Goal: Task Accomplishment & Management: Use online tool/utility

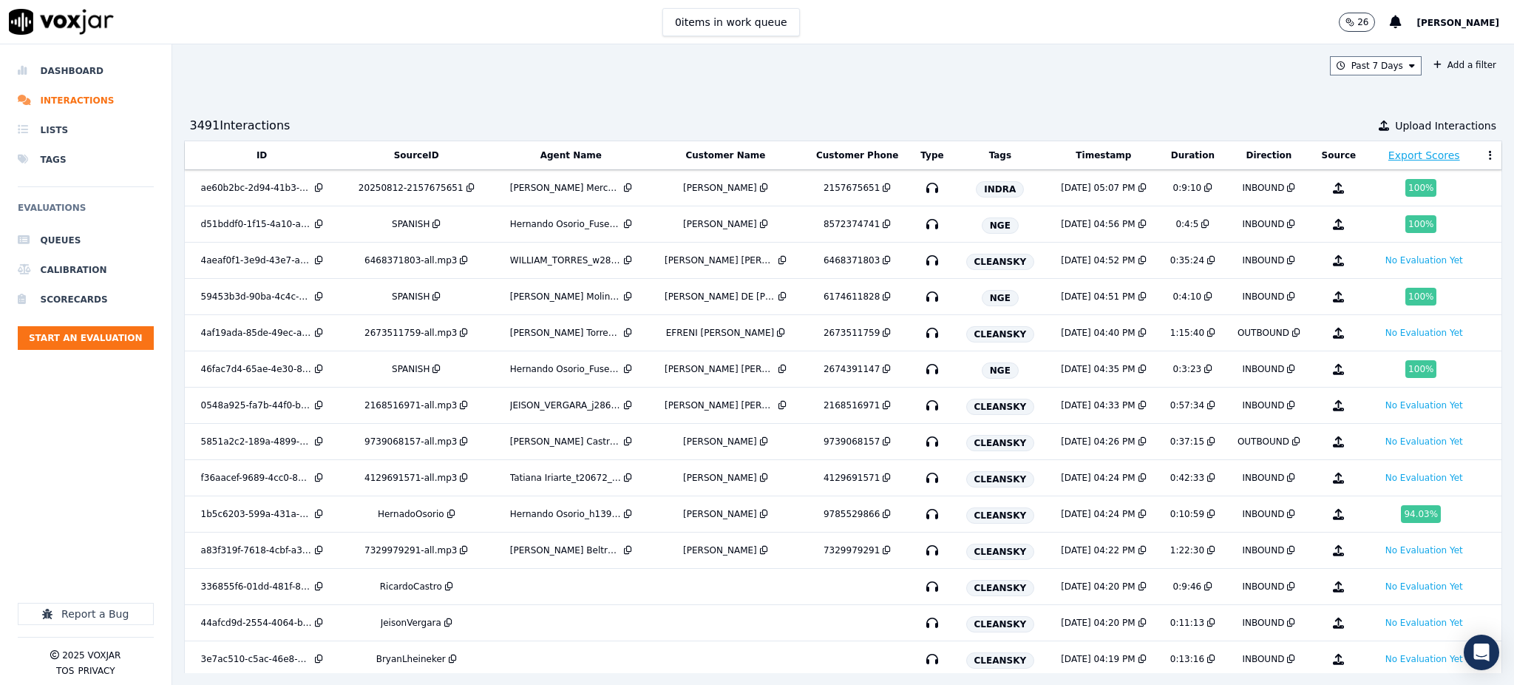
scroll to position [867, 0]
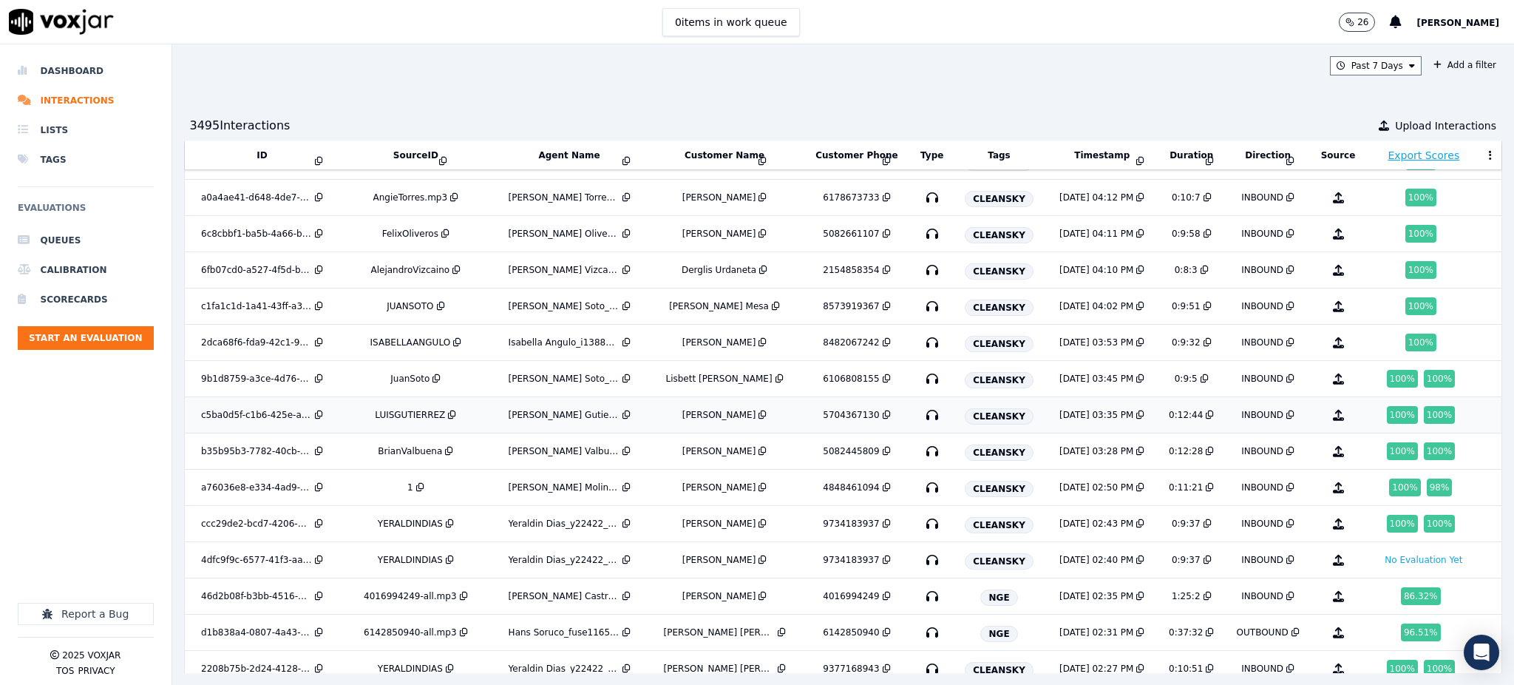
scroll to position [927, 0]
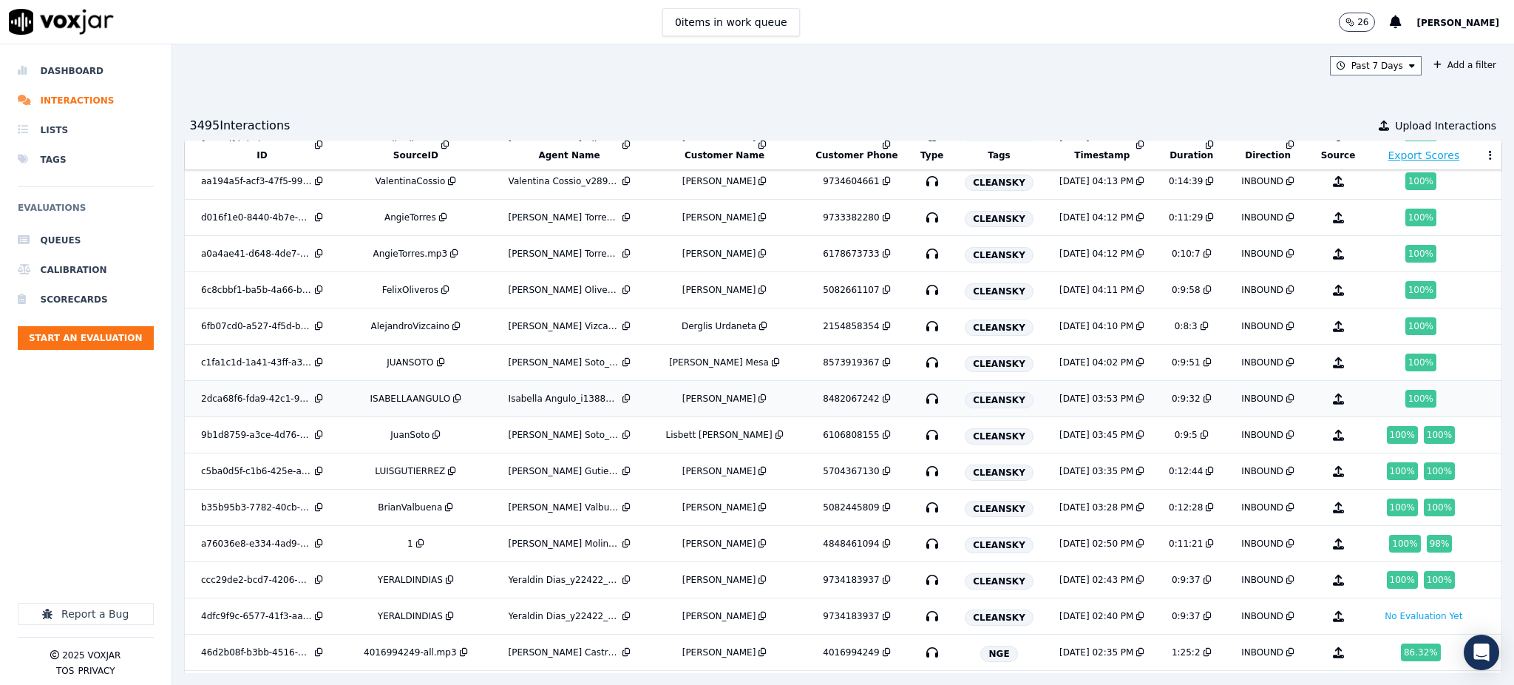
click at [921, 402] on icon "button" at bounding box center [933, 399] width 24 height 24
click at [921, 362] on icon "button" at bounding box center [933, 363] width 24 height 24
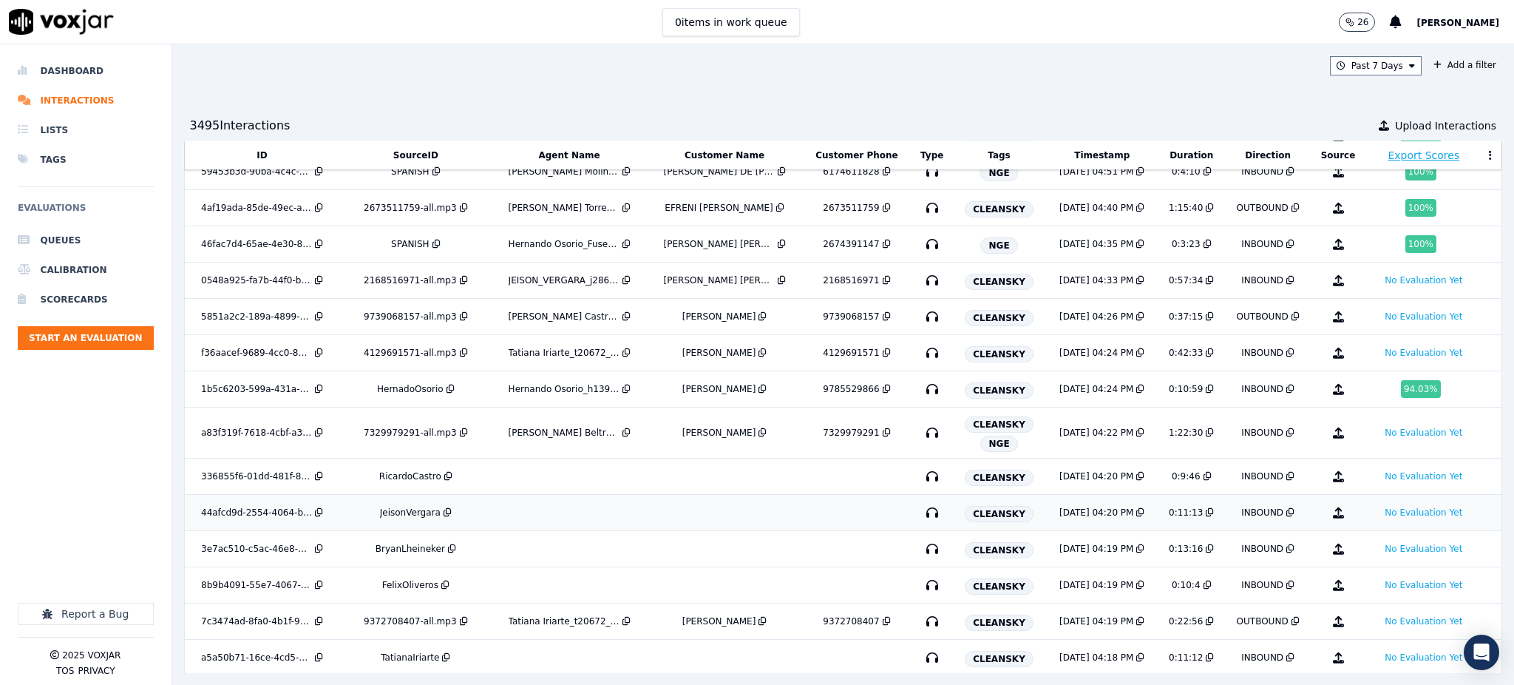
scroll to position [40, 0]
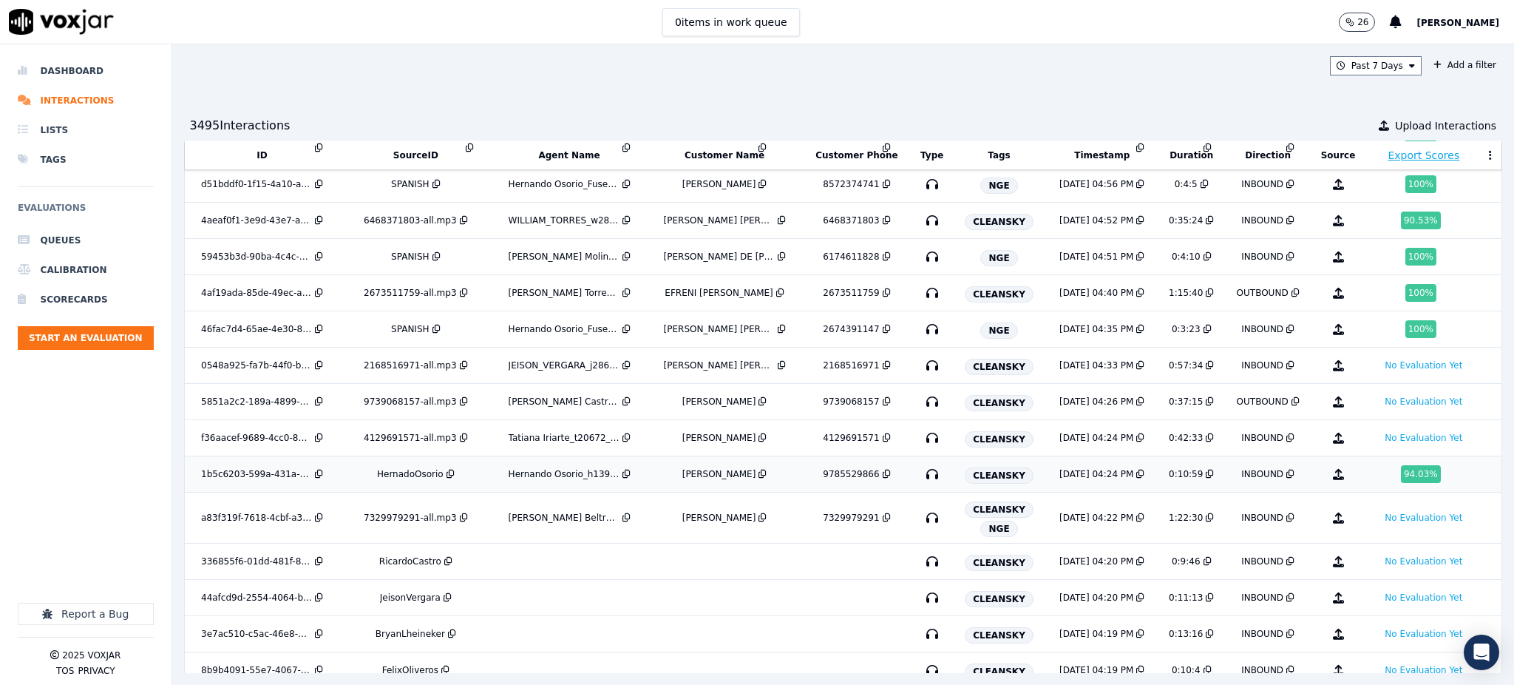
click at [921, 475] on icon "button" at bounding box center [933, 474] width 24 height 24
click at [921, 331] on icon "button" at bounding box center [933, 329] width 24 height 24
click at [921, 257] on icon "button" at bounding box center [933, 257] width 24 height 24
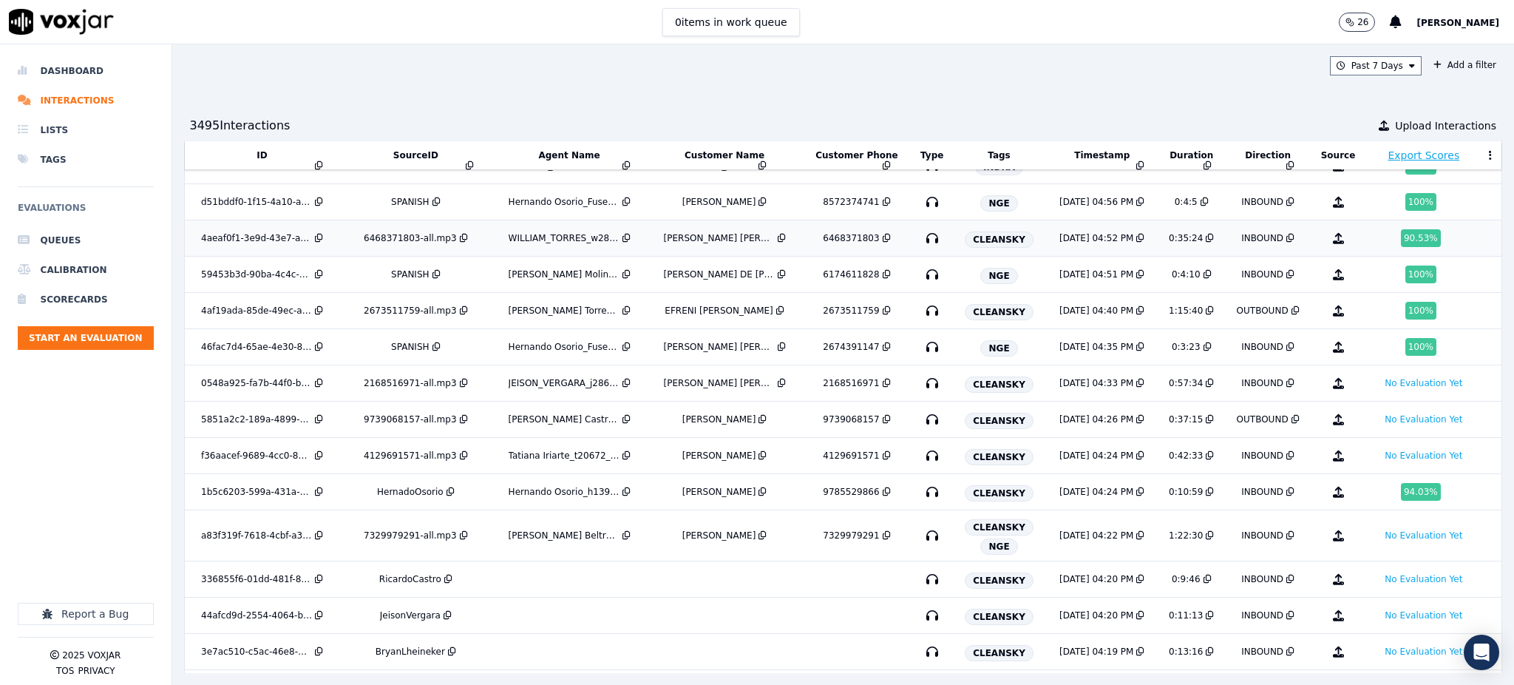
scroll to position [0, 0]
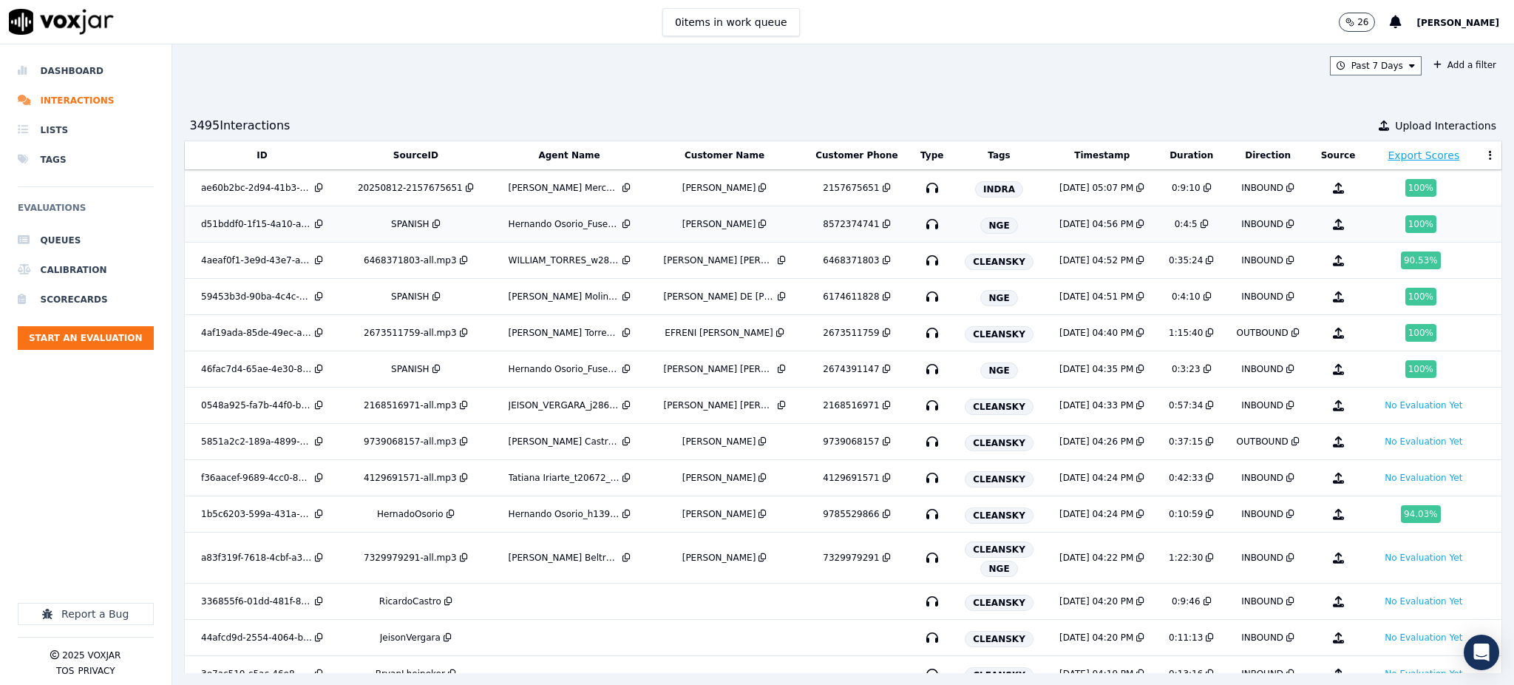
click at [921, 224] on icon "button" at bounding box center [933, 224] width 24 height 24
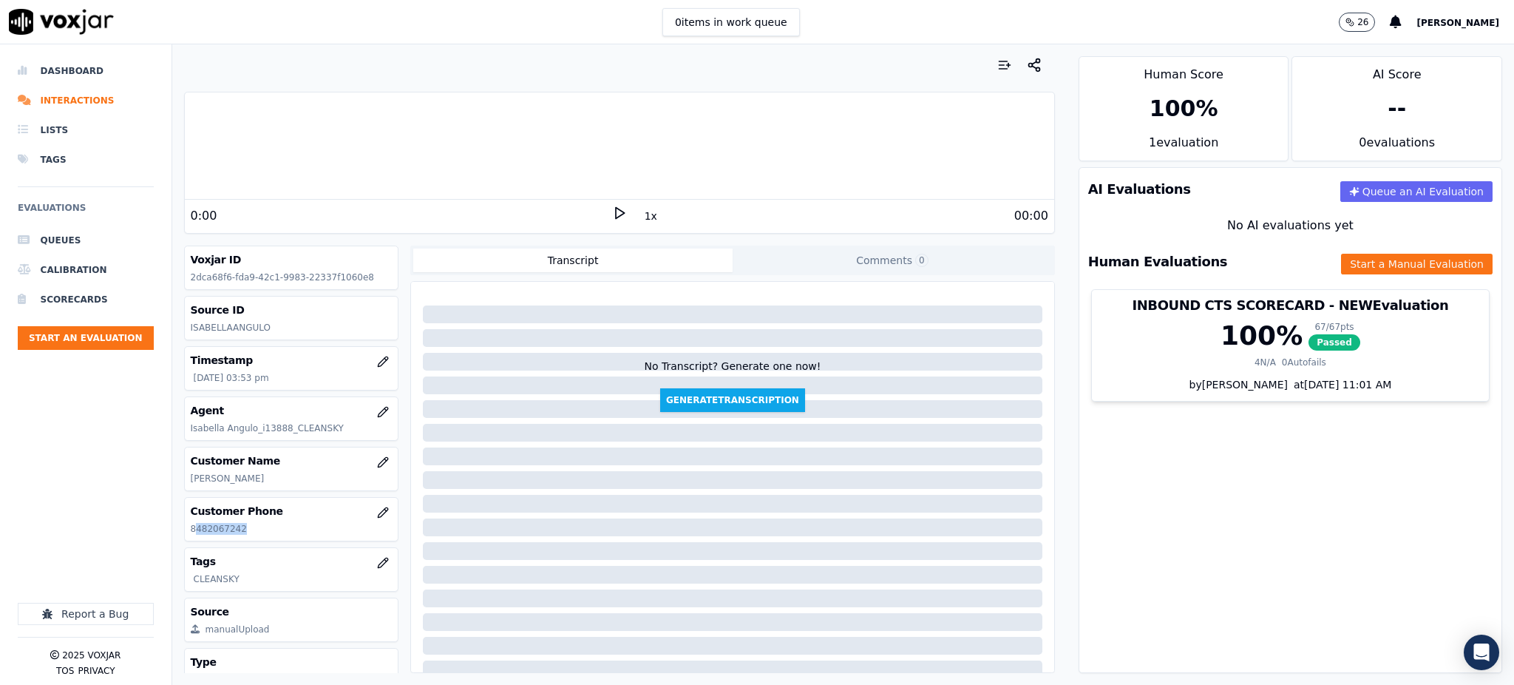
drag, startPoint x: 251, startPoint y: 524, endPoint x: 193, endPoint y: 530, distance: 58.7
click at [193, 530] on p "8482067242" at bounding box center [292, 529] width 202 height 12
copy p "482067242"
click at [616, 208] on polygon at bounding box center [620, 213] width 9 height 11
click at [1341, 265] on button "Start a Manual Evaluation" at bounding box center [1417, 264] width 152 height 21
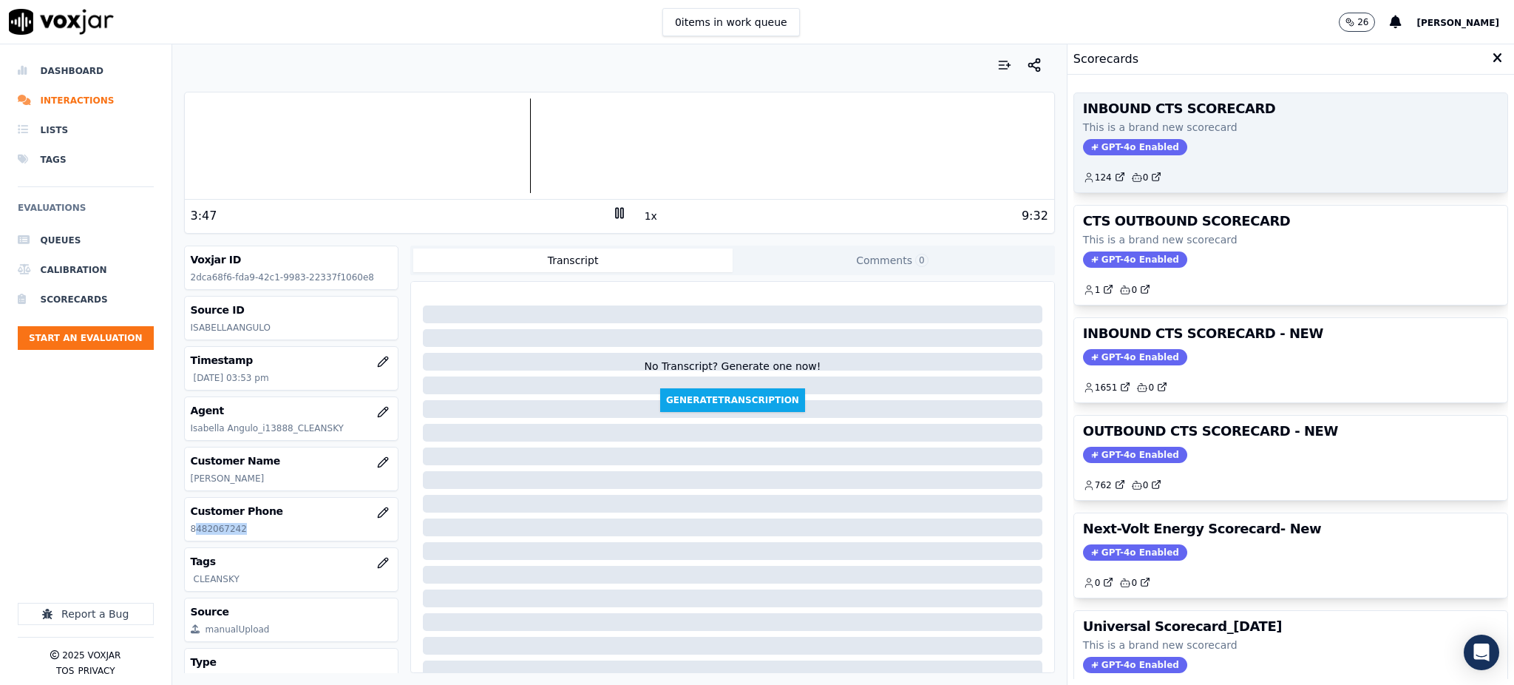
click at [1105, 147] on span "GPT-4o Enabled" at bounding box center [1135, 147] width 104 height 16
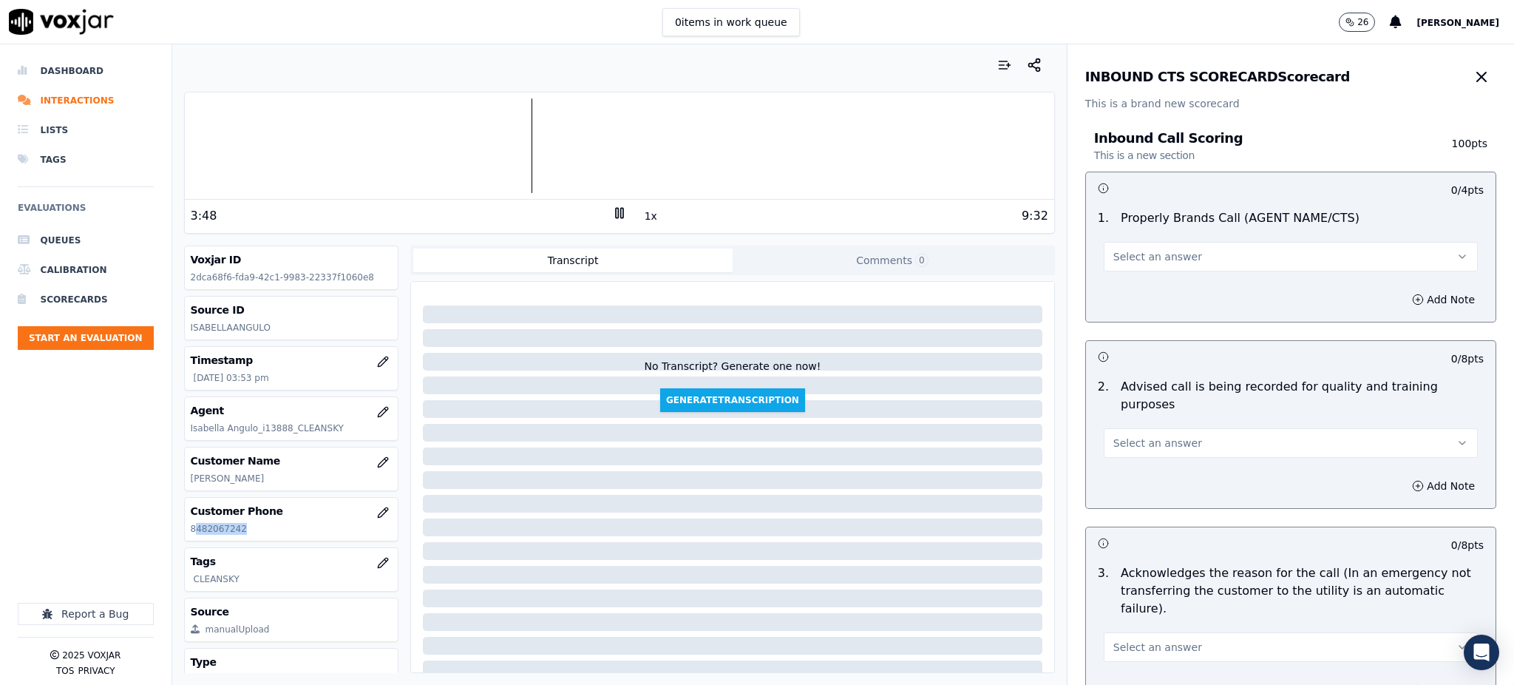
click at [1139, 261] on span "Select an answer" at bounding box center [1158, 256] width 89 height 15
click at [1125, 285] on div "Yes" at bounding box center [1259, 290] width 342 height 24
click at [1099, 413] on div "Select an answer" at bounding box center [1291, 435] width 398 height 44
click at [1114, 436] on span "Select an answer" at bounding box center [1158, 443] width 89 height 15
click at [1116, 463] on div "Yes" at bounding box center [1259, 459] width 342 height 24
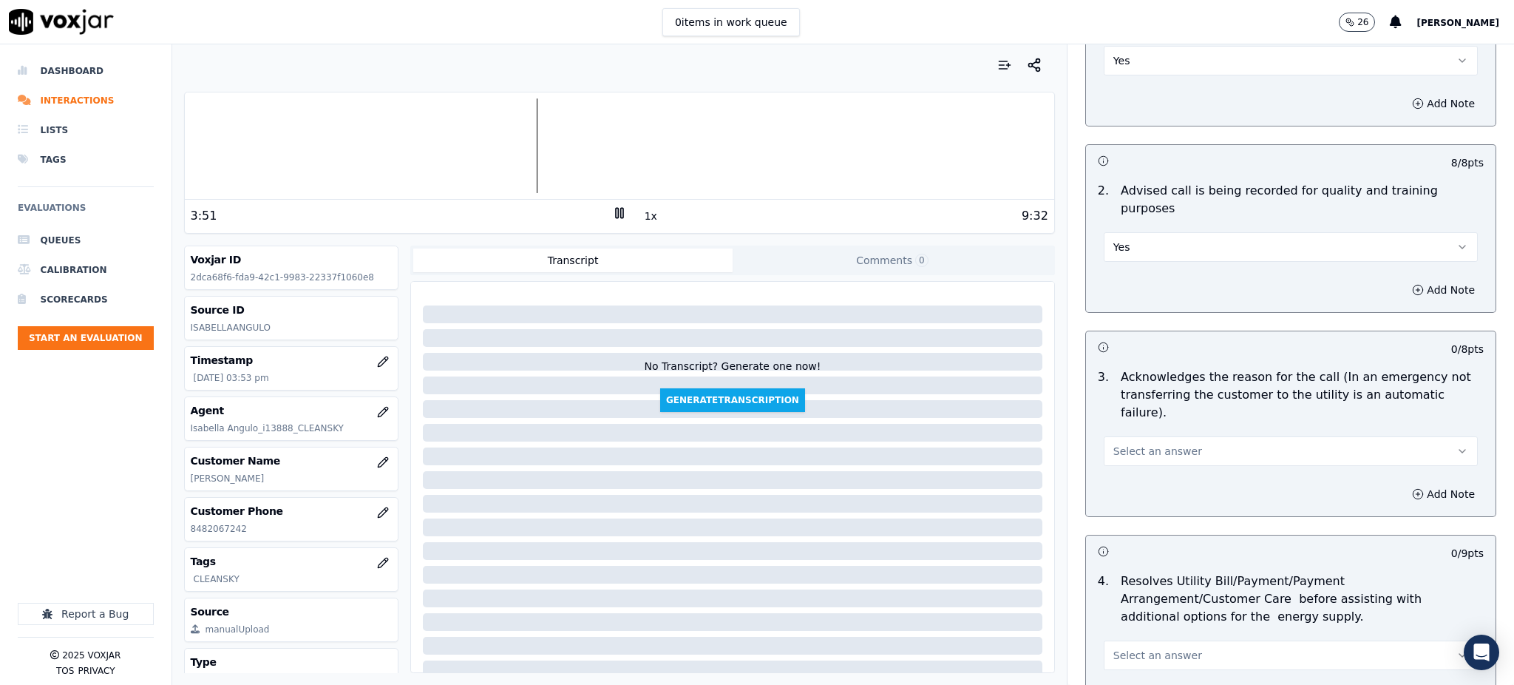
scroll to position [197, 0]
click at [1114, 443] on span "Select an answer" at bounding box center [1158, 450] width 89 height 15
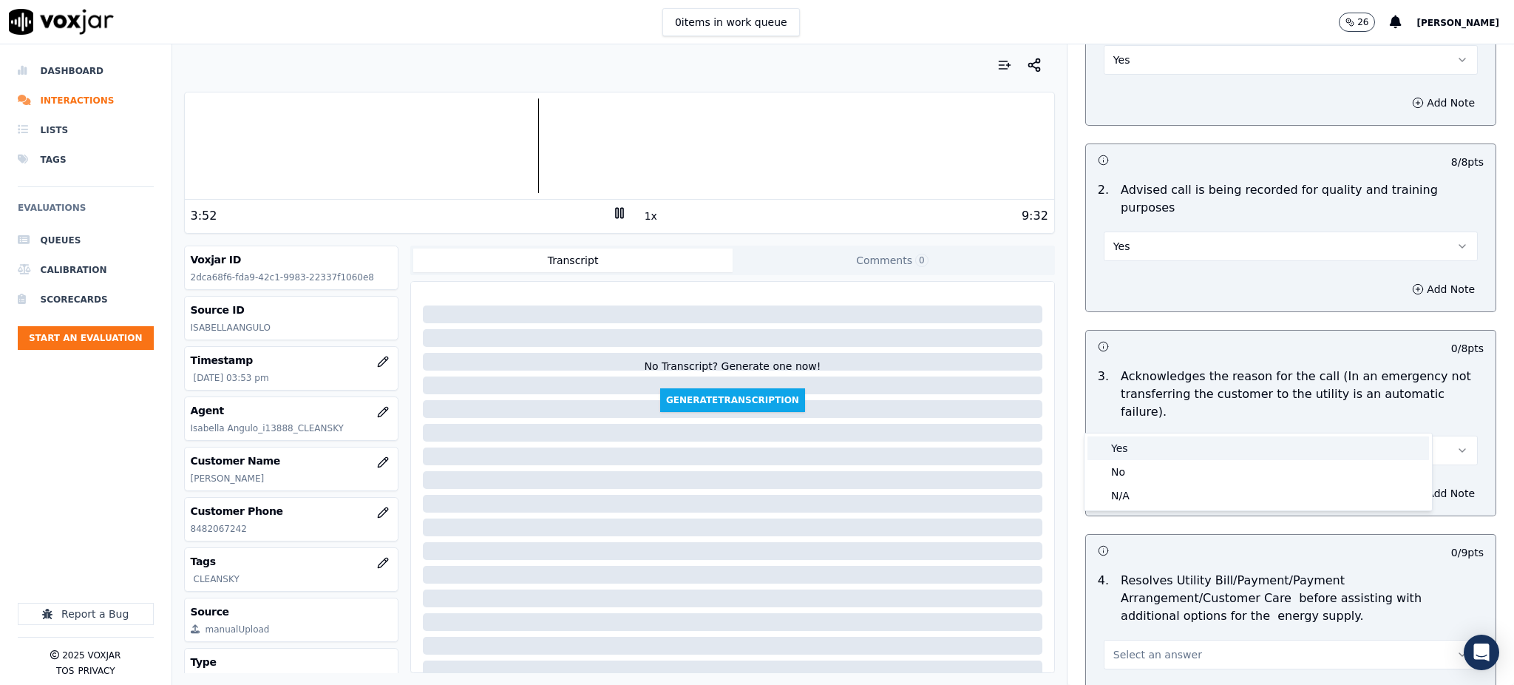
click at [1114, 441] on div "Yes" at bounding box center [1259, 448] width 342 height 24
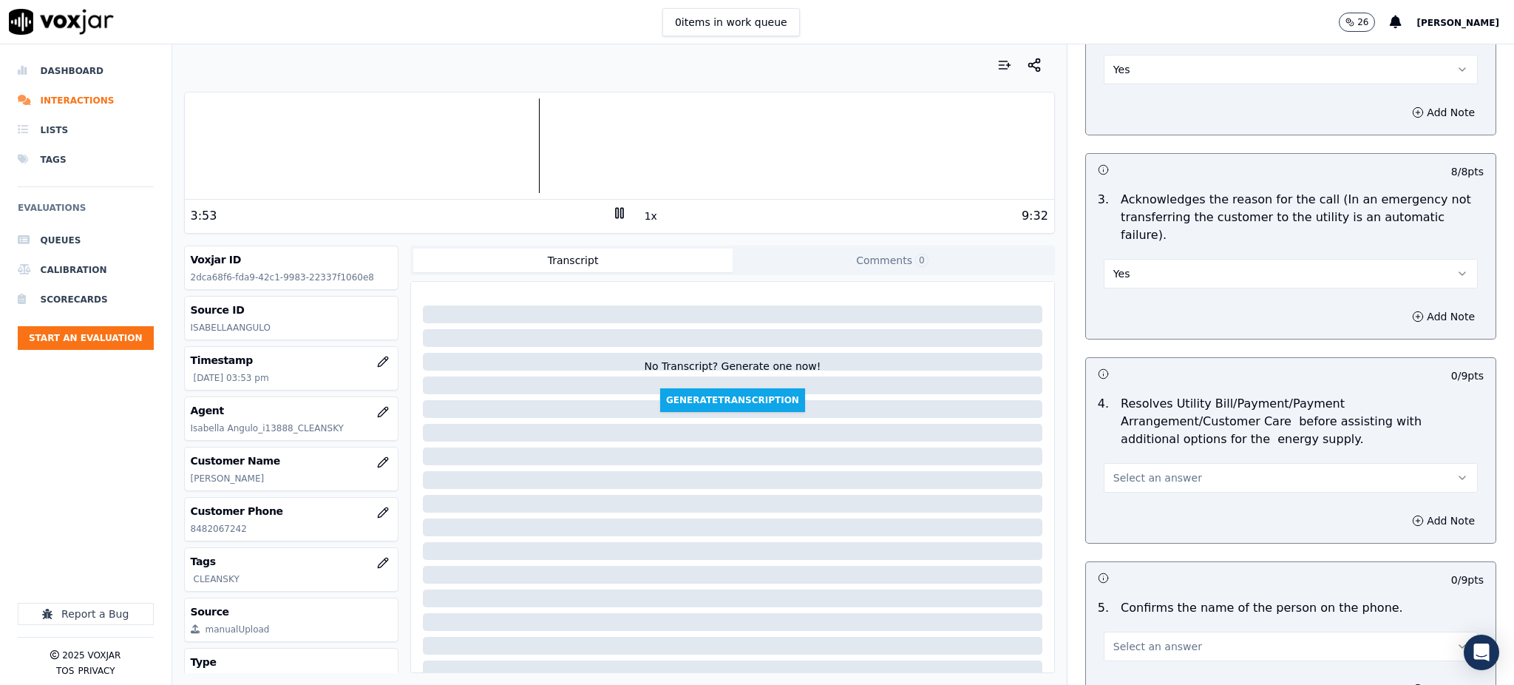
scroll to position [394, 0]
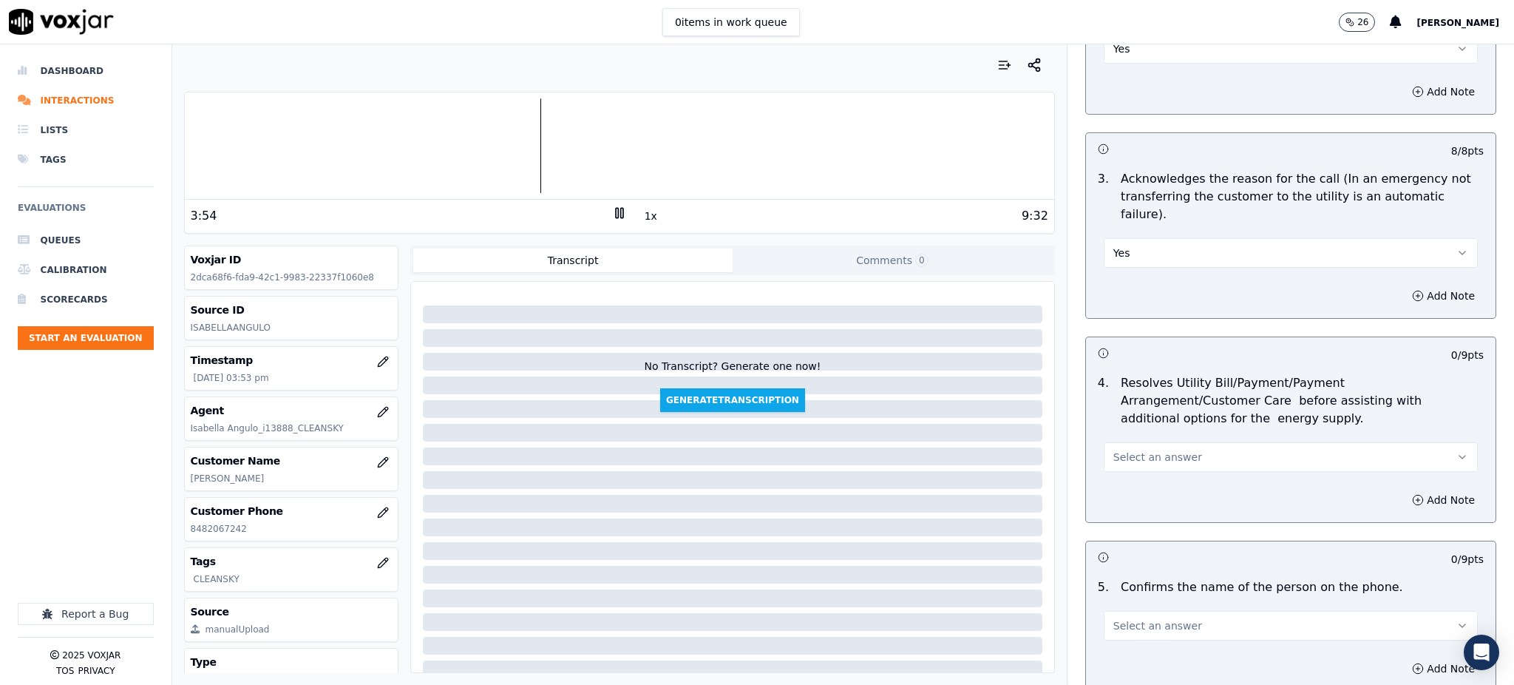
click at [1116, 450] on span "Select an answer" at bounding box center [1158, 457] width 89 height 15
click at [1124, 456] on div "Yes" at bounding box center [1259, 455] width 342 height 24
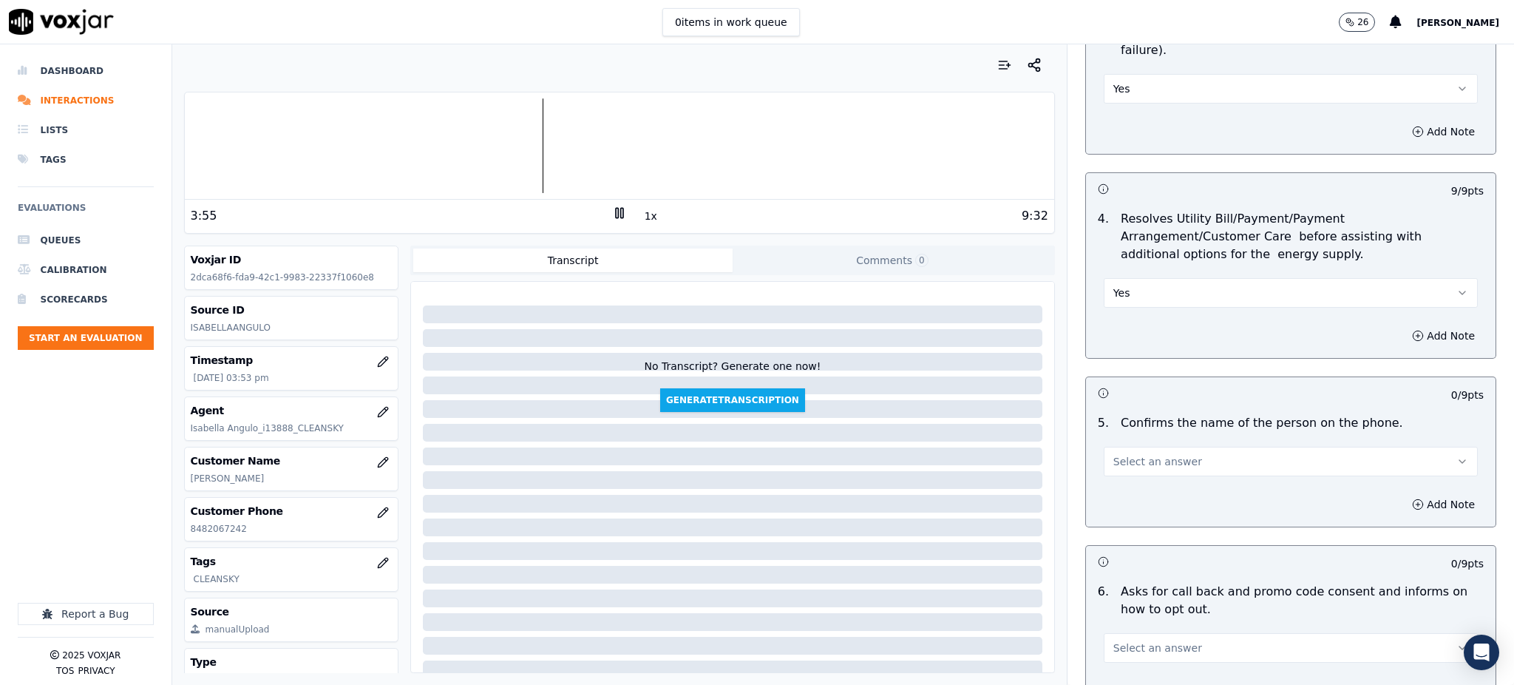
scroll to position [592, 0]
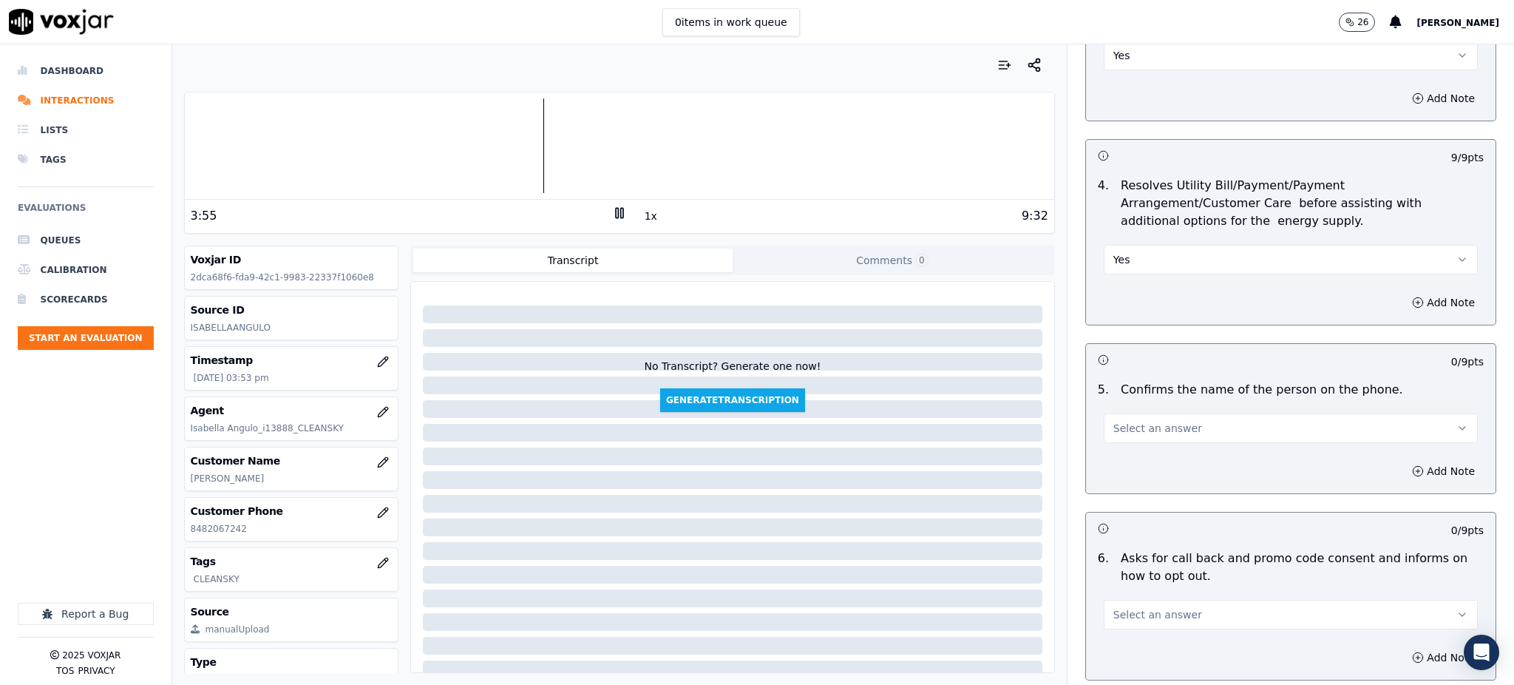
click at [1116, 421] on span "Select an answer" at bounding box center [1158, 428] width 89 height 15
click at [1128, 424] on div "Yes" at bounding box center [1259, 427] width 342 height 24
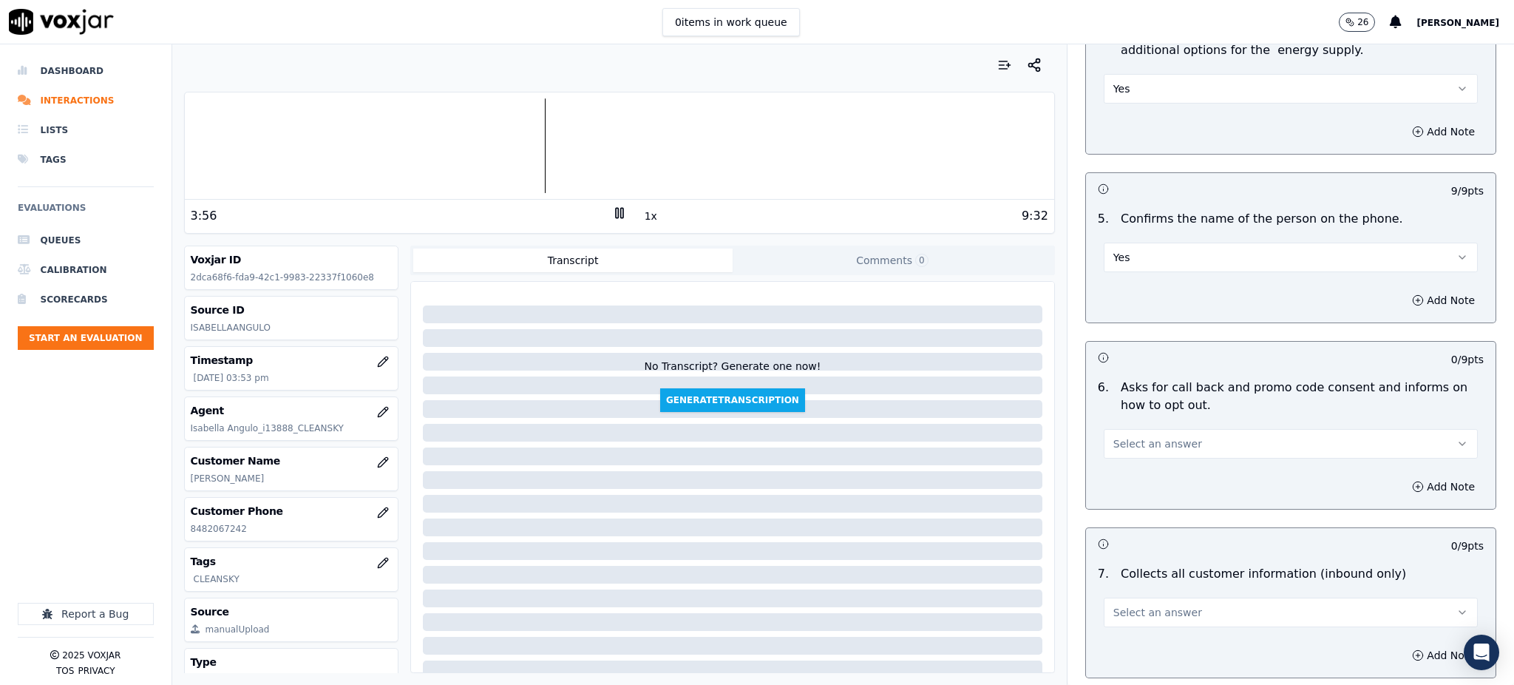
scroll to position [788, 0]
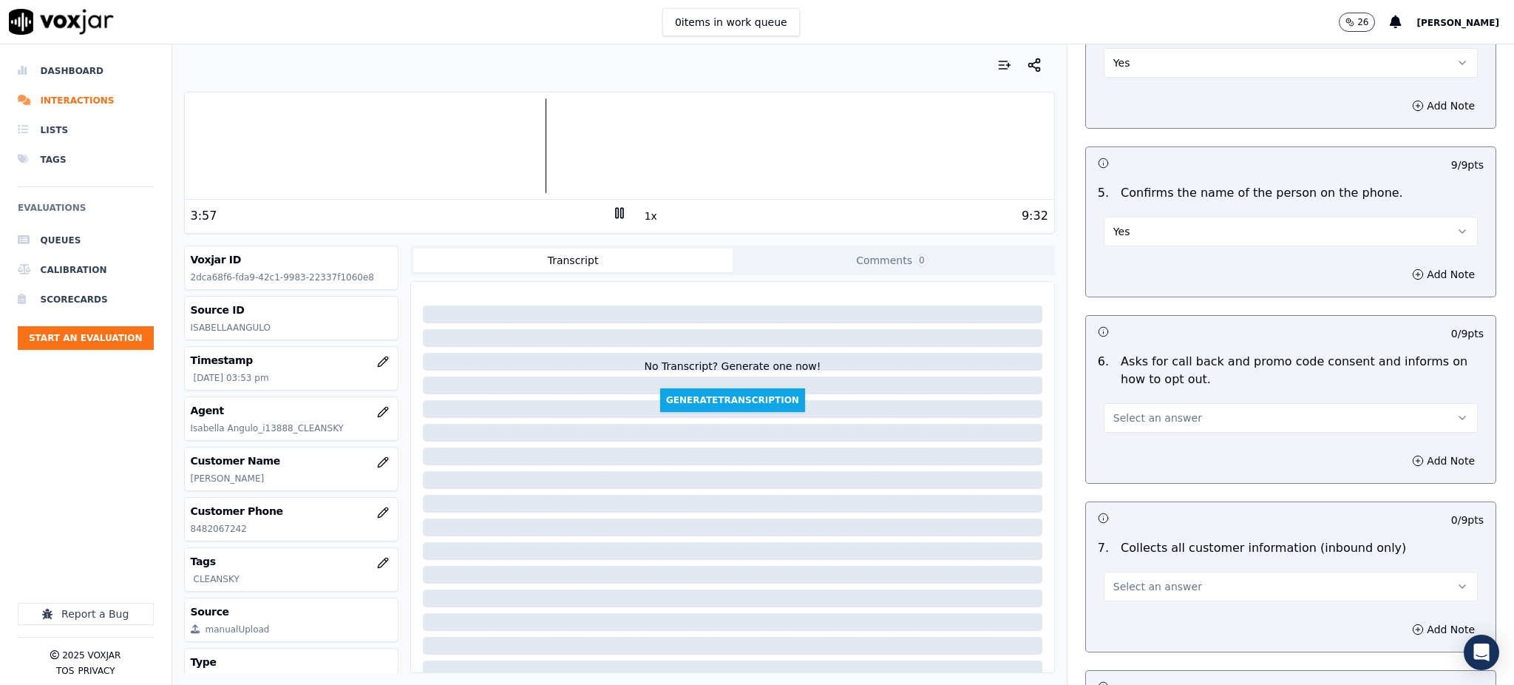
click at [1114, 410] on span "Select an answer" at bounding box center [1158, 417] width 89 height 15
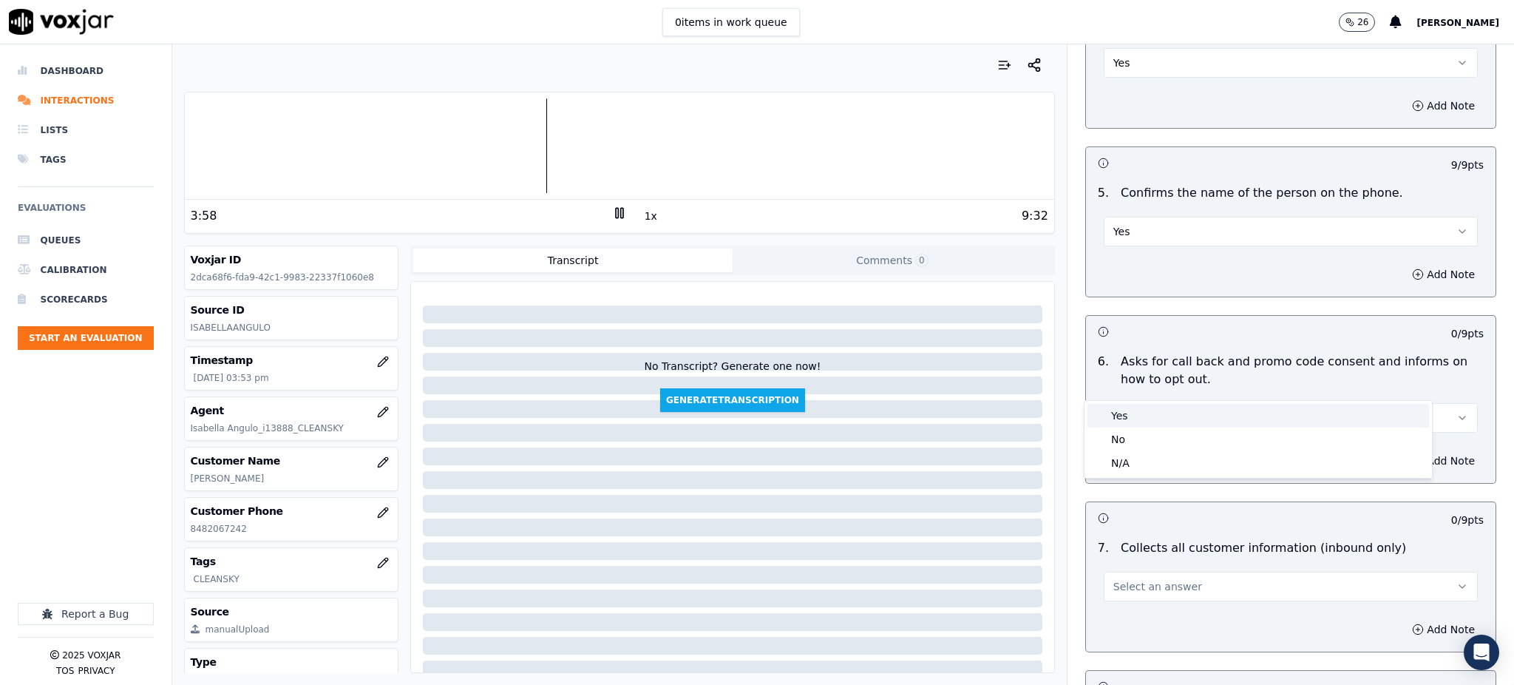
click at [1116, 408] on div "Yes" at bounding box center [1259, 416] width 342 height 24
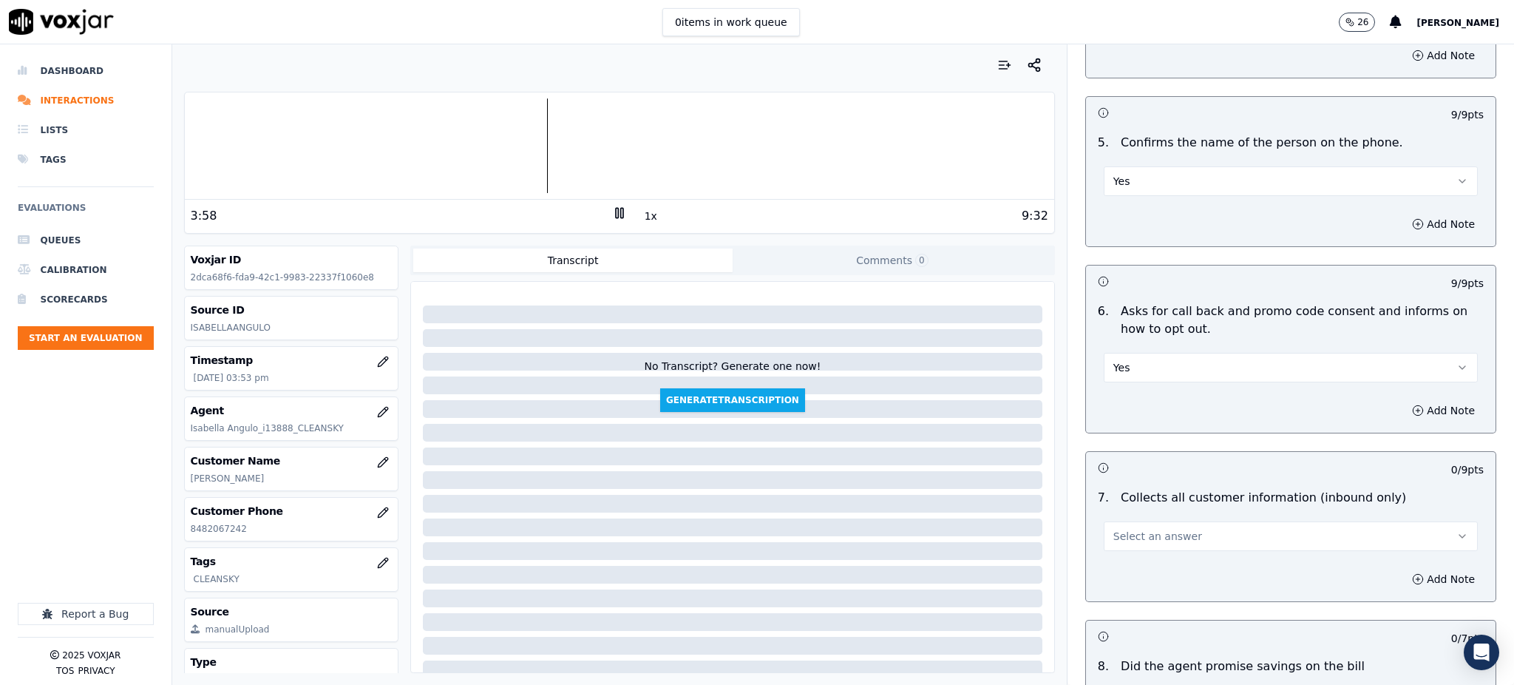
scroll to position [986, 0]
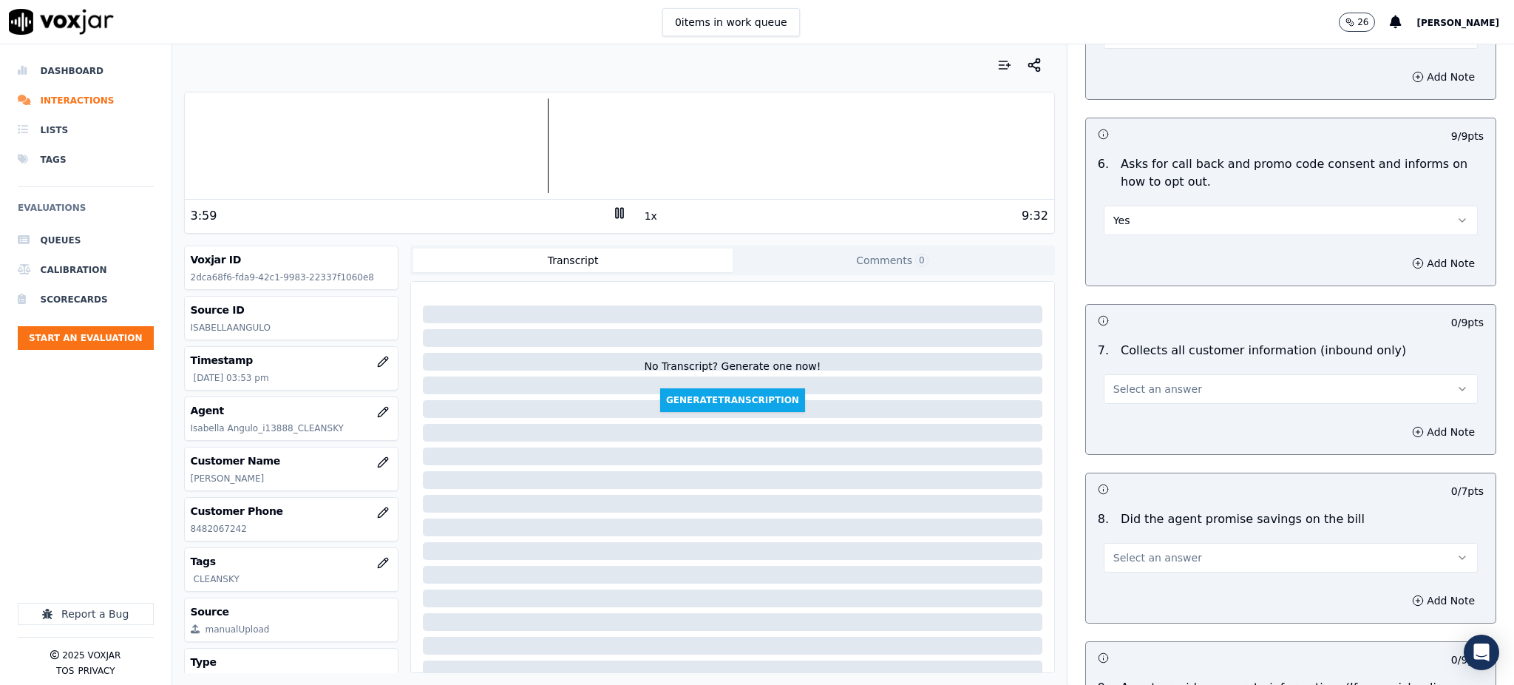
click at [1117, 382] on span "Select an answer" at bounding box center [1158, 389] width 89 height 15
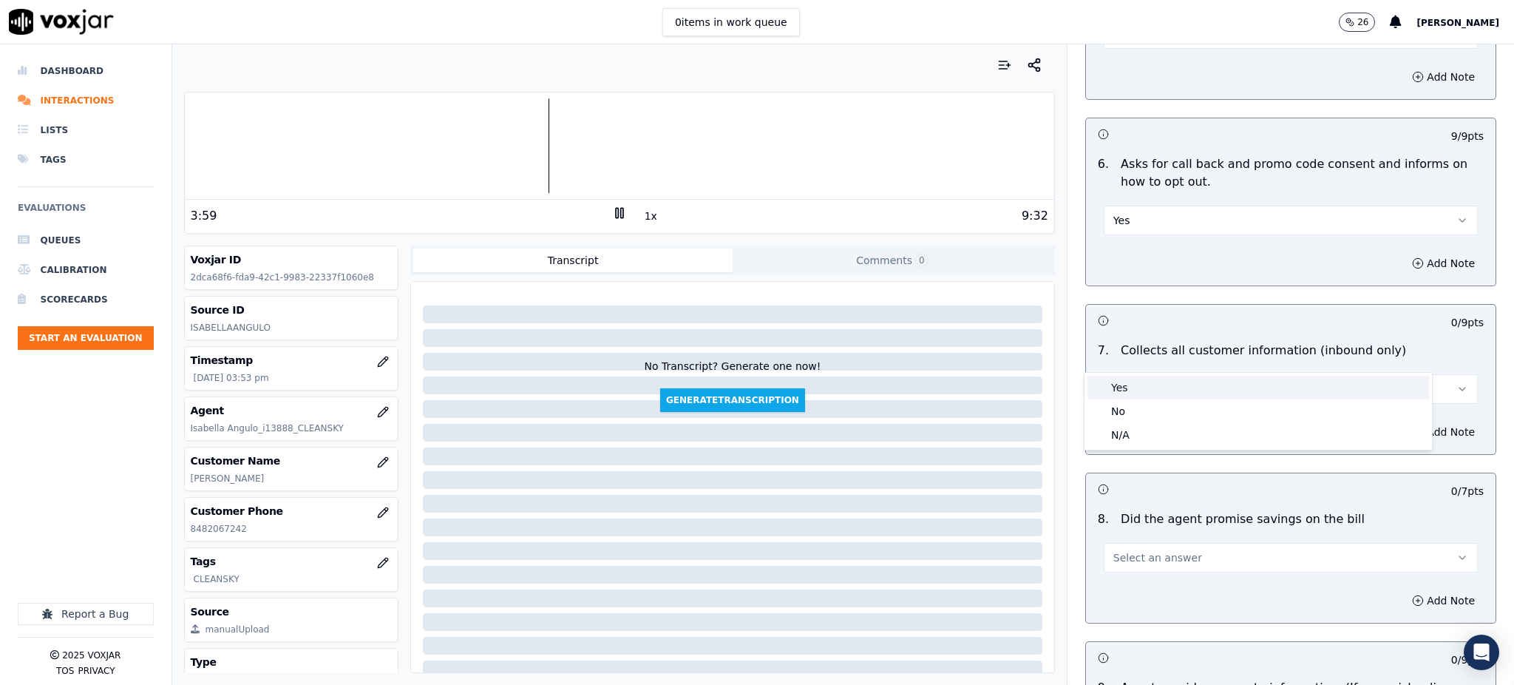
click at [1125, 397] on div "Yes" at bounding box center [1259, 388] width 342 height 24
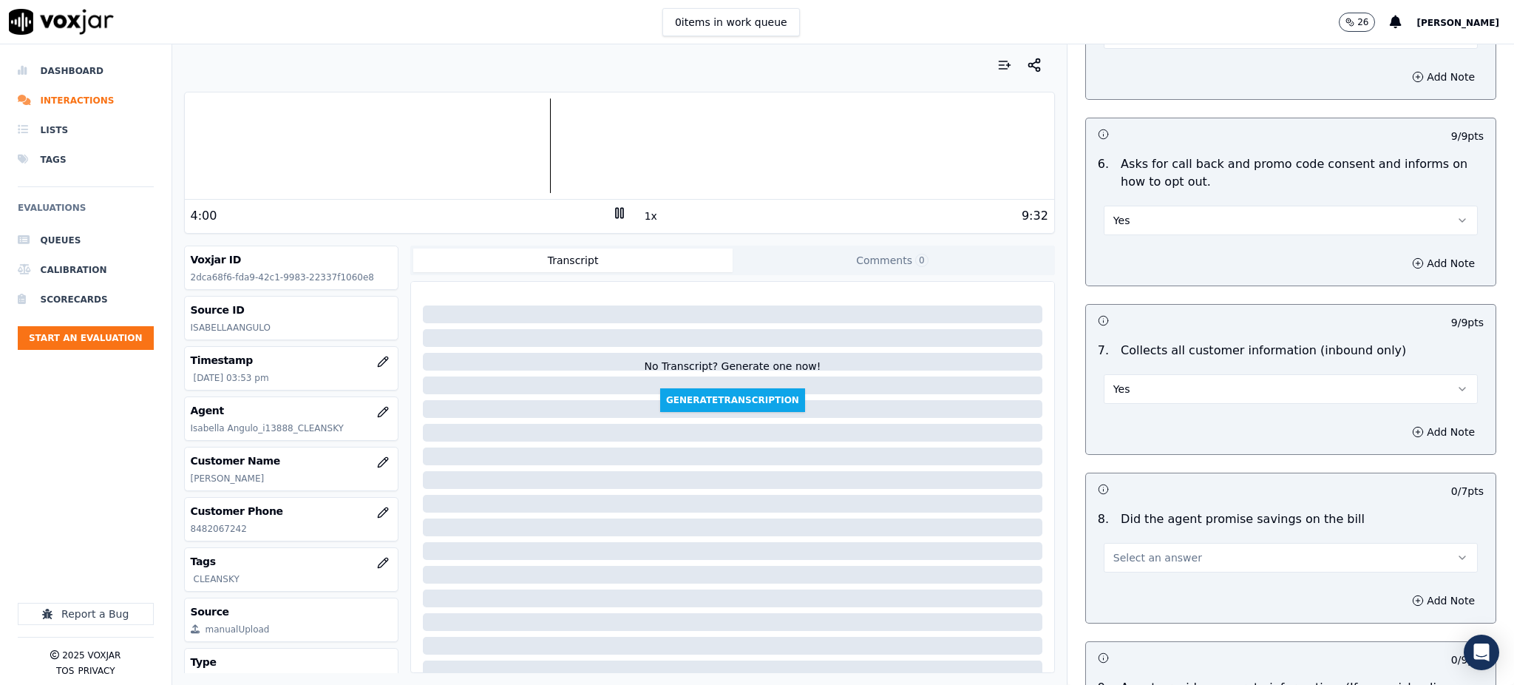
click at [1125, 550] on span "Select an answer" at bounding box center [1158, 557] width 89 height 15
click at [1114, 556] on div "Yes" at bounding box center [1259, 556] width 342 height 24
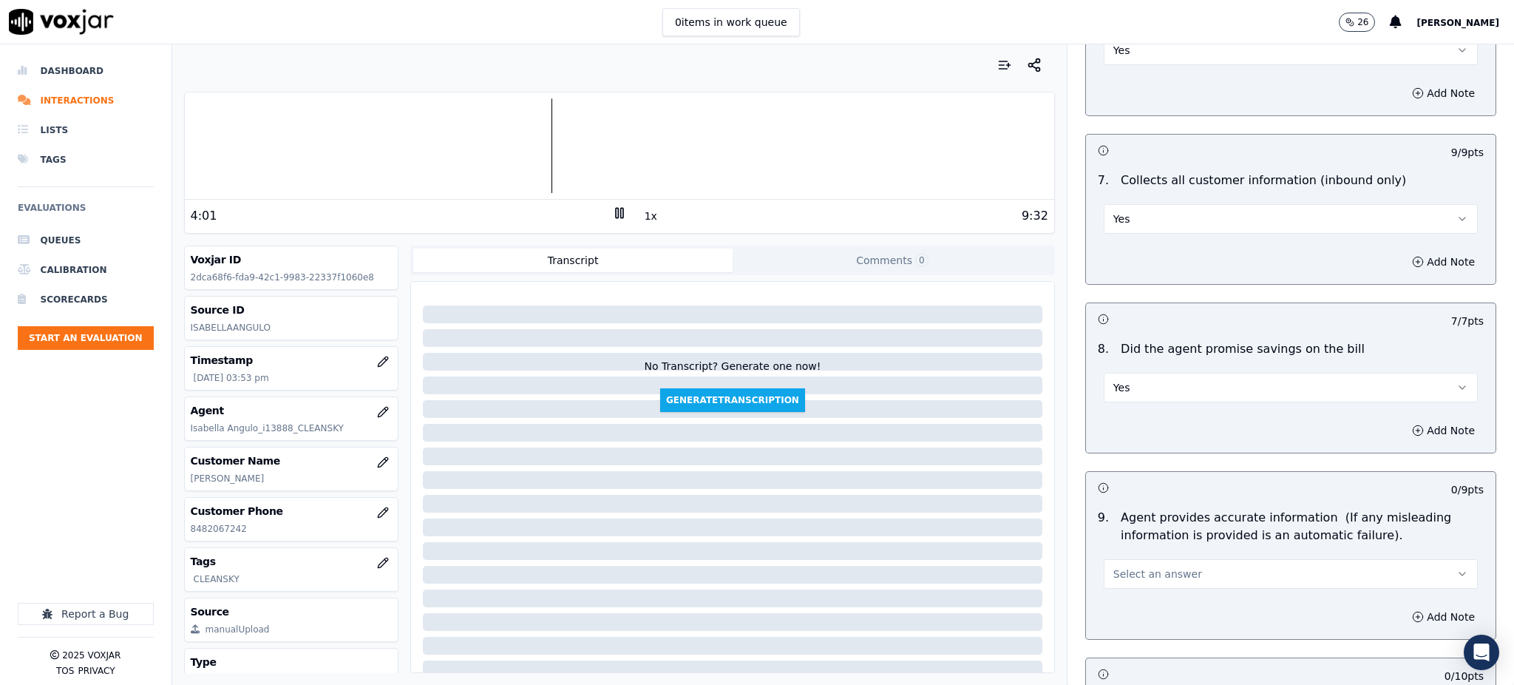
scroll to position [1183, 0]
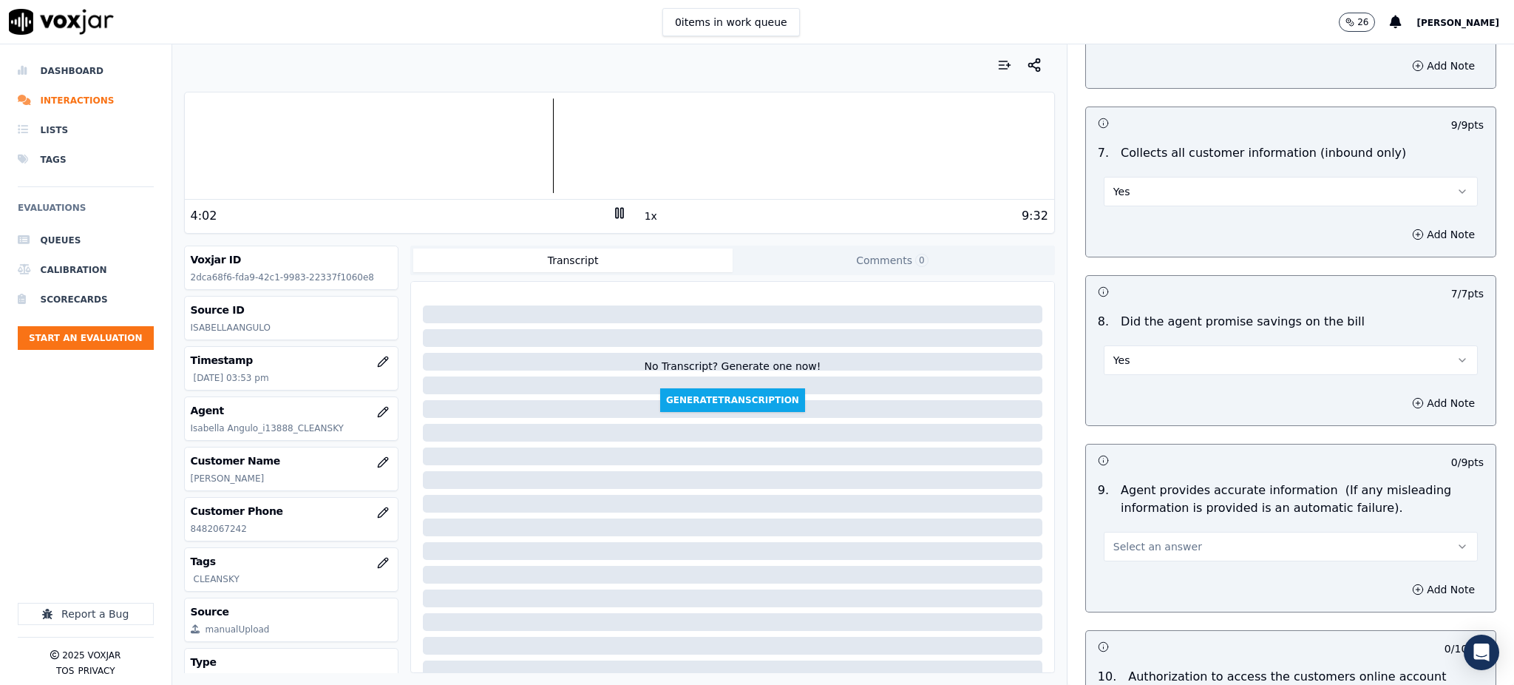
click at [1119, 539] on span "Select an answer" at bounding box center [1158, 546] width 89 height 15
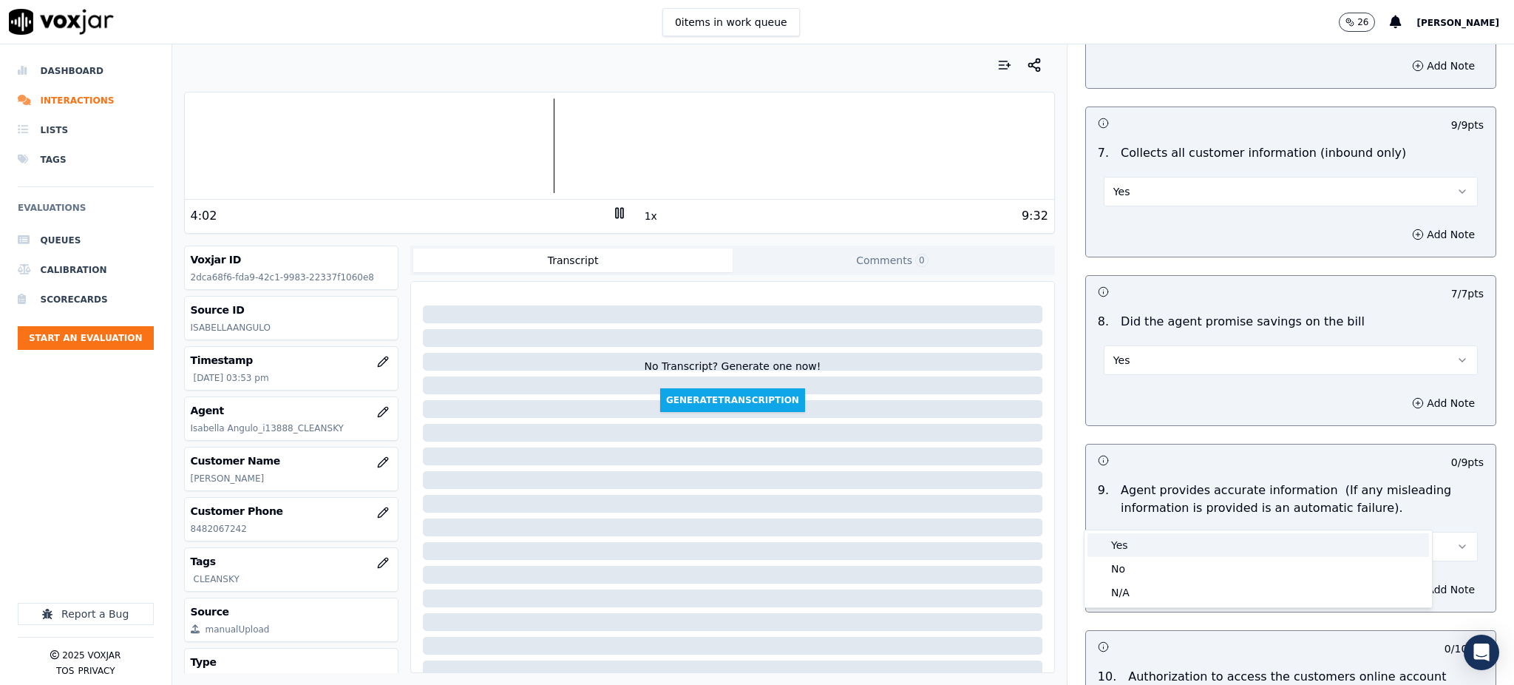
click at [1131, 544] on div "Yes" at bounding box center [1259, 545] width 342 height 24
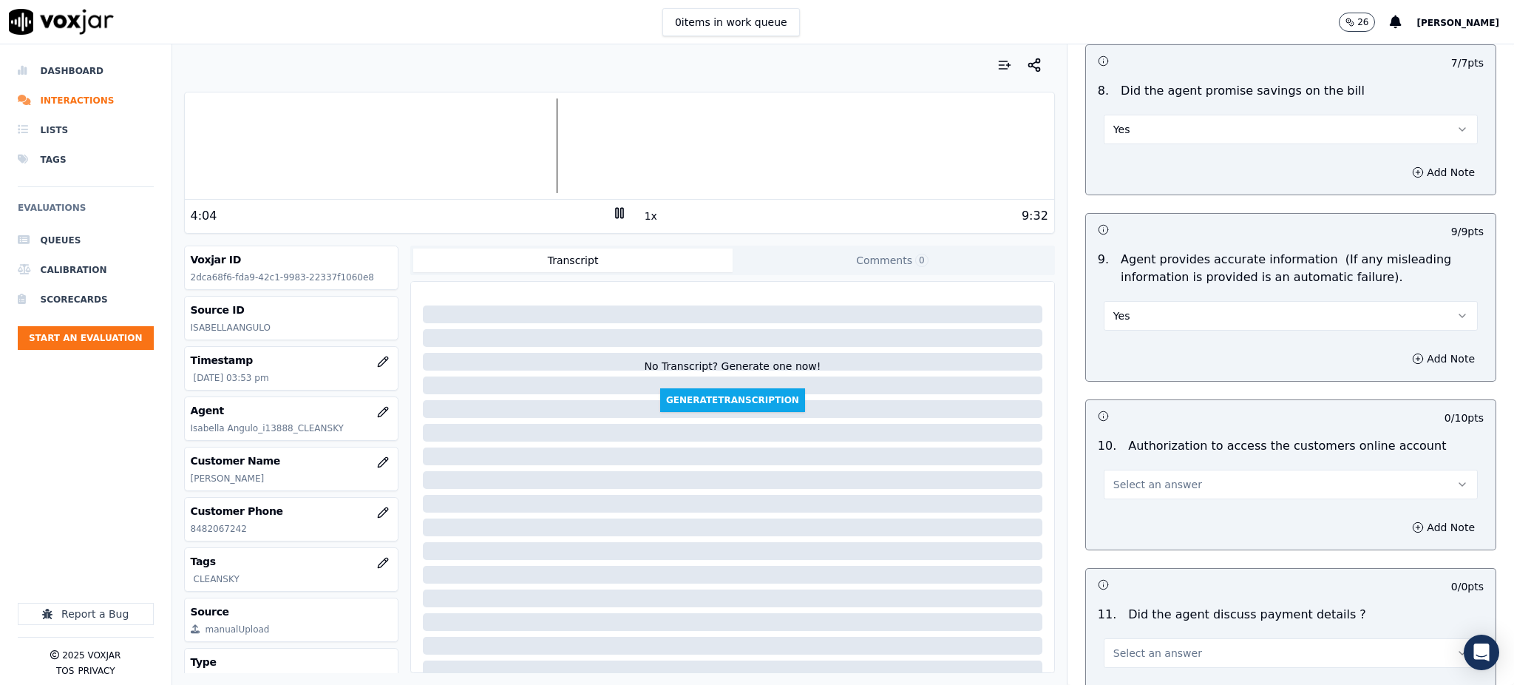
scroll to position [1479, 0]
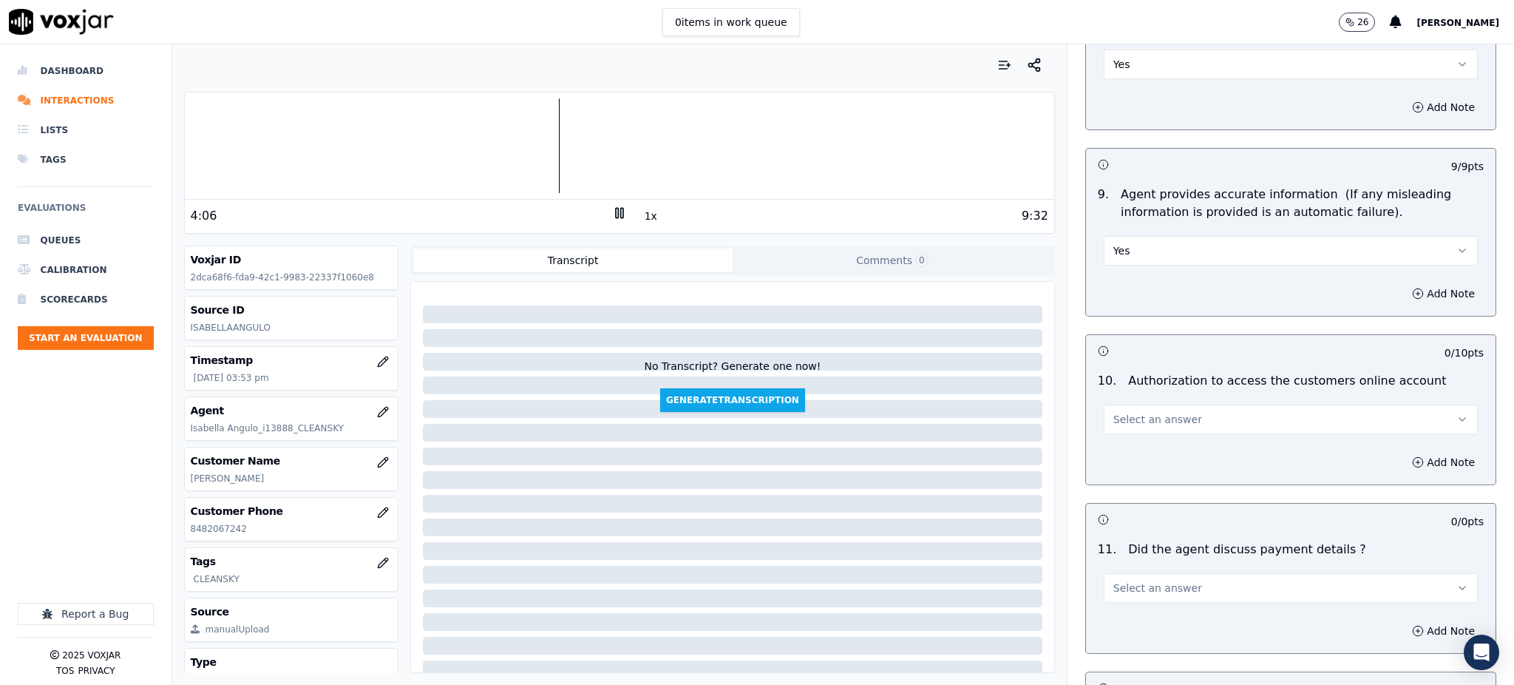
click at [1136, 412] on span "Select an answer" at bounding box center [1158, 419] width 89 height 15
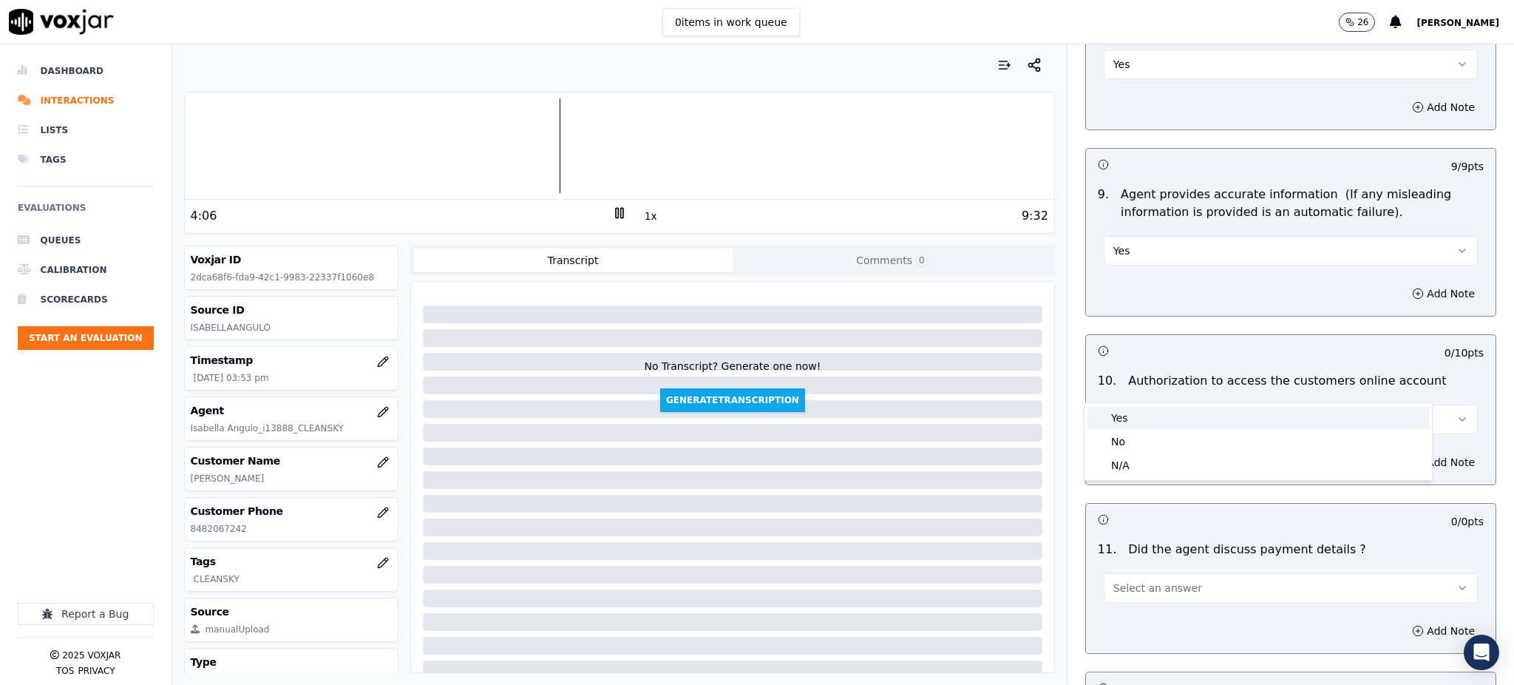
drag, startPoint x: 1121, startPoint y: 406, endPoint x: 1108, endPoint y: 526, distance: 120.4
click at [1121, 407] on div "Yes" at bounding box center [1259, 418] width 342 height 24
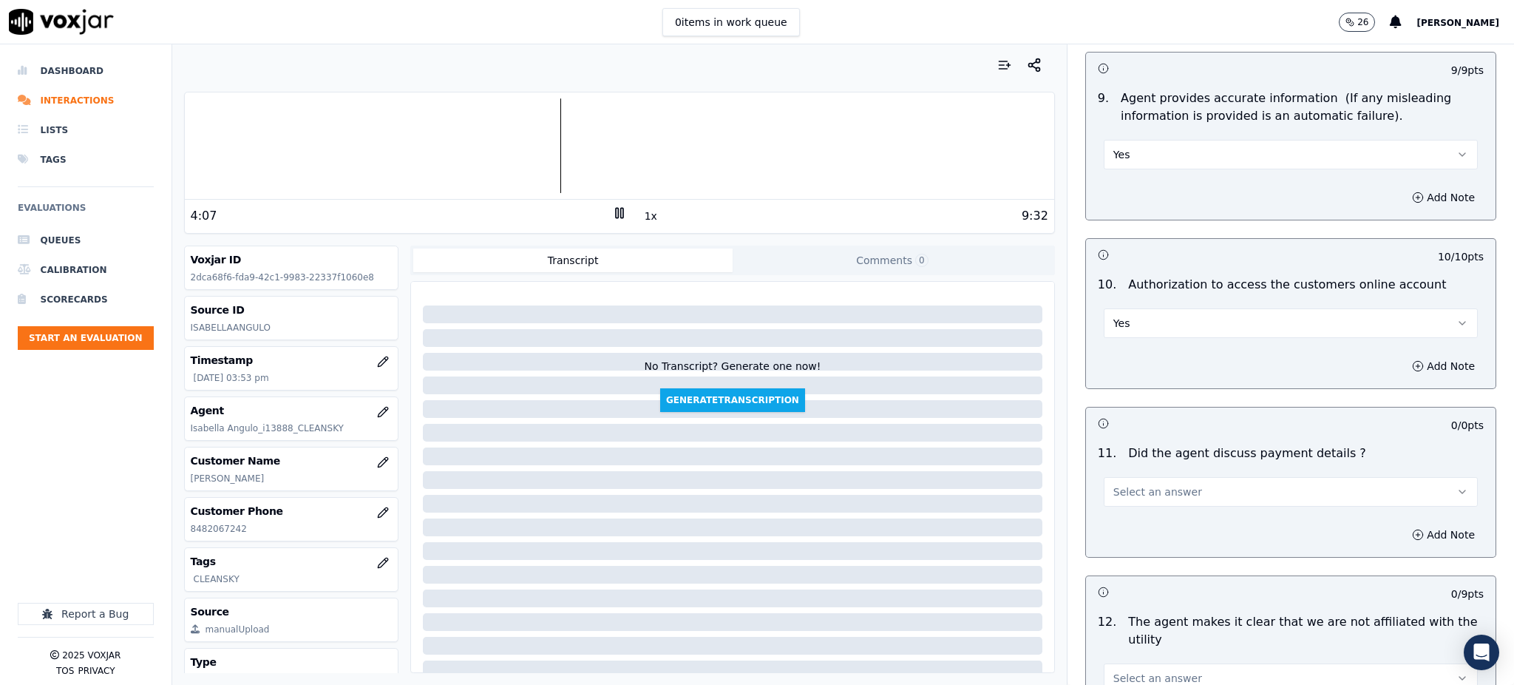
scroll to position [1577, 0]
click at [1114, 482] on span "Select an answer" at bounding box center [1158, 489] width 89 height 15
click at [1132, 534] on div "N/A" at bounding box center [1259, 536] width 342 height 24
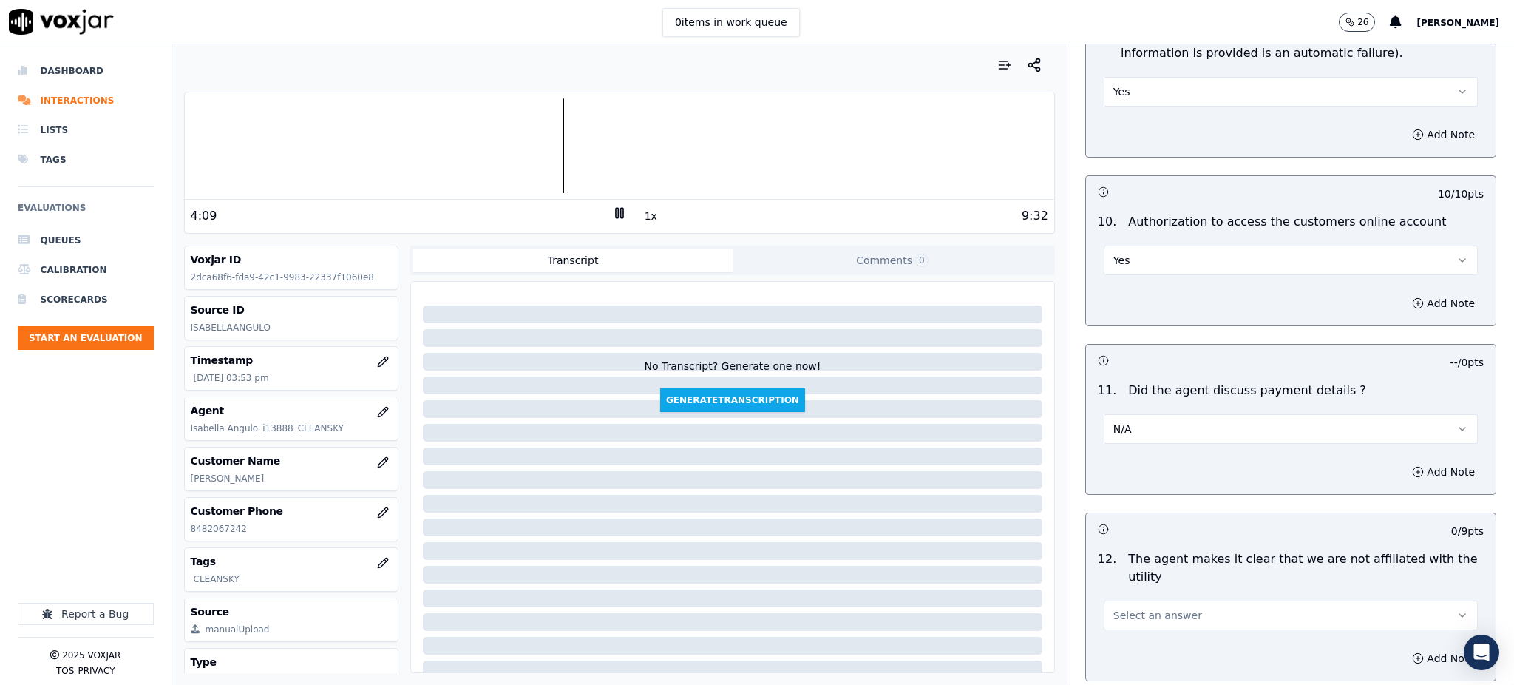
scroll to position [1873, 0]
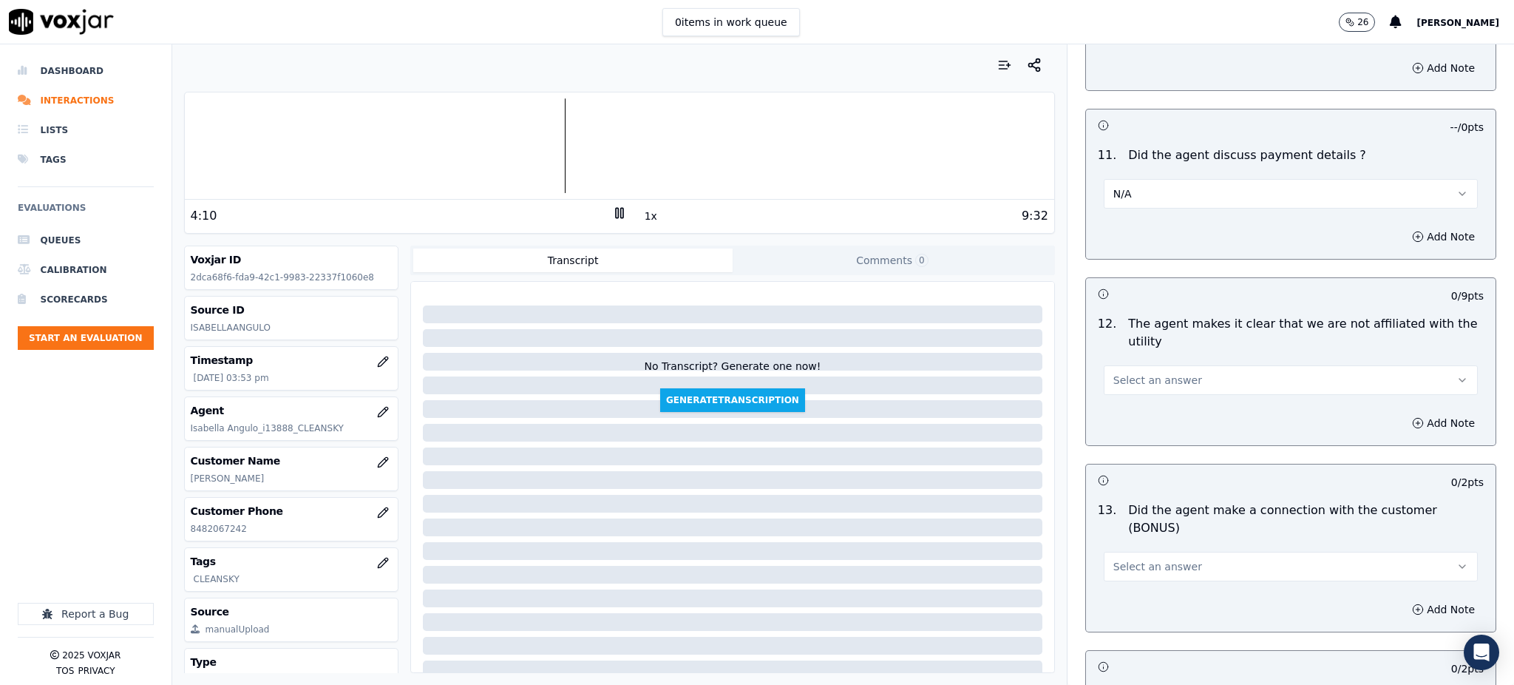
click at [1115, 373] on span "Select an answer" at bounding box center [1158, 380] width 89 height 15
click at [1137, 430] on div "N/A" at bounding box center [1259, 426] width 342 height 24
click at [1128, 362] on div "N/A" at bounding box center [1291, 378] width 374 height 33
click at [1117, 365] on button "N/A" at bounding box center [1291, 380] width 374 height 30
click at [1120, 375] on div "Yes" at bounding box center [1259, 379] width 342 height 24
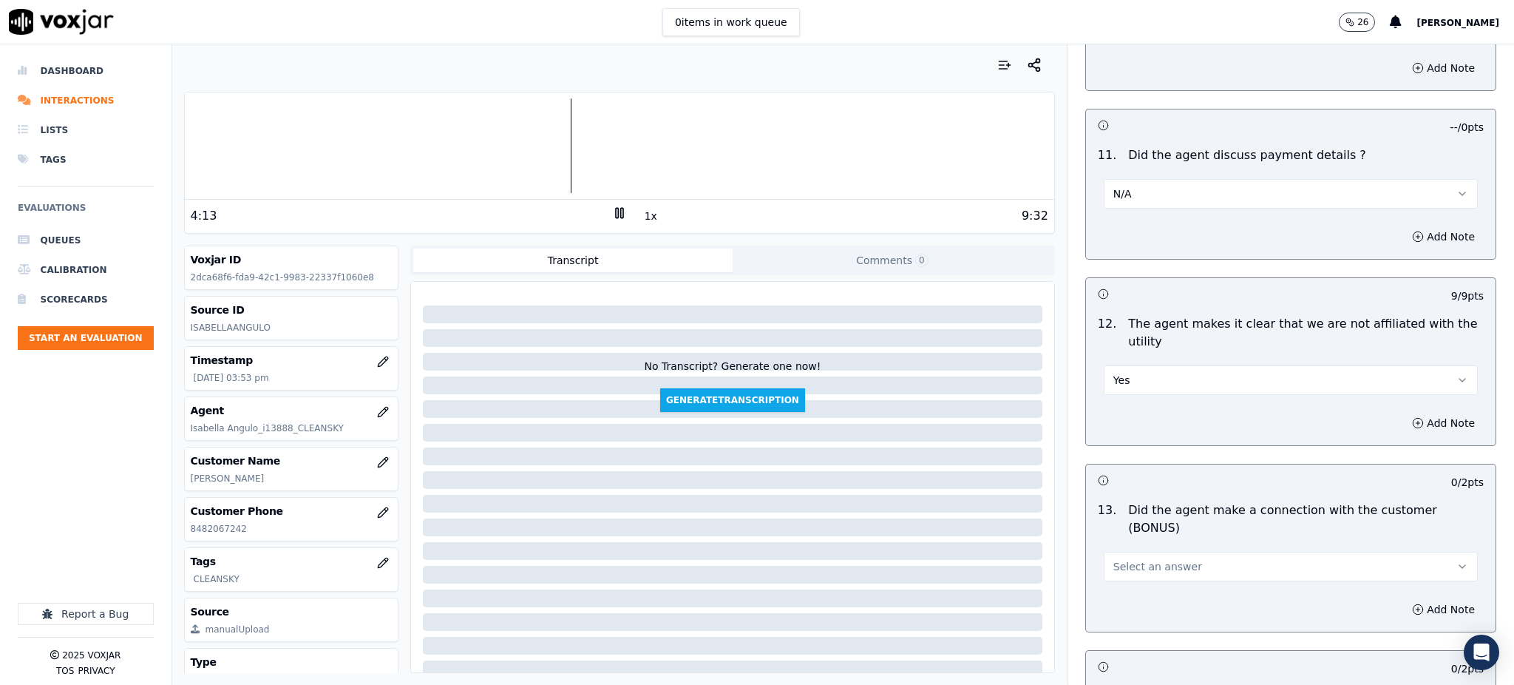
click at [1119, 559] on span "Select an answer" at bounding box center [1158, 566] width 89 height 15
click at [1116, 553] on div "Yes" at bounding box center [1259, 547] width 342 height 24
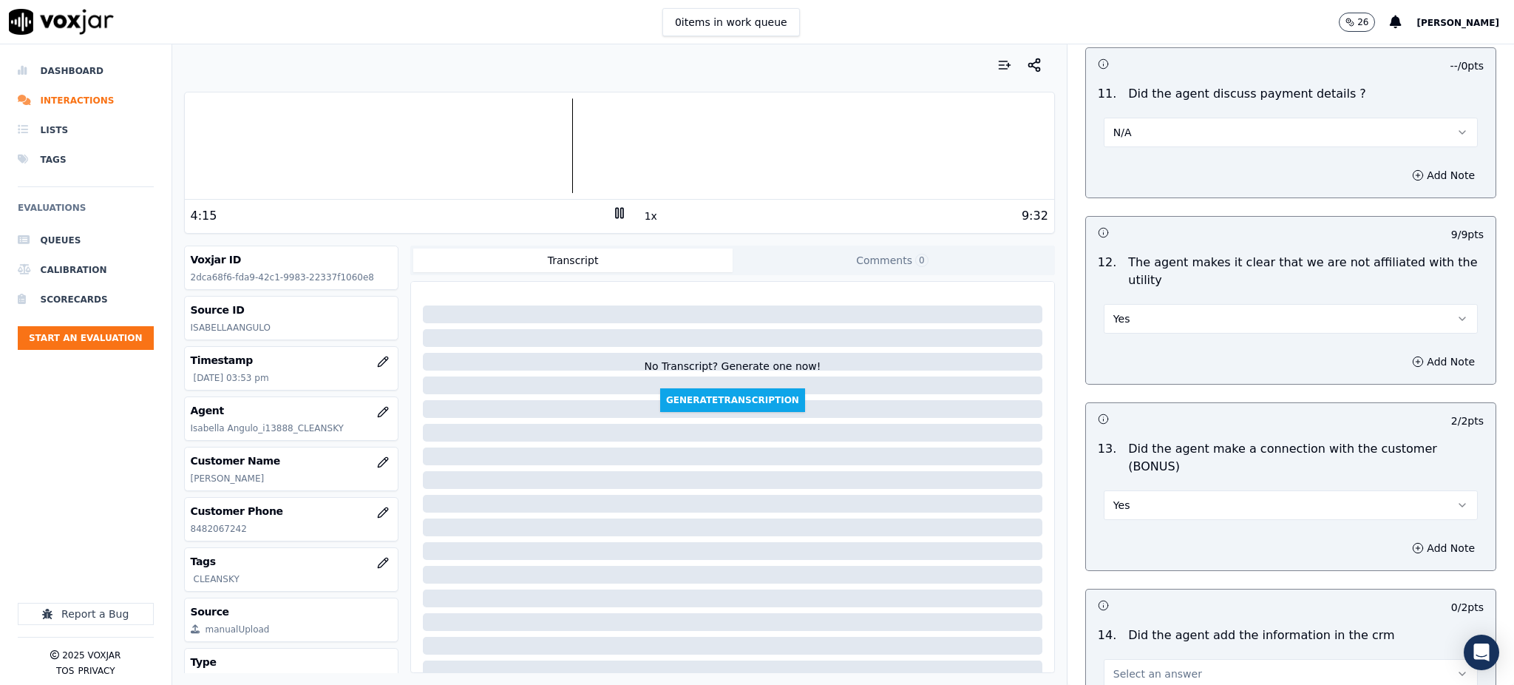
scroll to position [2169, 0]
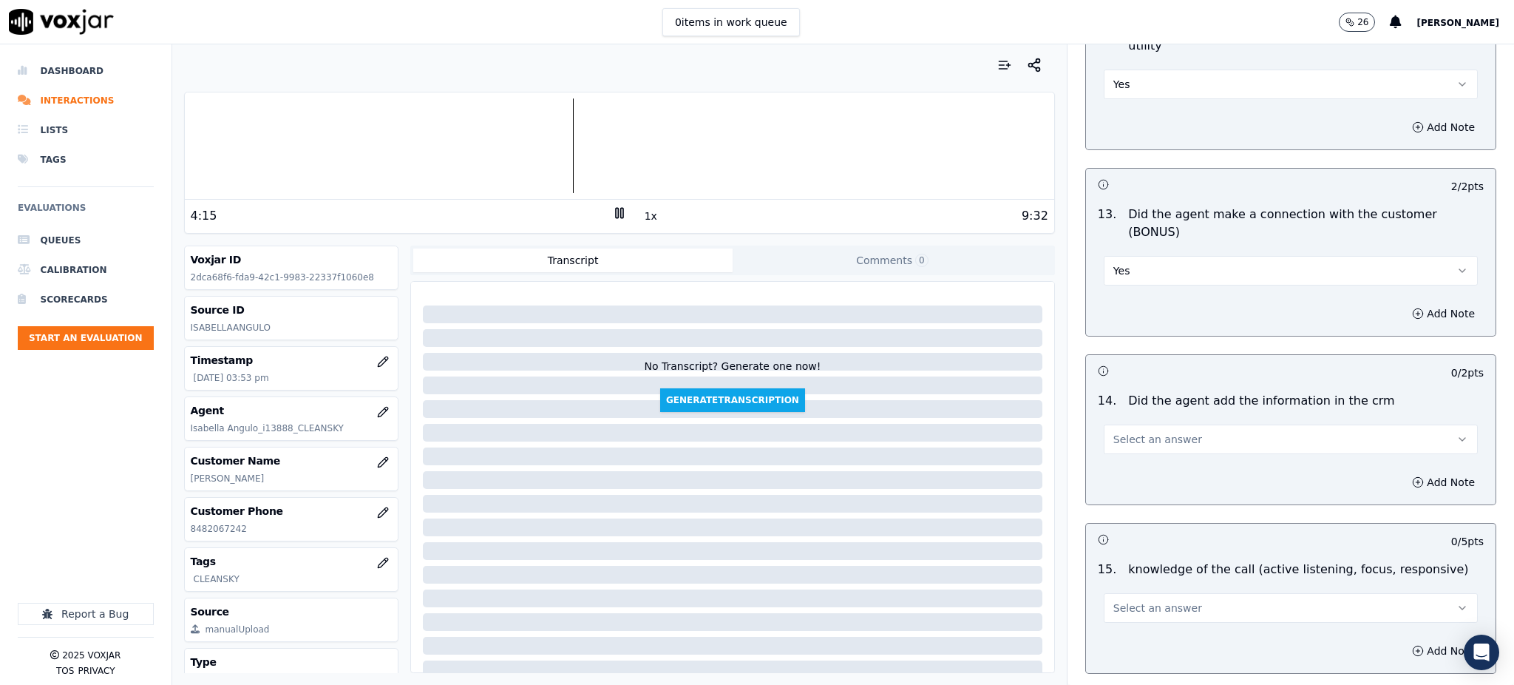
click at [1120, 432] on span "Select an answer" at bounding box center [1158, 439] width 89 height 15
click at [1120, 421] on div "Yes" at bounding box center [1259, 421] width 342 height 24
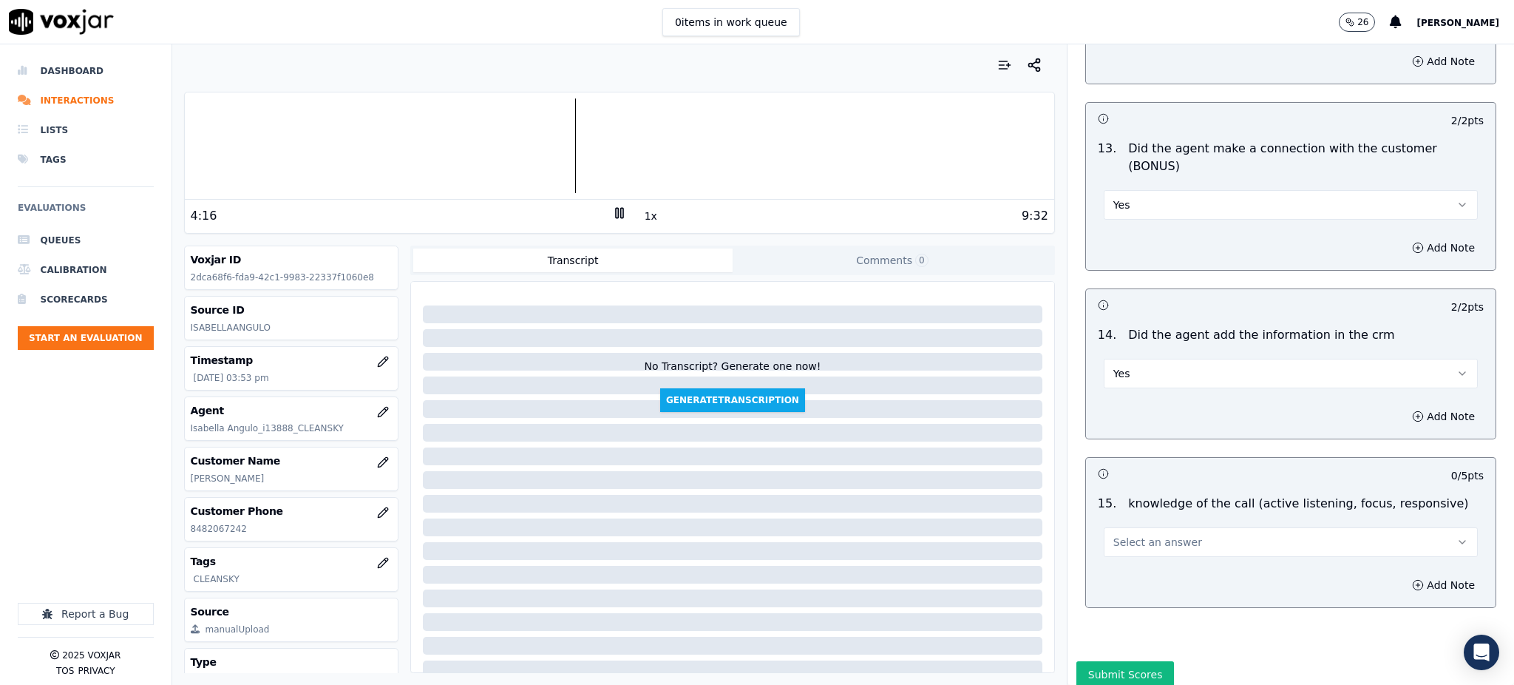
scroll to position [2238, 0]
click at [1125, 531] on span "Select an answer" at bounding box center [1158, 538] width 89 height 15
drag, startPoint x: 1118, startPoint y: 518, endPoint x: 1101, endPoint y: 595, distance: 78.8
click at [1117, 521] on div "Yes" at bounding box center [1259, 520] width 342 height 24
click at [1099, 657] on button "Submit Scores" at bounding box center [1126, 670] width 98 height 27
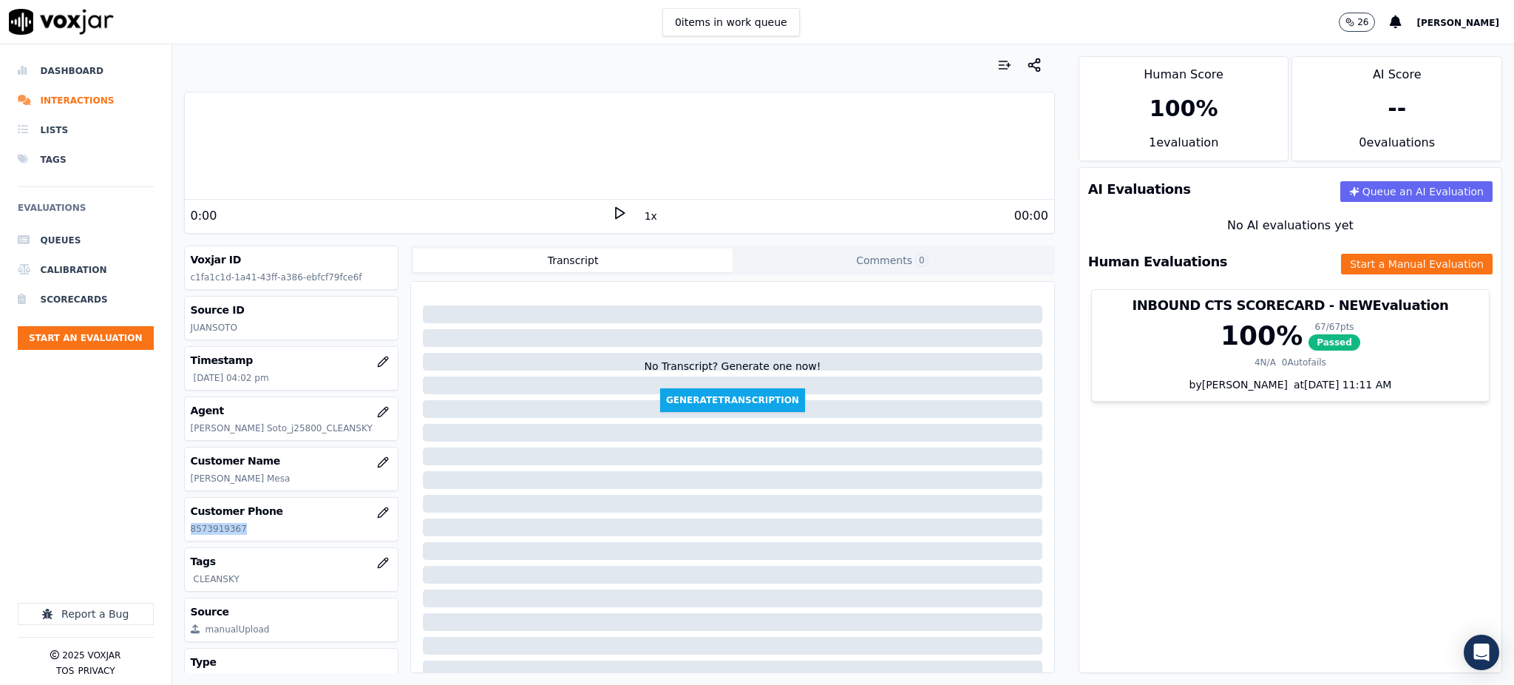
drag, startPoint x: 241, startPoint y: 532, endPoint x: 187, endPoint y: 543, distance: 55.1
click at [187, 543] on div "Voxjar ID c1fa1c1d-1a41-43ff-a386-ebfcf79fce6f Source ID JUANSOTO Timestamp 08/…" at bounding box center [291, 458] width 215 height 427
copy p "8573919367"
click at [616, 214] on polygon at bounding box center [620, 213] width 9 height 11
click at [1343, 266] on button "Start a Manual Evaluation" at bounding box center [1417, 264] width 152 height 21
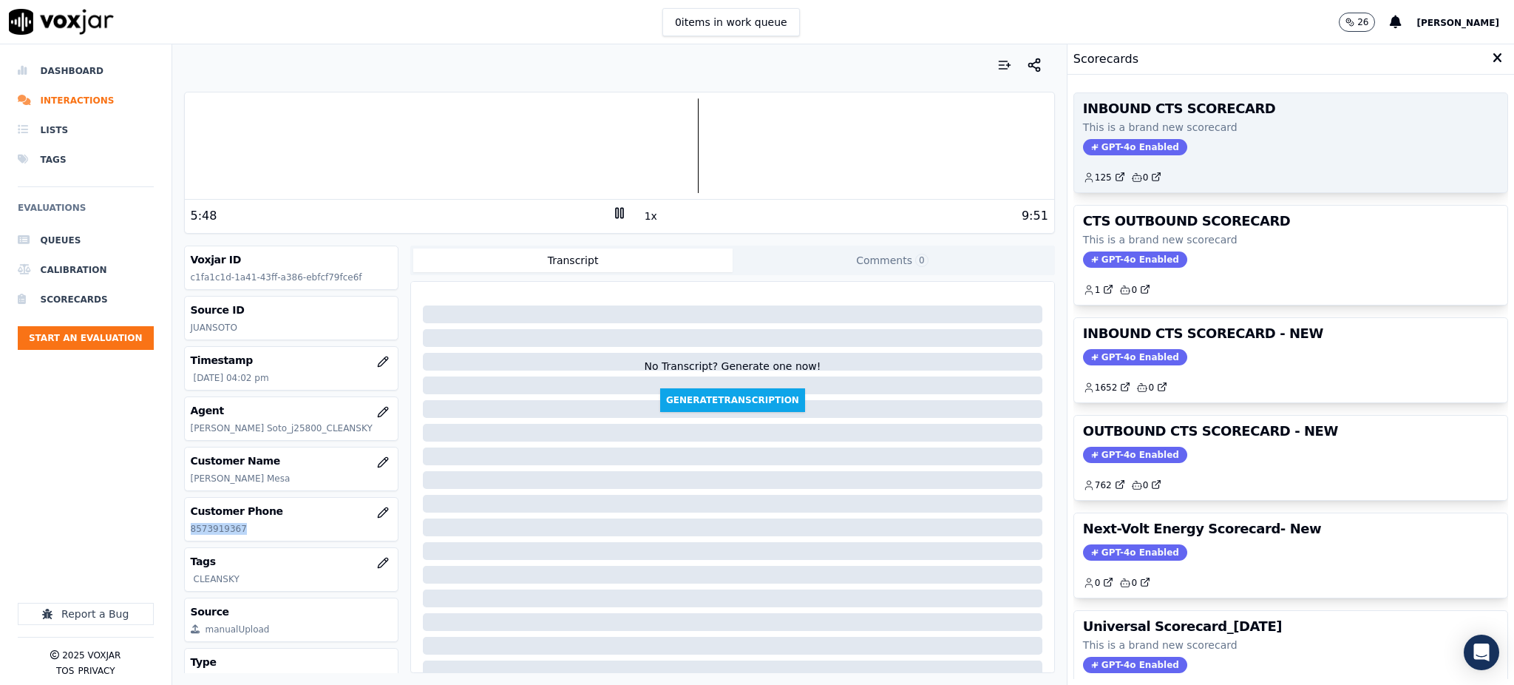
click at [1120, 149] on span "GPT-4o Enabled" at bounding box center [1135, 147] width 104 height 16
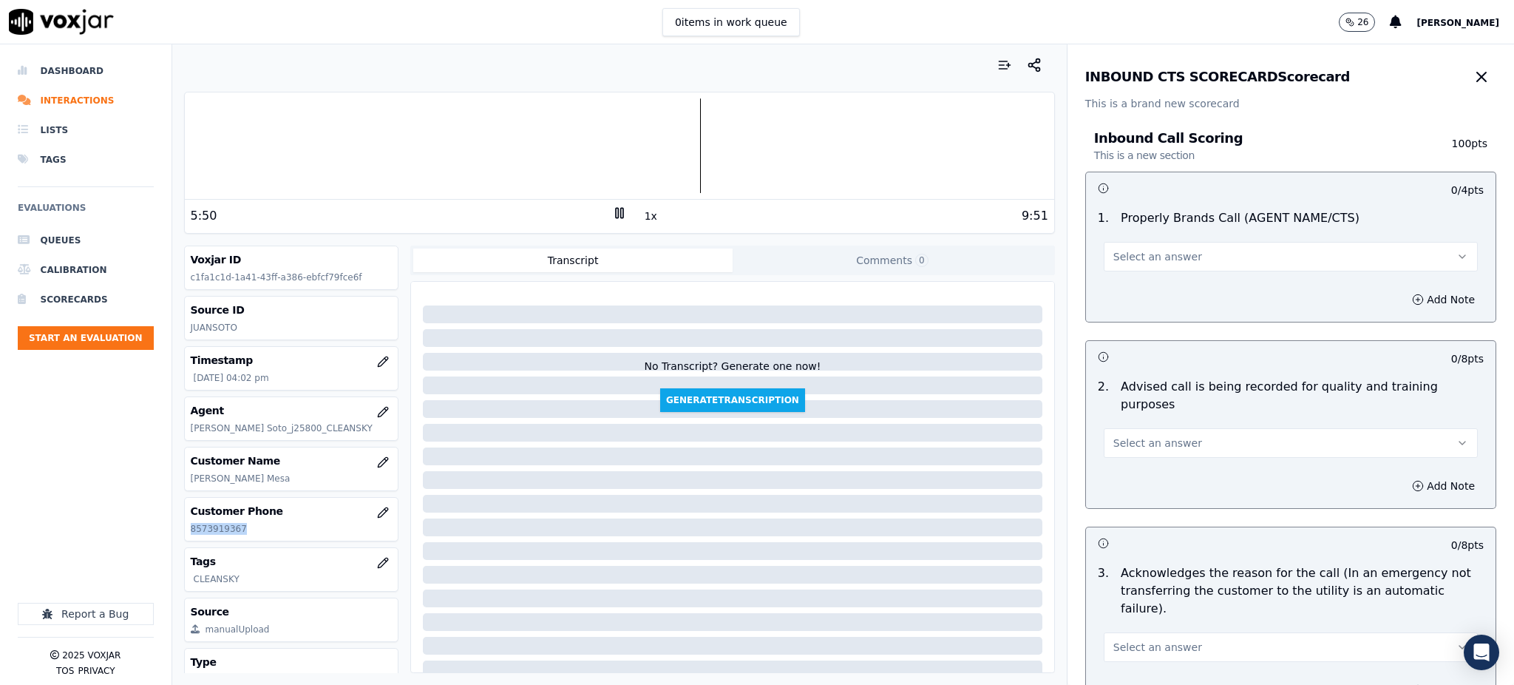
drag, startPoint x: 1157, startPoint y: 246, endPoint x: 1157, endPoint y: 267, distance: 20.7
click at [1157, 247] on button "Select an answer" at bounding box center [1291, 257] width 374 height 30
click at [1151, 295] on div "Yes" at bounding box center [1259, 290] width 342 height 24
drag, startPoint x: 1129, startPoint y: 412, endPoint x: 1129, endPoint y: 425, distance: 13.3
click at [1129, 428] on button "Select an answer" at bounding box center [1291, 443] width 374 height 30
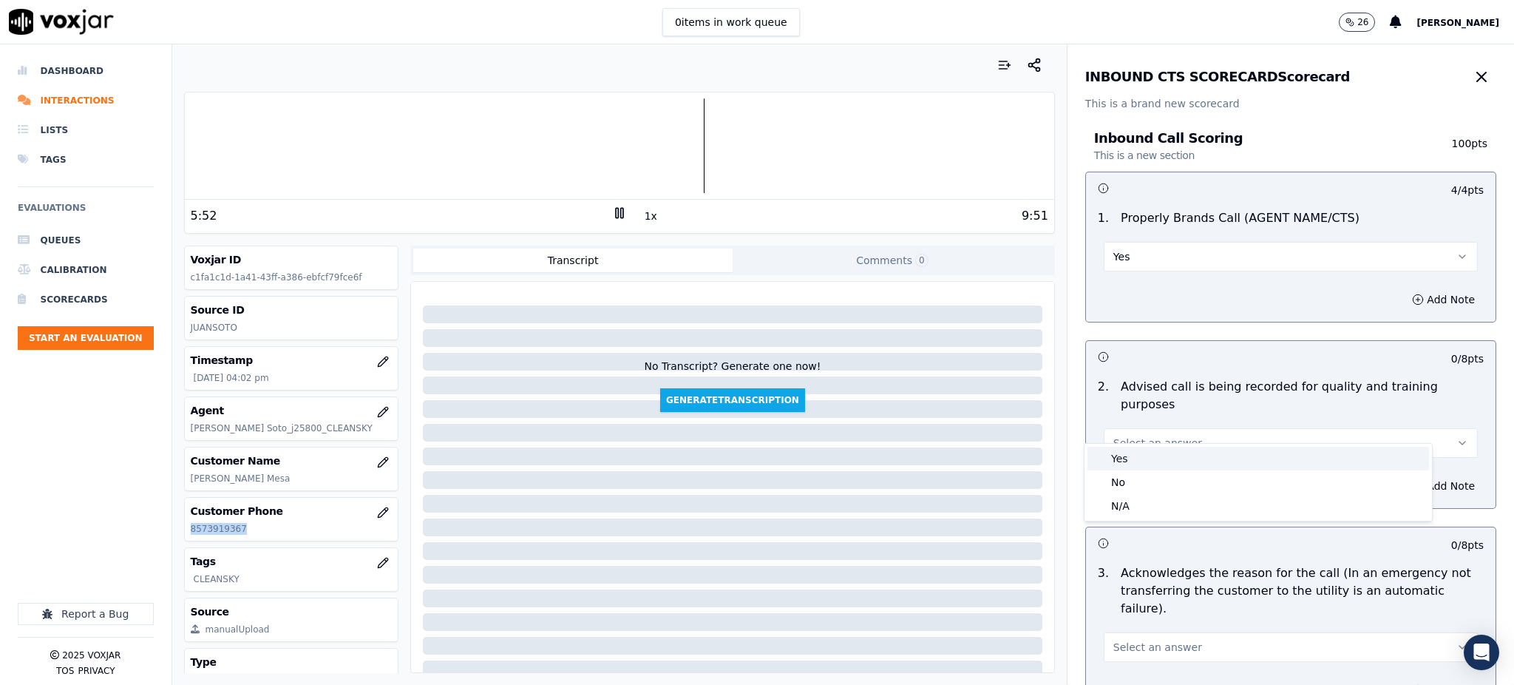
click at [1127, 453] on div "Yes" at bounding box center [1259, 459] width 342 height 24
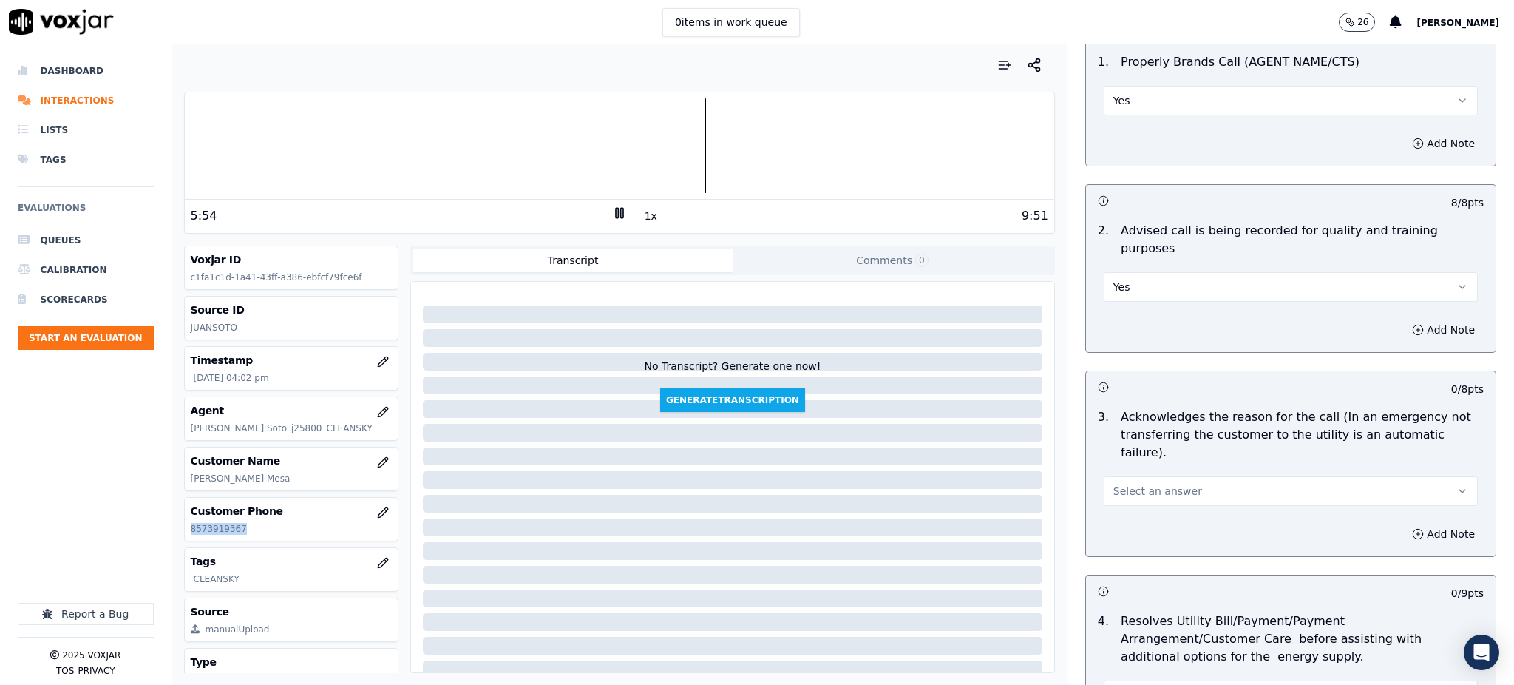
scroll to position [197, 0]
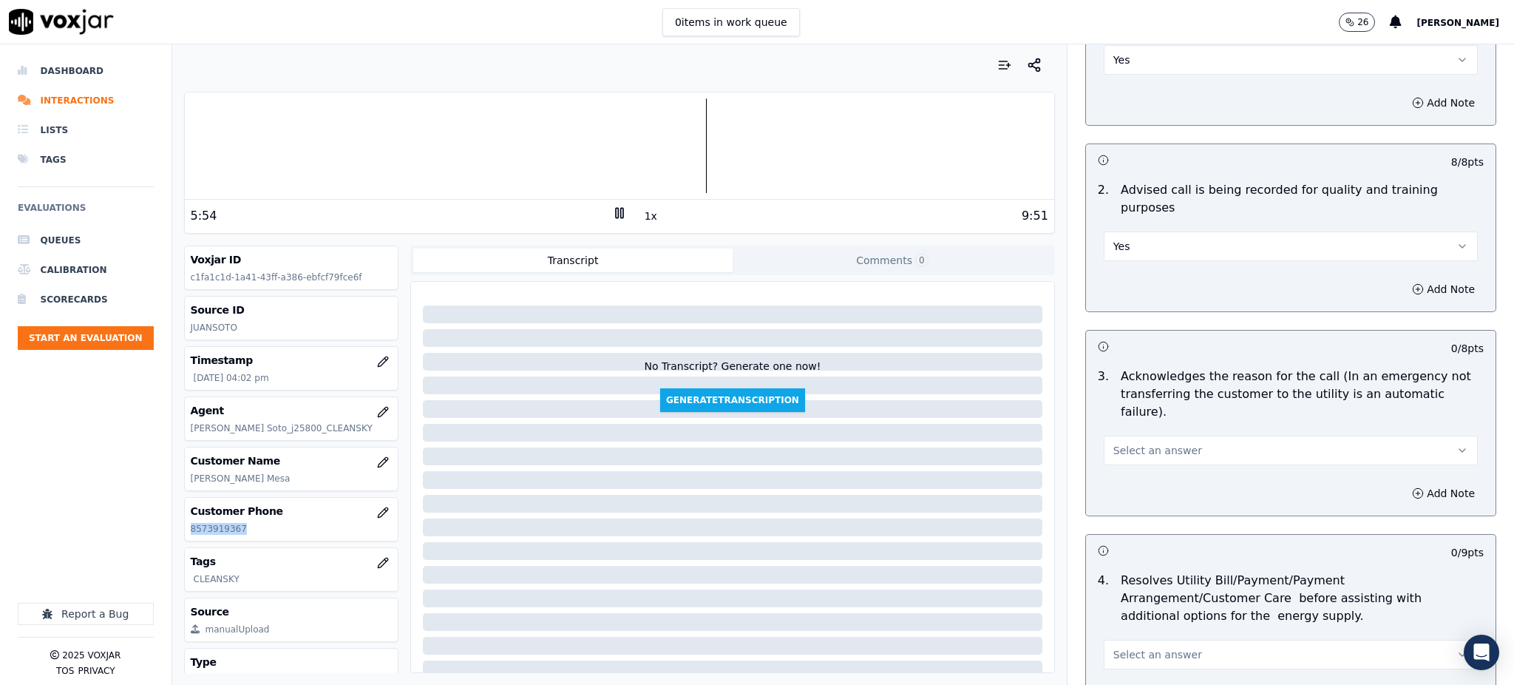
click at [1137, 443] on span "Select an answer" at bounding box center [1158, 450] width 89 height 15
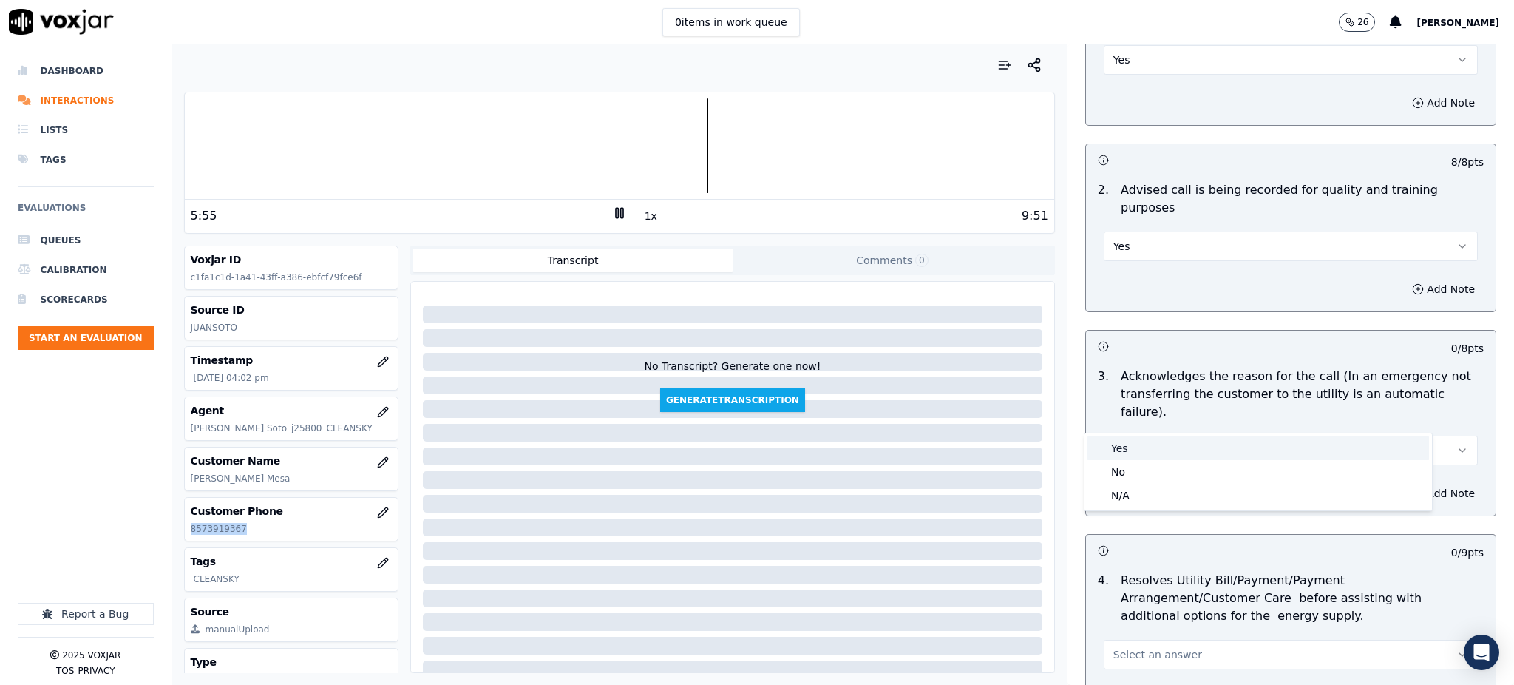
click at [1136, 451] on div "Yes" at bounding box center [1259, 448] width 342 height 24
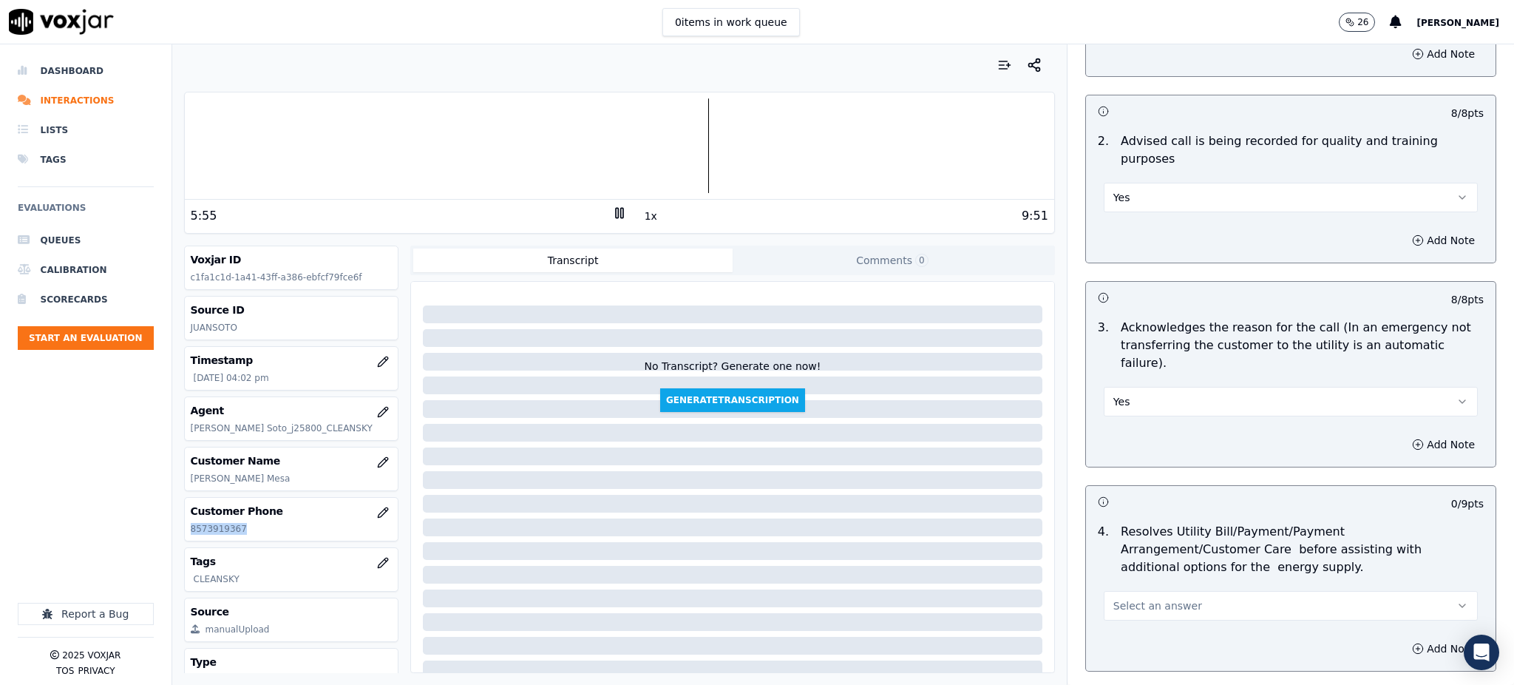
scroll to position [394, 0]
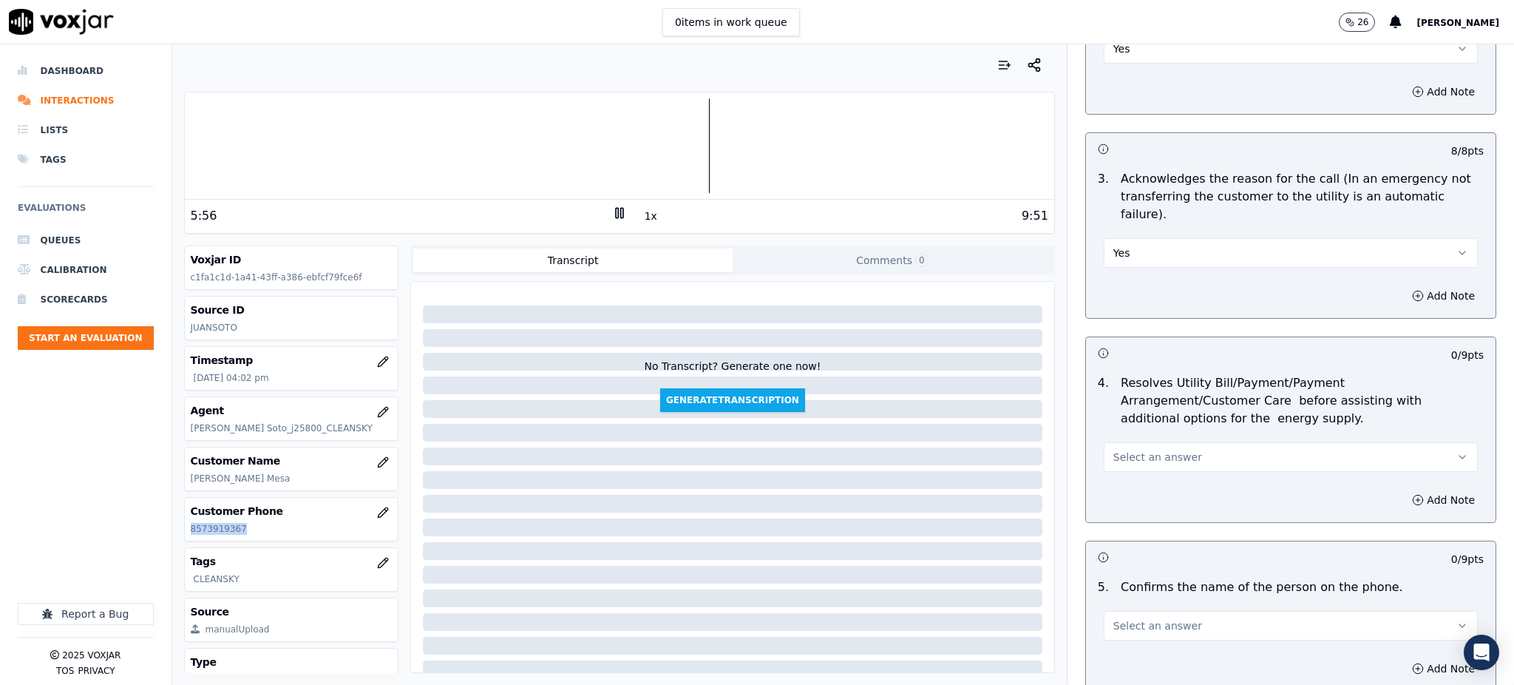
click at [1119, 450] on span "Select an answer" at bounding box center [1158, 457] width 89 height 15
click at [1118, 449] on div "Yes" at bounding box center [1259, 455] width 342 height 24
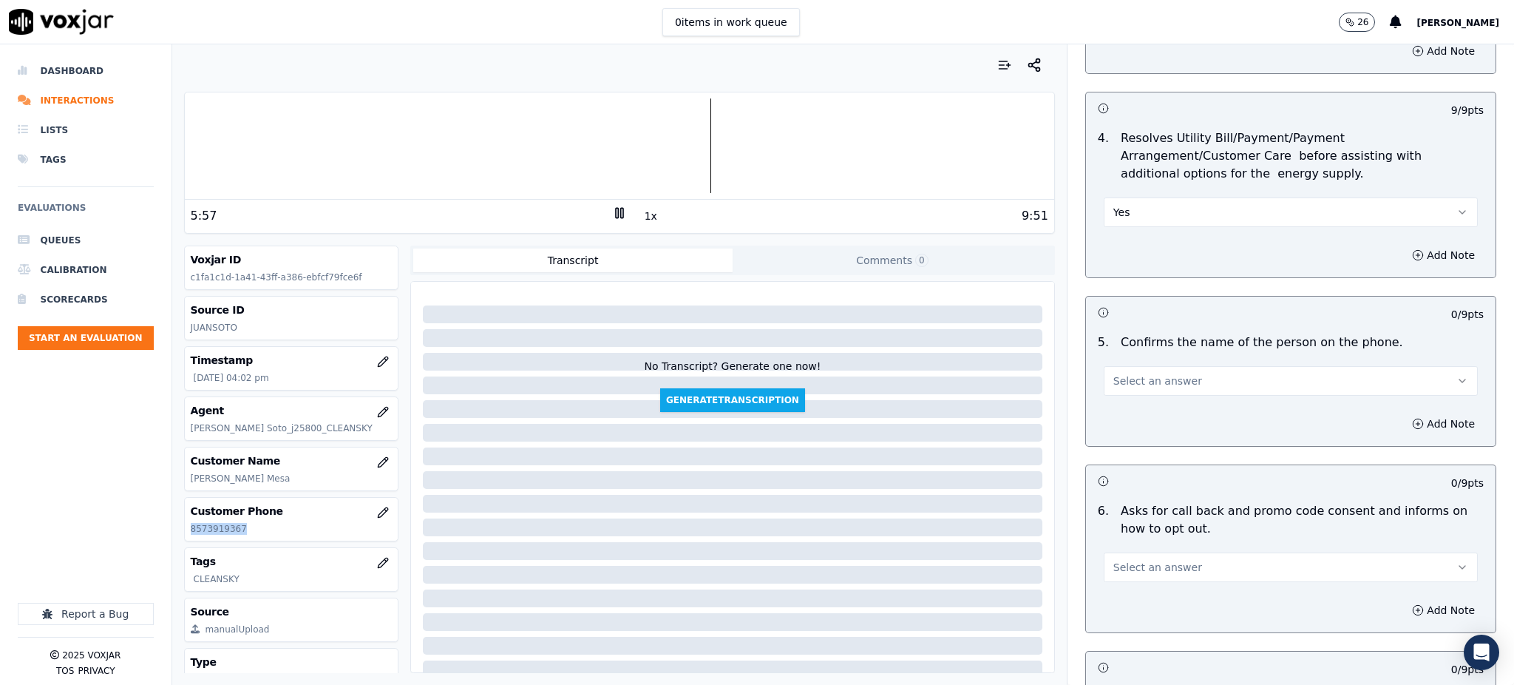
scroll to position [690, 0]
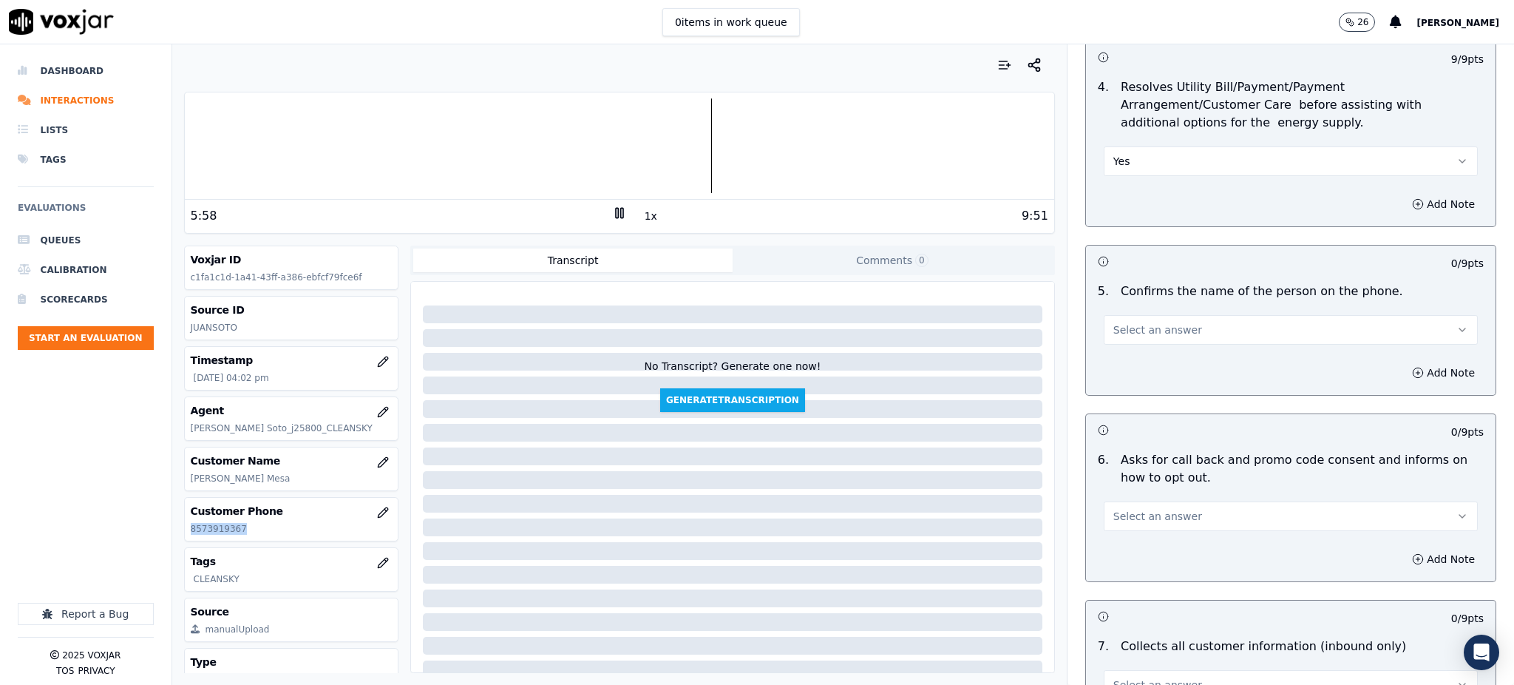
click at [1119, 322] on span "Select an answer" at bounding box center [1158, 329] width 89 height 15
click at [1117, 334] on div "Yes" at bounding box center [1259, 328] width 342 height 24
click at [1114, 509] on span "Select an answer" at bounding box center [1158, 516] width 89 height 15
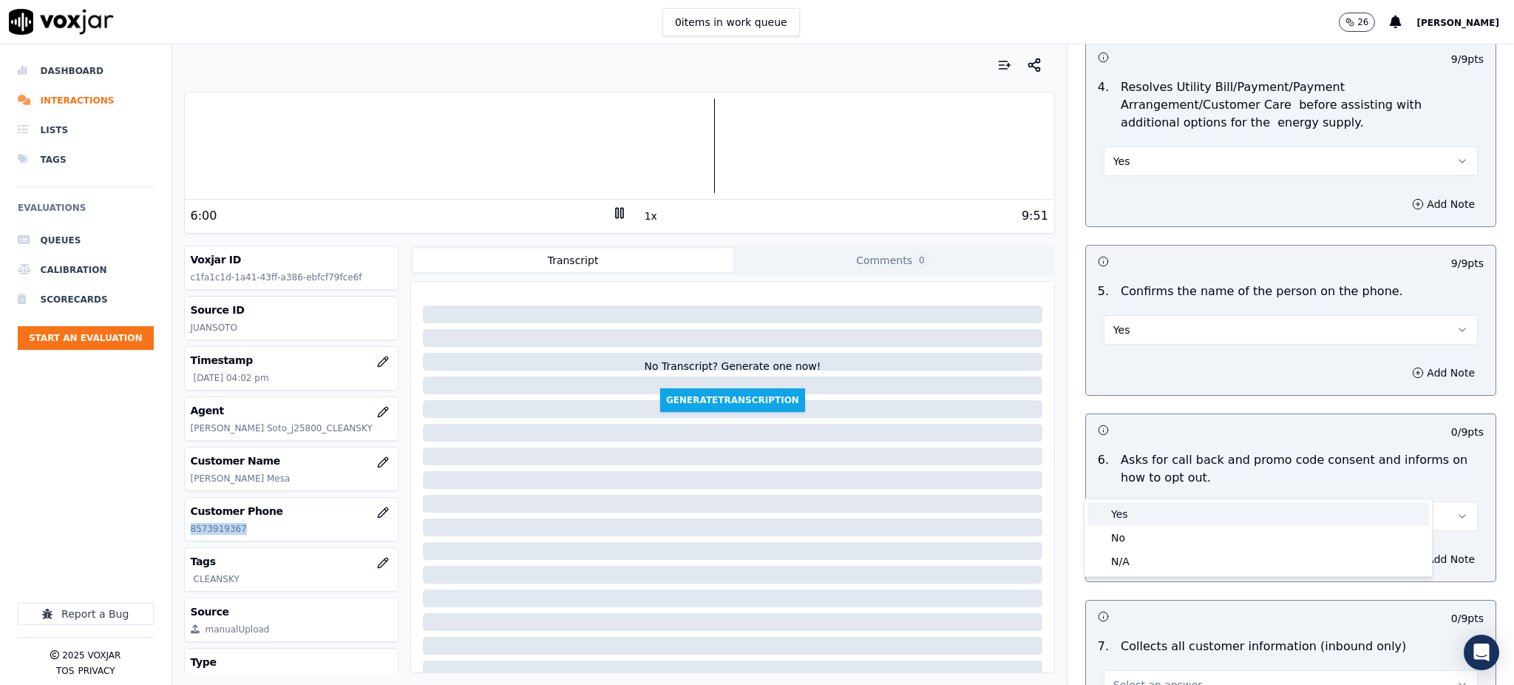
click at [1124, 513] on div "Yes" at bounding box center [1259, 514] width 342 height 24
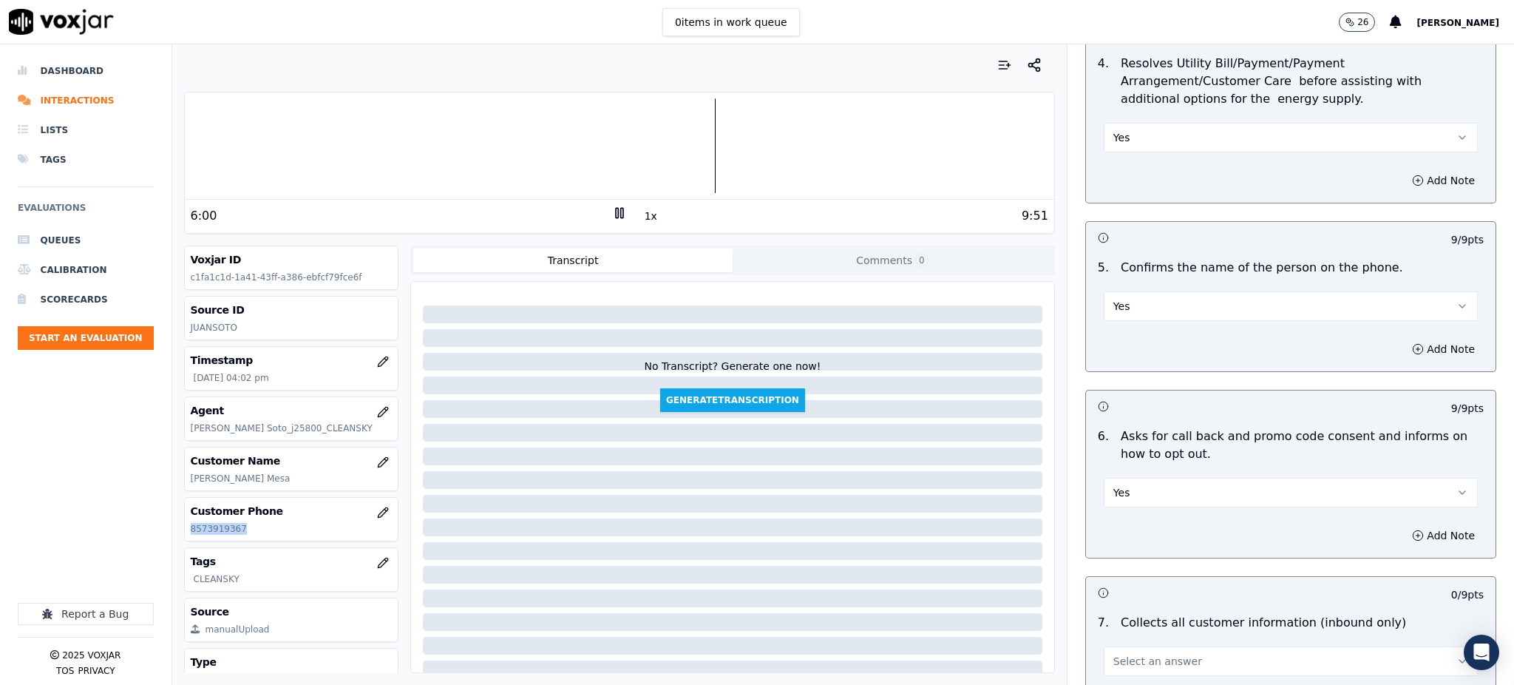
scroll to position [788, 0]
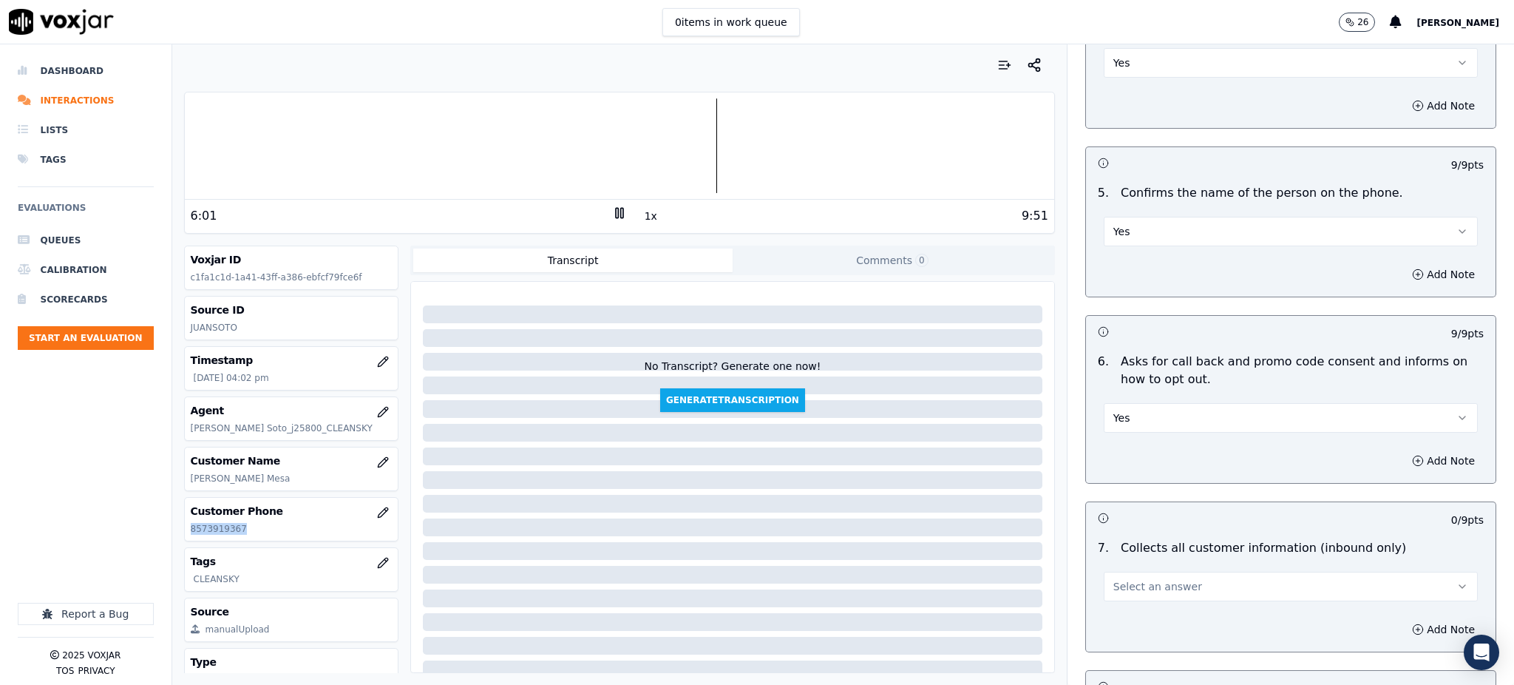
click at [1138, 579] on span "Select an answer" at bounding box center [1158, 586] width 89 height 15
click at [1149, 578] on div "Yes" at bounding box center [1259, 584] width 342 height 24
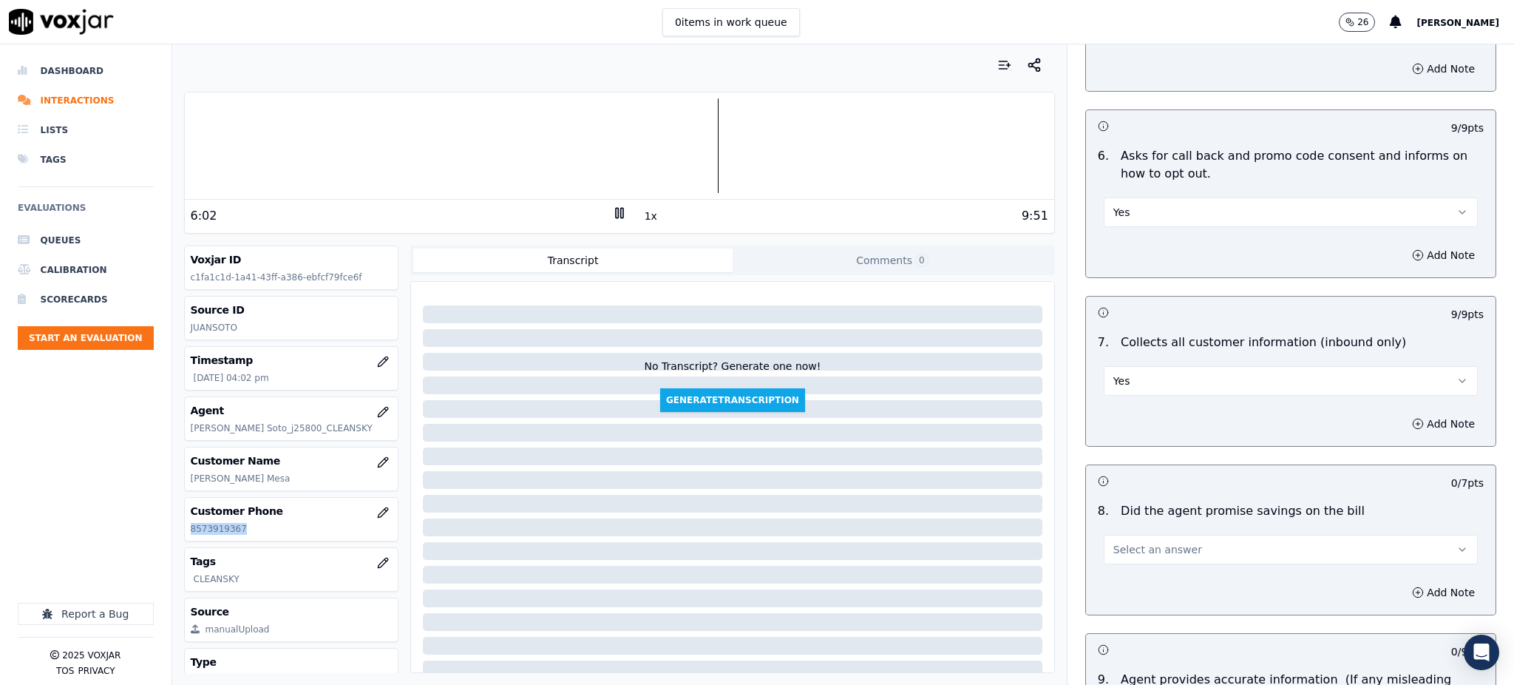
scroll to position [1084, 0]
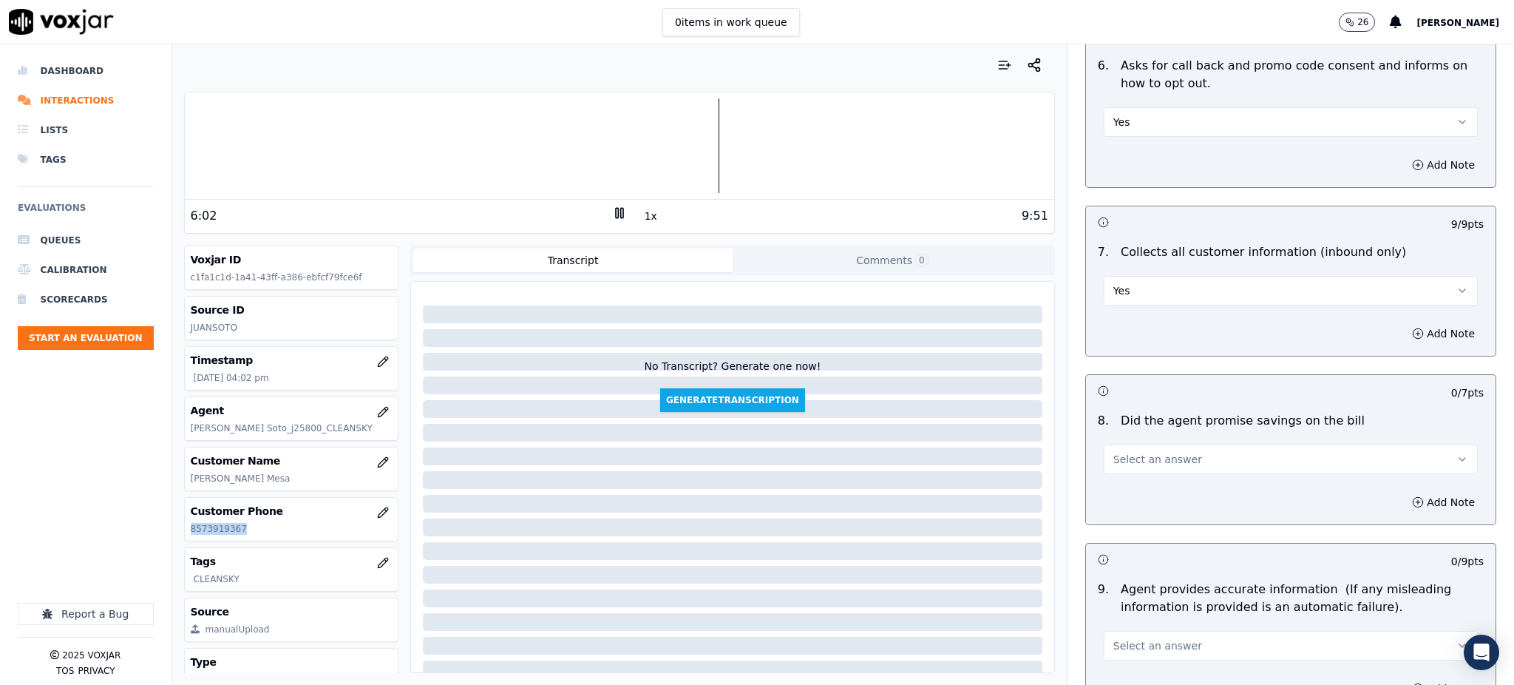
click at [1149, 452] on span "Select an answer" at bounding box center [1158, 459] width 89 height 15
click at [1146, 448] on div "Yes" at bounding box center [1259, 457] width 342 height 24
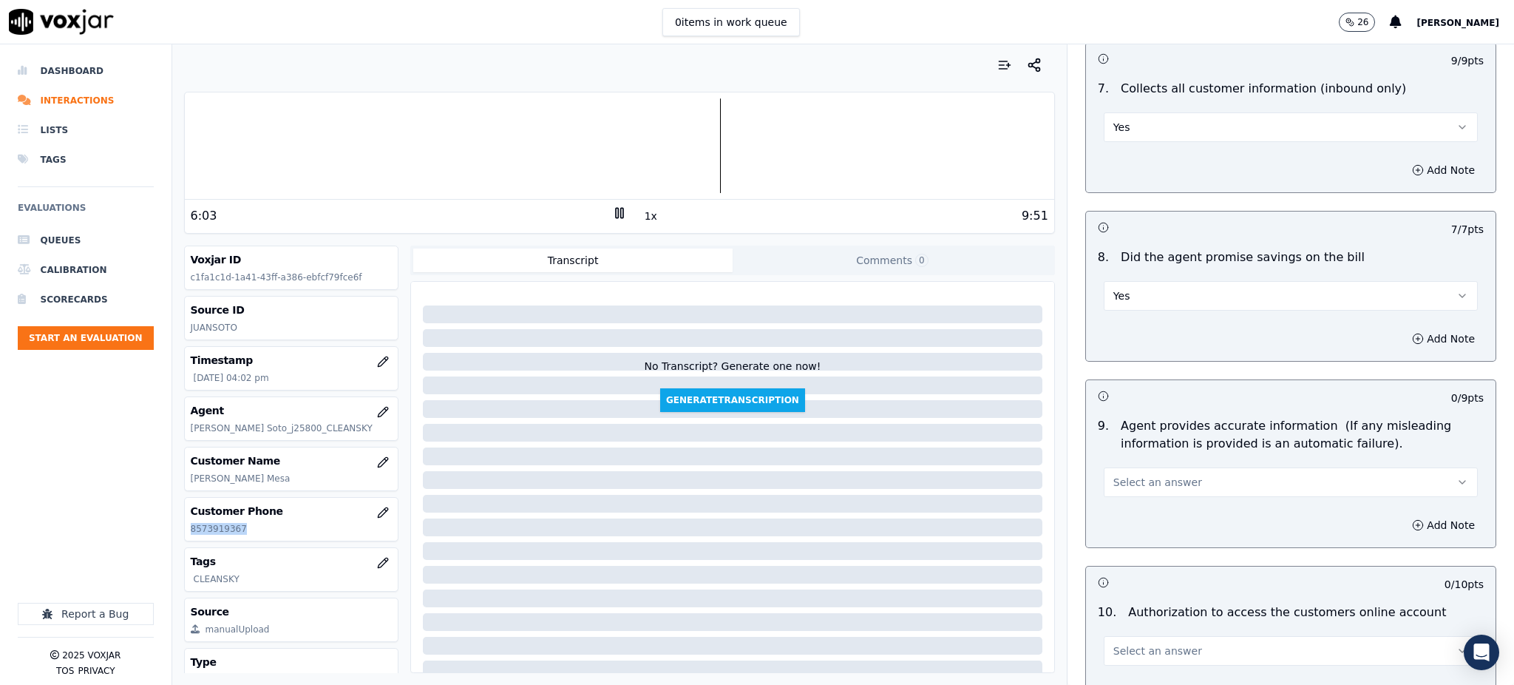
scroll to position [1281, 0]
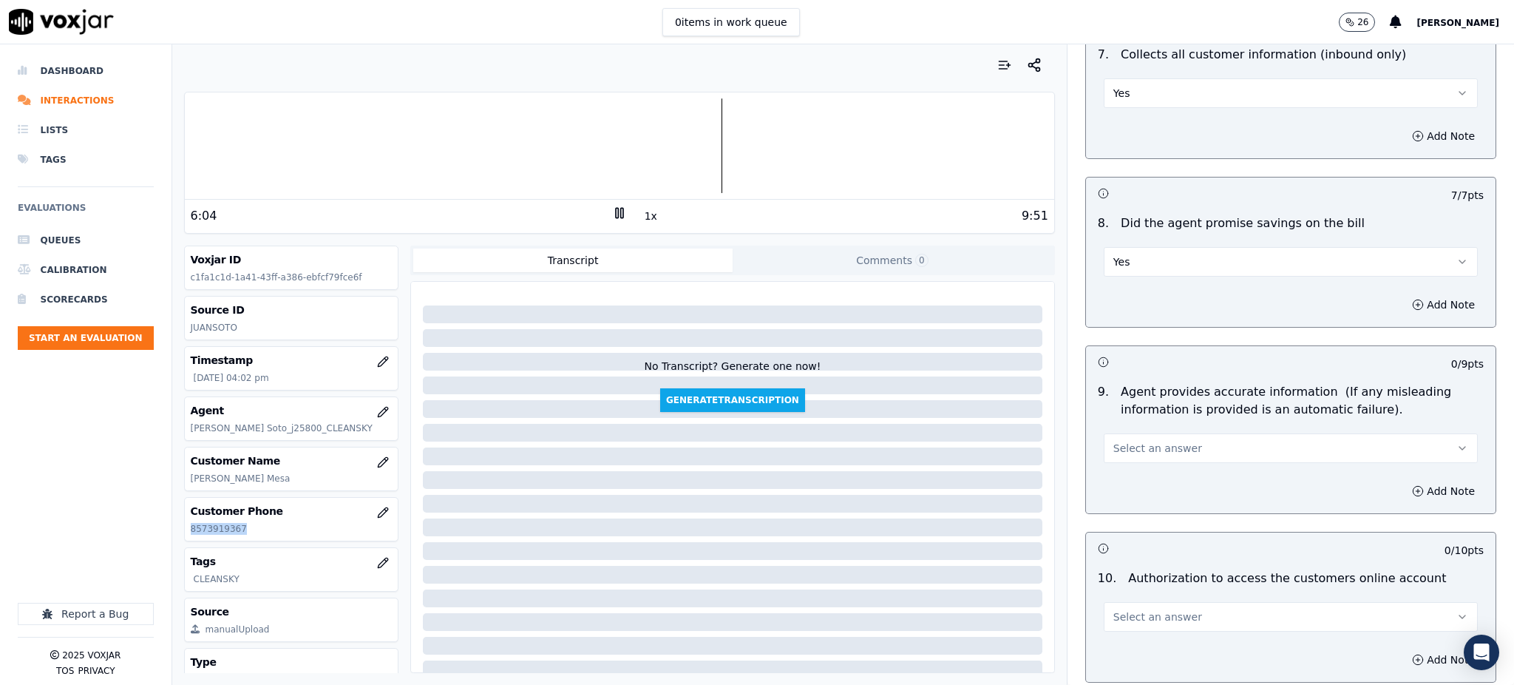
click at [1124, 433] on button "Select an answer" at bounding box center [1291, 448] width 374 height 30
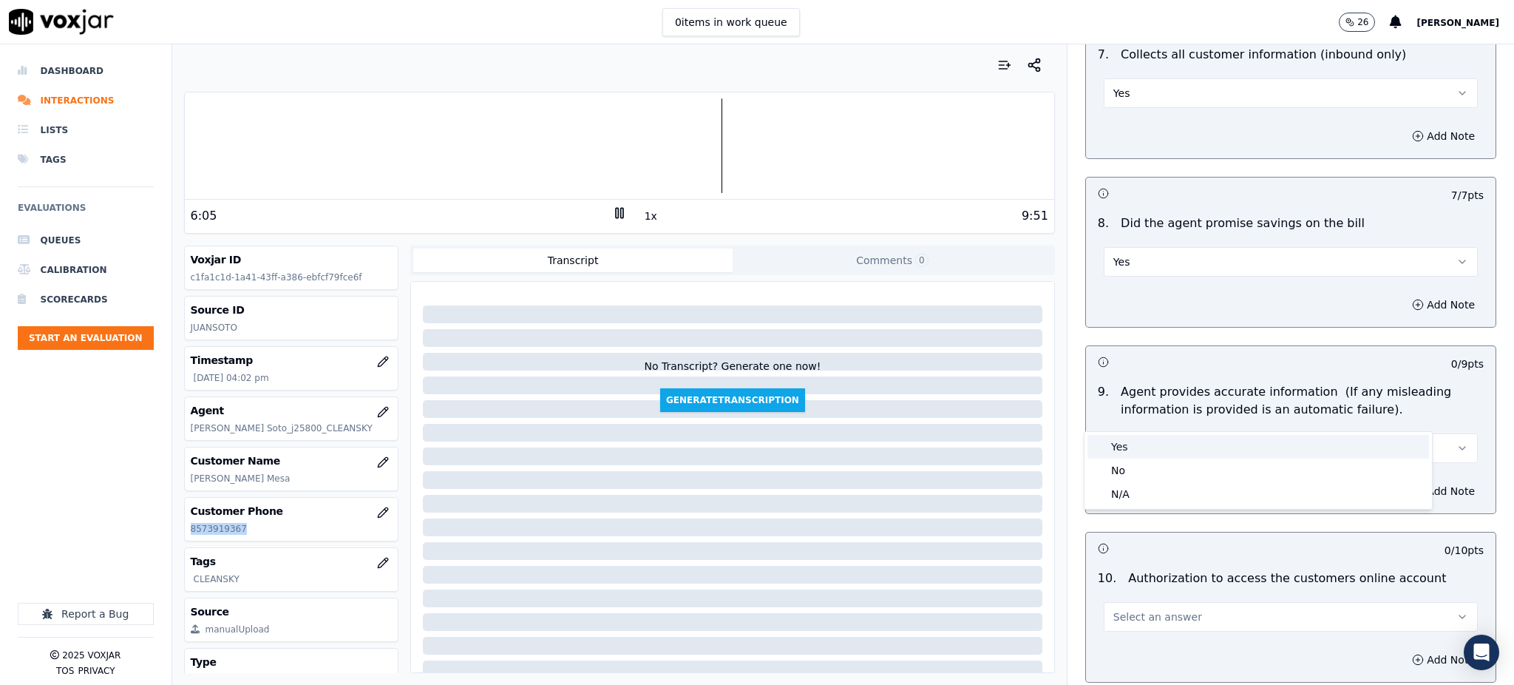
click at [1142, 442] on div "Yes" at bounding box center [1259, 447] width 342 height 24
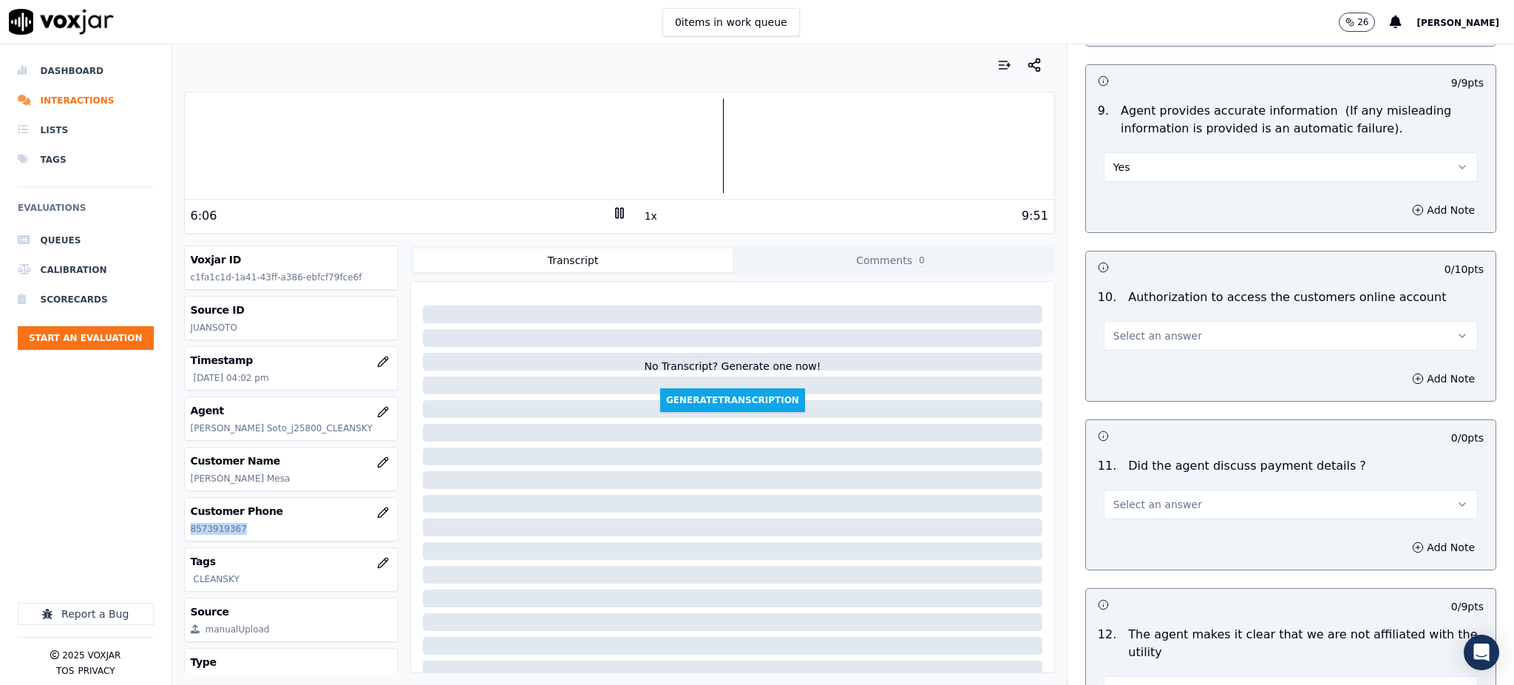
scroll to position [1577, 0]
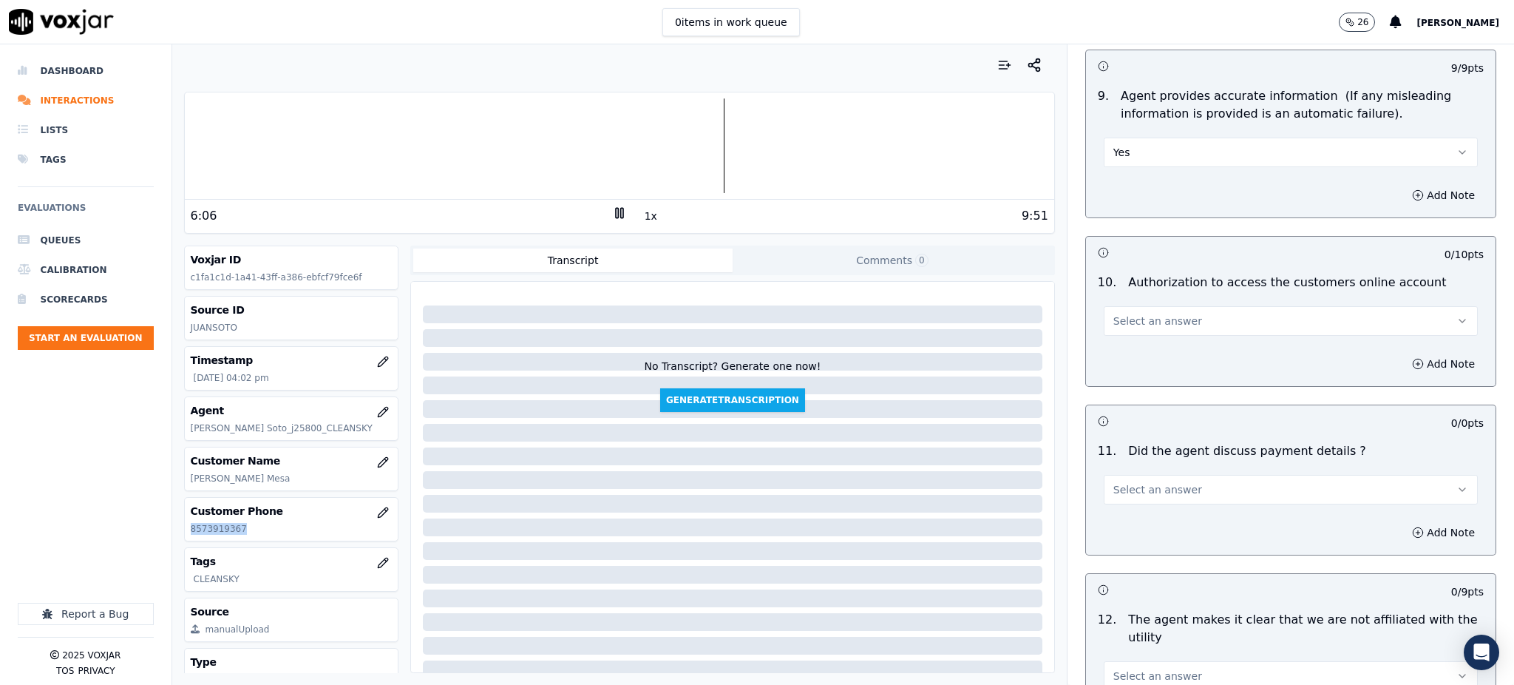
click at [1114, 314] on span "Select an answer" at bounding box center [1158, 321] width 89 height 15
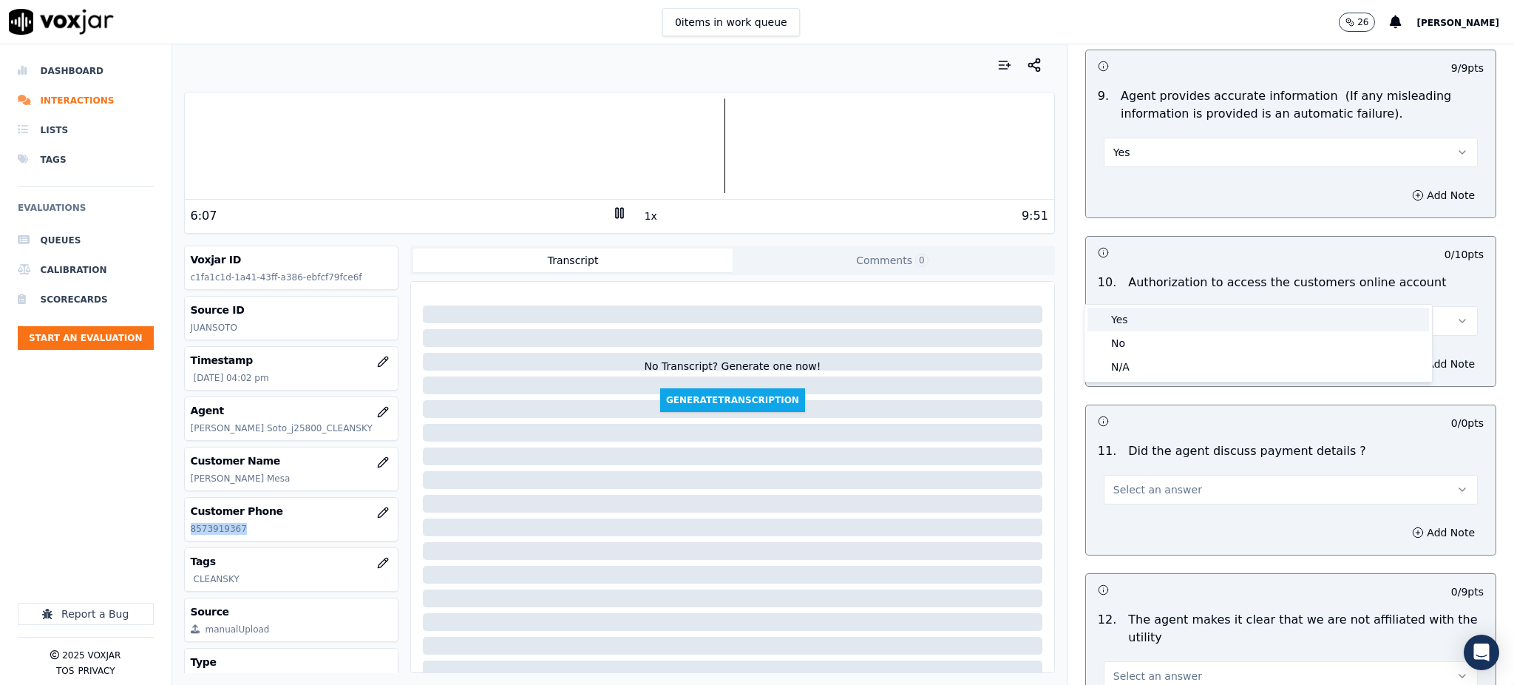
click at [1119, 325] on div "Yes" at bounding box center [1259, 320] width 342 height 24
click at [1114, 482] on span "Select an answer" at bounding box center [1158, 489] width 89 height 15
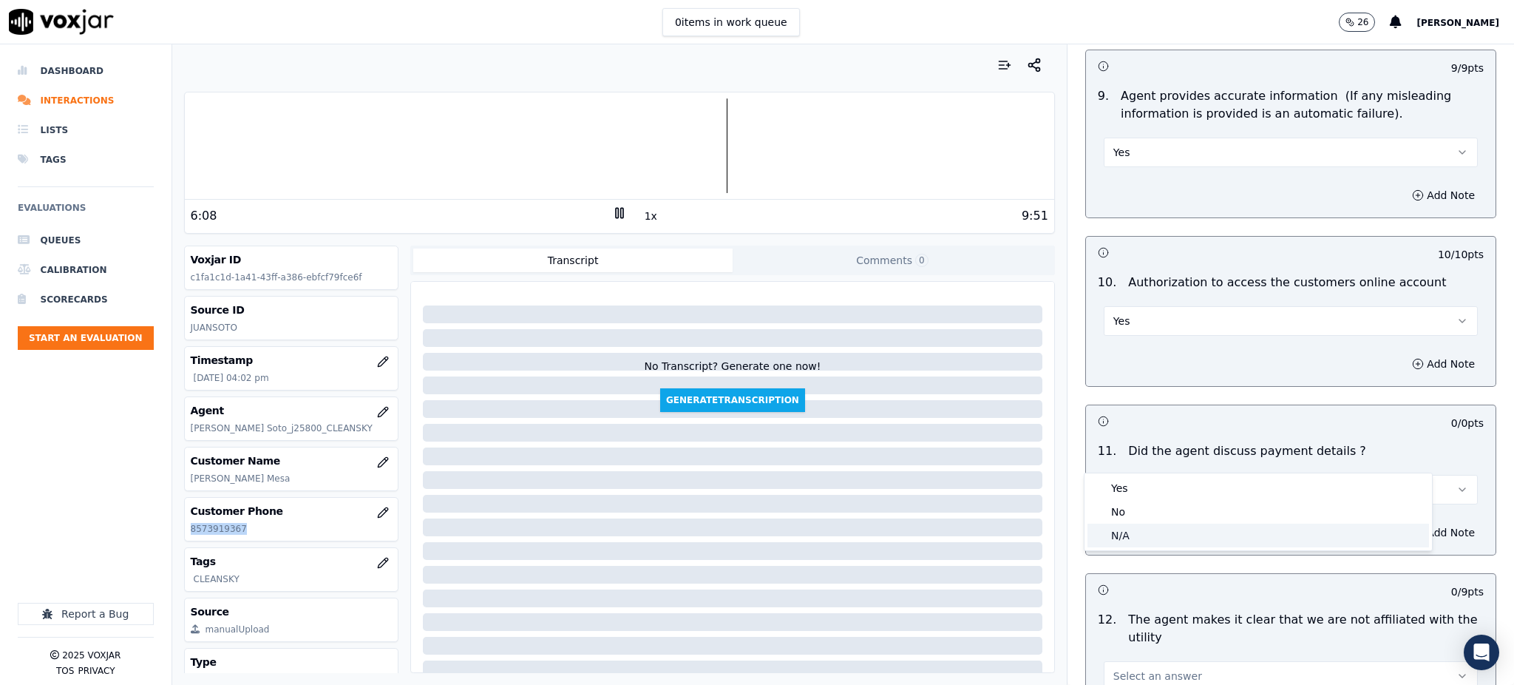
click at [1112, 529] on div "N/A" at bounding box center [1259, 536] width 342 height 24
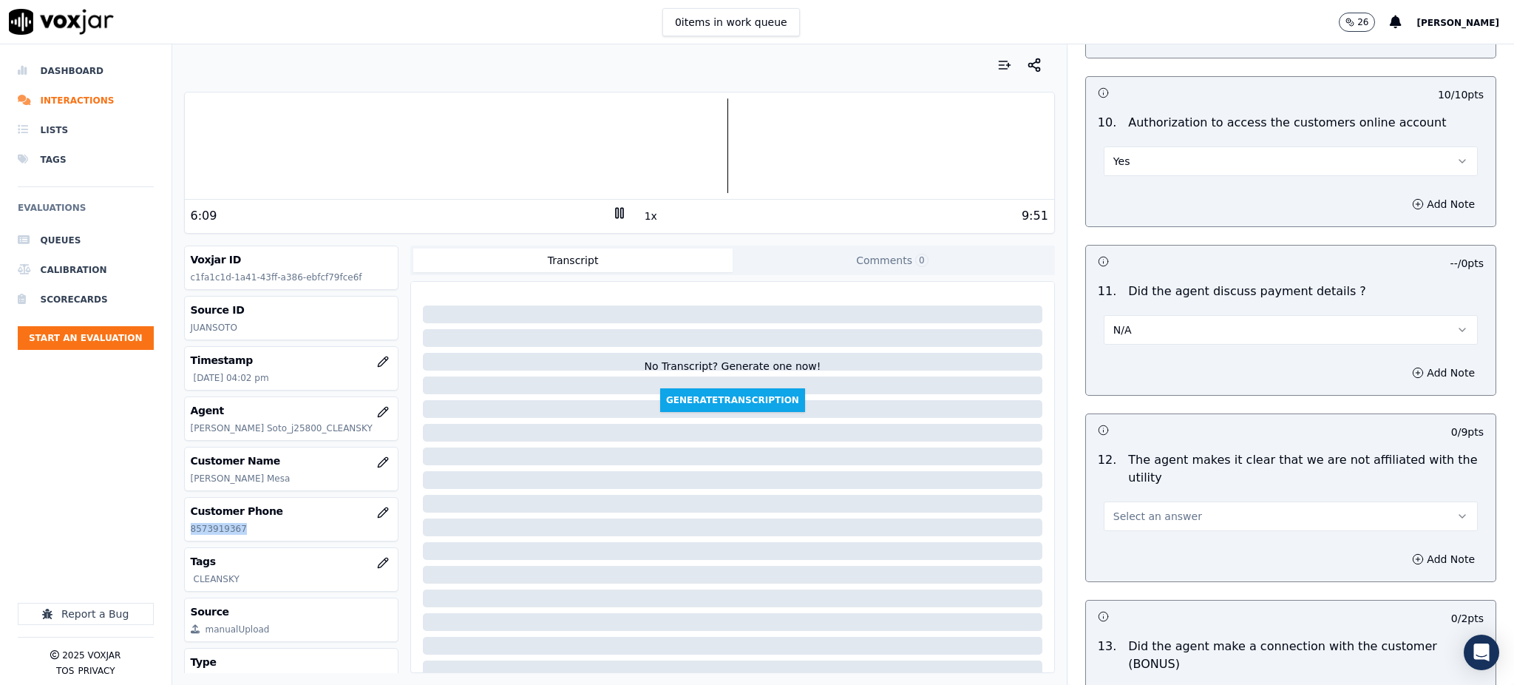
scroll to position [1775, 0]
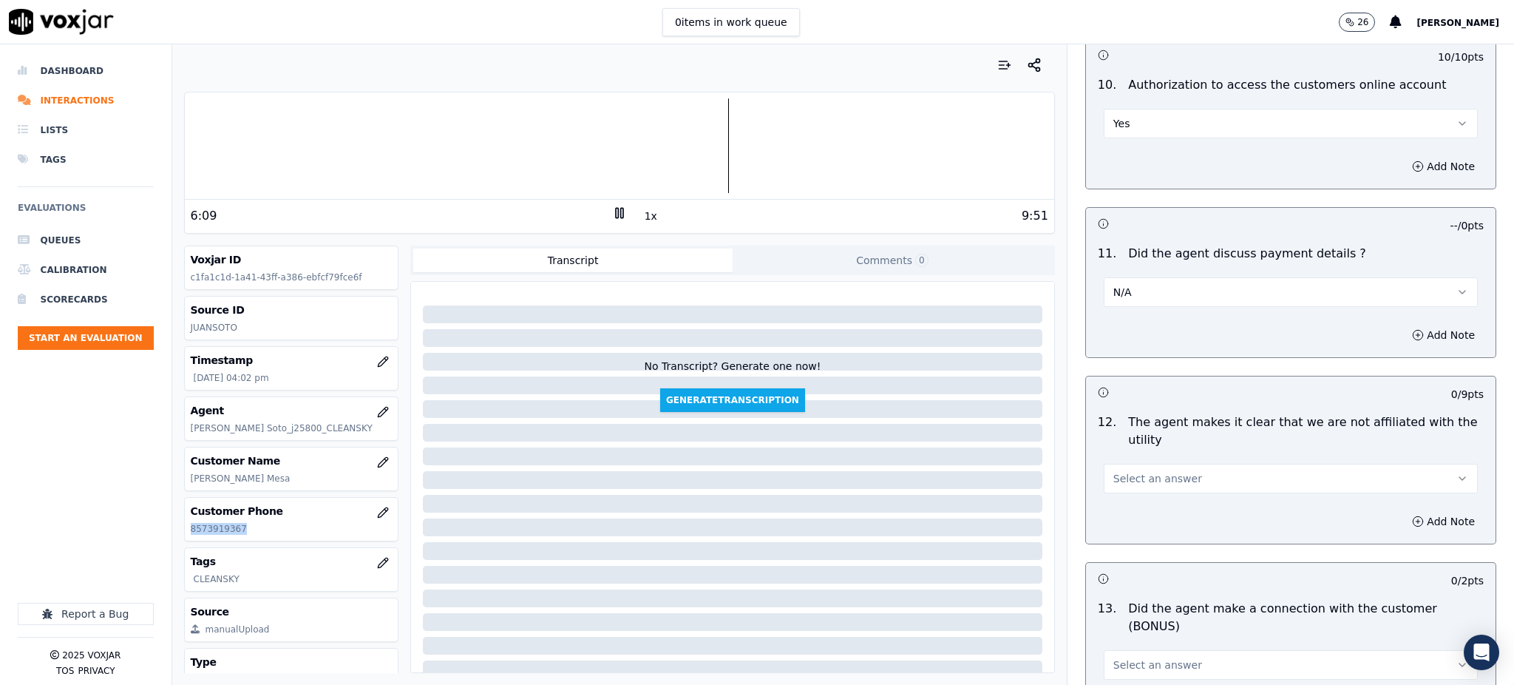
click at [1115, 471] on span "Select an answer" at bounding box center [1158, 478] width 89 height 15
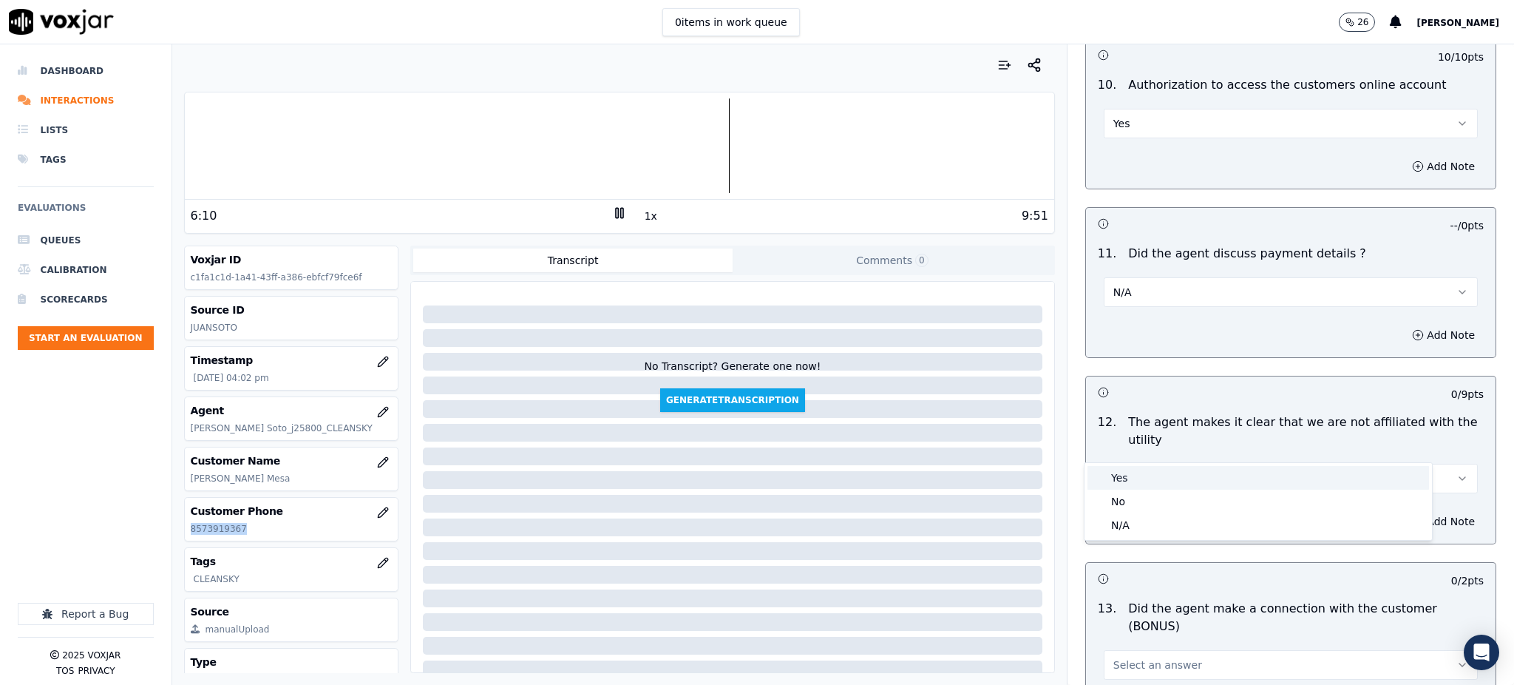
click at [1120, 484] on div "Yes" at bounding box center [1259, 478] width 342 height 24
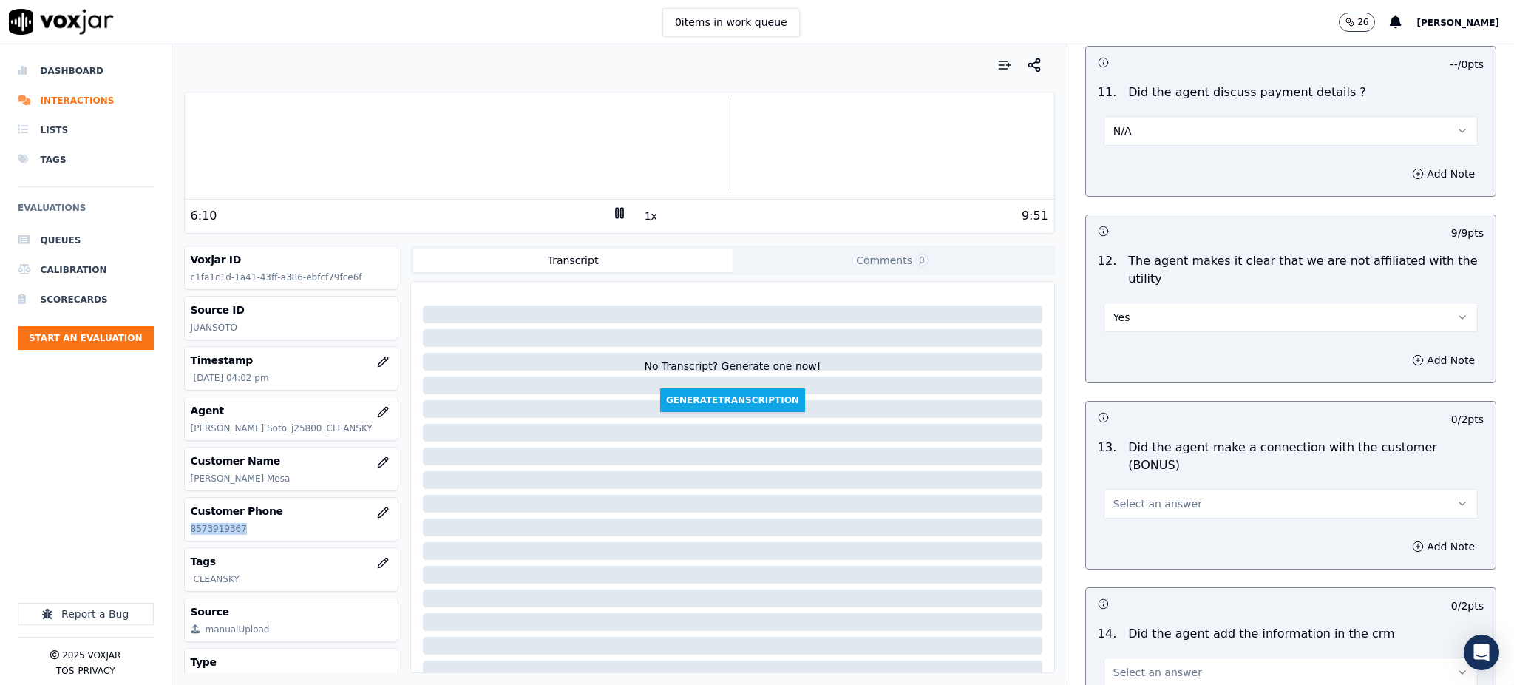
scroll to position [1971, 0]
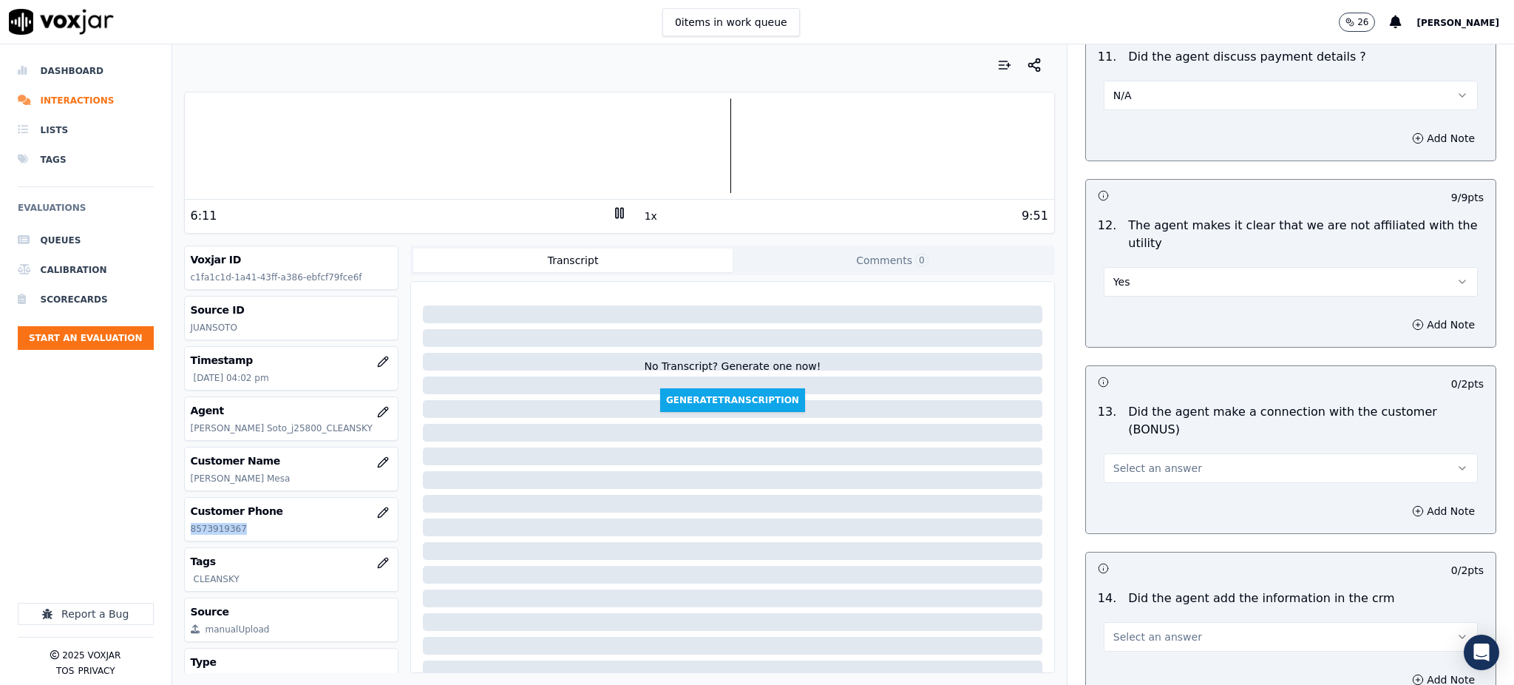
click at [1114, 461] on span "Select an answer" at bounding box center [1158, 468] width 89 height 15
click at [1114, 455] on div "Yes" at bounding box center [1259, 449] width 342 height 24
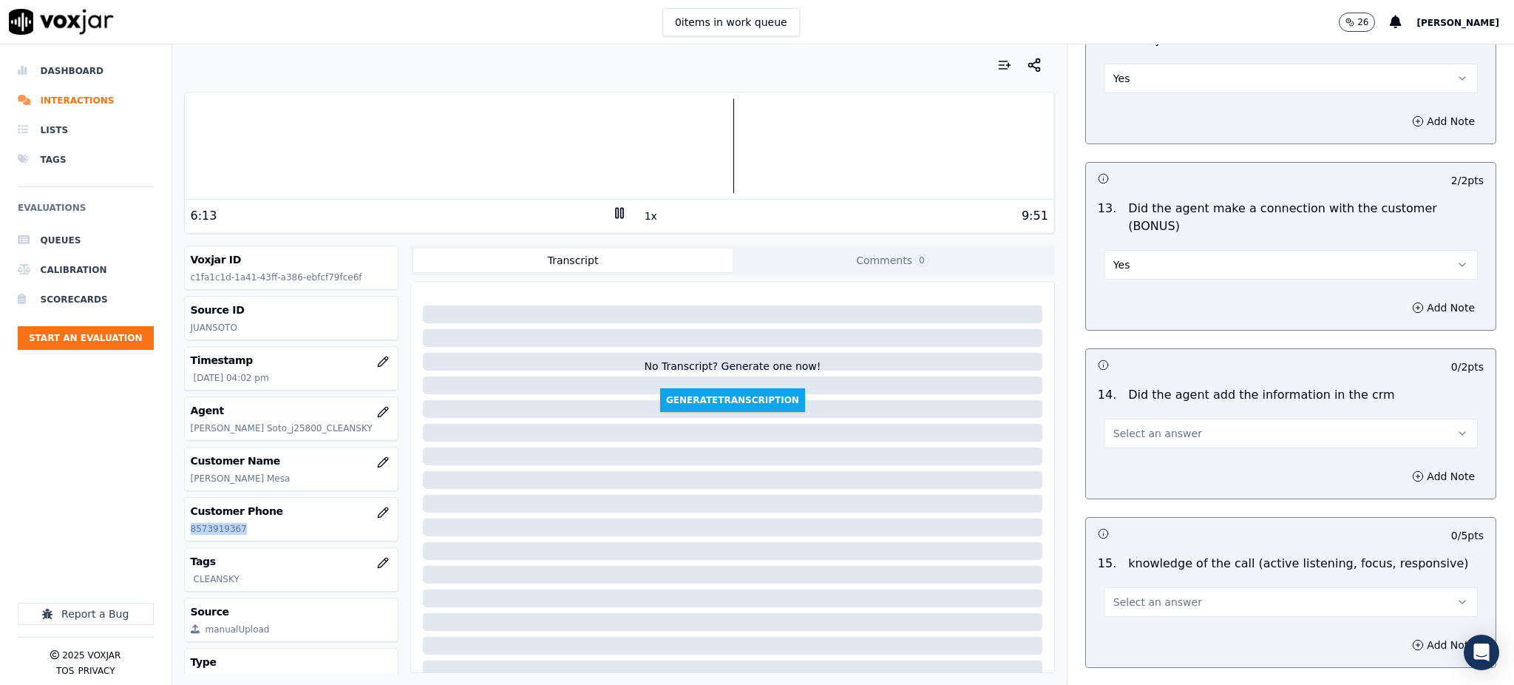
scroll to position [2238, 0]
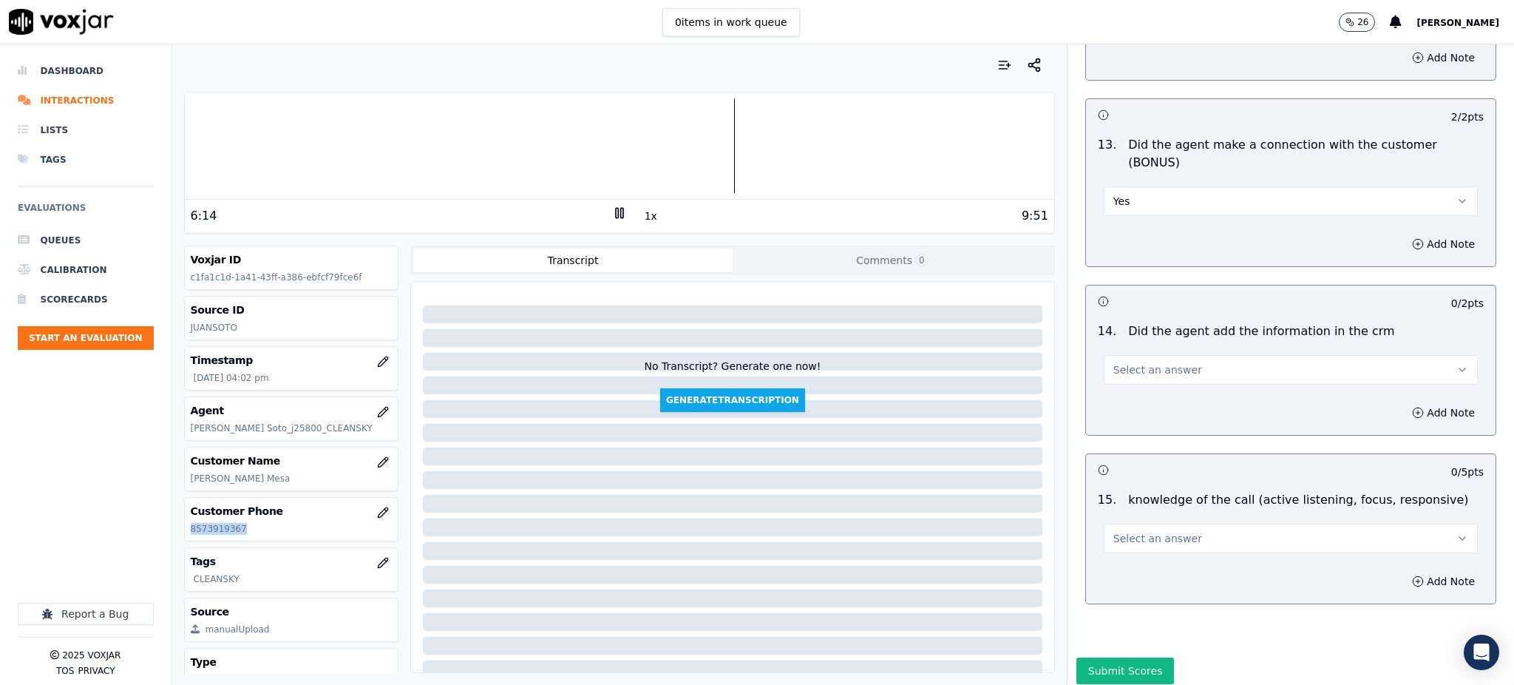
click at [1110, 355] on button "Select an answer" at bounding box center [1291, 370] width 374 height 30
drag, startPoint x: 1107, startPoint y: 356, endPoint x: 1108, endPoint y: 447, distance: 91.0
click at [1108, 356] on div "Yes" at bounding box center [1259, 351] width 342 height 24
click at [1126, 531] on span "Select an answer" at bounding box center [1158, 538] width 89 height 15
click at [1112, 518] on div "Yes" at bounding box center [1259, 520] width 342 height 24
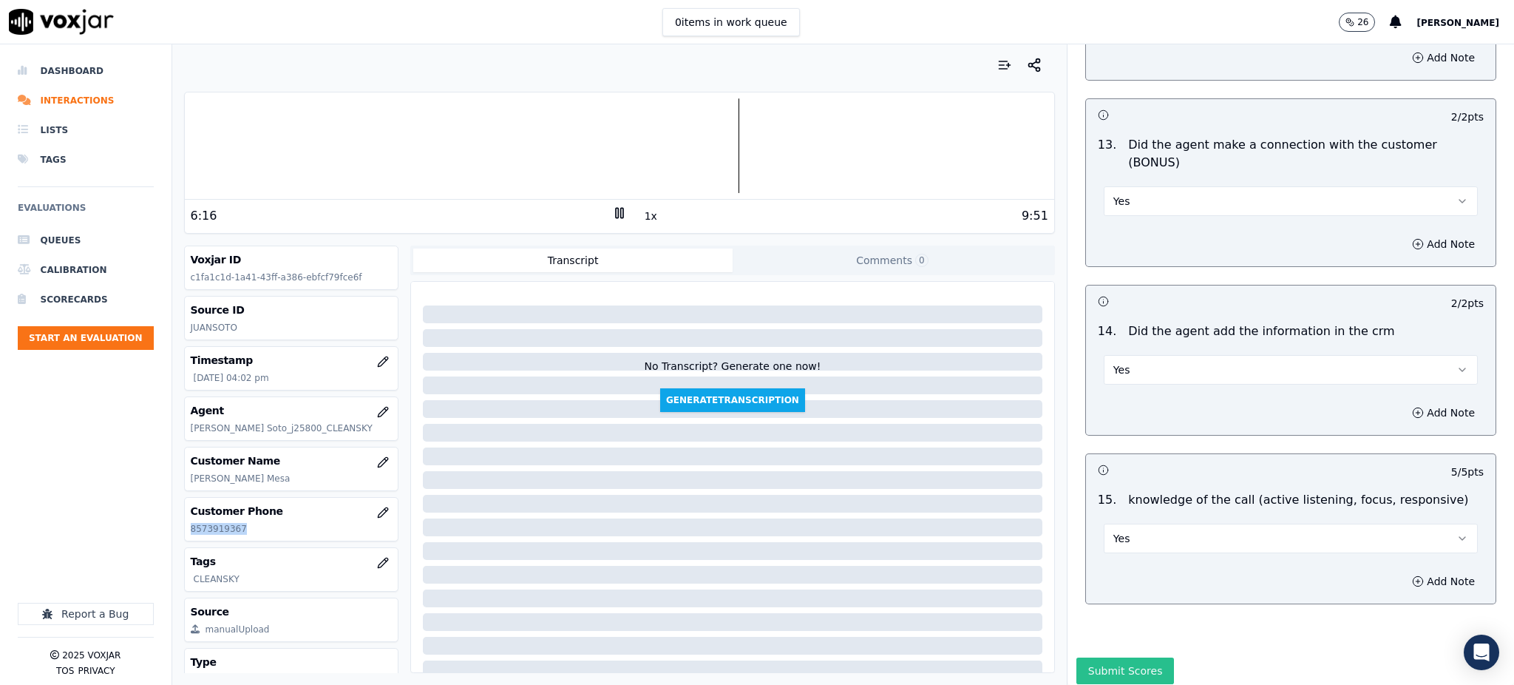
click at [1093, 657] on button "Submit Scores" at bounding box center [1126, 670] width 98 height 27
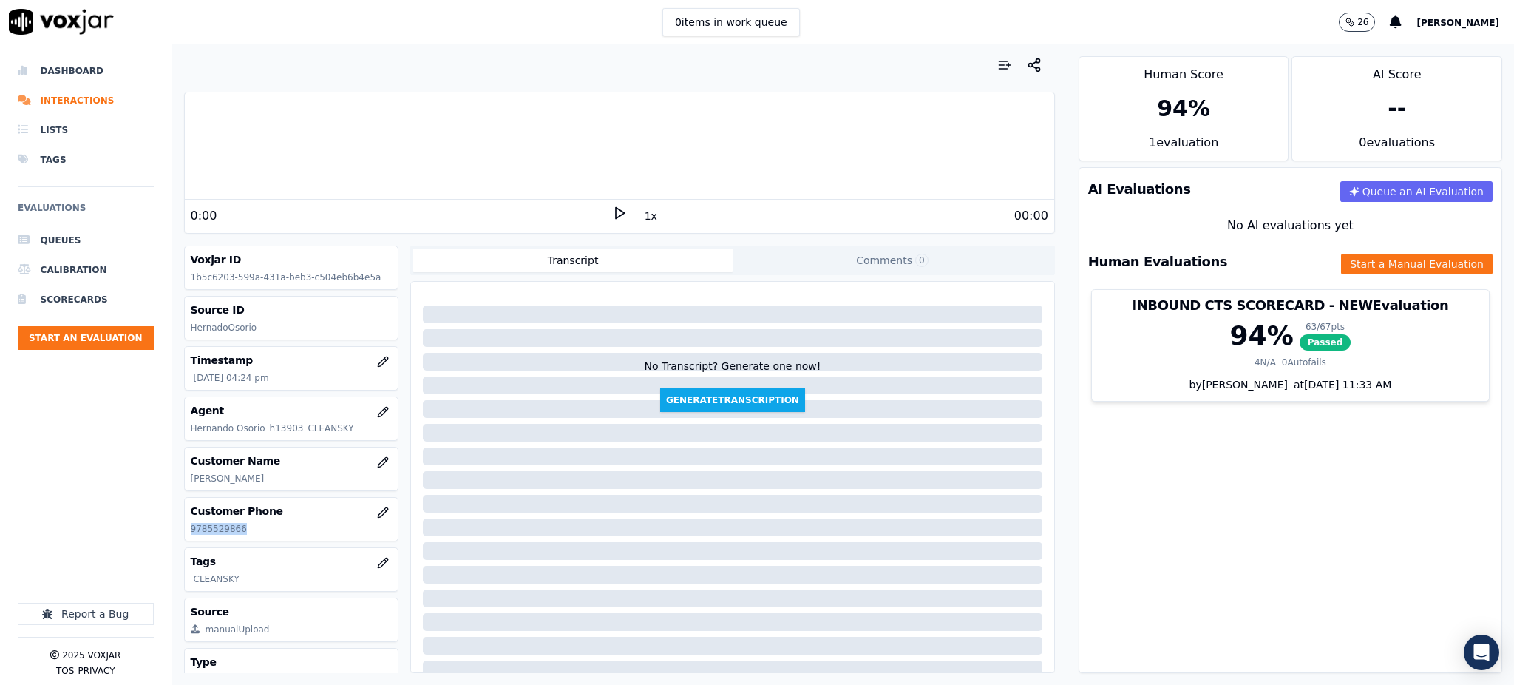
drag, startPoint x: 228, startPoint y: 529, endPoint x: 185, endPoint y: 536, distance: 43.4
click at [185, 536] on div "Customer Phone [PHONE_NUMBER]" at bounding box center [292, 519] width 214 height 43
copy p "9785529866"
click at [612, 208] on icon at bounding box center [619, 213] width 15 height 15
click at [611, 201] on div "0:56 1x 10:59" at bounding box center [620, 216] width 870 height 32
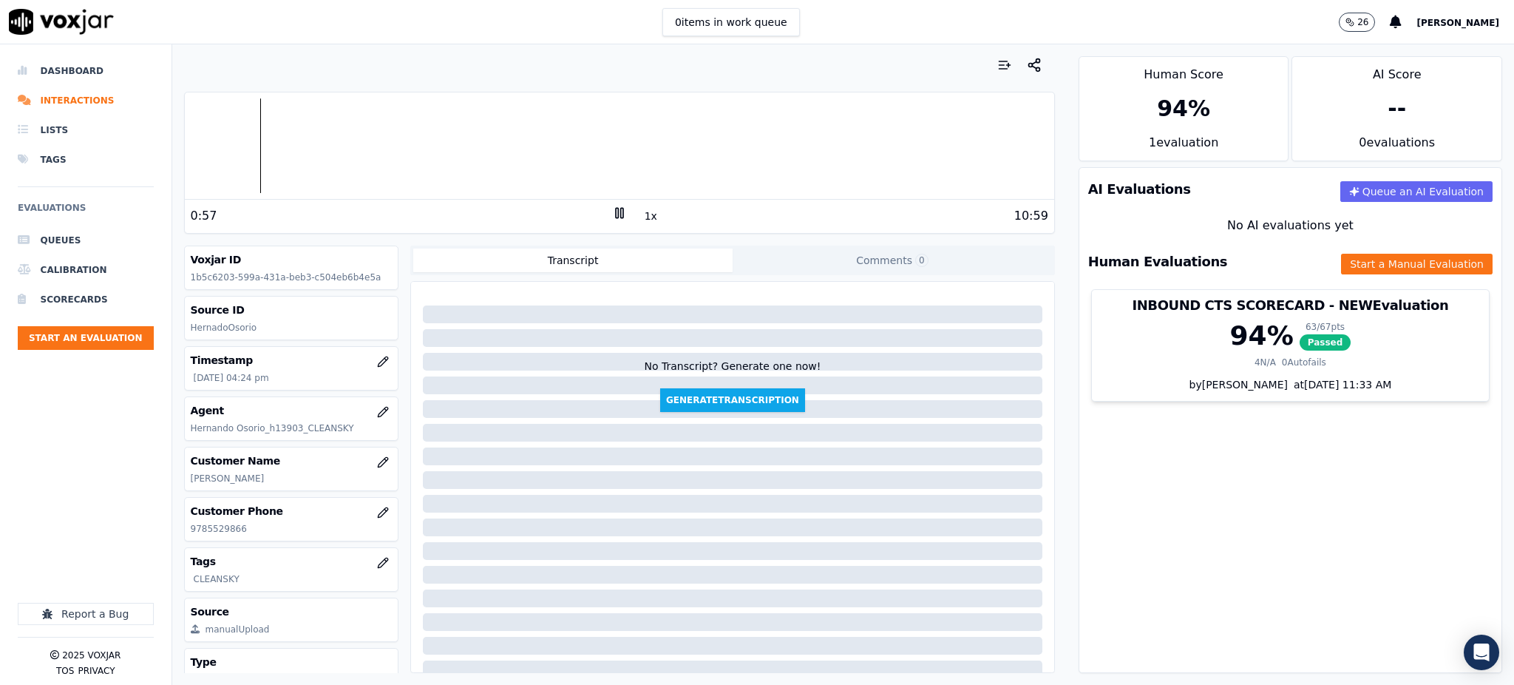
click at [612, 211] on icon at bounding box center [619, 213] width 15 height 15
click at [612, 213] on icon at bounding box center [619, 213] width 15 height 15
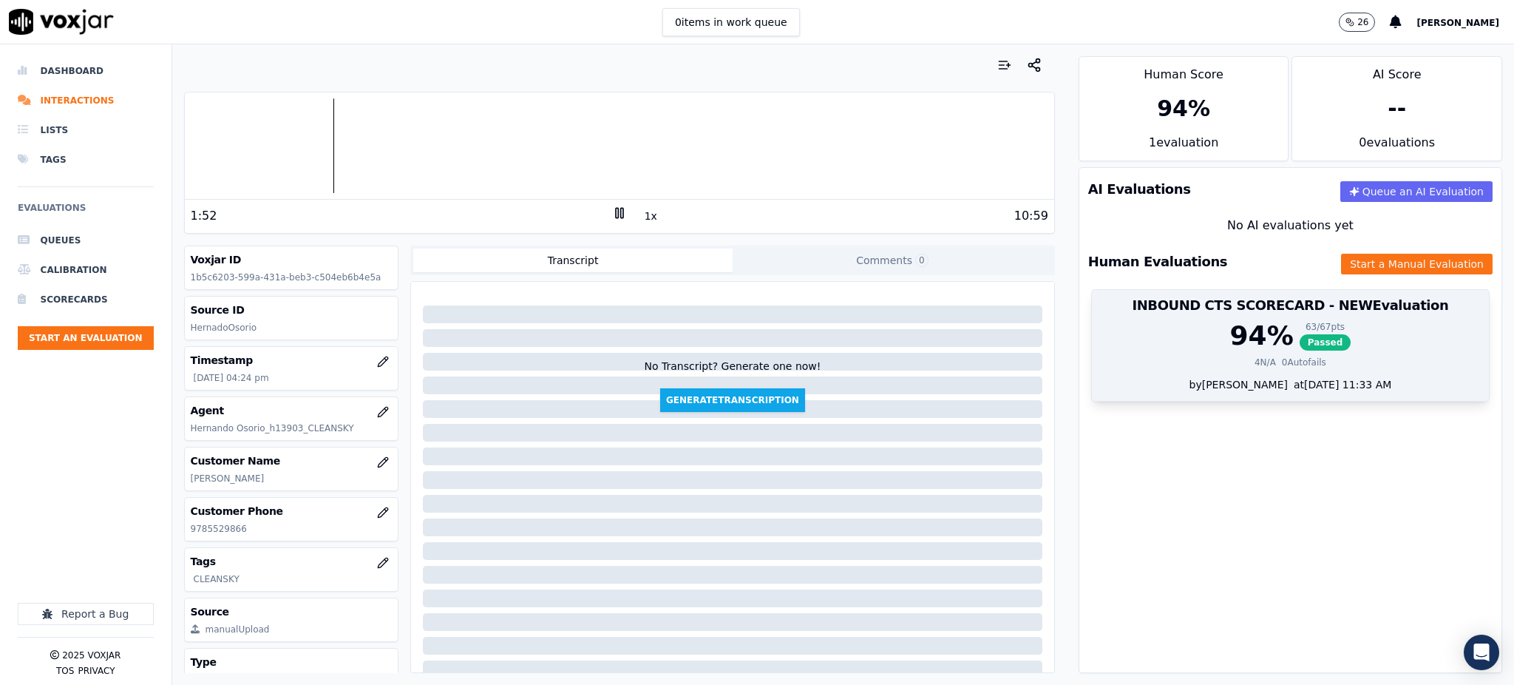
click at [1300, 336] on span "Passed" at bounding box center [1326, 342] width 52 height 16
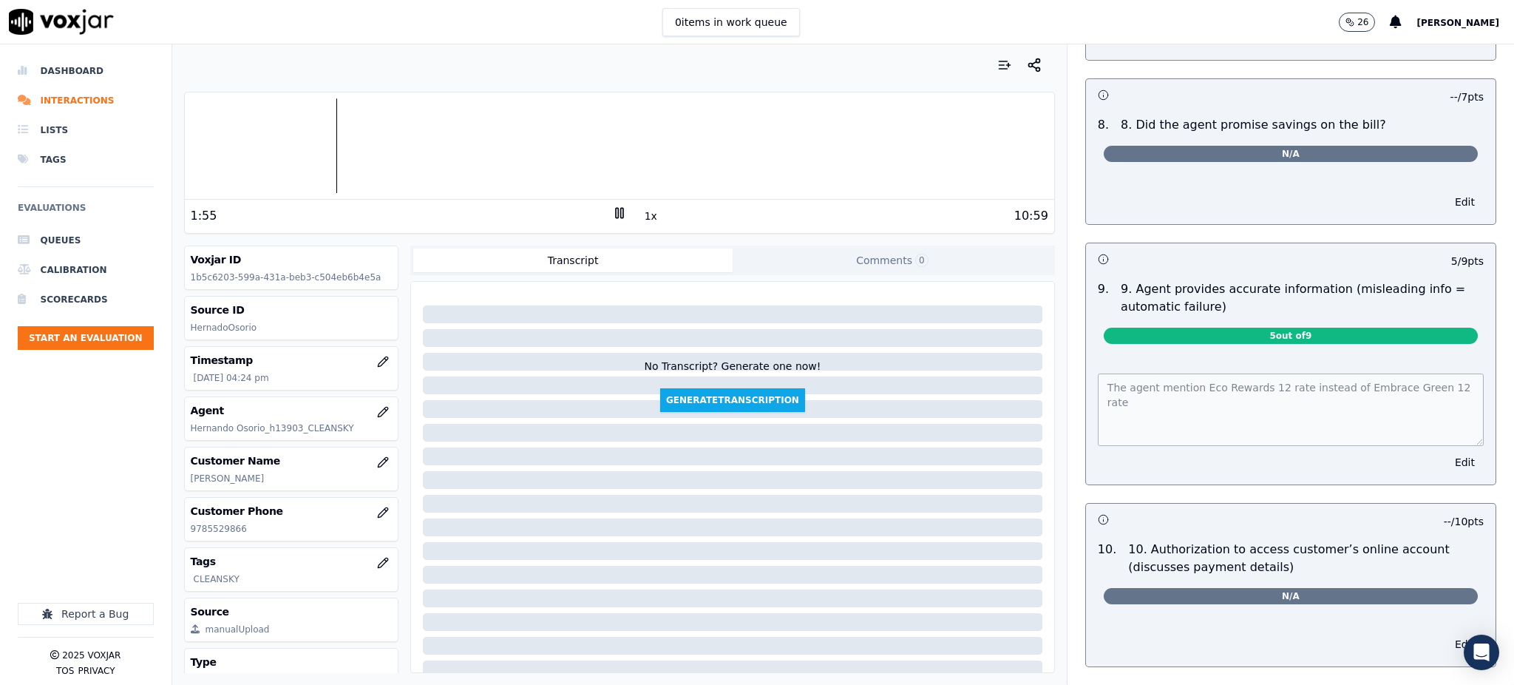
scroll to position [1380, 0]
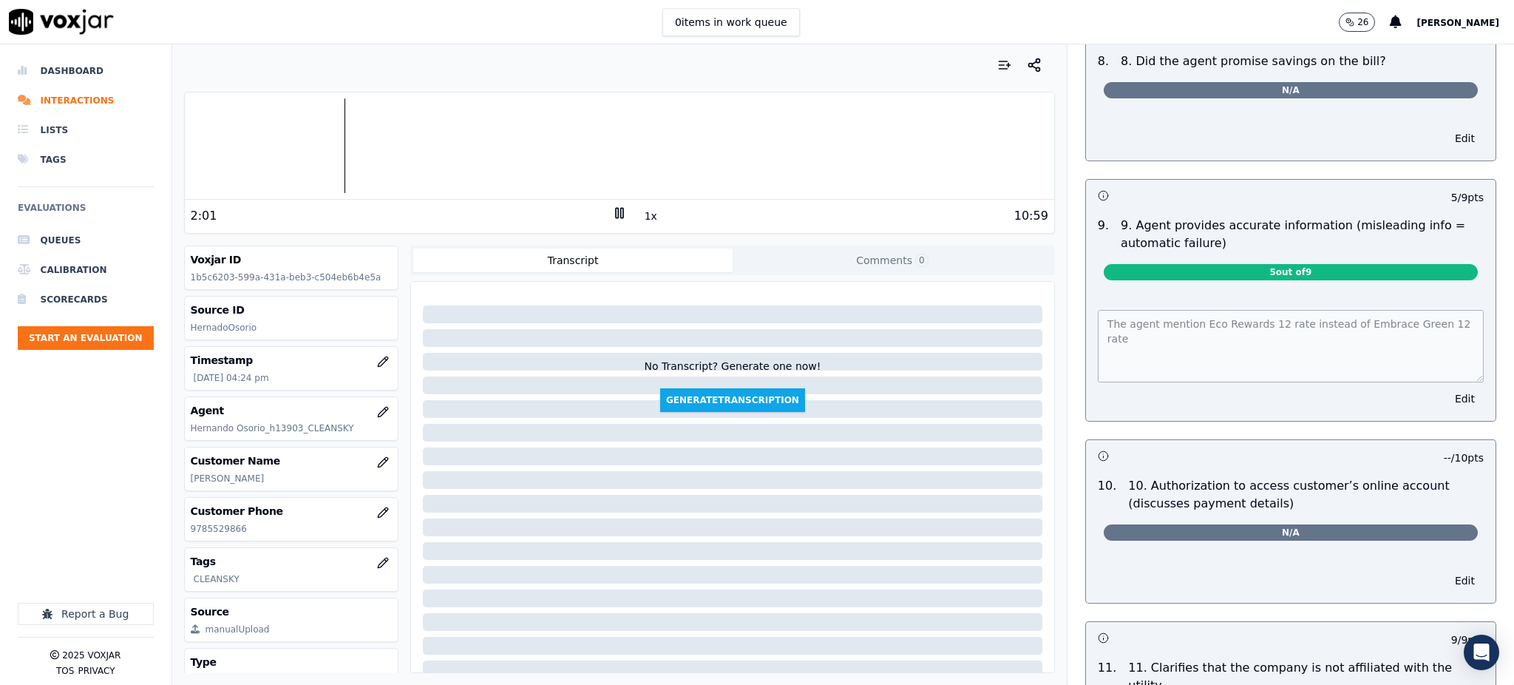
click at [1086, 292] on div "The agent mention Eco Rewards 12 rate instead of Embrace Green 12 rate Edit" at bounding box center [1291, 356] width 410 height 129
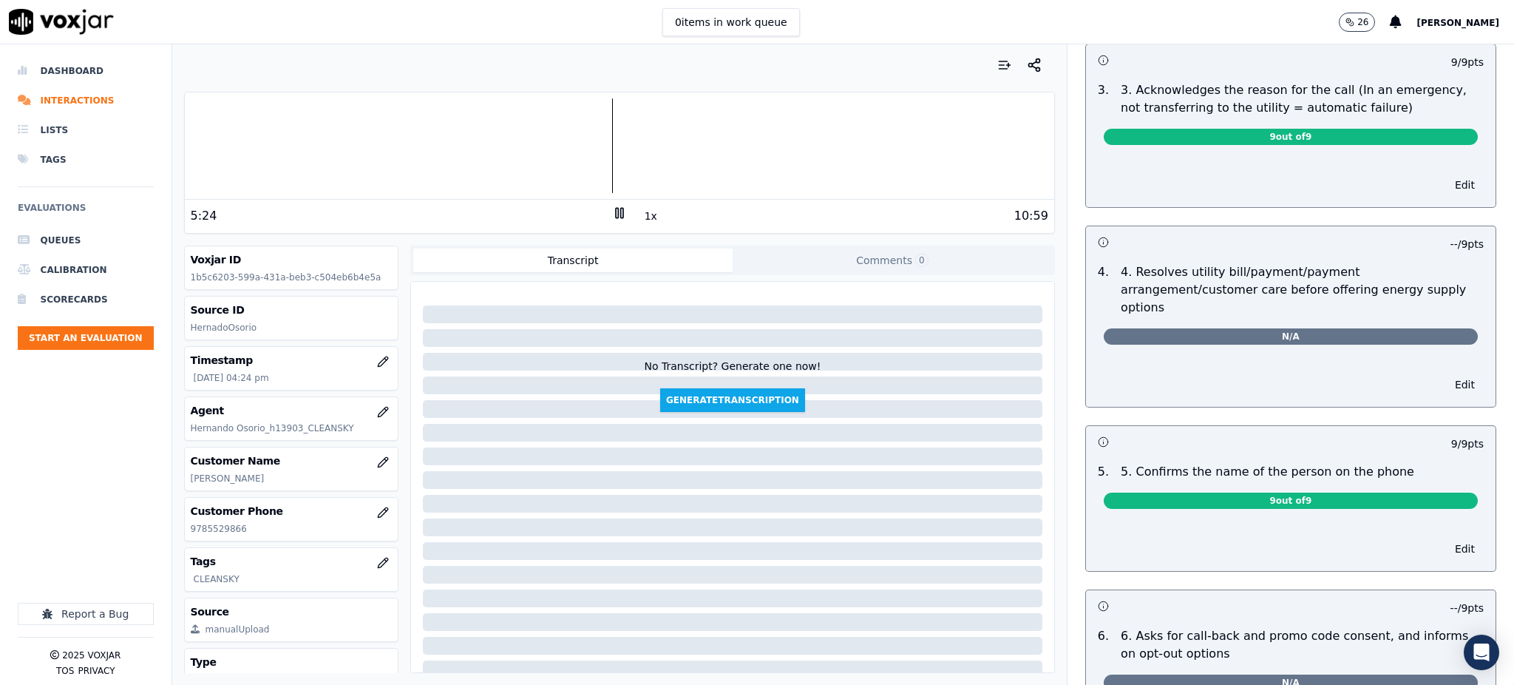
scroll to position [0, 0]
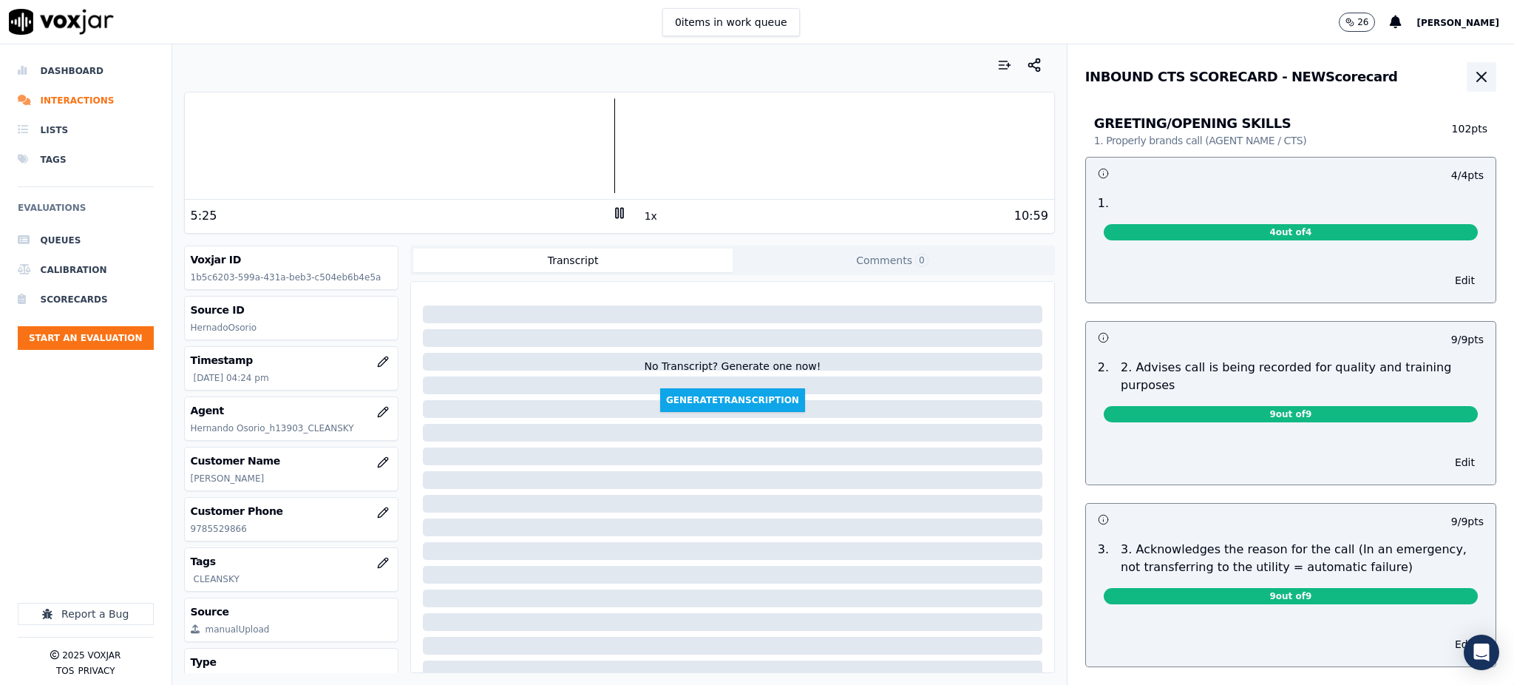
click at [1473, 72] on icon "button" at bounding box center [1482, 77] width 18 height 18
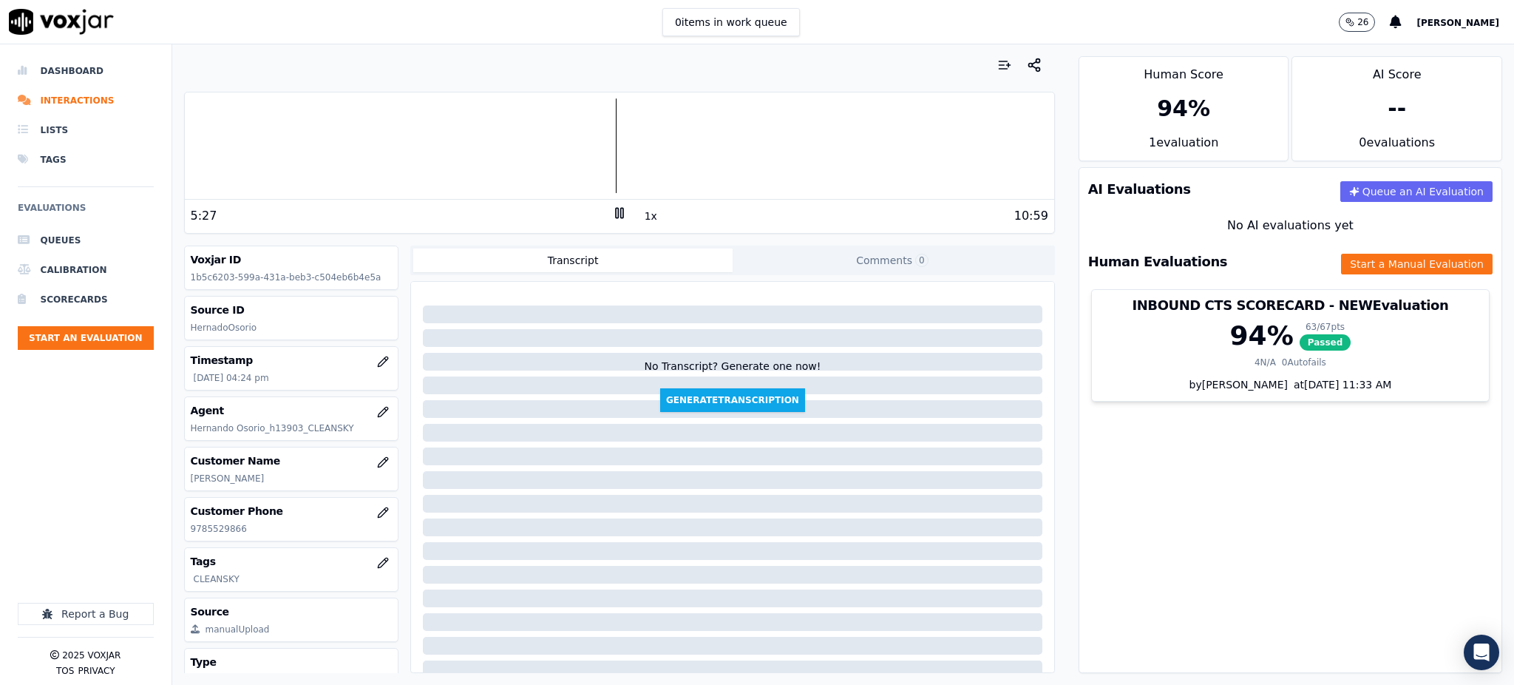
click at [1347, 275] on div "Human Evaluations Start a Manual Evaluation" at bounding box center [1291, 261] width 422 height 43
click at [1345, 265] on button "Start a Manual Evaluation" at bounding box center [1417, 264] width 152 height 21
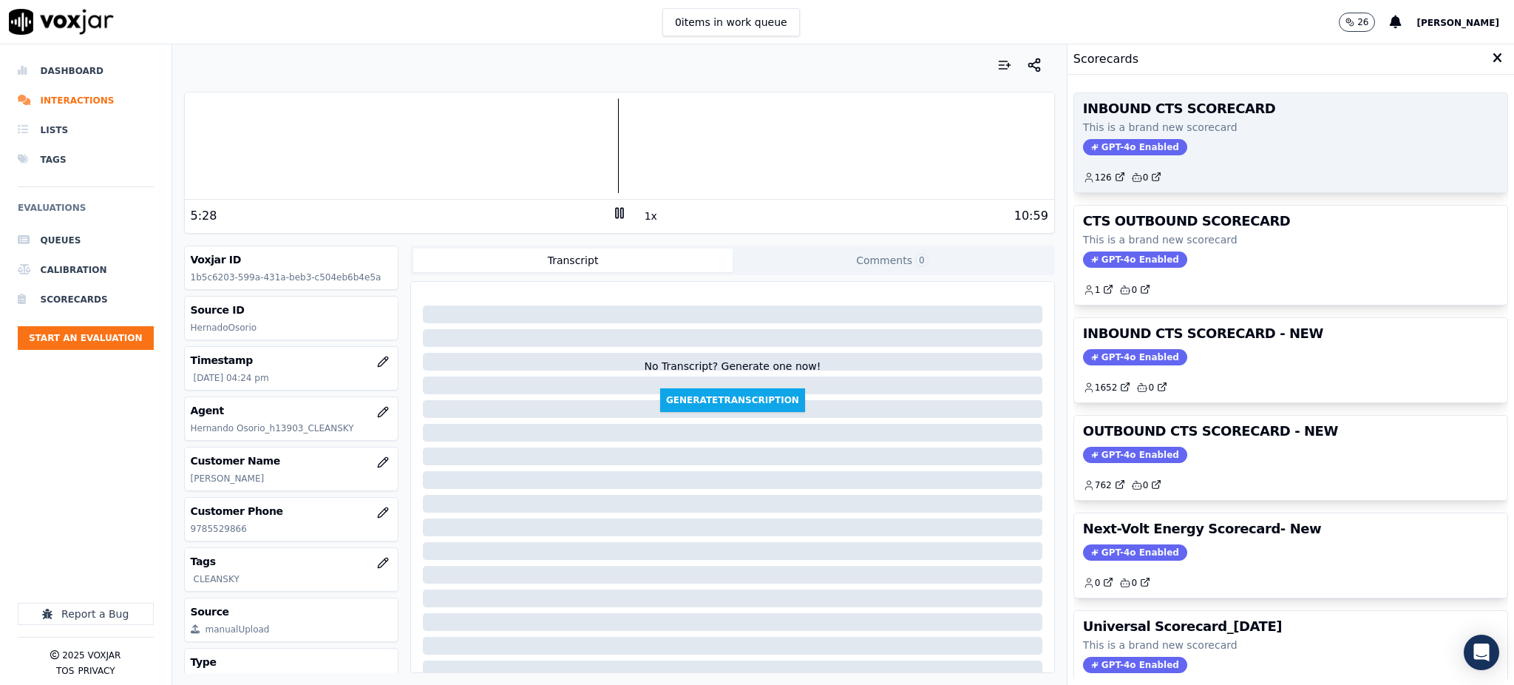
click at [1099, 136] on div "INBOUND CTS SCORECARD This is a brand new scorecard GPT-4o Enabled 126 0" at bounding box center [1290, 142] width 433 height 99
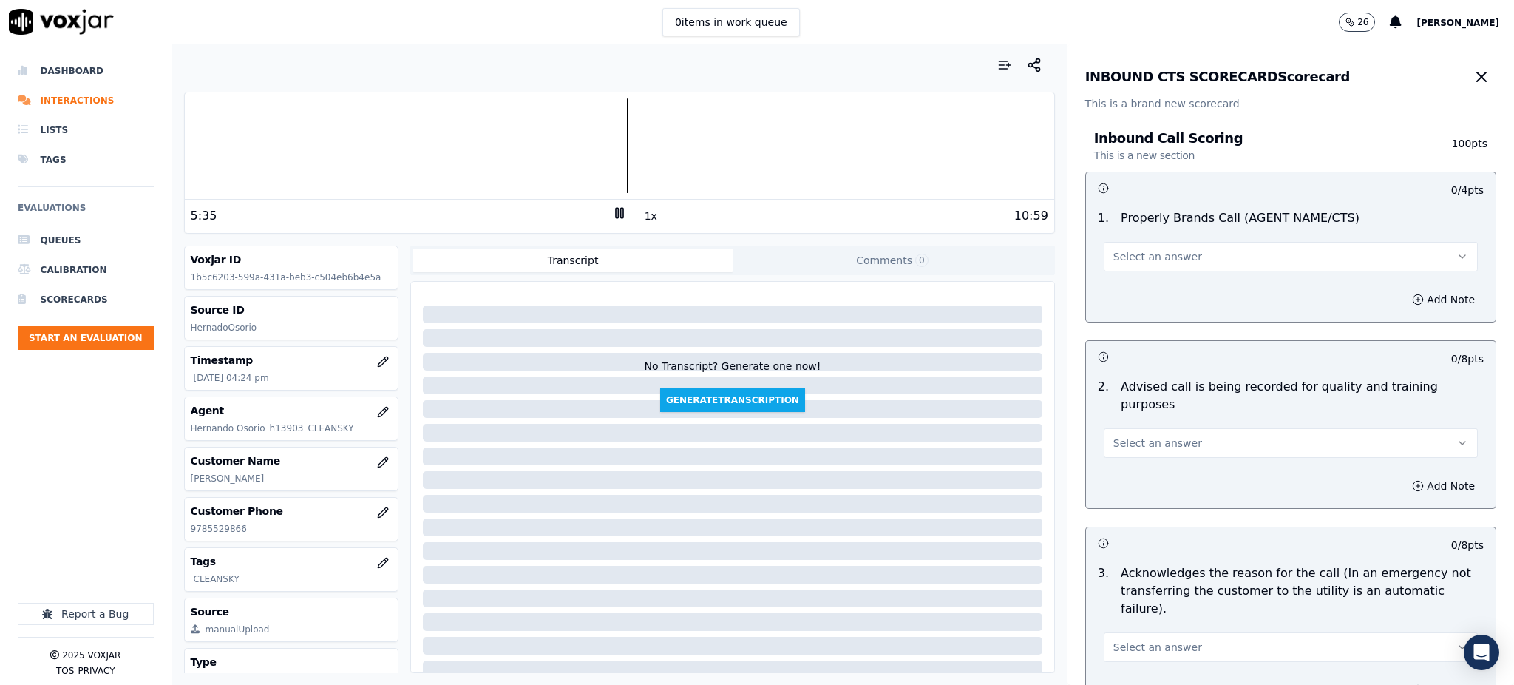
click at [1124, 260] on span "Select an answer" at bounding box center [1158, 256] width 89 height 15
click at [1120, 292] on div "Yes" at bounding box center [1259, 290] width 342 height 24
click at [1117, 436] on span "Select an answer" at bounding box center [1158, 443] width 89 height 15
drag, startPoint x: 1116, startPoint y: 457, endPoint x: 1114, endPoint y: 488, distance: 31.1
click at [1116, 458] on div "Yes" at bounding box center [1259, 459] width 342 height 24
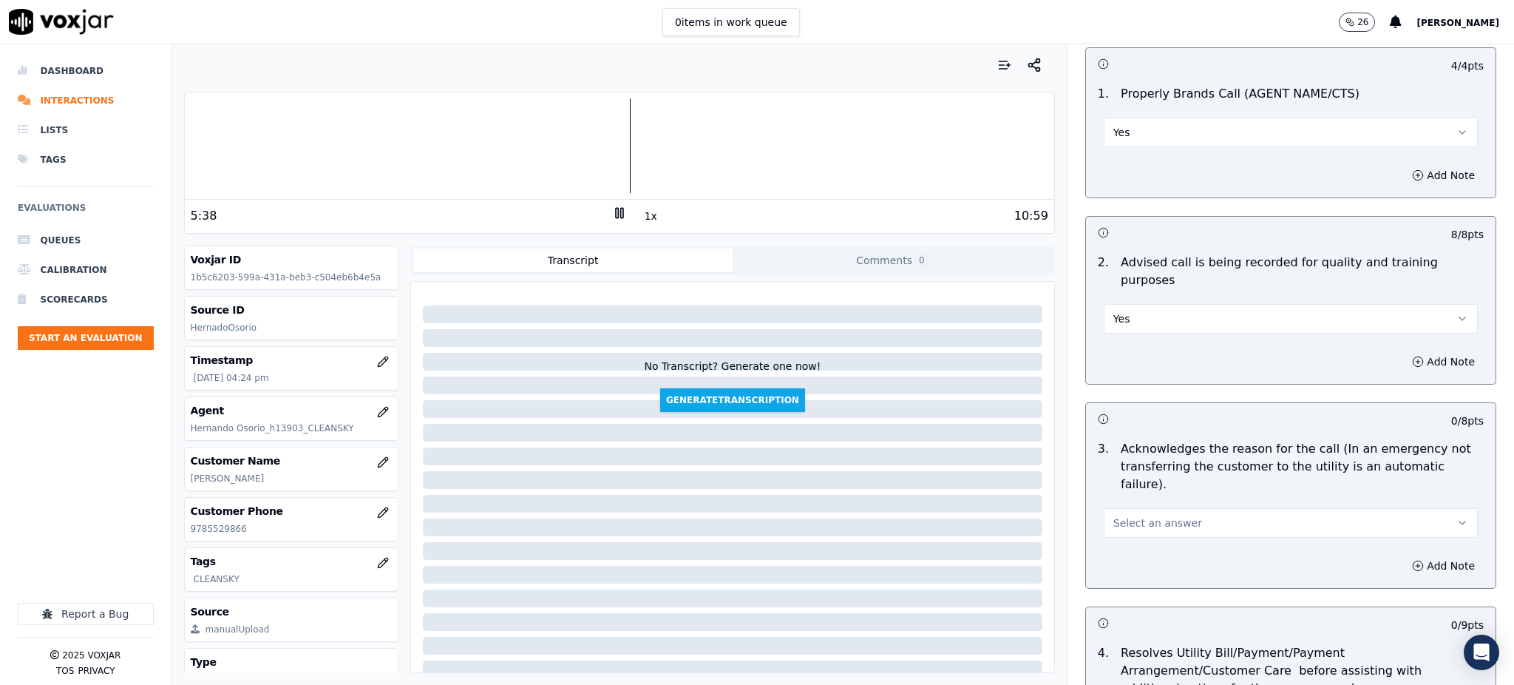
scroll to position [197, 0]
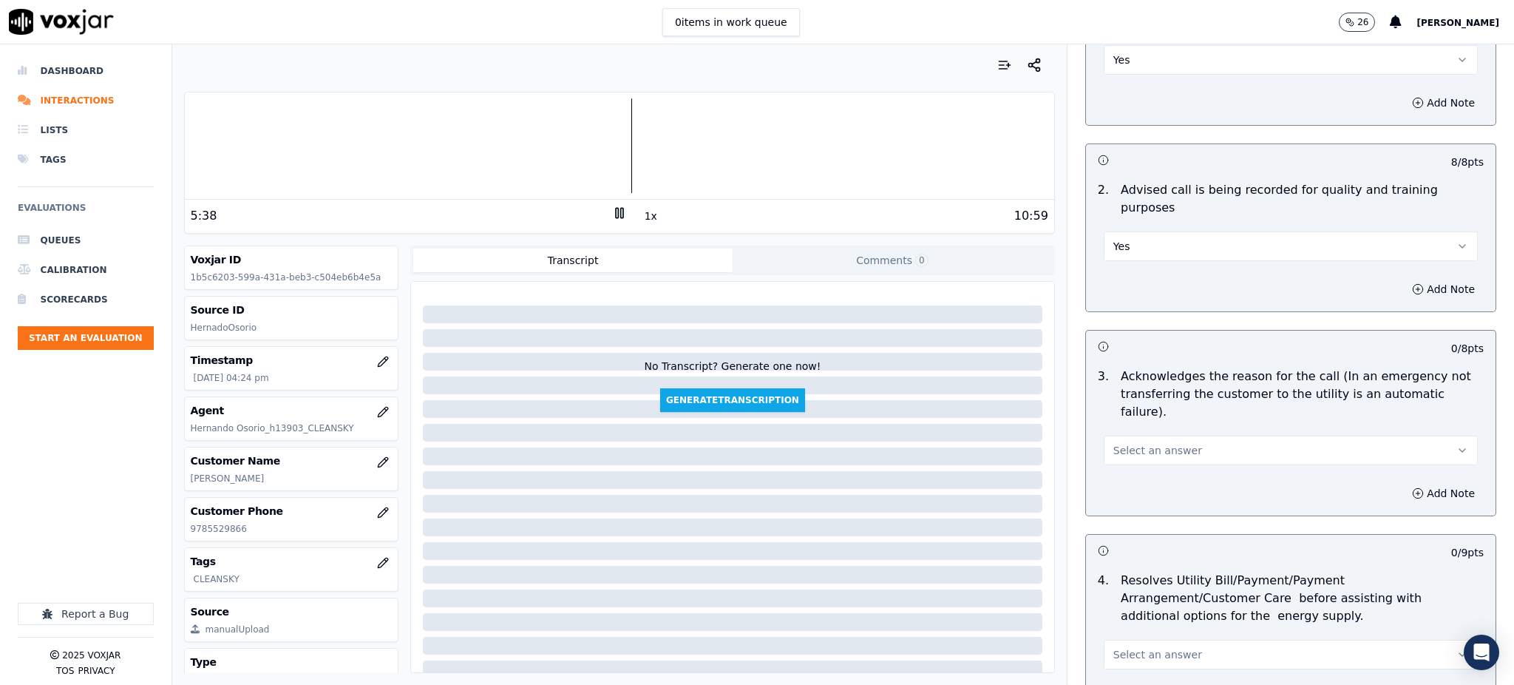
click at [1129, 443] on span "Select an answer" at bounding box center [1158, 450] width 89 height 15
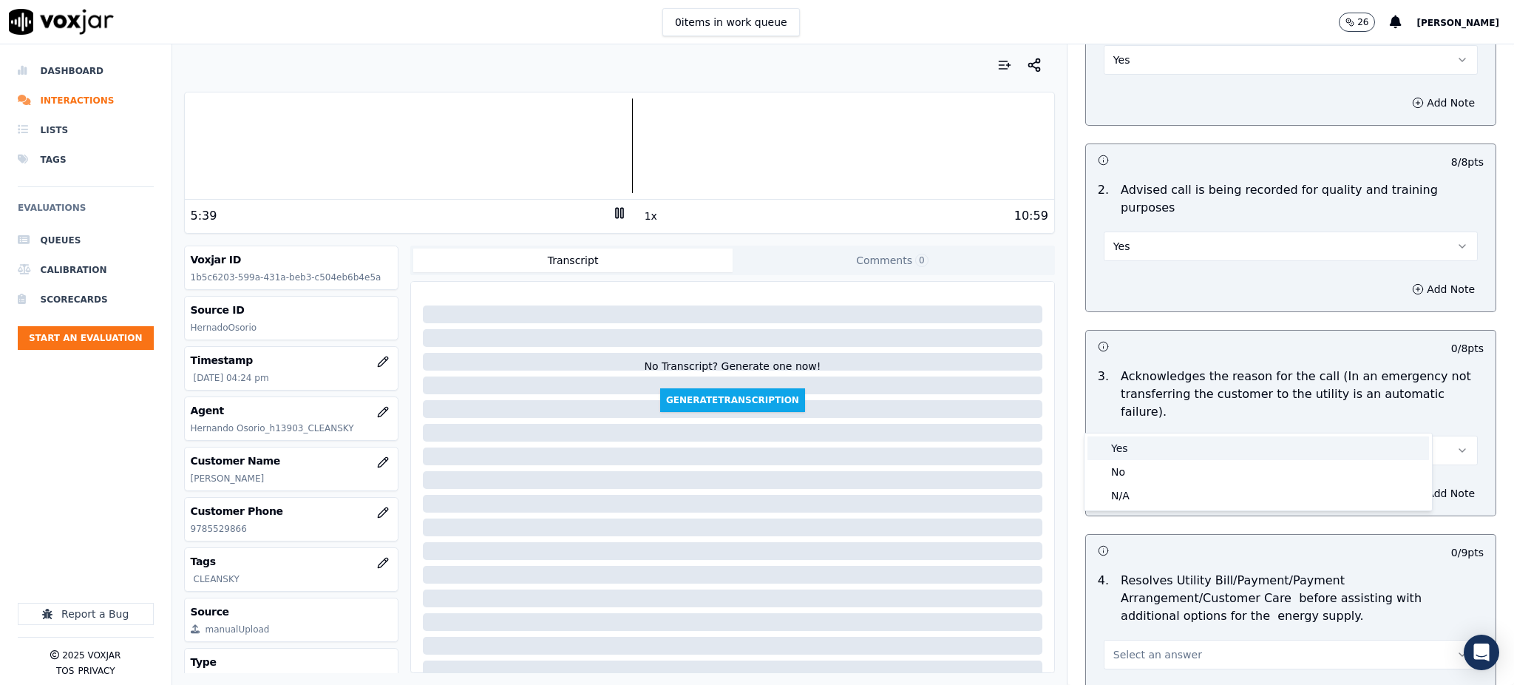
click at [1127, 447] on div "Yes" at bounding box center [1259, 448] width 342 height 24
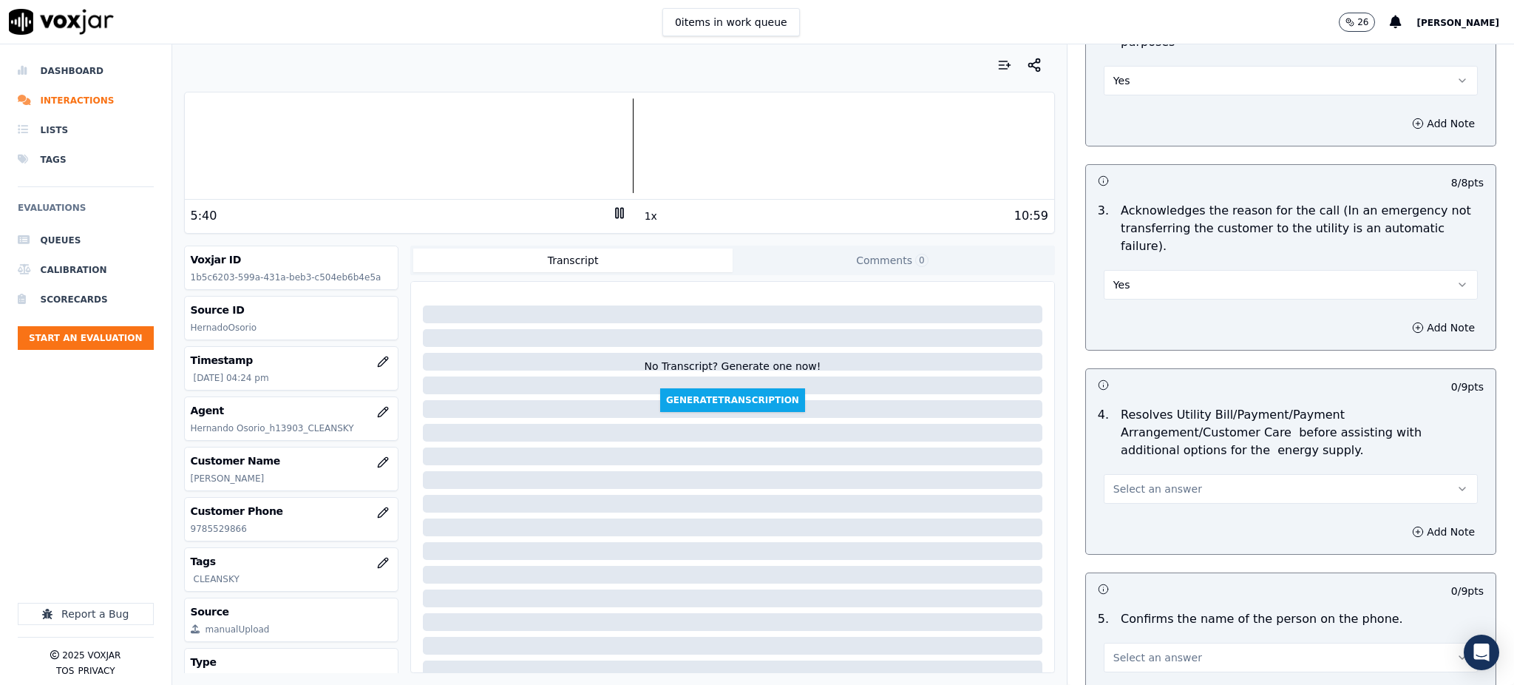
scroll to position [394, 0]
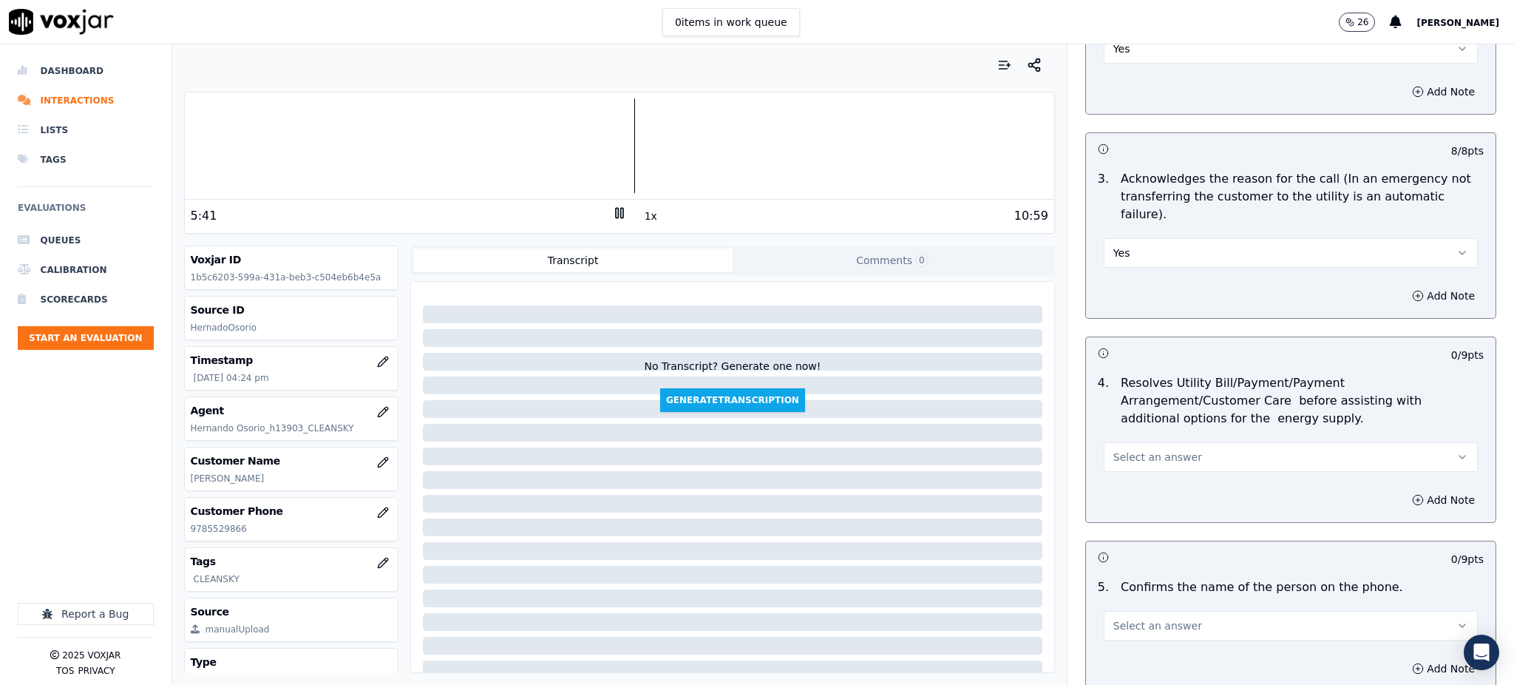
click at [1122, 450] on span "Select an answer" at bounding box center [1158, 457] width 89 height 15
click at [1112, 450] on div "Yes" at bounding box center [1259, 455] width 342 height 24
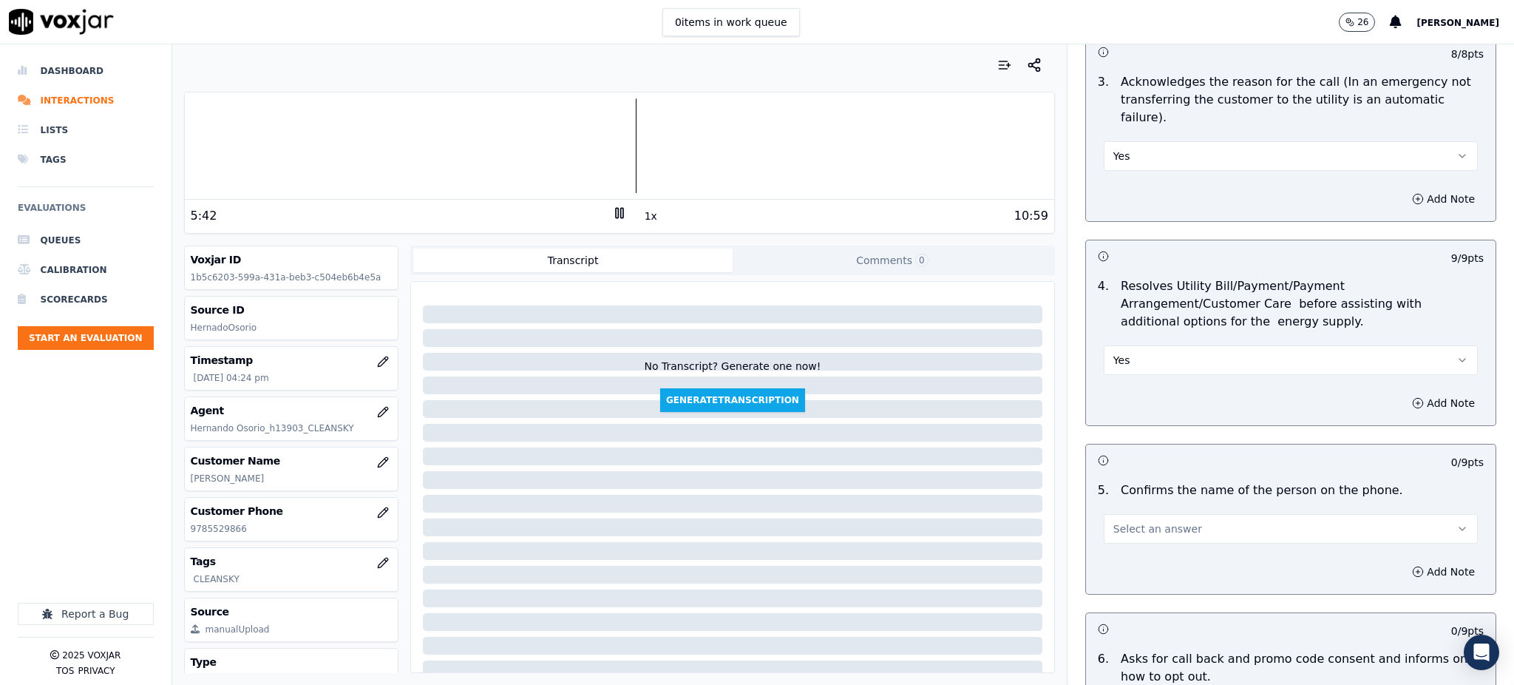
scroll to position [492, 0]
click at [1114, 520] on span "Select an answer" at bounding box center [1158, 527] width 89 height 15
click at [1105, 522] on div "Yes" at bounding box center [1259, 525] width 342 height 24
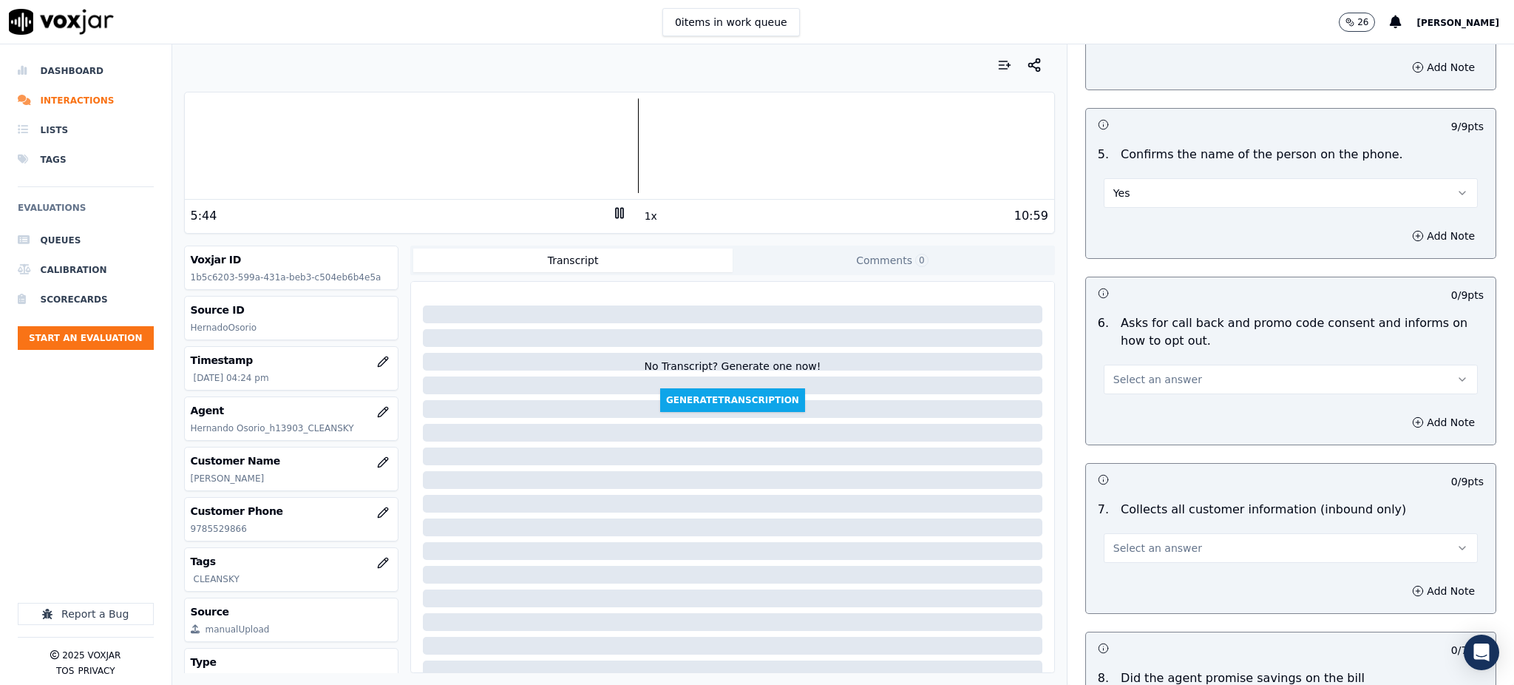
scroll to position [887, 0]
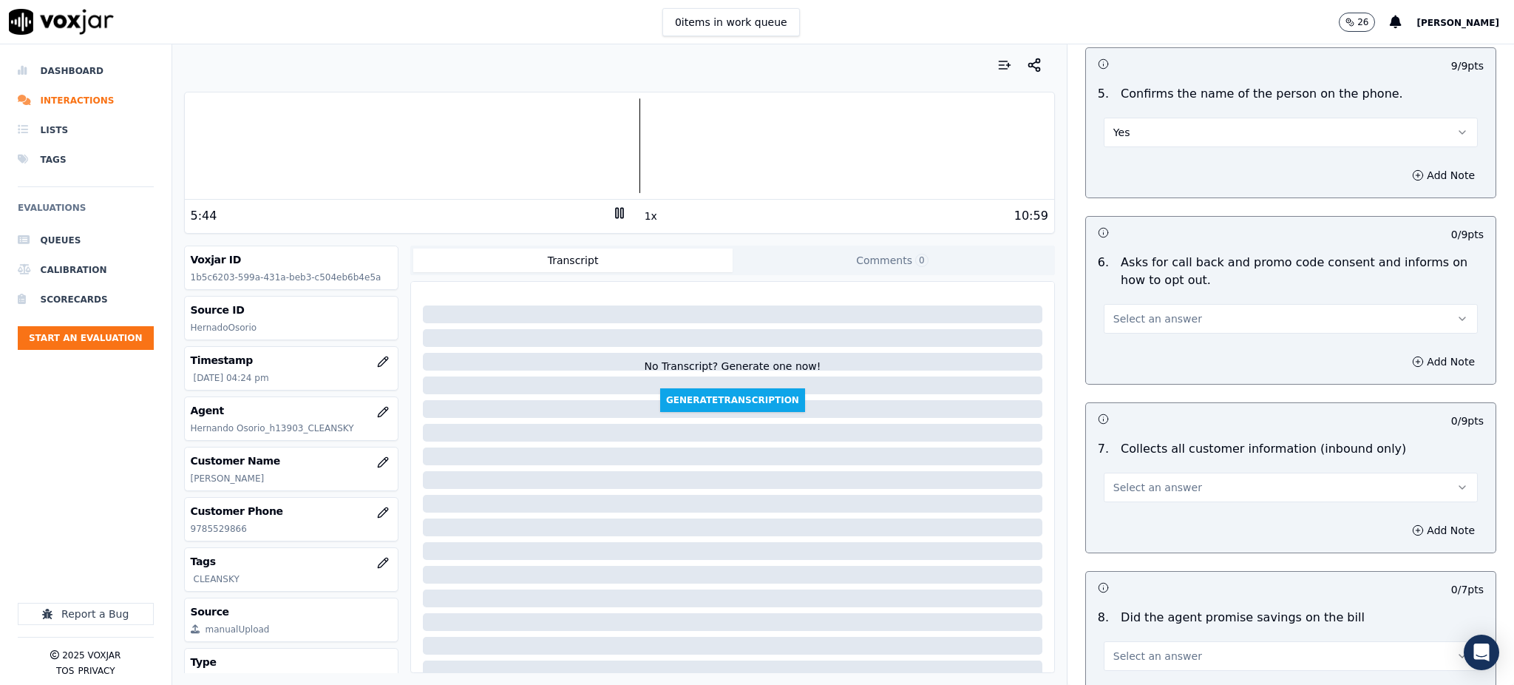
click at [1142, 311] on span "Select an answer" at bounding box center [1158, 318] width 89 height 15
click at [1131, 314] on div "Yes" at bounding box center [1259, 317] width 342 height 24
click at [1114, 480] on span "Select an answer" at bounding box center [1158, 487] width 89 height 15
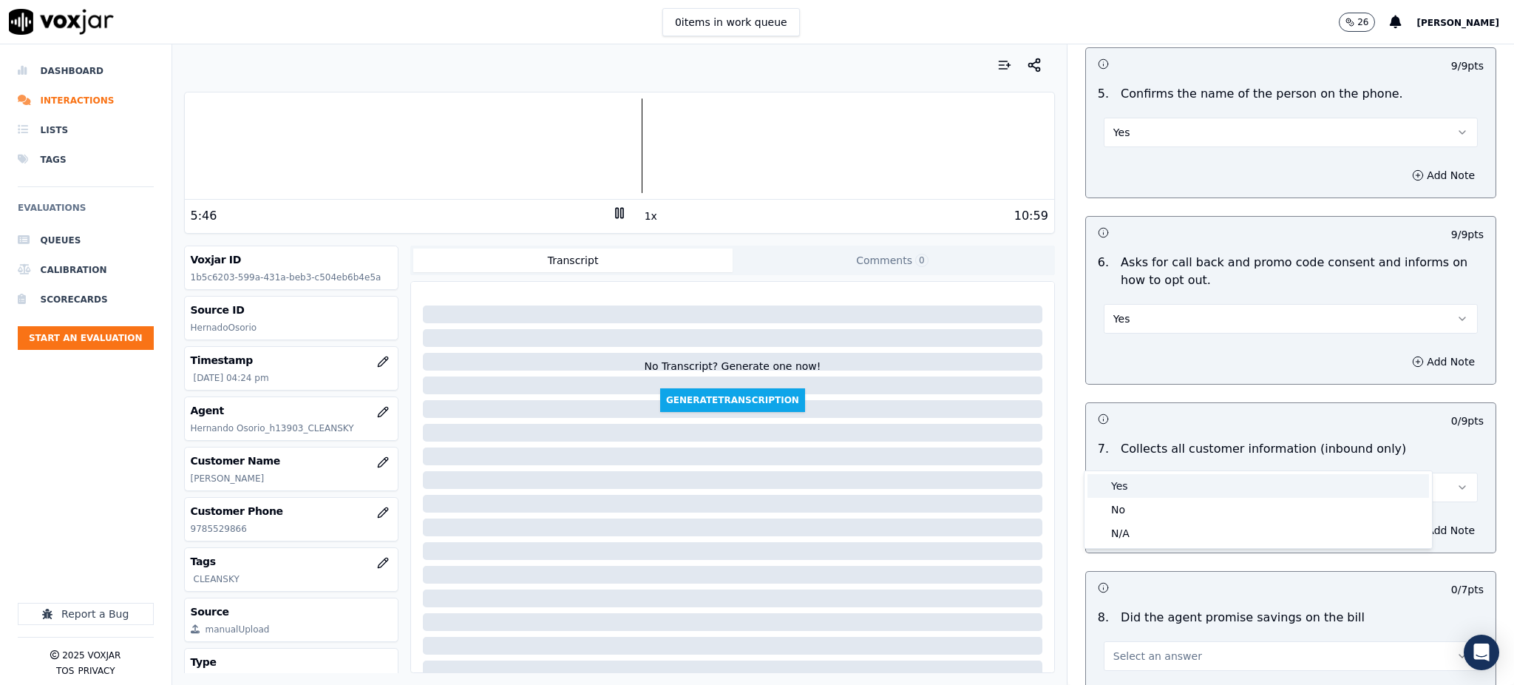
click at [1111, 492] on div "Yes" at bounding box center [1259, 486] width 342 height 24
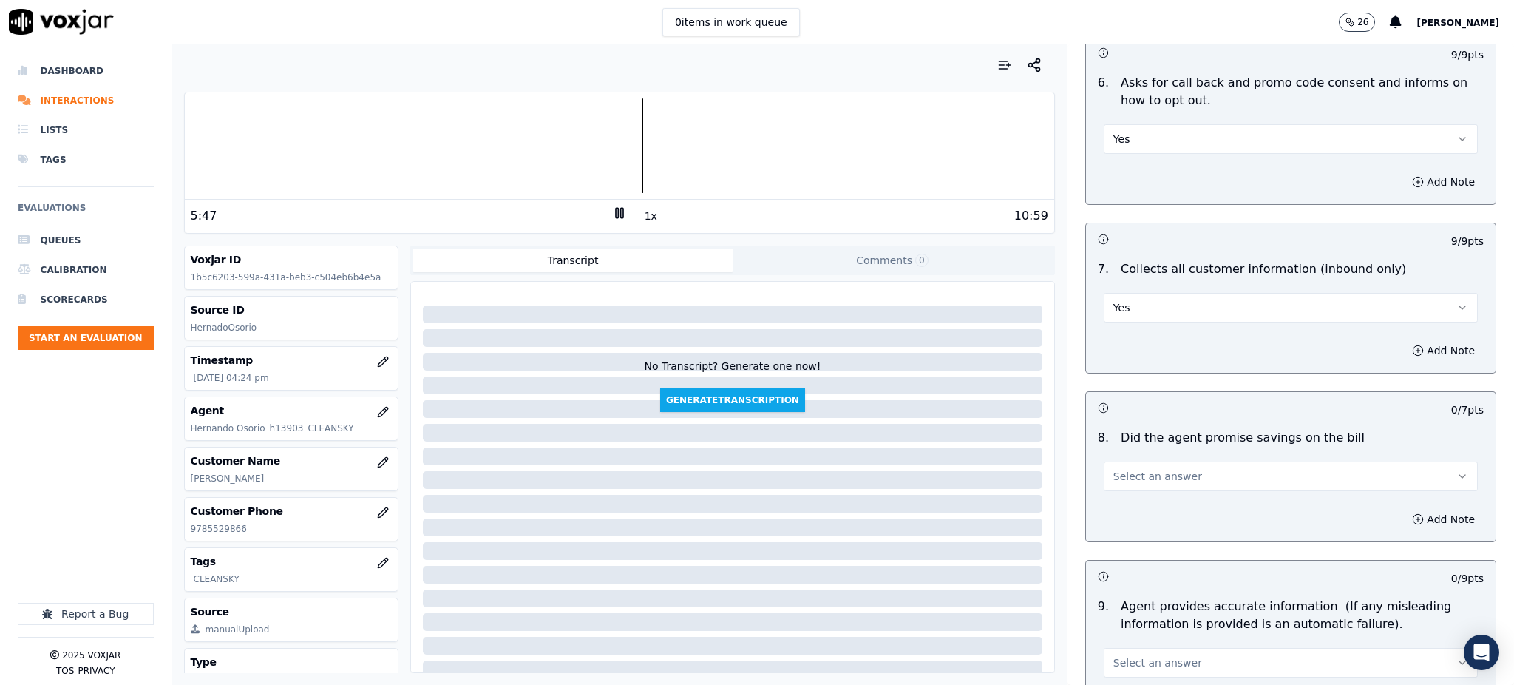
scroll to position [1084, 0]
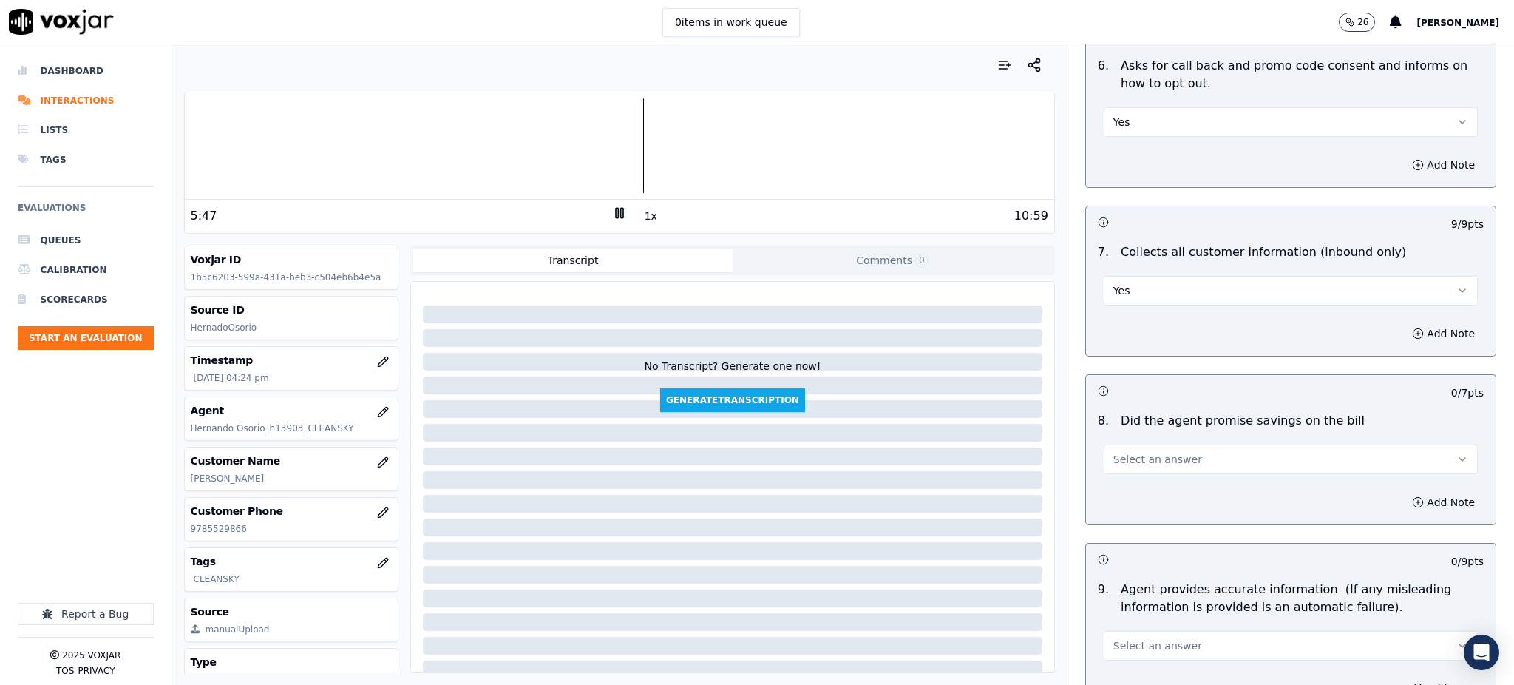
click at [1114, 452] on span "Select an answer" at bounding box center [1158, 459] width 89 height 15
click at [1113, 453] on div "Yes" at bounding box center [1259, 457] width 342 height 24
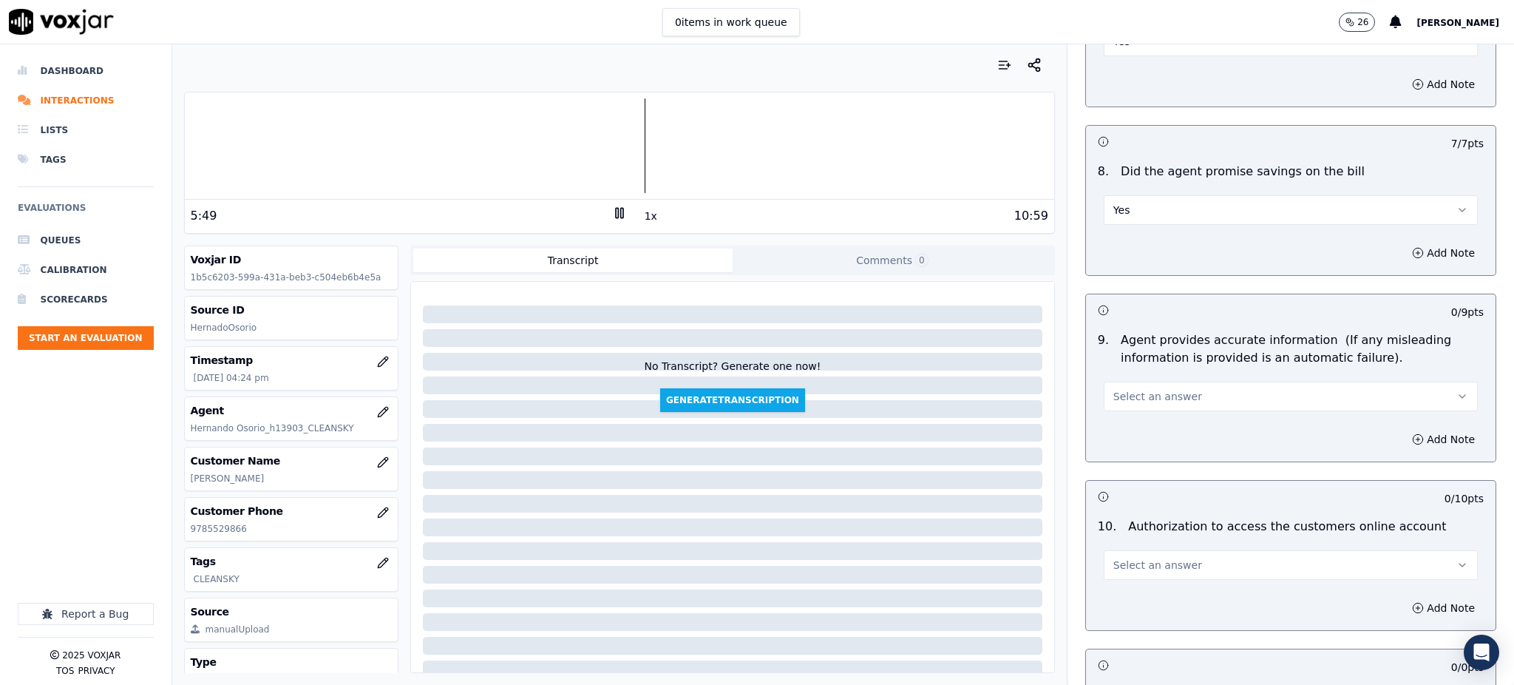
scroll to position [1380, 0]
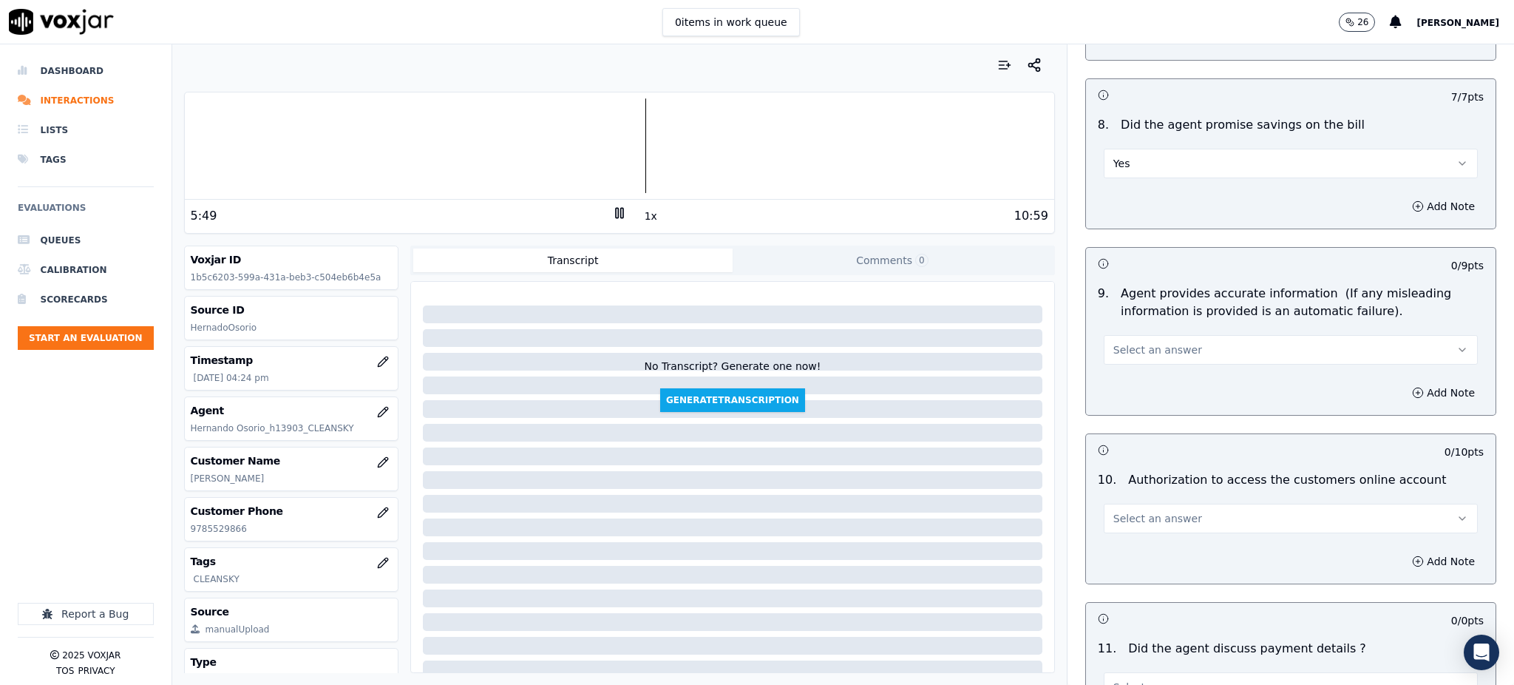
click at [1118, 342] on span "Select an answer" at bounding box center [1158, 349] width 89 height 15
click at [1125, 351] on div "Yes" at bounding box center [1259, 348] width 342 height 24
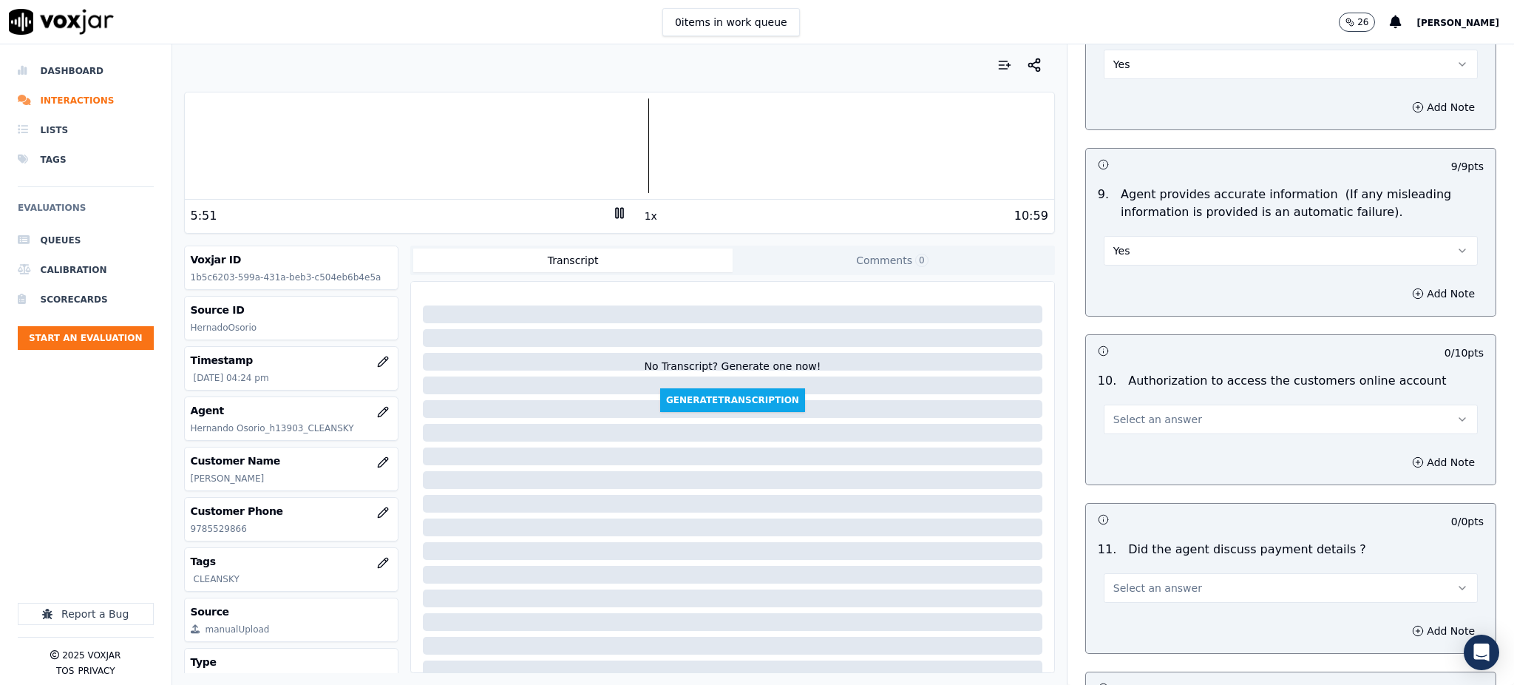
click at [1114, 412] on span "Select an answer" at bounding box center [1158, 419] width 89 height 15
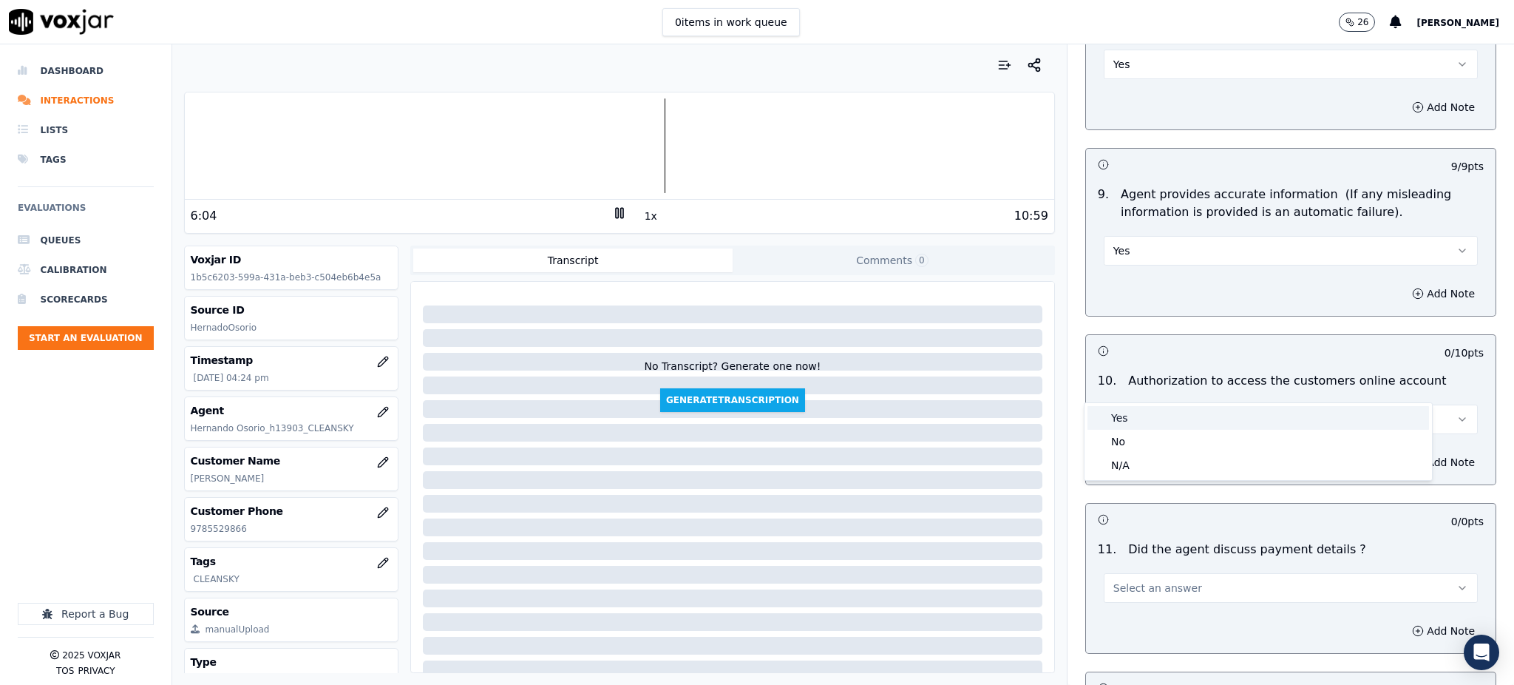
click at [1131, 419] on div "Yes" at bounding box center [1259, 418] width 342 height 24
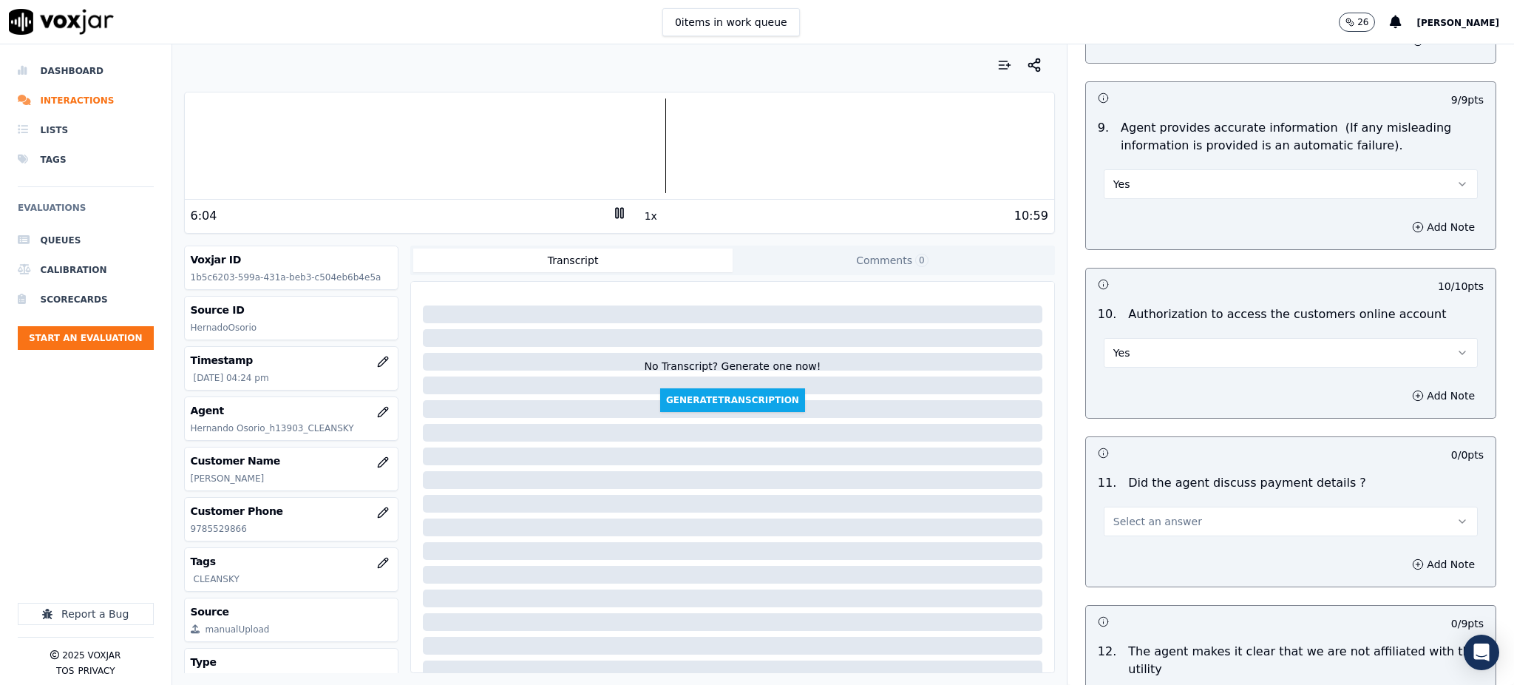
scroll to position [1775, 0]
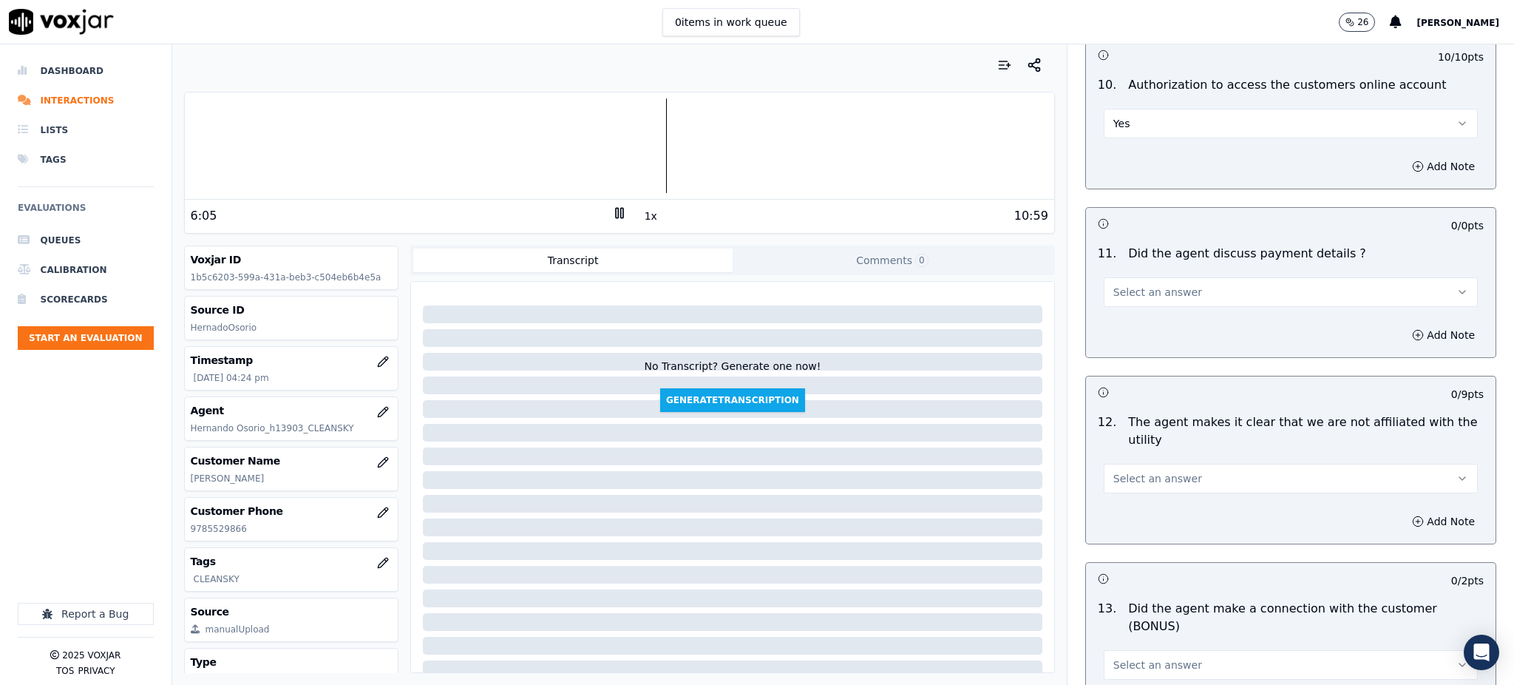
click at [1117, 285] on span "Select an answer" at bounding box center [1158, 292] width 89 height 15
click at [1125, 334] on div "N/A" at bounding box center [1259, 338] width 342 height 24
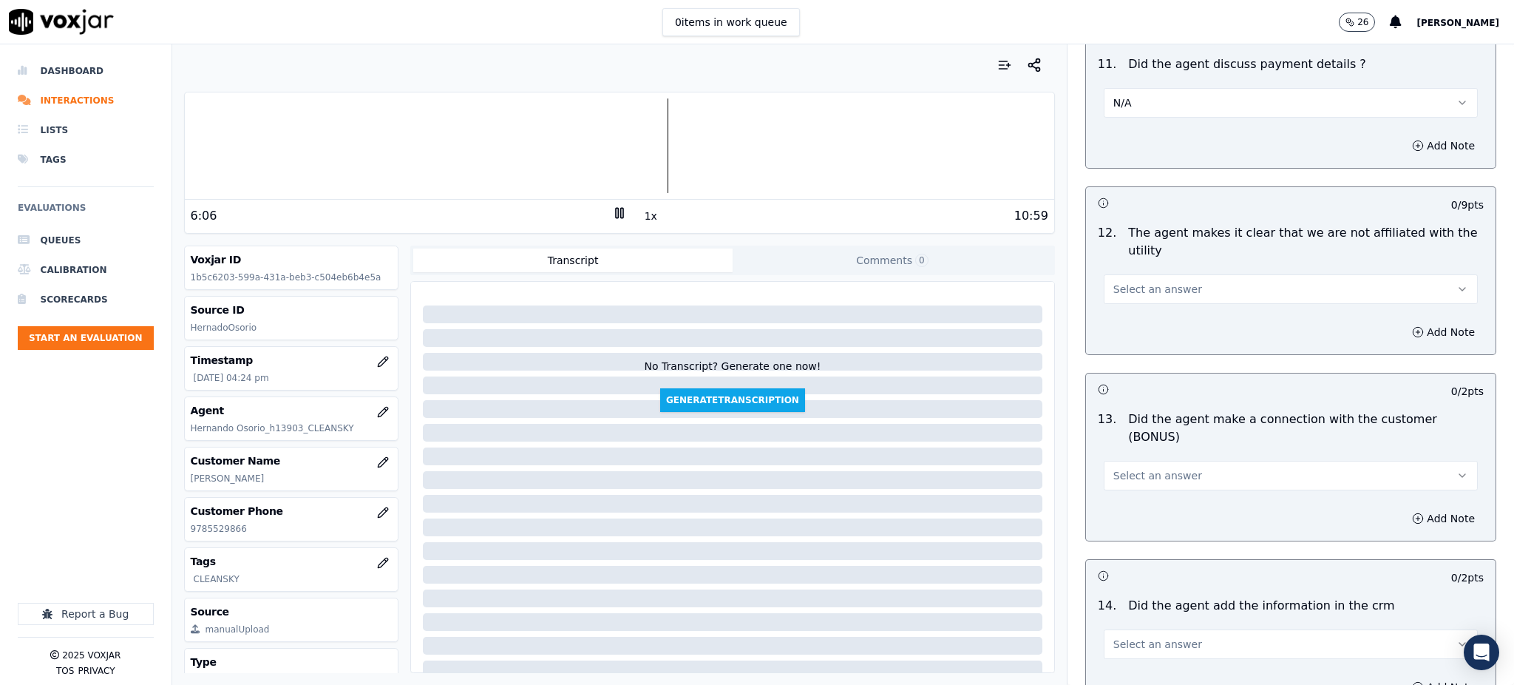
scroll to position [1971, 0]
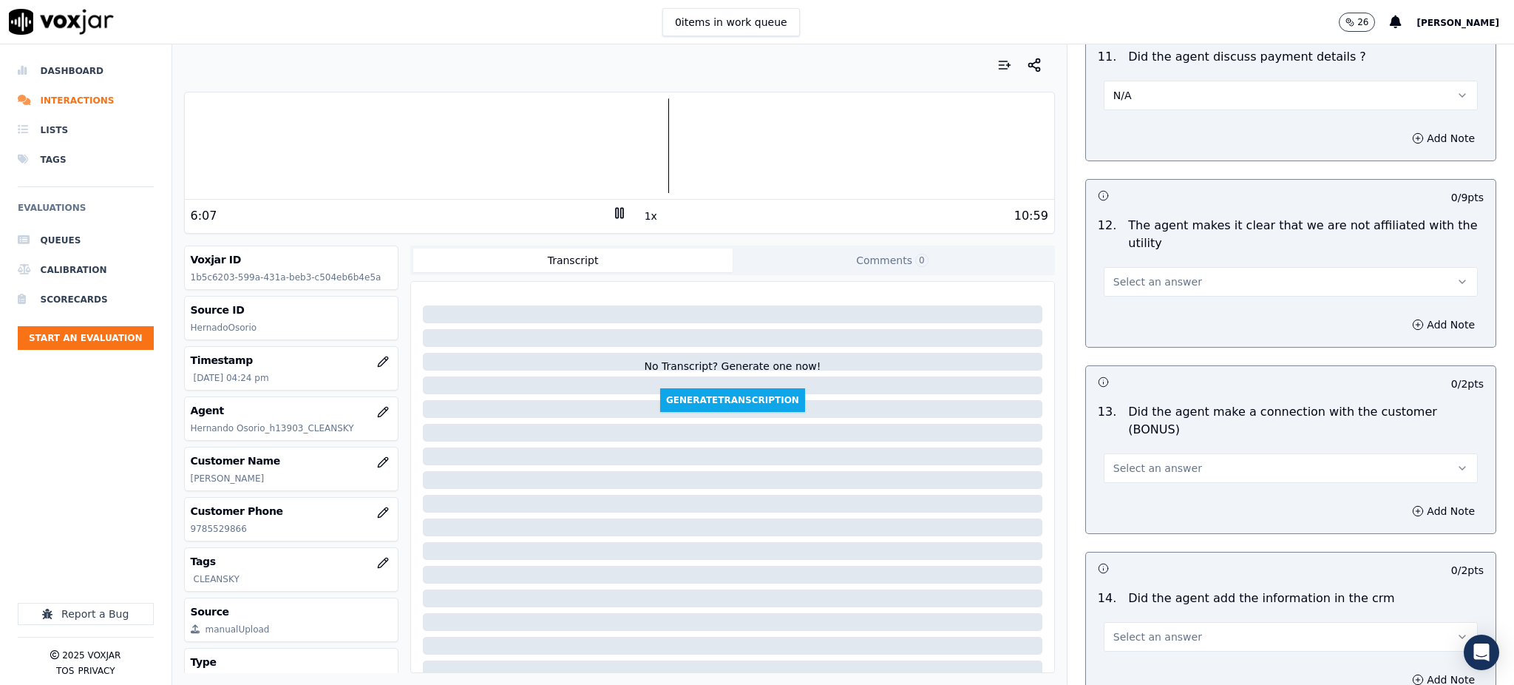
click at [1124, 274] on span "Select an answer" at bounding box center [1158, 281] width 89 height 15
click at [1122, 282] on div "Yes" at bounding box center [1259, 280] width 342 height 24
click at [1127, 461] on span "Select an answer" at bounding box center [1158, 468] width 89 height 15
click at [1122, 449] on div "Yes" at bounding box center [1259, 449] width 342 height 24
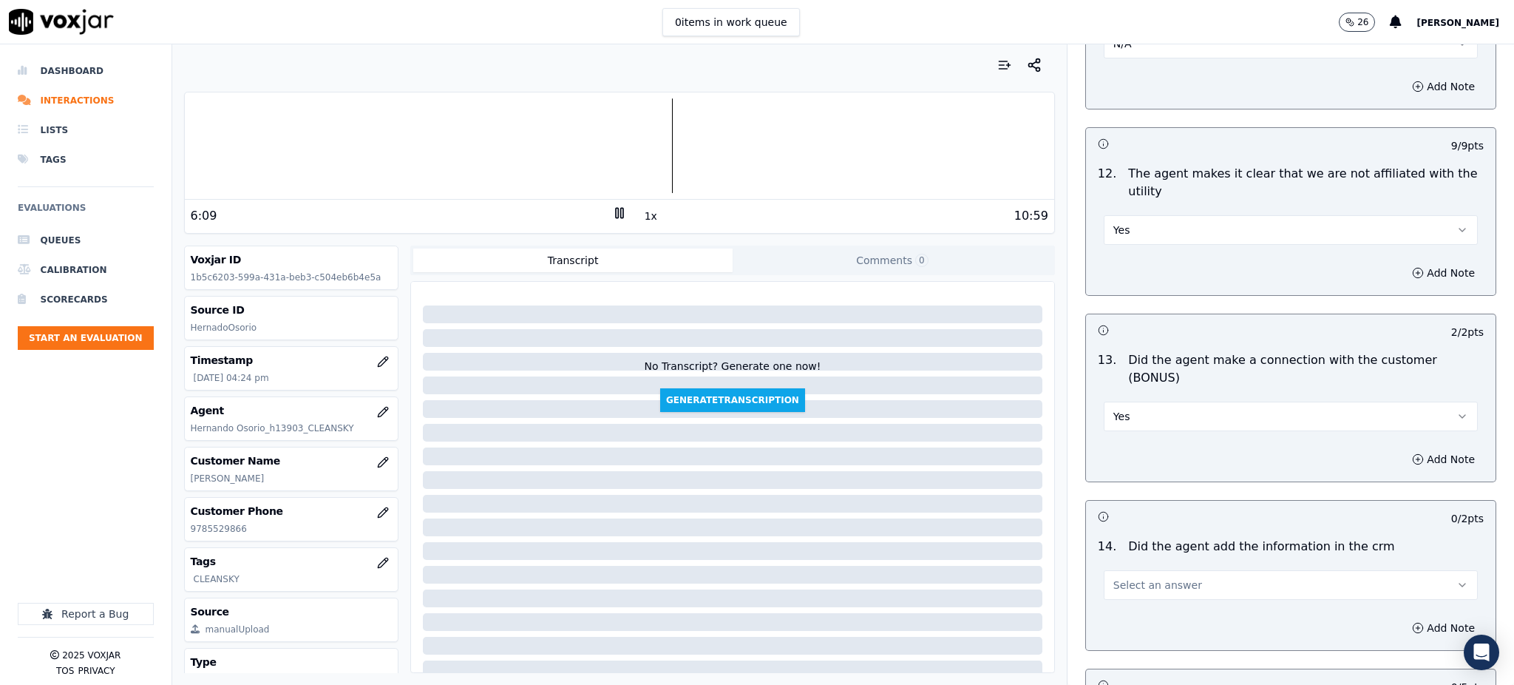
scroll to position [2169, 0]
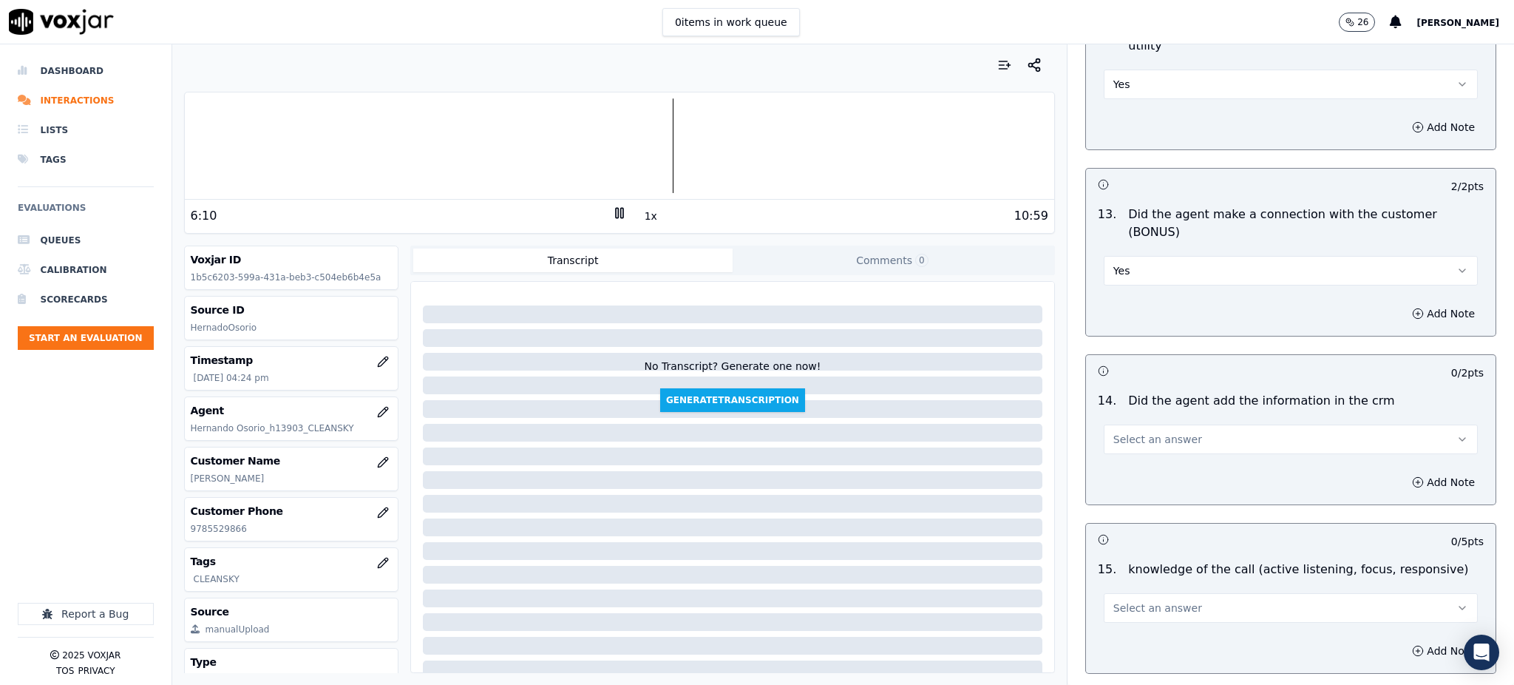
click at [1115, 432] on span "Select an answer" at bounding box center [1158, 439] width 89 height 15
drag, startPoint x: 1120, startPoint y: 420, endPoint x: 1122, endPoint y: 447, distance: 26.7
click at [1120, 421] on div "Yes" at bounding box center [1259, 421] width 342 height 24
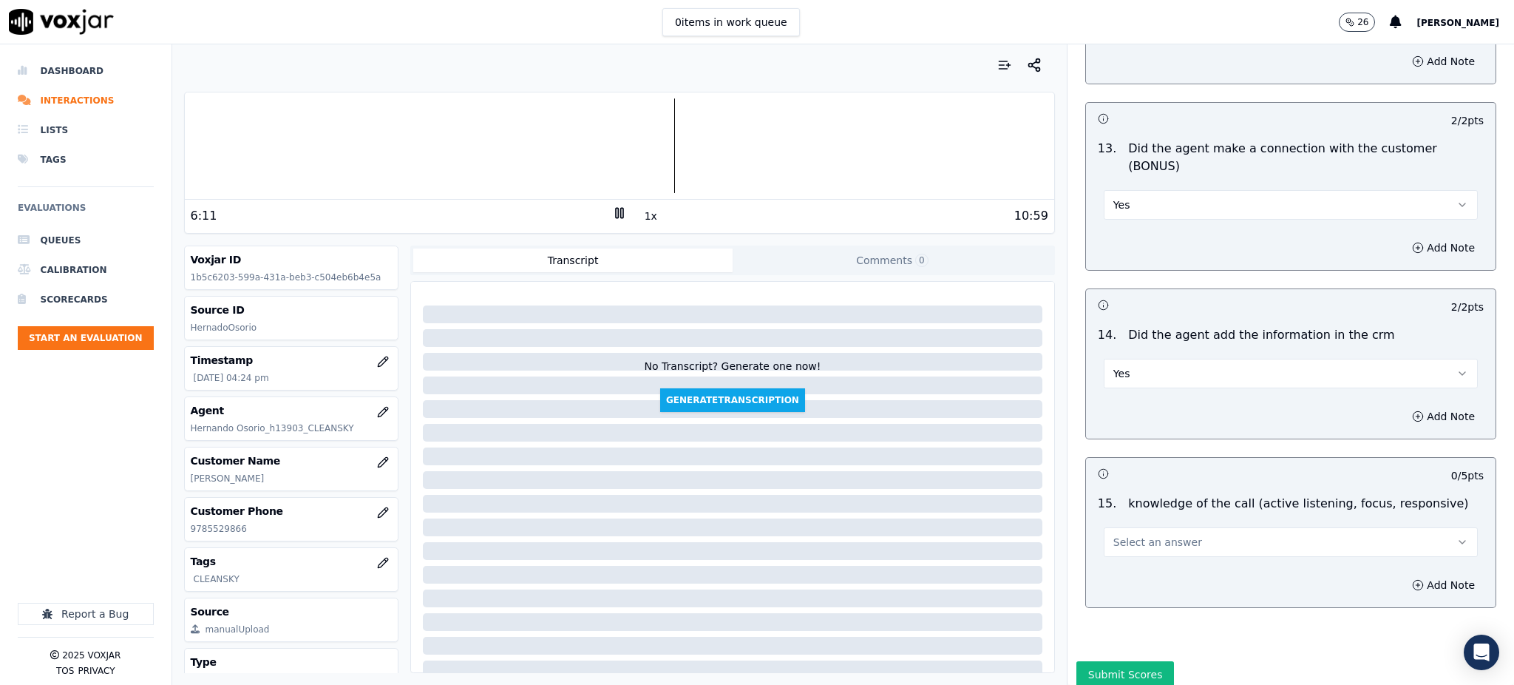
scroll to position [2238, 0]
click at [1126, 531] on span "Select an answer" at bounding box center [1158, 538] width 89 height 15
click at [1127, 518] on div "Yes" at bounding box center [1259, 520] width 342 height 24
click at [1095, 657] on button "Submit Scores" at bounding box center [1126, 670] width 98 height 27
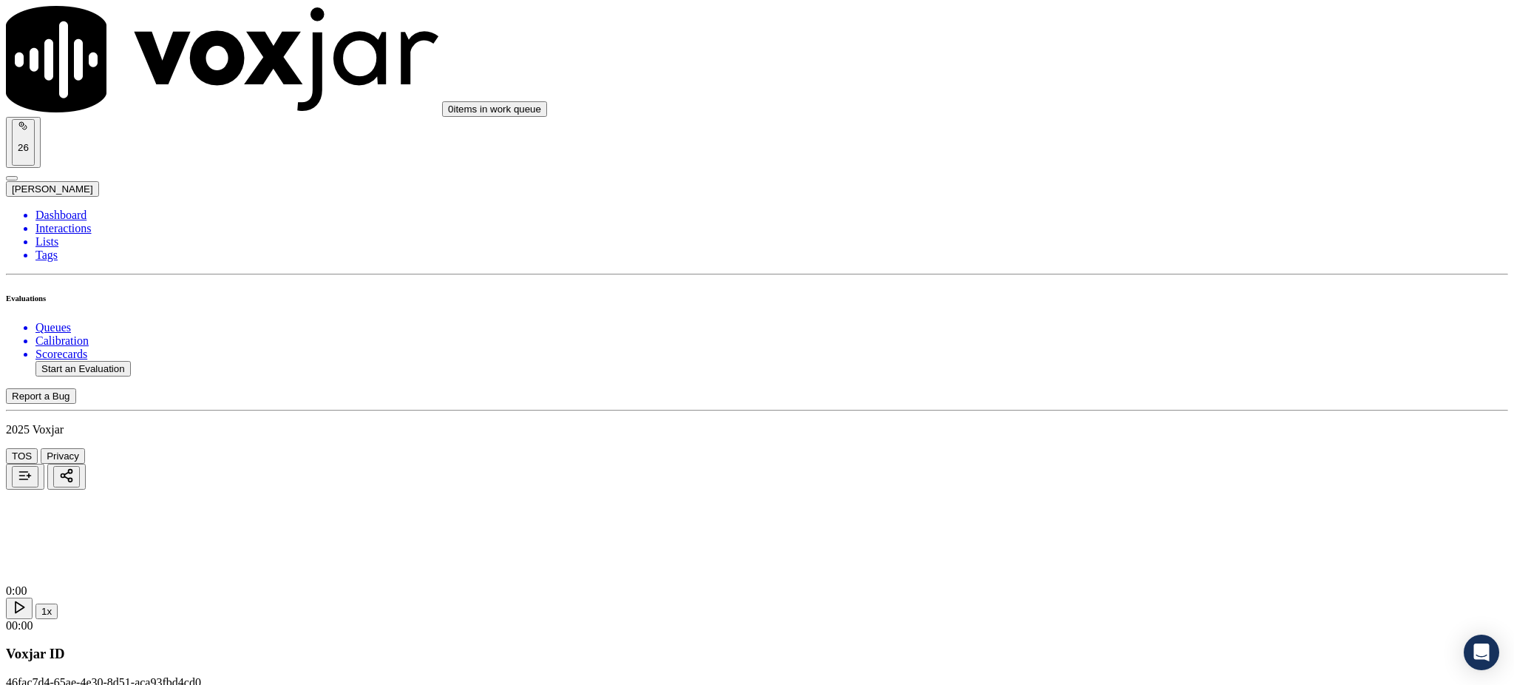
drag, startPoint x: 225, startPoint y: 530, endPoint x: 171, endPoint y: 528, distance: 54.0
copy p "2674391147"
click at [27, 600] on icon at bounding box center [19, 607] width 15 height 15
click at [695, 490] on div at bounding box center [757, 537] width 1503 height 95
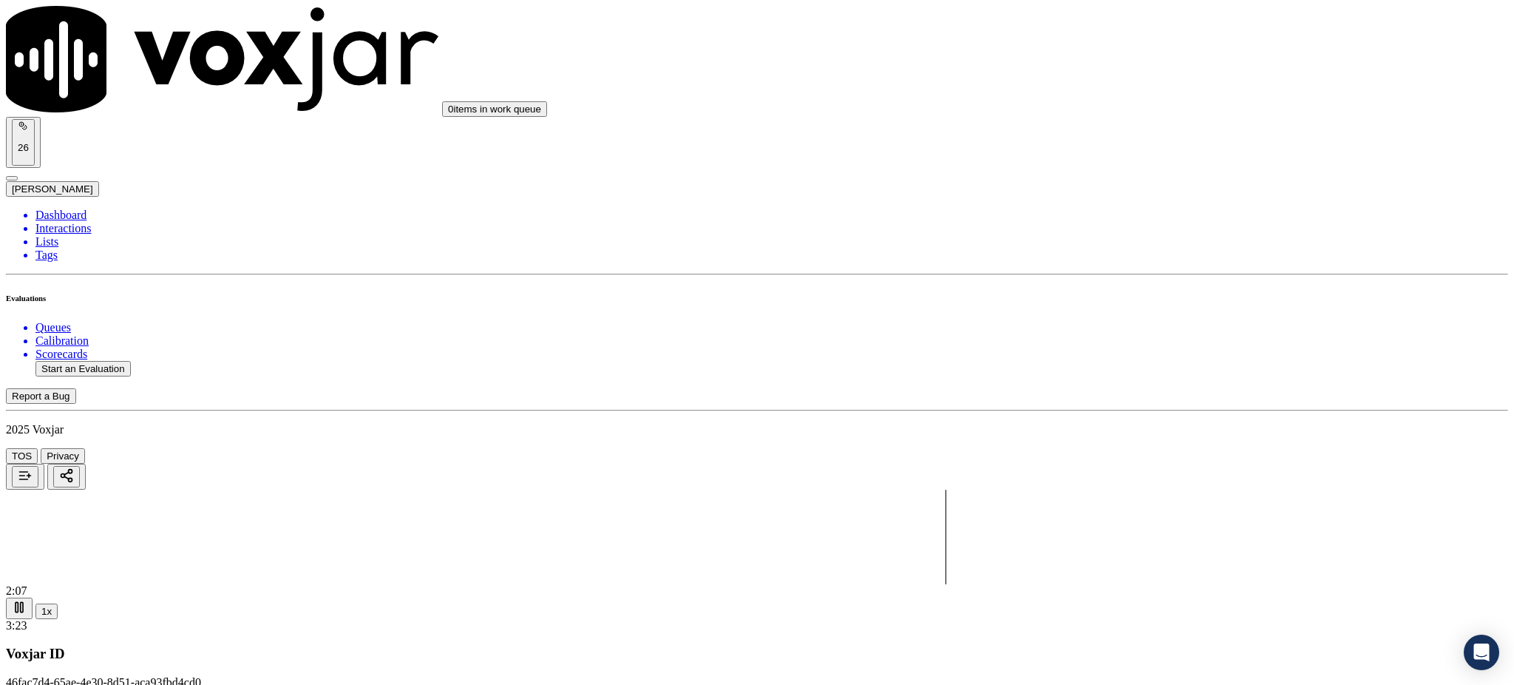
click at [564, 490] on div at bounding box center [757, 537] width 1503 height 95
click at [648, 490] on div at bounding box center [757, 537] width 1503 height 95
click at [485, 490] on div at bounding box center [757, 537] width 1503 height 95
drag, startPoint x: 1118, startPoint y: 141, endPoint x: 1116, endPoint y: 178, distance: 37.0
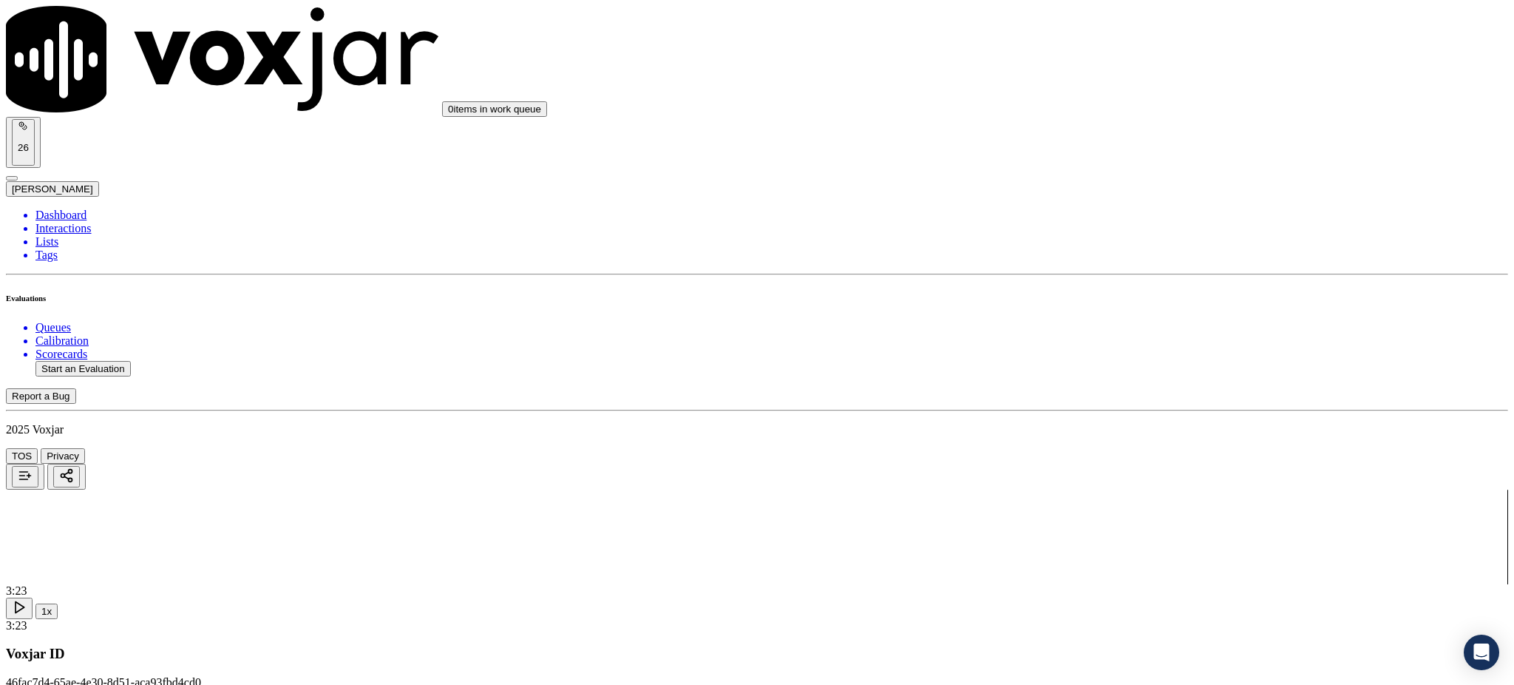
click at [1126, 288] on div "Yes" at bounding box center [1258, 280] width 349 height 13
click at [1121, 453] on div "Yes" at bounding box center [1258, 449] width 349 height 13
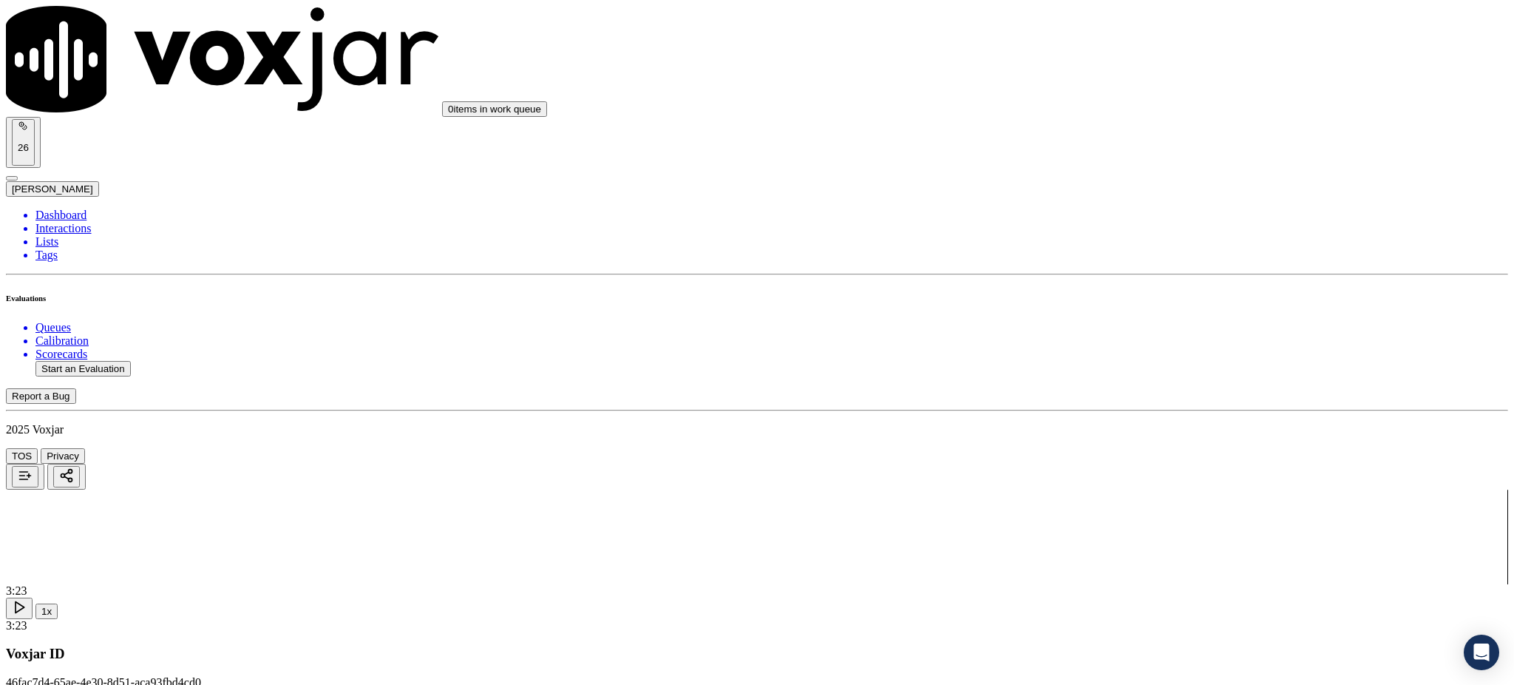
scroll to position [197, 0]
click at [1113, 444] on div "Yes" at bounding box center [1258, 439] width 349 height 13
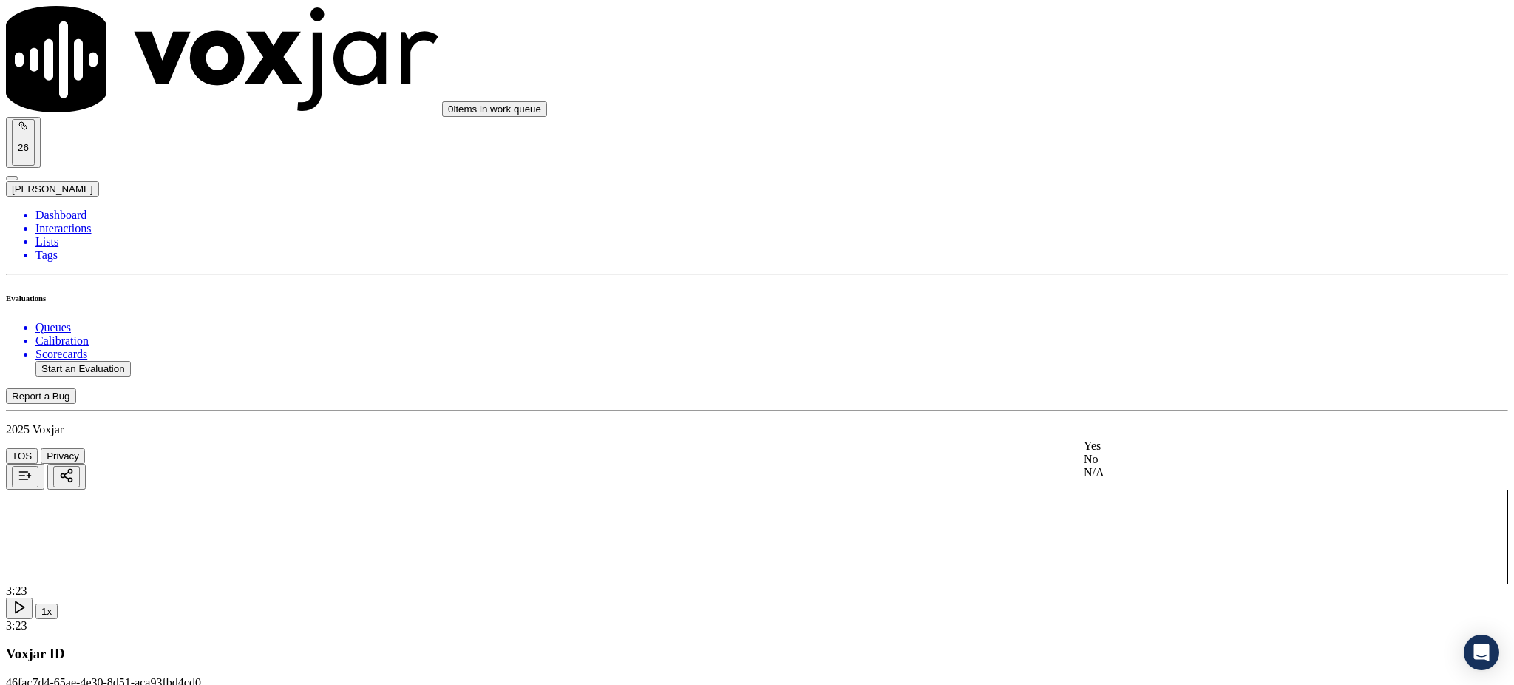
click at [1117, 444] on div "Yes" at bounding box center [1258, 445] width 349 height 13
click at [1114, 424] on div "Yes" at bounding box center [1258, 417] width 349 height 13
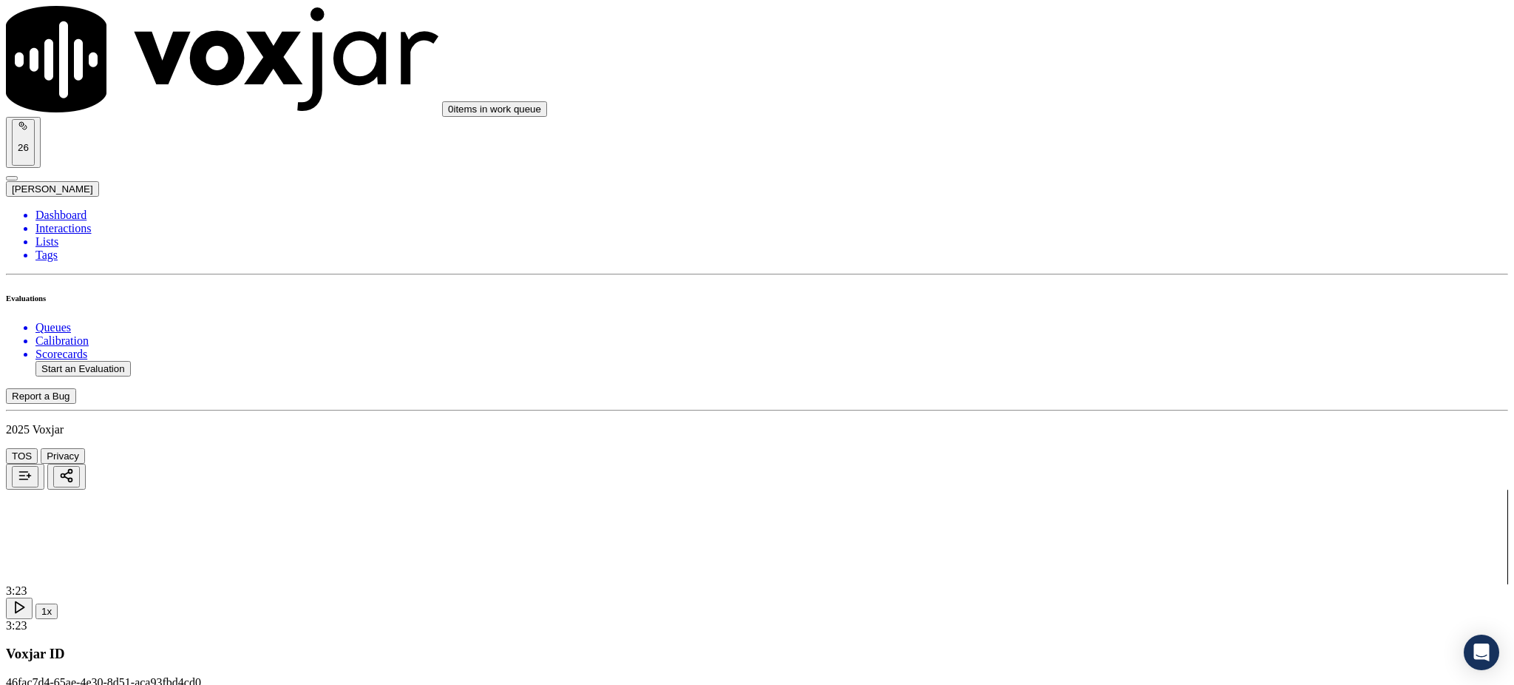
click at [1120, 413] on div "Yes" at bounding box center [1258, 406] width 349 height 13
click at [1108, 286] on div "Yes" at bounding box center [1258, 279] width 349 height 13
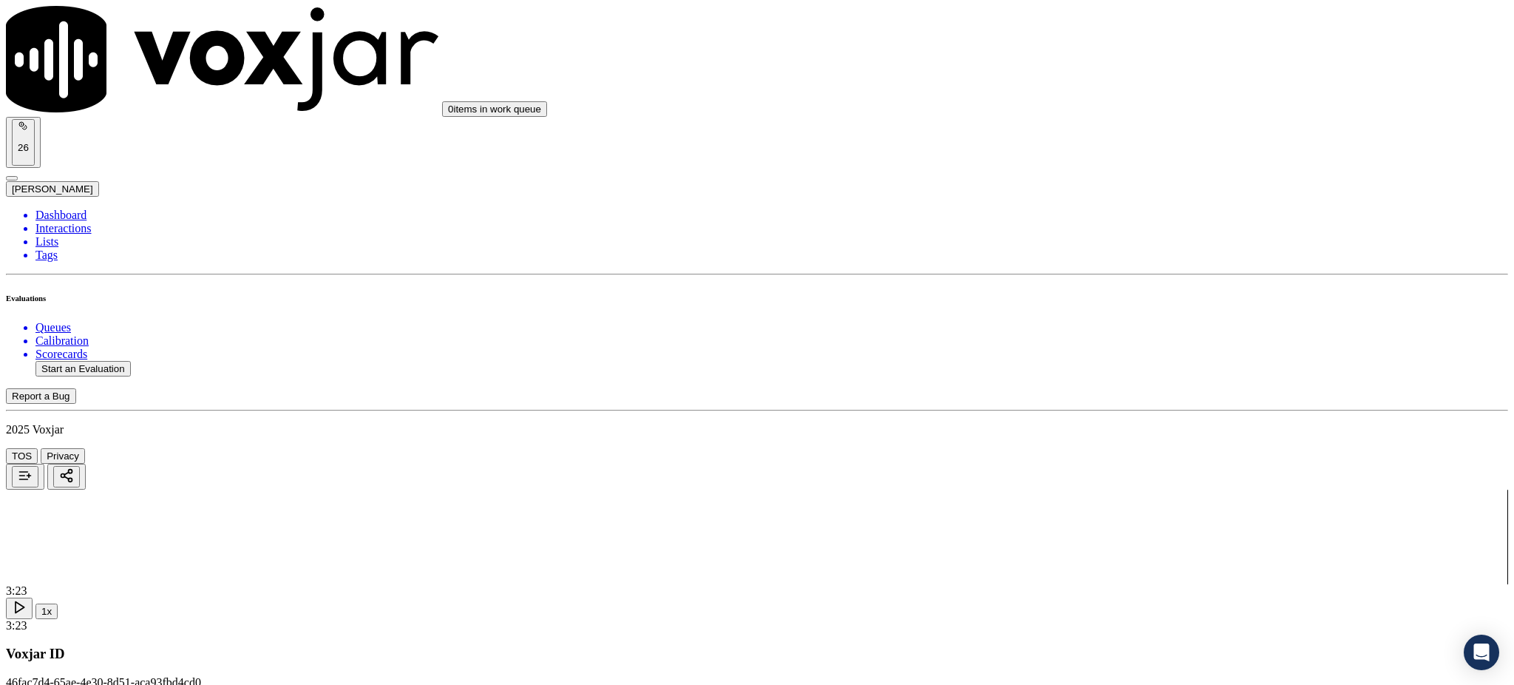
scroll to position [1281, 0]
click at [1124, 258] on div "Yes" at bounding box center [1258, 251] width 349 height 13
click at [1132, 444] on div "Yes" at bounding box center [1258, 437] width 349 height 13
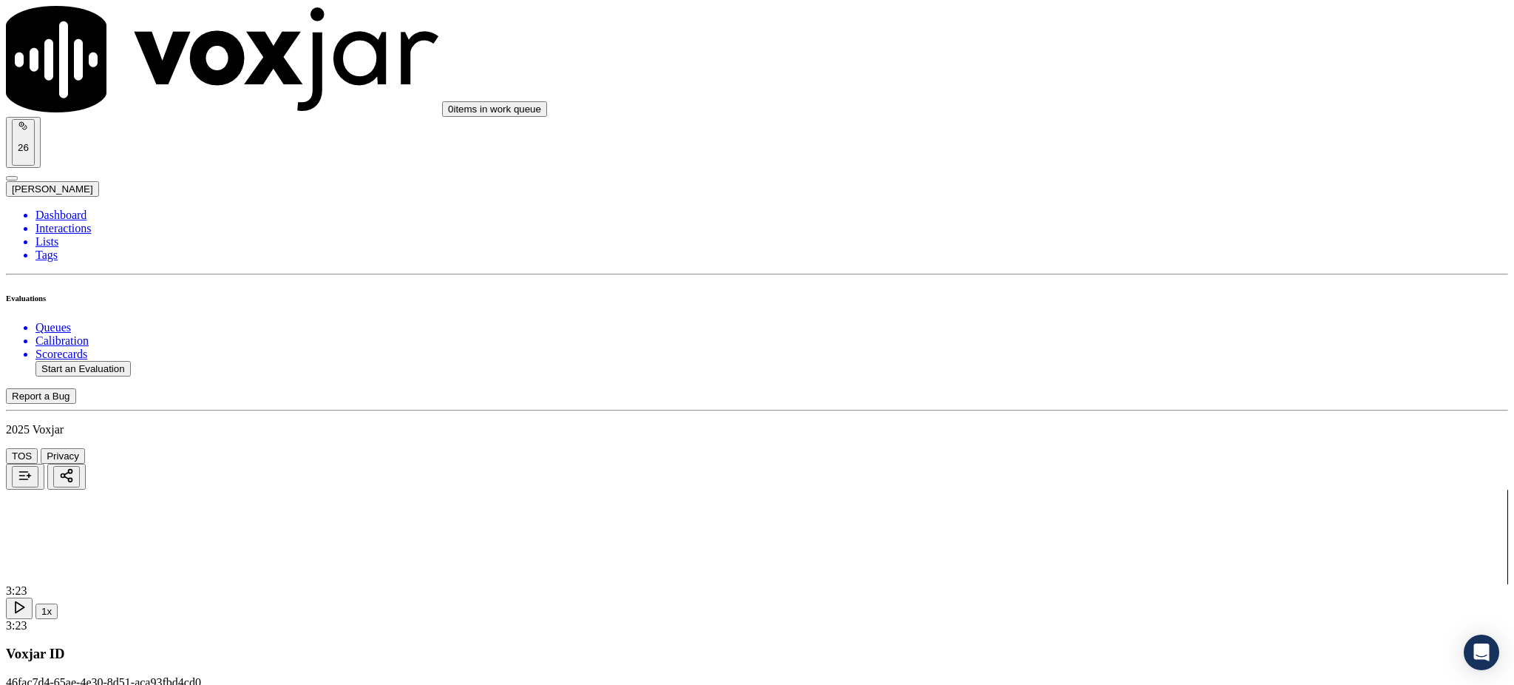
scroll to position [1479, 0]
click at [1120, 416] on div "Yes" at bounding box center [1258, 408] width 349 height 13
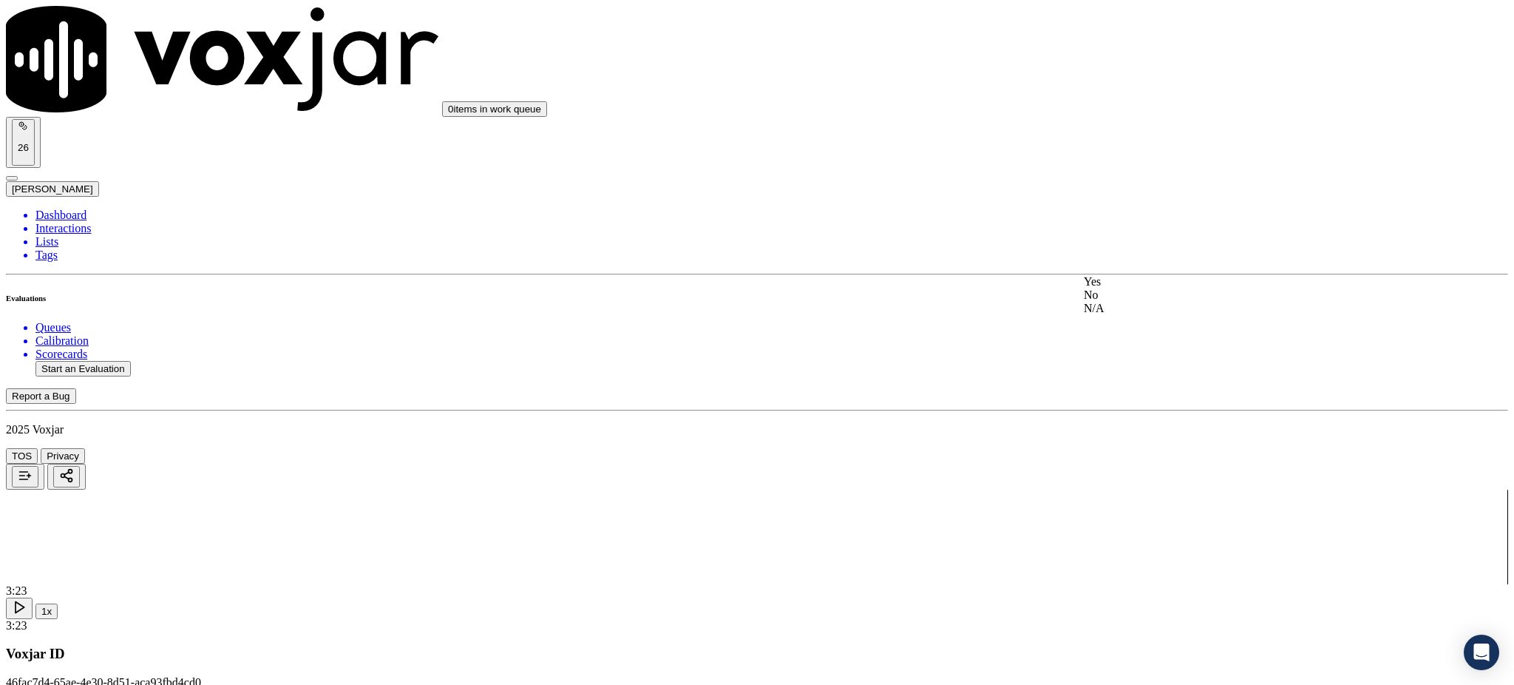
click at [1133, 315] on div "N/A" at bounding box center [1258, 308] width 349 height 13
click at [1130, 177] on div "Yes" at bounding box center [1258, 172] width 349 height 13
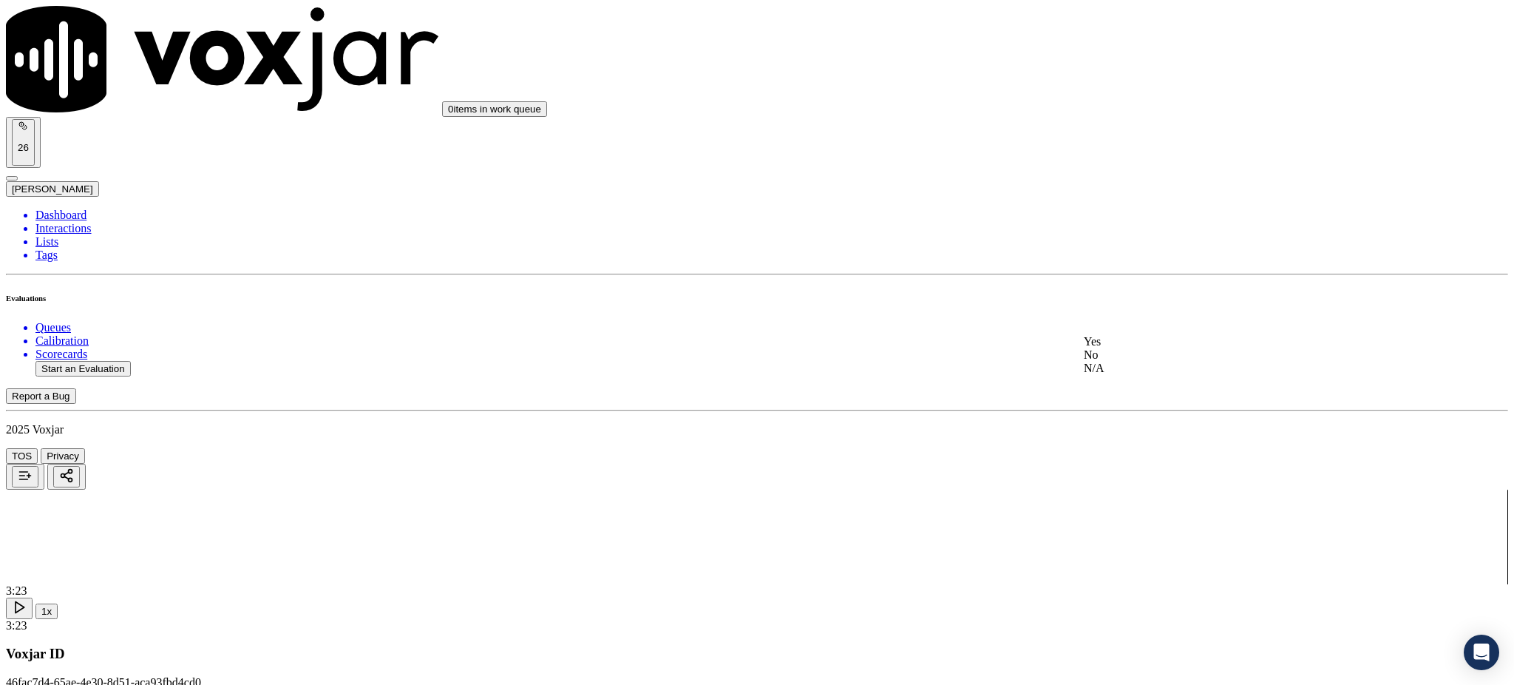
click at [1125, 348] on div "Yes" at bounding box center [1258, 341] width 349 height 13
click at [1139, 349] on div "Yes" at bounding box center [1258, 342] width 349 height 13
drag, startPoint x: 1102, startPoint y: 479, endPoint x: 1102, endPoint y: 502, distance: 22.9
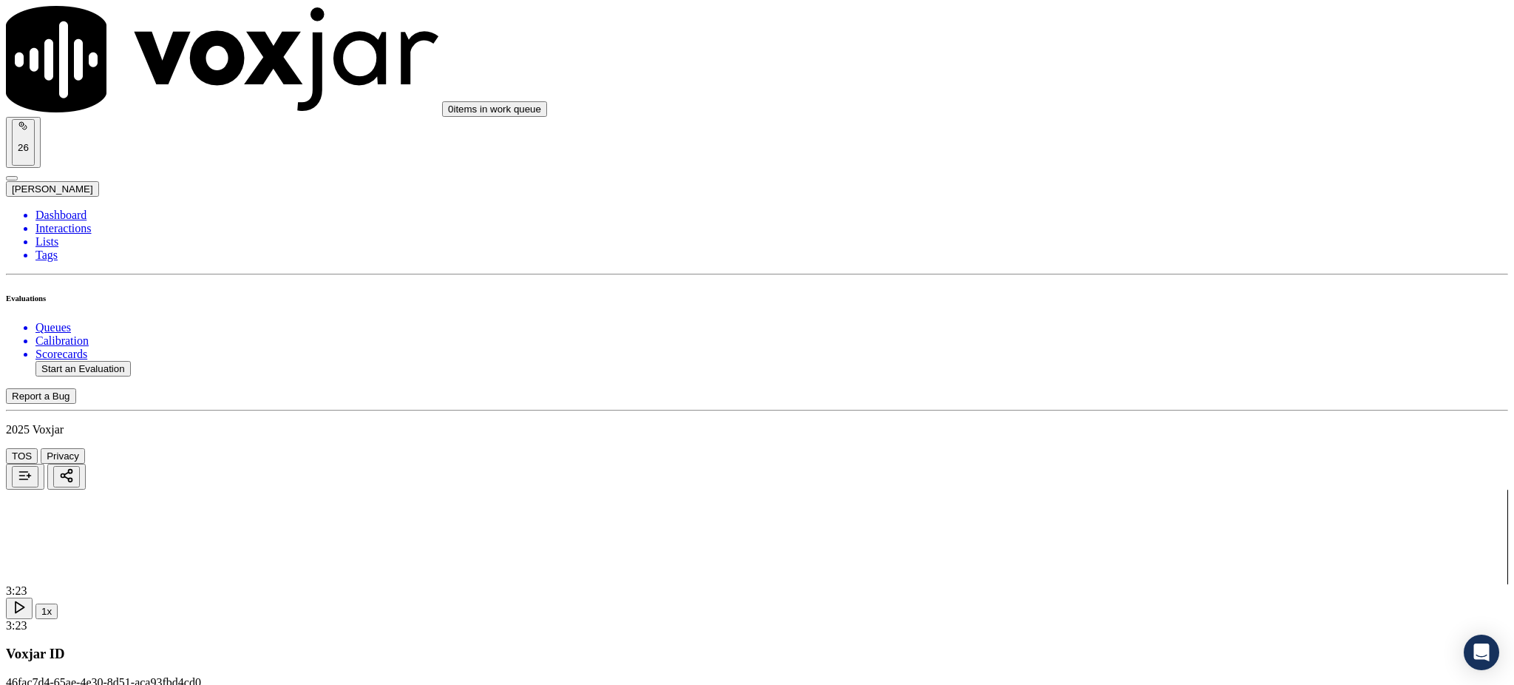
click at [1119, 518] on div "Yes" at bounding box center [1258, 510] width 349 height 13
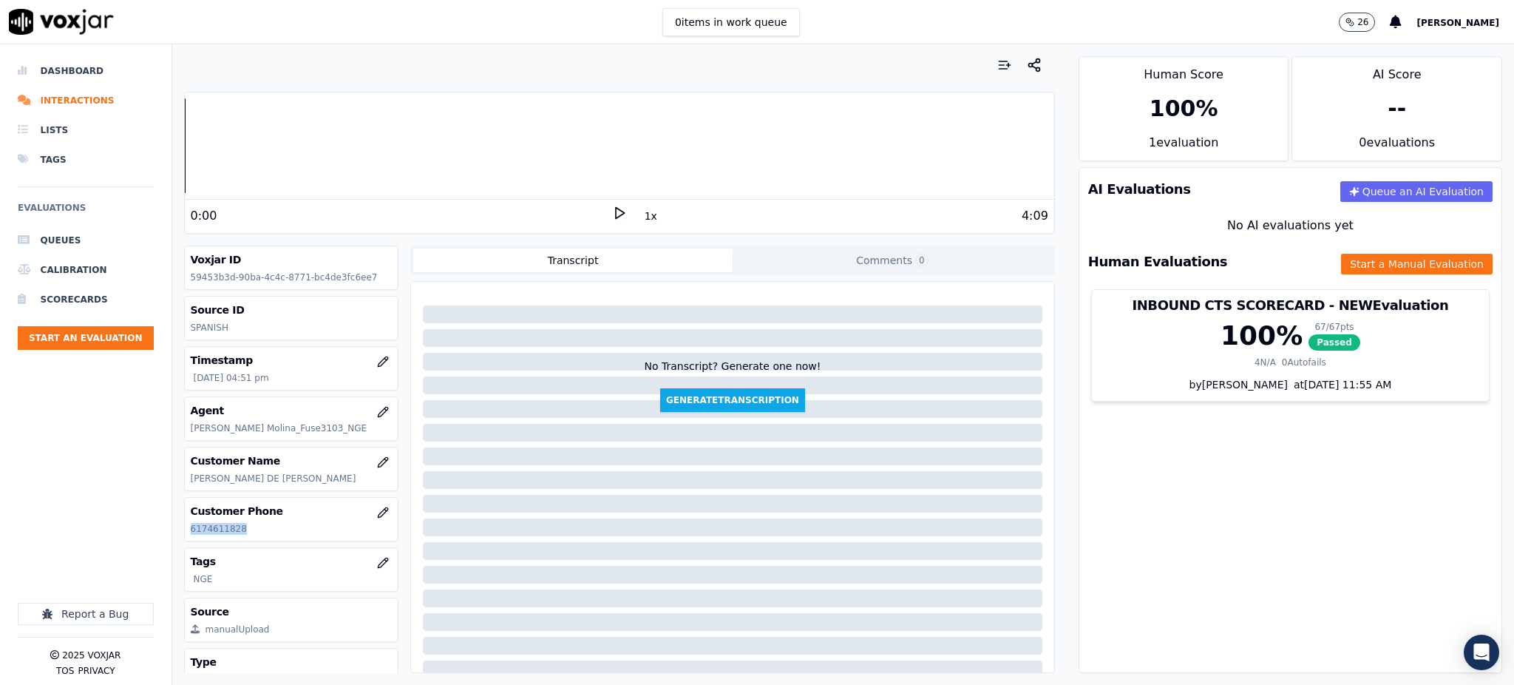
drag, startPoint x: 245, startPoint y: 529, endPoint x: 182, endPoint y: 540, distance: 63.8
click at [182, 540] on div "Your browser does not support the audio element. 0:00 1x 4:09 Voxjar ID 59453b3…" at bounding box center [619, 364] width 895 height 640
copy p "6174611828"
click at [612, 209] on icon at bounding box center [619, 213] width 15 height 15
click at [1341, 257] on button "Start a Manual Evaluation" at bounding box center [1417, 264] width 152 height 21
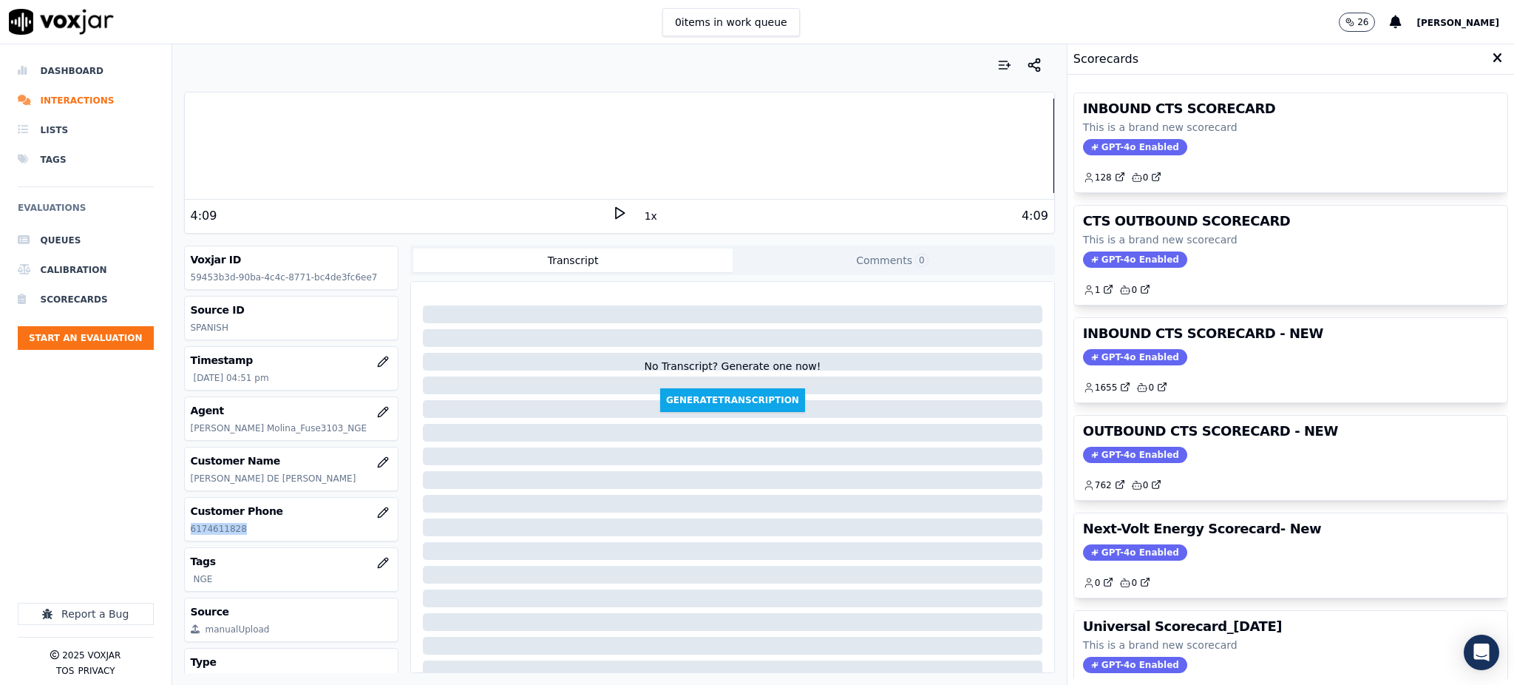
click at [1117, 143] on span "GPT-4o Enabled" at bounding box center [1135, 147] width 104 height 16
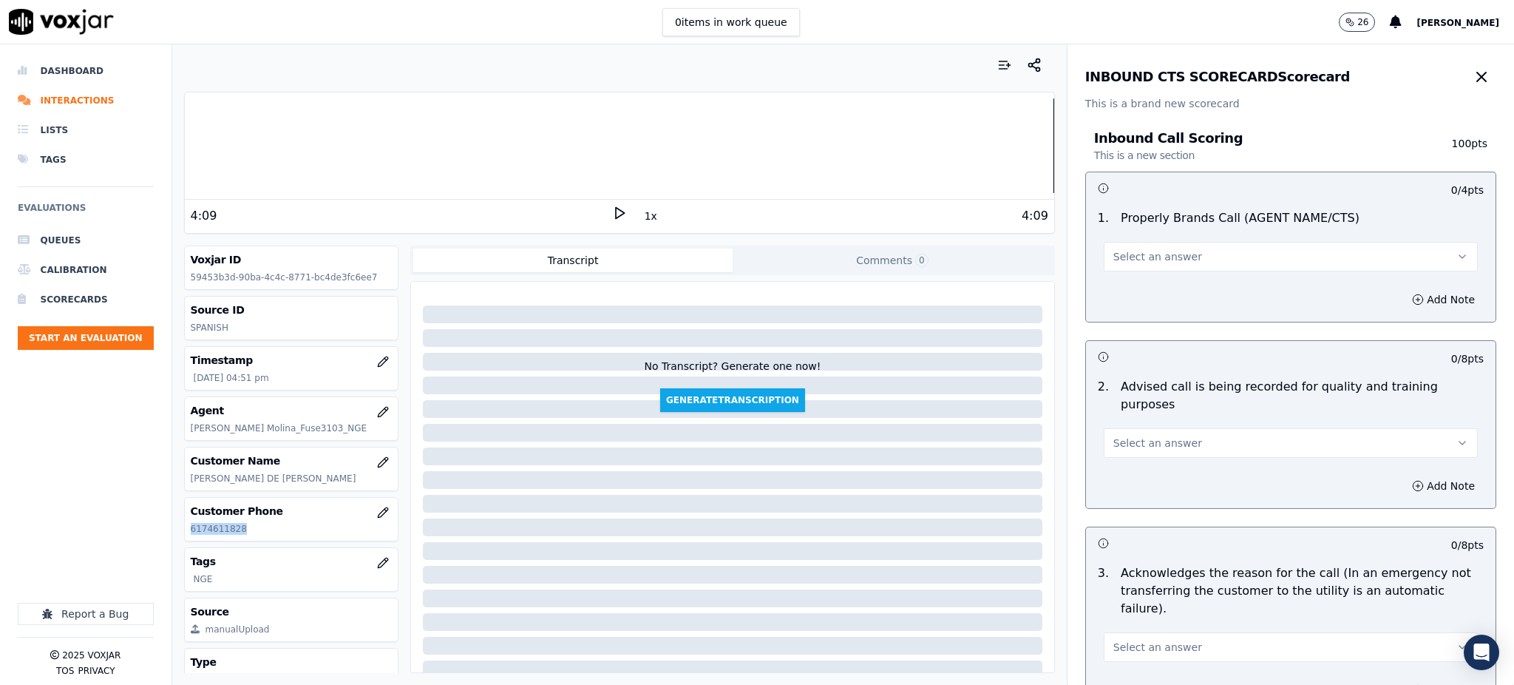
click at [1133, 260] on span "Select an answer" at bounding box center [1158, 256] width 89 height 15
click at [1115, 291] on div "Yes" at bounding box center [1259, 290] width 342 height 24
click at [1133, 436] on span "Select an answer" at bounding box center [1158, 443] width 89 height 15
click at [1113, 465] on div "Yes" at bounding box center [1259, 459] width 342 height 24
click at [1114, 640] on span "Select an answer" at bounding box center [1158, 647] width 89 height 15
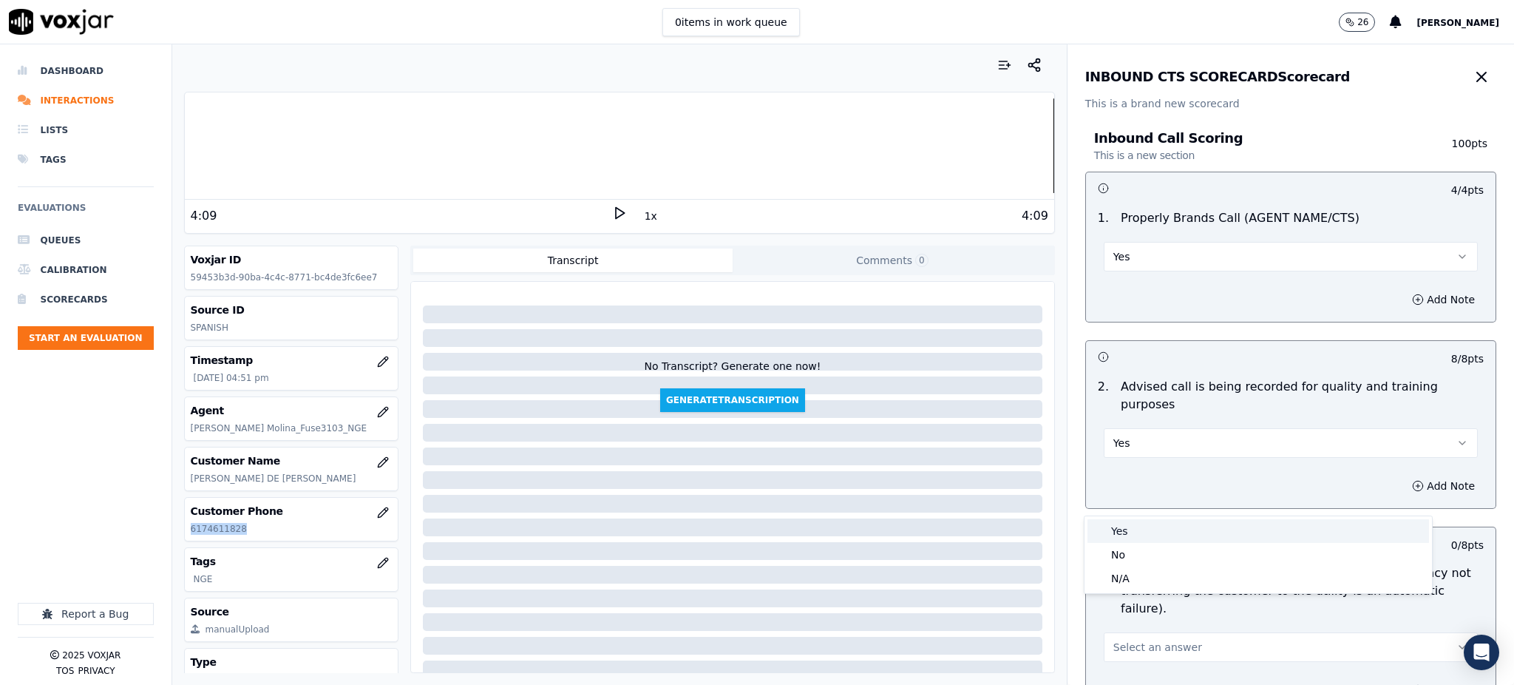
click at [1116, 529] on div "Yes" at bounding box center [1259, 531] width 342 height 24
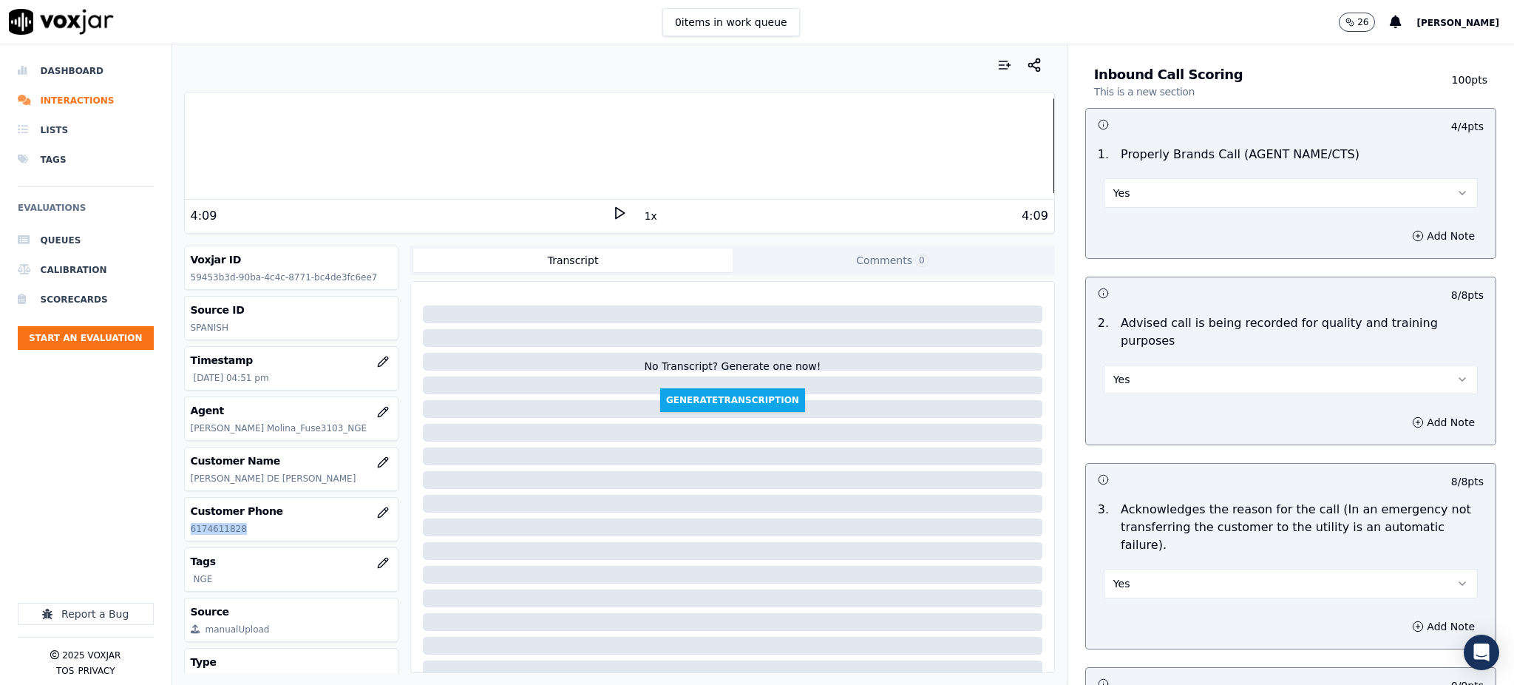
scroll to position [296, 0]
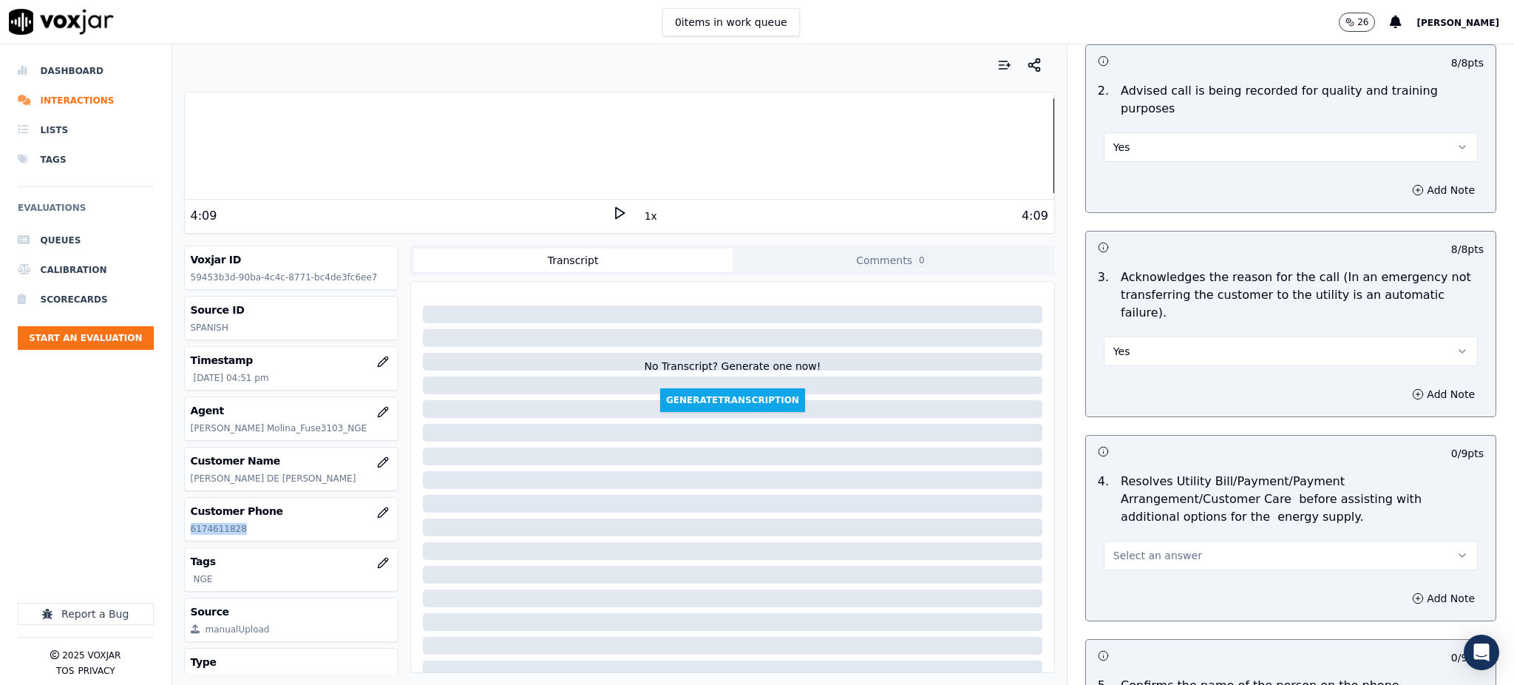
click at [1118, 548] on span "Select an answer" at bounding box center [1158, 555] width 89 height 15
click at [1122, 552] on div "Yes" at bounding box center [1259, 554] width 342 height 24
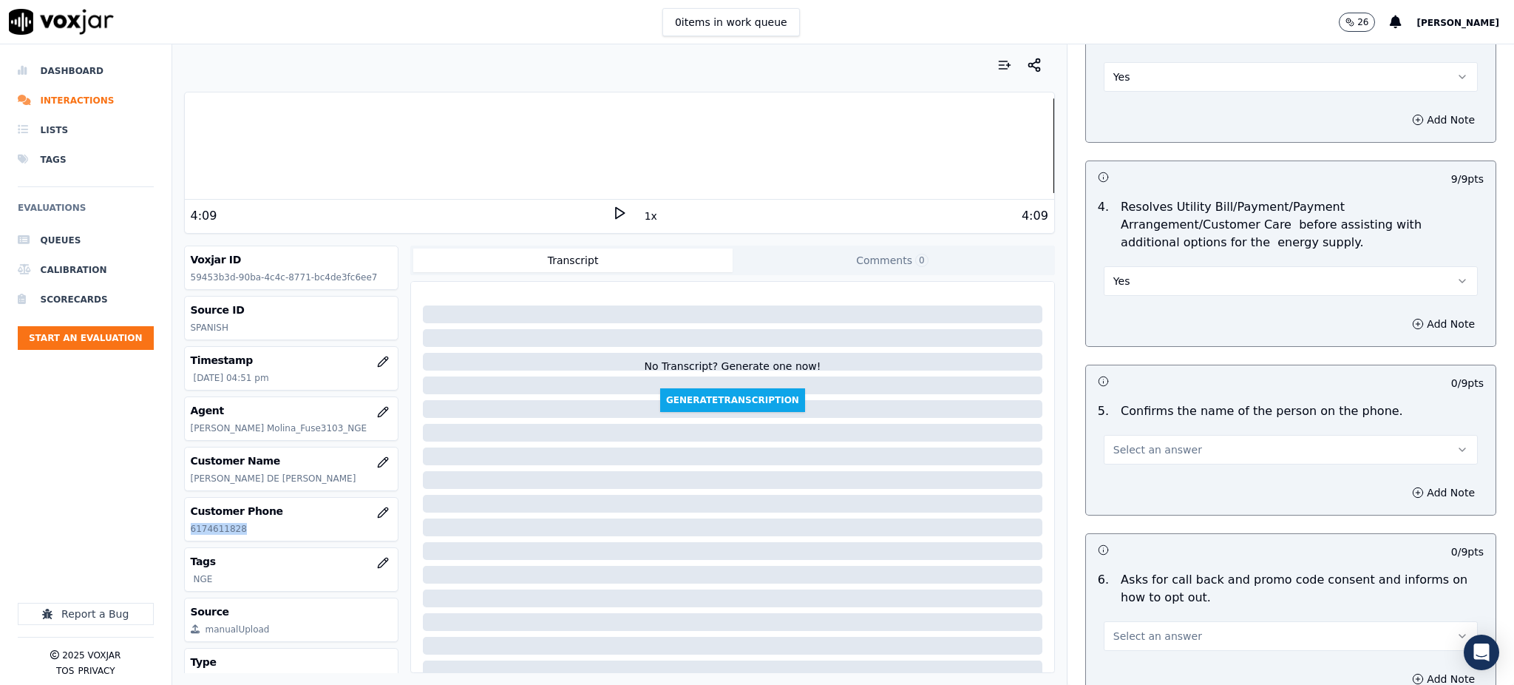
scroll to position [592, 0]
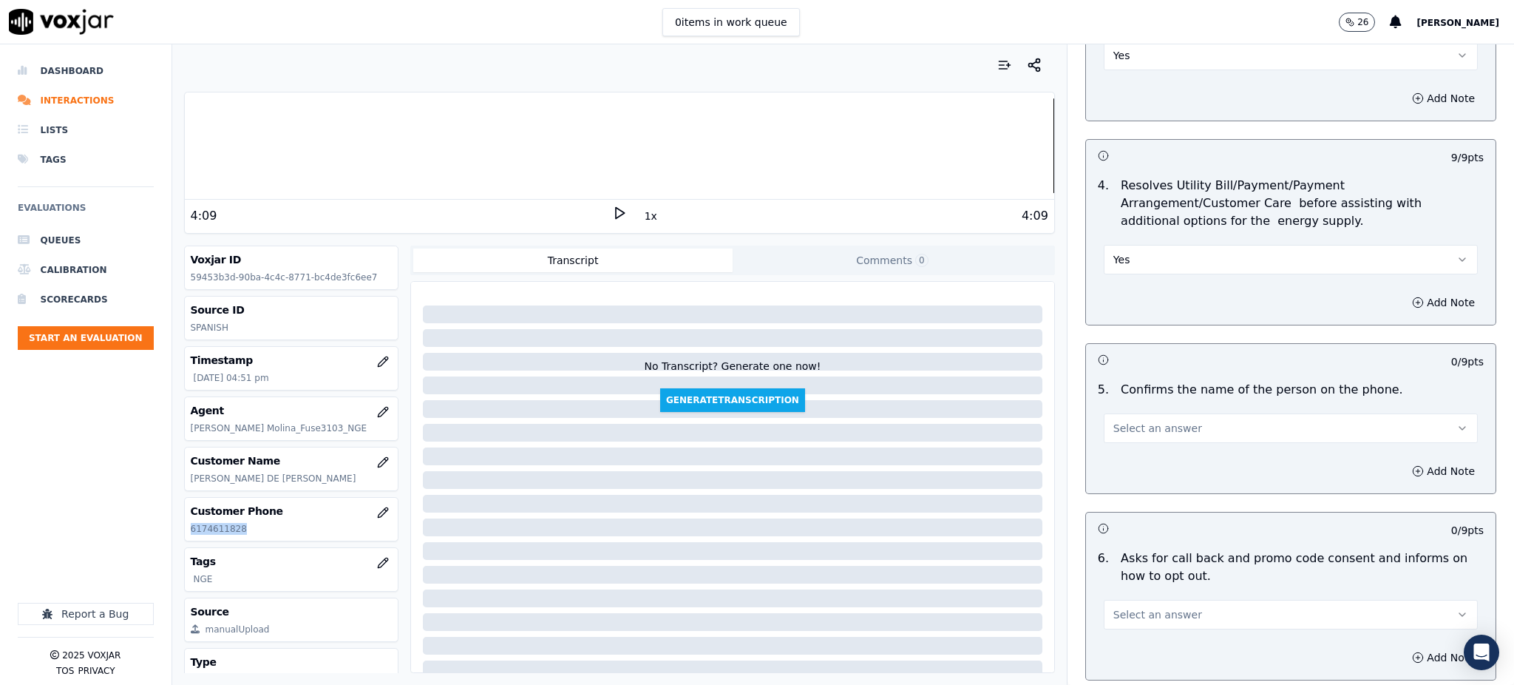
click at [1116, 421] on span "Select an answer" at bounding box center [1158, 428] width 89 height 15
click at [1115, 427] on div "Yes" at bounding box center [1259, 427] width 342 height 24
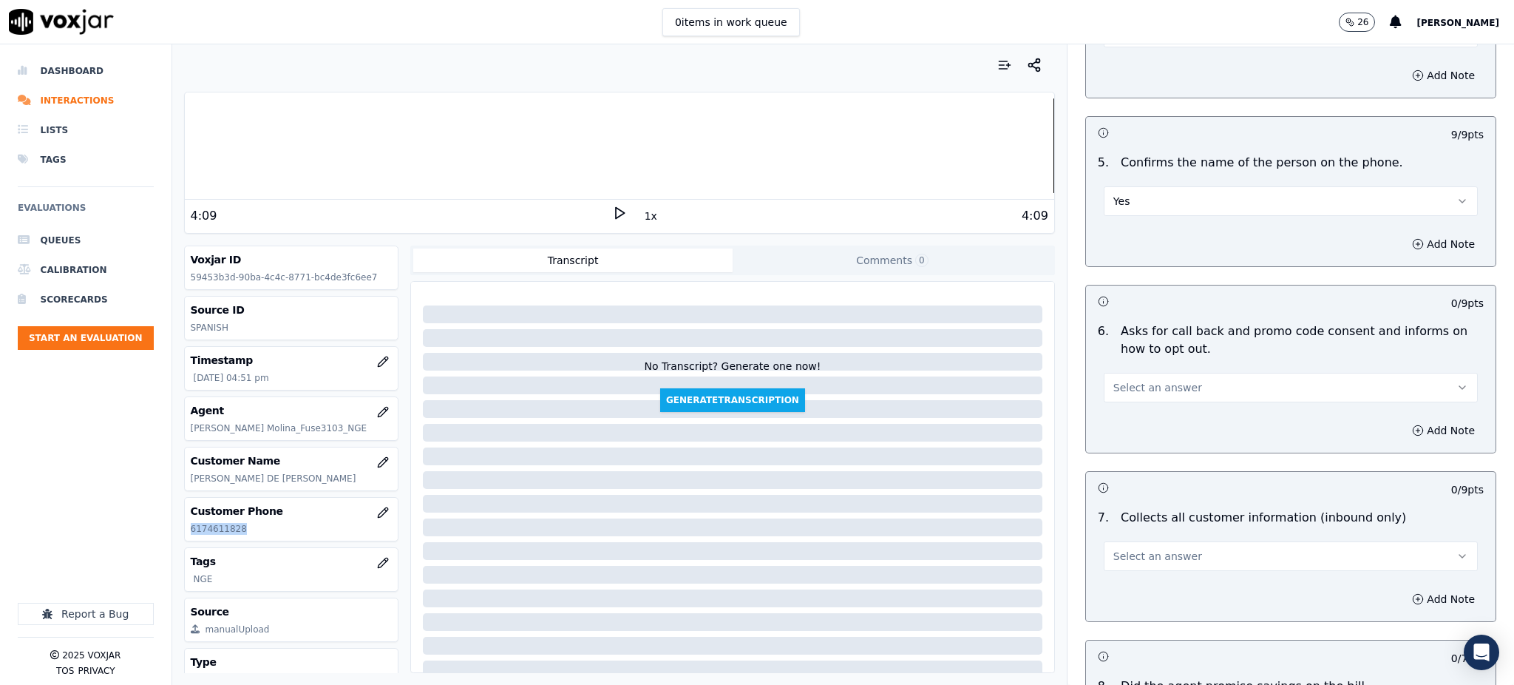
scroll to position [887, 0]
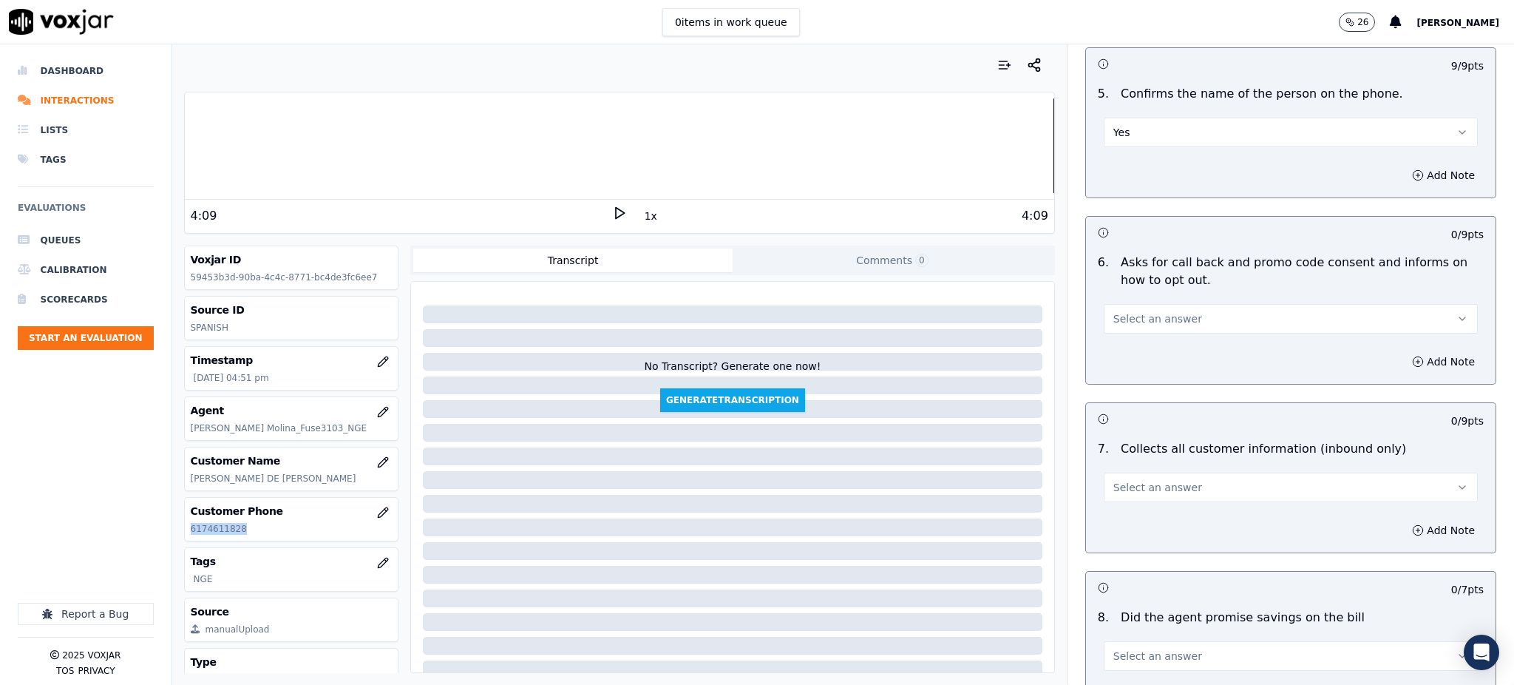
click at [1124, 304] on button "Select an answer" at bounding box center [1291, 319] width 374 height 30
drag, startPoint x: 1121, startPoint y: 312, endPoint x: 1129, endPoint y: 398, distance: 86.2
click at [1121, 313] on div "Yes" at bounding box center [1259, 317] width 342 height 24
drag, startPoint x: 1132, startPoint y: 435, endPoint x: 1131, endPoint y: 461, distance: 26.6
click at [1132, 470] on div "Select an answer" at bounding box center [1291, 486] width 374 height 33
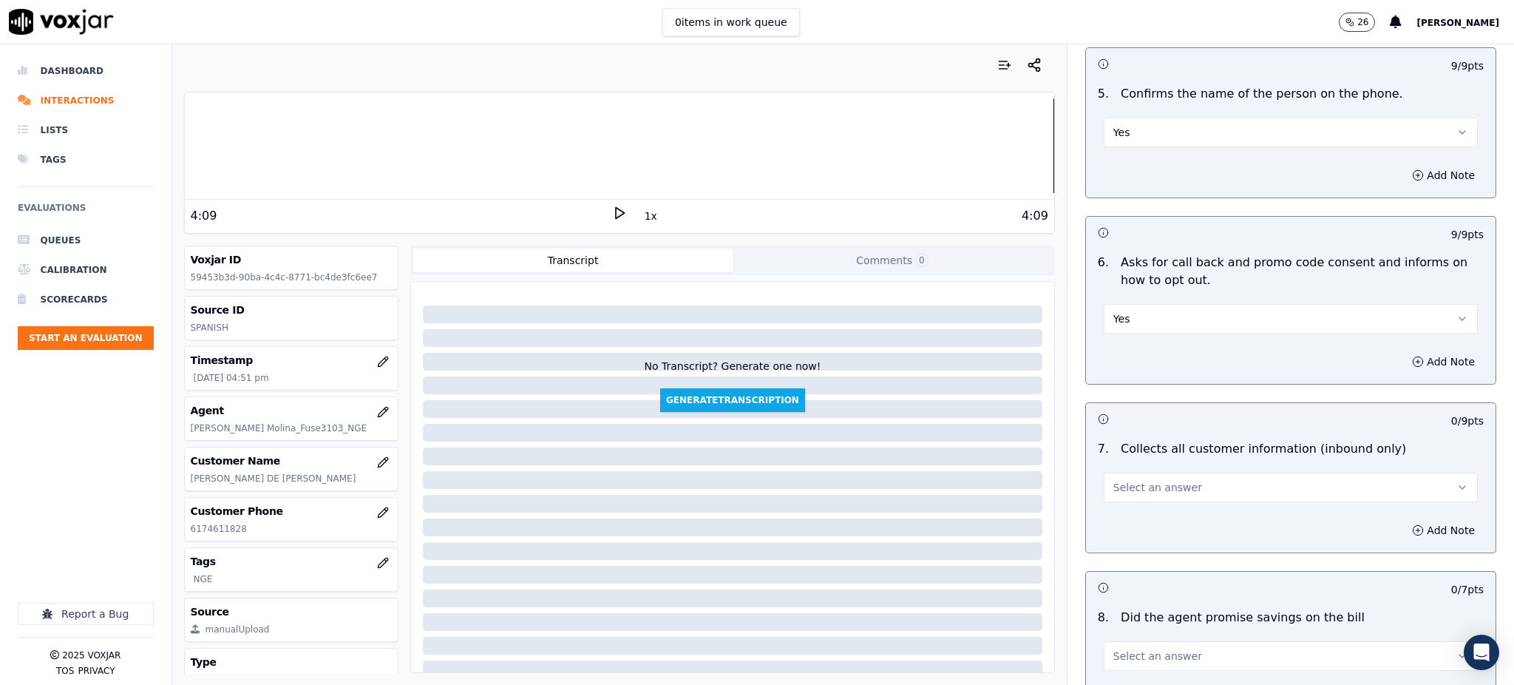
click at [1131, 480] on span "Select an answer" at bounding box center [1158, 487] width 89 height 15
click at [1124, 474] on div "Yes" at bounding box center [1259, 486] width 342 height 24
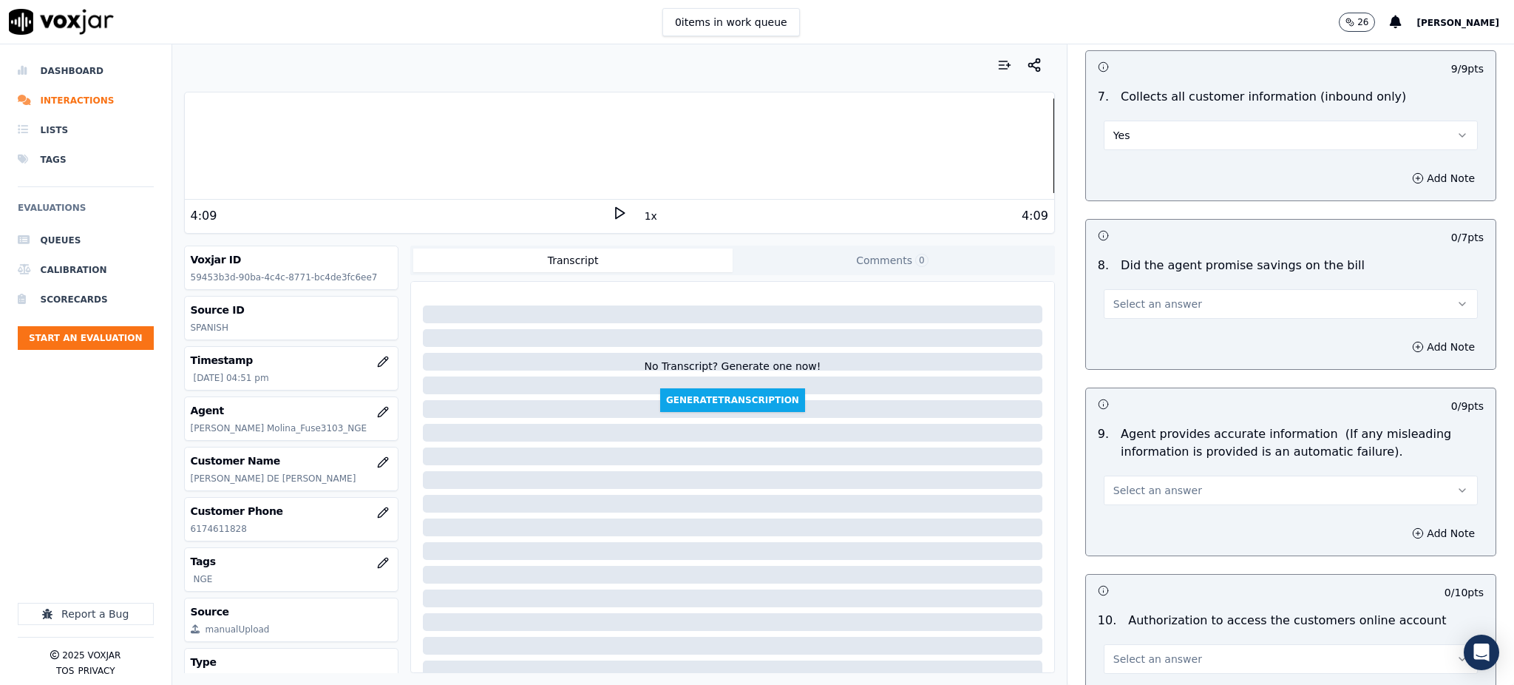
scroll to position [1281, 0]
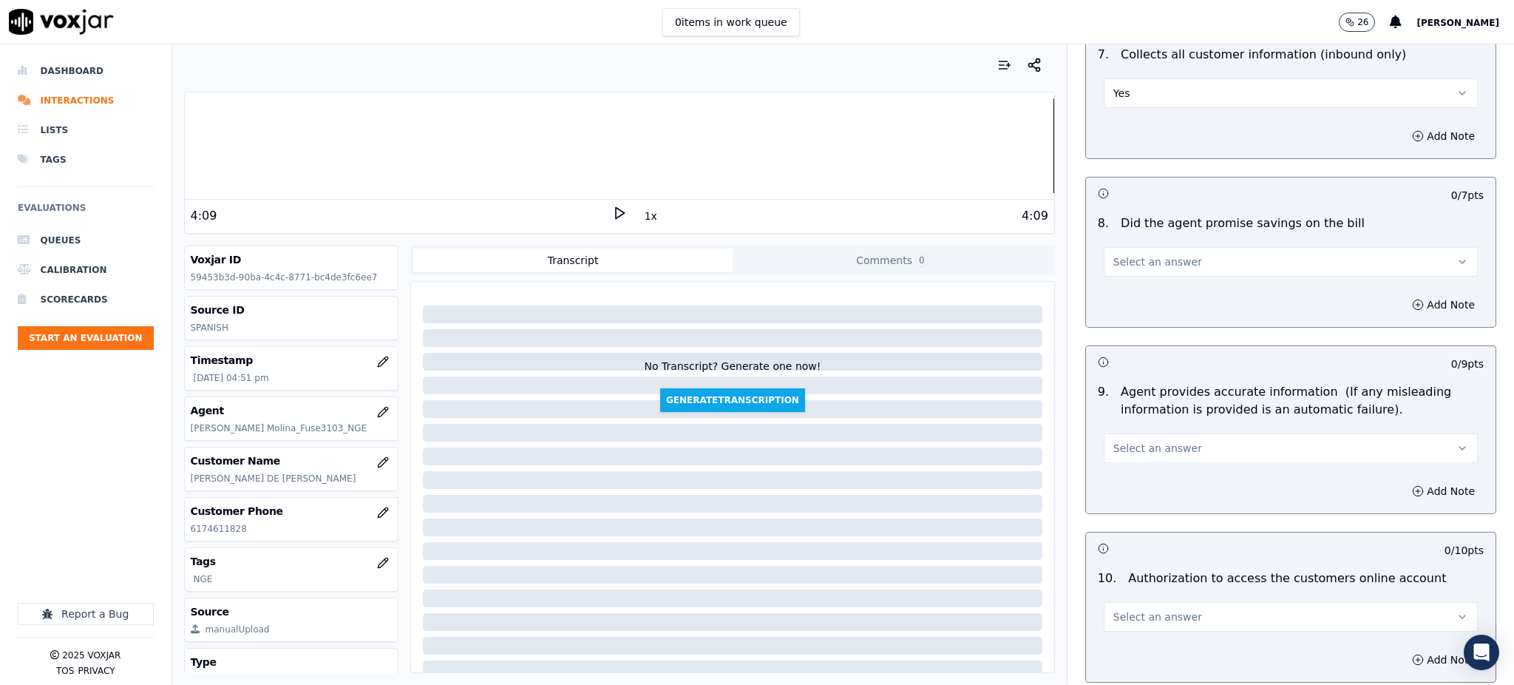
drag, startPoint x: 1120, startPoint y: 226, endPoint x: 1116, endPoint y: 233, distance: 7.6
click at [1119, 254] on span "Select an answer" at bounding box center [1158, 261] width 89 height 15
click at [1114, 260] on div "Yes" at bounding box center [1259, 260] width 342 height 24
click at [1124, 441] on span "Select an answer" at bounding box center [1158, 448] width 89 height 15
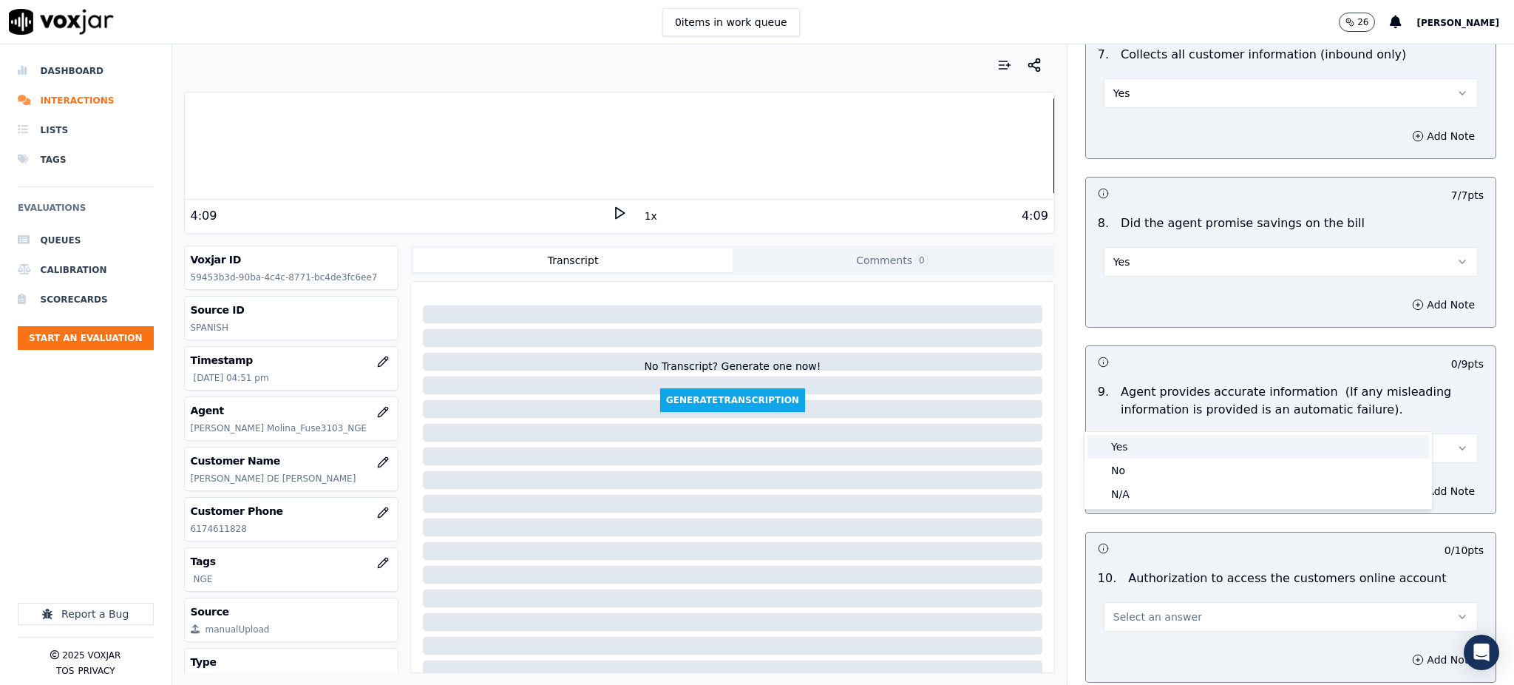
click at [1126, 445] on div "Yes" at bounding box center [1259, 447] width 342 height 24
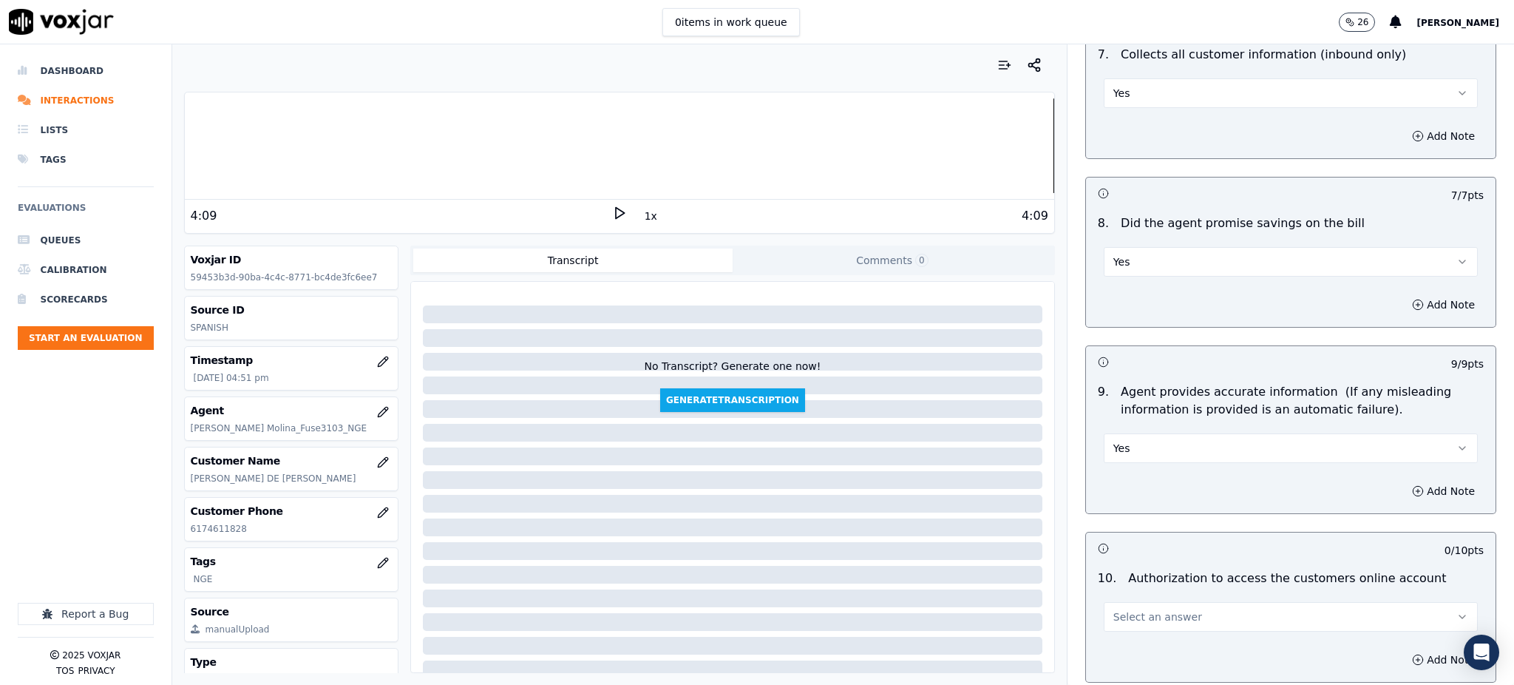
click at [1114, 609] on span "Select an answer" at bounding box center [1158, 616] width 89 height 15
click at [1124, 607] on div "Yes" at bounding box center [1259, 615] width 342 height 24
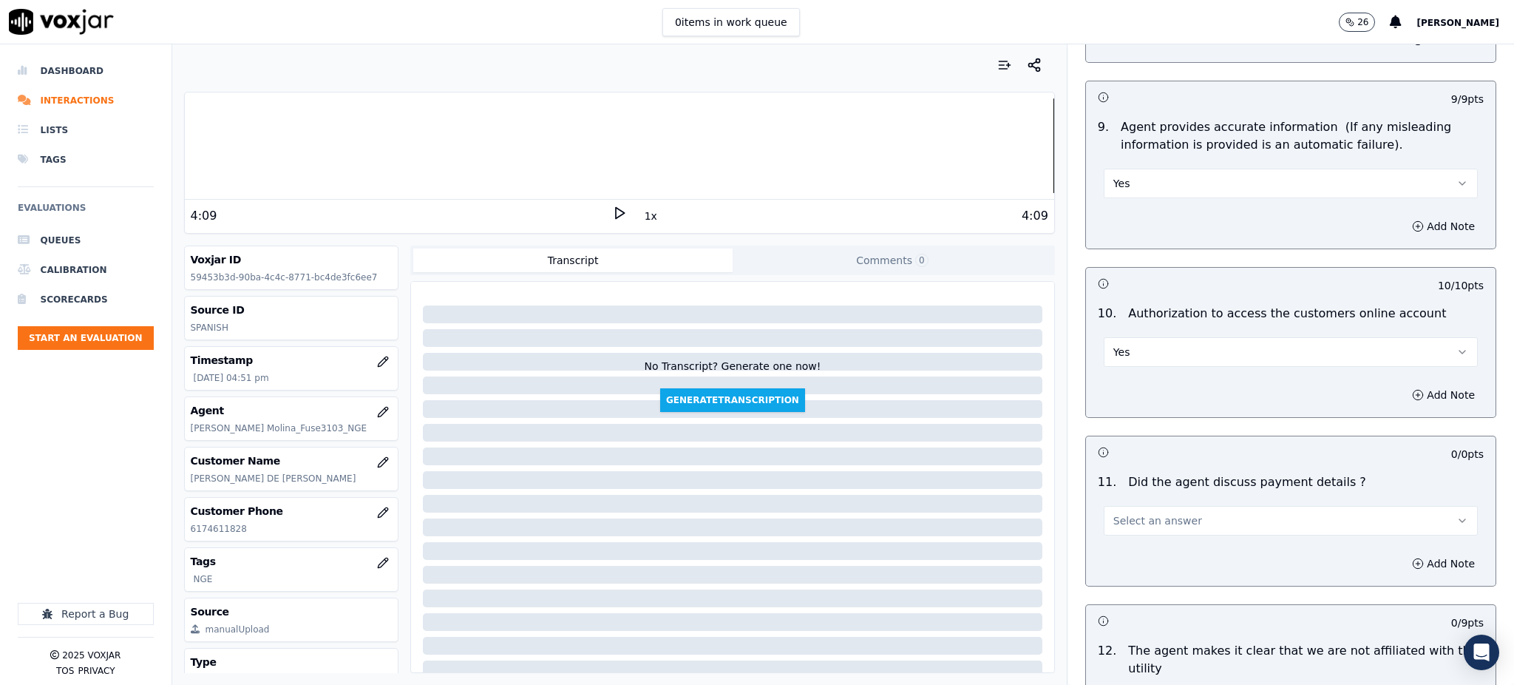
scroll to position [1577, 0]
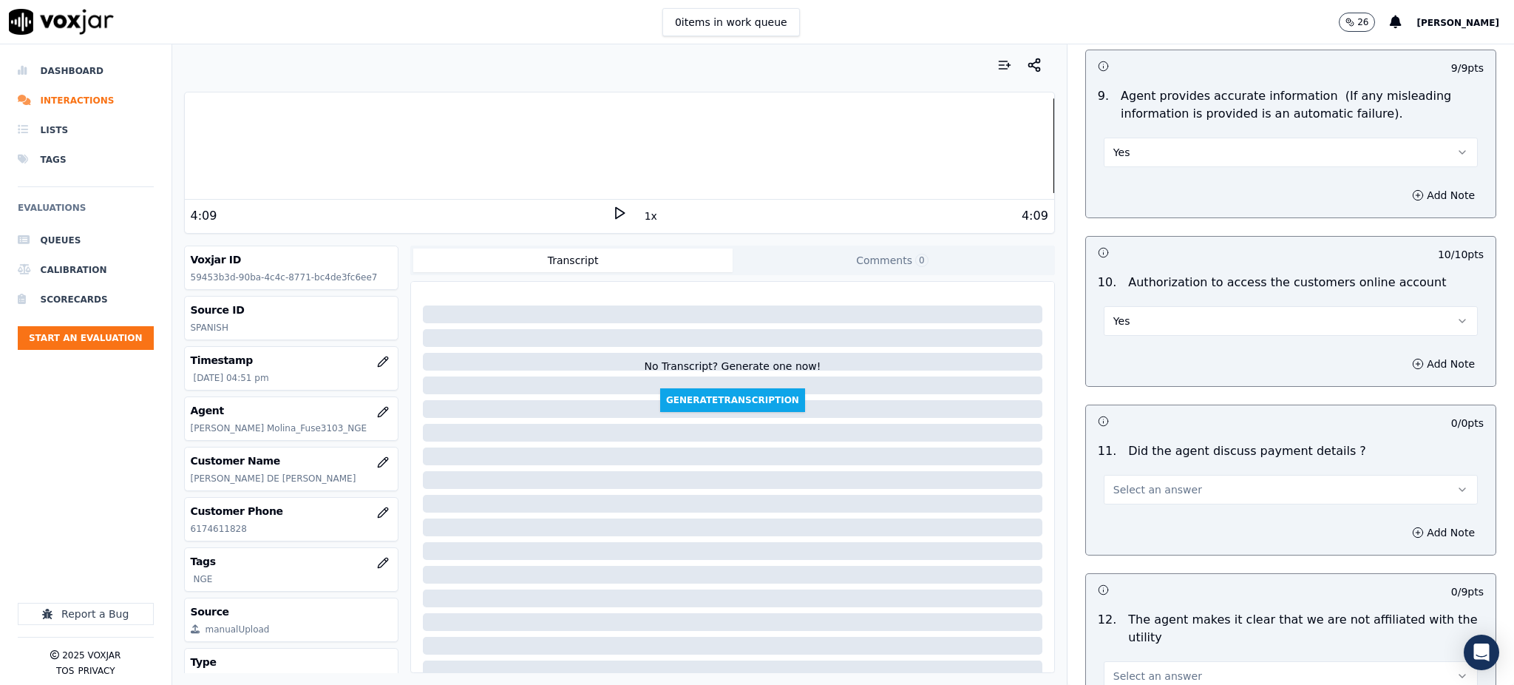
click at [1125, 482] on span "Select an answer" at bounding box center [1158, 489] width 89 height 15
click at [1131, 532] on div "N/A" at bounding box center [1259, 536] width 342 height 24
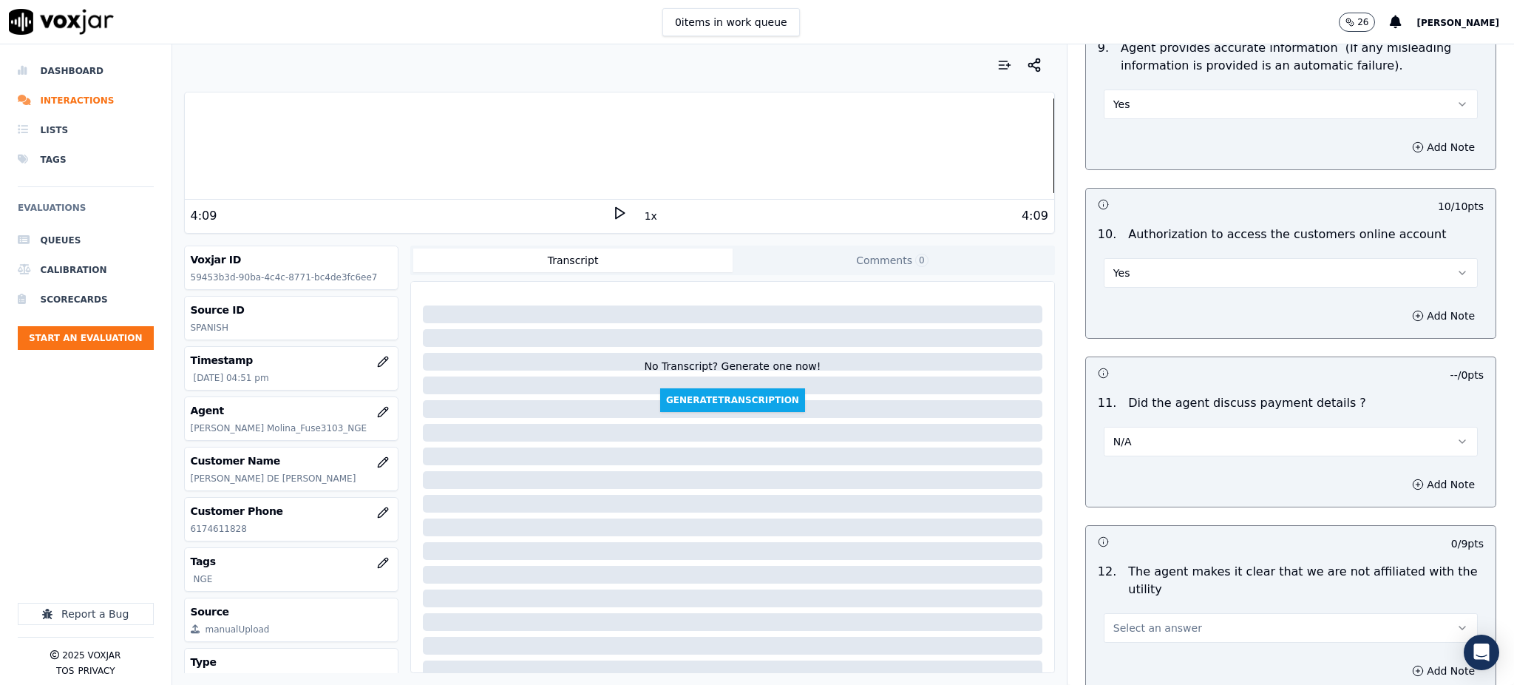
scroll to position [1775, 0]
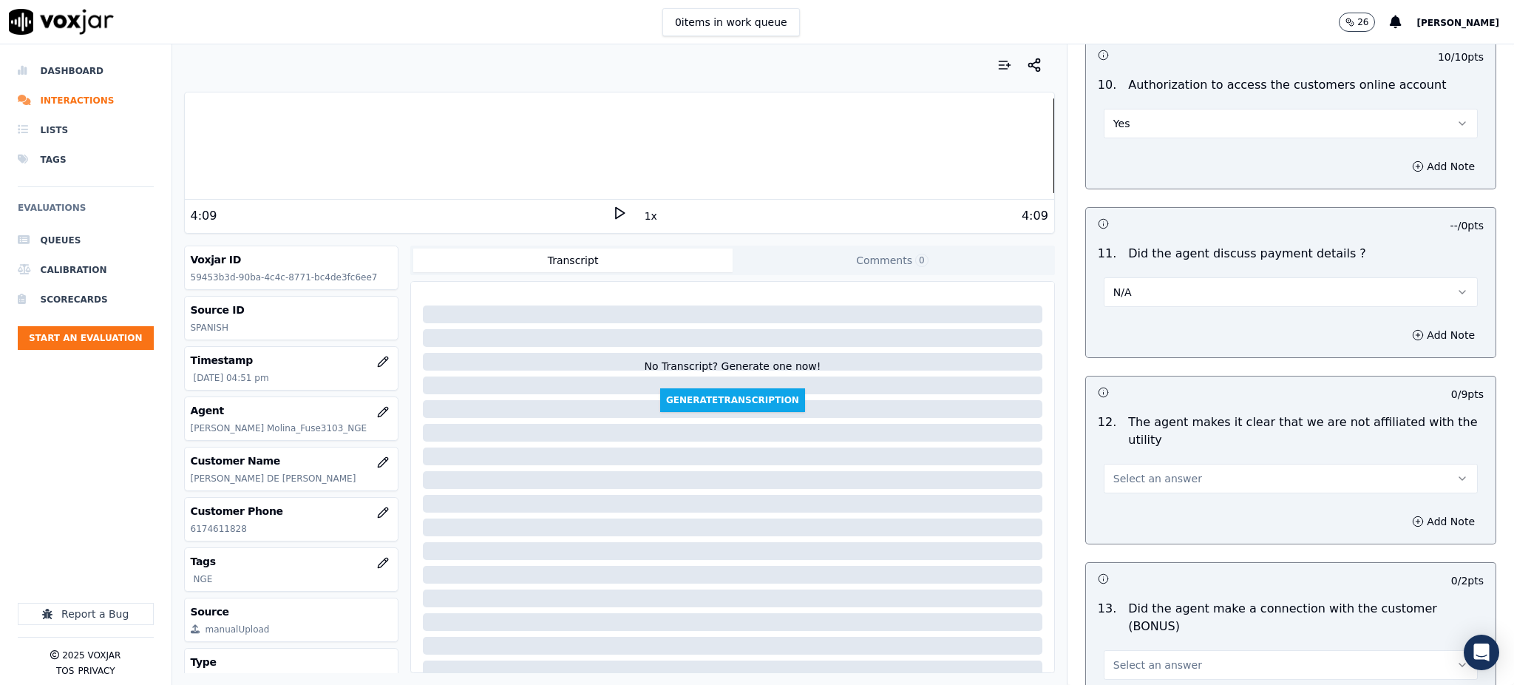
click at [1145, 471] on span "Select an answer" at bounding box center [1158, 478] width 89 height 15
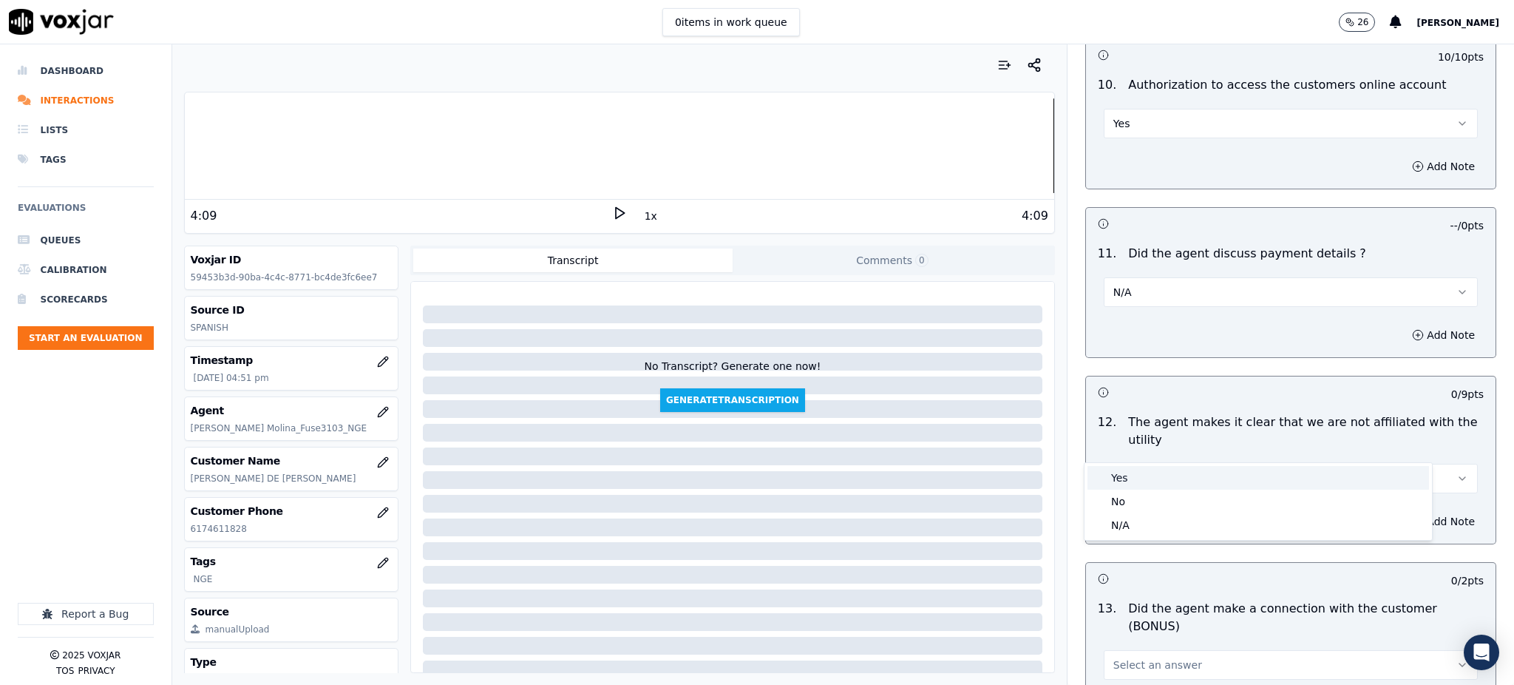
click at [1162, 474] on div "Yes" at bounding box center [1259, 478] width 342 height 24
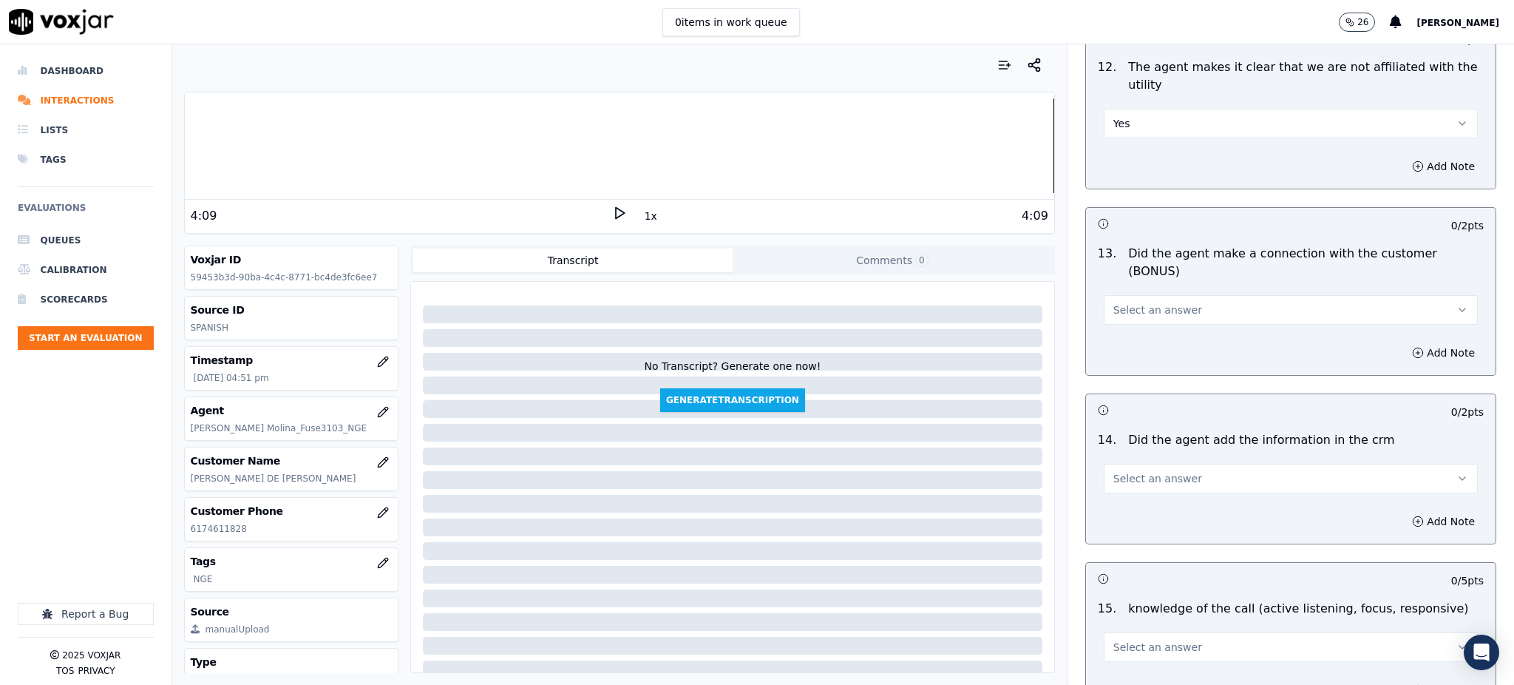
scroll to position [2238, 0]
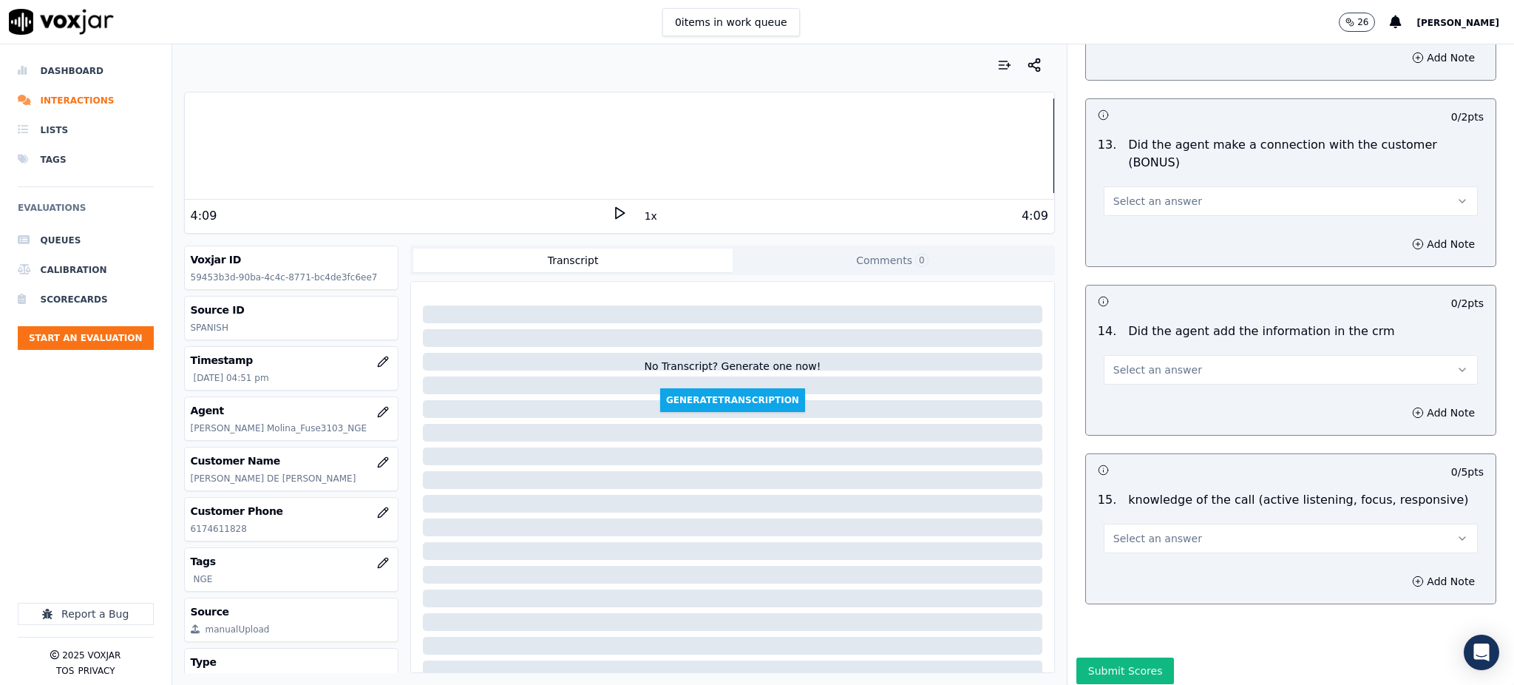
click at [1120, 194] on span "Select an answer" at bounding box center [1158, 201] width 89 height 15
click at [1117, 175] on div "Yes" at bounding box center [1259, 183] width 342 height 24
click at [1109, 355] on button "Select an answer" at bounding box center [1291, 370] width 374 height 30
click at [1129, 359] on div "Yes" at bounding box center [1259, 351] width 342 height 24
click at [1114, 531] on span "Select an answer" at bounding box center [1158, 538] width 89 height 15
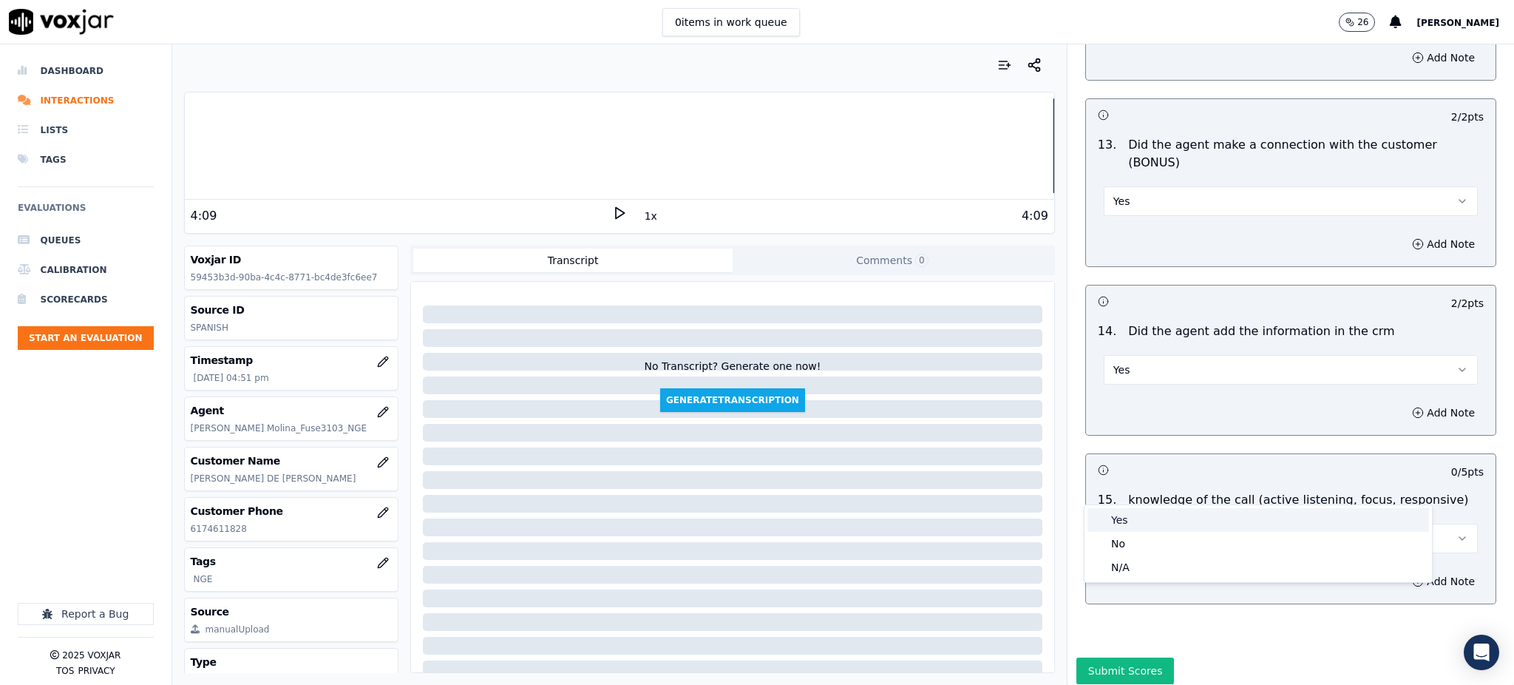
click at [1118, 518] on div "Yes" at bounding box center [1259, 520] width 342 height 24
click at [1100, 657] on button "Submit Scores" at bounding box center [1126, 670] width 98 height 27
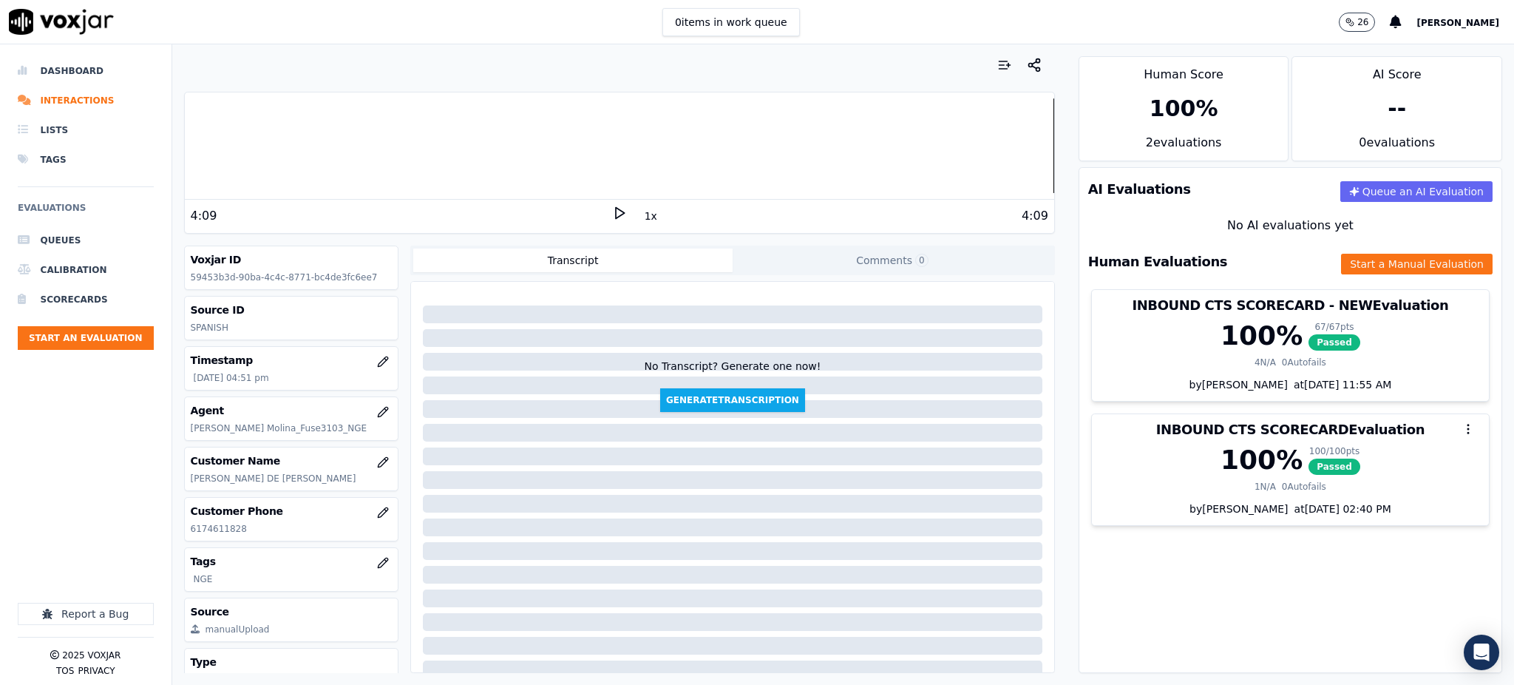
click at [1216, 603] on div "AI Evaluations Queue an AI Evaluation No AI evaluations yet Human Evaluations S…" at bounding box center [1291, 420] width 424 height 506
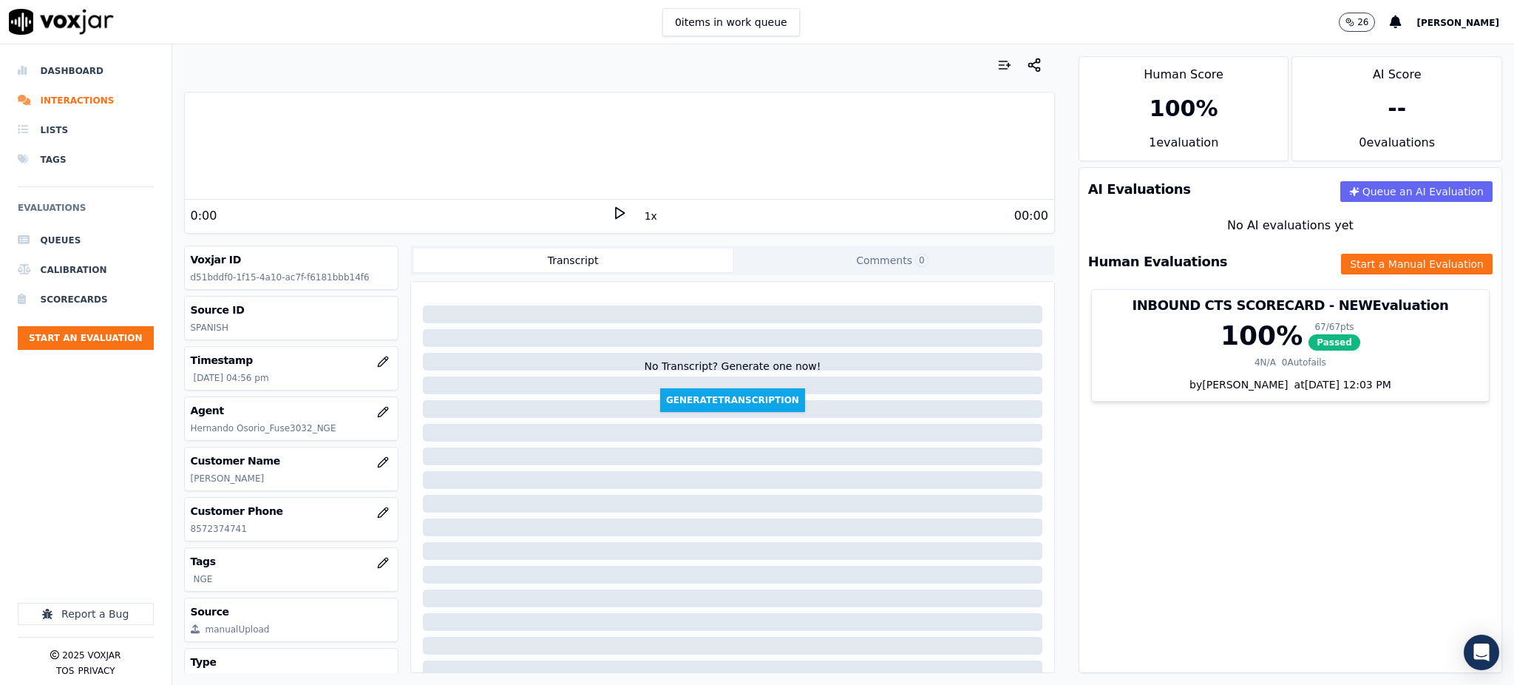
drag, startPoint x: 242, startPoint y: 528, endPoint x: 183, endPoint y: 545, distance: 60.8
click at [184, 545] on div "Voxjar ID d51bddf0-1f15-4a10-ac7f-f6181bbb14f6 Source ID SPANISH Timestamp [DAT…" at bounding box center [291, 458] width 215 height 427
copy div
drag, startPoint x: 215, startPoint y: 520, endPoint x: 245, endPoint y: 524, distance: 29.9
click at [197, 521] on div "Customer Phone [PHONE_NUMBER]" at bounding box center [292, 519] width 214 height 43
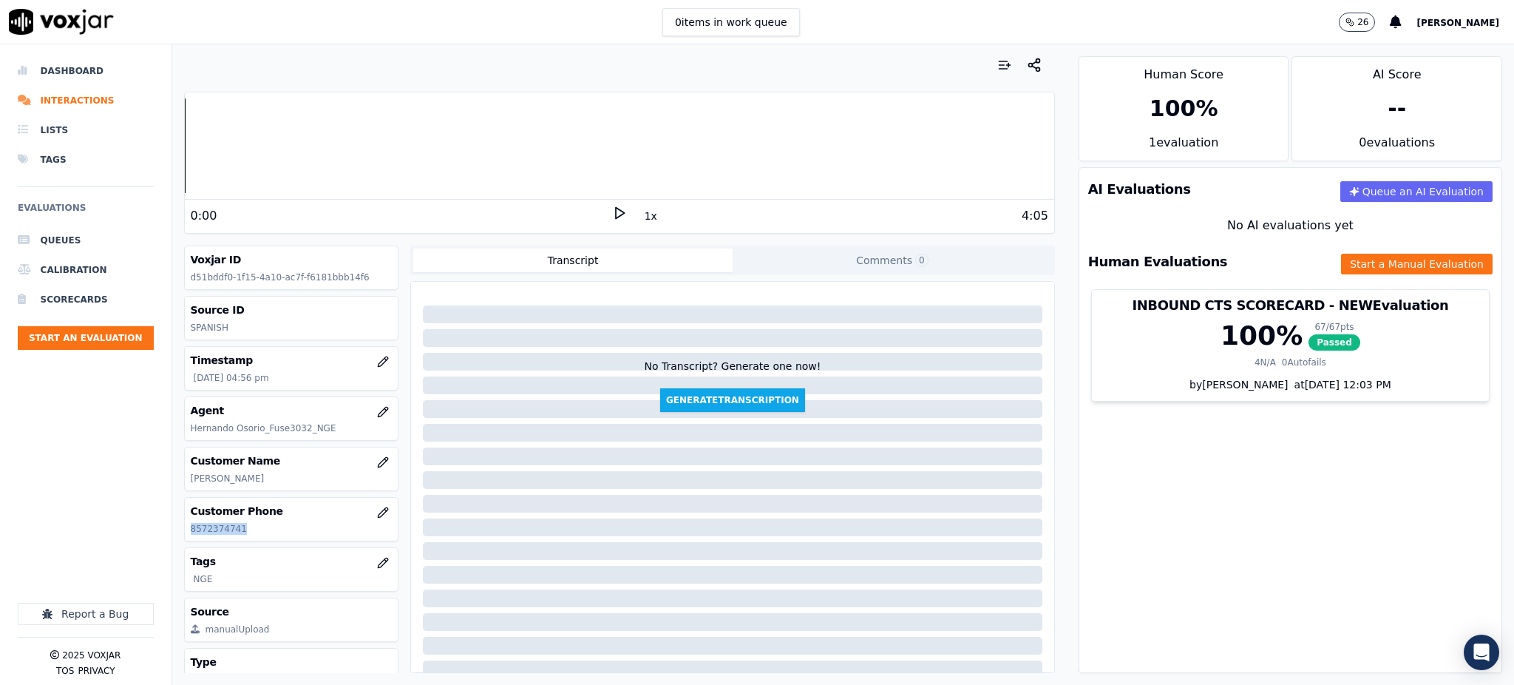
drag, startPoint x: 245, startPoint y: 524, endPoint x: 186, endPoint y: 527, distance: 58.5
click at [186, 527] on div "Customer Phone [PHONE_NUMBER]" at bounding box center [292, 519] width 214 height 43
copy p "8572374741"
click at [597, 220] on div "0:00" at bounding box center [401, 216] width 421 height 18
click at [612, 210] on icon at bounding box center [619, 213] width 15 height 15
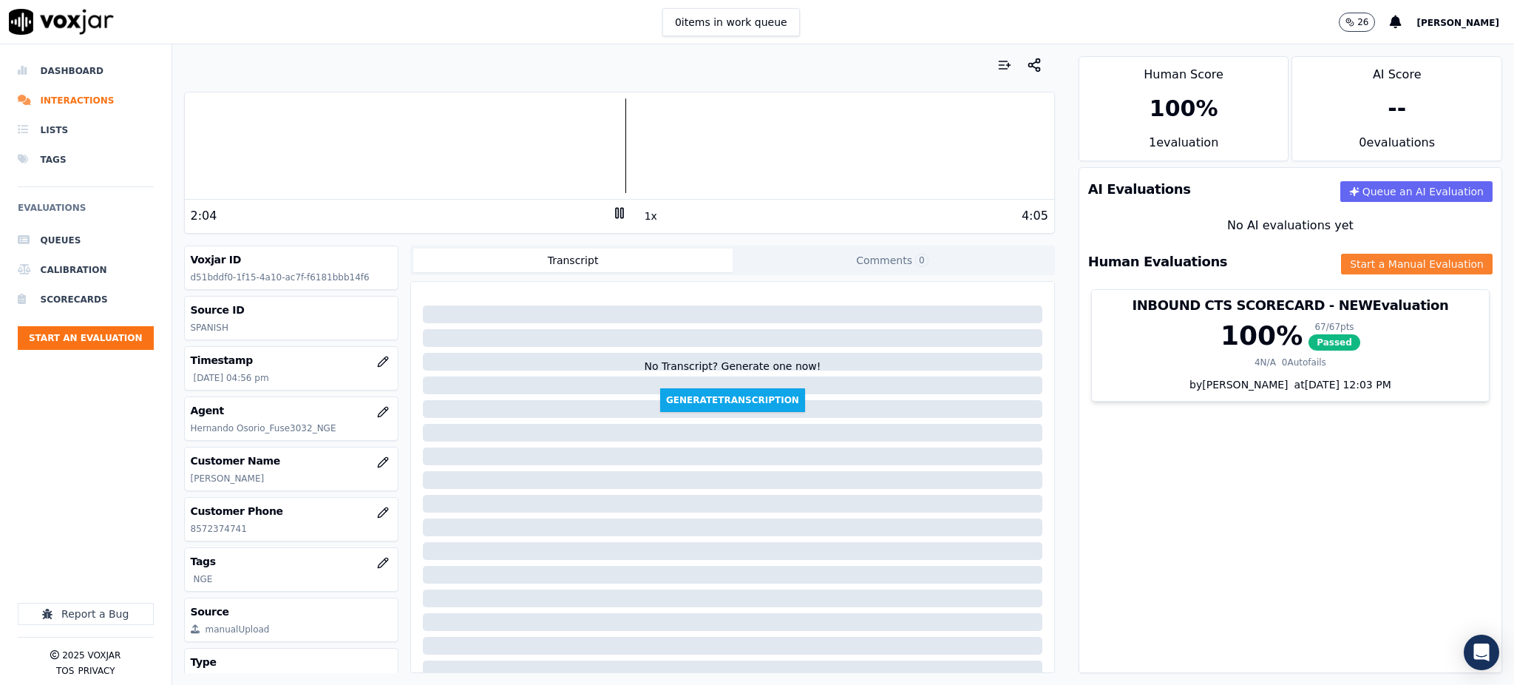
click at [1361, 259] on button "Start a Manual Evaluation" at bounding box center [1417, 264] width 152 height 21
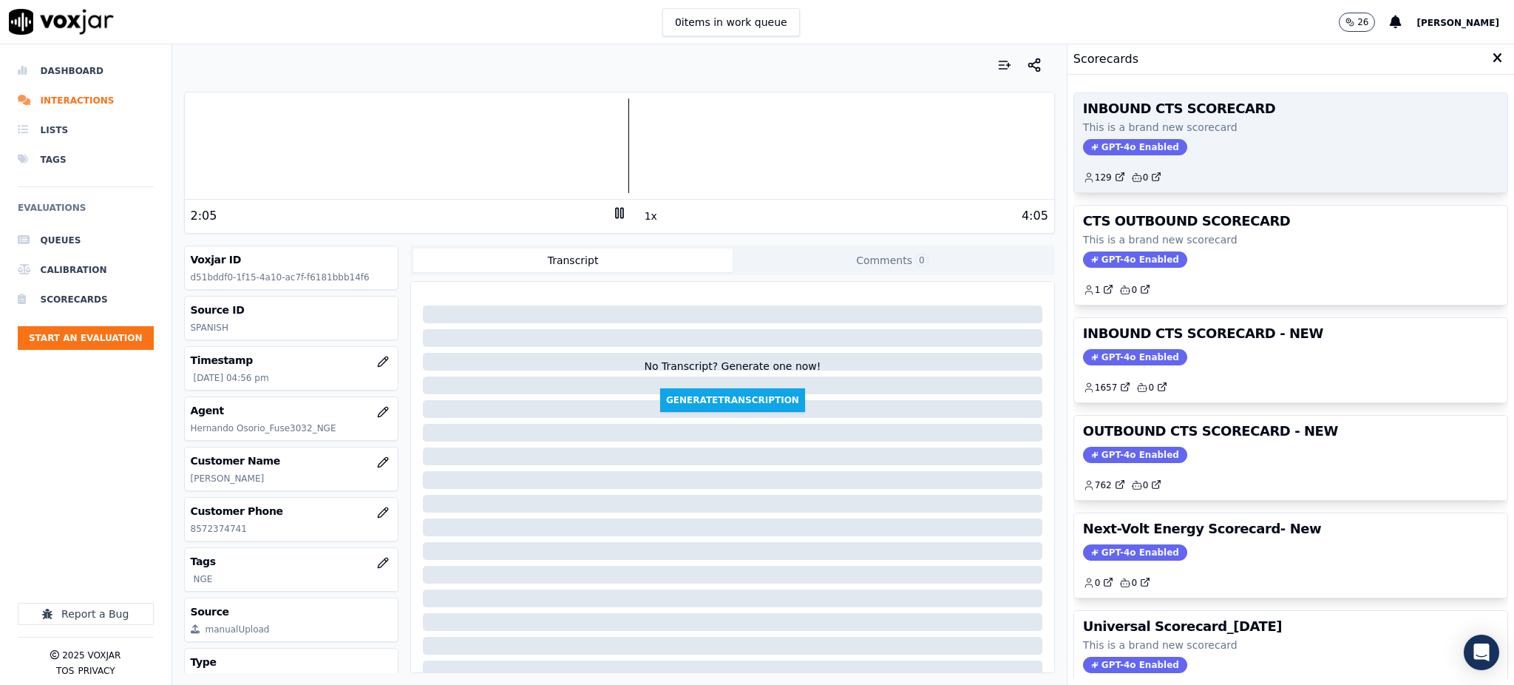
click at [1131, 138] on div "INBOUND CTS SCORECARD This is a brand new scorecard GPT-4o Enabled 129 0" at bounding box center [1290, 142] width 433 height 99
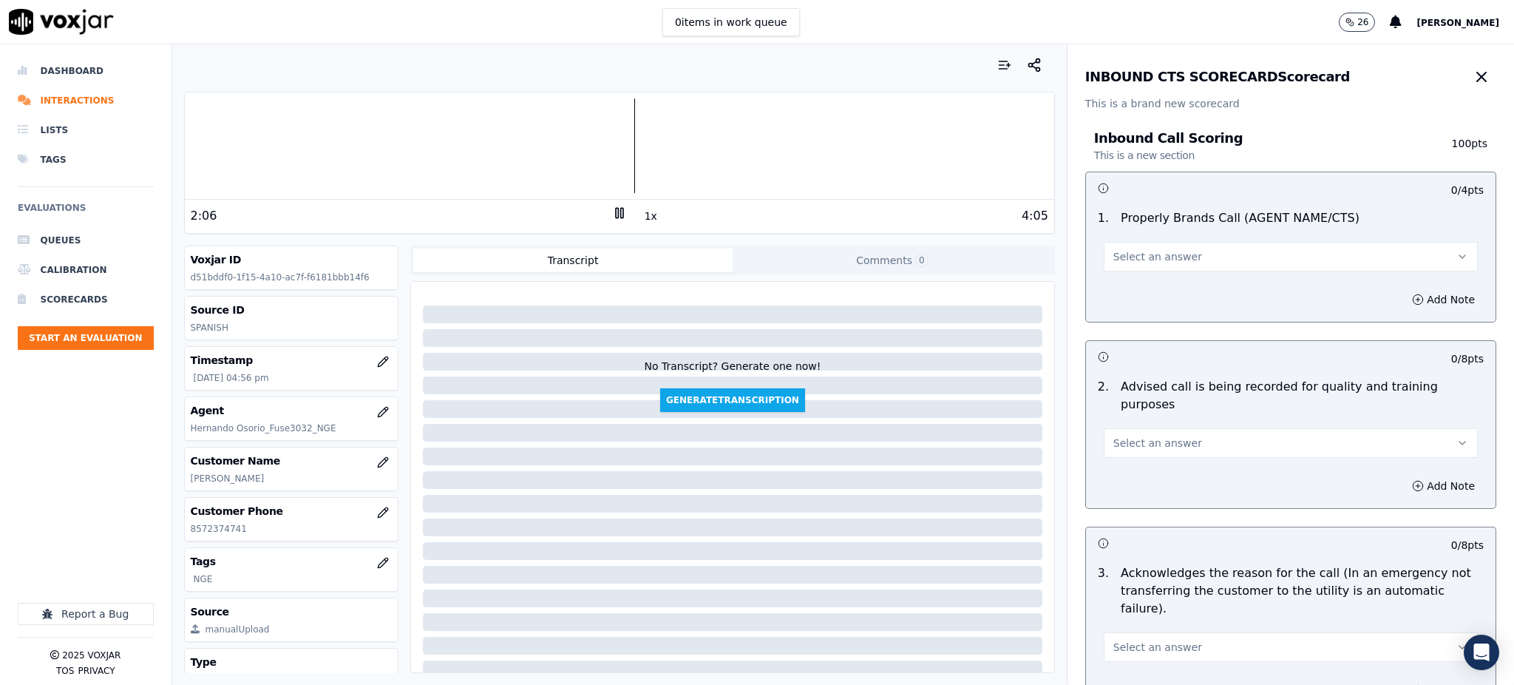
click at [1140, 255] on span "Select an answer" at bounding box center [1158, 256] width 89 height 15
click at [1117, 285] on div "Yes" at bounding box center [1259, 290] width 342 height 24
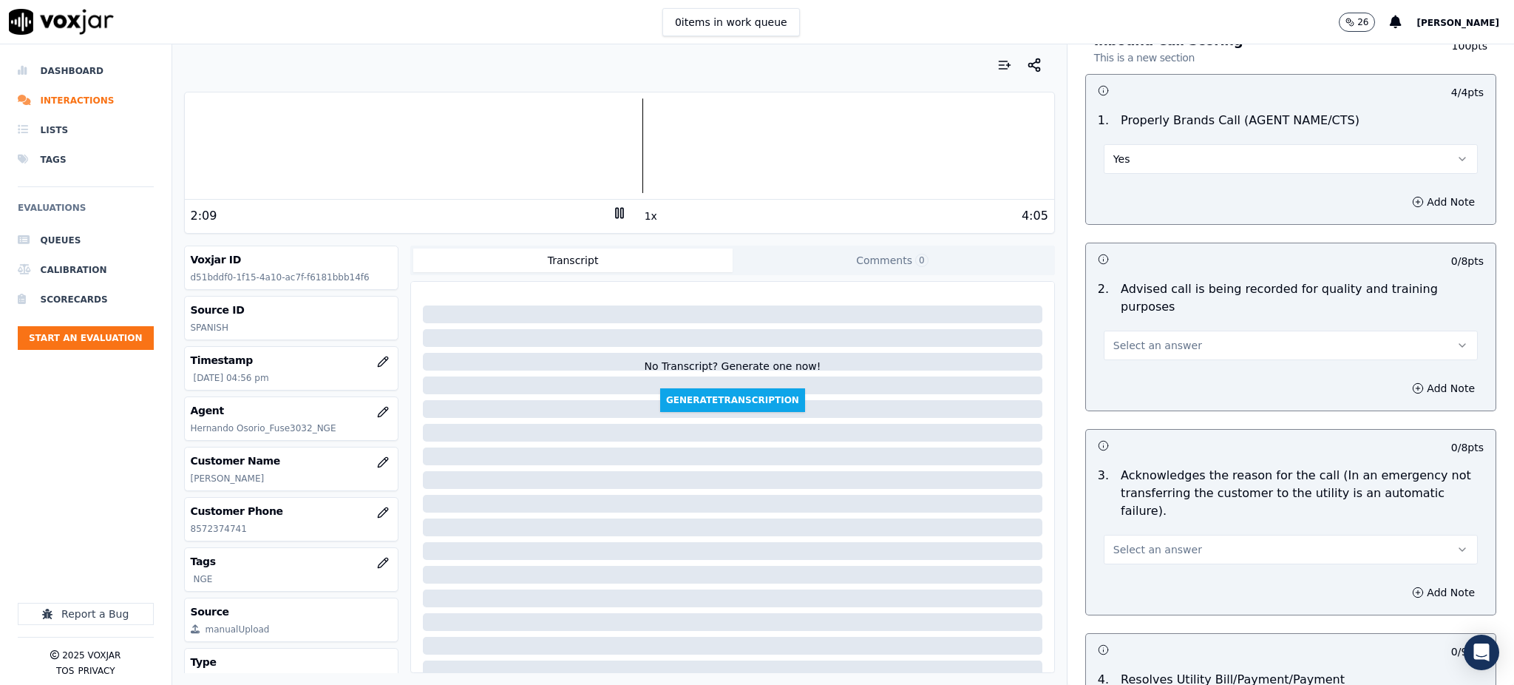
scroll to position [98, 0]
click at [1122, 337] on span "Select an answer" at bounding box center [1158, 344] width 89 height 15
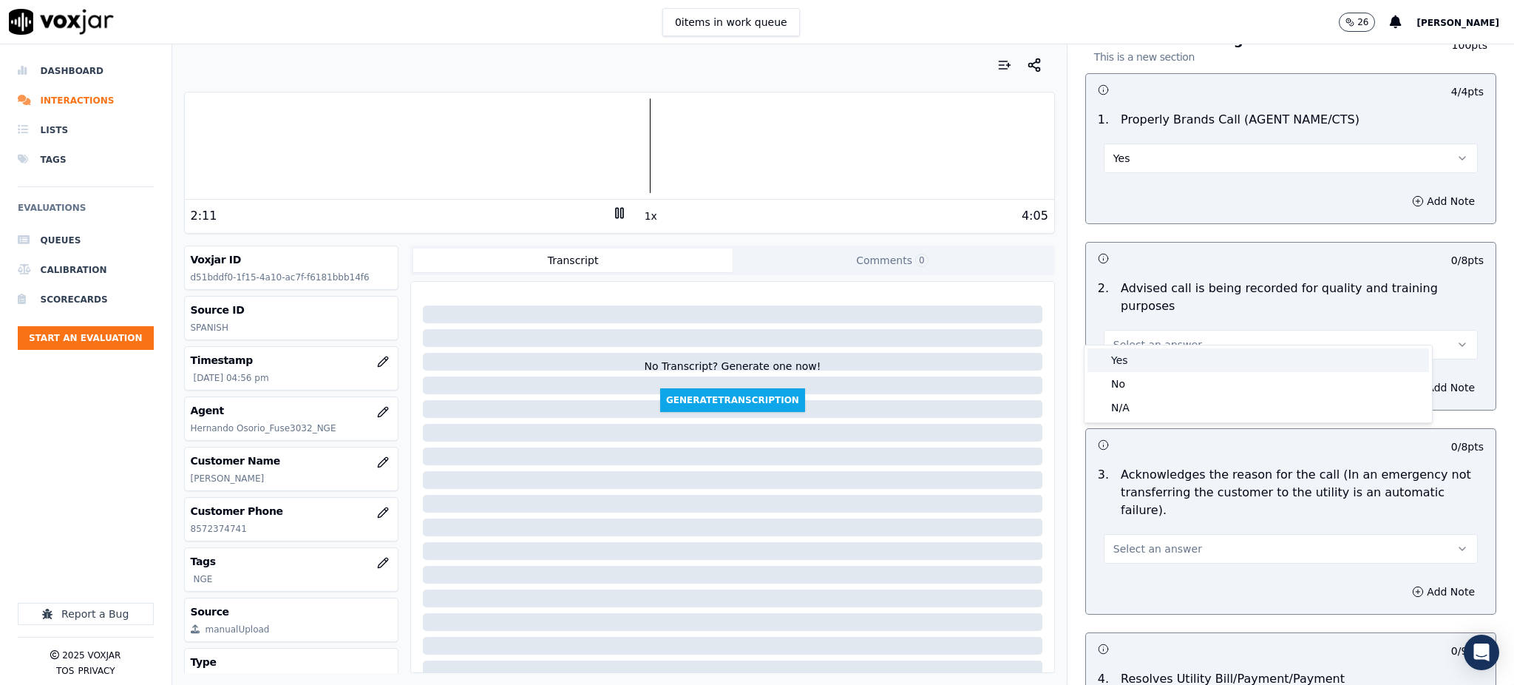
click at [1117, 356] on div "Yes" at bounding box center [1259, 360] width 342 height 24
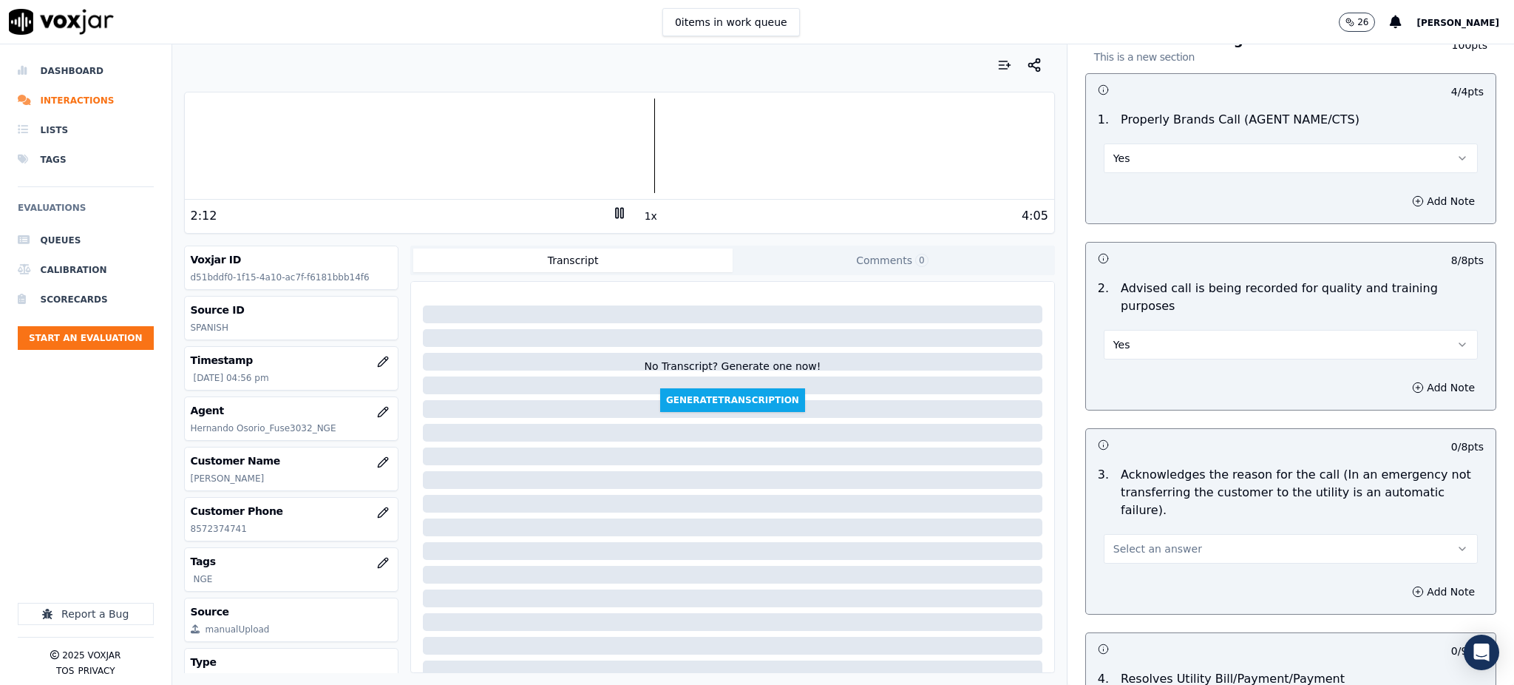
click at [1119, 541] on span "Select an answer" at bounding box center [1158, 548] width 89 height 15
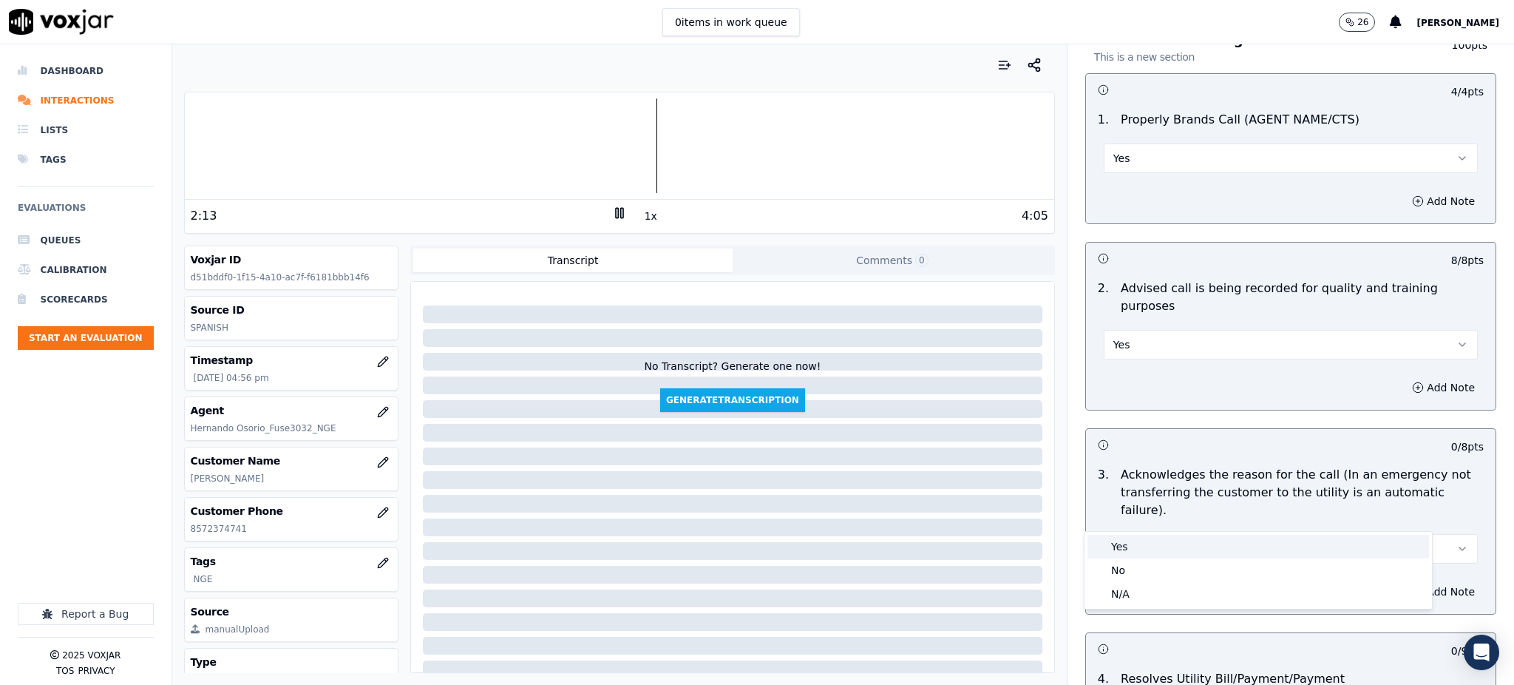
click at [1121, 543] on div "Yes" at bounding box center [1259, 547] width 342 height 24
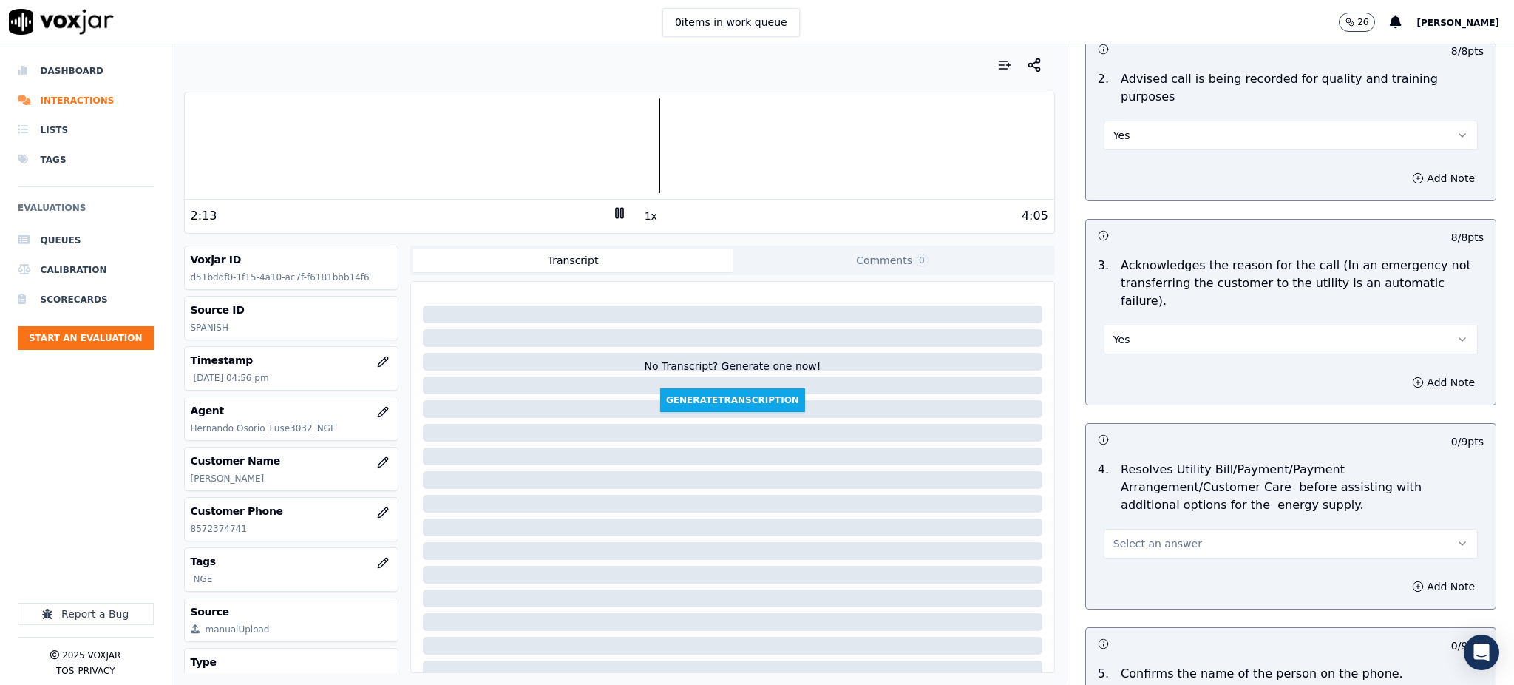
scroll to position [394, 0]
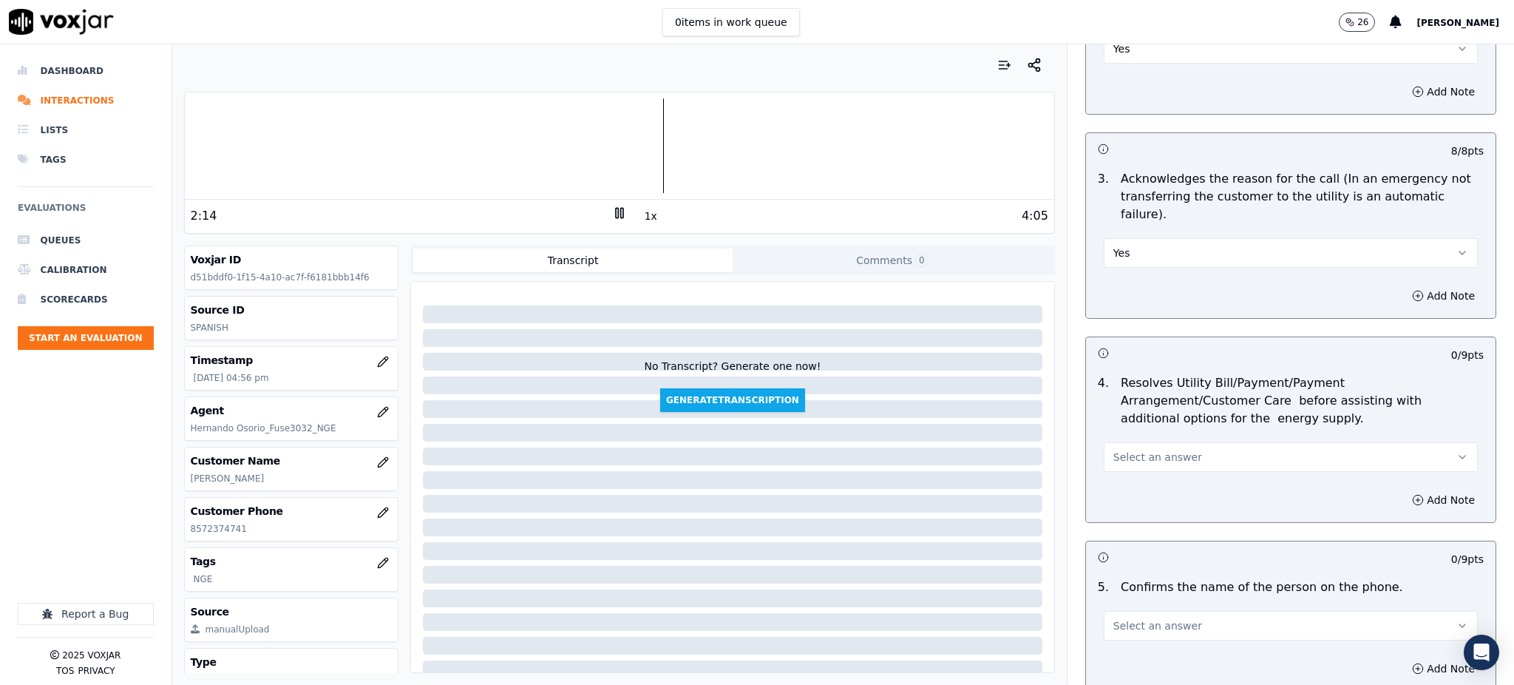
click at [1126, 450] on span "Select an answer" at bounding box center [1158, 457] width 89 height 15
click at [1128, 459] on div "Yes" at bounding box center [1259, 455] width 342 height 24
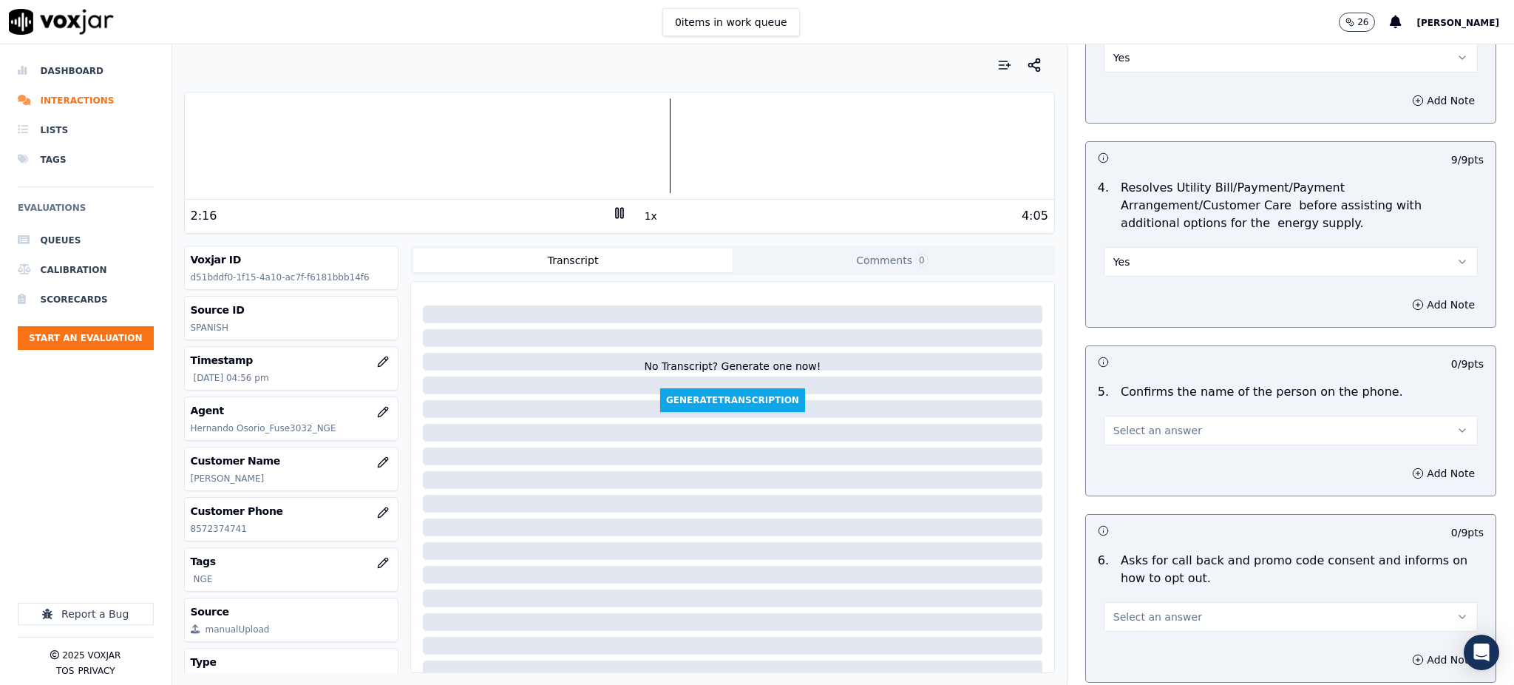
scroll to position [592, 0]
click at [1121, 421] on span "Select an answer" at bounding box center [1158, 428] width 89 height 15
click at [1128, 422] on div "Yes" at bounding box center [1259, 427] width 342 height 24
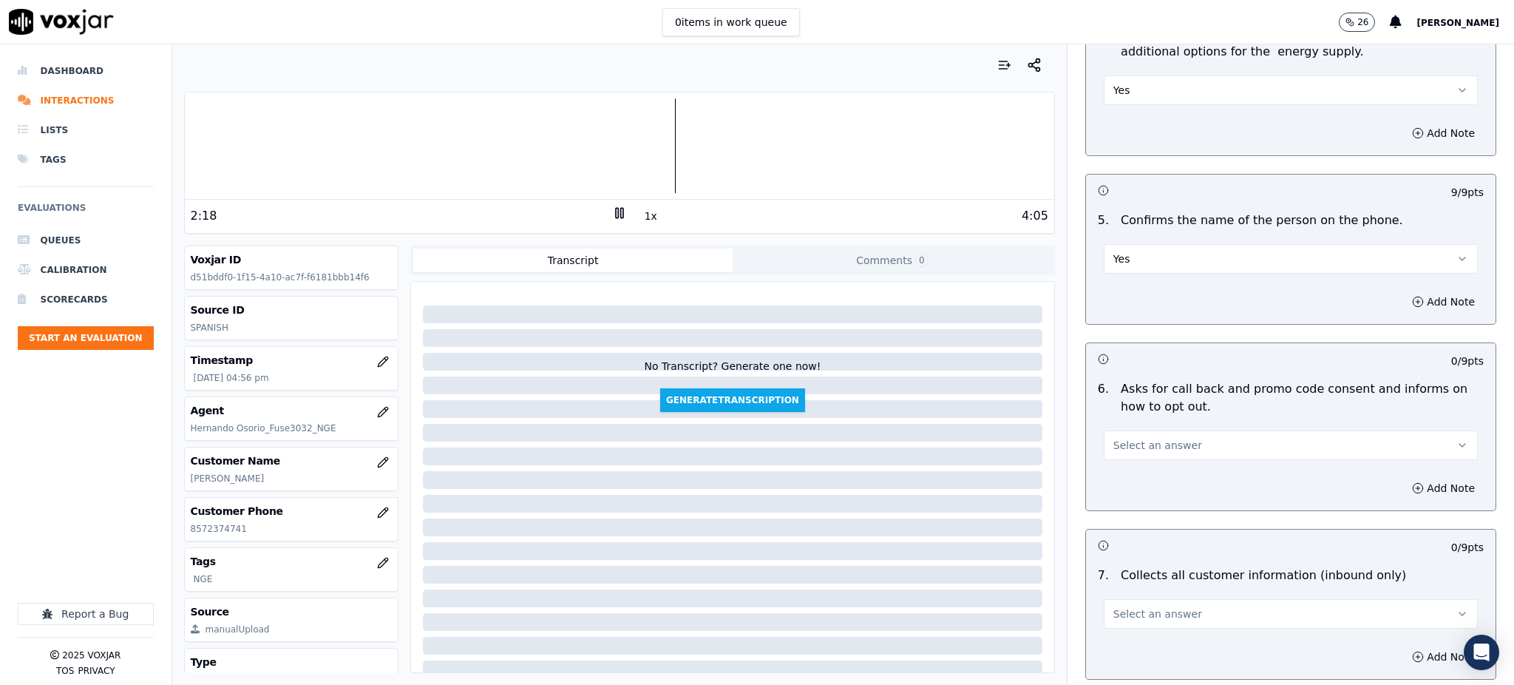
scroll to position [788, 0]
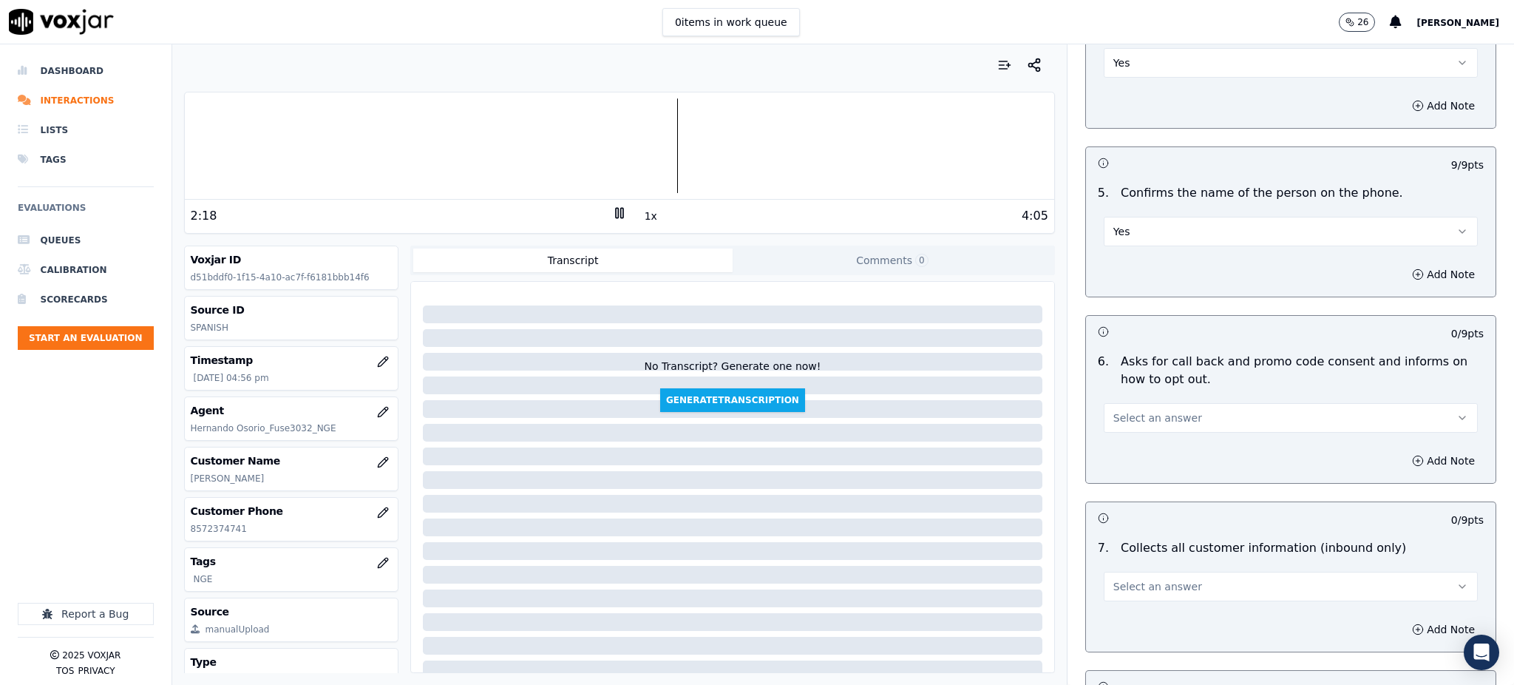
click at [1128, 410] on span "Select an answer" at bounding box center [1158, 417] width 89 height 15
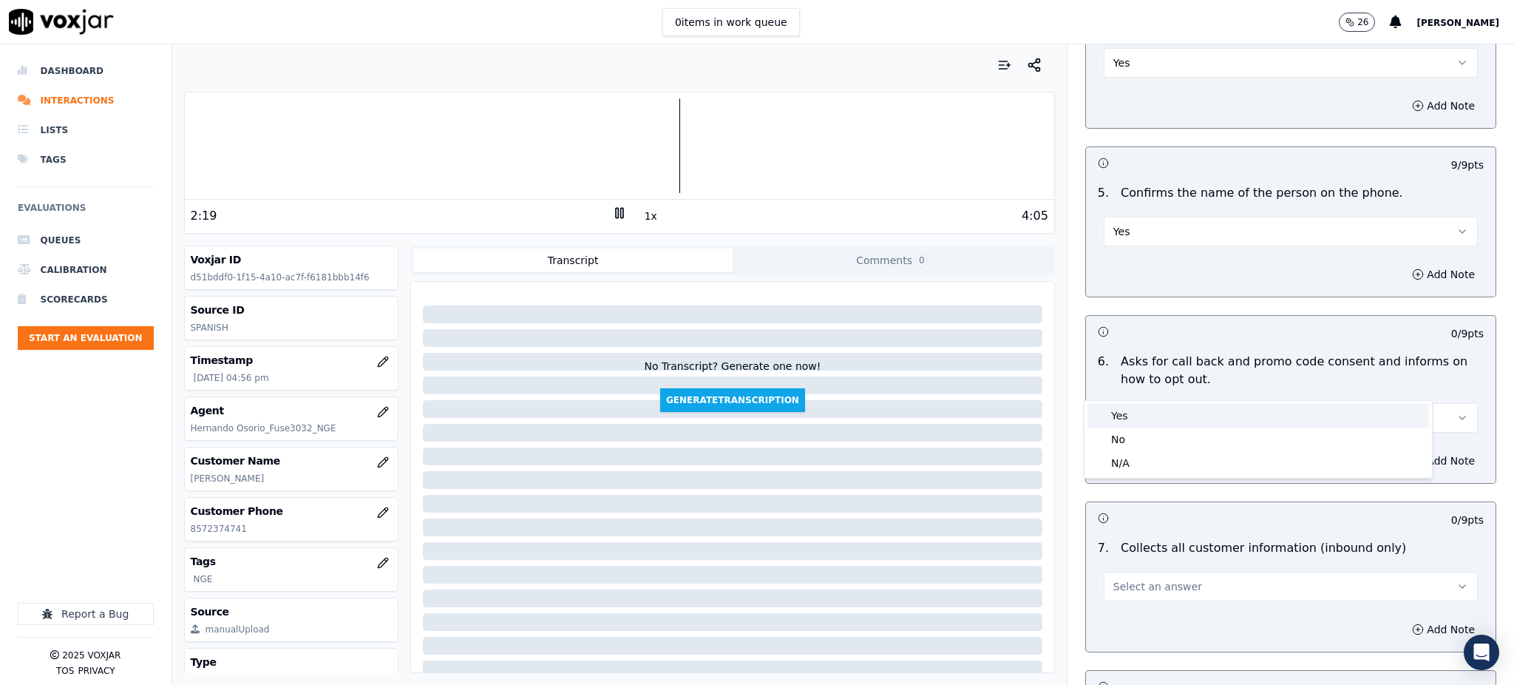
click at [1129, 419] on div "Yes" at bounding box center [1259, 416] width 342 height 24
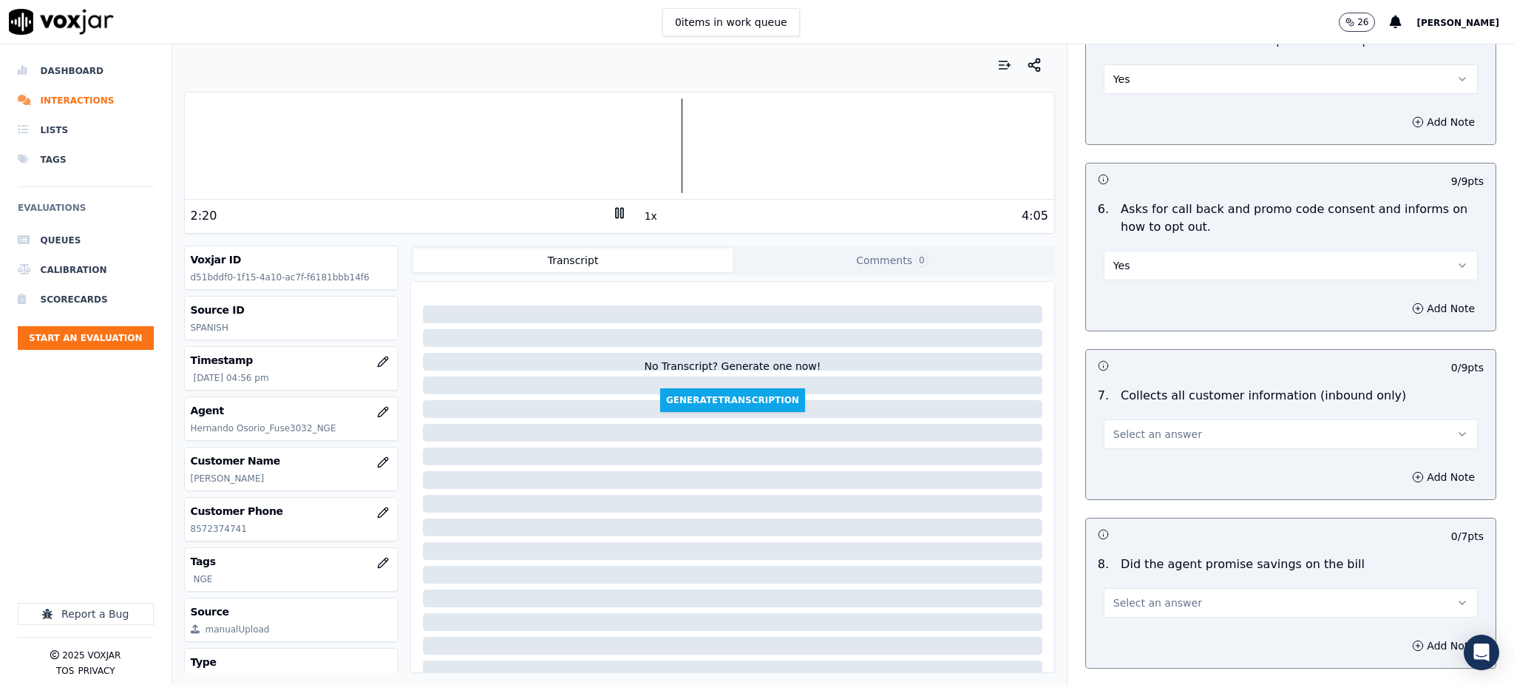
scroll to position [1084, 0]
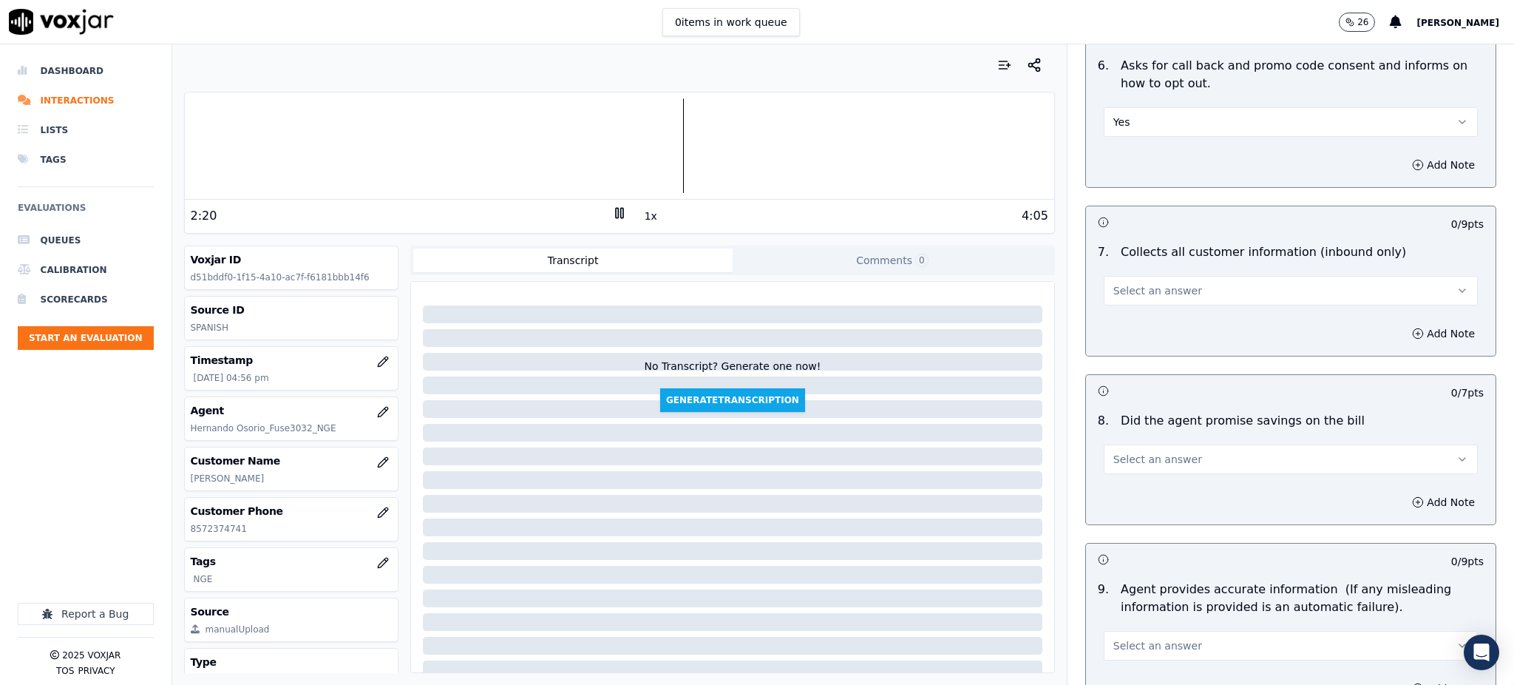
click at [1144, 276] on button "Select an answer" at bounding box center [1291, 291] width 374 height 30
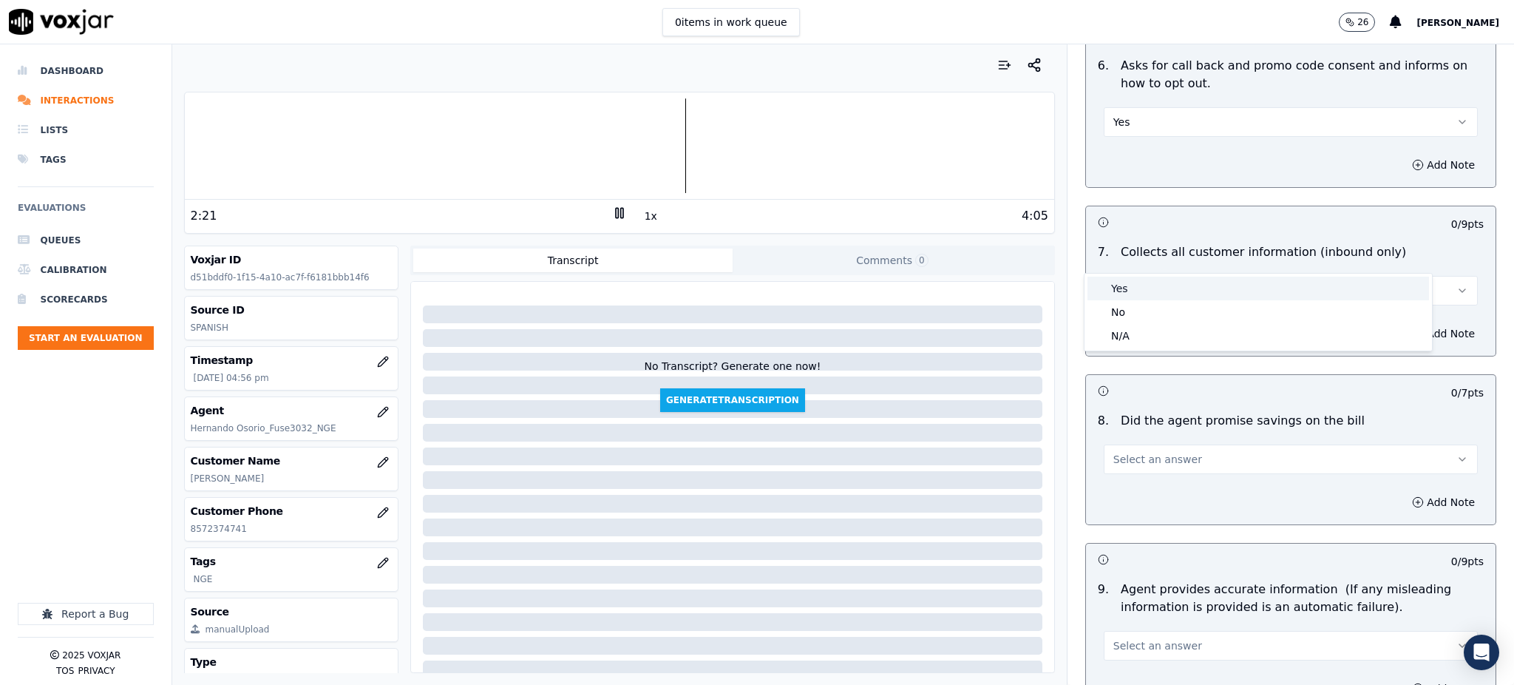
click at [1145, 284] on div "Yes" at bounding box center [1259, 289] width 342 height 24
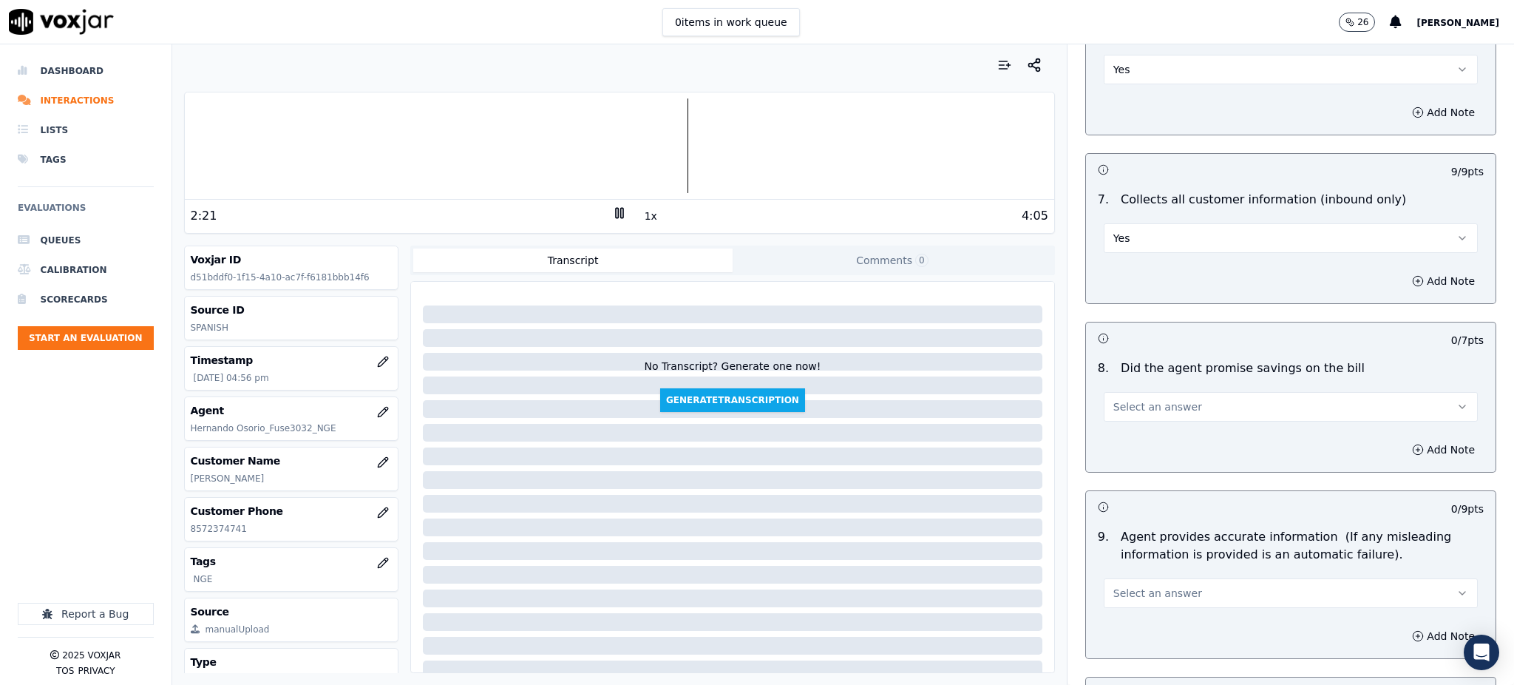
scroll to position [1281, 0]
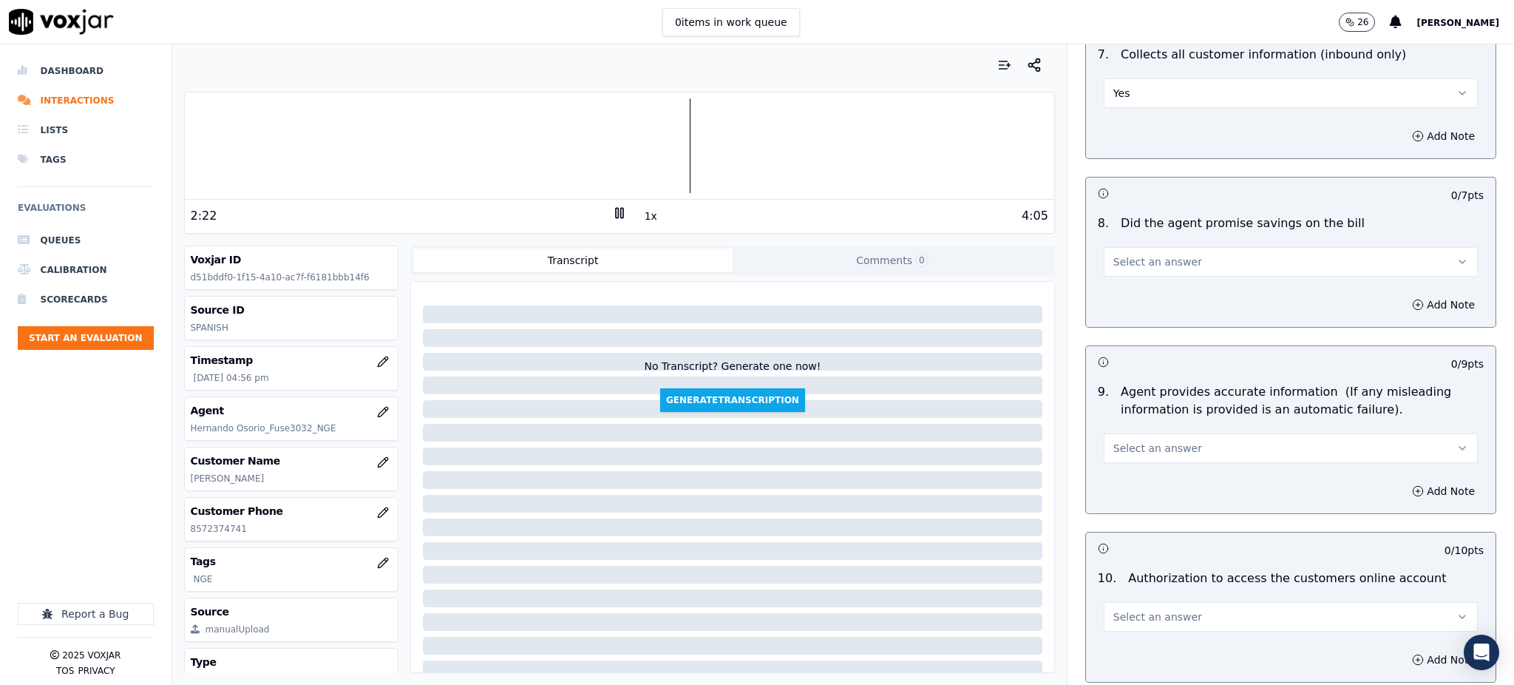
click at [1126, 247] on button "Select an answer" at bounding box center [1291, 262] width 374 height 30
click at [1128, 266] on div "Yes" at bounding box center [1259, 260] width 342 height 24
click at [1133, 441] on span "Select an answer" at bounding box center [1158, 448] width 89 height 15
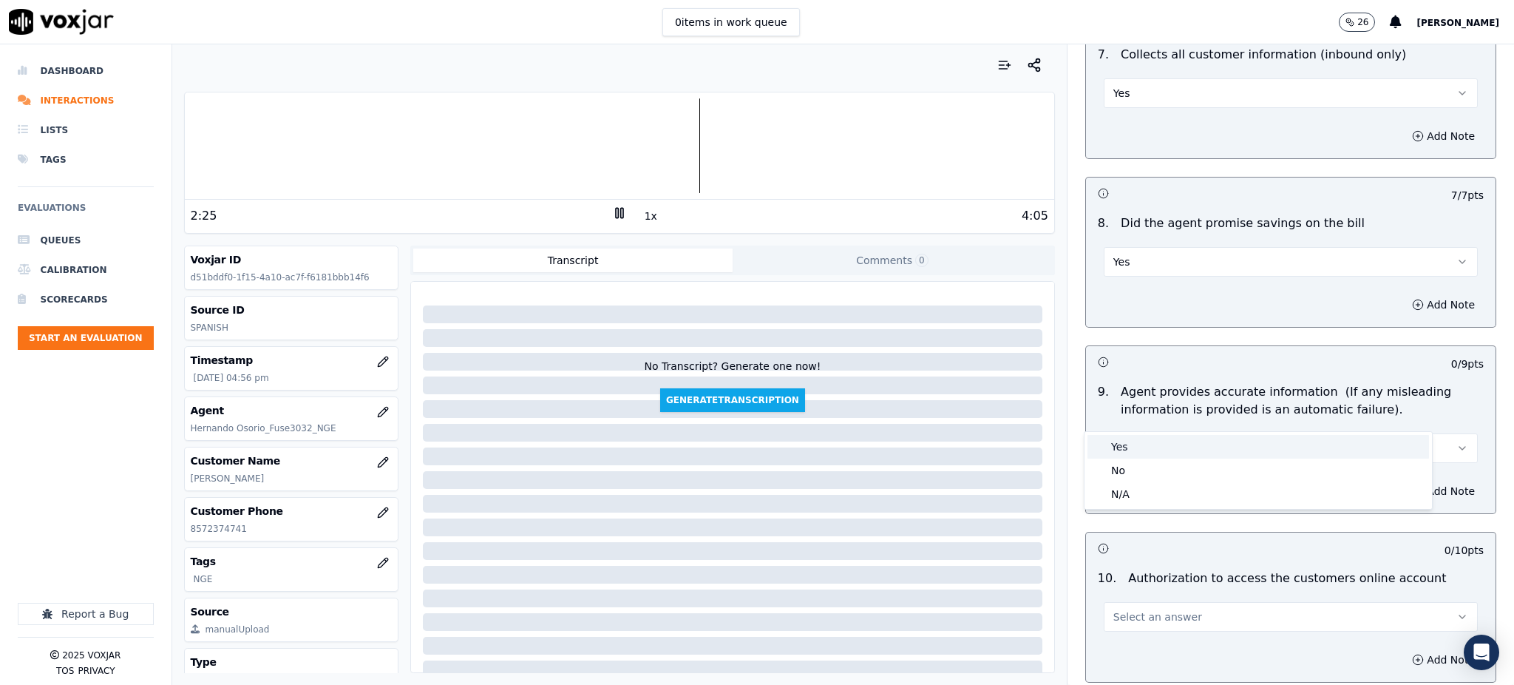
click at [1134, 438] on div "Yes" at bounding box center [1259, 447] width 342 height 24
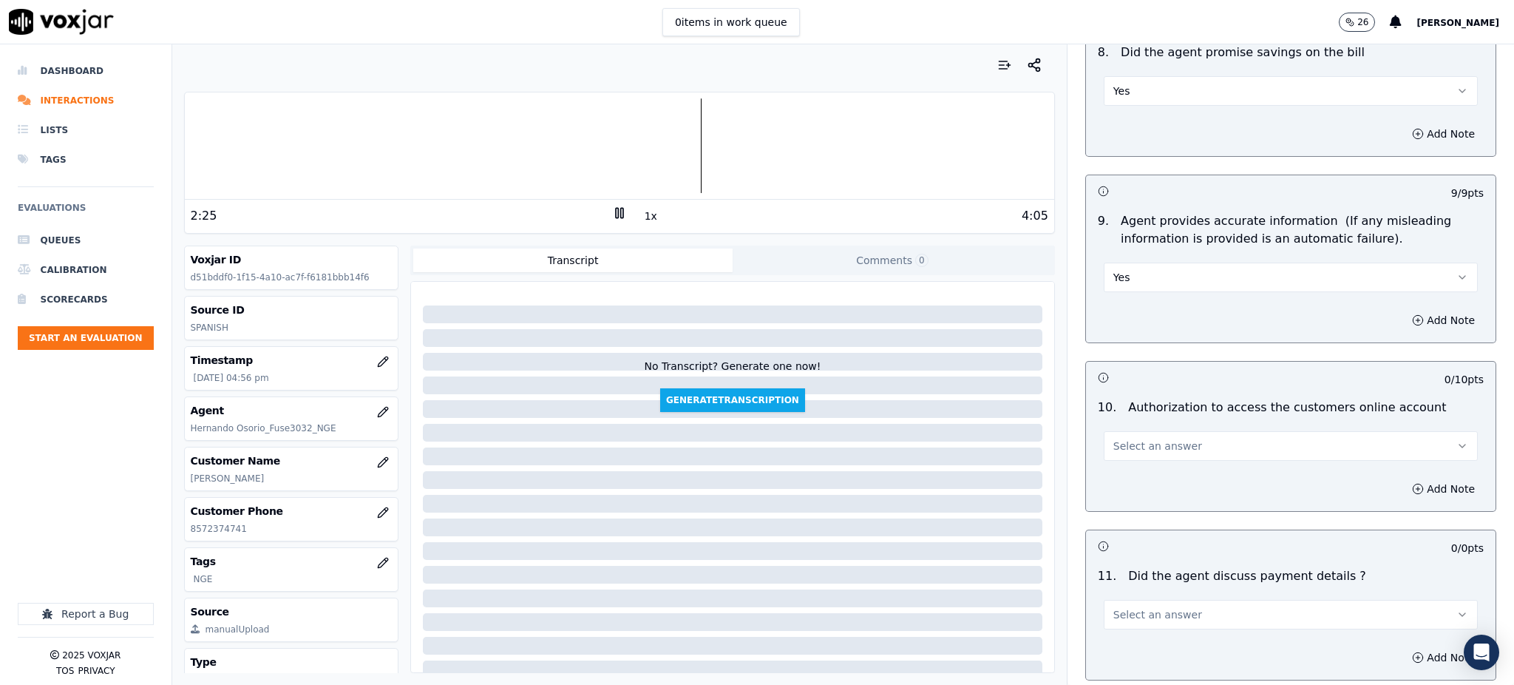
scroll to position [1479, 0]
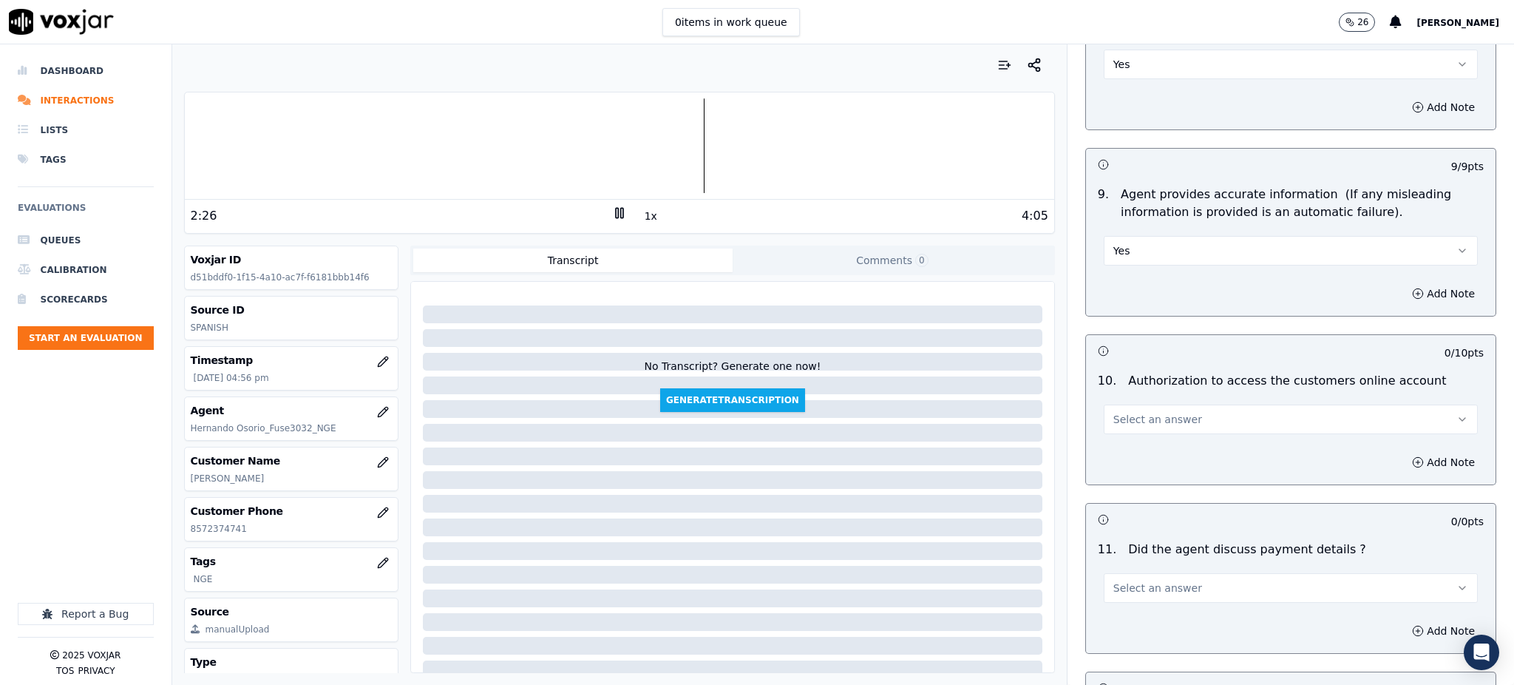
click at [1114, 412] on span "Select an answer" at bounding box center [1158, 419] width 89 height 15
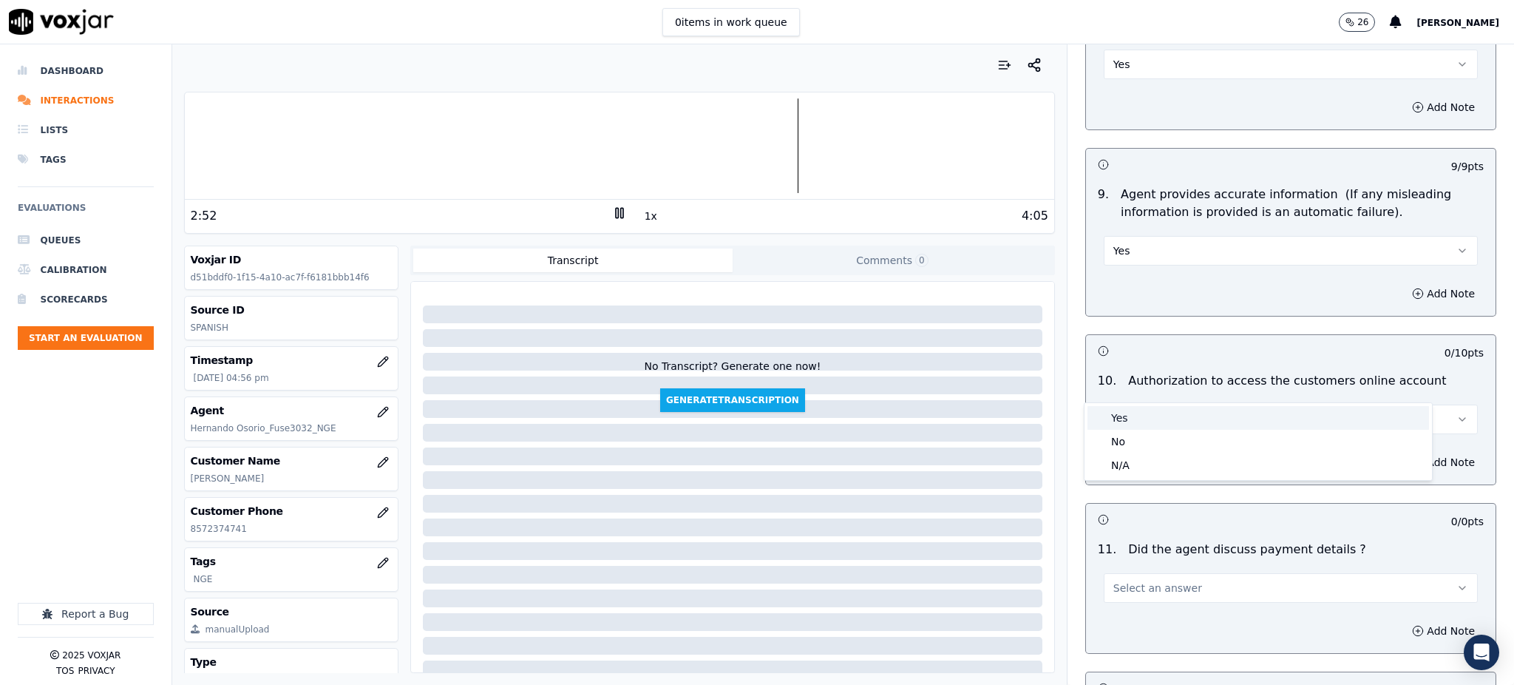
click at [1118, 407] on div "Yes" at bounding box center [1259, 418] width 342 height 24
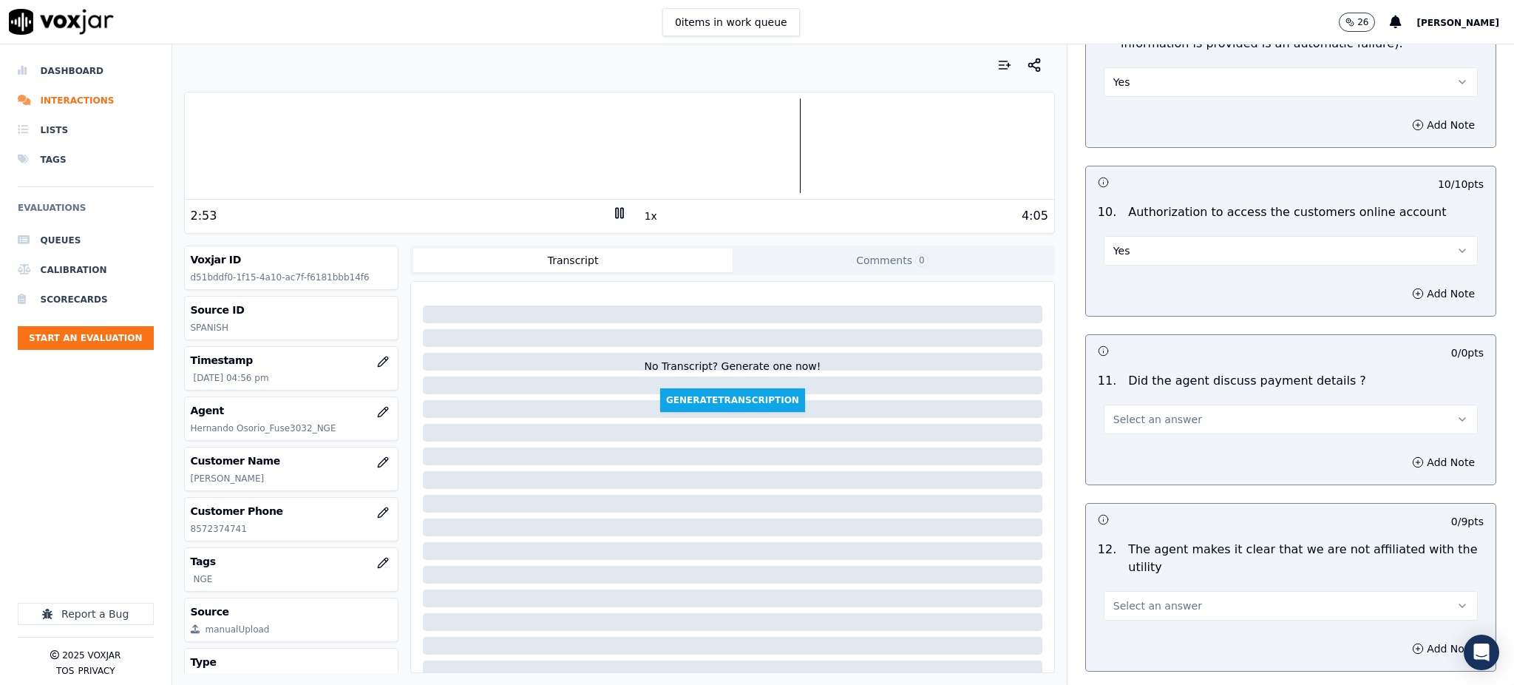
scroll to position [1676, 0]
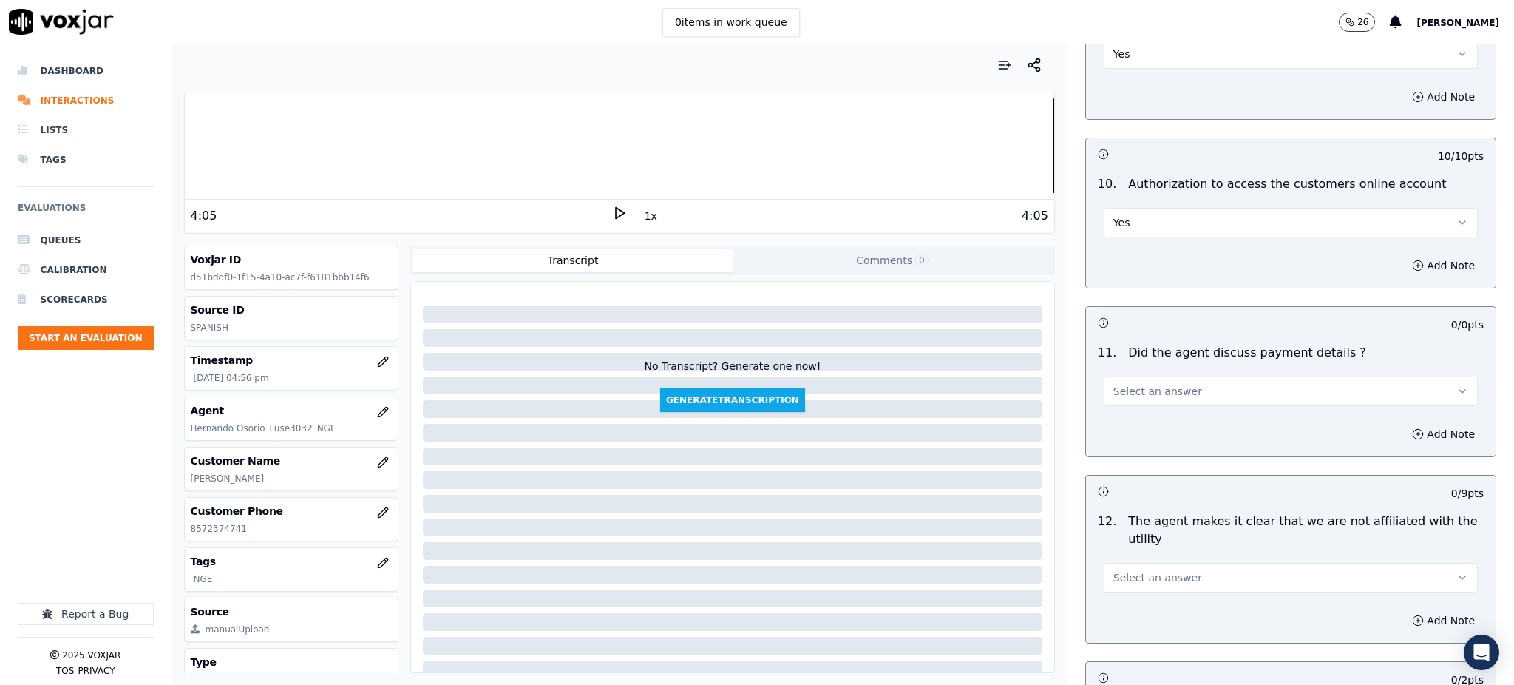
click at [1114, 384] on span "Select an answer" at bounding box center [1158, 391] width 89 height 15
click at [1114, 395] on div "Yes" at bounding box center [1259, 390] width 342 height 24
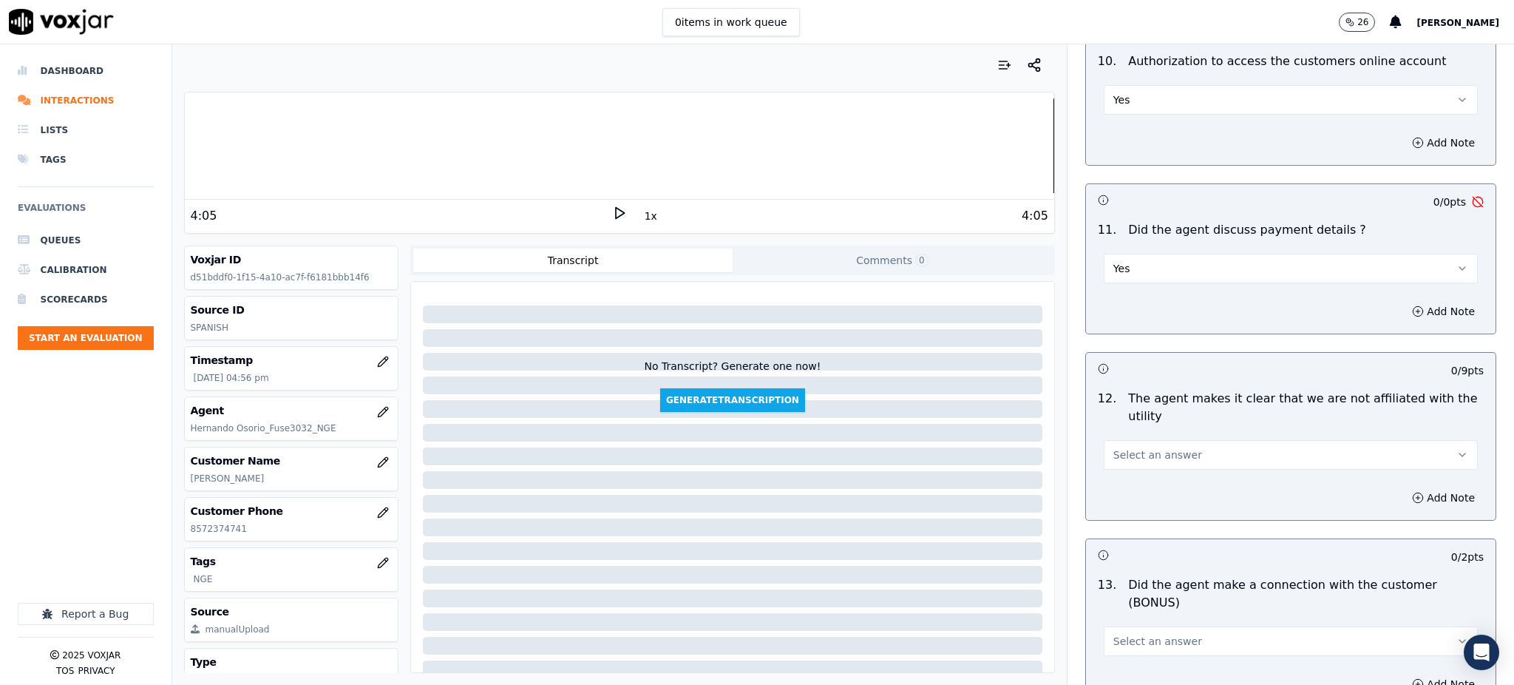
scroll to position [1873, 0]
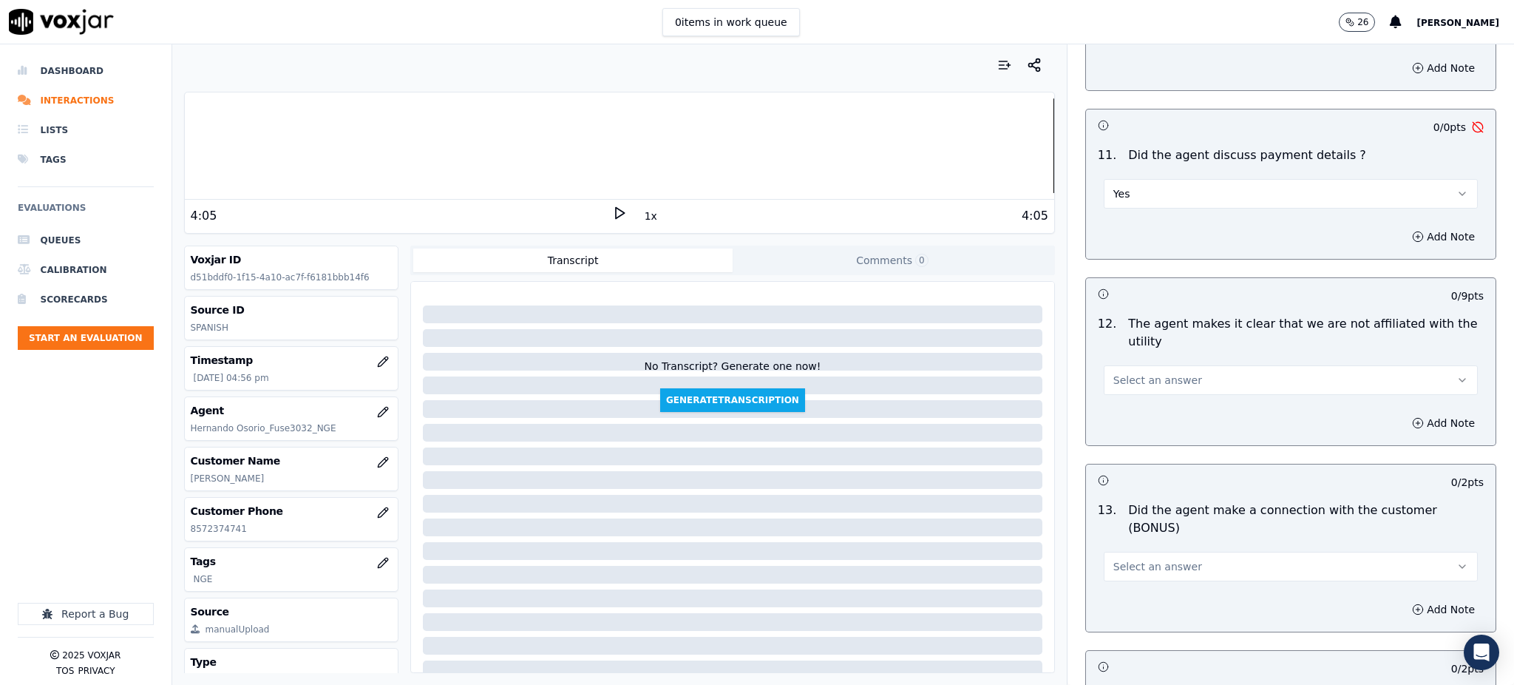
click at [1114, 373] on span "Select an answer" at bounding box center [1158, 380] width 89 height 15
click at [1112, 377] on div "Yes" at bounding box center [1259, 379] width 342 height 24
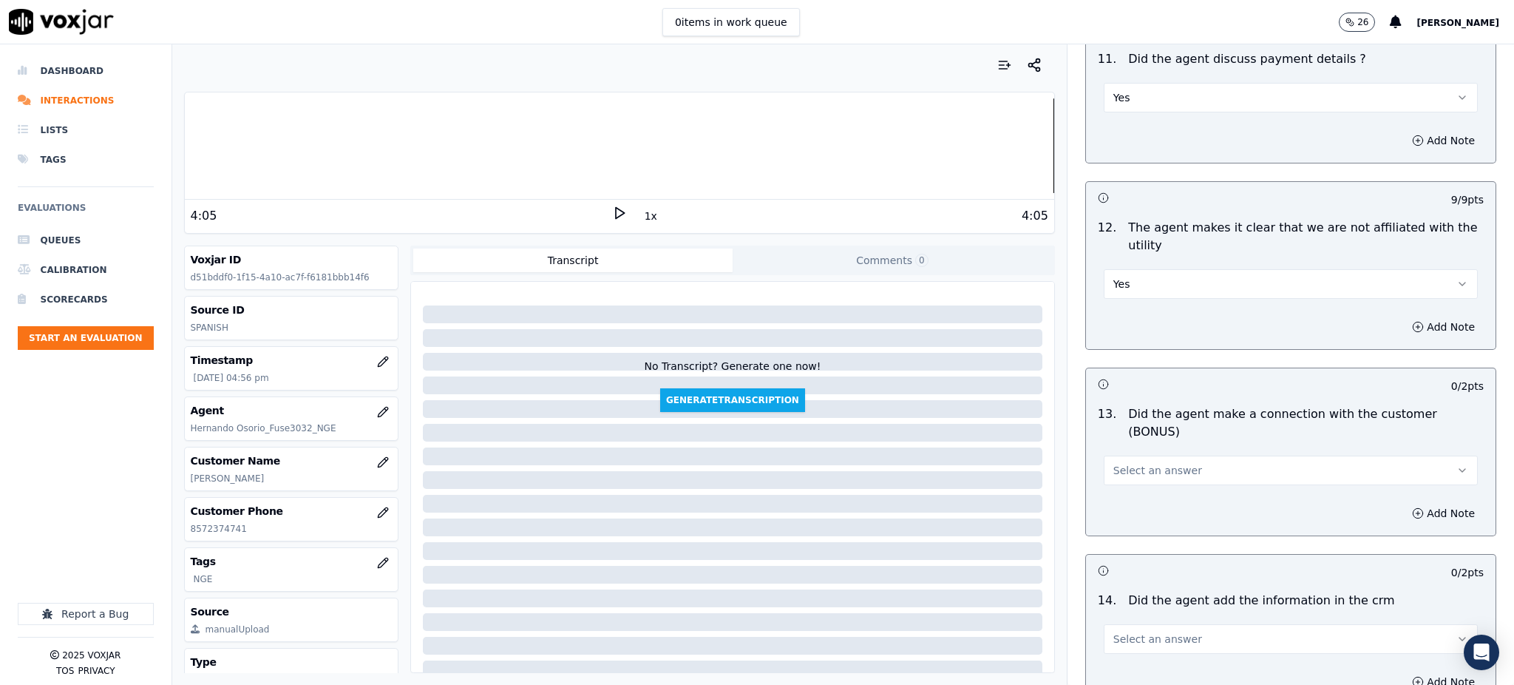
scroll to position [1971, 0]
click at [1128, 461] on span "Select an answer" at bounding box center [1158, 468] width 89 height 15
click at [1142, 447] on div "Yes" at bounding box center [1259, 449] width 342 height 24
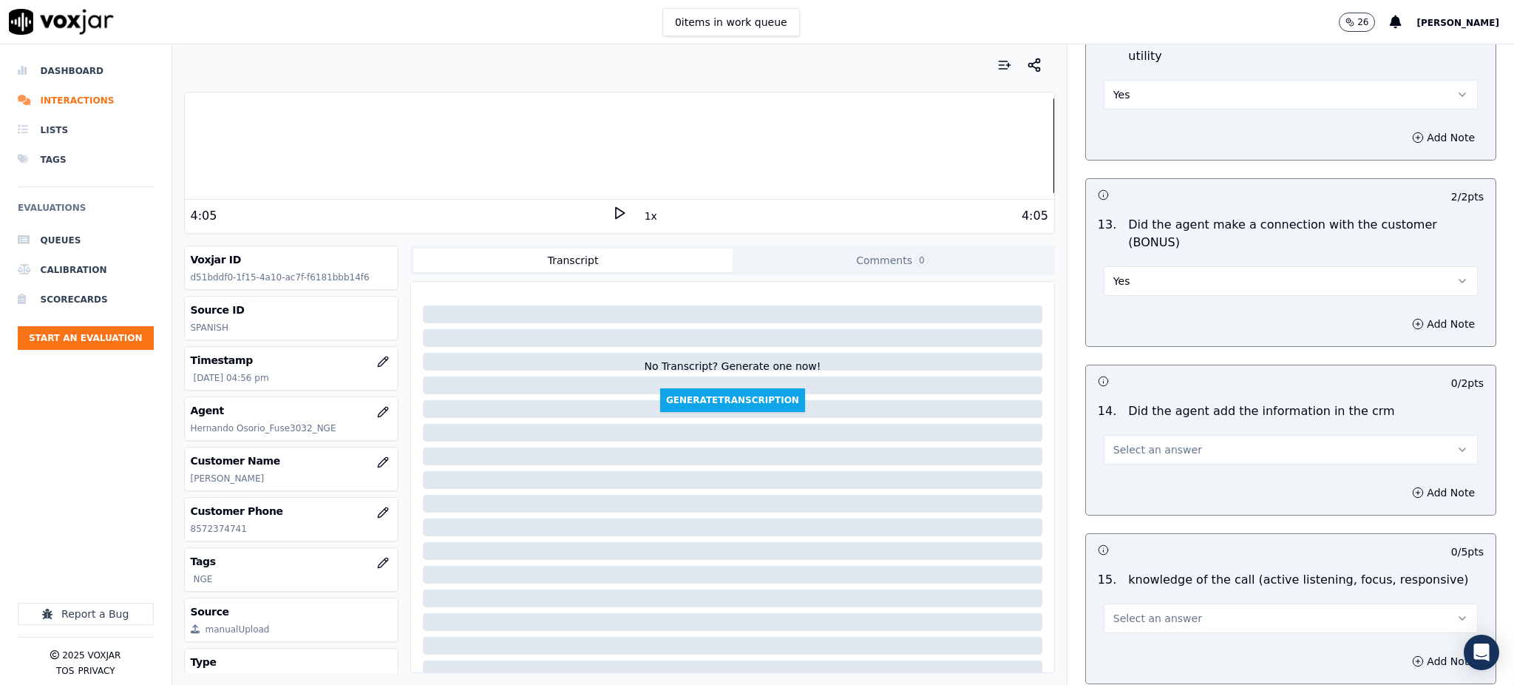
scroll to position [2169, 0]
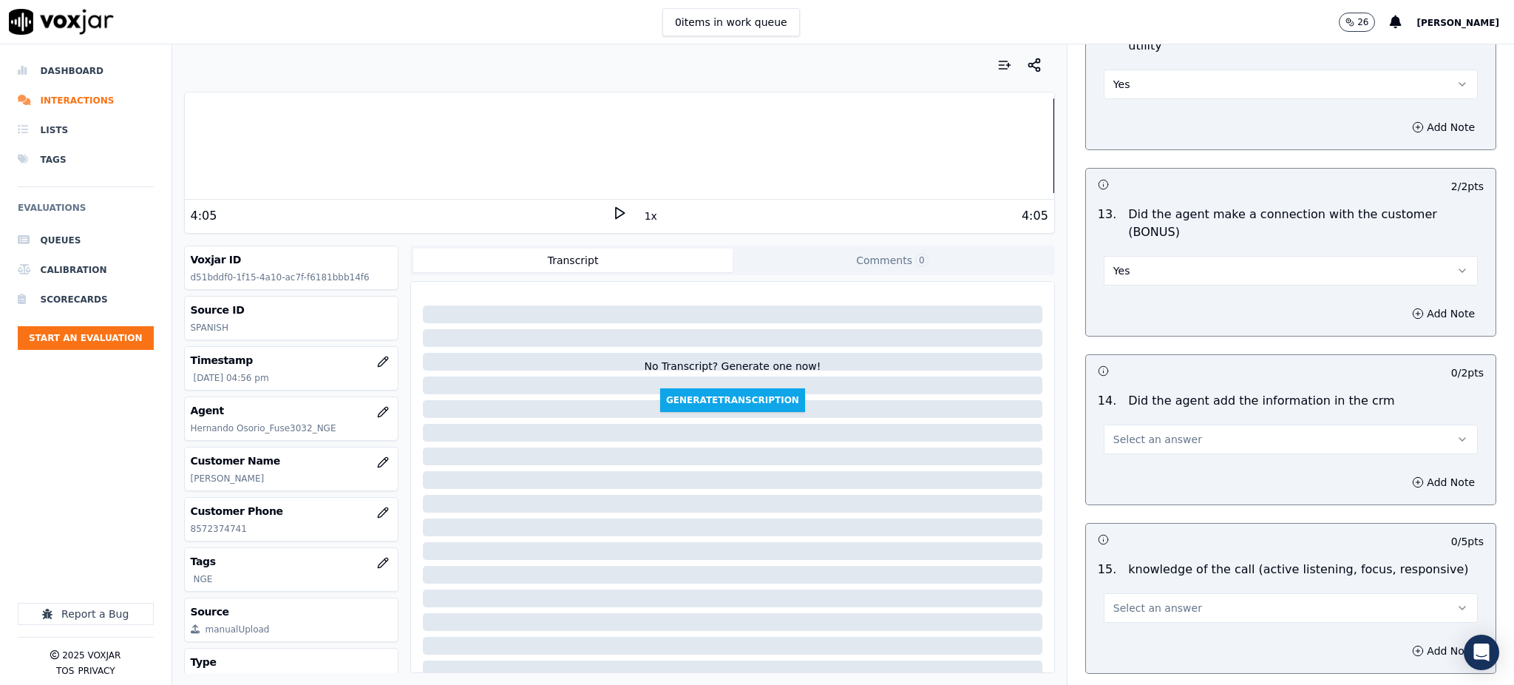
click at [1118, 432] on span "Select an answer" at bounding box center [1158, 439] width 89 height 15
click at [1122, 416] on div "Yes" at bounding box center [1259, 421] width 342 height 24
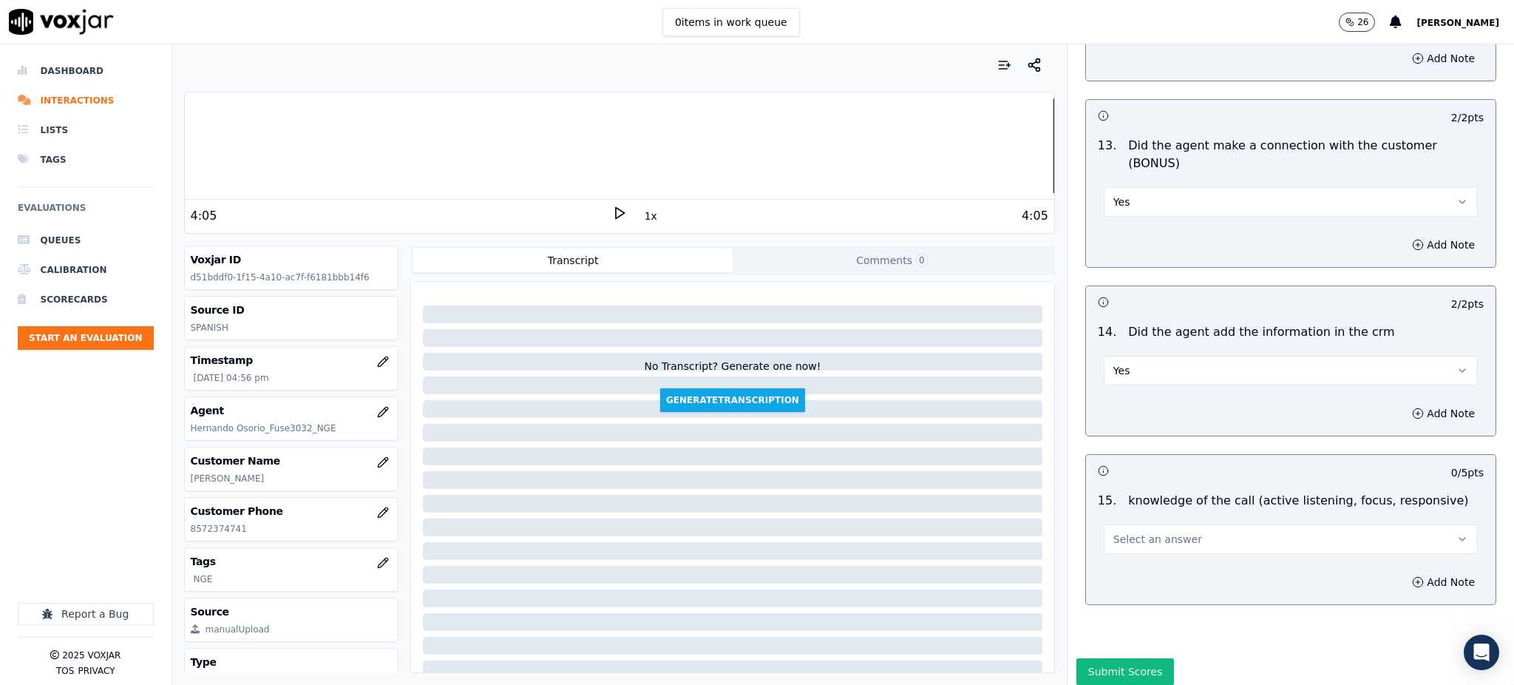
scroll to position [2238, 0]
drag, startPoint x: 1145, startPoint y: 480, endPoint x: 1144, endPoint y: 502, distance: 22.2
click at [1145, 531] on span "Select an answer" at bounding box center [1158, 538] width 89 height 15
click at [1128, 524] on div "Yes" at bounding box center [1259, 520] width 342 height 24
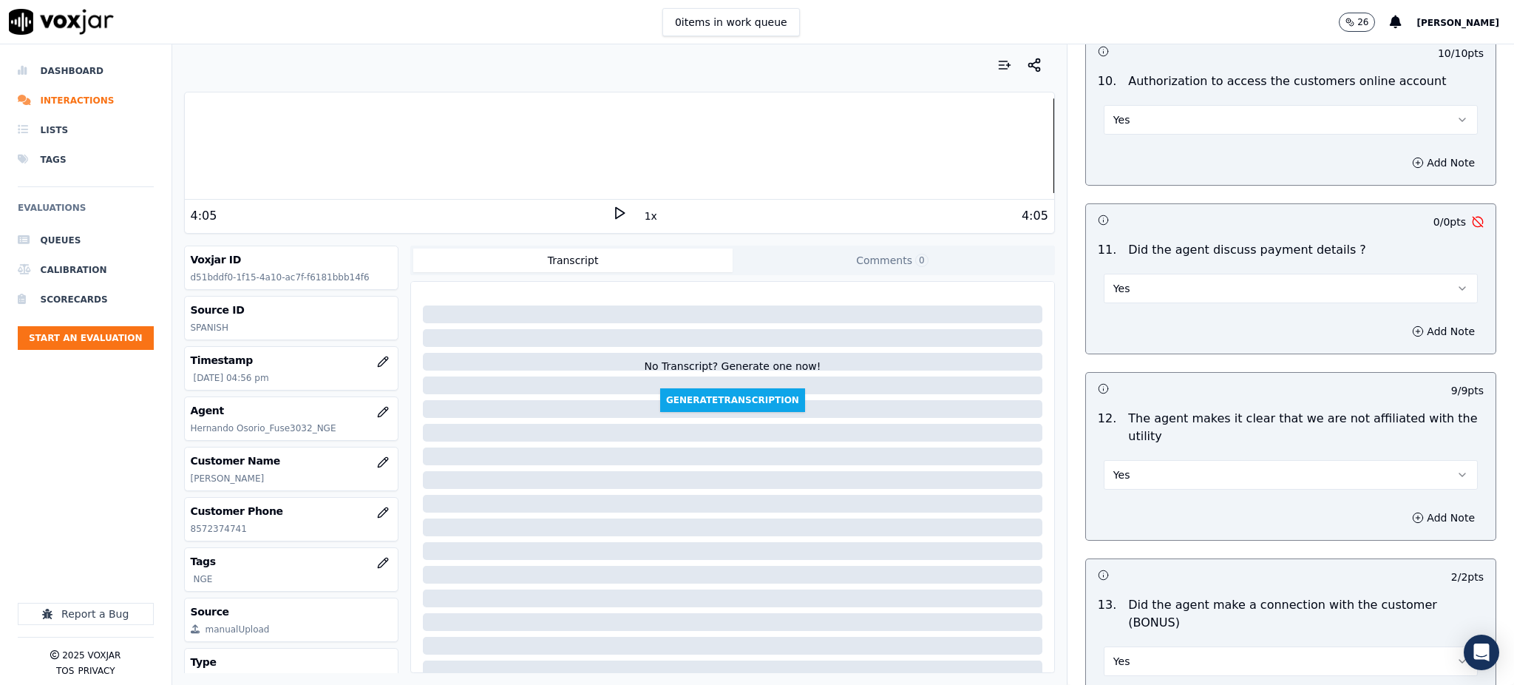
scroll to position [1745, 0]
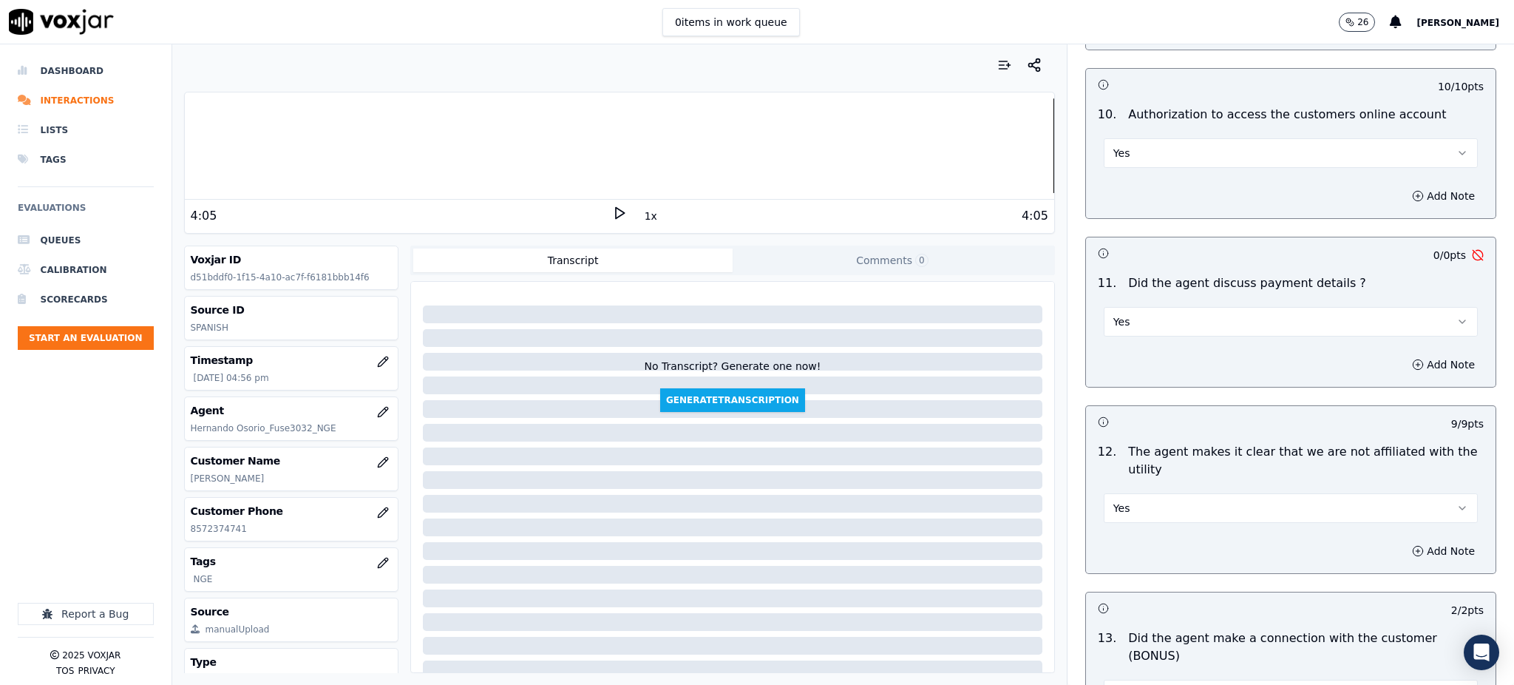
click at [1128, 307] on button "Yes" at bounding box center [1291, 322] width 374 height 30
click at [1130, 362] on div "N/A" at bounding box center [1259, 368] width 342 height 24
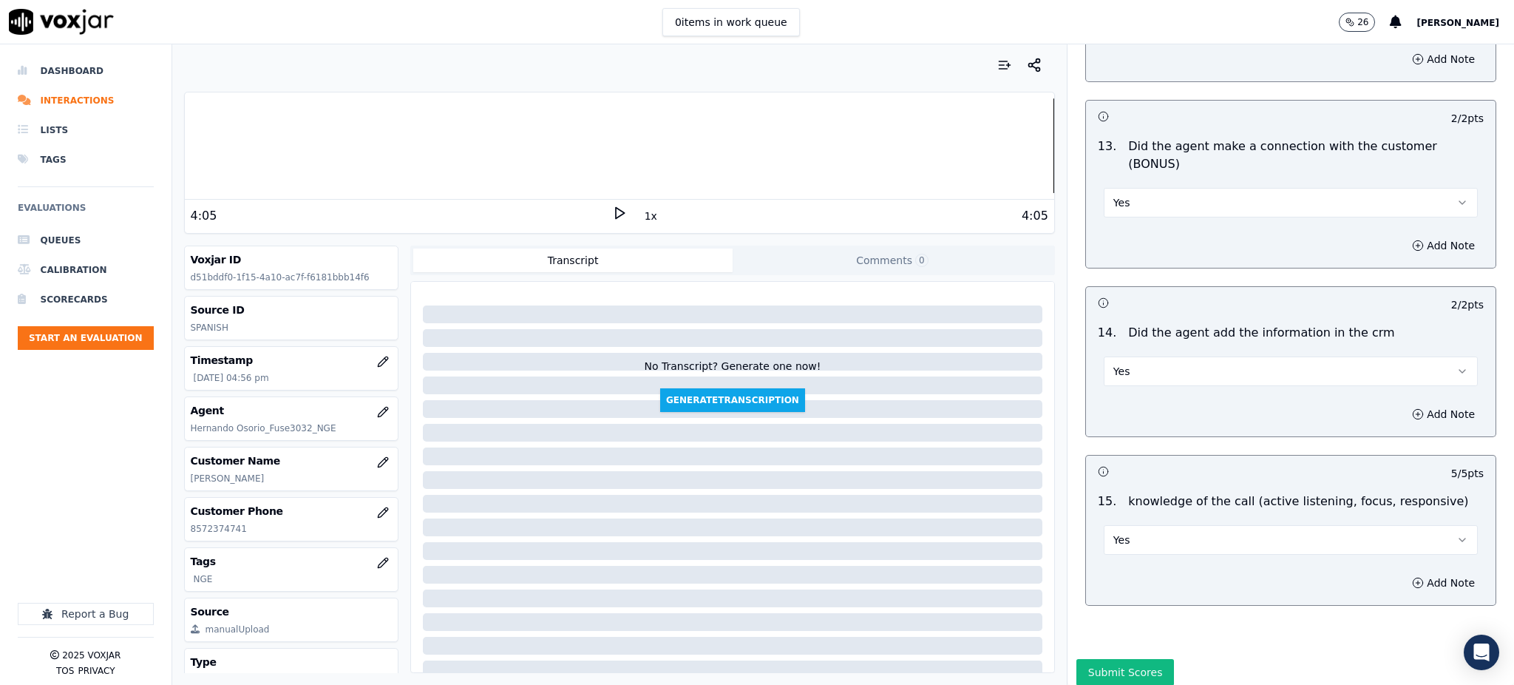
scroll to position [2238, 0]
click at [1085, 657] on button "Submit Scores" at bounding box center [1126, 670] width 98 height 27
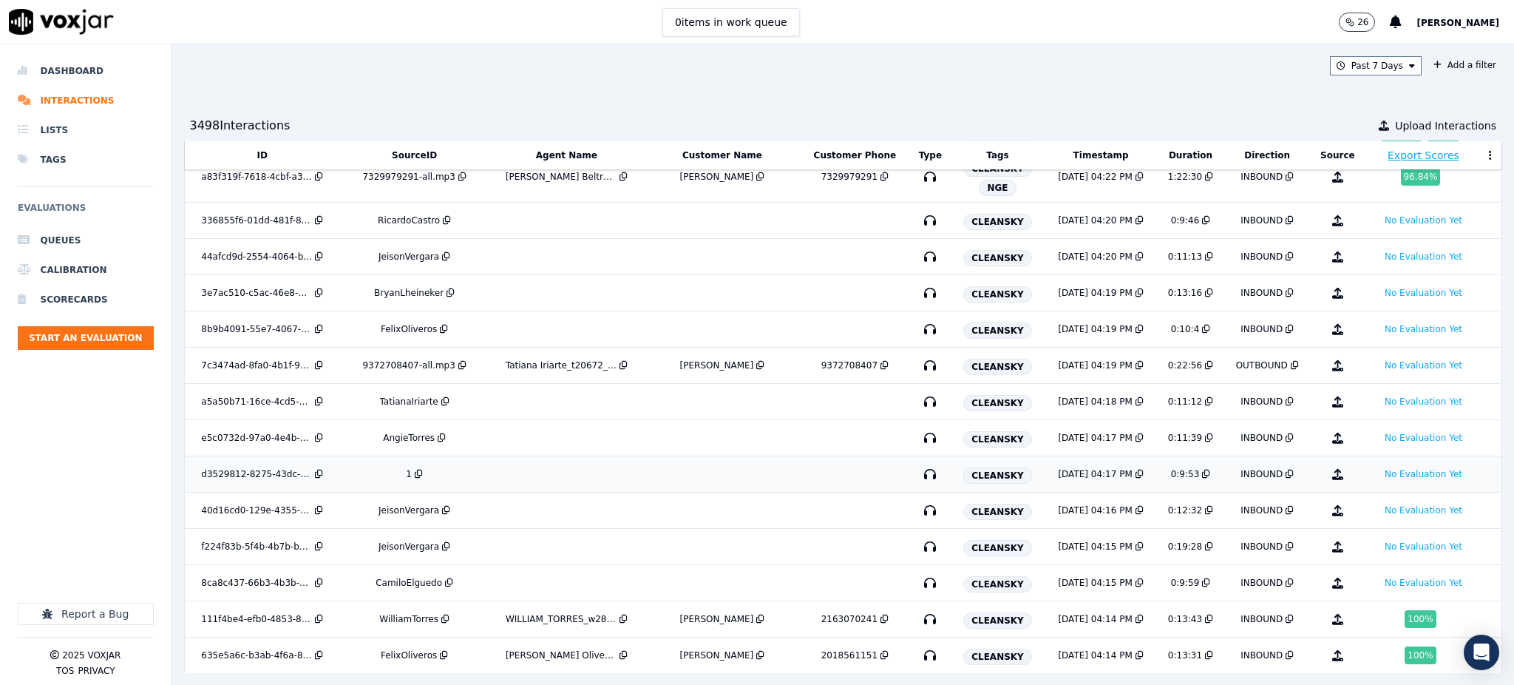
scroll to position [382, 0]
click at [918, 473] on icon "button" at bounding box center [930, 473] width 24 height 24
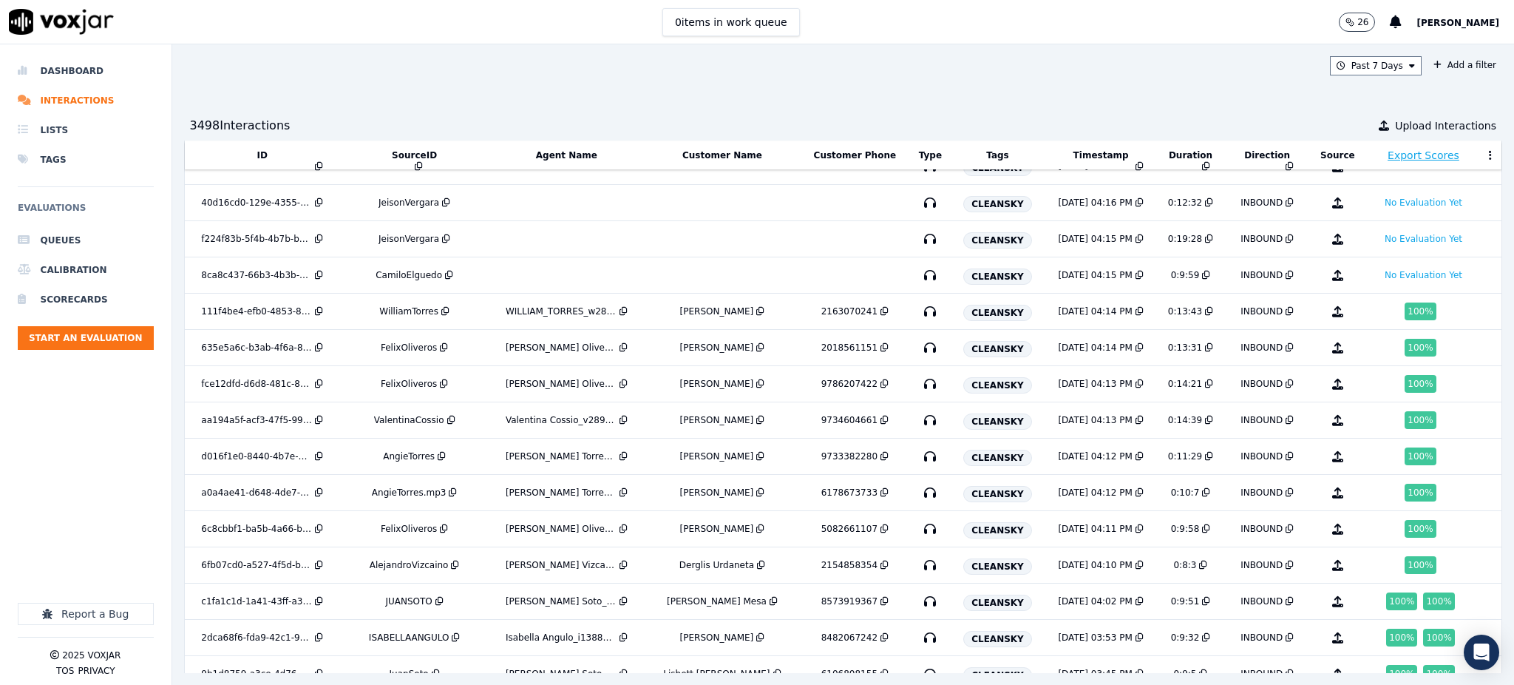
scroll to position [690, 0]
click at [918, 424] on icon "button" at bounding box center [930, 419] width 24 height 24
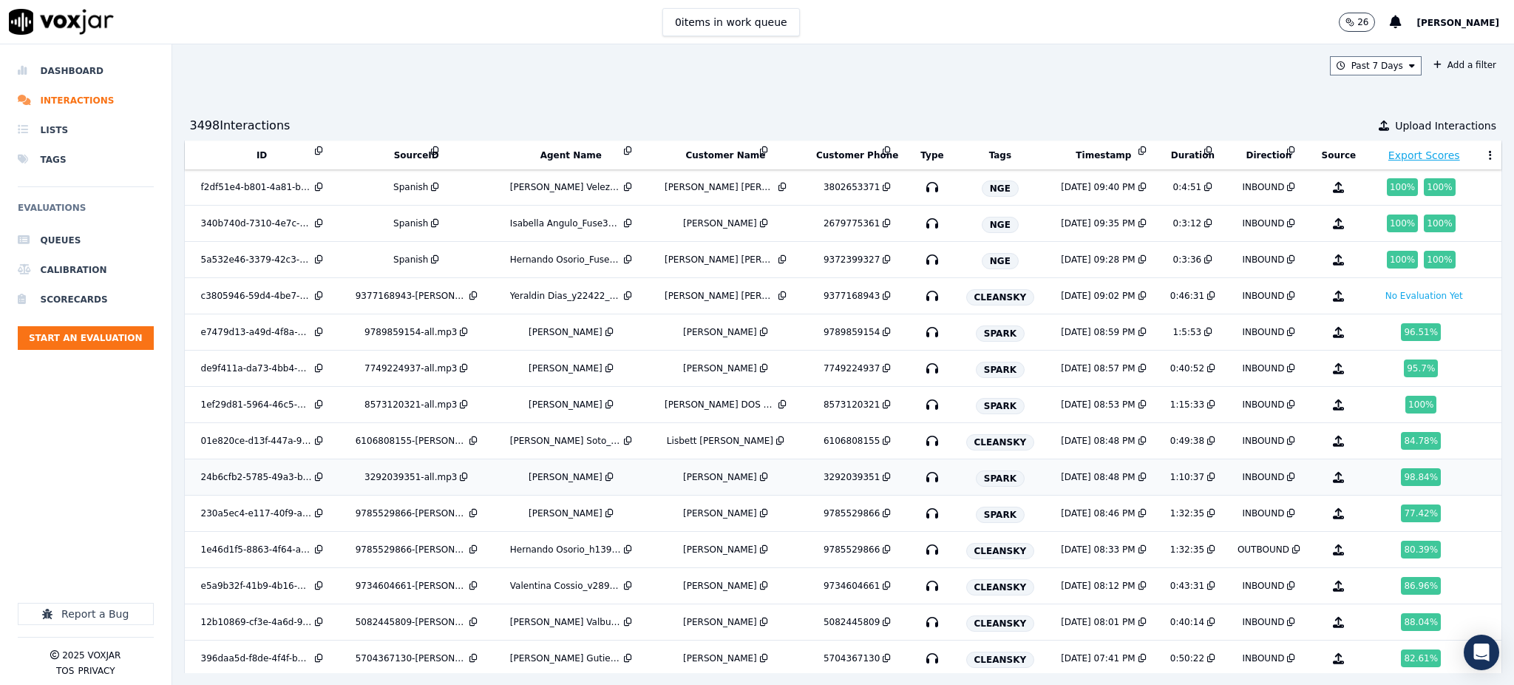
scroll to position [2559, 0]
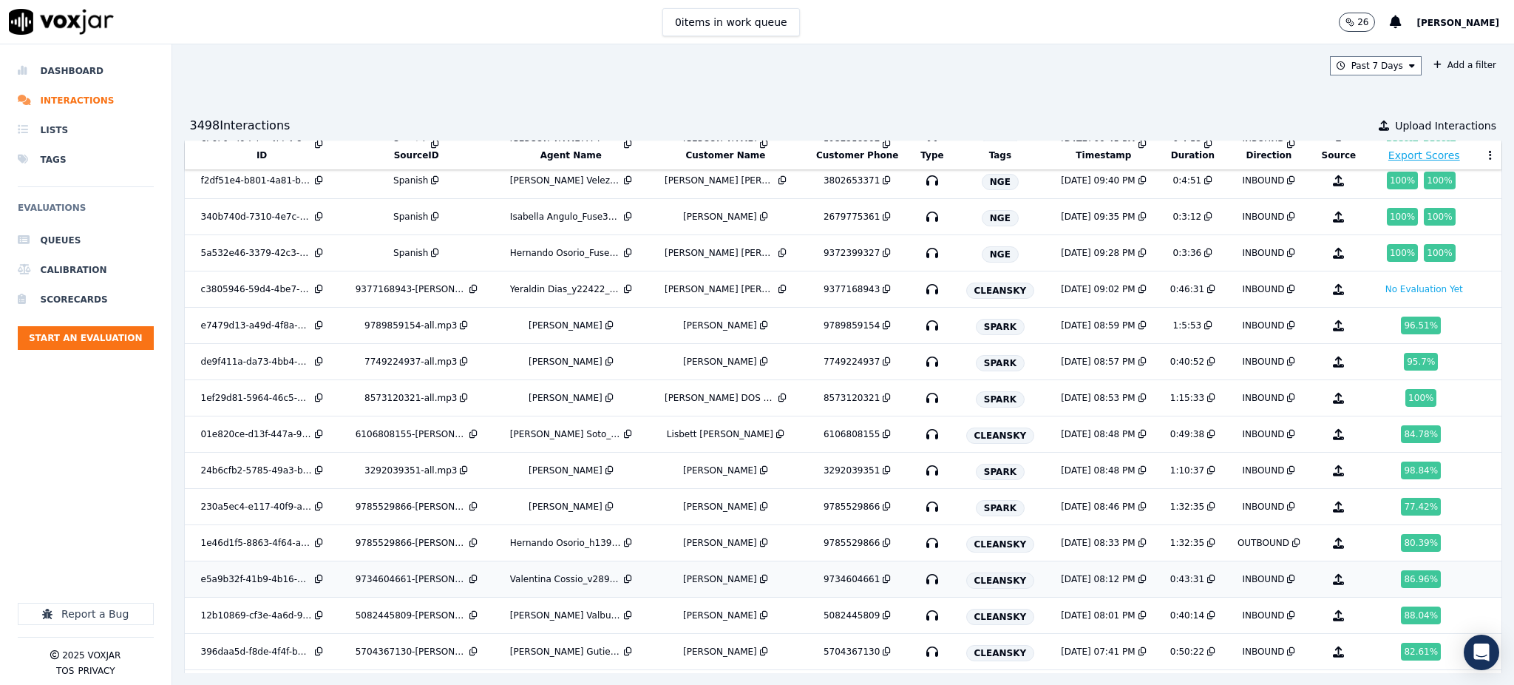
click at [921, 581] on icon "button" at bounding box center [933, 579] width 24 height 24
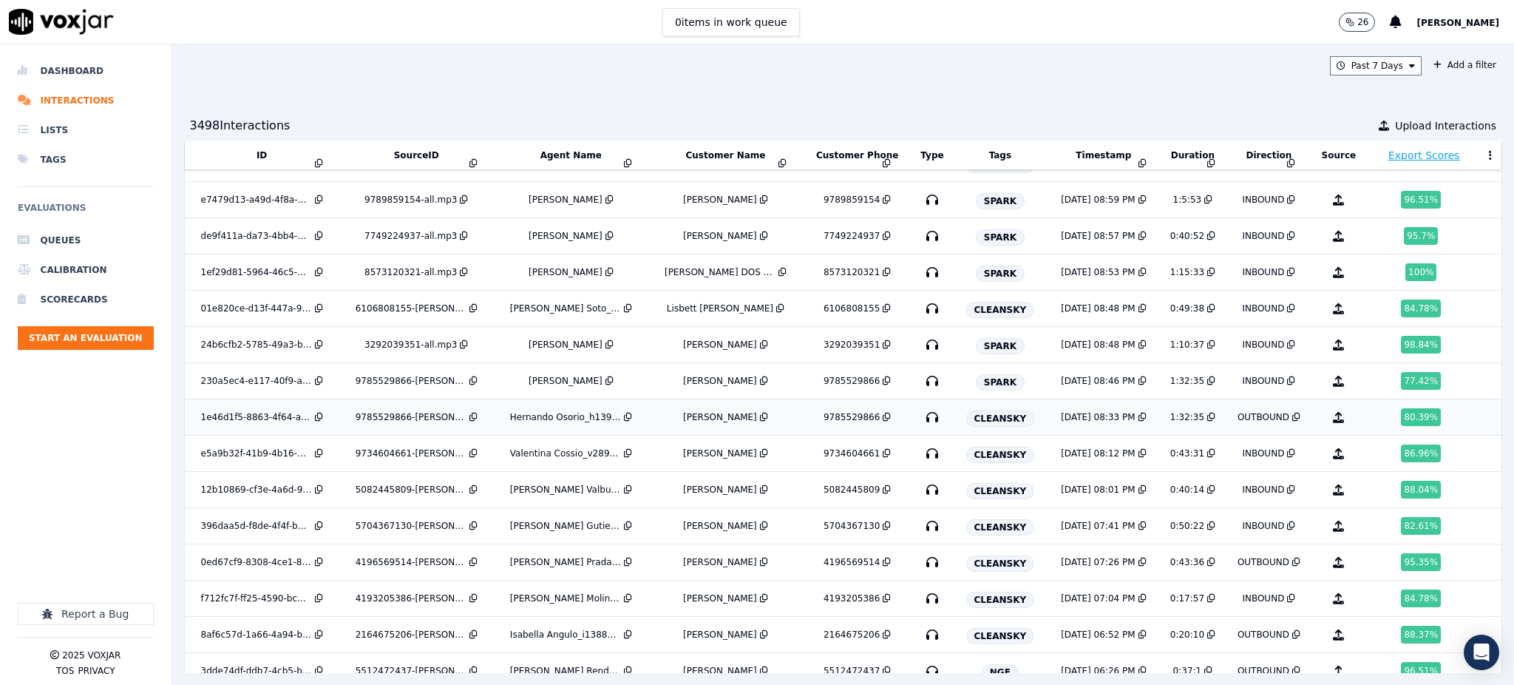
scroll to position [2755, 0]
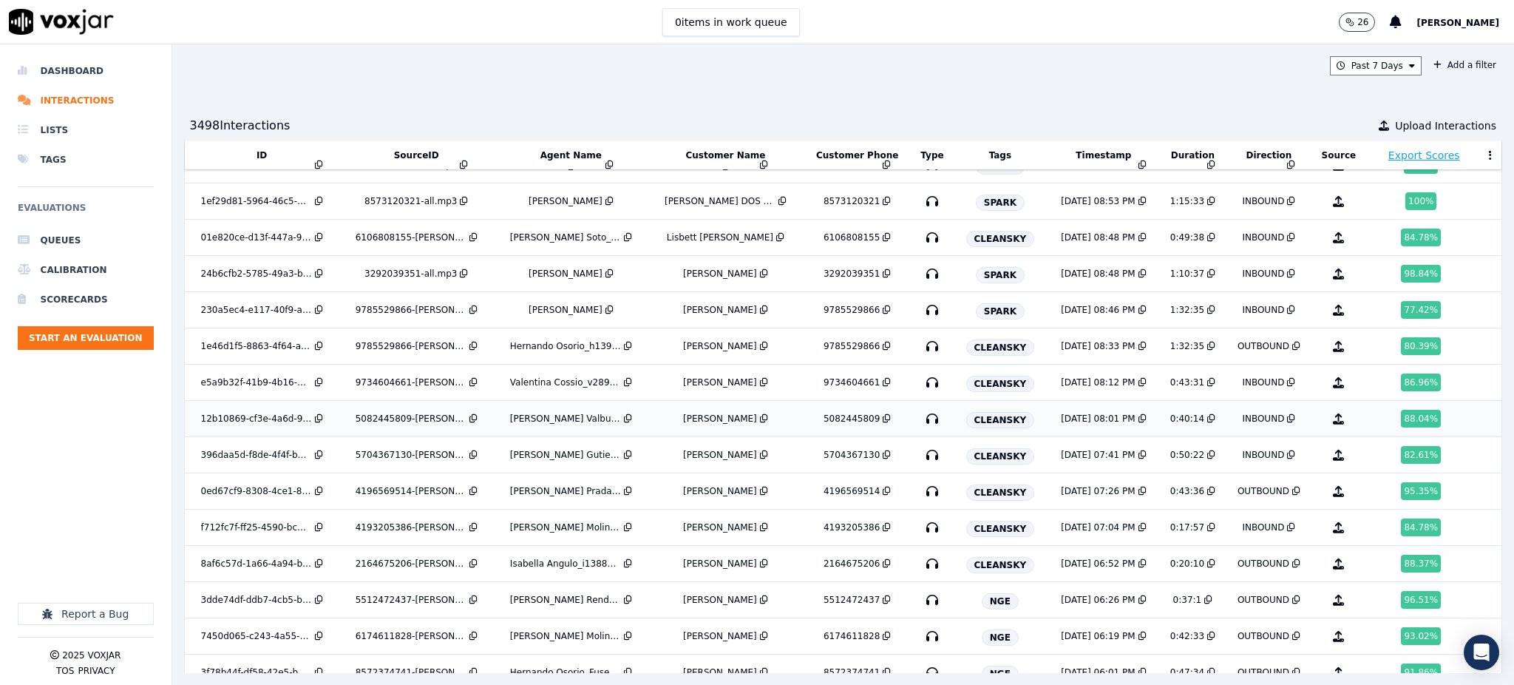
click at [921, 420] on icon "button" at bounding box center [933, 419] width 24 height 24
click at [921, 494] on icon "button" at bounding box center [933, 491] width 24 height 24
click at [921, 530] on icon "button" at bounding box center [933, 527] width 24 height 24
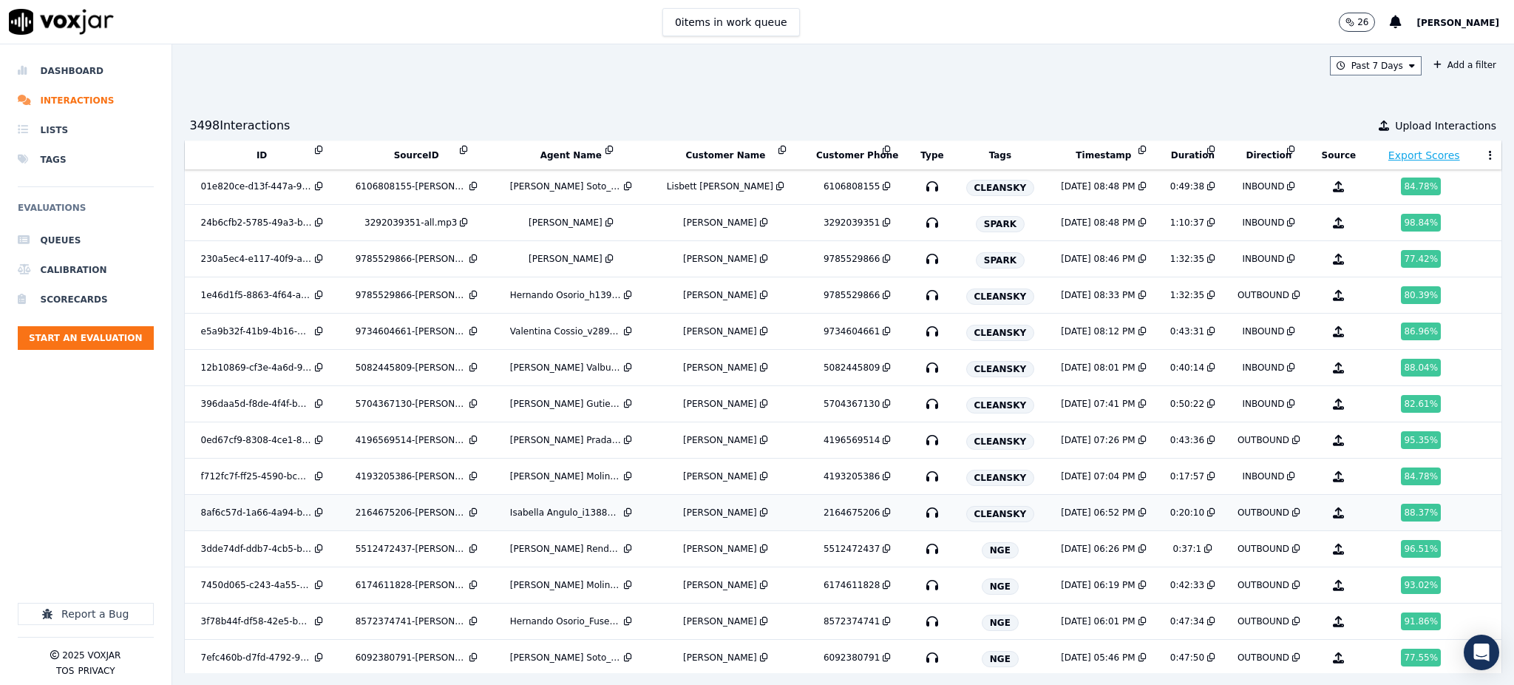
scroll to position [2854, 0]
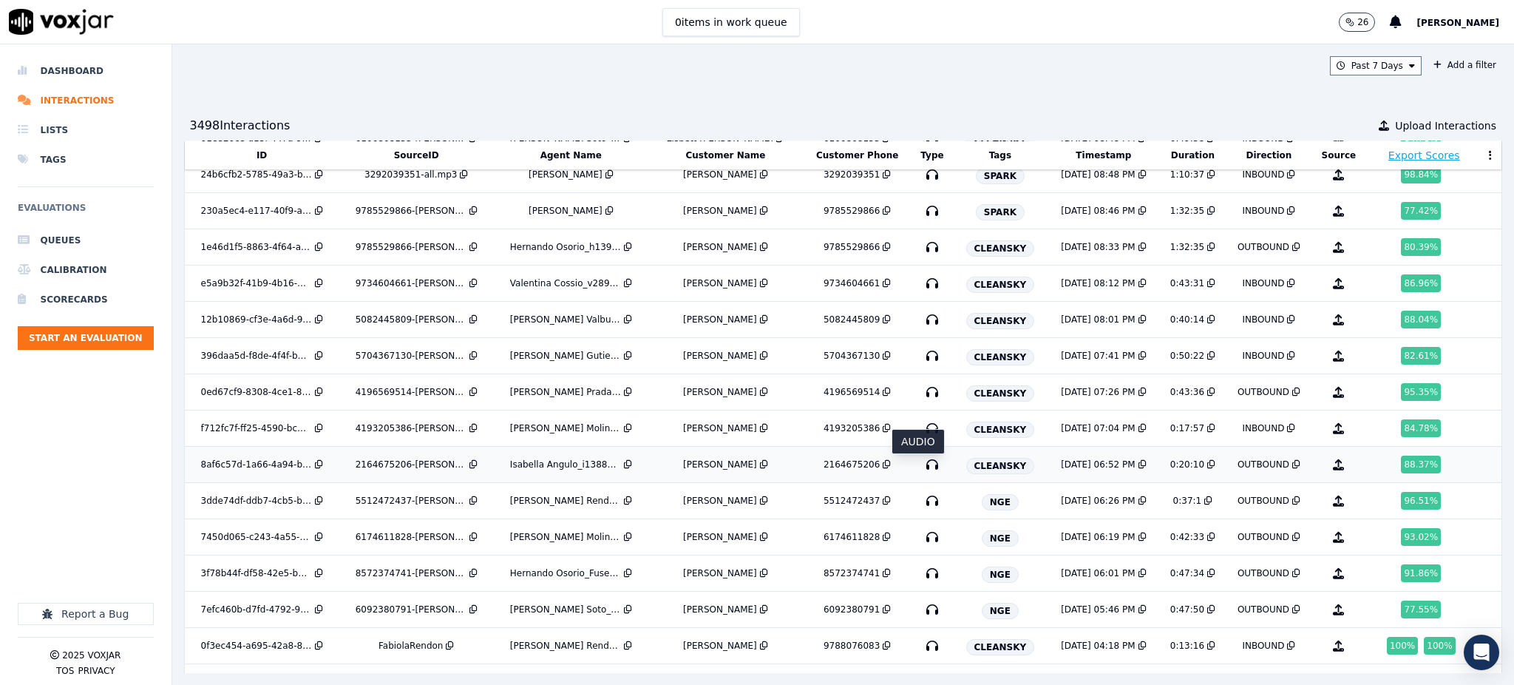
click at [921, 470] on icon "button" at bounding box center [933, 465] width 24 height 24
click at [921, 433] on icon "button" at bounding box center [933, 428] width 24 height 24
click at [921, 506] on icon "button" at bounding box center [933, 501] width 24 height 24
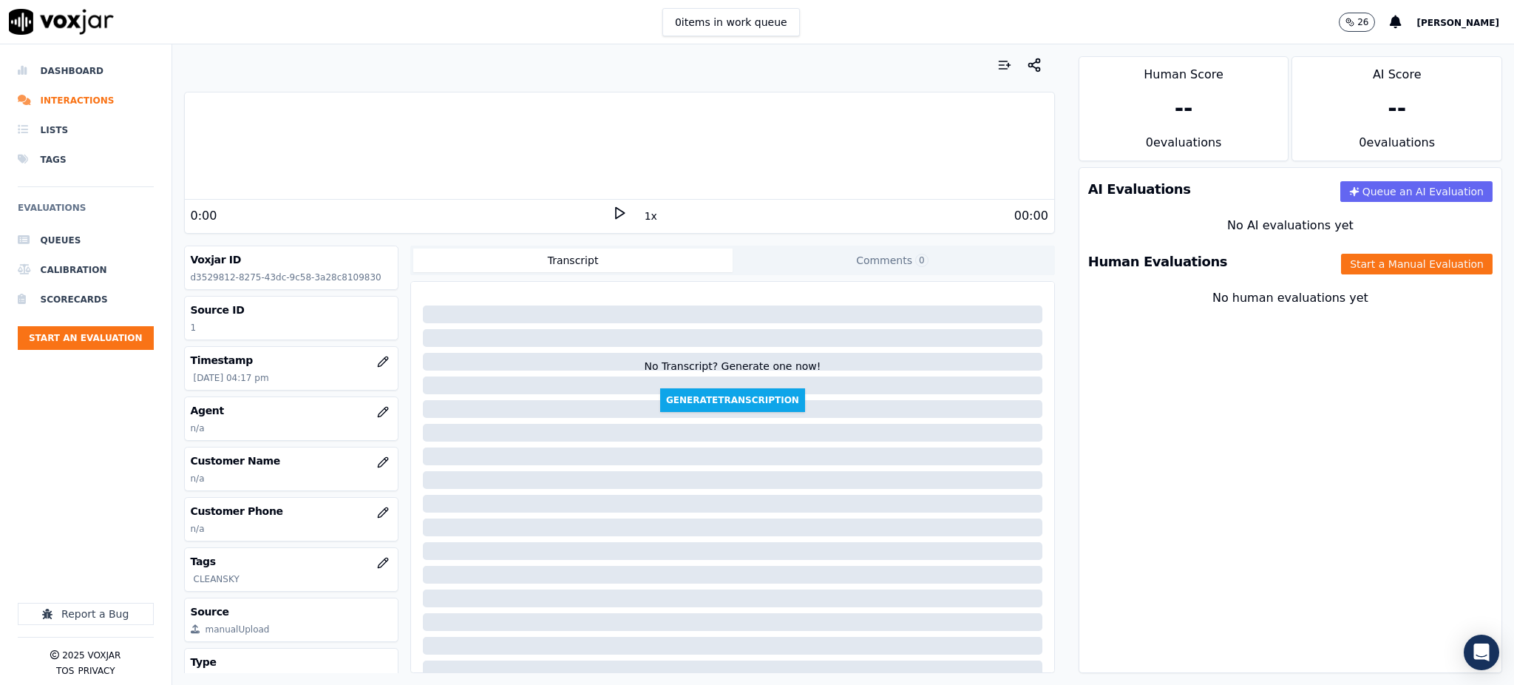
click at [612, 220] on icon at bounding box center [619, 213] width 15 height 15
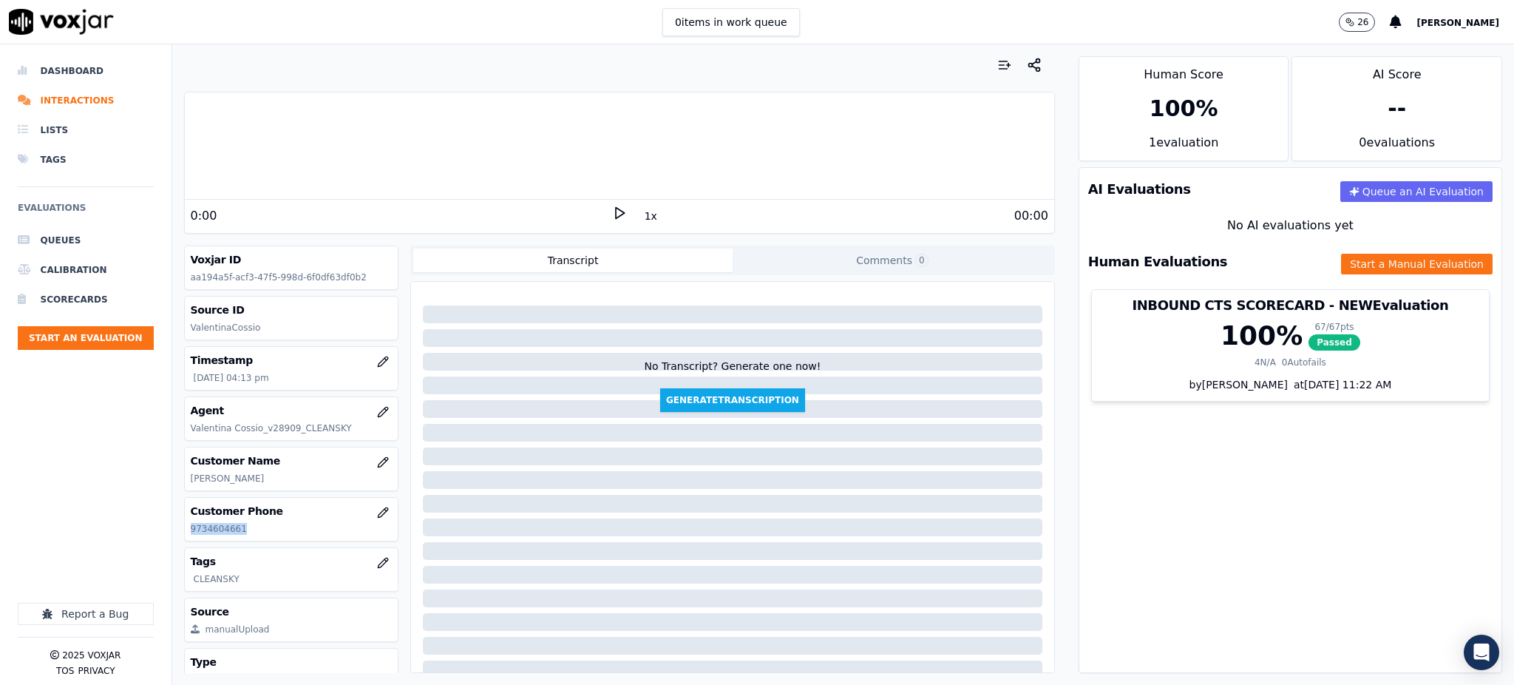
drag, startPoint x: 248, startPoint y: 524, endPoint x: 174, endPoint y: 524, distance: 74.7
click at [179, 533] on div "Your browser does not support the audio element. 0:00 1x 00:00 Voxjar ID aa194a…" at bounding box center [619, 364] width 895 height 640
copy p "9734604661"
click at [616, 209] on polygon at bounding box center [620, 213] width 9 height 11
click at [1341, 266] on button "Start a Manual Evaluation" at bounding box center [1417, 264] width 152 height 21
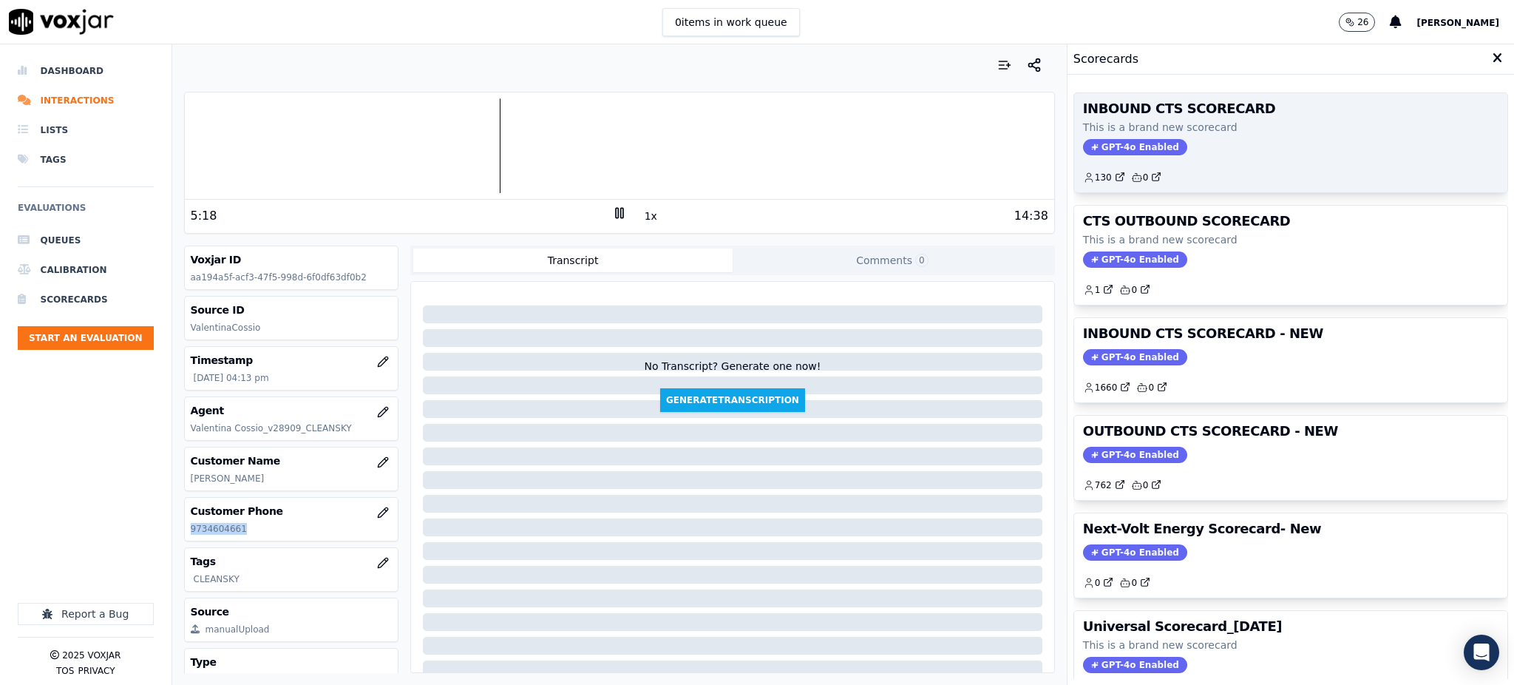
click at [1101, 142] on span "GPT-4o Enabled" at bounding box center [1135, 147] width 104 height 16
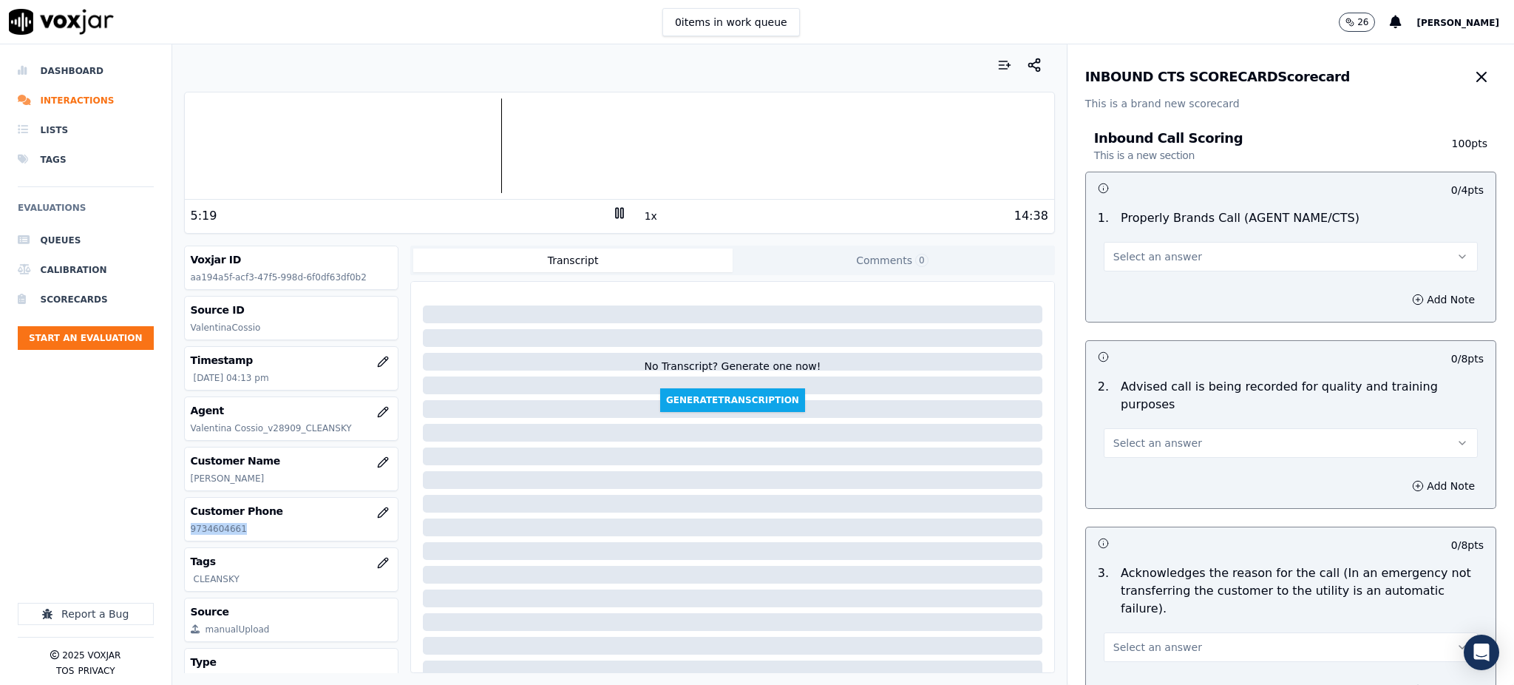
click at [1134, 254] on span "Select an answer" at bounding box center [1158, 256] width 89 height 15
click at [1132, 289] on div "Yes" at bounding box center [1259, 290] width 342 height 24
click at [1118, 436] on span "Select an answer" at bounding box center [1158, 443] width 89 height 15
click at [1130, 461] on div "Yes" at bounding box center [1259, 459] width 342 height 24
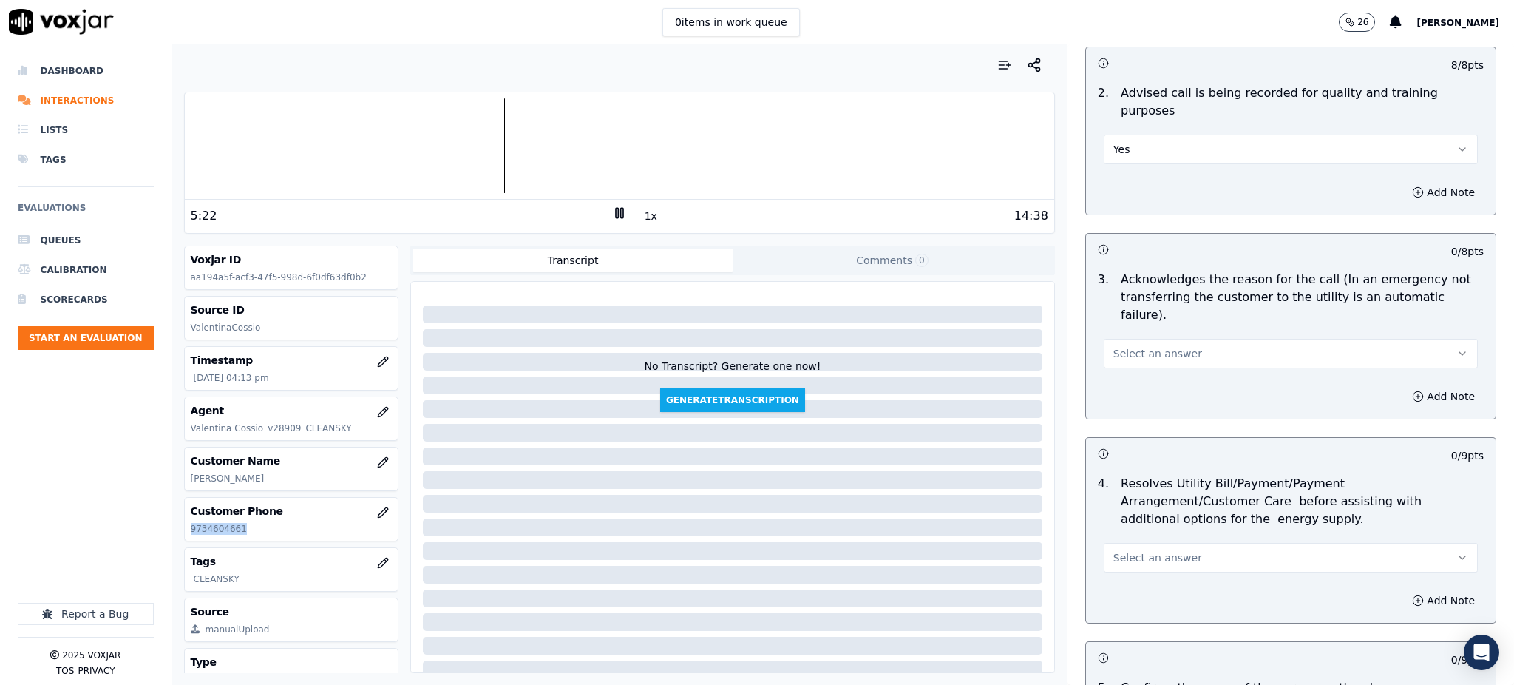
scroll to position [296, 0]
drag, startPoint x: 1125, startPoint y: 316, endPoint x: 1128, endPoint y: 331, distance: 15.1
click at [1125, 344] on span "Select an answer" at bounding box center [1158, 351] width 89 height 15
click at [1134, 353] on div "Yes" at bounding box center [1259, 349] width 342 height 24
click at [1116, 541] on button "Select an answer" at bounding box center [1291, 556] width 374 height 30
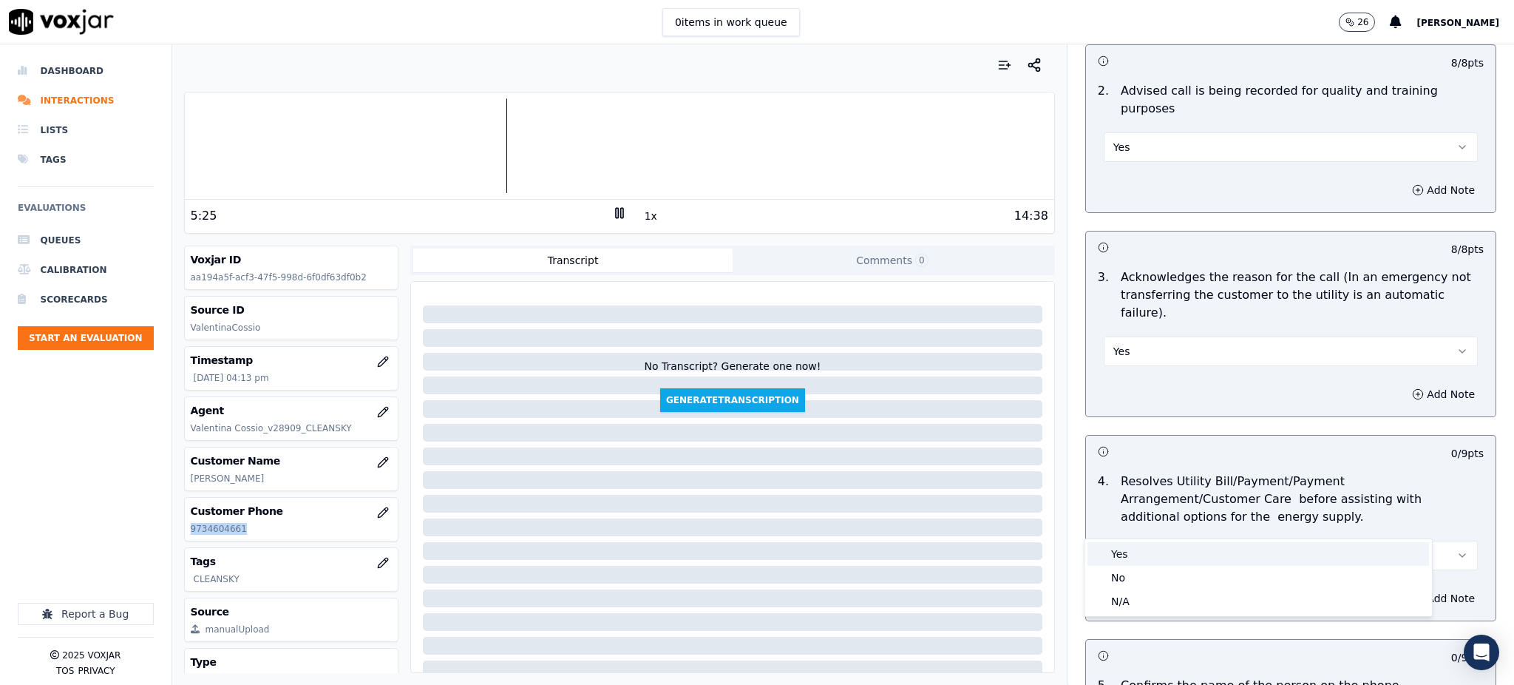
click at [1111, 543] on div "Yes" at bounding box center [1259, 554] width 342 height 24
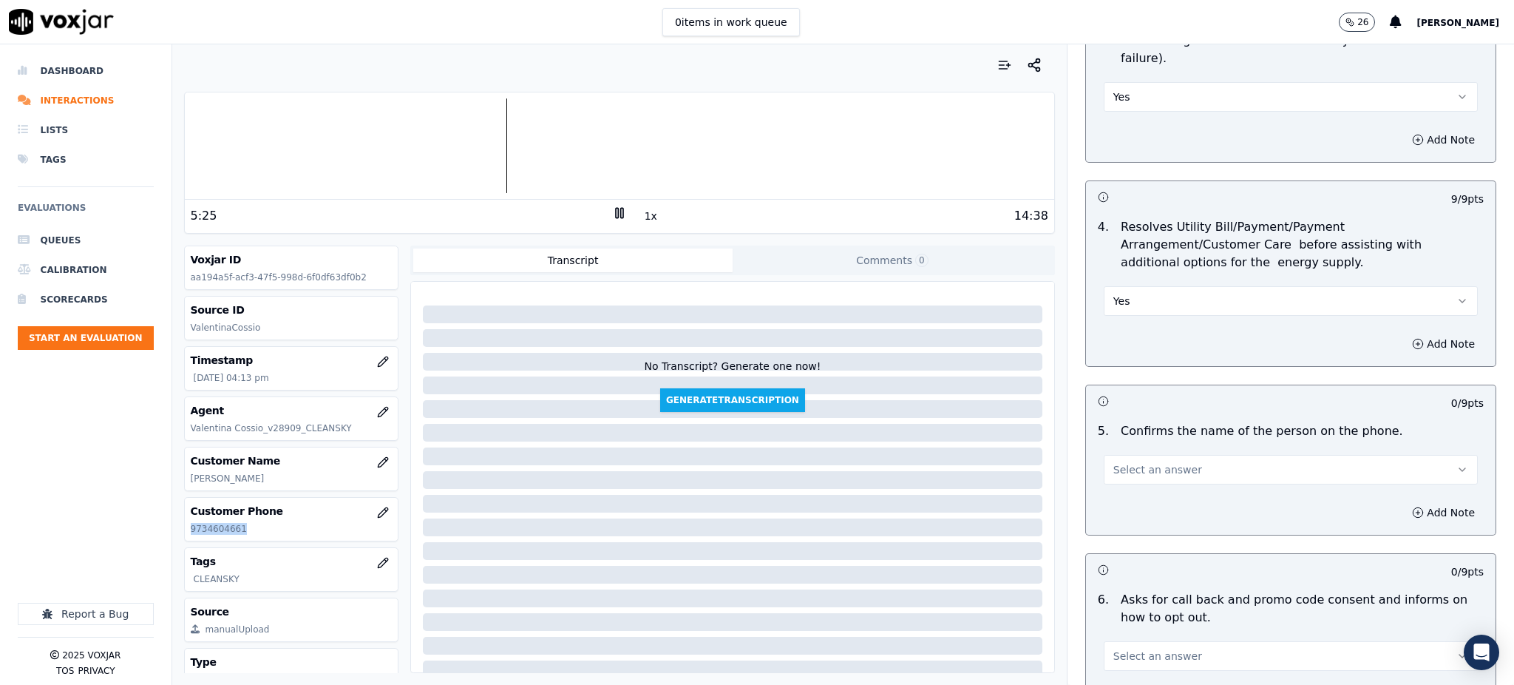
scroll to position [592, 0]
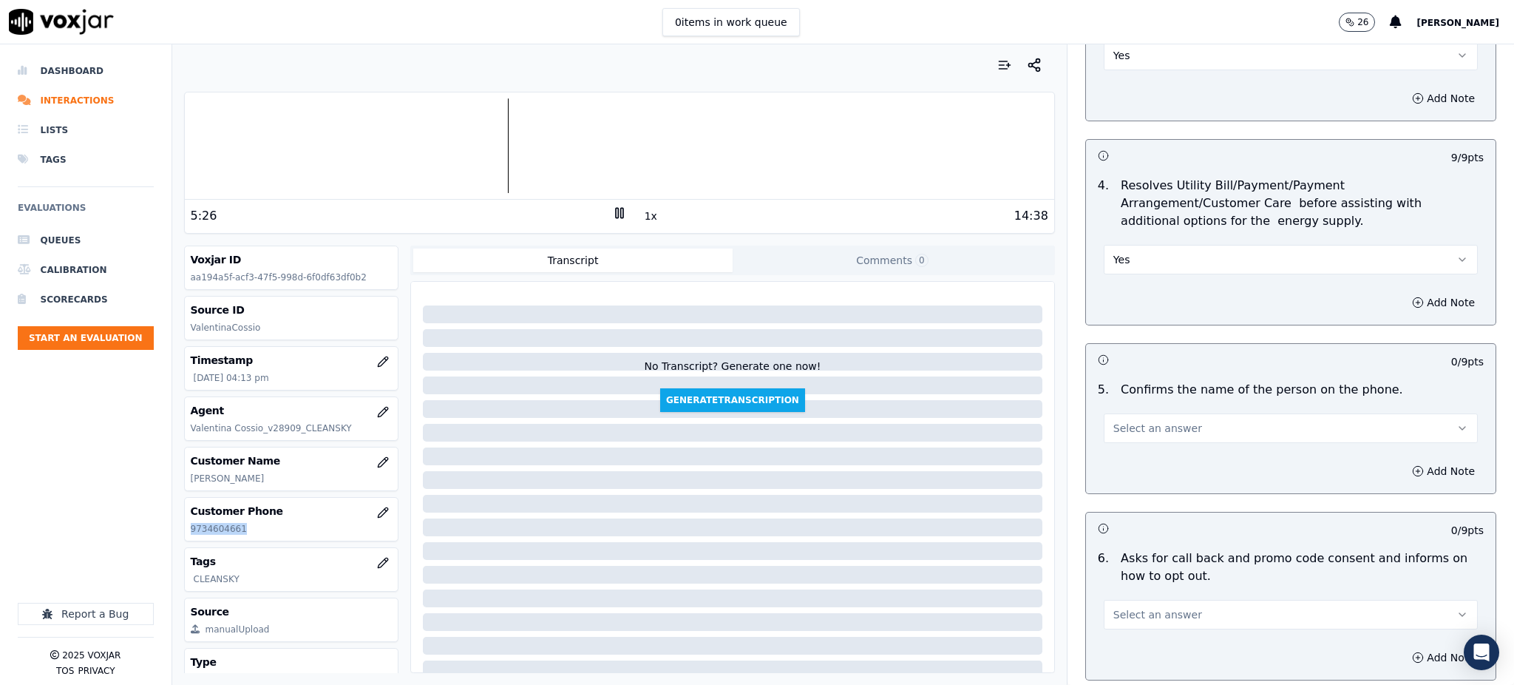
click at [1115, 421] on span "Select an answer" at bounding box center [1158, 428] width 89 height 15
click at [1119, 429] on div "Yes" at bounding box center [1259, 427] width 342 height 24
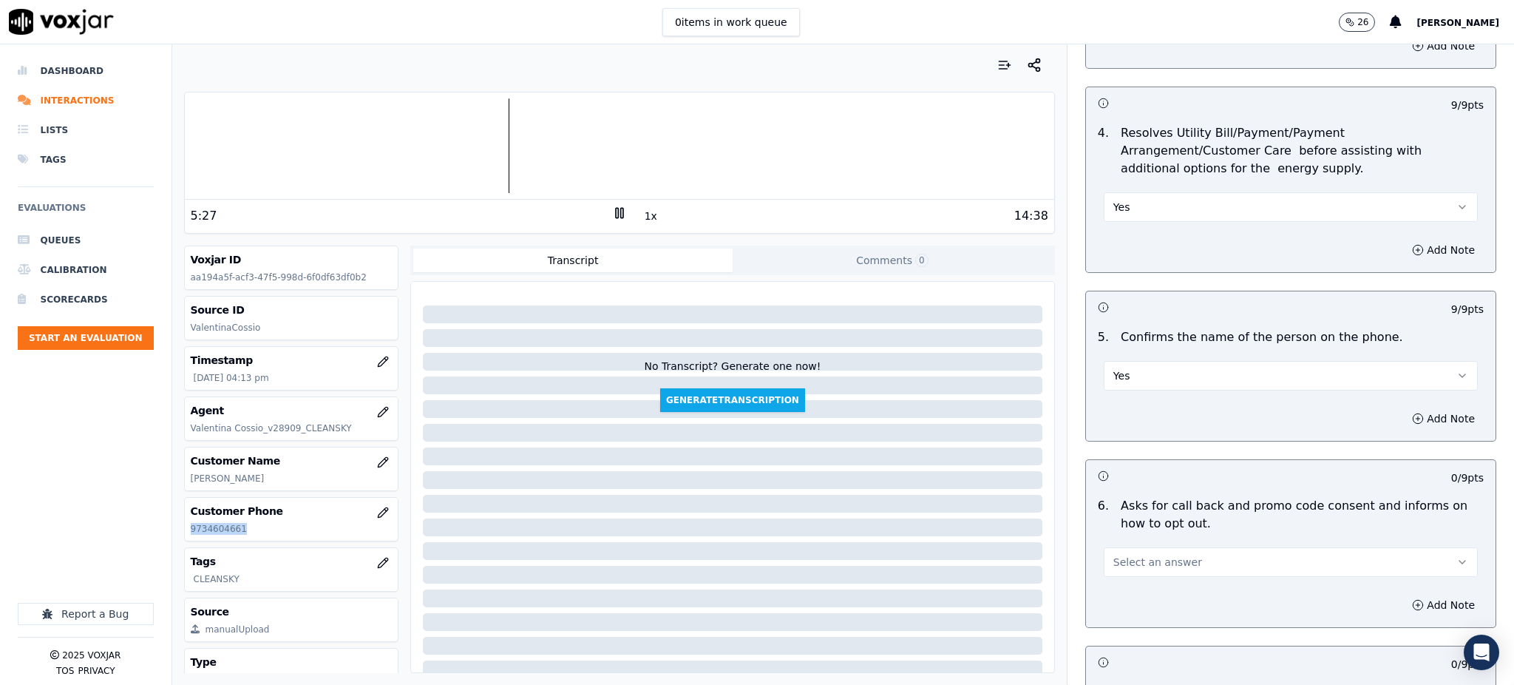
scroll to position [788, 0]
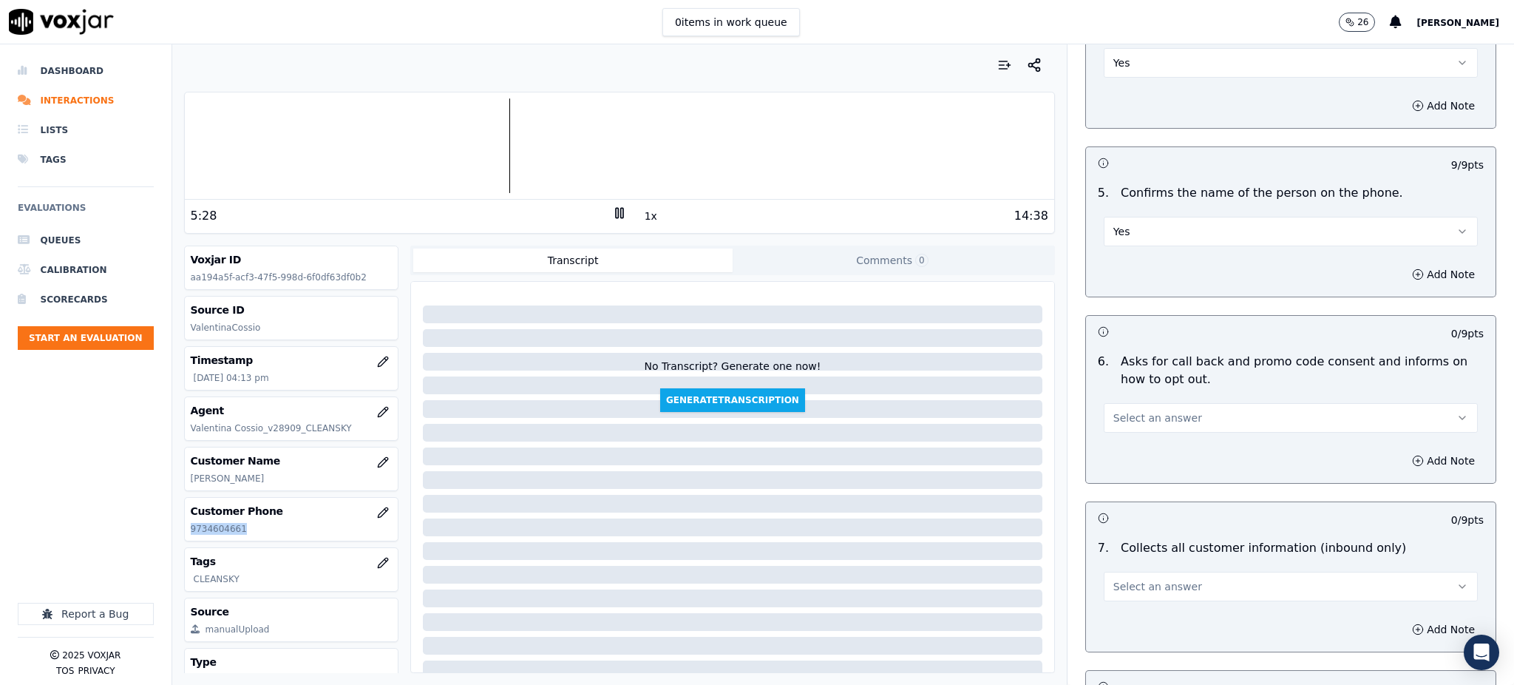
click at [1114, 410] on span "Select an answer" at bounding box center [1158, 417] width 89 height 15
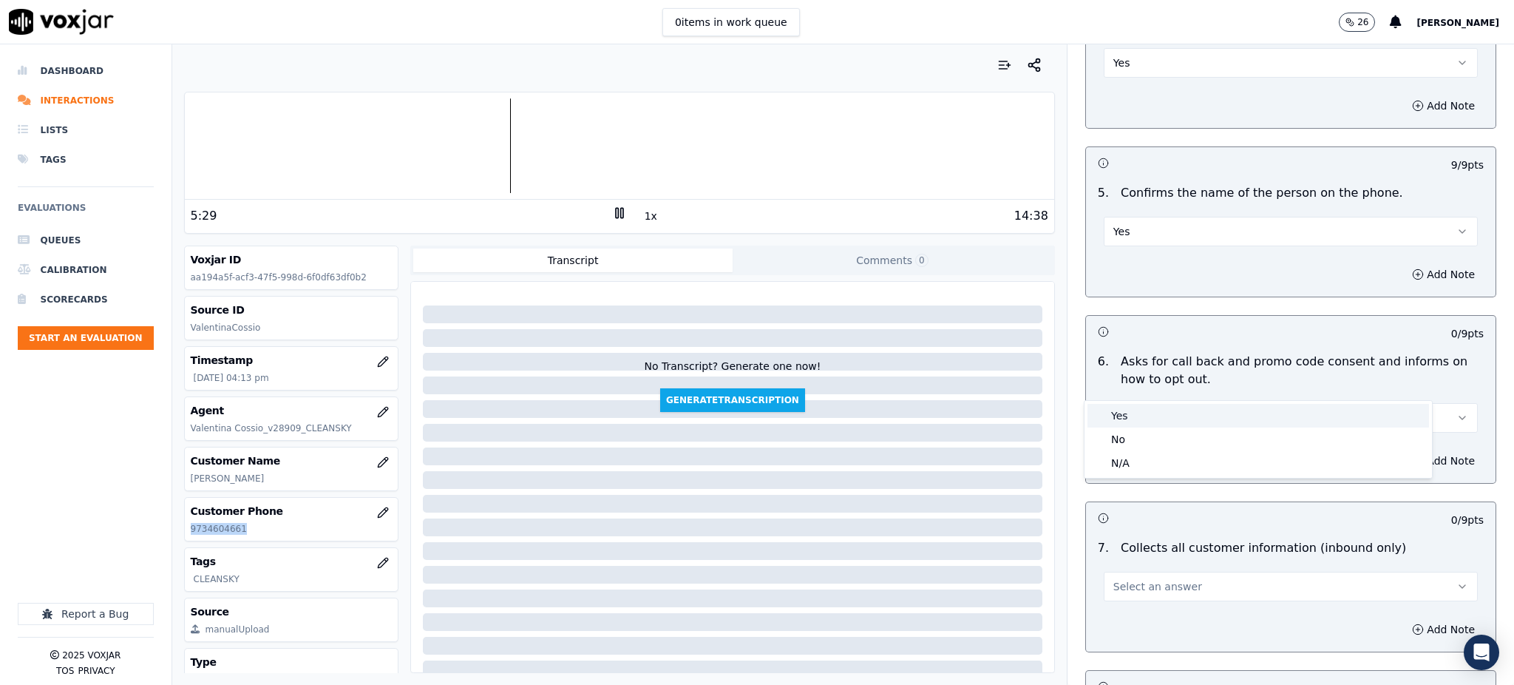
click at [1122, 422] on div "Yes" at bounding box center [1259, 416] width 342 height 24
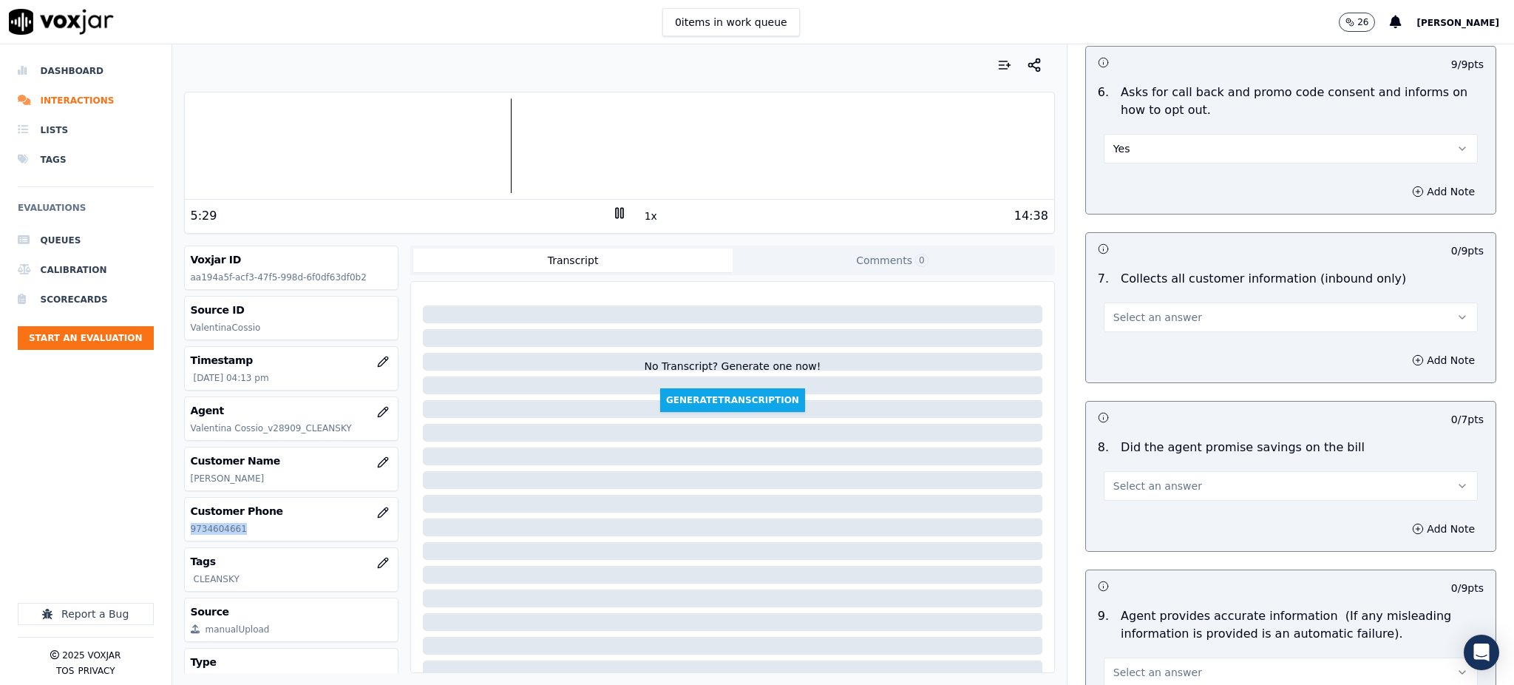
scroll to position [1084, 0]
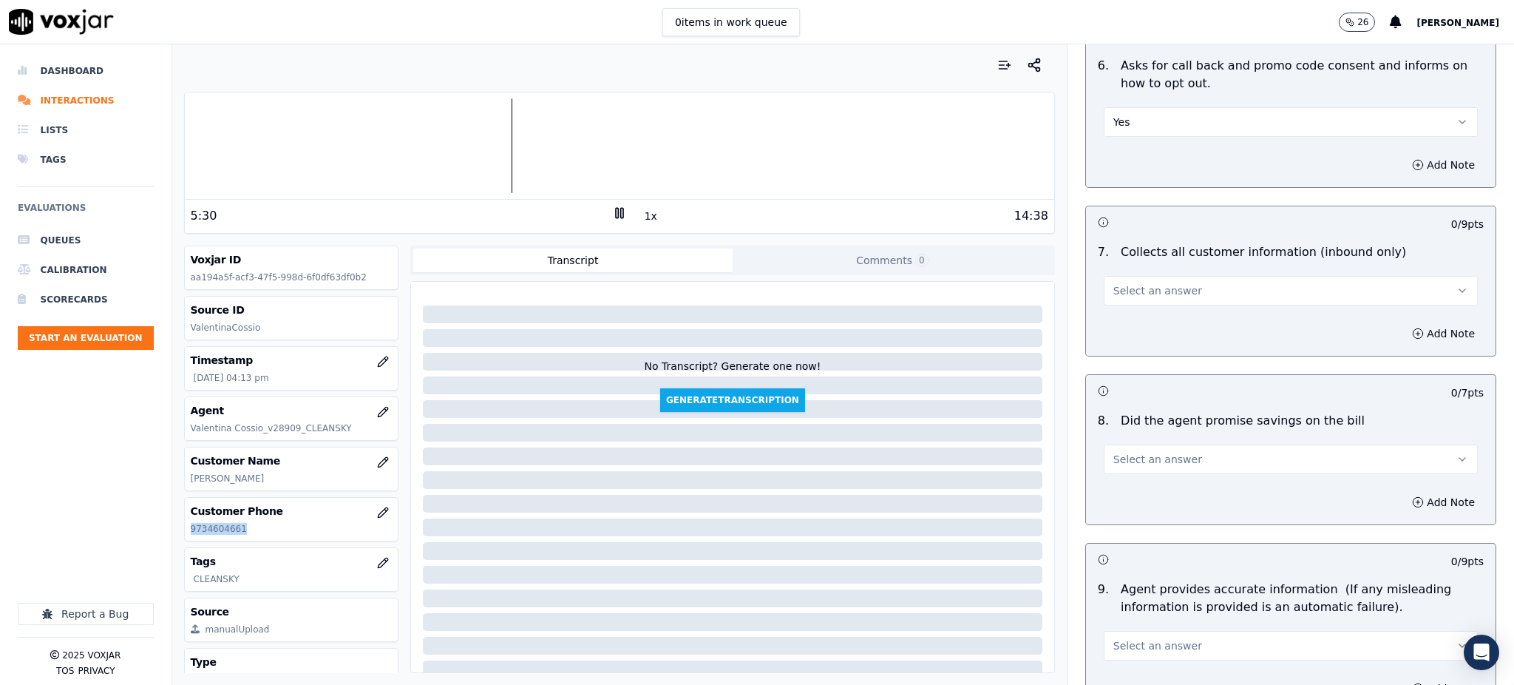
click at [1120, 283] on span "Select an answer" at bounding box center [1158, 290] width 89 height 15
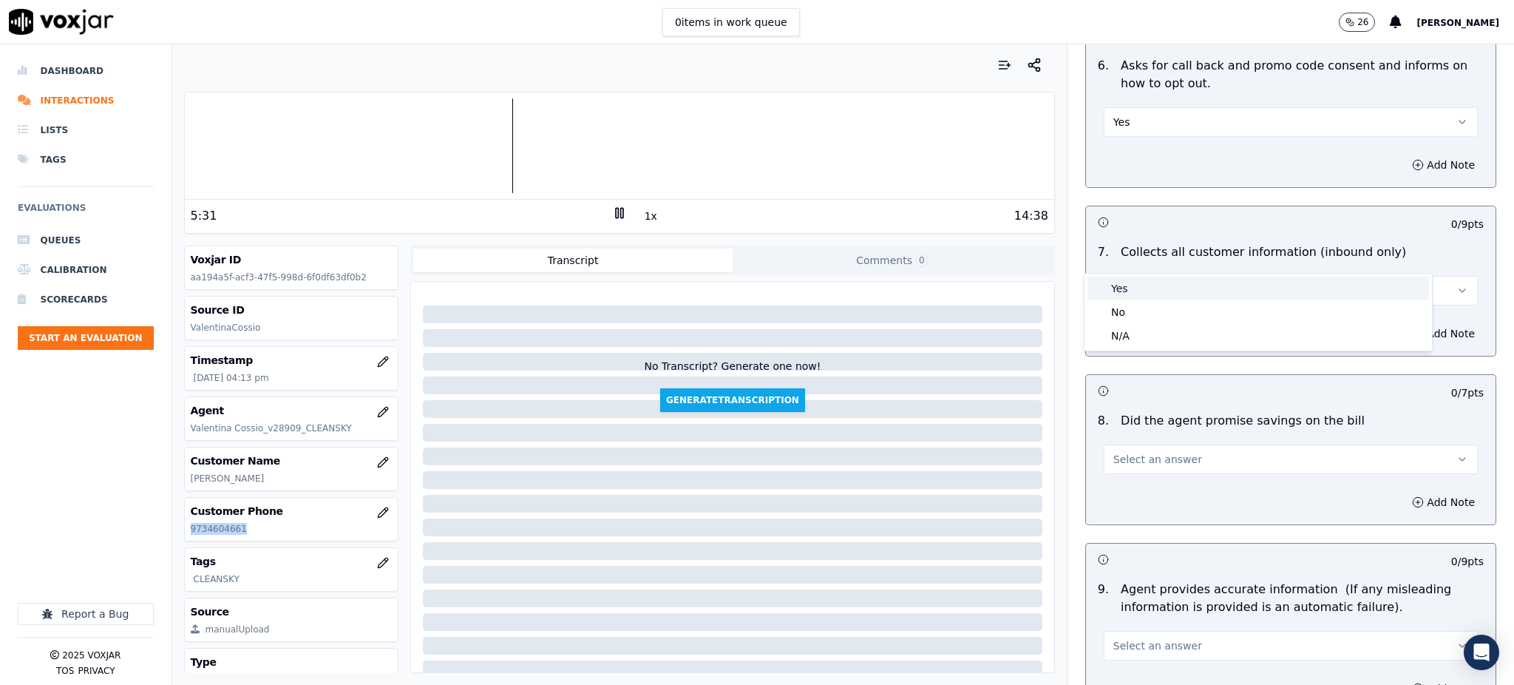
click at [1122, 295] on div "Yes" at bounding box center [1259, 289] width 342 height 24
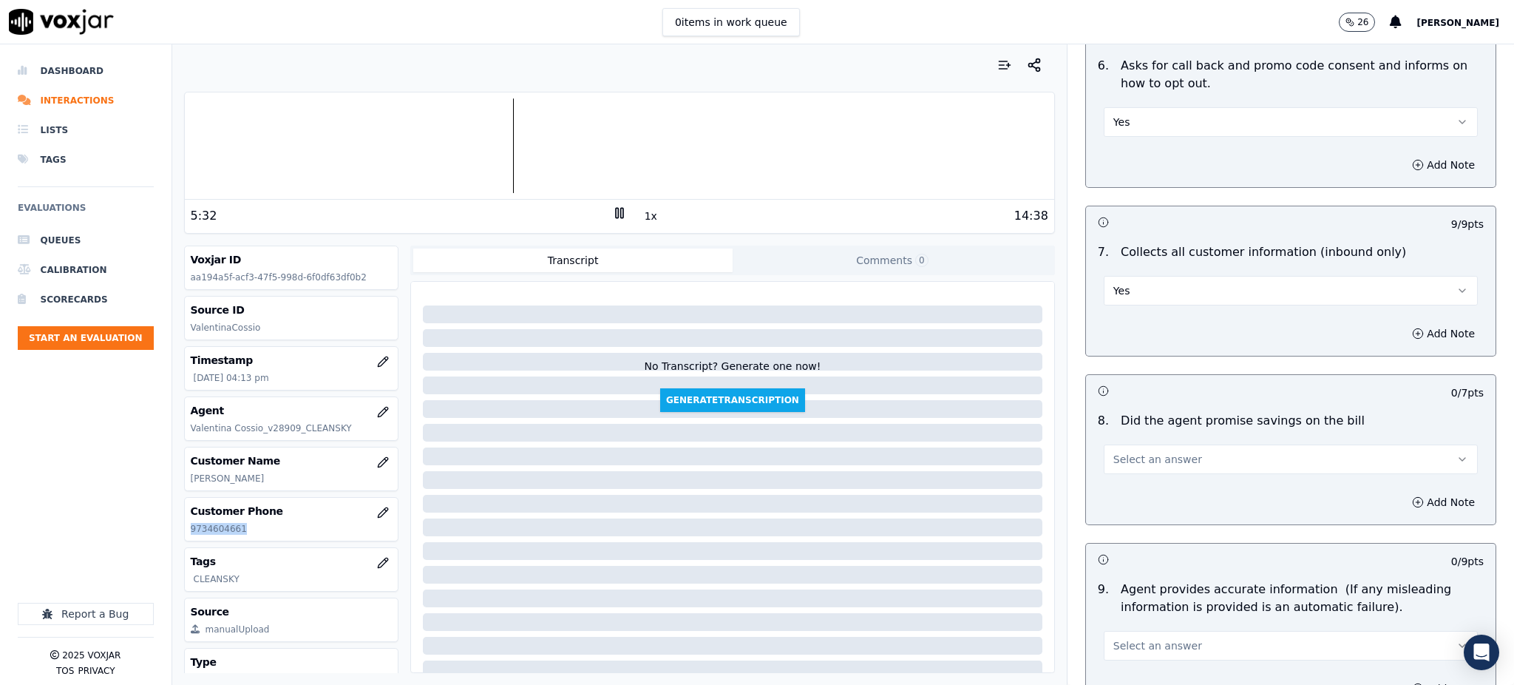
click at [1131, 452] on span "Select an answer" at bounding box center [1158, 459] width 89 height 15
click at [1122, 469] on div "No" at bounding box center [1259, 481] width 342 height 24
click at [1122, 444] on button "No" at bounding box center [1291, 459] width 374 height 30
click at [1115, 460] on div "Yes" at bounding box center [1259, 457] width 342 height 24
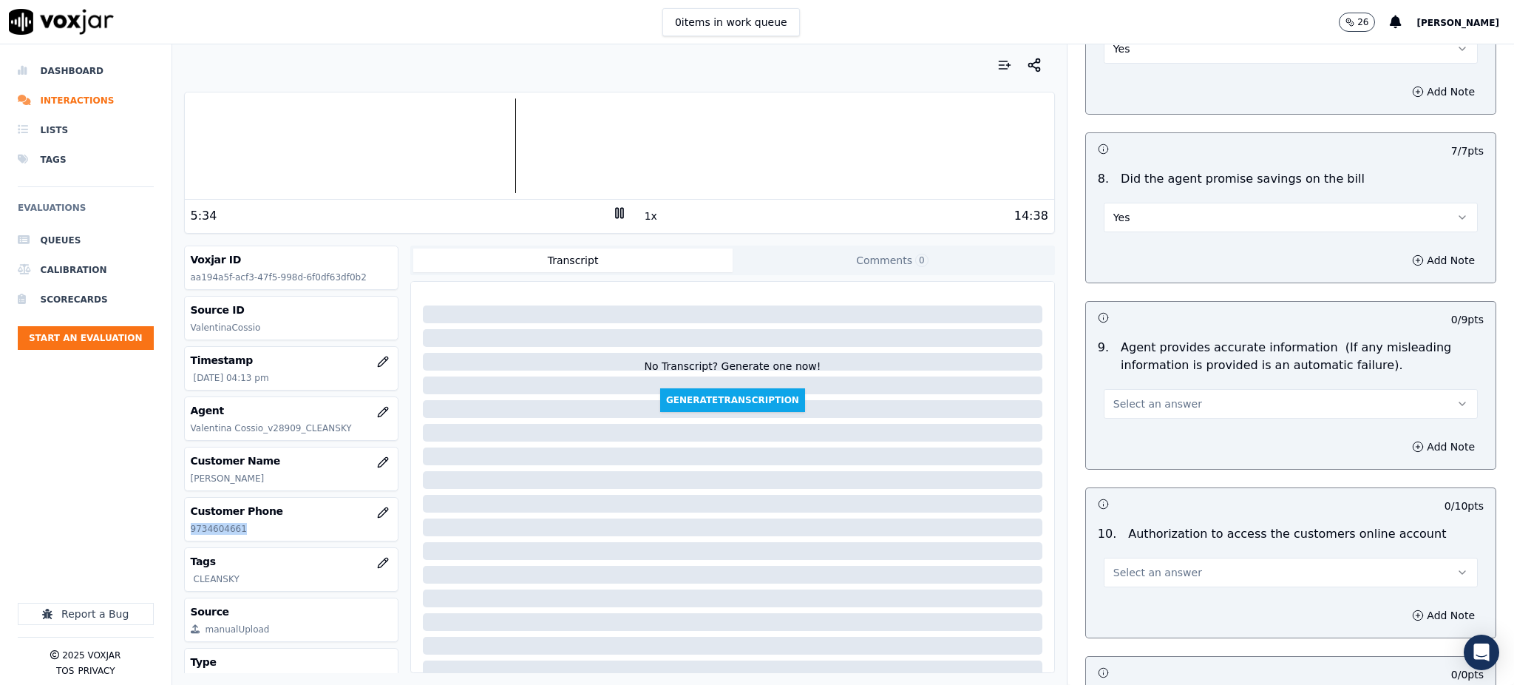
scroll to position [1380, 0]
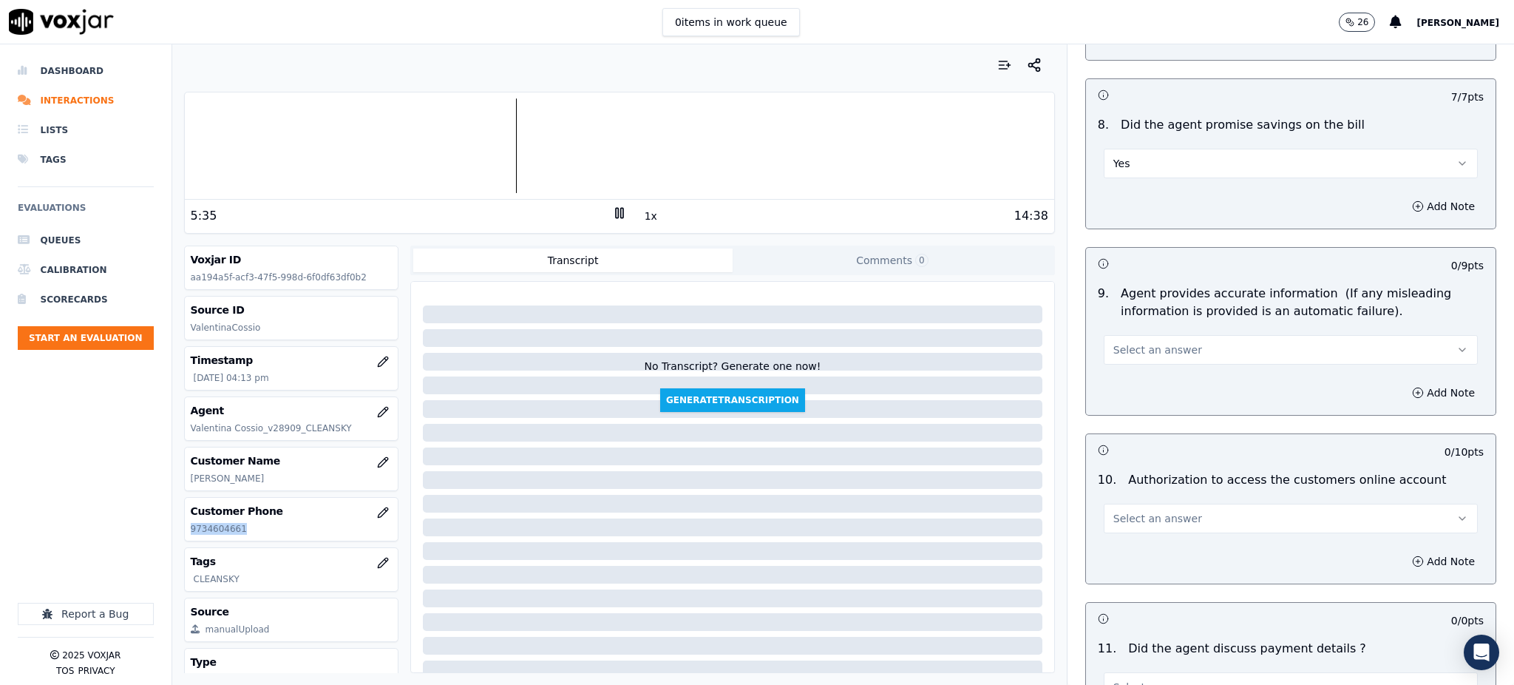
click at [1114, 342] on span "Select an answer" at bounding box center [1158, 349] width 89 height 15
click at [1120, 348] on div "Yes" at bounding box center [1259, 348] width 342 height 24
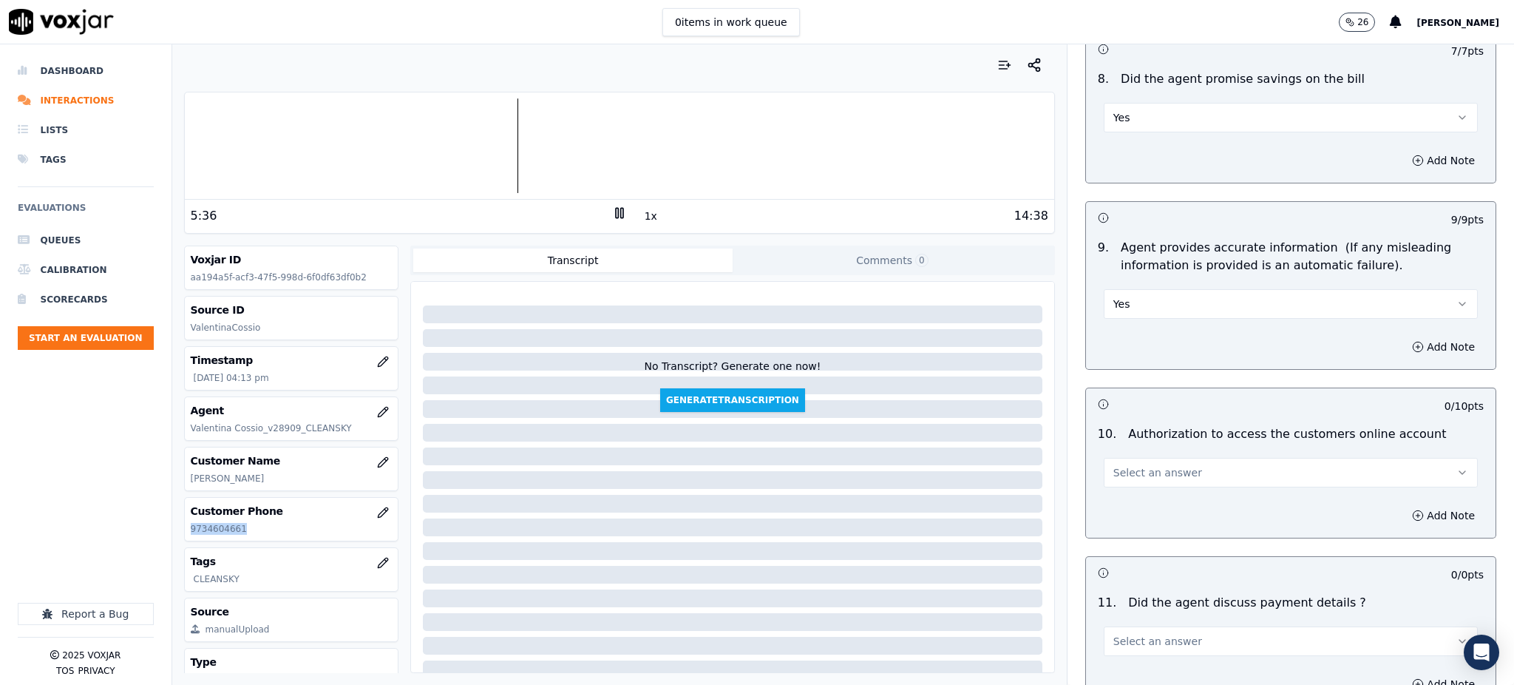
scroll to position [1577, 0]
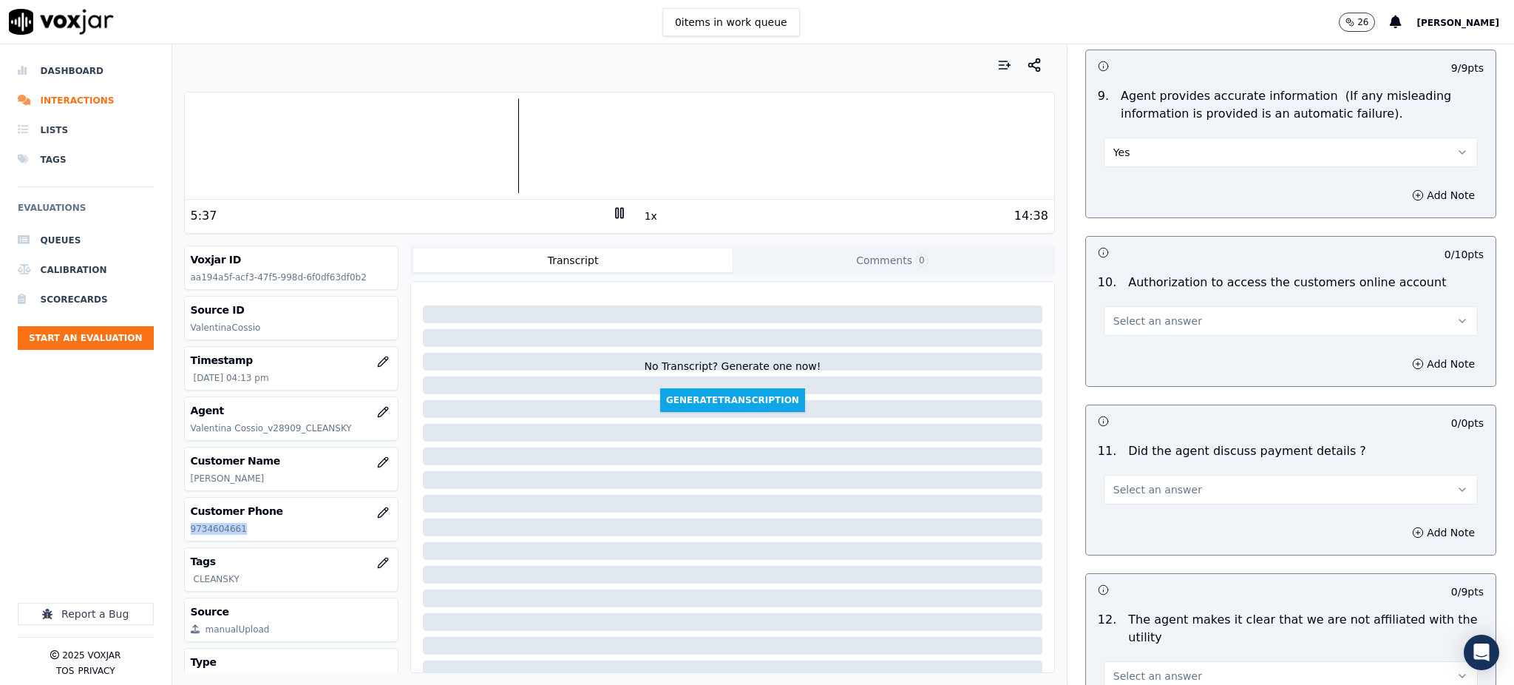
click at [1122, 306] on button "Select an answer" at bounding box center [1291, 321] width 374 height 30
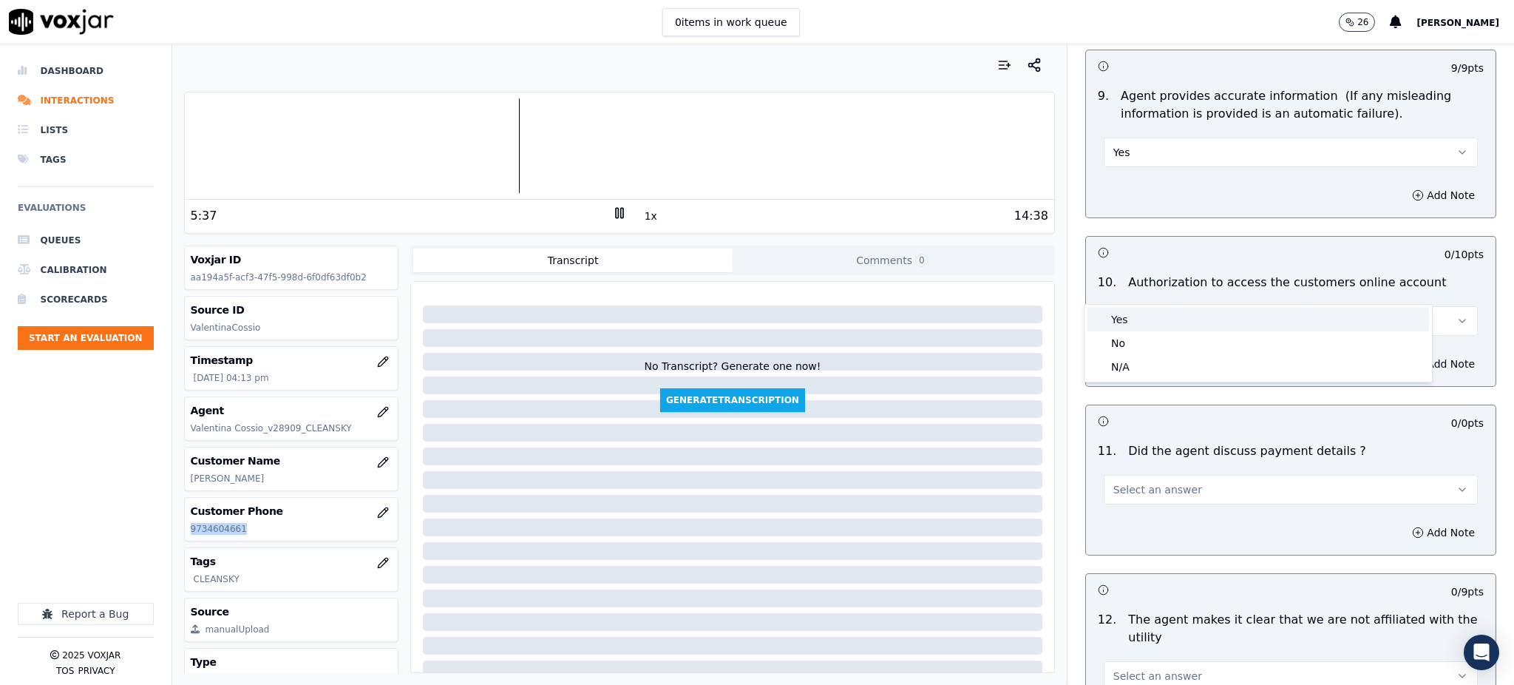
click at [1128, 325] on div "Yes" at bounding box center [1259, 320] width 342 height 24
click at [1120, 482] on span "Select an answer" at bounding box center [1158, 489] width 89 height 15
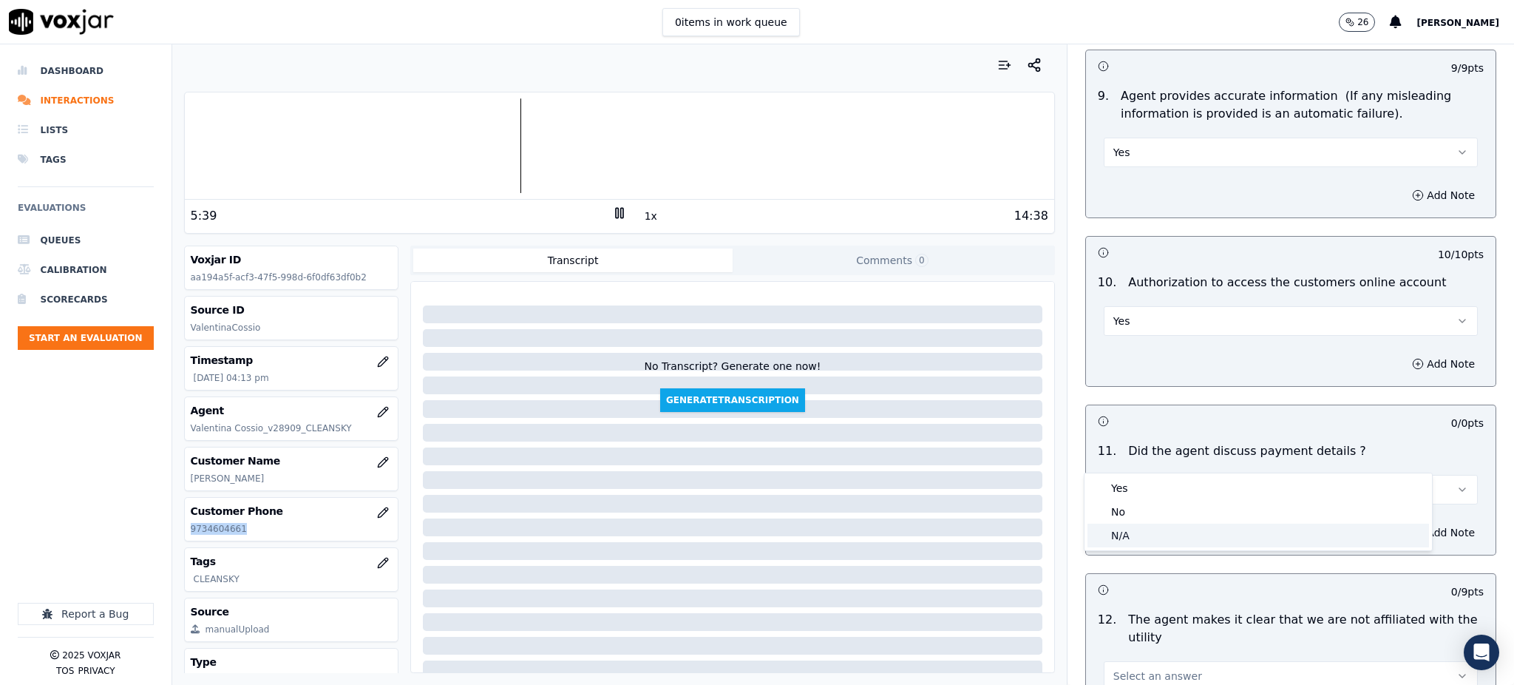
click at [1134, 533] on div "N/A" at bounding box center [1259, 536] width 342 height 24
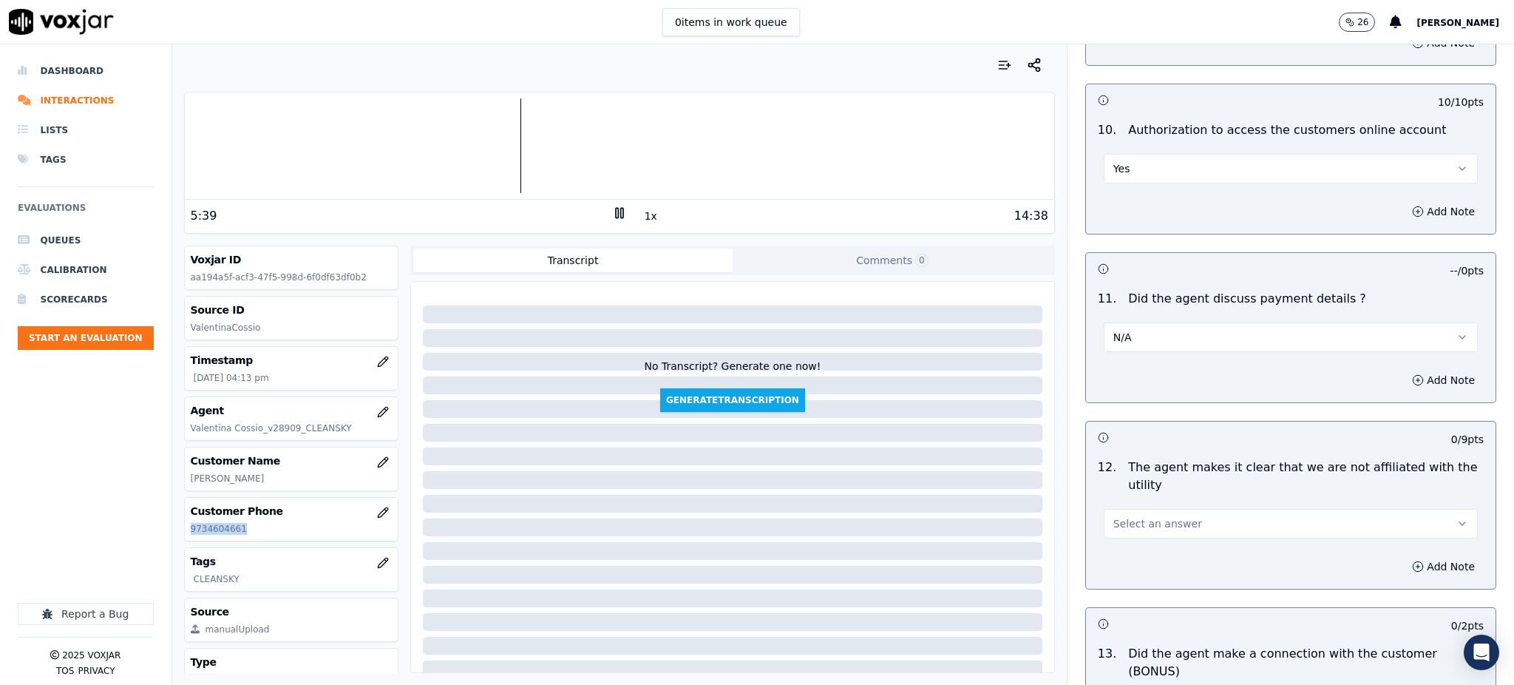
scroll to position [1775, 0]
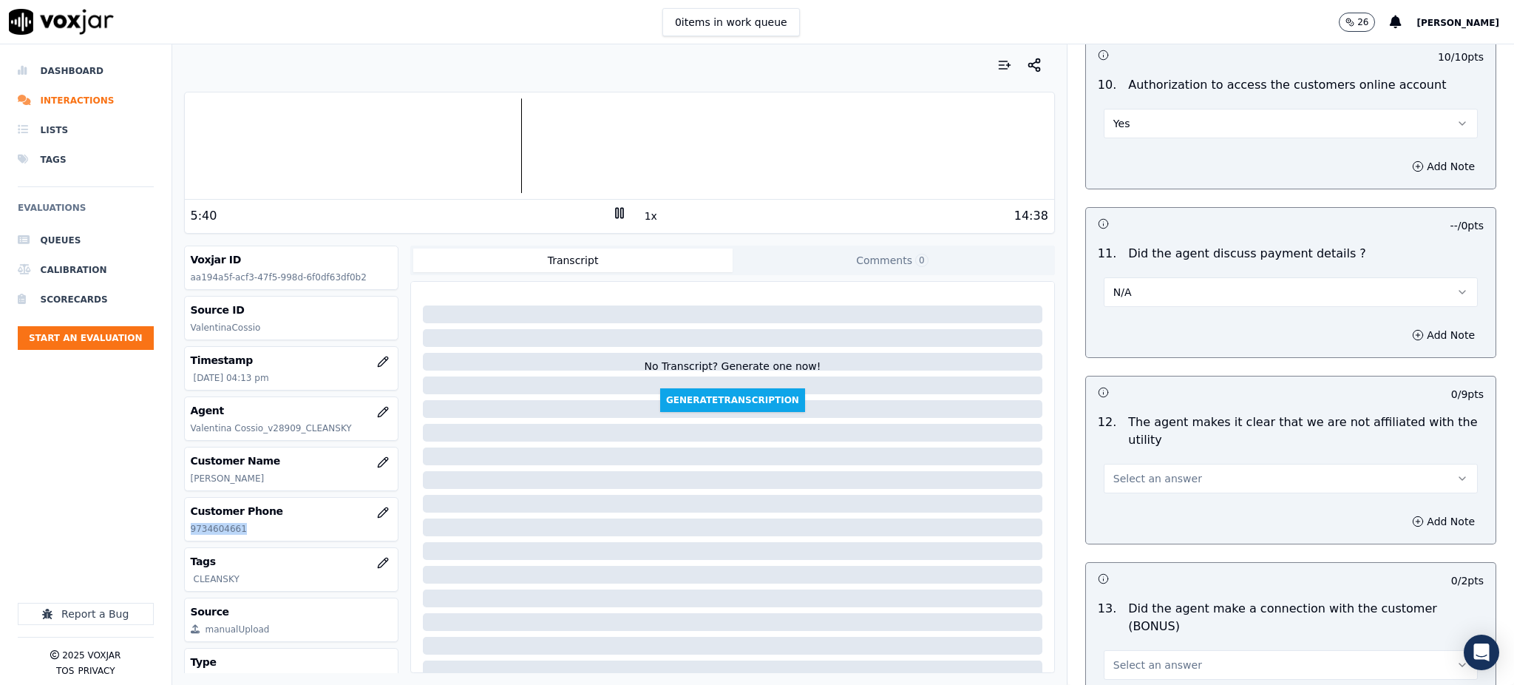
click at [1140, 471] on span "Select an answer" at bounding box center [1158, 478] width 89 height 15
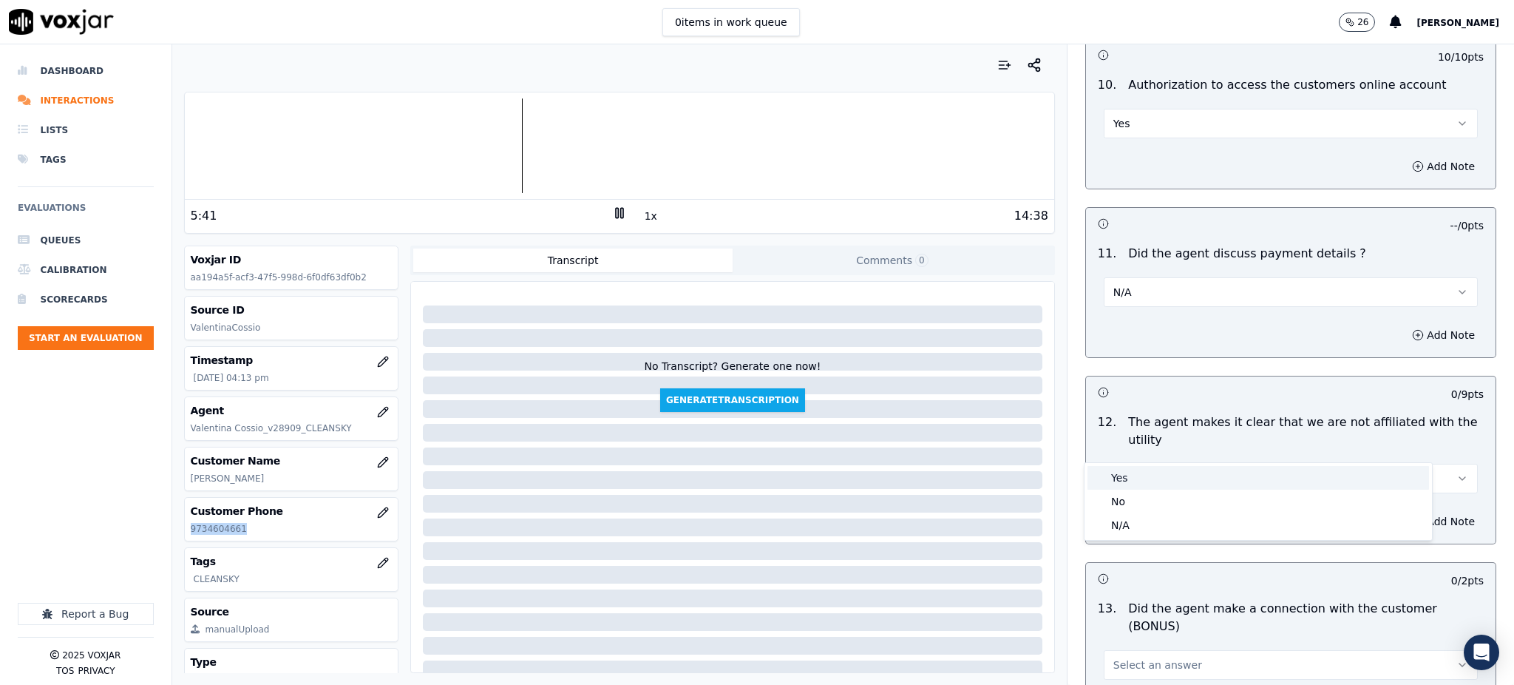
click at [1137, 483] on div "Yes" at bounding box center [1259, 478] width 342 height 24
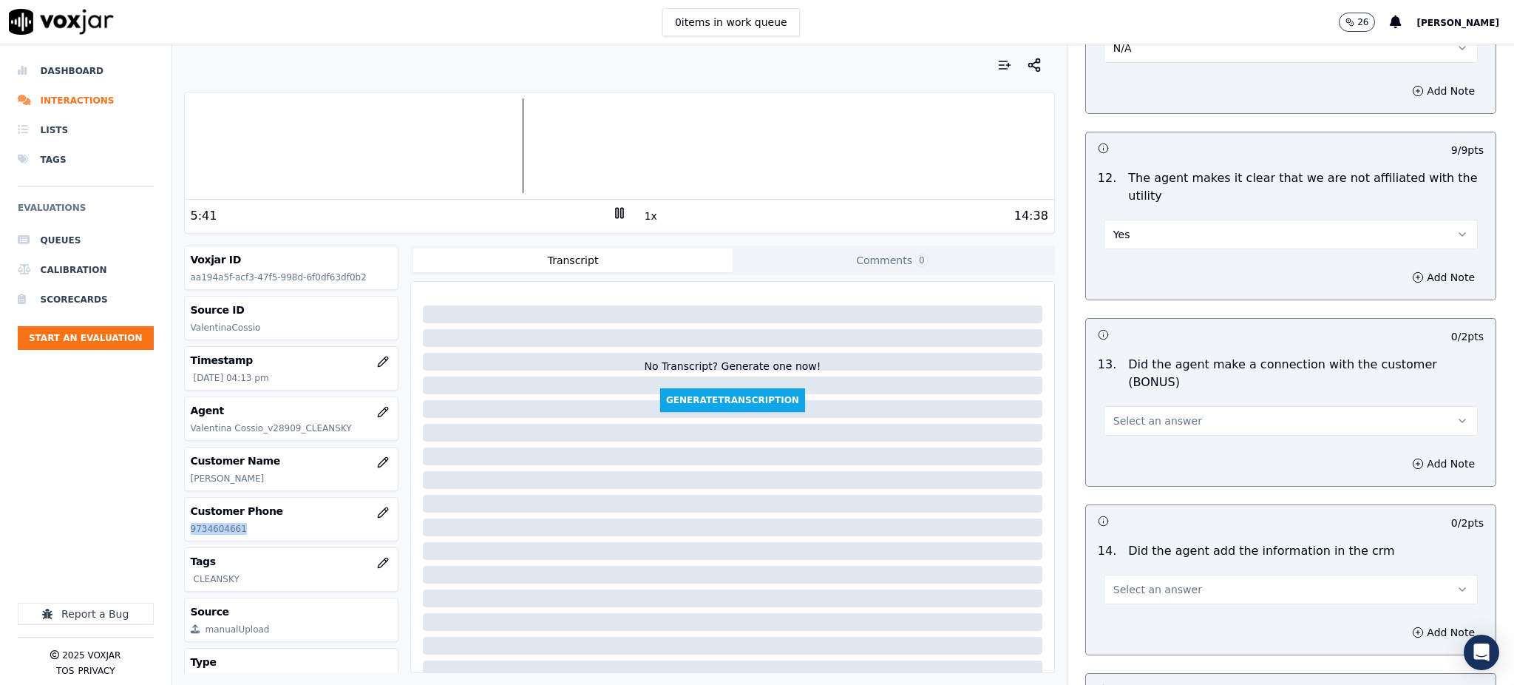
scroll to position [2070, 0]
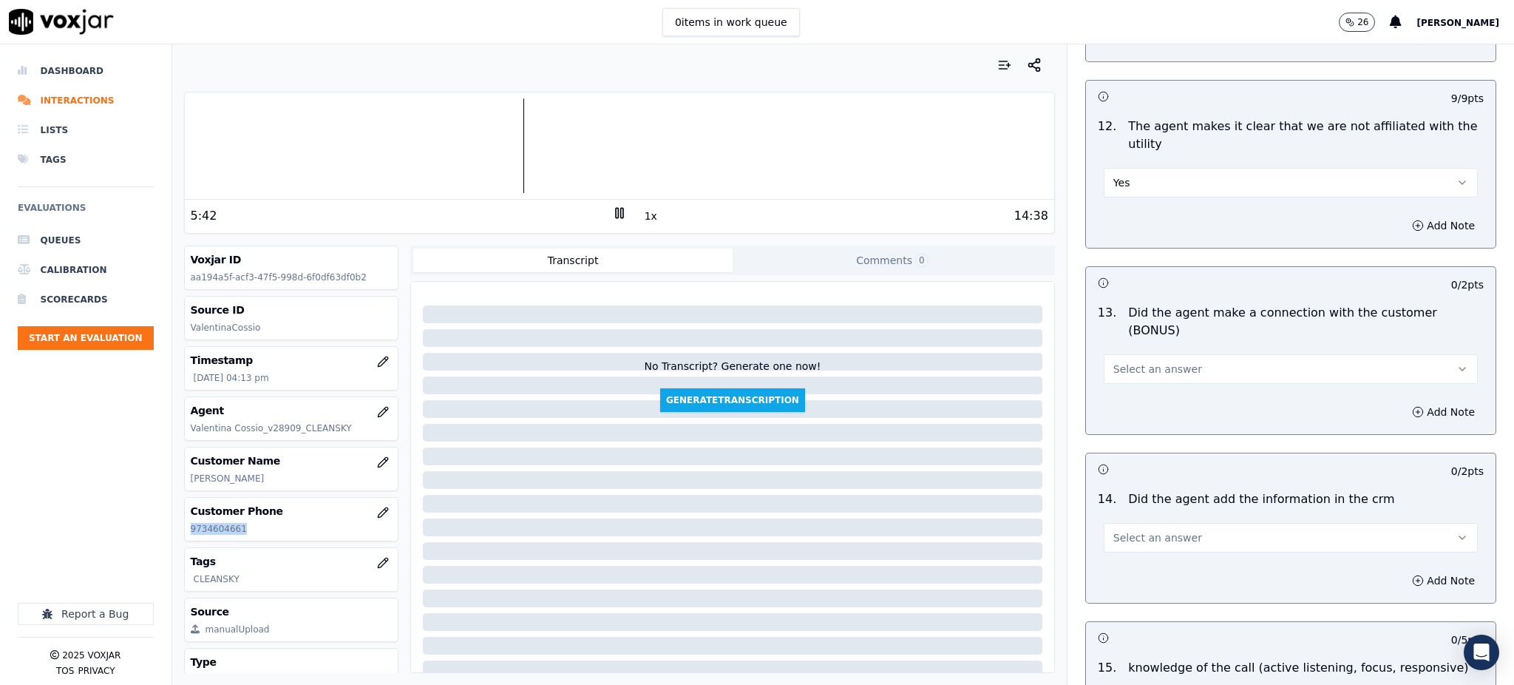
click at [1133, 362] on span "Select an answer" at bounding box center [1158, 369] width 89 height 15
click at [1134, 345] on div "Yes" at bounding box center [1259, 351] width 342 height 24
click at [1128, 530] on span "Select an answer" at bounding box center [1158, 537] width 89 height 15
click at [1139, 520] on div "Yes" at bounding box center [1259, 519] width 342 height 24
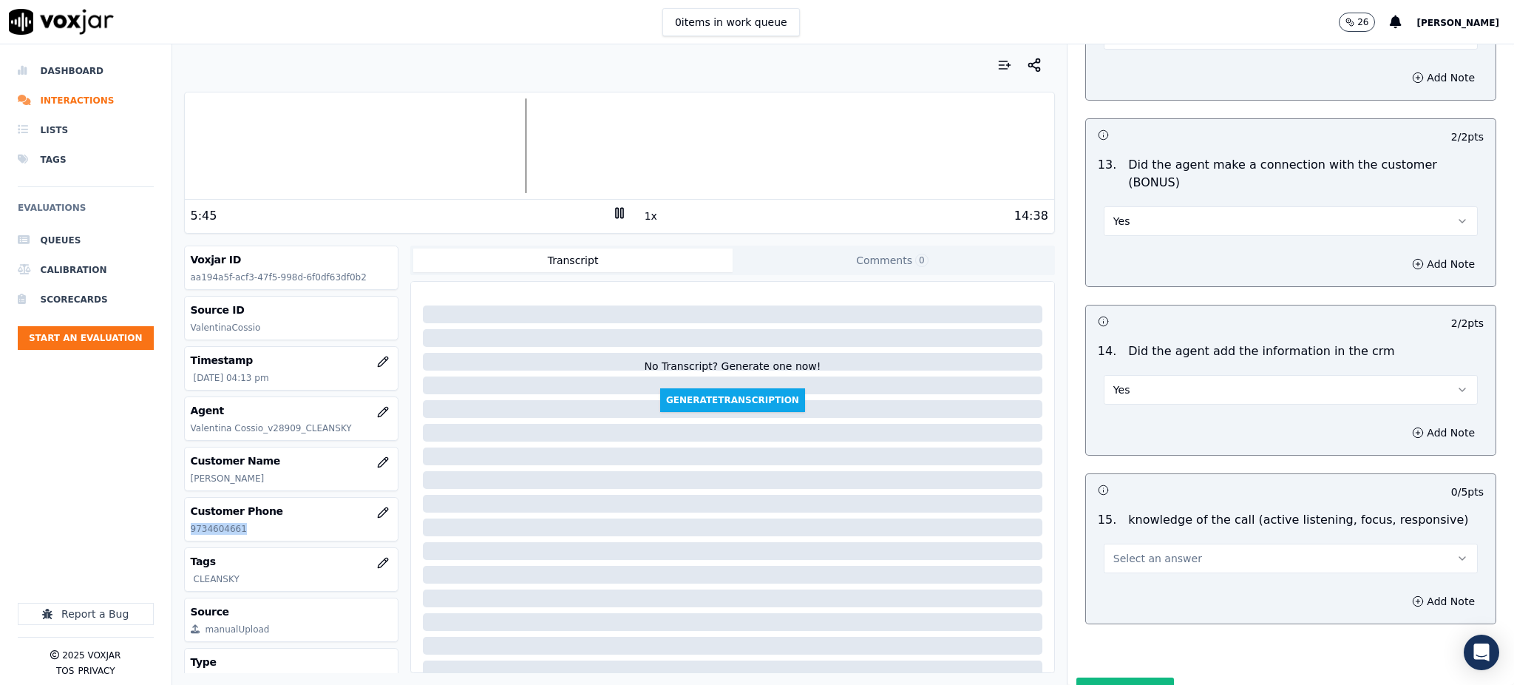
scroll to position [2238, 0]
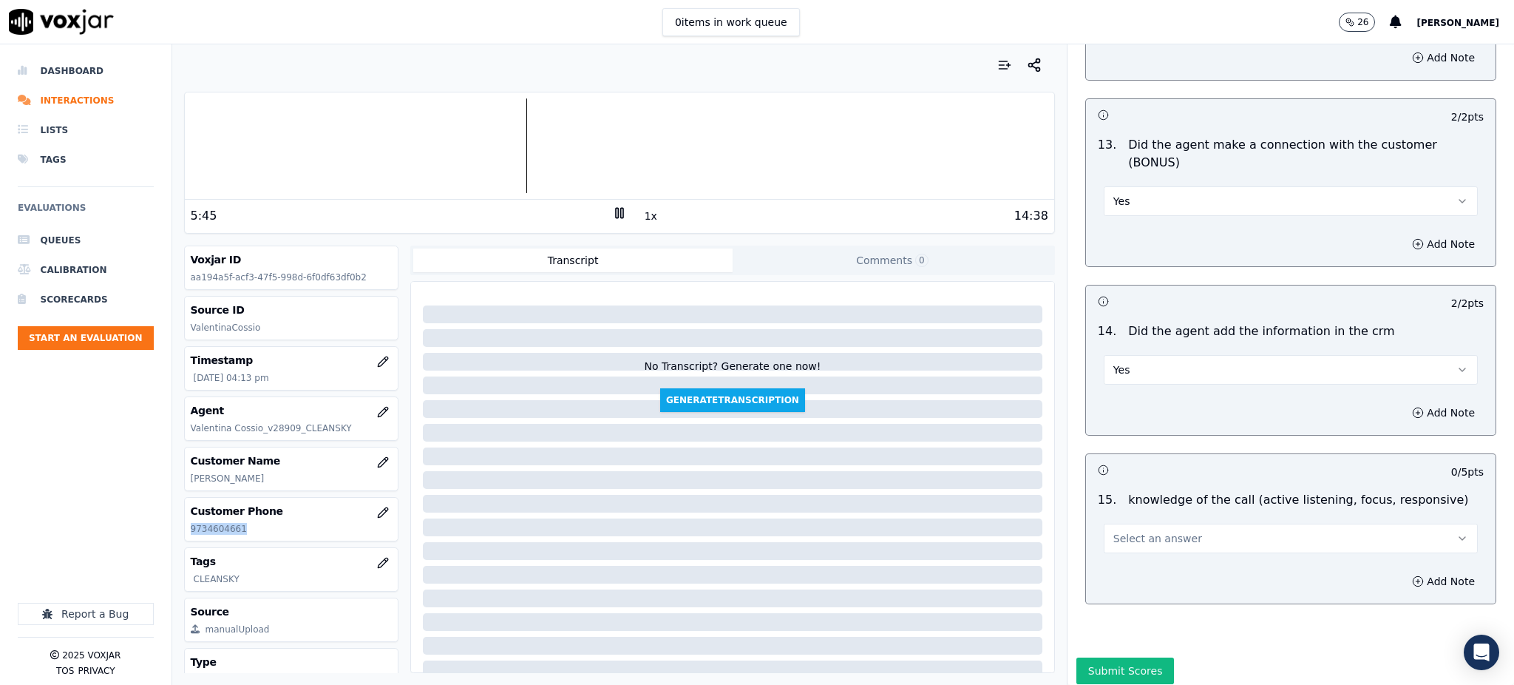
click at [1132, 531] on span "Select an answer" at bounding box center [1158, 538] width 89 height 15
click at [1142, 515] on div "Yes" at bounding box center [1259, 520] width 342 height 24
click at [1107, 657] on button "Submit Scores" at bounding box center [1126, 670] width 98 height 27
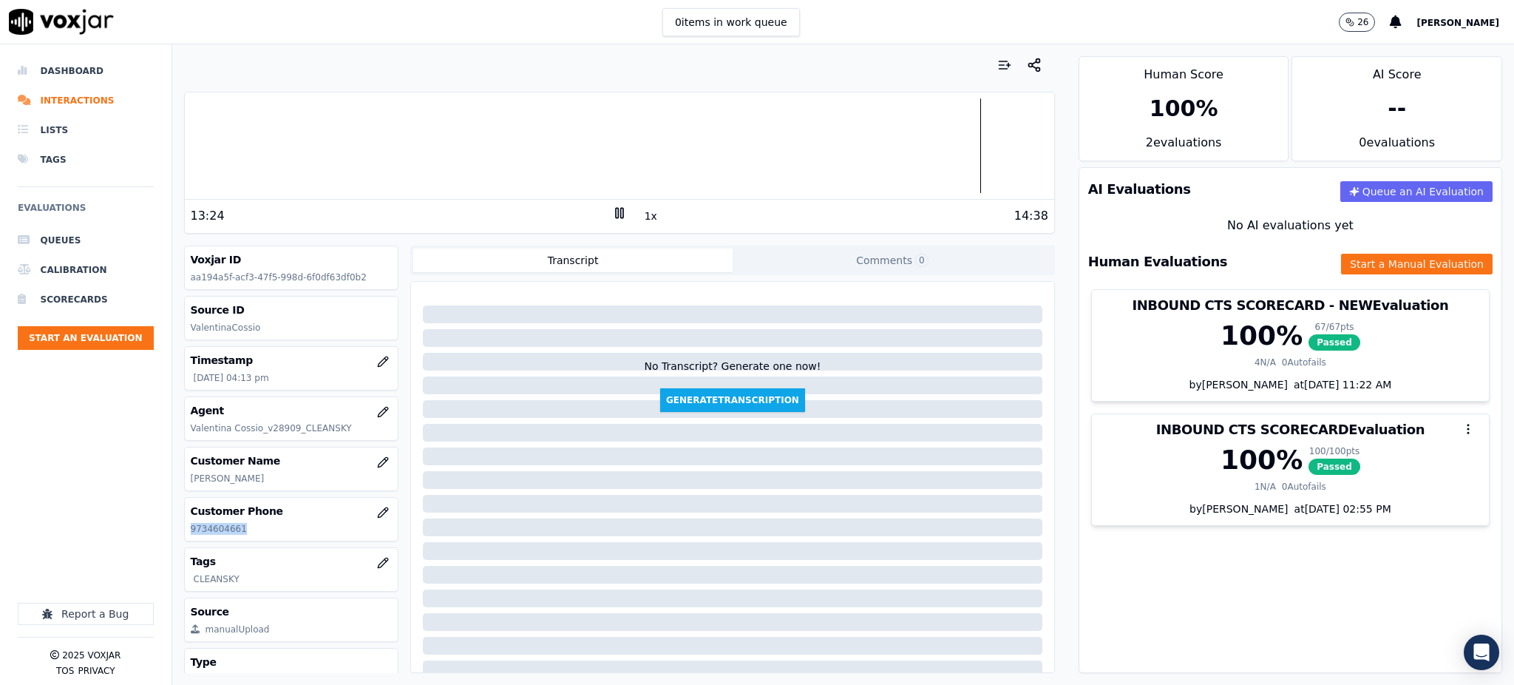
click at [612, 217] on icon at bounding box center [619, 213] width 15 height 15
click at [616, 211] on polygon at bounding box center [620, 213] width 9 height 11
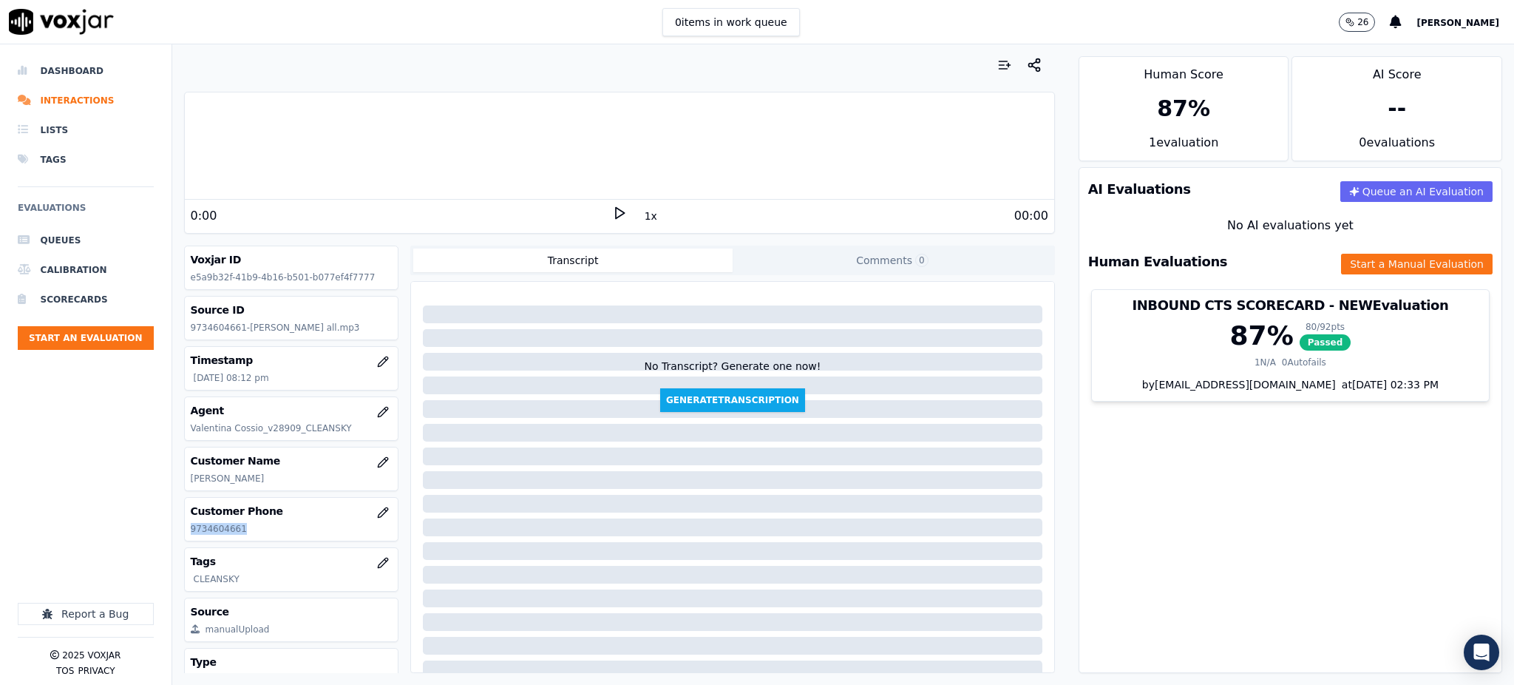
drag, startPoint x: 244, startPoint y: 528, endPoint x: 176, endPoint y: 518, distance: 68.7
click at [178, 520] on div "Your browser does not support the audio element. 0:00 1x 00:00 Voxjar ID e5a9b3…" at bounding box center [619, 364] width 895 height 640
copy div "Customer Phone [PHONE_NUMBER]"
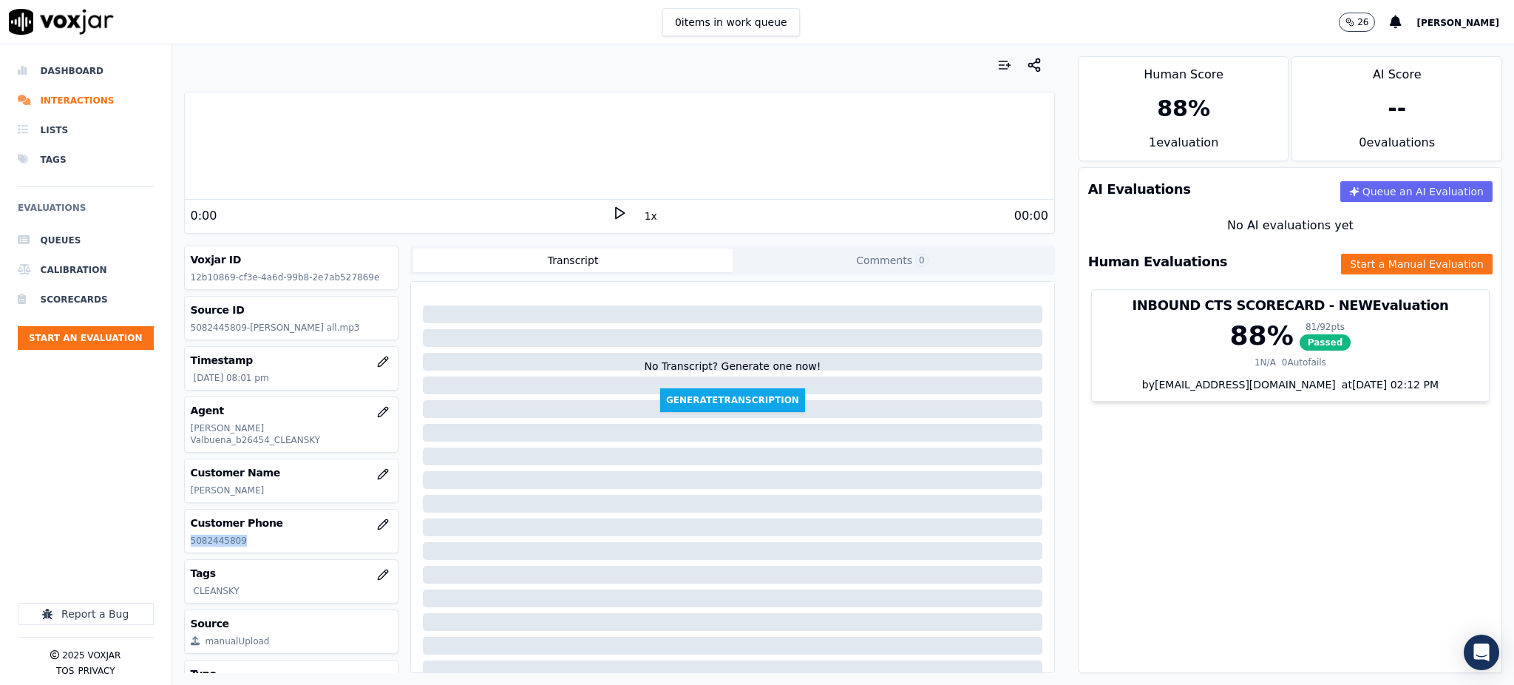
drag, startPoint x: 233, startPoint y: 529, endPoint x: 197, endPoint y: 546, distance: 40.0
click at [185, 536] on div "Customer Phone [PHONE_NUMBER]" at bounding box center [292, 530] width 214 height 43
copy p "5082445809"
drag, startPoint x: 609, startPoint y: 210, endPoint x: 415, endPoint y: 42, distance: 256.9
click at [616, 208] on polygon at bounding box center [620, 213] width 9 height 11
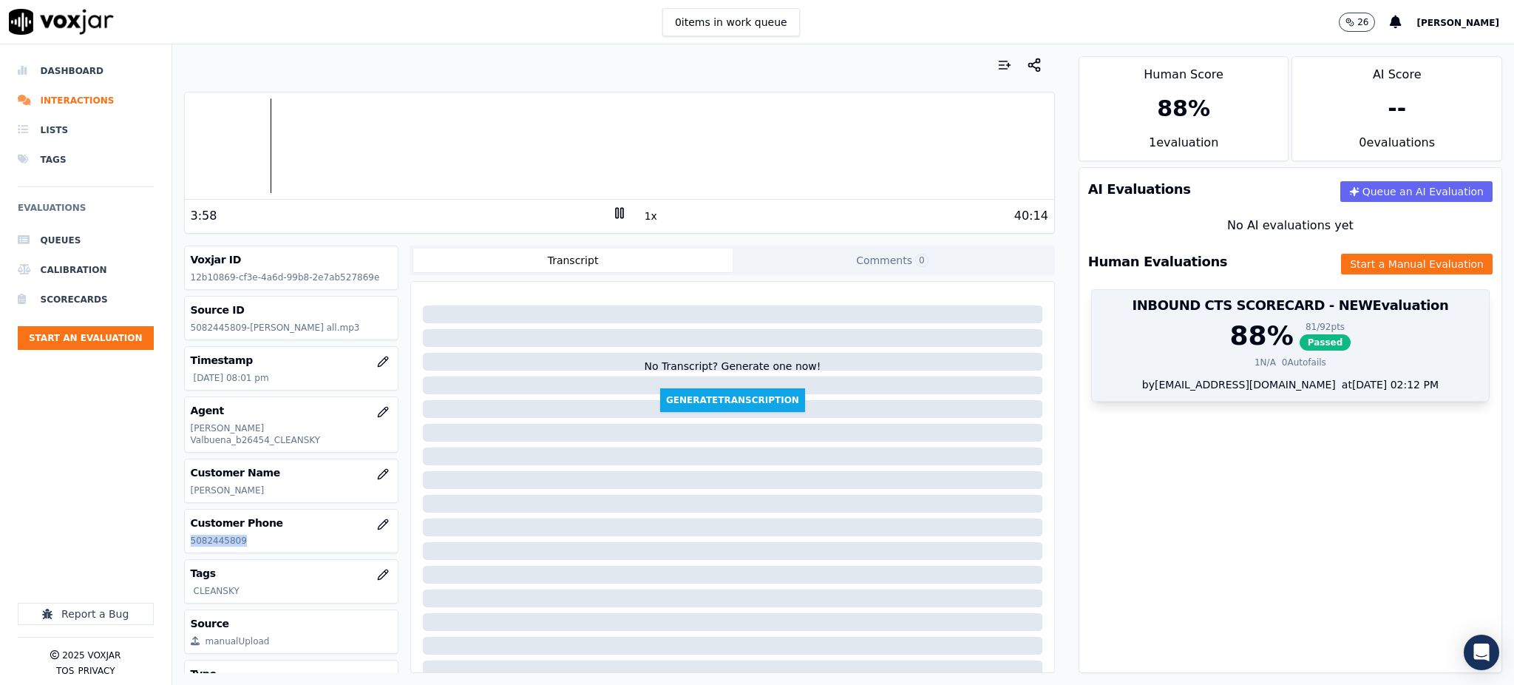
drag, startPoint x: 1282, startPoint y: 339, endPoint x: 1274, endPoint y: 333, distance: 10.5
click at [1300, 339] on span "Passed" at bounding box center [1326, 342] width 52 height 16
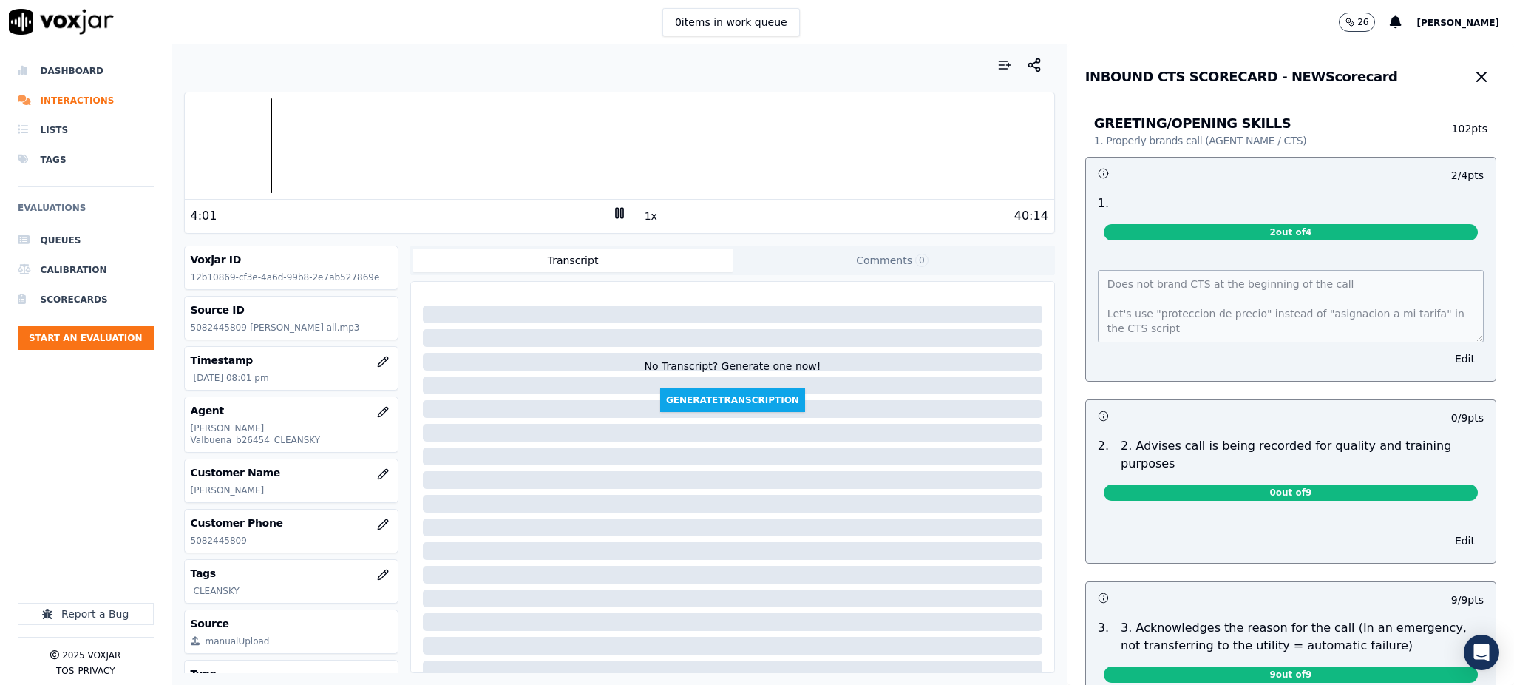
click at [1067, 275] on div "INBOUND CTS SCORECARD - NEW Scorecard GREETING/OPENING SKILLS 1. Properly brand…" at bounding box center [1290, 364] width 447 height 640
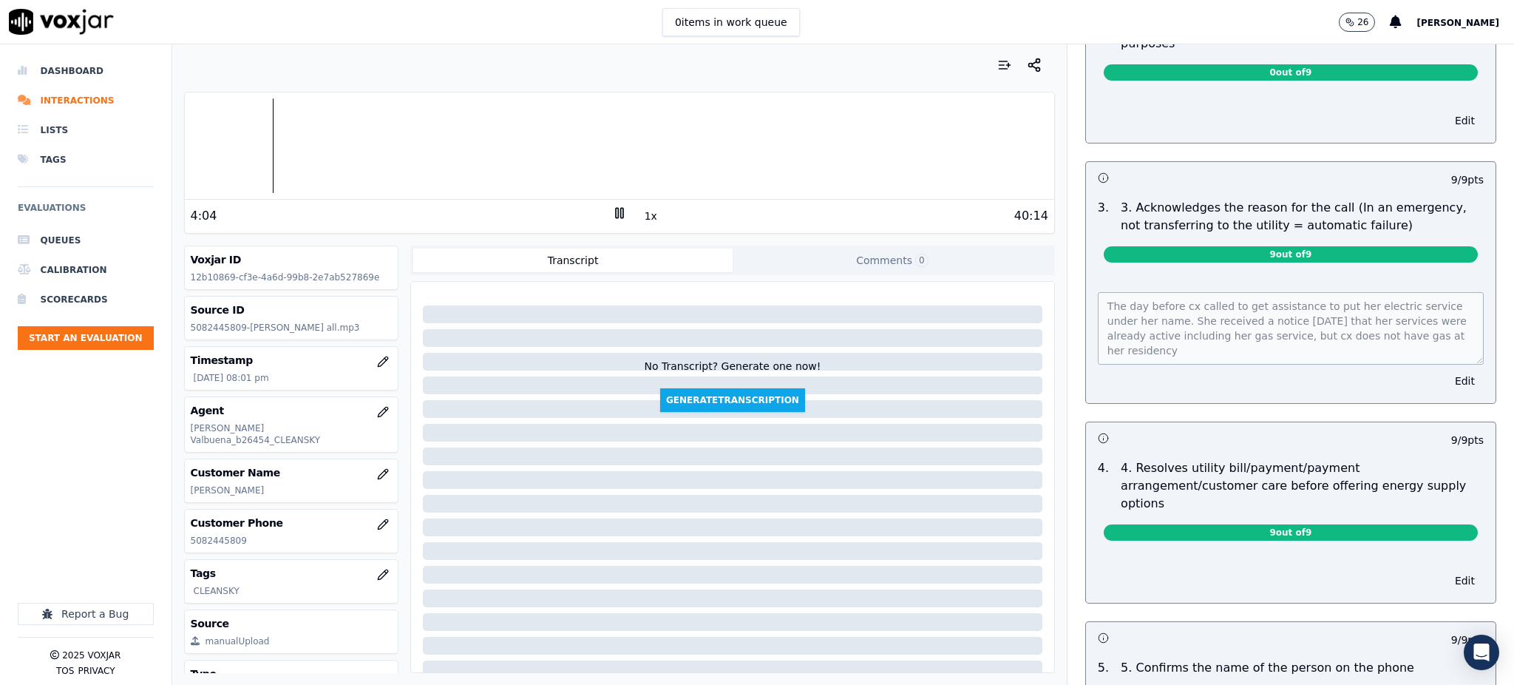
scroll to position [394, 0]
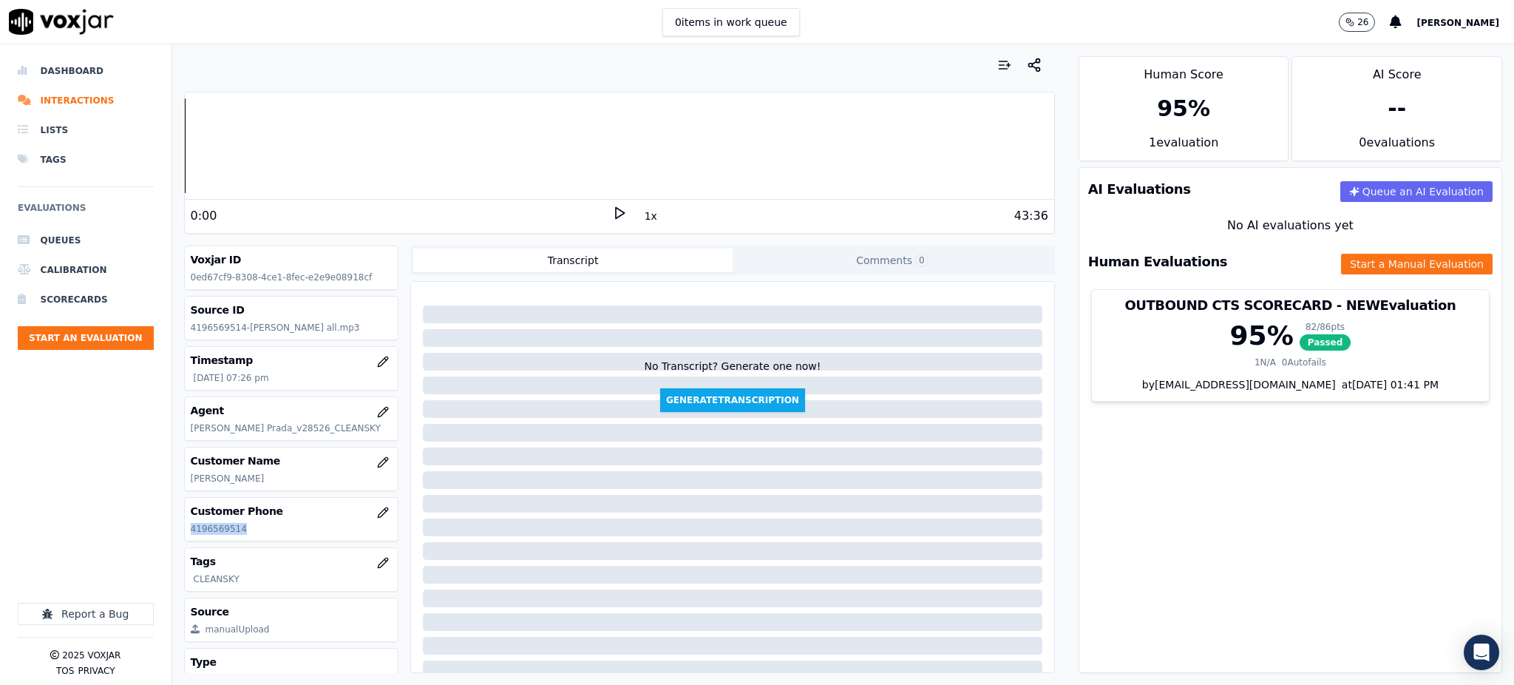
drag, startPoint x: 252, startPoint y: 531, endPoint x: 189, endPoint y: 532, distance: 62.9
click at [189, 532] on div "Customer Phone [PHONE_NUMBER]" at bounding box center [292, 519] width 214 height 43
copy p "4196569514"
click at [612, 213] on icon at bounding box center [619, 213] width 15 height 15
drag, startPoint x: 254, startPoint y: 532, endPoint x: 183, endPoint y: 532, distance: 71.0
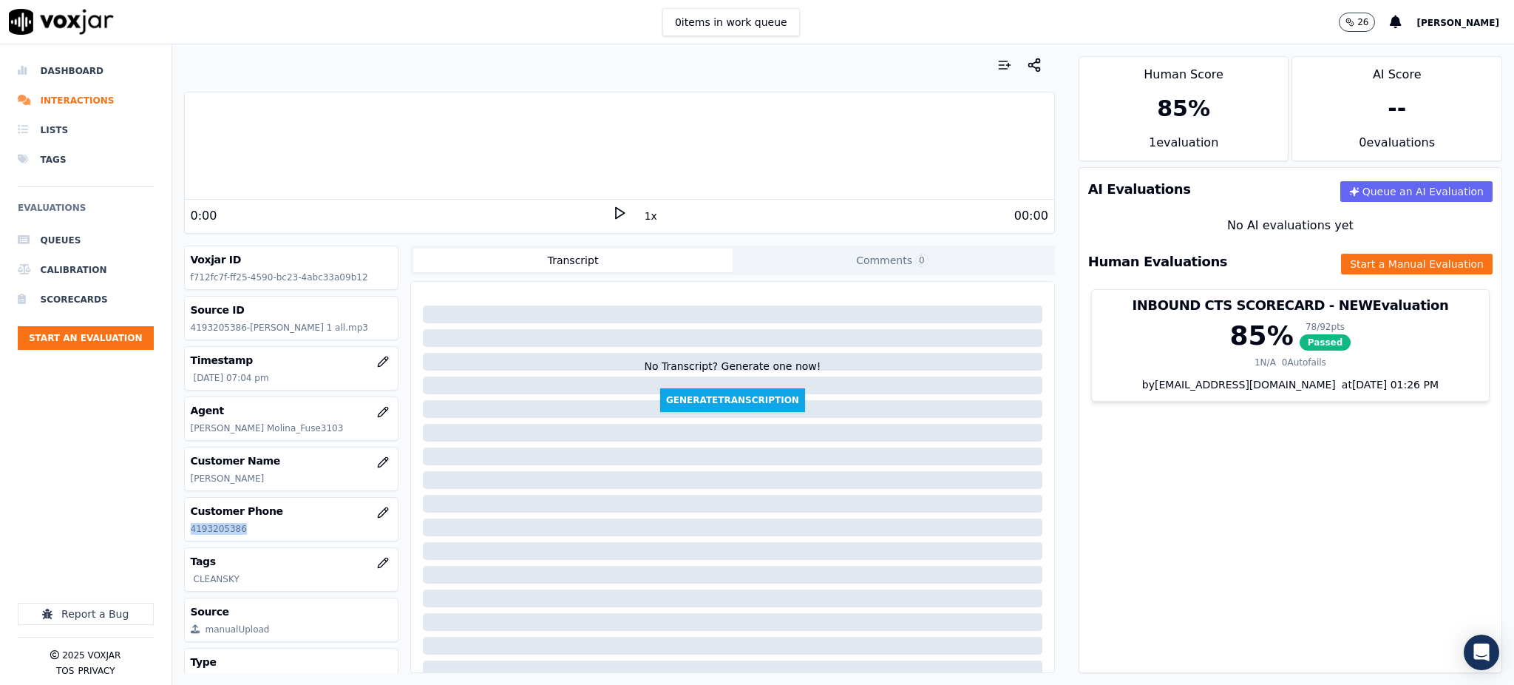
click at [184, 648] on div "Customer Phone 4193205386" at bounding box center [291, 670] width 215 height 44
copy p "4193205386"
click at [616, 211] on polygon at bounding box center [620, 213] width 9 height 11
drag, startPoint x: 251, startPoint y: 532, endPoint x: 183, endPoint y: 535, distance: 67.4
click at [185, 535] on div "Customer Phone [PHONE_NUMBER]" at bounding box center [292, 519] width 214 height 43
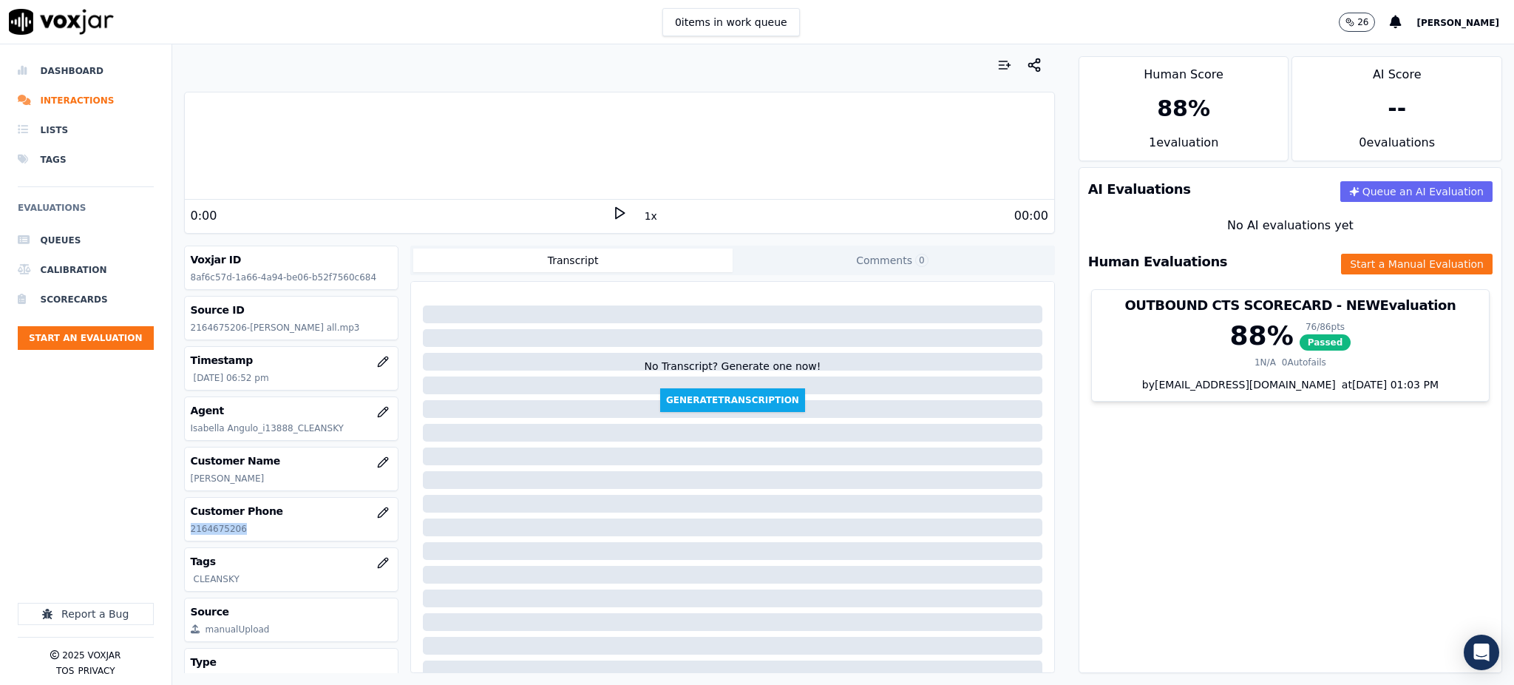
copy p "2164675206"
click at [612, 206] on icon at bounding box center [619, 213] width 15 height 15
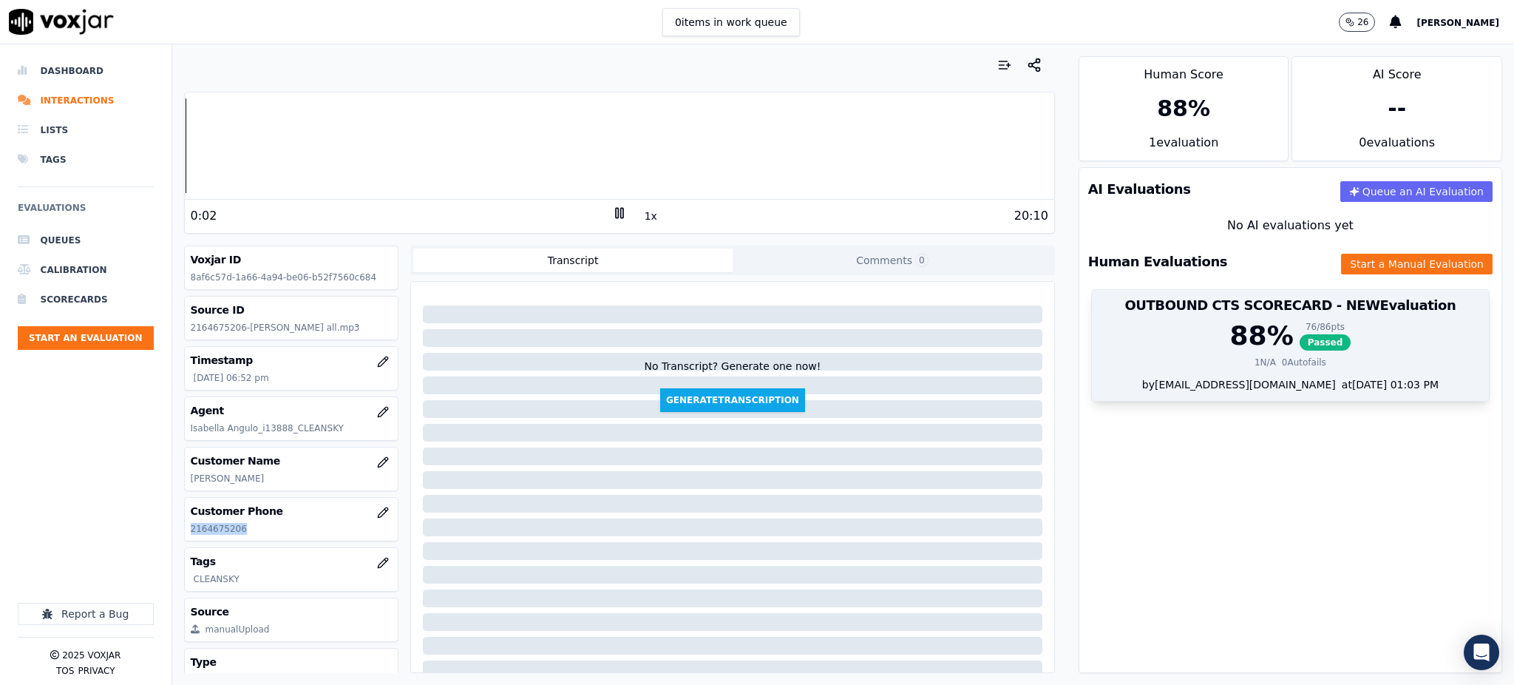
click at [1300, 343] on span "Passed" at bounding box center [1326, 342] width 52 height 16
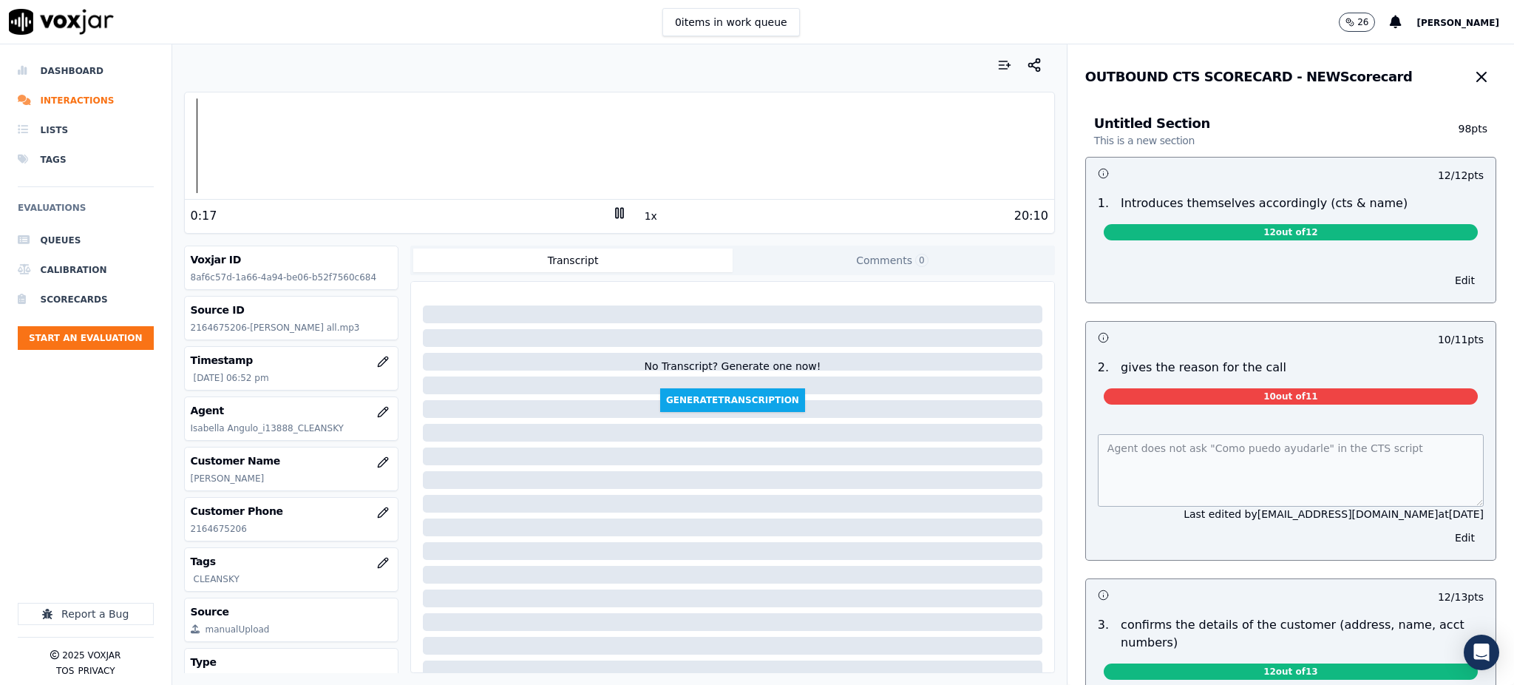
click at [627, 212] on div "20:10" at bounding box center [837, 216] width 421 height 18
click at [616, 214] on rect at bounding box center [617, 213] width 2 height 10
click at [600, 207] on div "0:43" at bounding box center [401, 216] width 421 height 18
click at [612, 212] on icon at bounding box center [619, 213] width 15 height 15
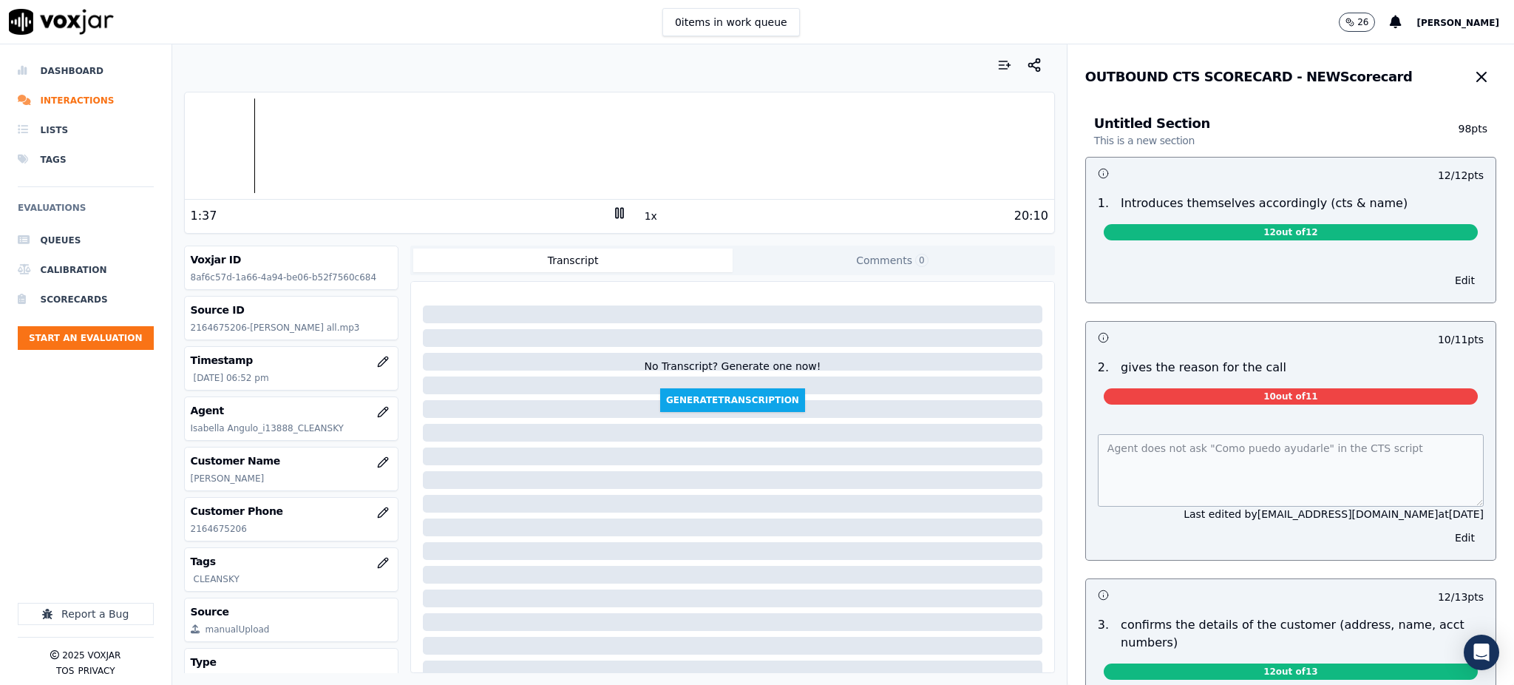
click at [612, 219] on icon at bounding box center [619, 213] width 15 height 15
drag, startPoint x: 606, startPoint y: 214, endPoint x: 592, endPoint y: 217, distance: 14.2
click at [612, 213] on icon at bounding box center [619, 213] width 15 height 15
click at [1067, 479] on div "OUTBOUND CTS SCORECARD - NEW Scorecard Untitled Section This is a new section 9…" at bounding box center [1290, 364] width 447 height 640
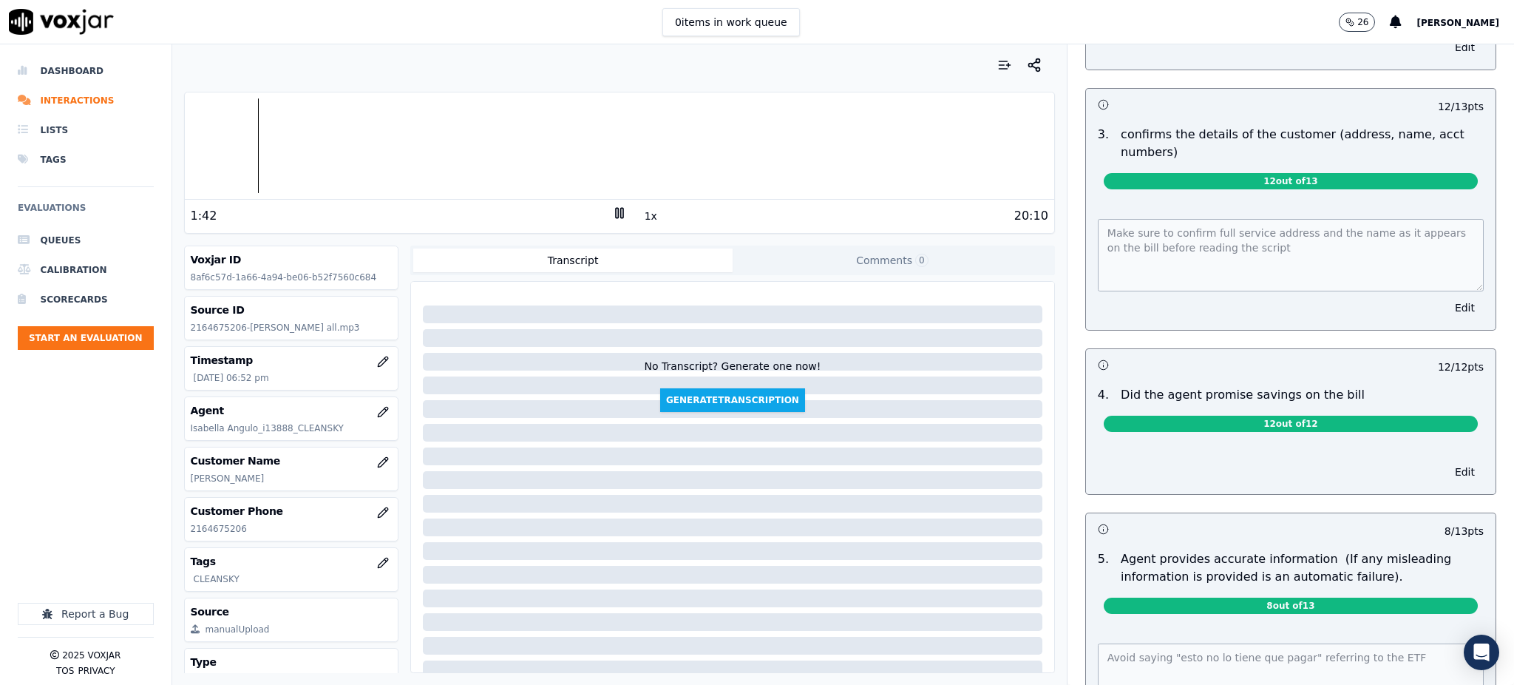
scroll to position [492, 0]
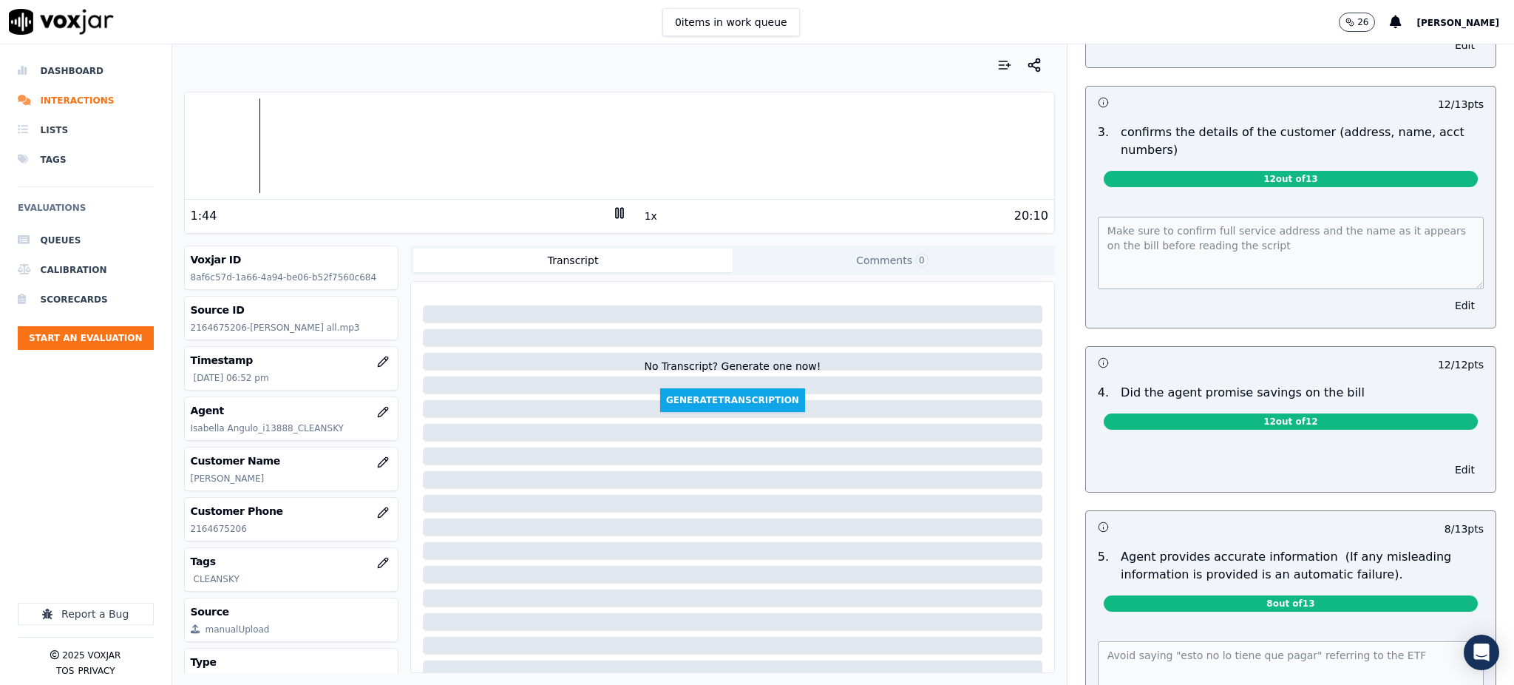
click at [1086, 231] on div "Make sure to confirm full service address and the name as it appears on the bil…" at bounding box center [1291, 263] width 410 height 129
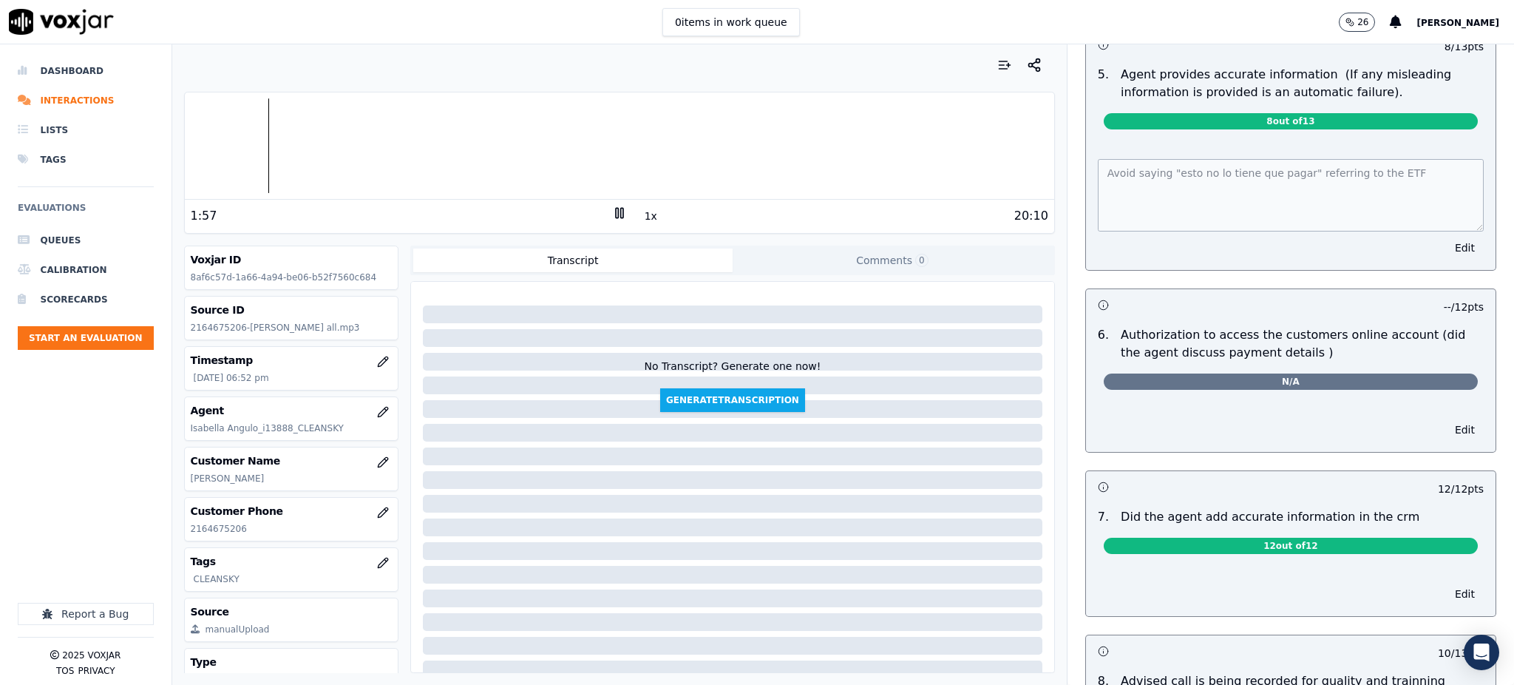
scroll to position [986, 0]
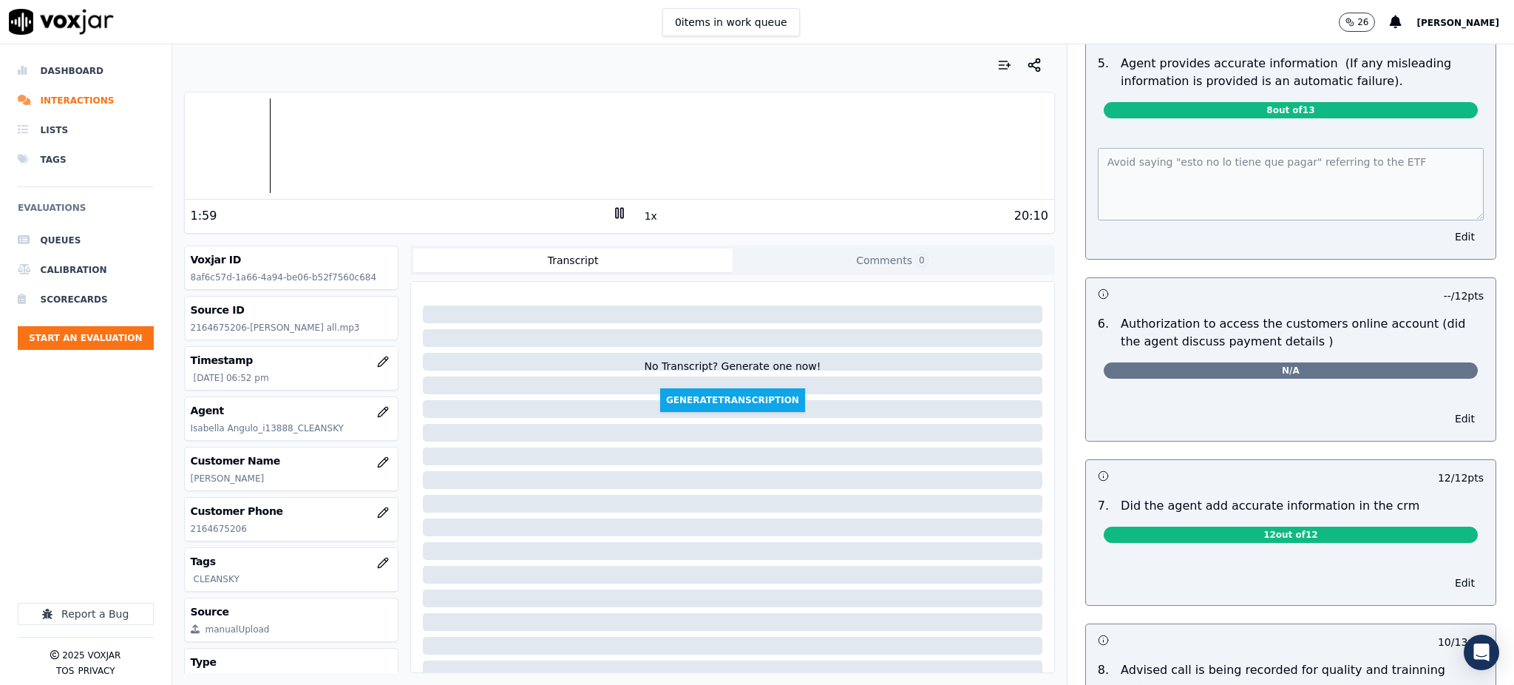
click at [998, 178] on div "Your browser does not support the audio element. 1:59 1x 20:10 Voxjar ID 8af6c5…" at bounding box center [843, 364] width 1343 height 640
click at [612, 225] on div "8:41 1x 20:10" at bounding box center [620, 216] width 870 height 32
click at [612, 218] on icon at bounding box center [619, 213] width 15 height 15
click at [612, 214] on icon at bounding box center [619, 213] width 15 height 15
drag, startPoint x: 244, startPoint y: 521, endPoint x: 180, endPoint y: 538, distance: 66.4
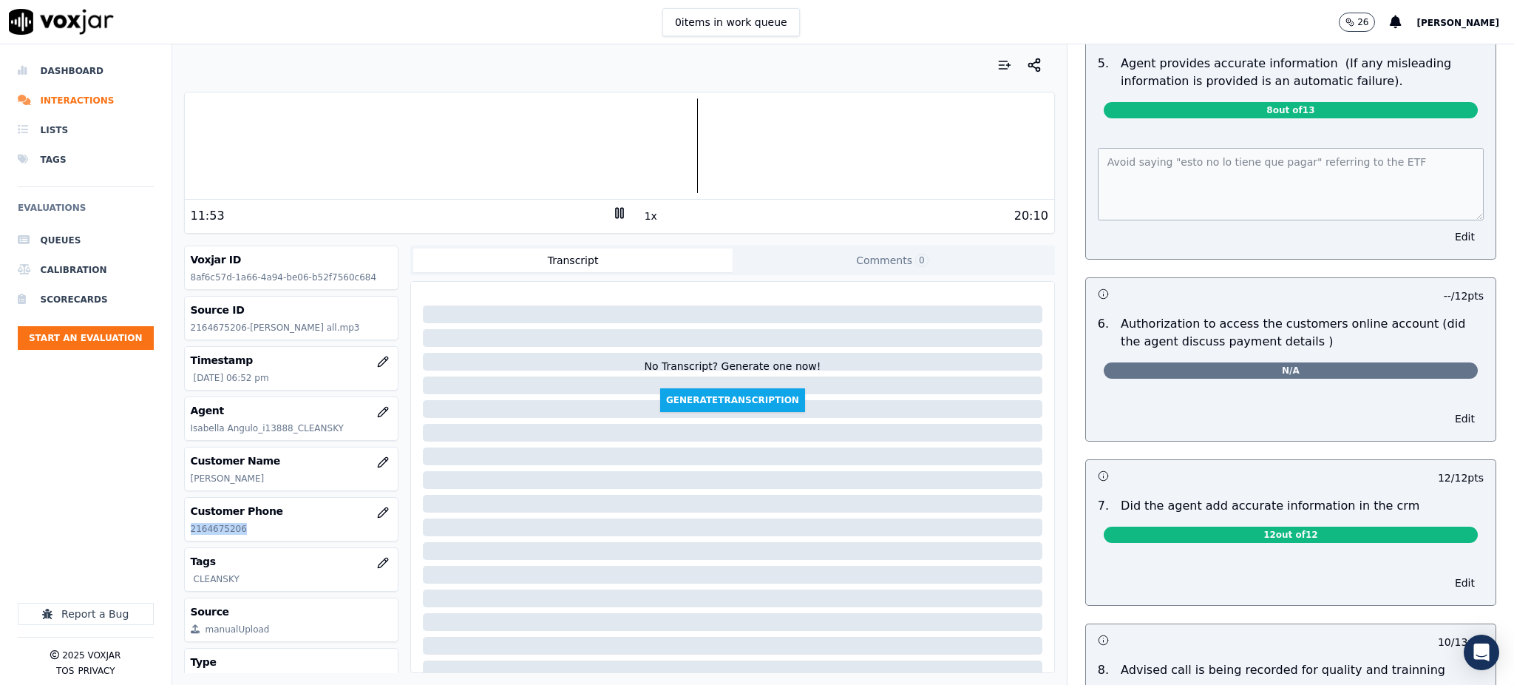
click at [180, 538] on div "Your browser does not support the audio element. 11:53 1x 20:10 Voxjar ID 8af6c…" at bounding box center [619, 364] width 895 height 640
copy p "2164675206"
click at [612, 211] on icon at bounding box center [619, 213] width 15 height 15
click at [602, 218] on div "13:26 1x 20:10" at bounding box center [620, 216] width 870 height 32
click at [612, 217] on icon at bounding box center [619, 213] width 15 height 15
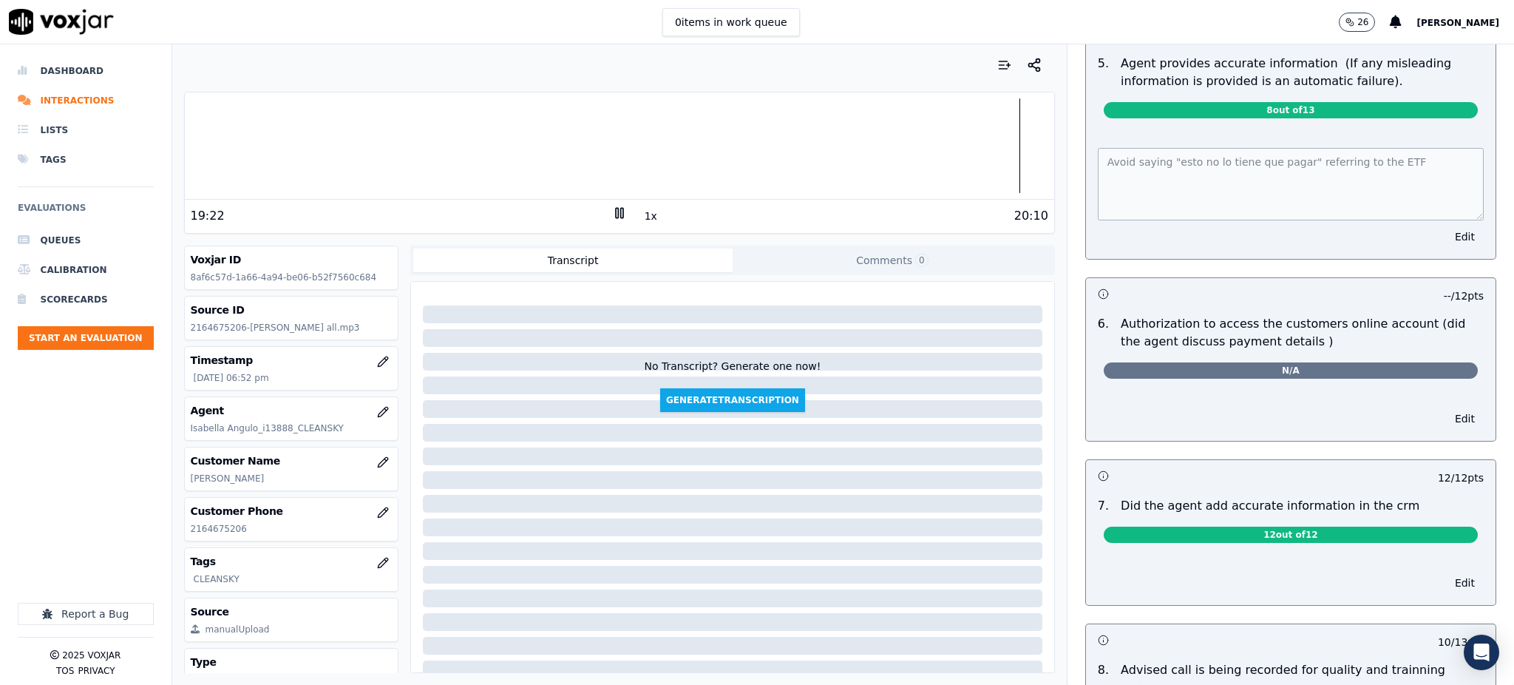
click at [627, 210] on div "20:10" at bounding box center [837, 216] width 421 height 18
click at [616, 213] on rect at bounding box center [617, 213] width 2 height 10
click at [609, 205] on div "19:23 1x 20:10" at bounding box center [620, 216] width 870 height 32
click at [612, 212] on icon at bounding box center [619, 213] width 15 height 15
click at [620, 217] on rect at bounding box center [621, 213] width 2 height 10
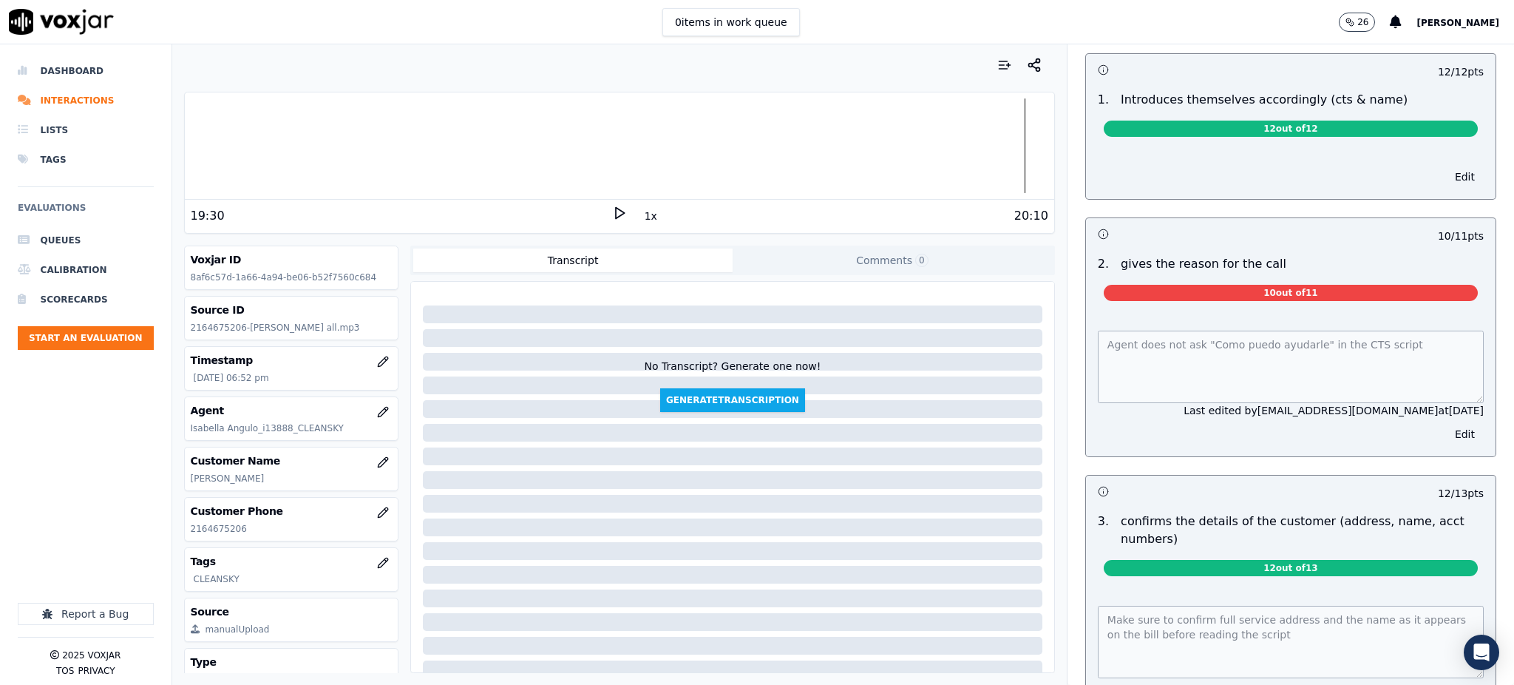
scroll to position [0, 0]
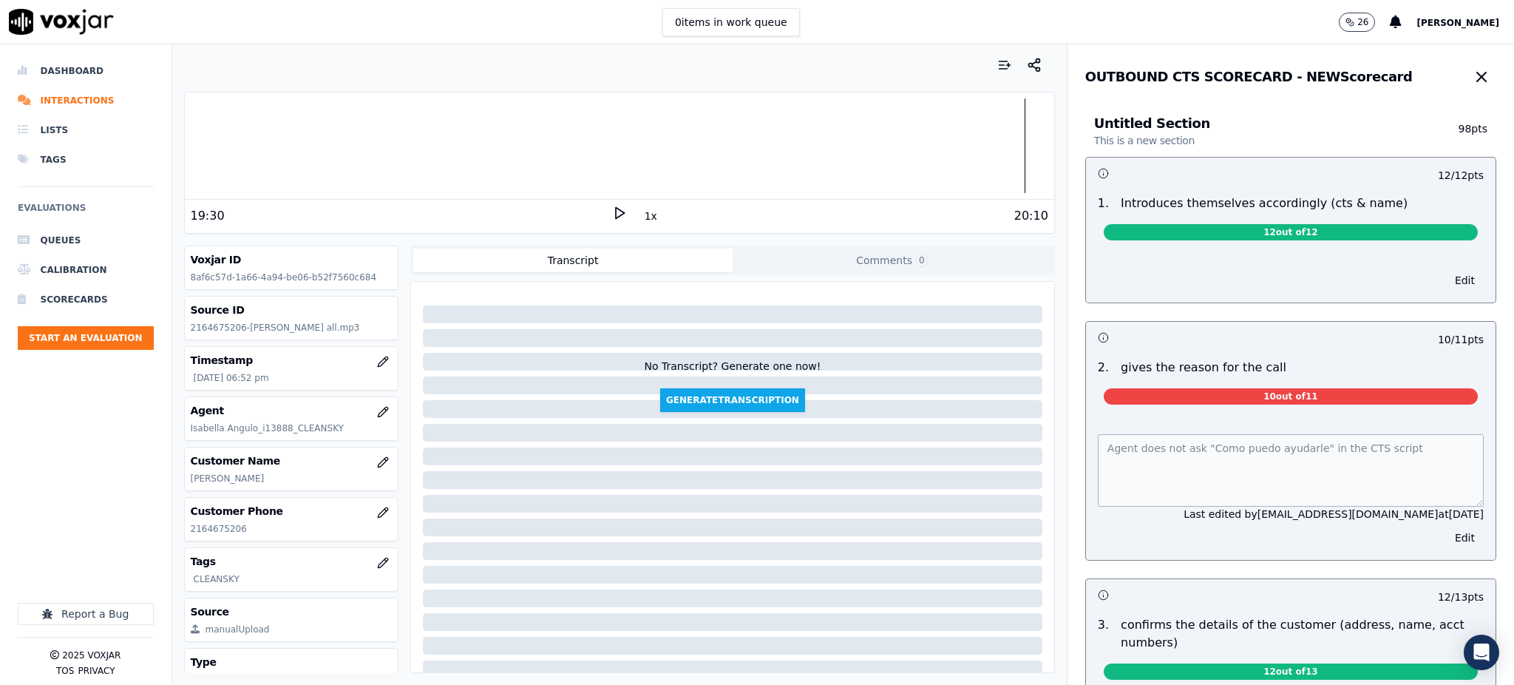
drag, startPoint x: 1438, startPoint y: 82, endPoint x: 1429, endPoint y: 87, distance: 9.9
click at [1473, 81] on icon "button" at bounding box center [1482, 77] width 18 height 18
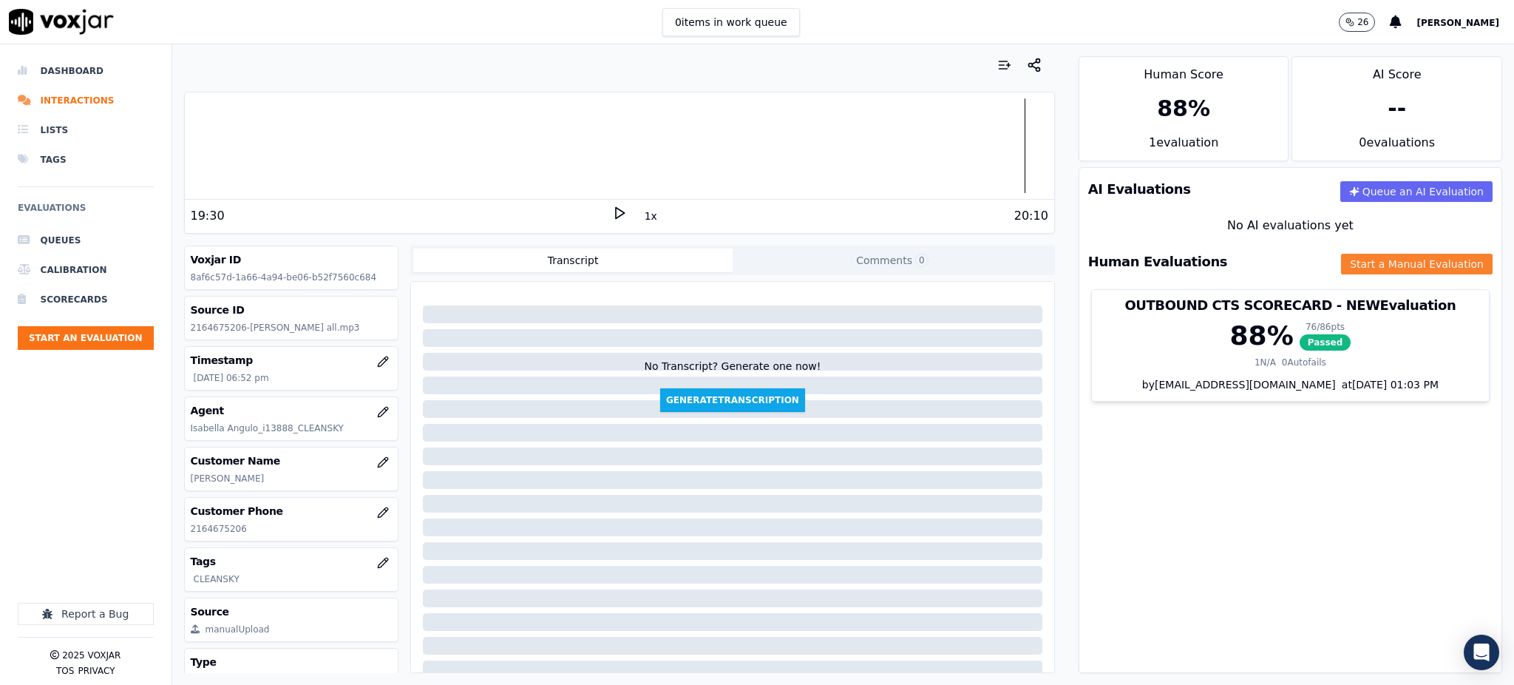
click at [1352, 265] on button "Start a Manual Evaluation" at bounding box center [1417, 264] width 152 height 21
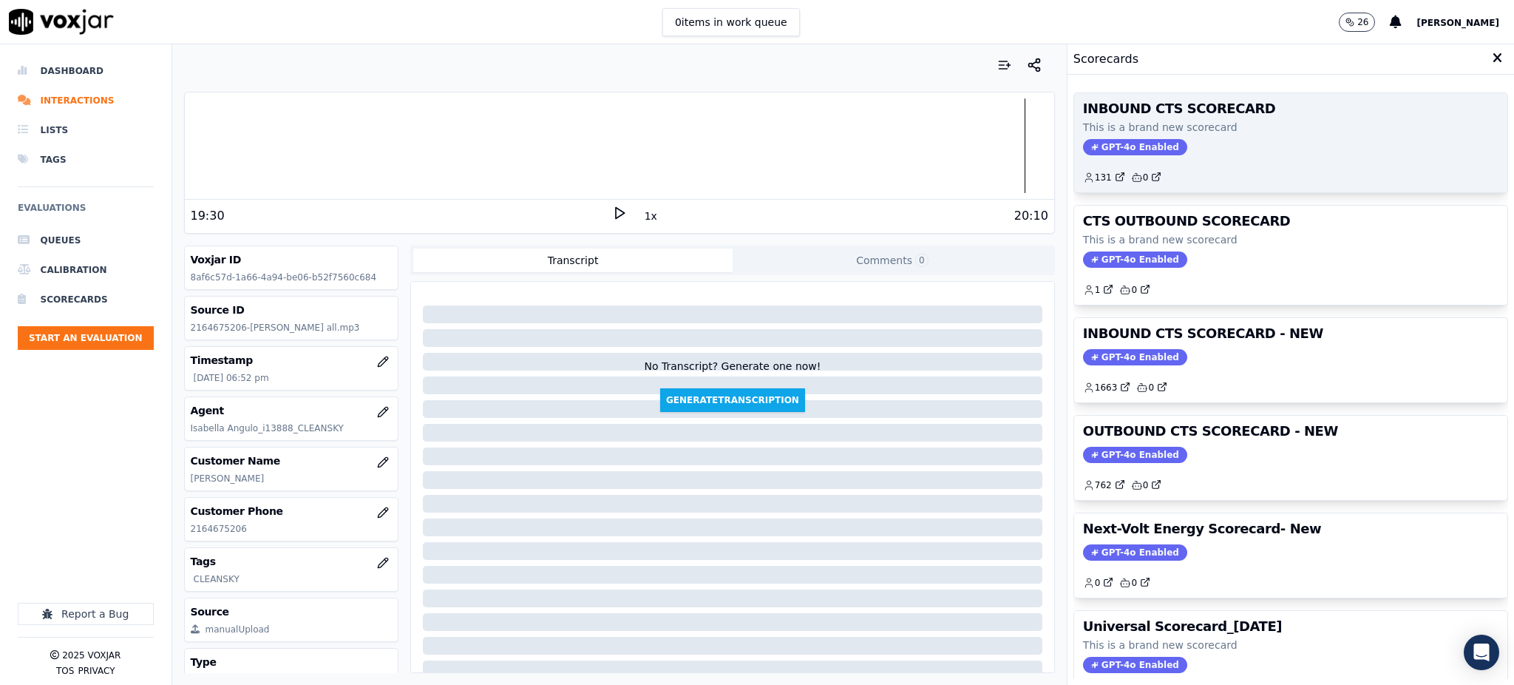
click at [1126, 143] on span "GPT-4o Enabled" at bounding box center [1135, 147] width 104 height 16
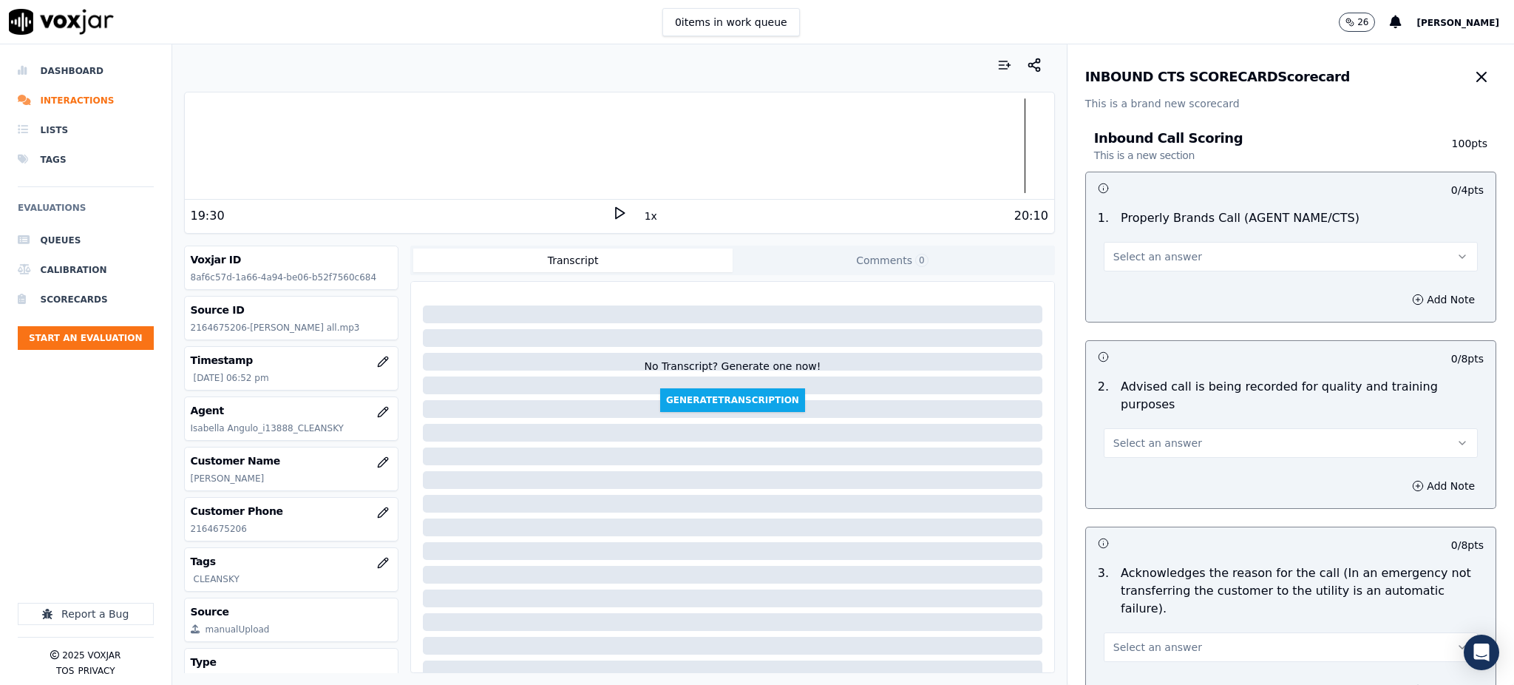
drag, startPoint x: 1134, startPoint y: 252, endPoint x: 1133, endPoint y: 269, distance: 17.0
click at [1134, 253] on span "Select an answer" at bounding box center [1158, 256] width 89 height 15
click at [1128, 297] on div "Yes" at bounding box center [1259, 290] width 342 height 24
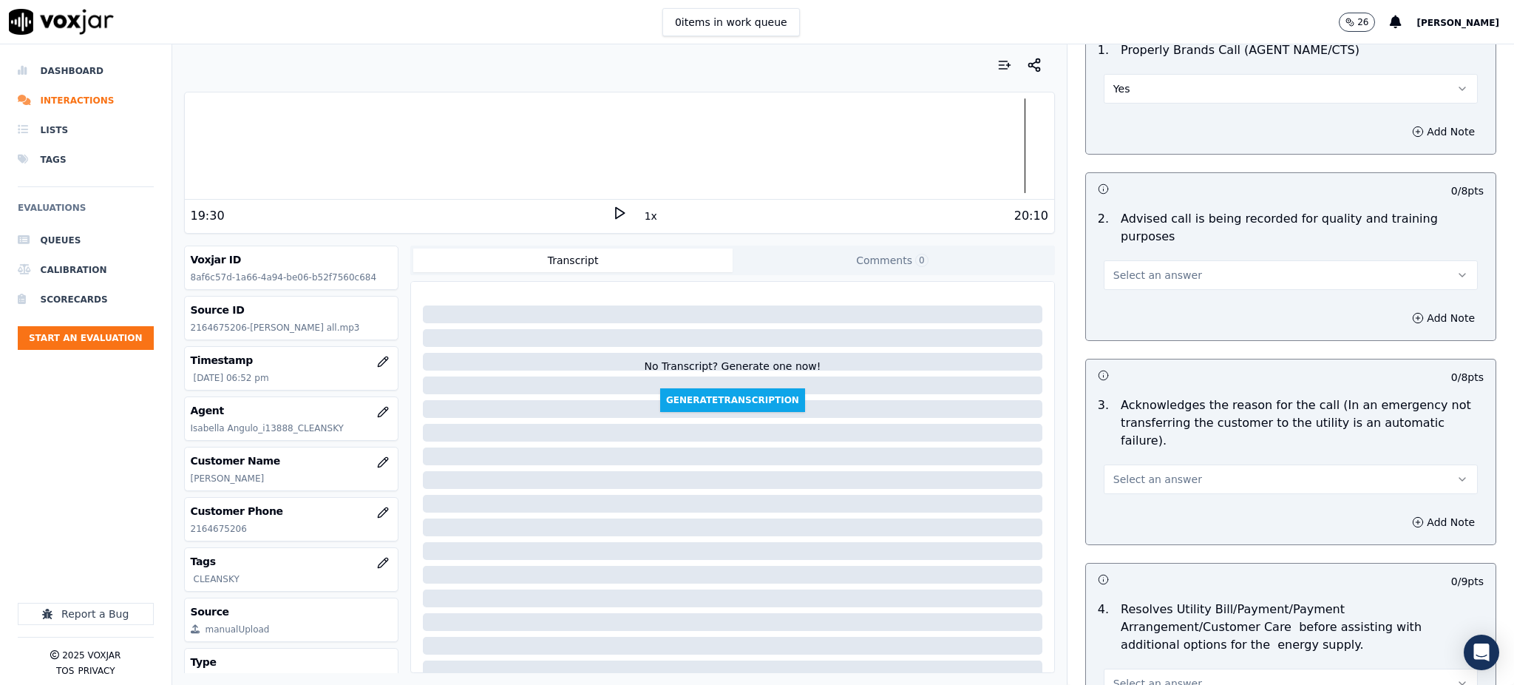
scroll to position [197, 0]
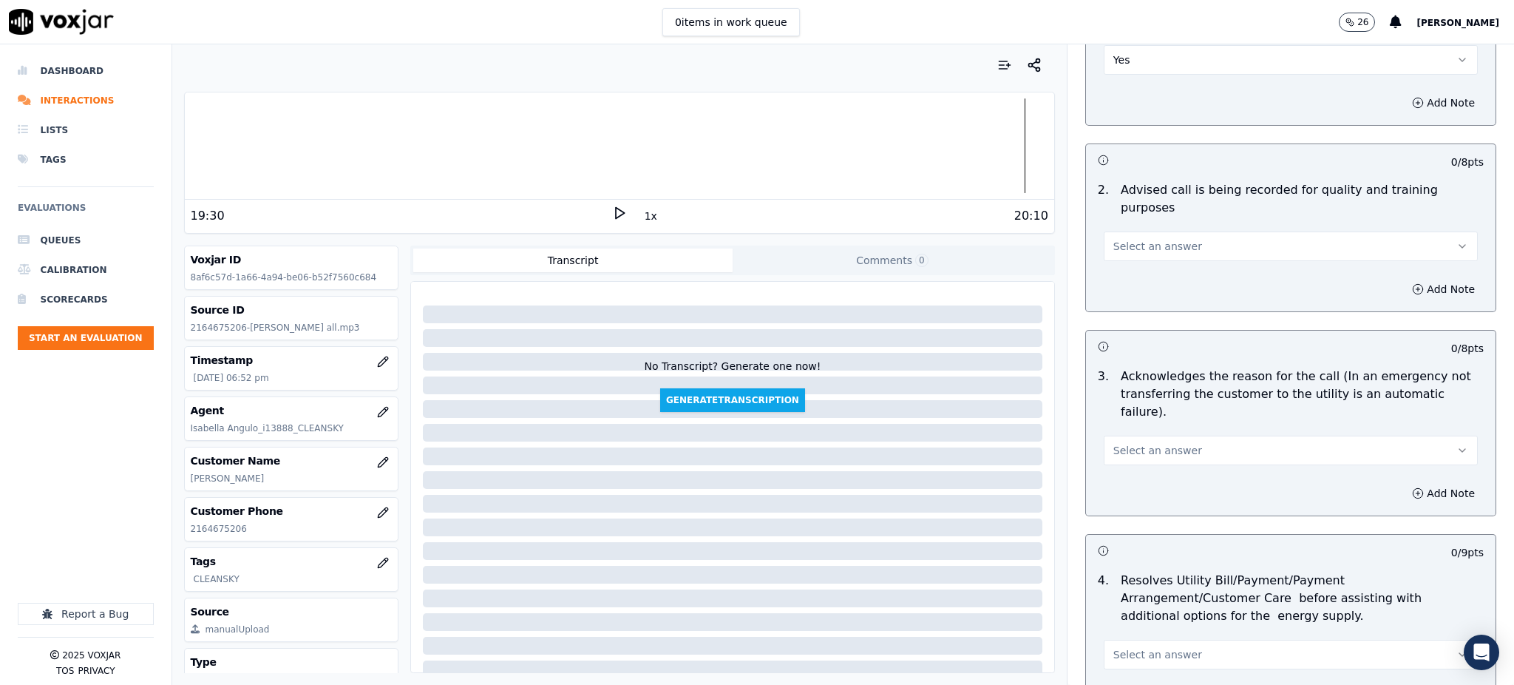
click at [1128, 239] on span "Select an answer" at bounding box center [1158, 246] width 89 height 15
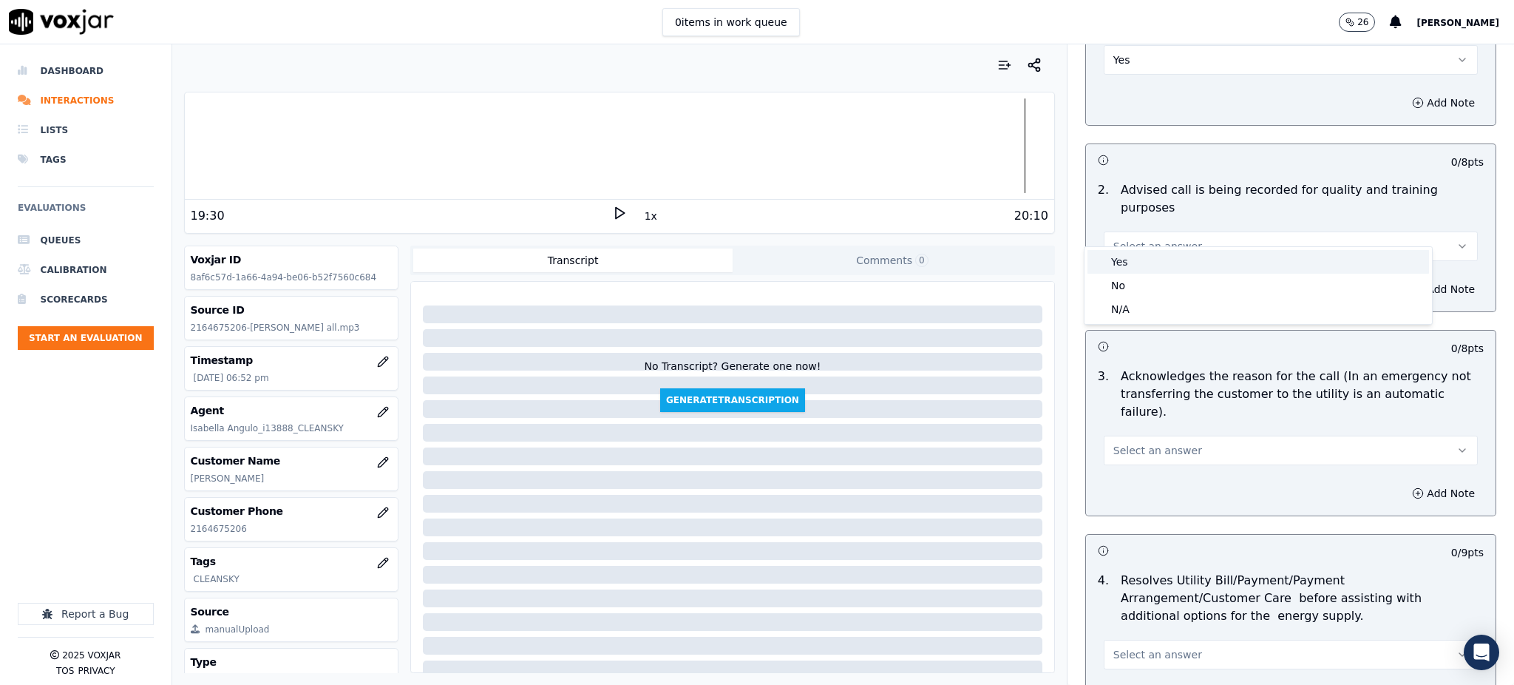
click at [1126, 258] on div "Yes" at bounding box center [1259, 262] width 342 height 24
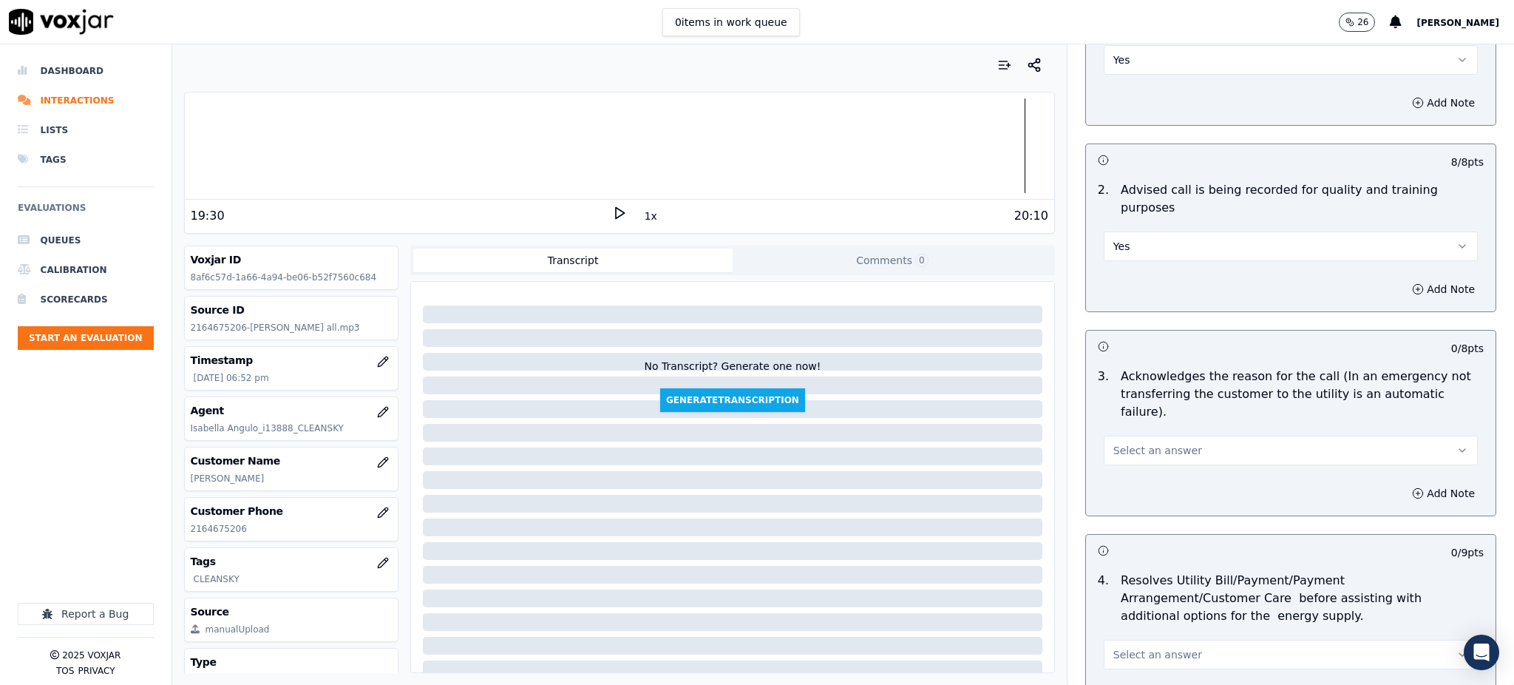
click at [1122, 443] on span "Select an answer" at bounding box center [1158, 450] width 89 height 15
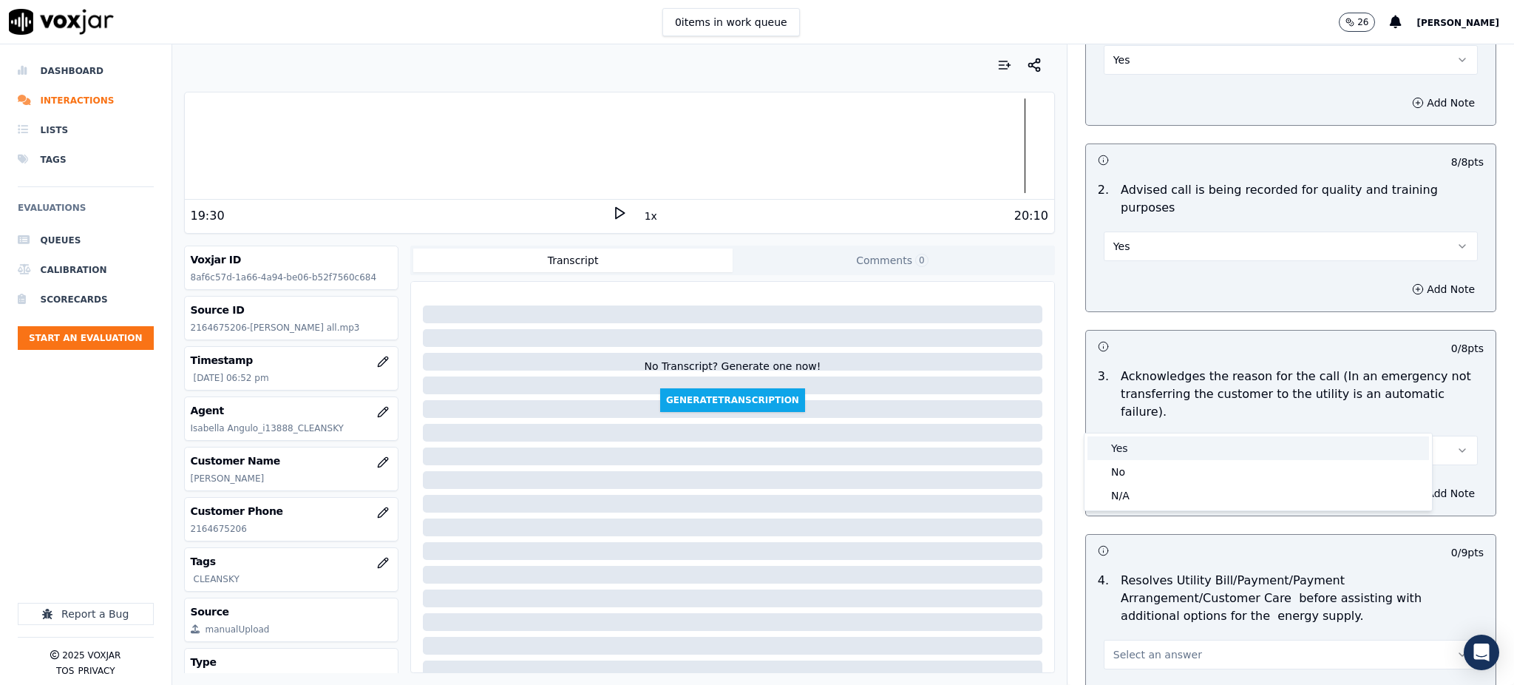
click at [1110, 446] on div "Yes" at bounding box center [1259, 448] width 342 height 24
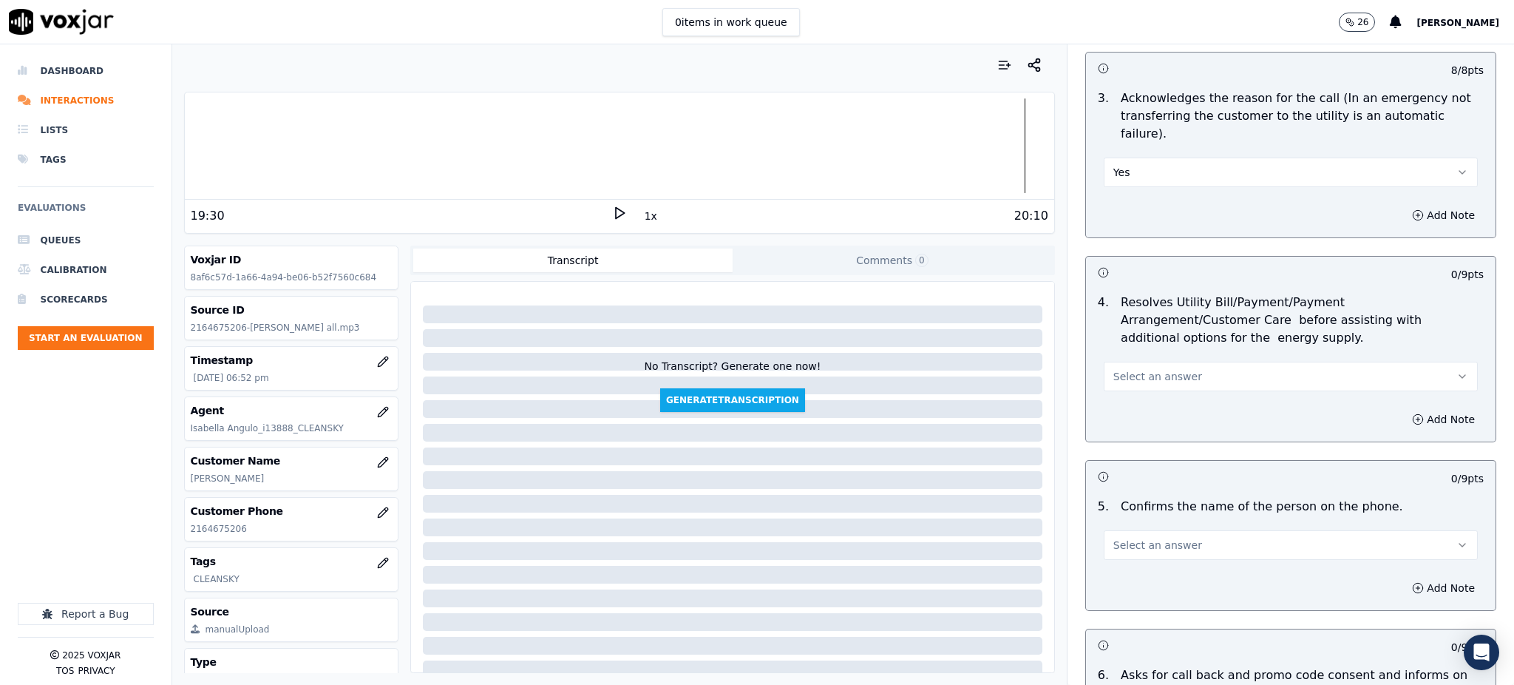
scroll to position [492, 0]
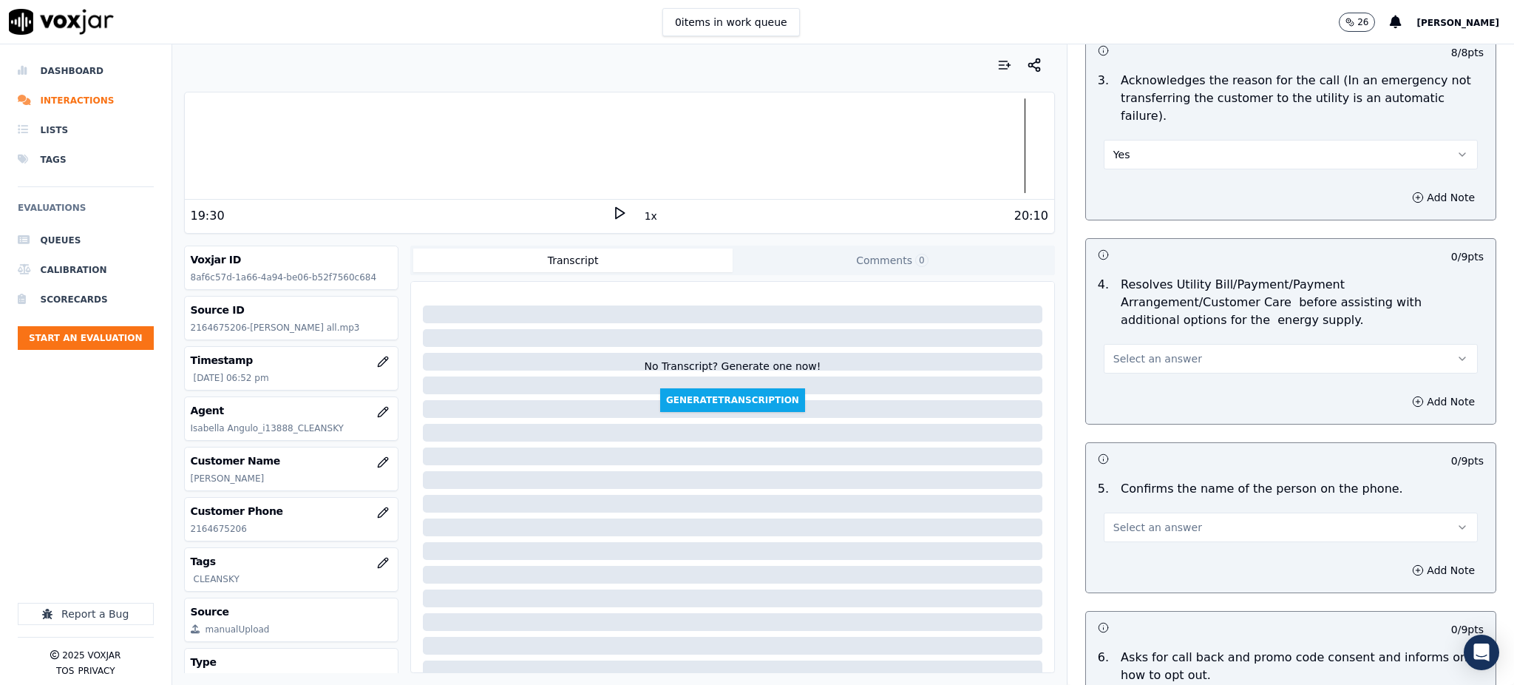
click at [1121, 351] on span "Select an answer" at bounding box center [1158, 358] width 89 height 15
click at [1116, 358] on div "Yes" at bounding box center [1259, 357] width 342 height 24
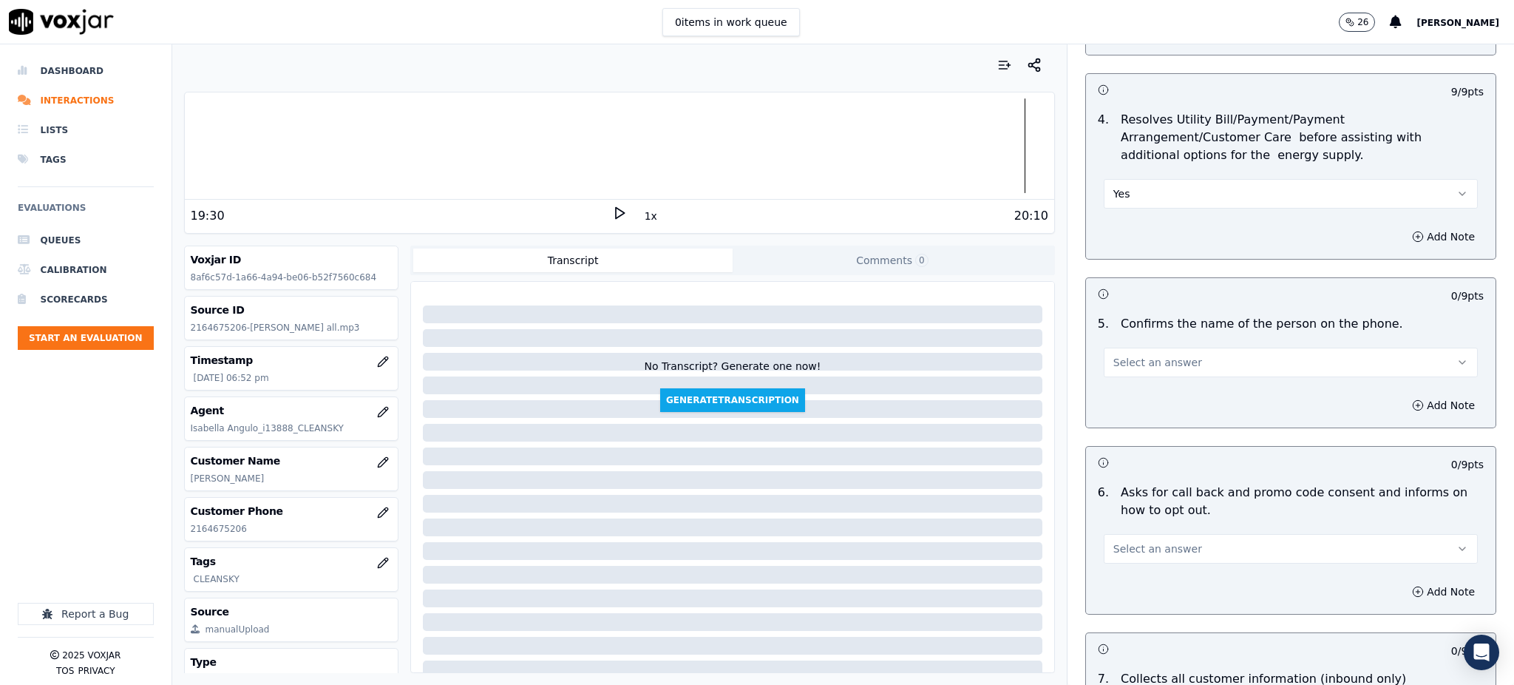
scroll to position [690, 0]
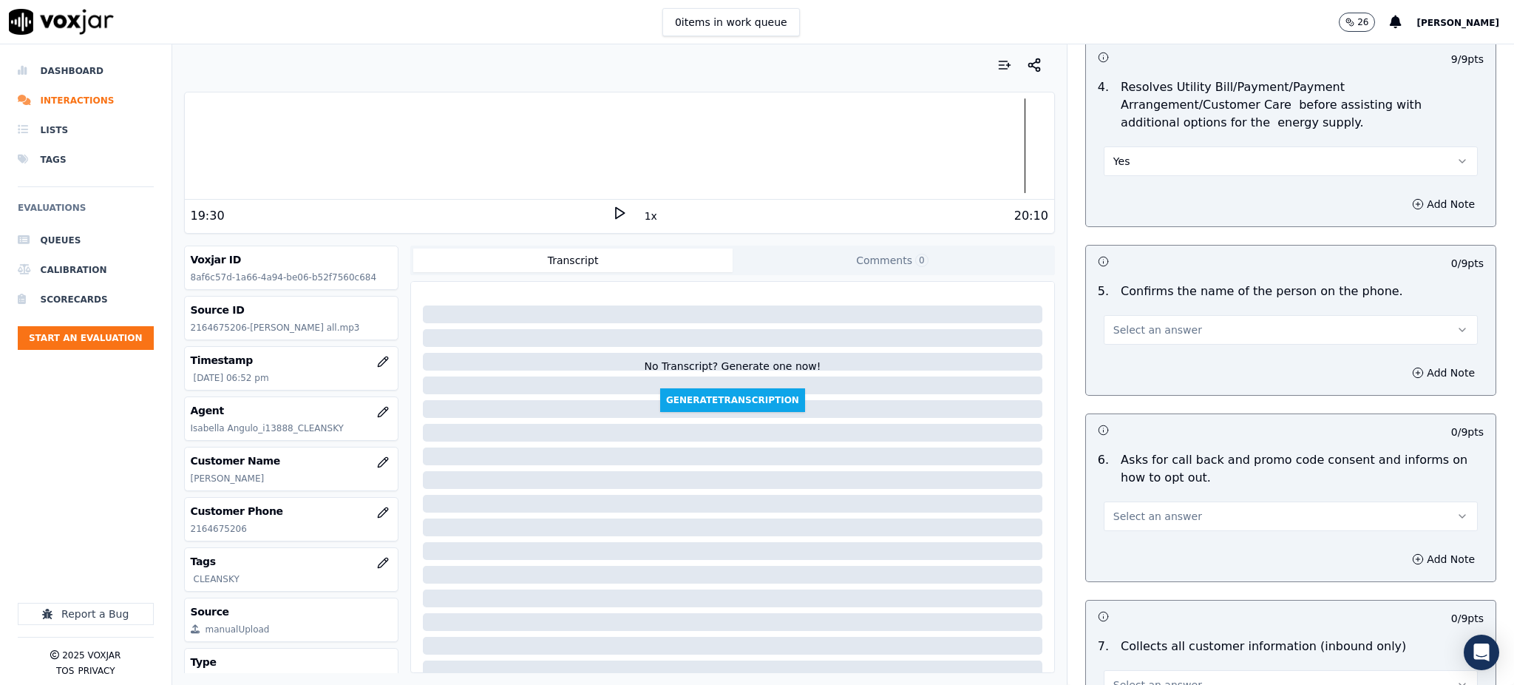
click at [1134, 322] on span "Select an answer" at bounding box center [1158, 329] width 89 height 15
click at [1137, 325] on div "Yes" at bounding box center [1259, 328] width 342 height 24
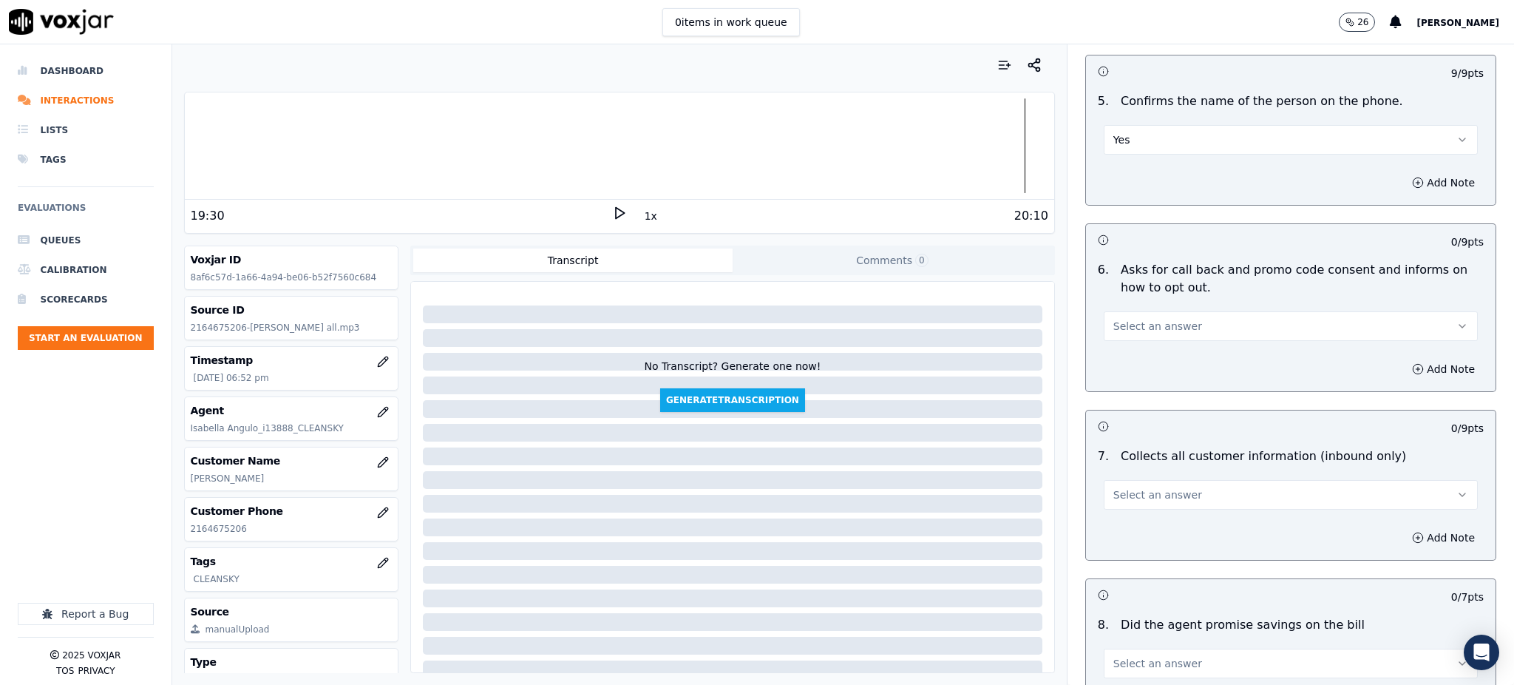
scroll to position [887, 0]
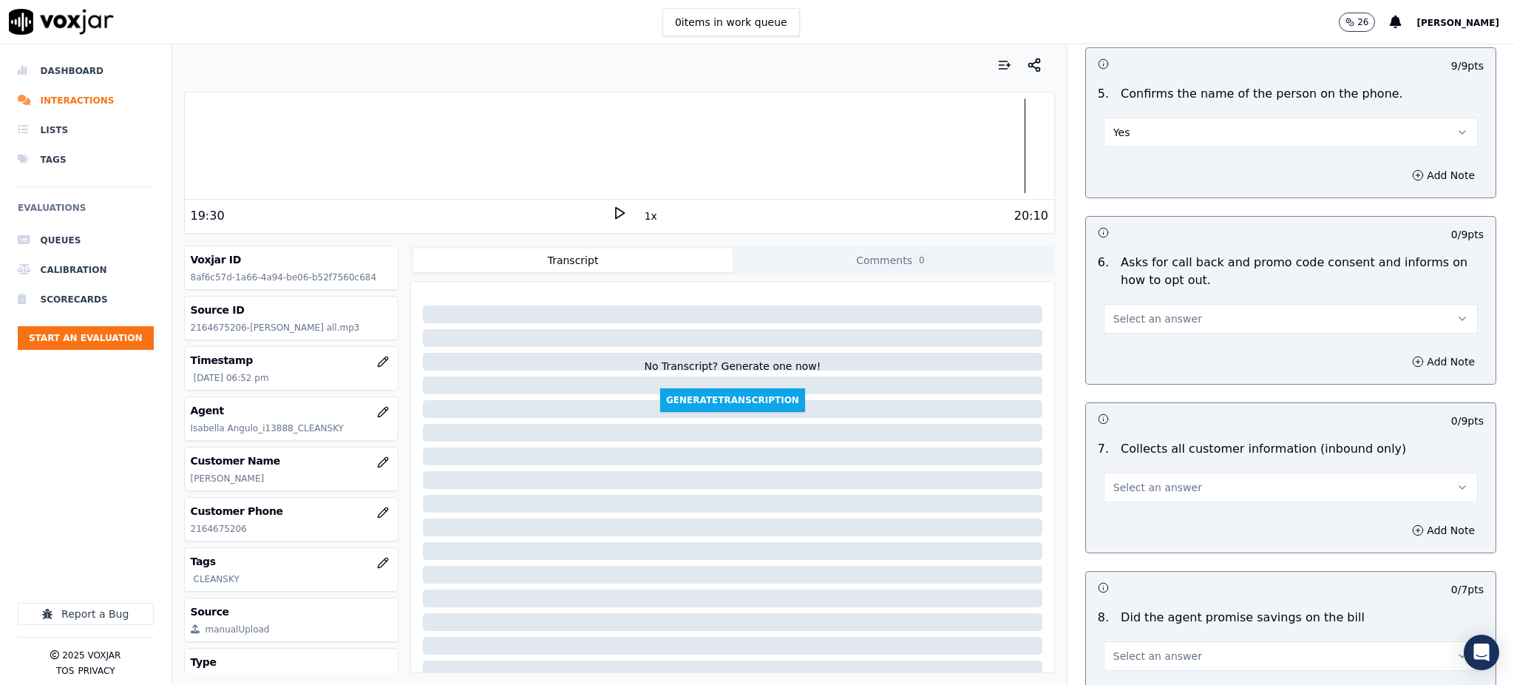
click at [1116, 311] on span "Select an answer" at bounding box center [1158, 318] width 89 height 15
click at [1128, 325] on div "Yes" at bounding box center [1259, 317] width 342 height 24
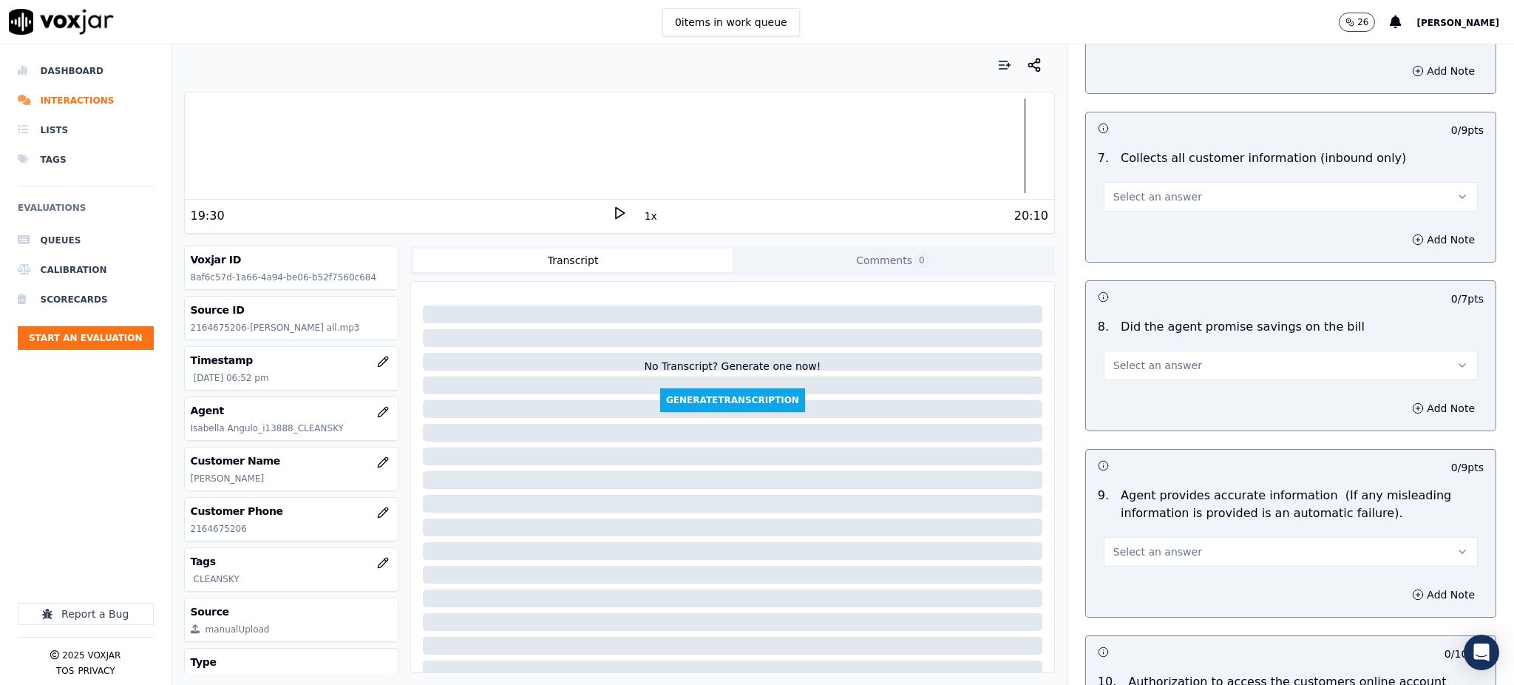
scroll to position [1183, 0]
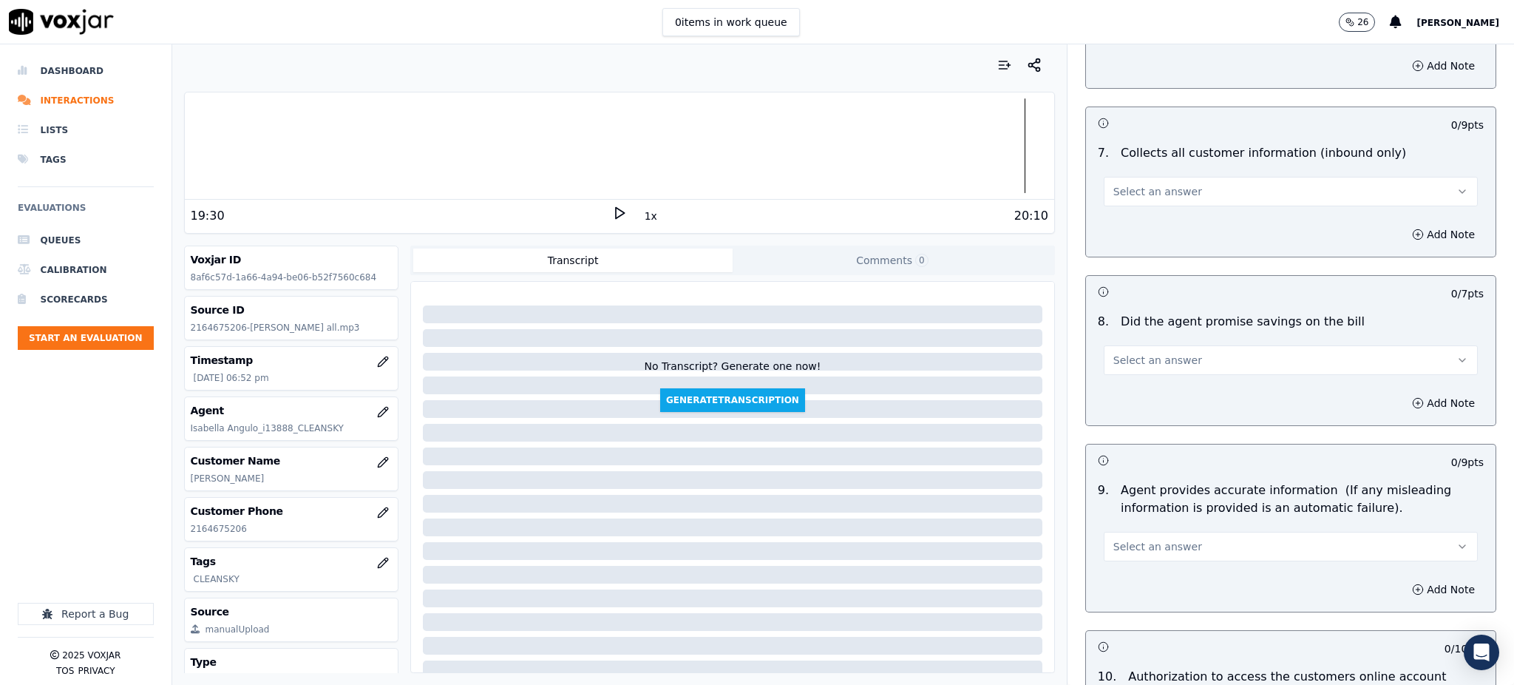
click at [1116, 184] on span "Select an answer" at bounding box center [1158, 191] width 89 height 15
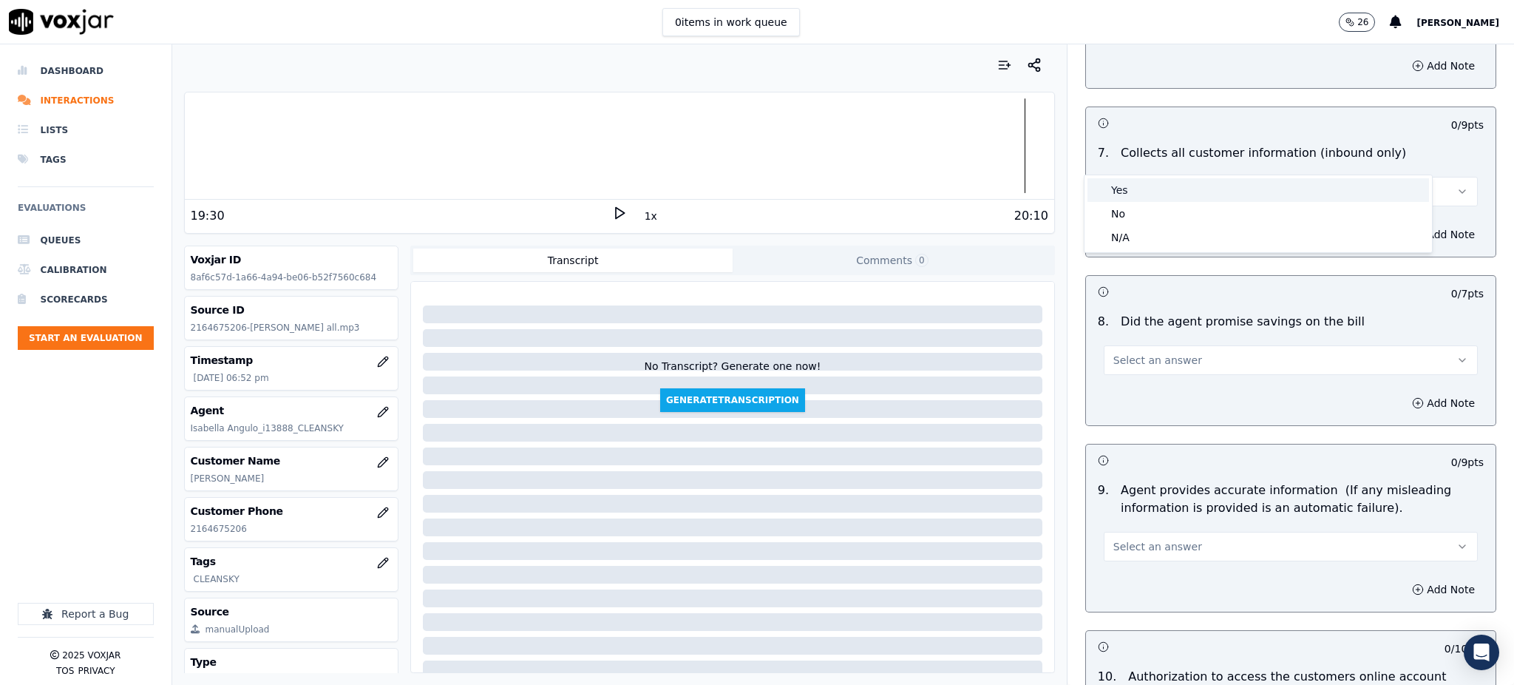
click at [1128, 187] on div "Yes" at bounding box center [1259, 190] width 342 height 24
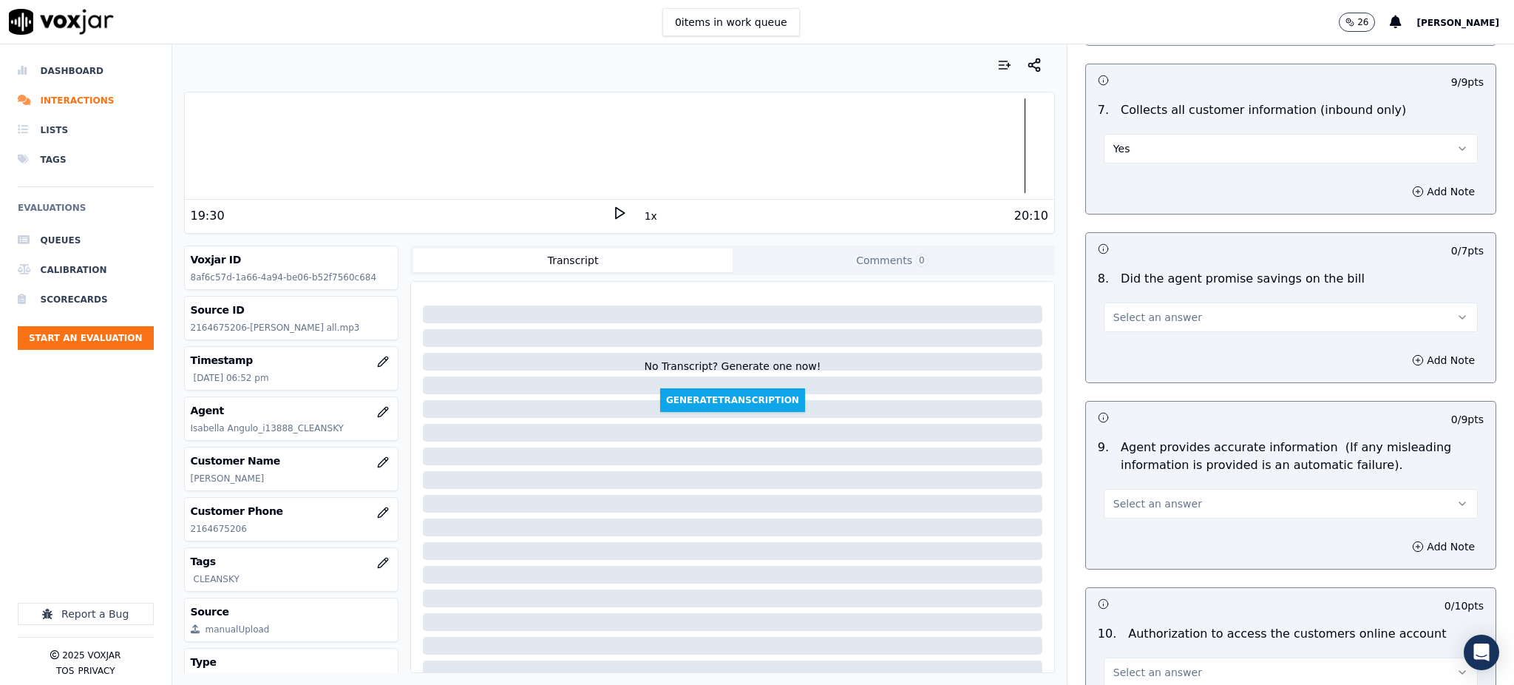
scroll to position [1380, 0]
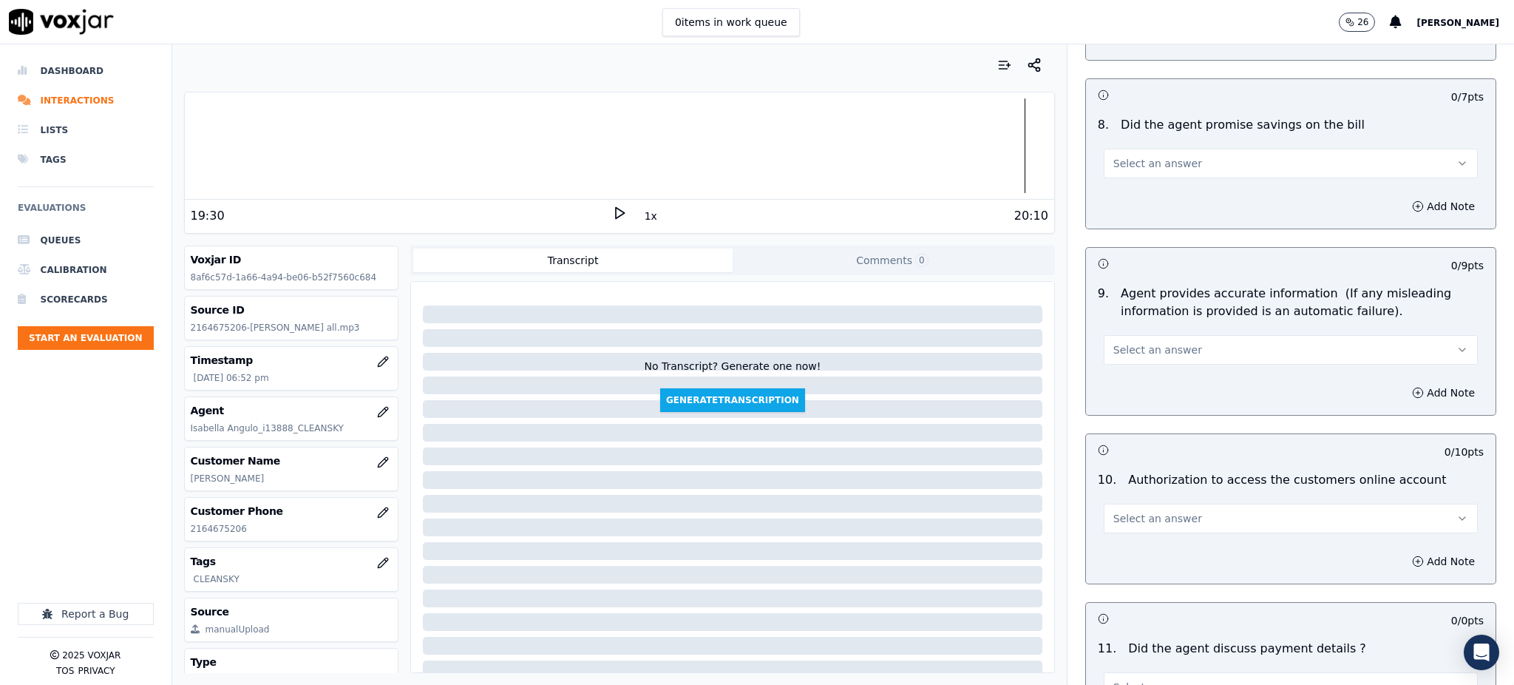
click at [1114, 156] on span "Select an answer" at bounding box center [1158, 163] width 89 height 15
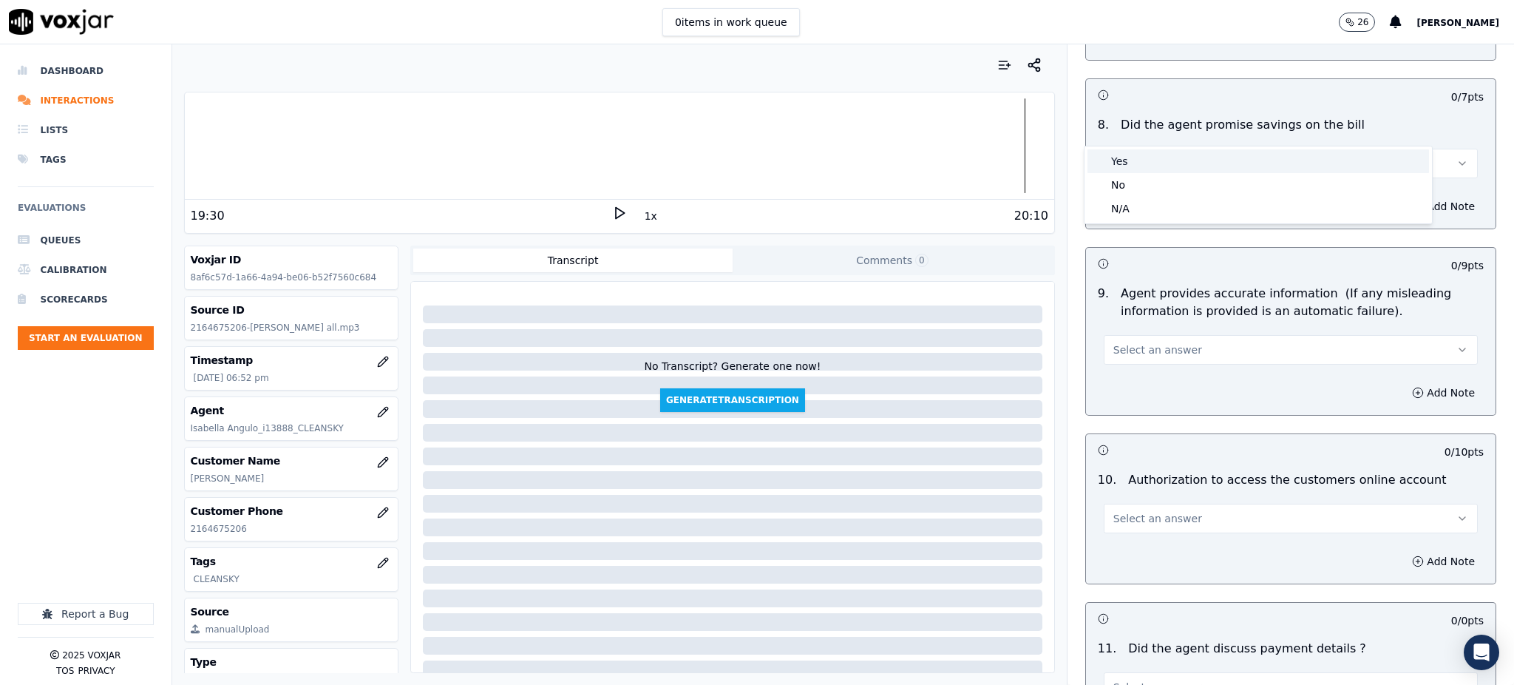
click at [1117, 163] on div "Yes" at bounding box center [1259, 161] width 342 height 24
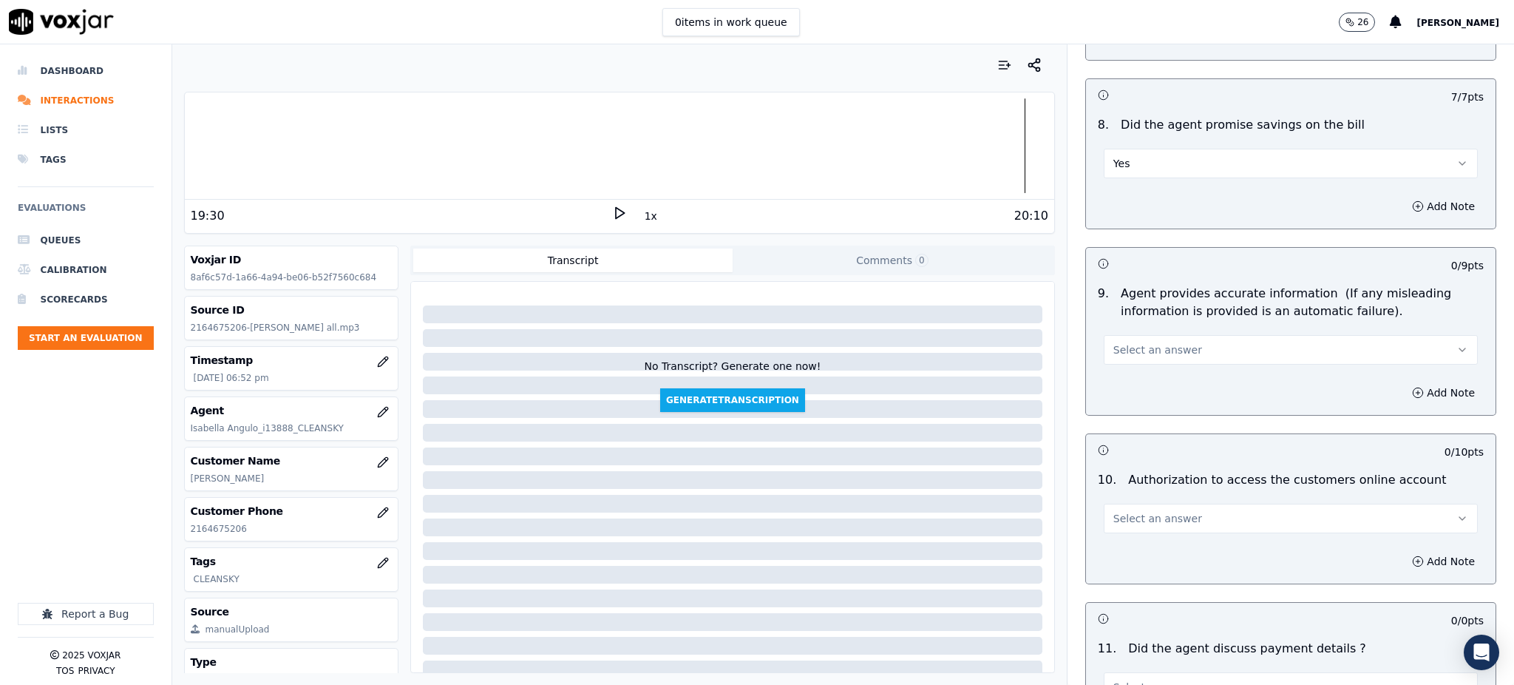
click at [1117, 342] on span "Select an answer" at bounding box center [1158, 349] width 89 height 15
click at [1121, 351] on div "Yes" at bounding box center [1259, 348] width 342 height 24
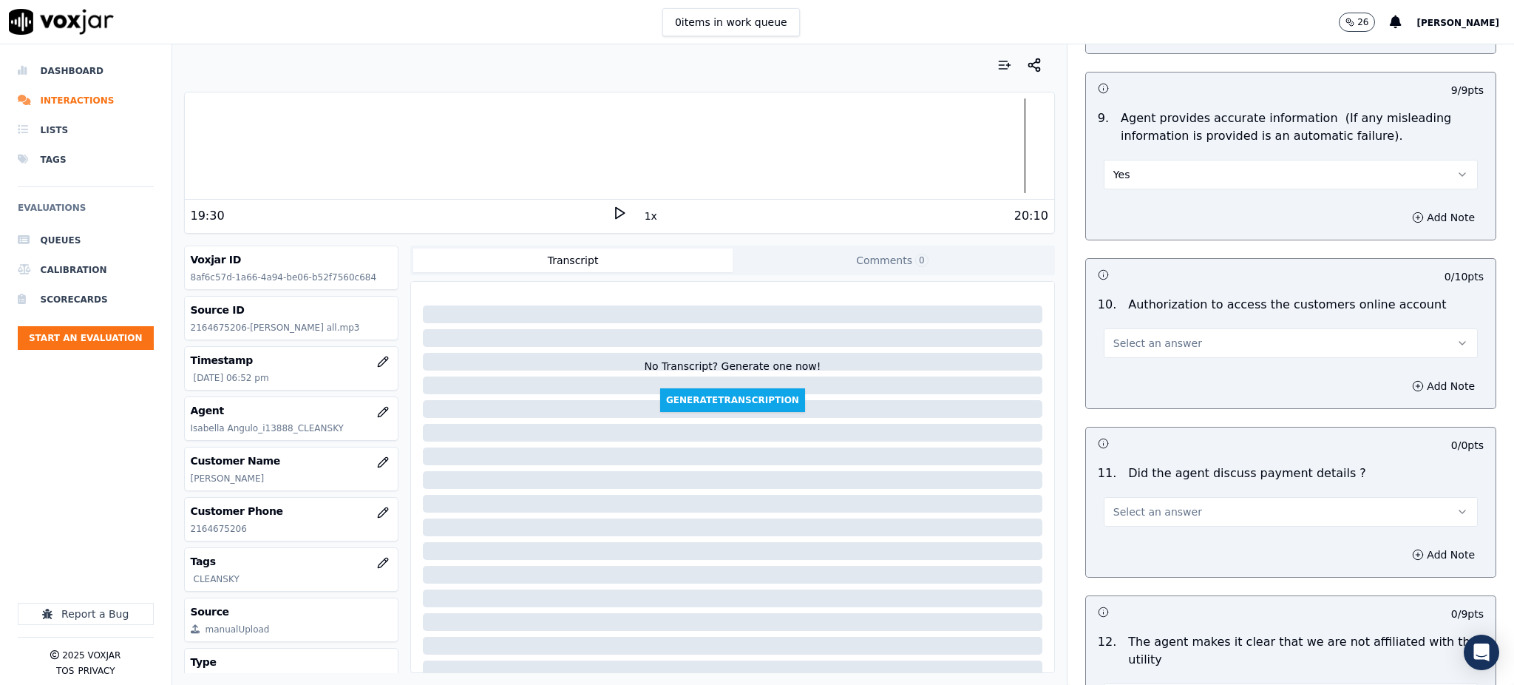
scroll to position [1577, 0]
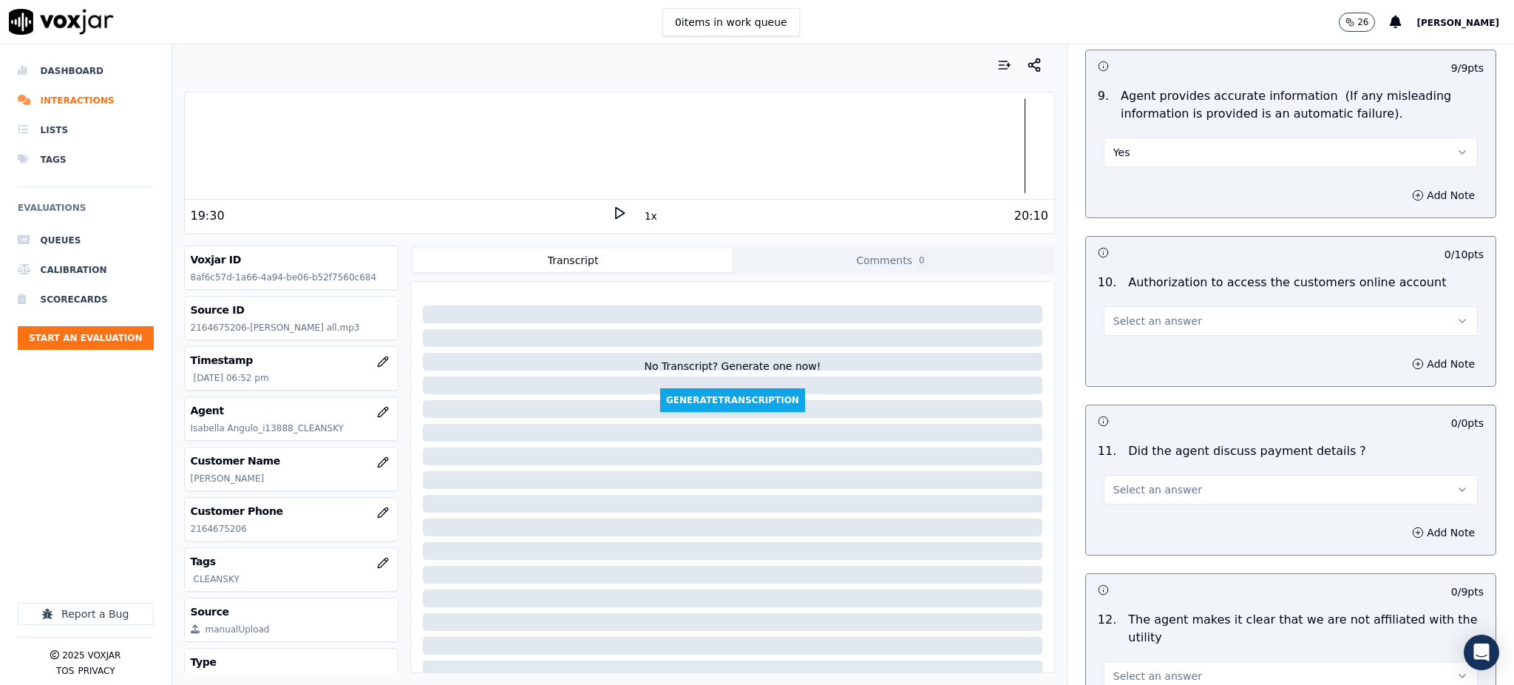
click at [1114, 314] on span "Select an answer" at bounding box center [1158, 321] width 89 height 15
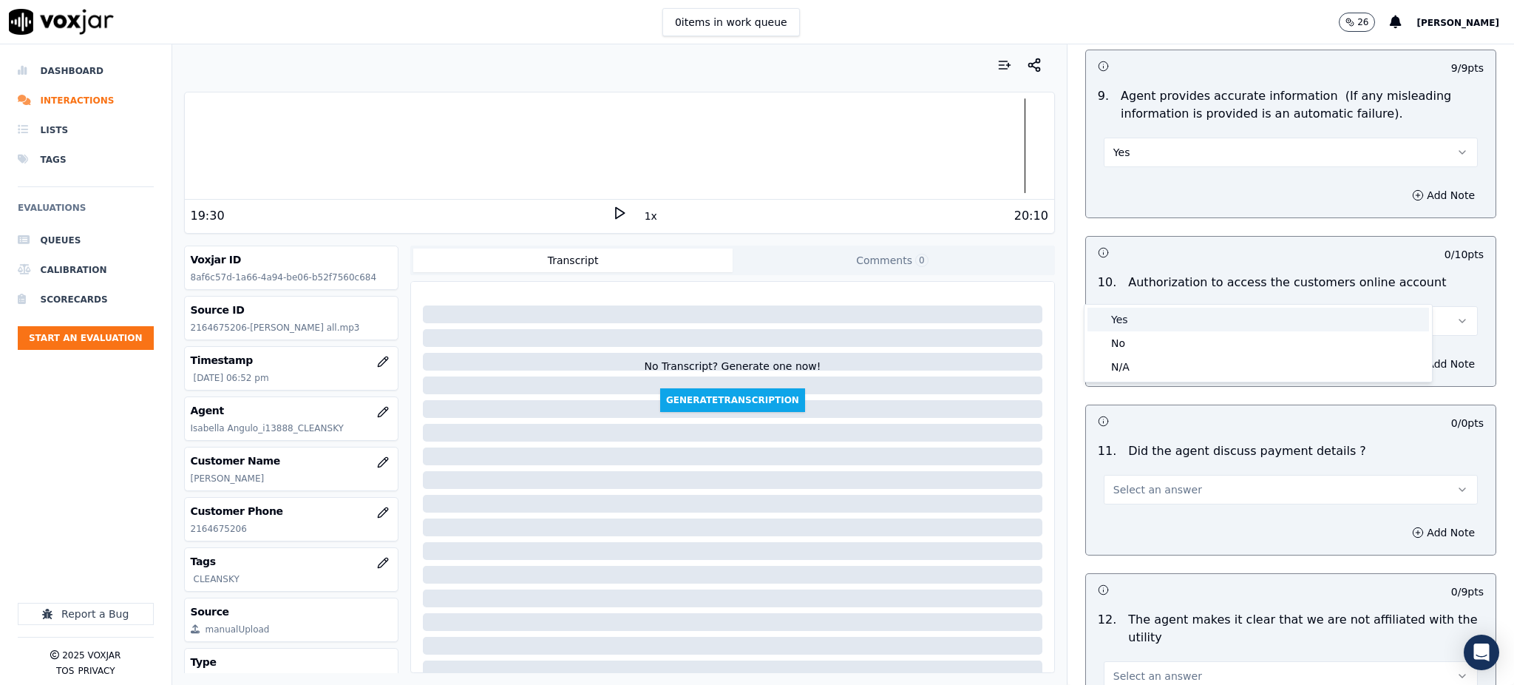
click at [1111, 319] on div "Yes" at bounding box center [1259, 320] width 342 height 24
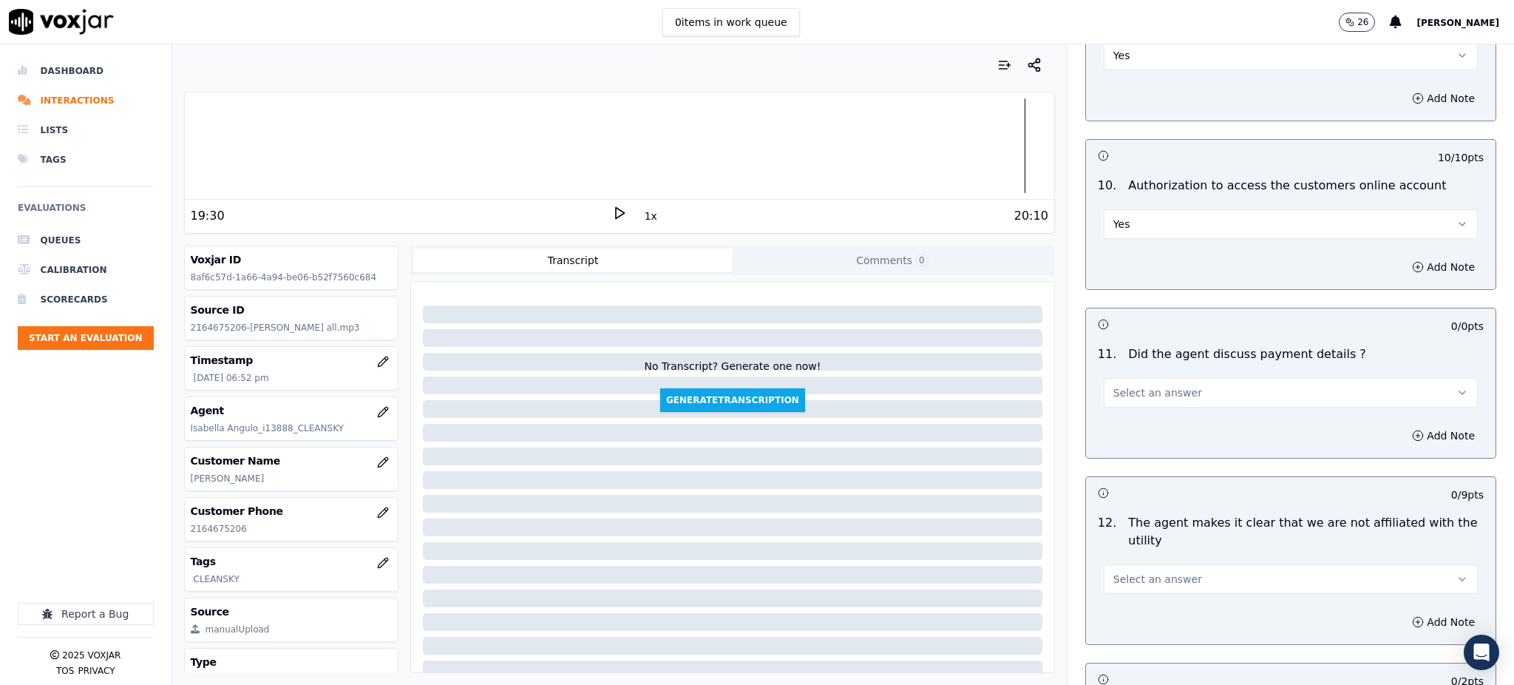
scroll to position [1676, 0]
click at [1117, 384] on span "Select an answer" at bounding box center [1158, 391] width 89 height 15
click at [1119, 438] on div "N/A" at bounding box center [1259, 437] width 342 height 24
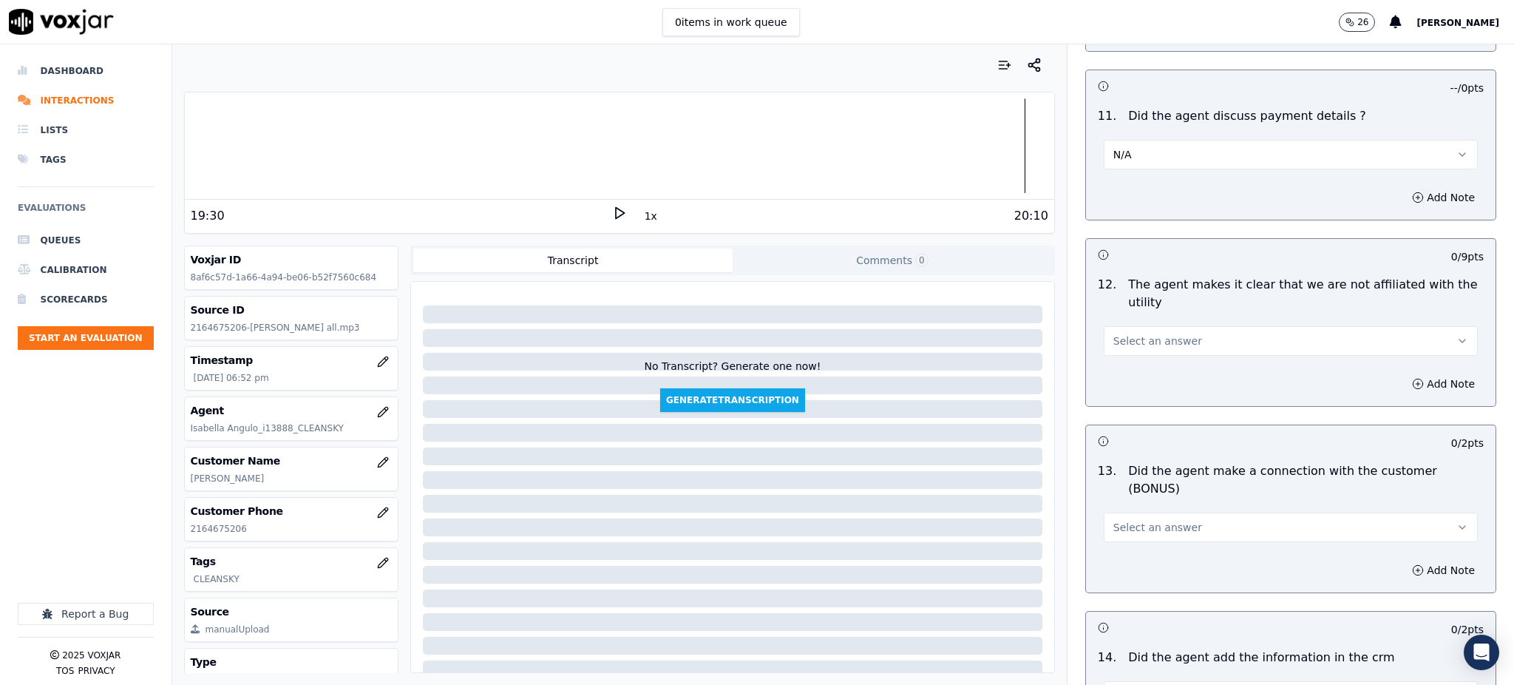
scroll to position [1971, 0]
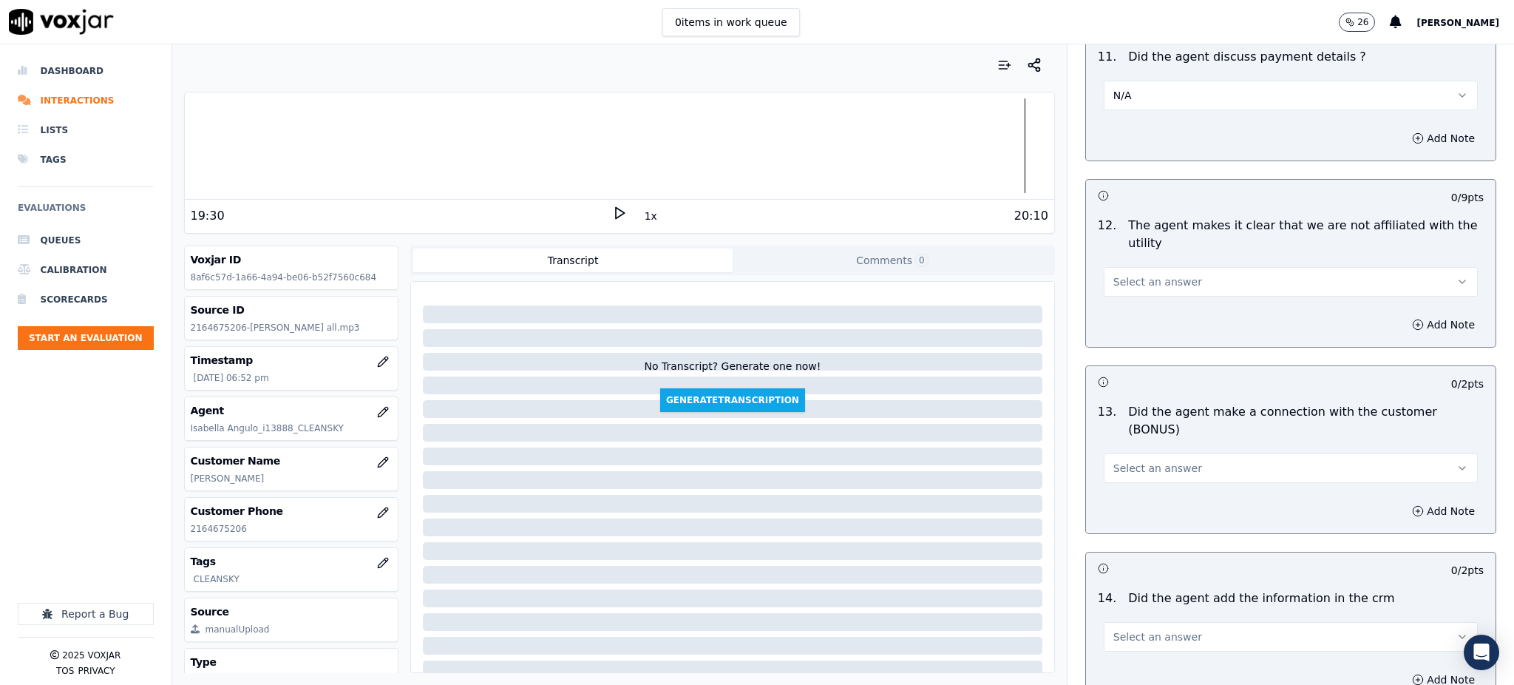
click at [1114, 274] on span "Select an answer" at bounding box center [1158, 281] width 89 height 15
click at [1122, 274] on div "Yes" at bounding box center [1259, 280] width 342 height 24
click at [1118, 461] on span "Select an answer" at bounding box center [1158, 468] width 89 height 15
click at [1116, 438] on div "Yes" at bounding box center [1259, 449] width 342 height 24
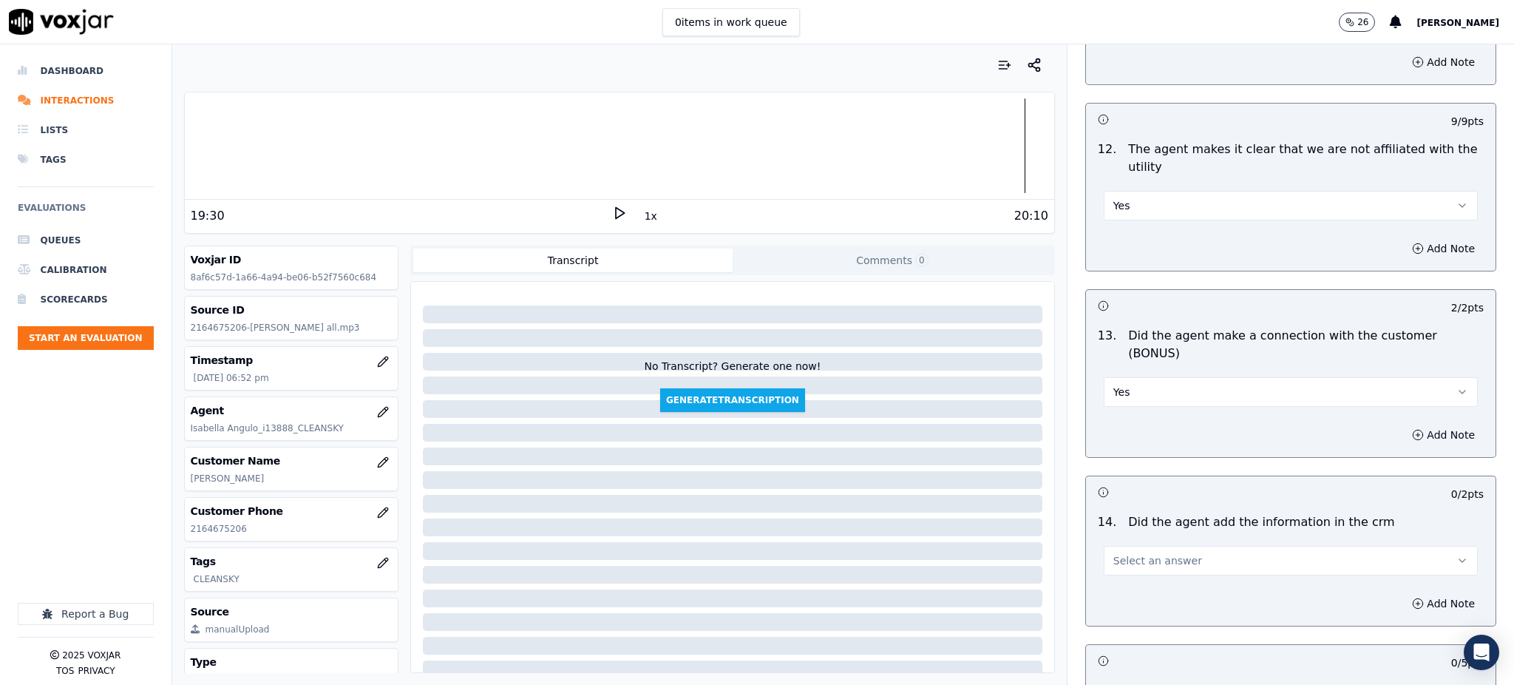
scroll to position [2238, 0]
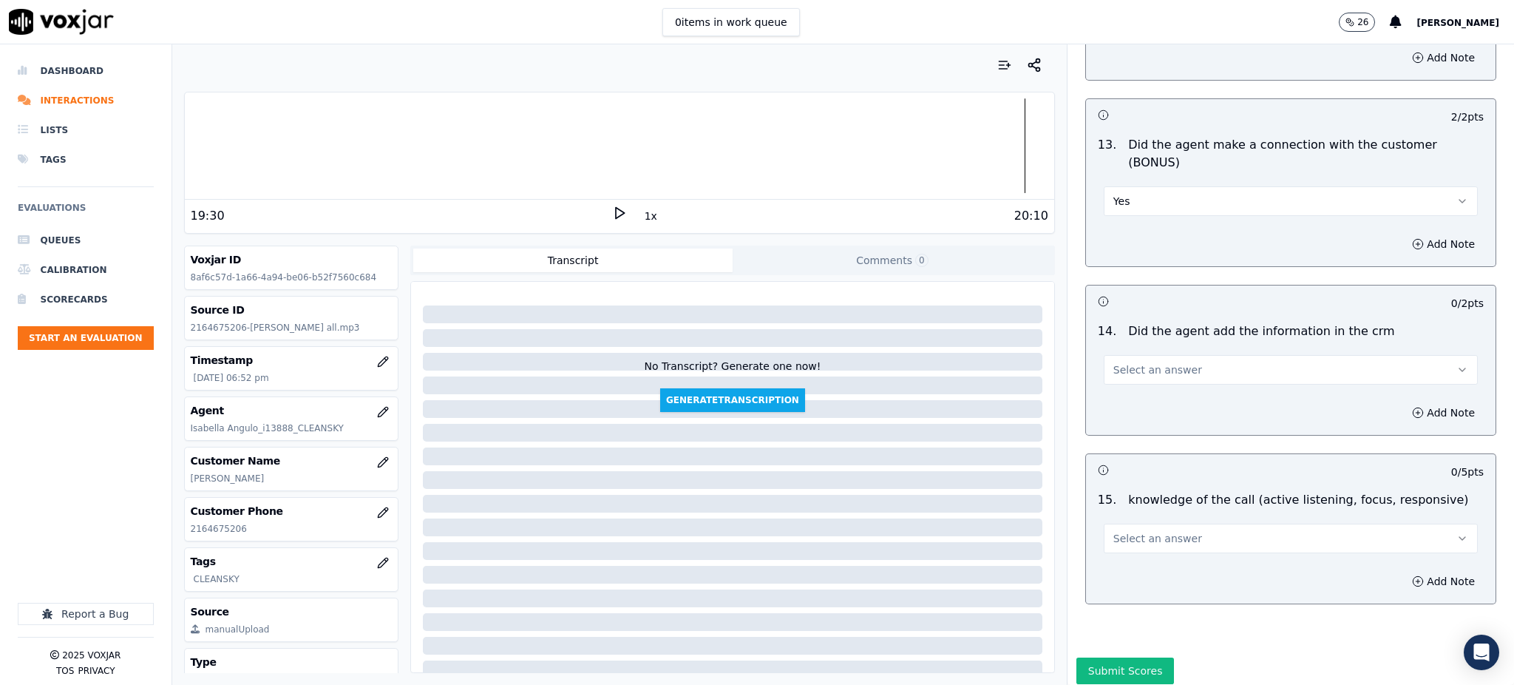
click at [1120, 362] on span "Select an answer" at bounding box center [1158, 369] width 89 height 15
click at [1122, 347] on div "Yes" at bounding box center [1259, 351] width 342 height 24
drag, startPoint x: 1121, startPoint y: 484, endPoint x: 1121, endPoint y: 498, distance: 14.8
click at [1121, 531] on span "Select an answer" at bounding box center [1158, 538] width 89 height 15
drag, startPoint x: 1121, startPoint y: 519, endPoint x: 1118, endPoint y: 529, distance: 10.8
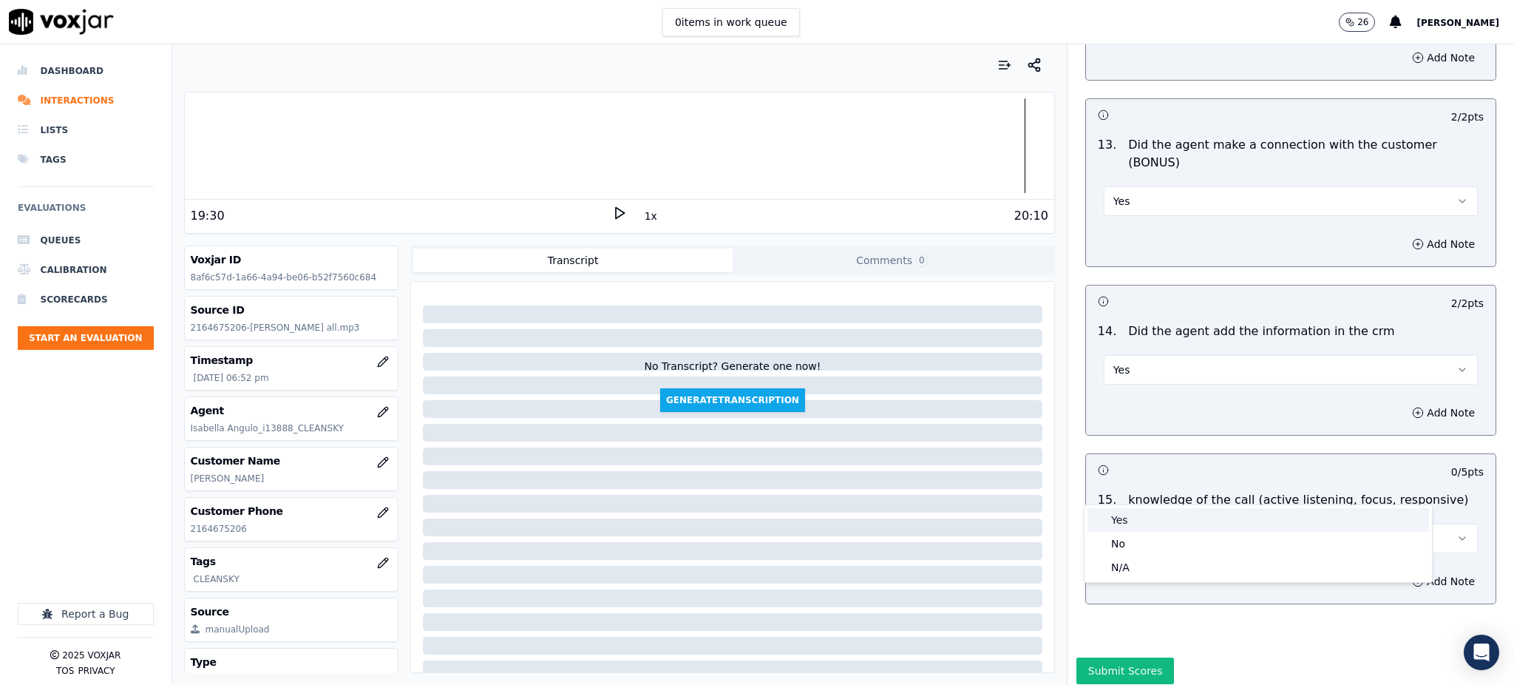
click at [1120, 520] on div "Yes" at bounding box center [1259, 520] width 342 height 24
drag, startPoint x: 1098, startPoint y: 600, endPoint x: 1097, endPoint y: 618, distance: 18.5
click at [1096, 657] on button "Submit Scores" at bounding box center [1126, 670] width 98 height 27
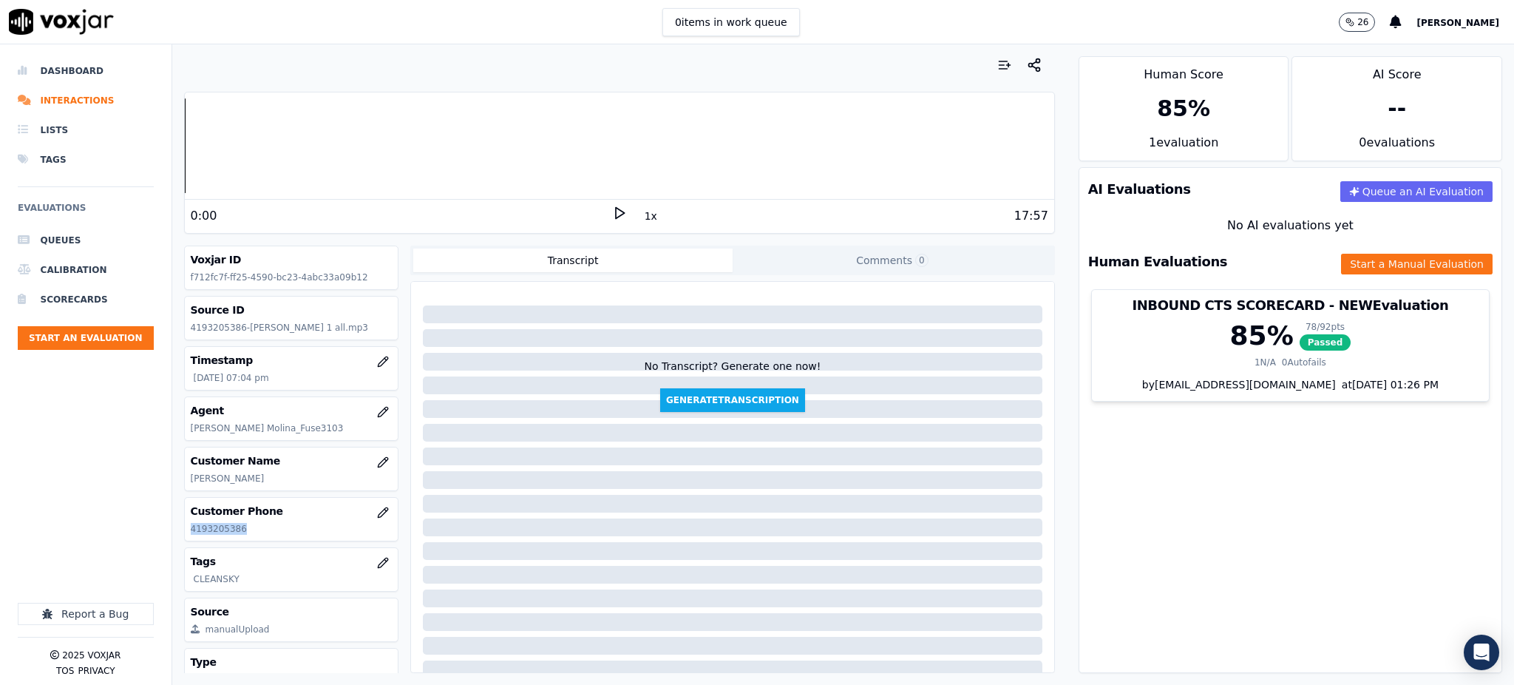
drag, startPoint x: 255, startPoint y: 533, endPoint x: 187, endPoint y: 532, distance: 68.0
click at [187, 532] on div "Customer Phone [PHONE_NUMBER]" at bounding box center [292, 519] width 214 height 43
copy p "4193205386"
drag, startPoint x: 600, startPoint y: 211, endPoint x: 601, endPoint y: 196, distance: 15.5
click at [601, 211] on div "0:00 1x 17:57" at bounding box center [620, 216] width 870 height 32
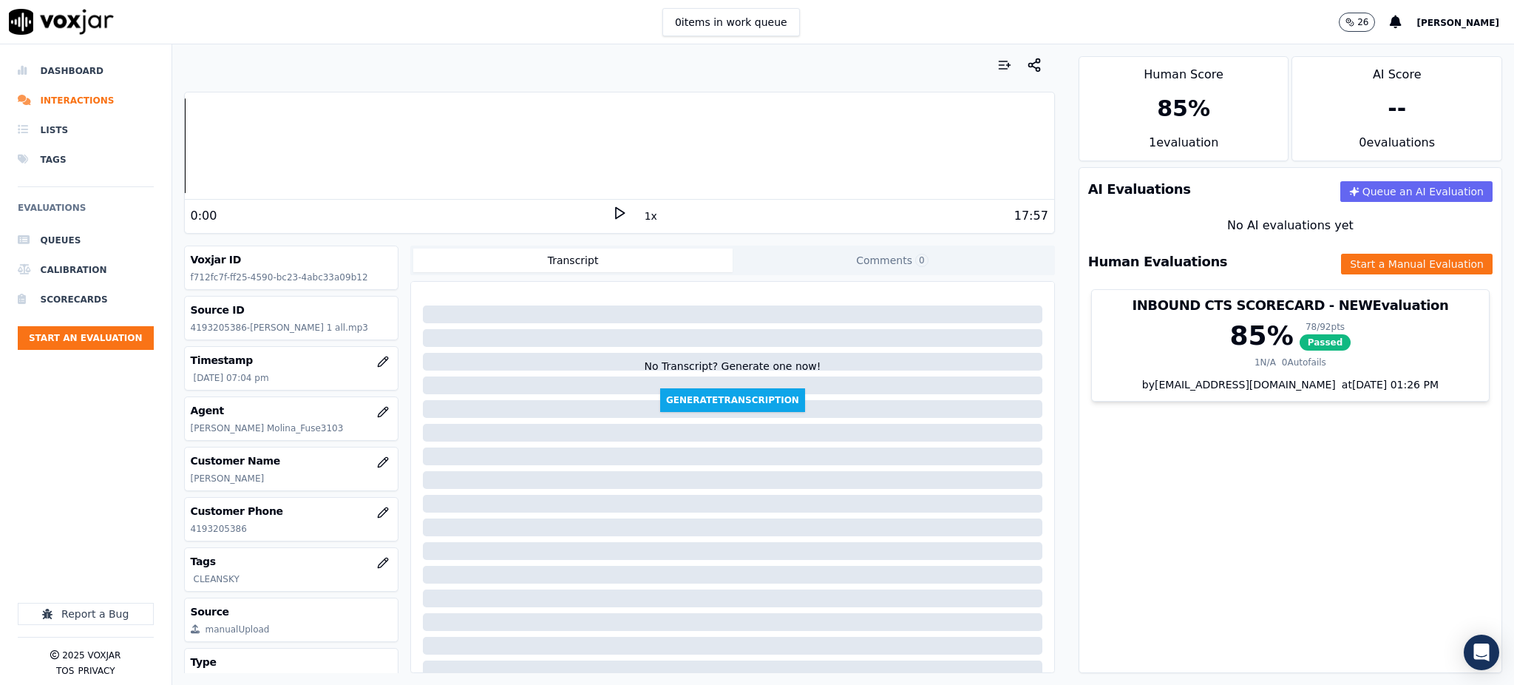
click at [612, 212] on icon at bounding box center [619, 213] width 15 height 15
drag, startPoint x: 1118, startPoint y: 548, endPoint x: 1108, endPoint y: 539, distance: 13.6
click at [1118, 547] on div "AI Evaluations Queue an AI Evaluation No AI evaluations yet Human Evaluations S…" at bounding box center [1291, 420] width 424 height 506
drag, startPoint x: 247, startPoint y: 530, endPoint x: 213, endPoint y: 504, distance: 42.7
click at [184, 542] on div "Voxjar ID 3dde74df-ddb7-4cb5-b2d7-dfbc78b1e0d4 Source ID 5512472437-[PERSON_NAM…" at bounding box center [291, 458] width 215 height 427
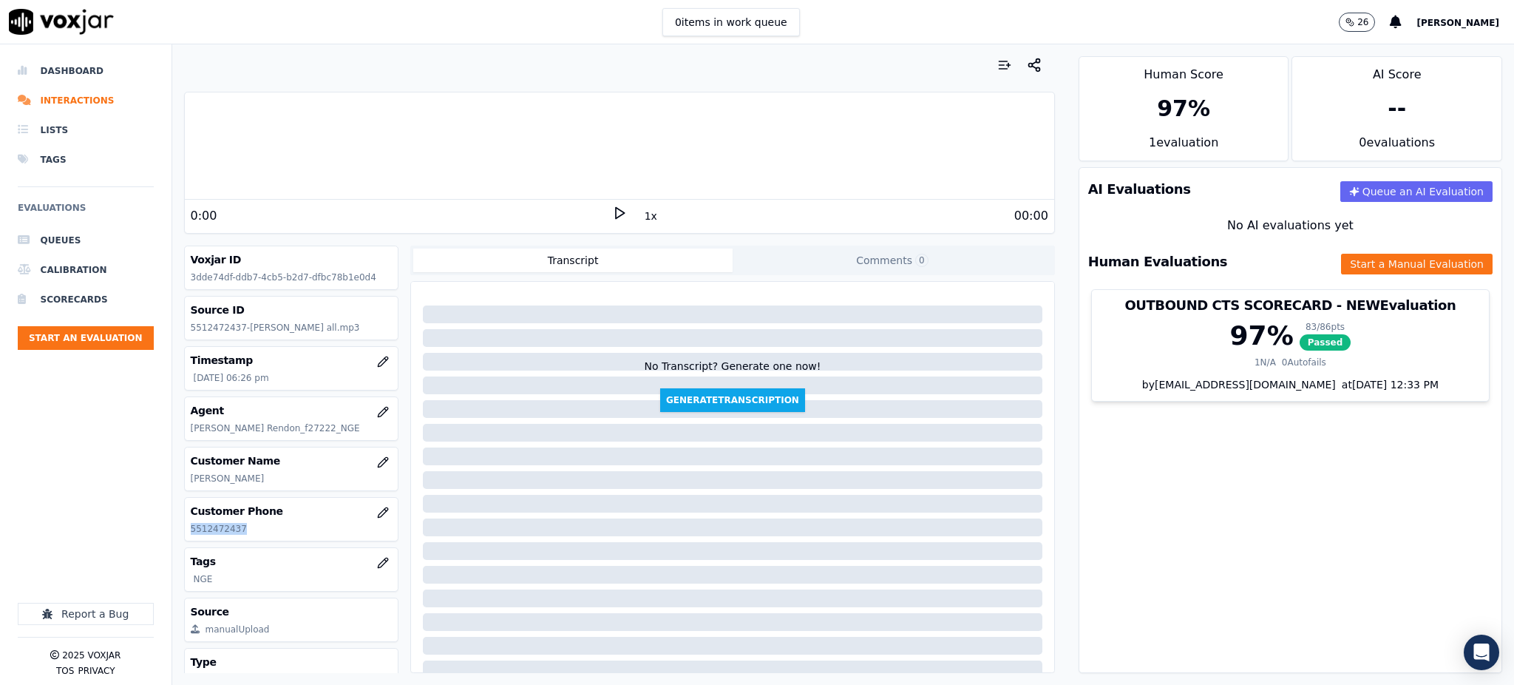
click at [612, 214] on icon at bounding box center [619, 213] width 15 height 15
copy p "5512472437"
drag, startPoint x: 1129, startPoint y: 470, endPoint x: 1069, endPoint y: 427, distance: 74.7
click at [1128, 470] on div "AI Evaluations Queue an AI Evaluation No AI evaluations yet Human Evaluations S…" at bounding box center [1291, 420] width 424 height 506
click at [612, 217] on icon at bounding box center [619, 213] width 15 height 15
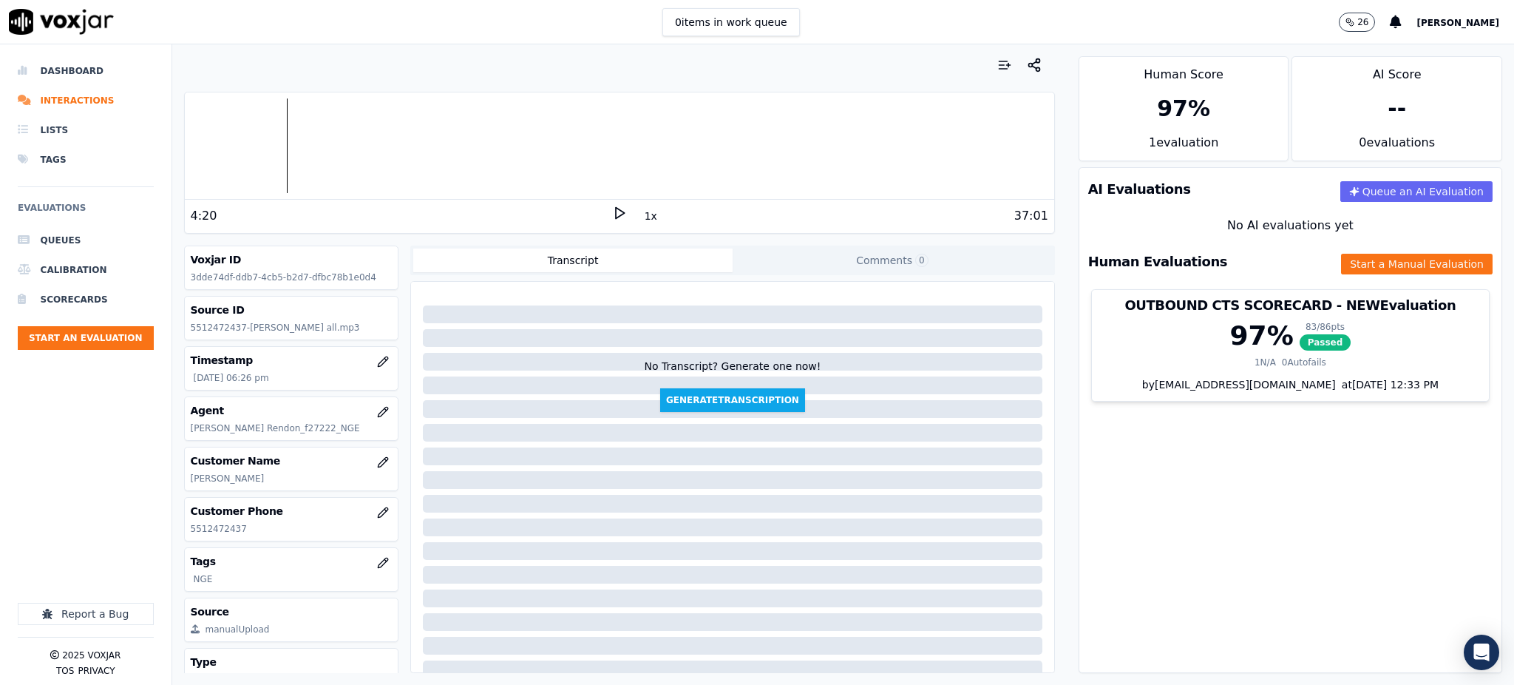
click at [612, 214] on icon at bounding box center [619, 213] width 15 height 15
drag, startPoint x: 245, startPoint y: 424, endPoint x: 182, endPoint y: 444, distance: 66.7
click at [180, 438] on div "Your browser does not support the audio element. 20:35 1x 37:01 Voxjar ID 3dde7…" at bounding box center [619, 364] width 895 height 640
click at [1349, 271] on button "Start a Manual Evaluation" at bounding box center [1417, 264] width 152 height 21
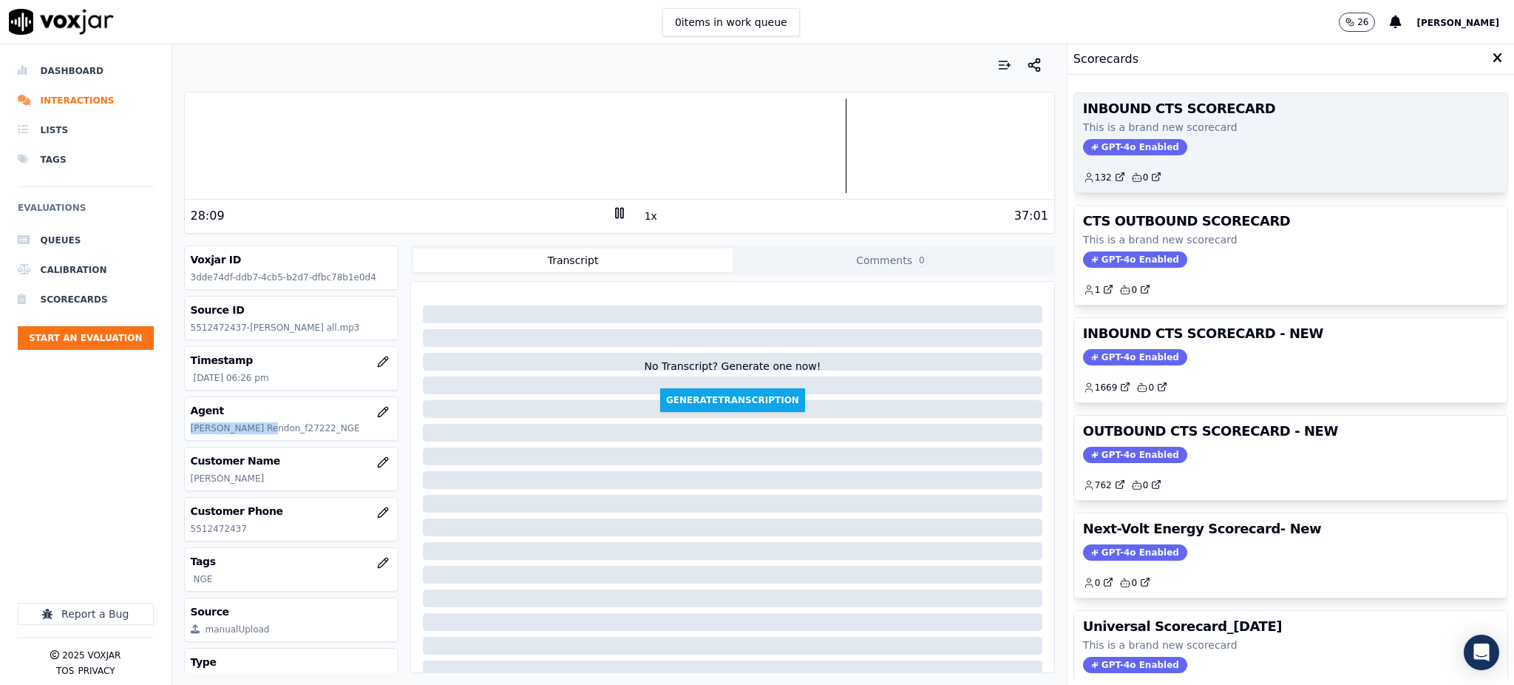
click at [1094, 151] on span "GPT-4o Enabled" at bounding box center [1135, 147] width 104 height 16
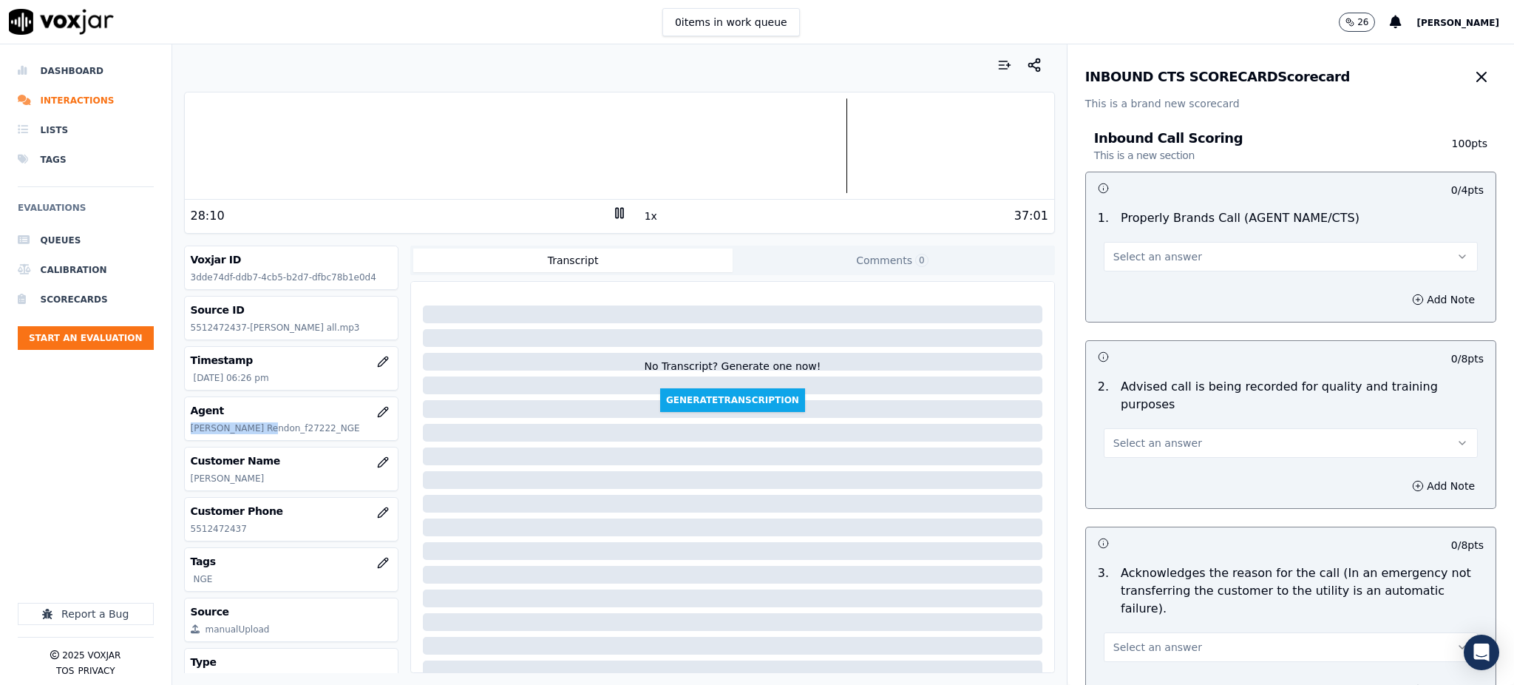
click at [1136, 264] on span "Select an answer" at bounding box center [1158, 256] width 89 height 15
click at [1125, 297] on div "Yes" at bounding box center [1259, 290] width 342 height 24
drag, startPoint x: 1144, startPoint y: 423, endPoint x: 1128, endPoint y: 441, distance: 24.1
click at [1143, 436] on span "Select an answer" at bounding box center [1158, 443] width 89 height 15
click at [1114, 456] on div "Yes" at bounding box center [1259, 459] width 342 height 24
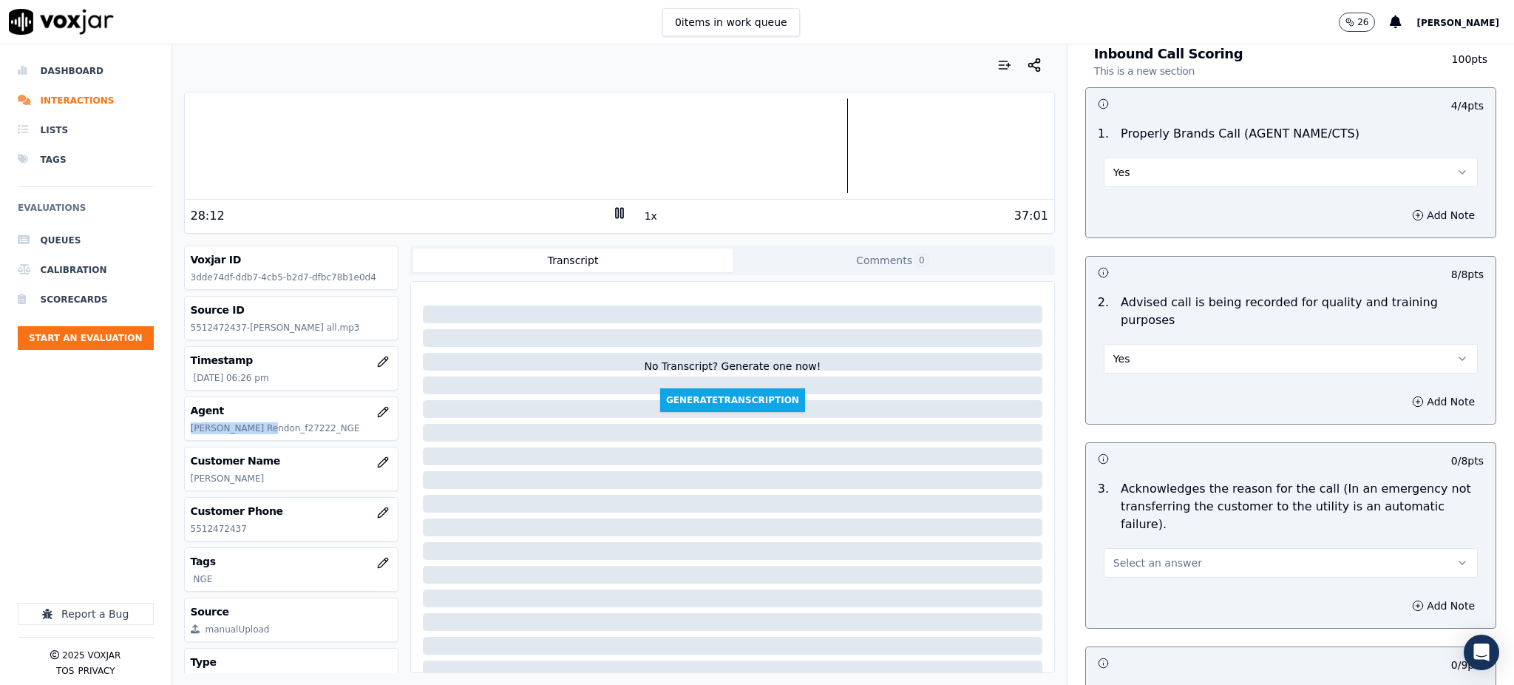
scroll to position [296, 0]
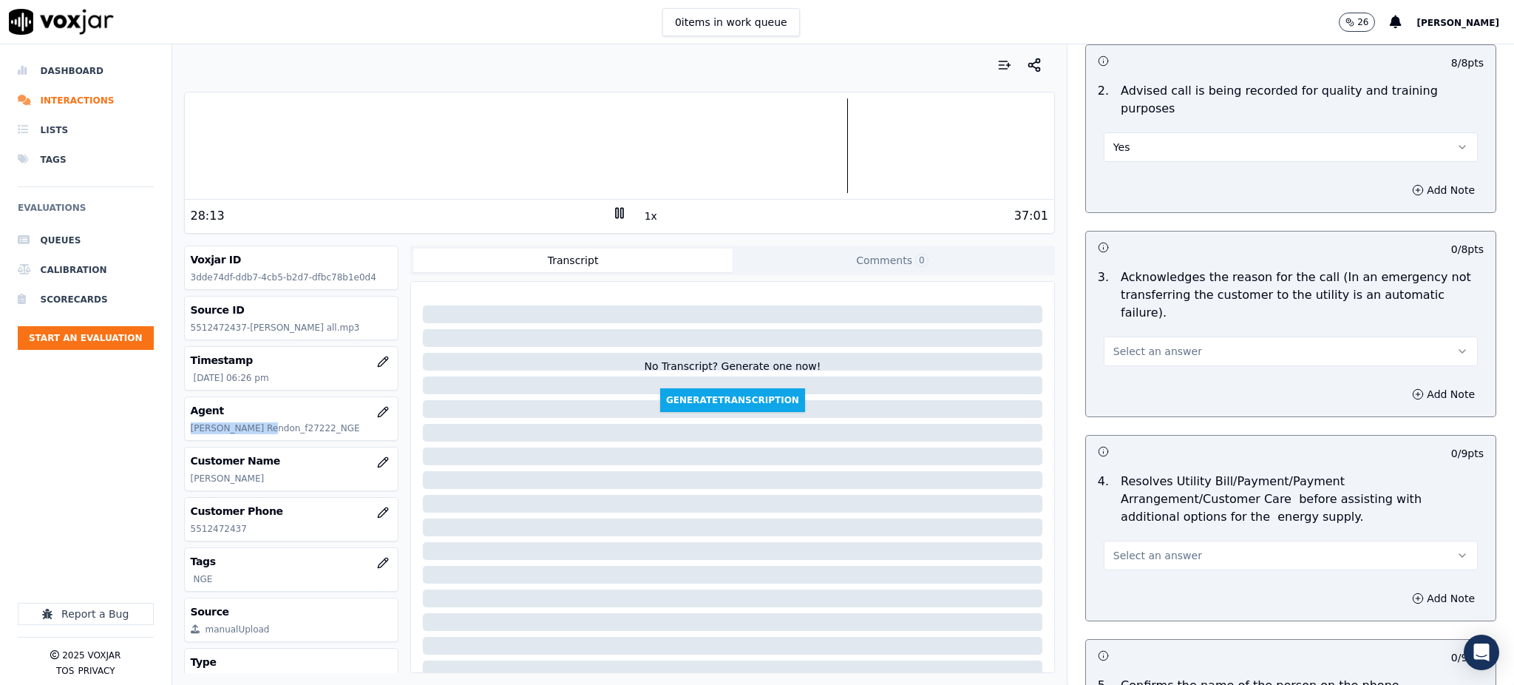
click at [1145, 344] on span "Select an answer" at bounding box center [1158, 351] width 89 height 15
click at [1134, 354] on div "Yes" at bounding box center [1259, 349] width 342 height 24
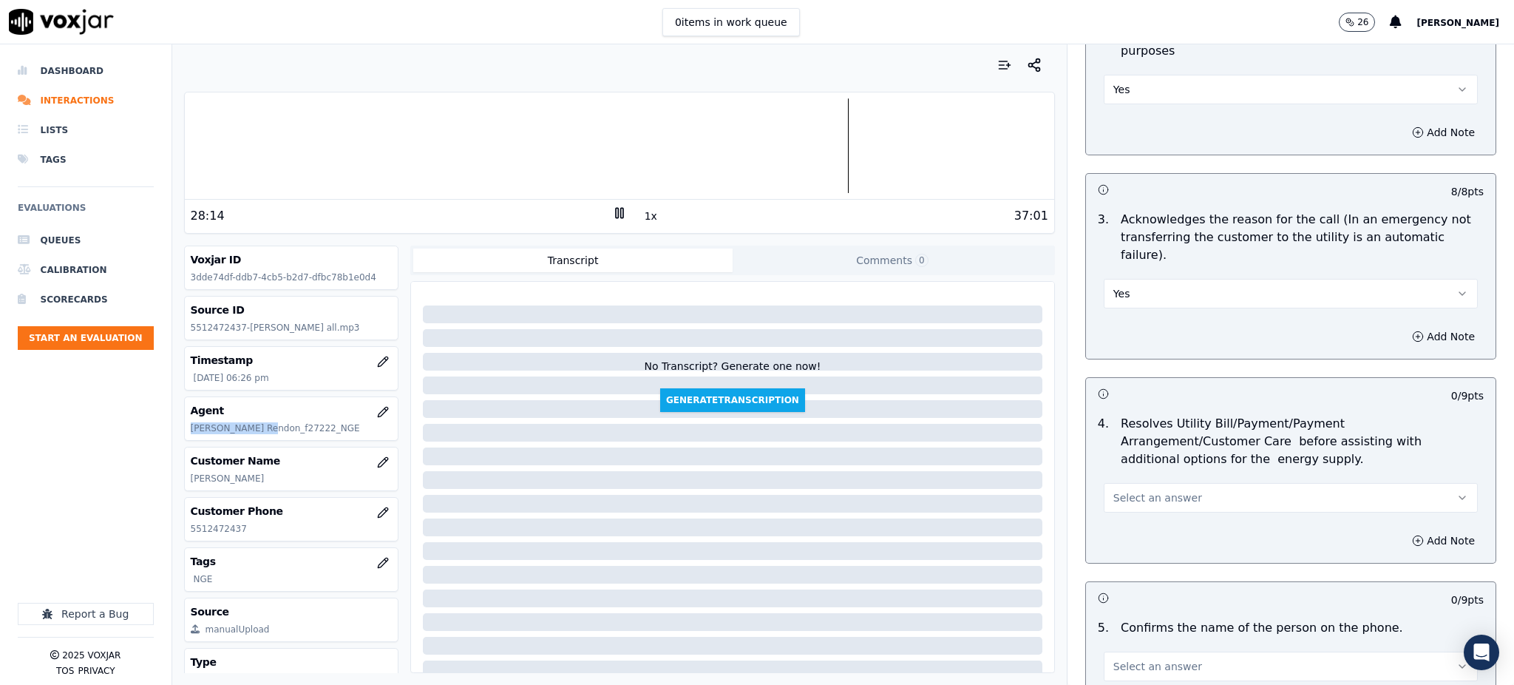
scroll to position [592, 0]
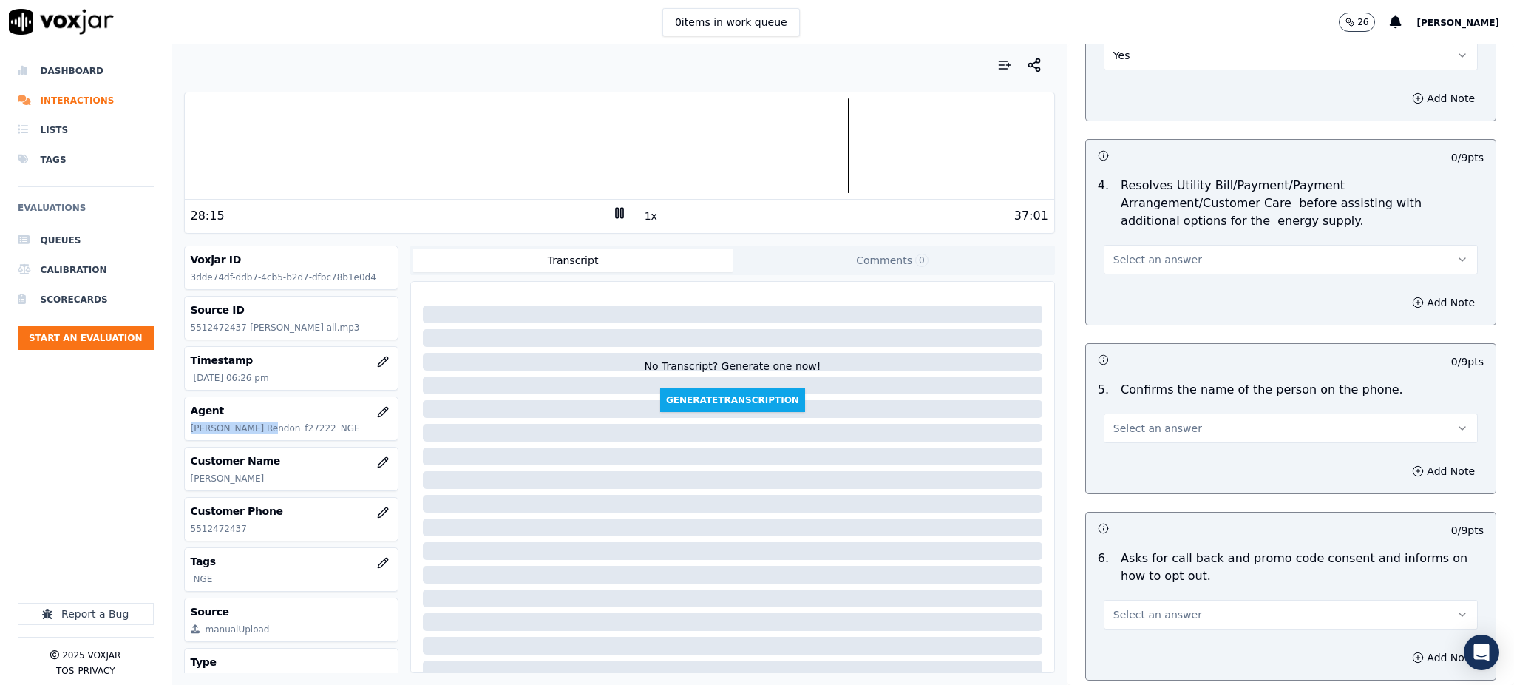
click at [1140, 252] on span "Select an answer" at bounding box center [1158, 259] width 89 height 15
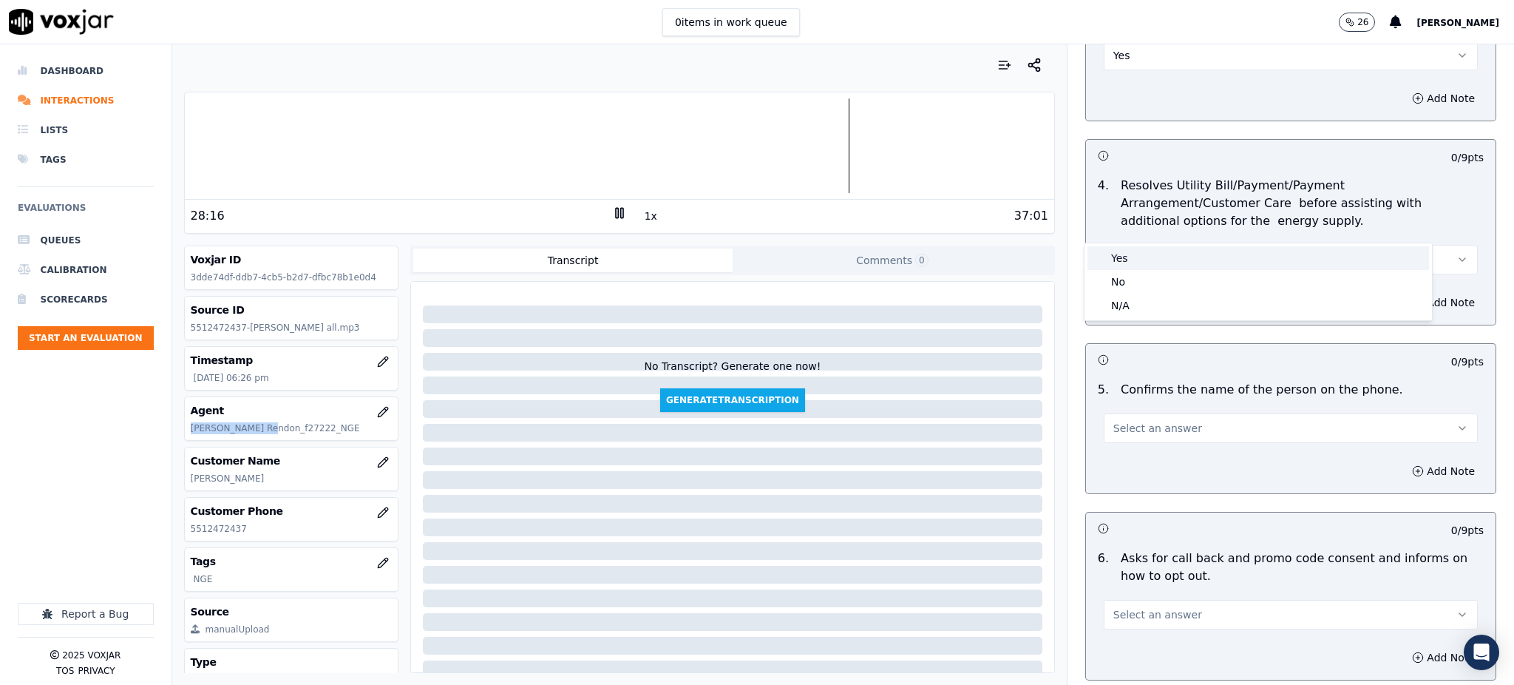
click at [1125, 252] on div "Yes" at bounding box center [1259, 258] width 342 height 24
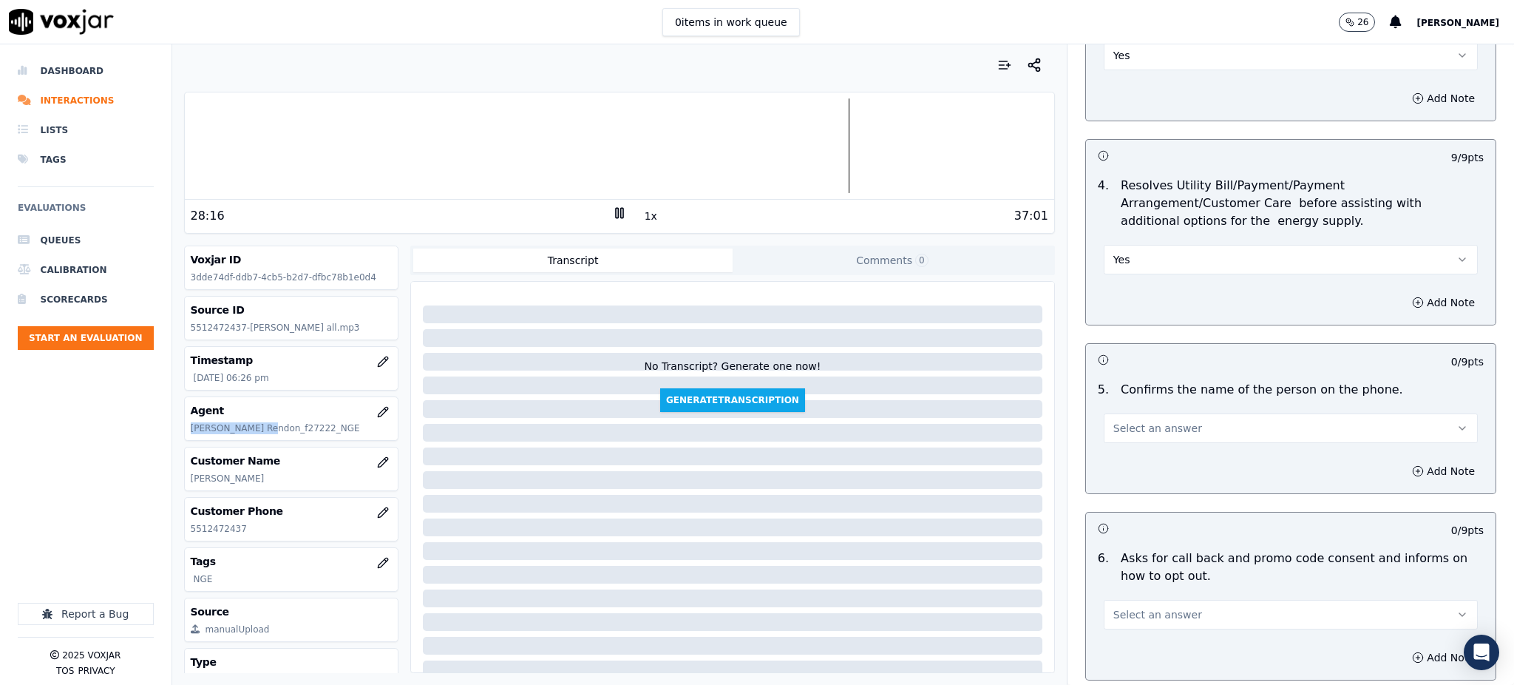
drag, startPoint x: 1127, startPoint y: 384, endPoint x: 1129, endPoint y: 405, distance: 21.6
click at [1127, 413] on button "Select an answer" at bounding box center [1291, 428] width 374 height 30
click at [1130, 430] on div "Yes" at bounding box center [1259, 427] width 342 height 24
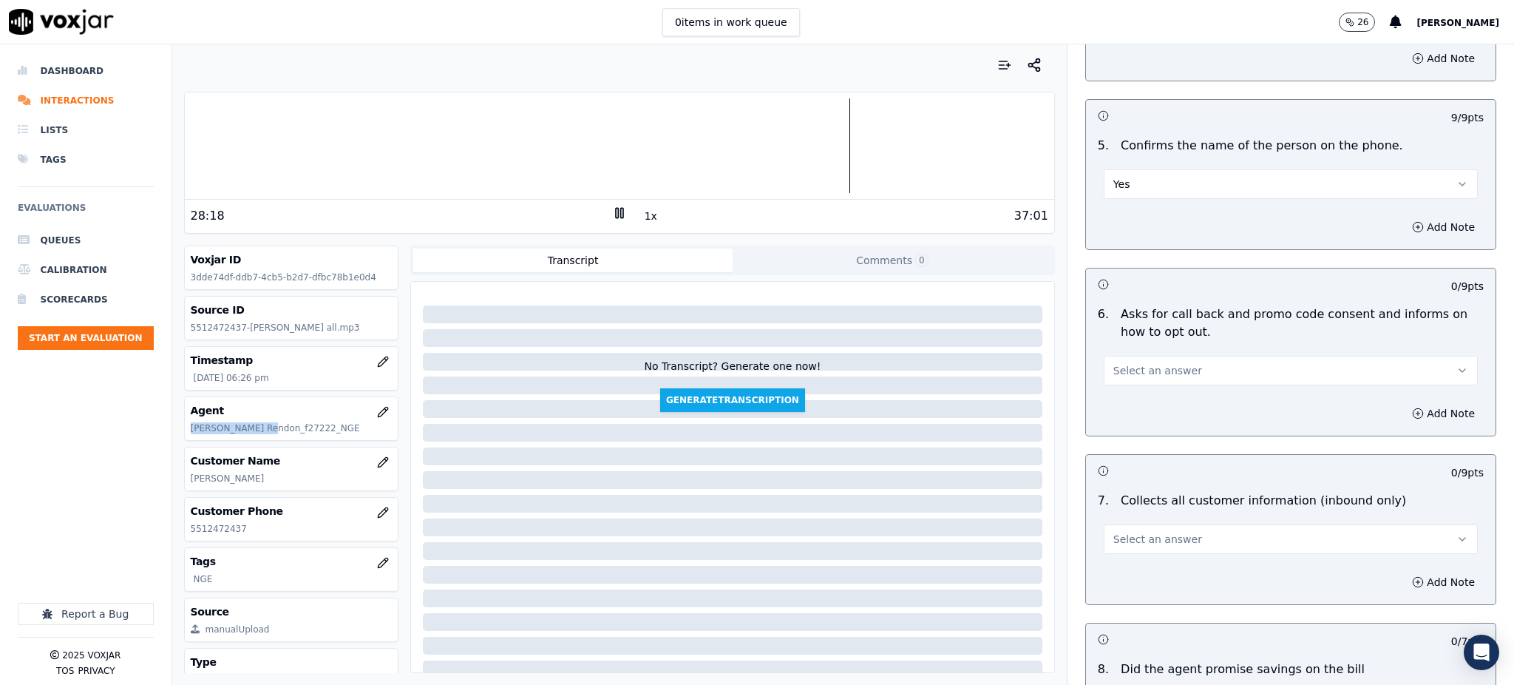
scroll to position [887, 0]
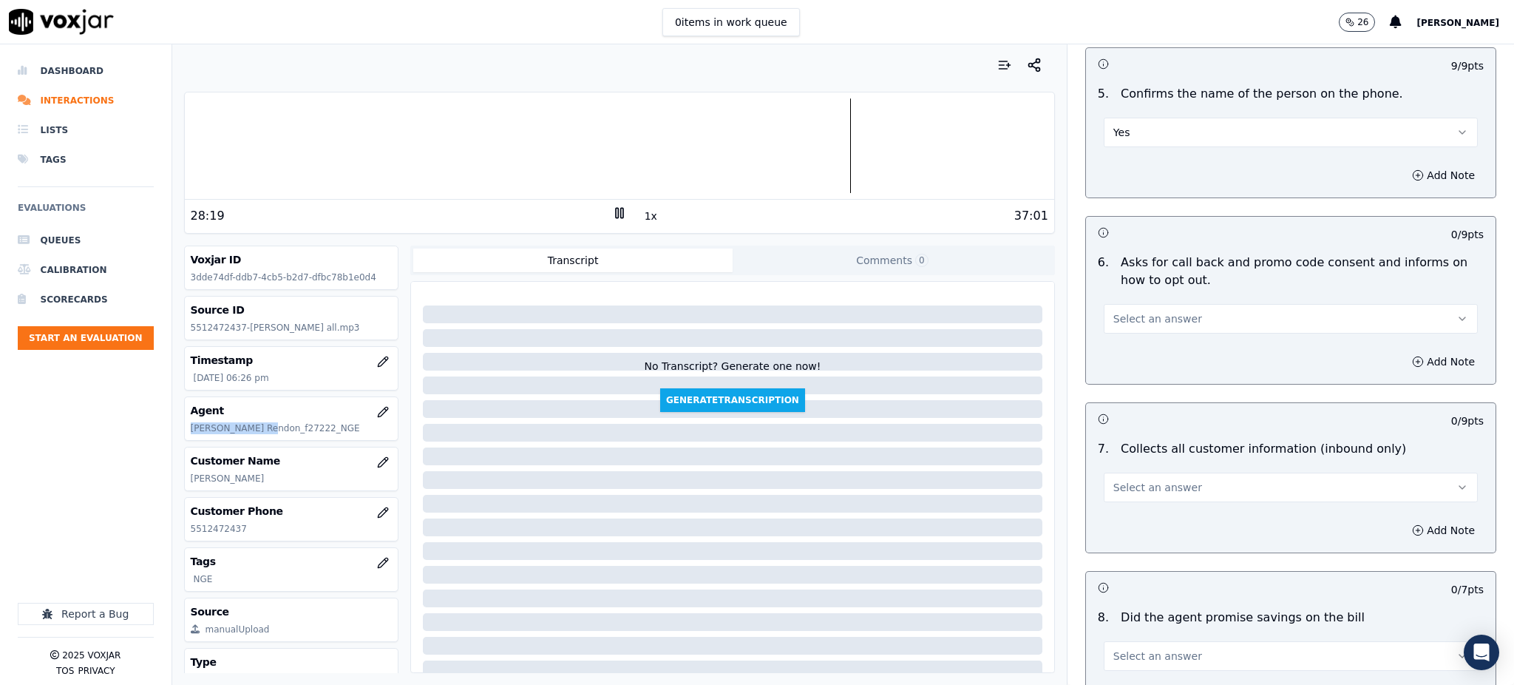
click at [1151, 311] on span "Select an answer" at bounding box center [1158, 318] width 89 height 15
click at [1125, 321] on div "Yes" at bounding box center [1259, 317] width 342 height 24
click at [1125, 480] on span "Select an answer" at bounding box center [1158, 487] width 89 height 15
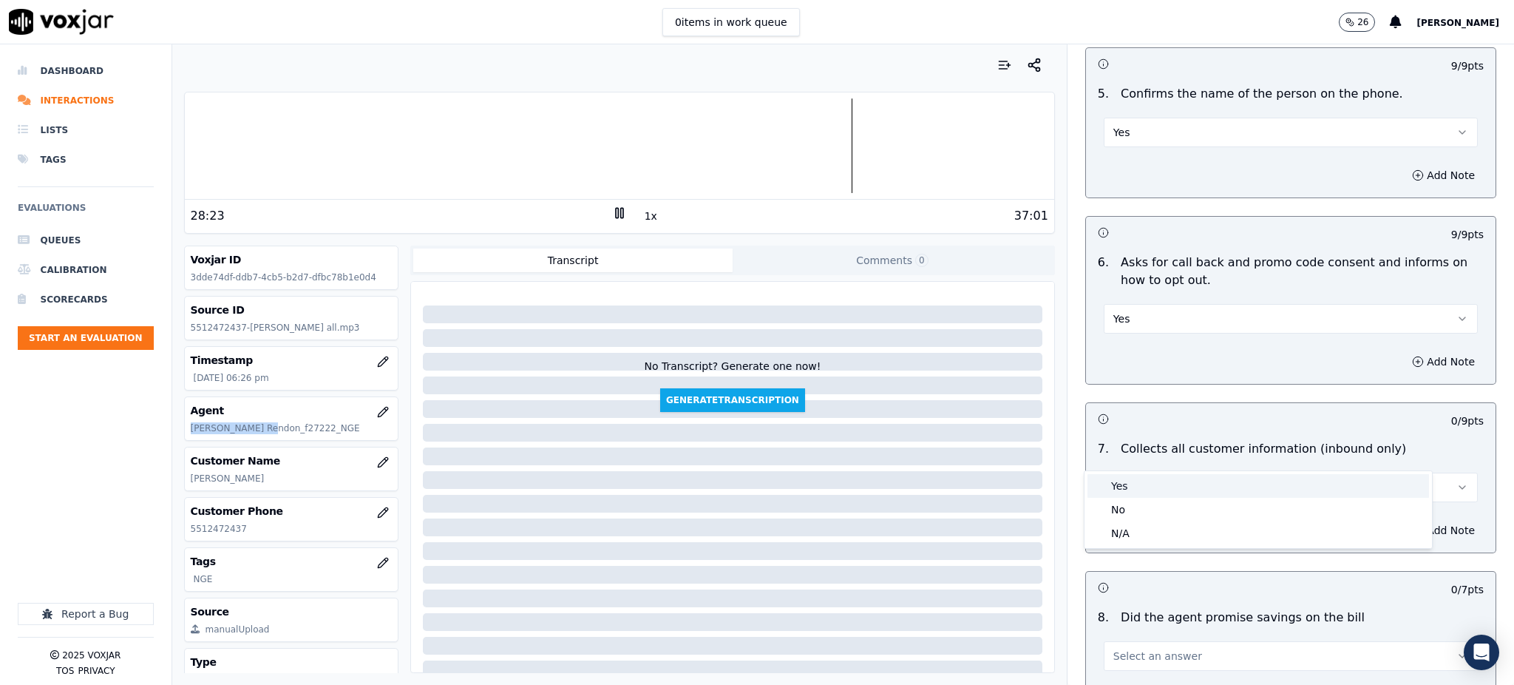
click at [1131, 487] on div "Yes" at bounding box center [1259, 486] width 342 height 24
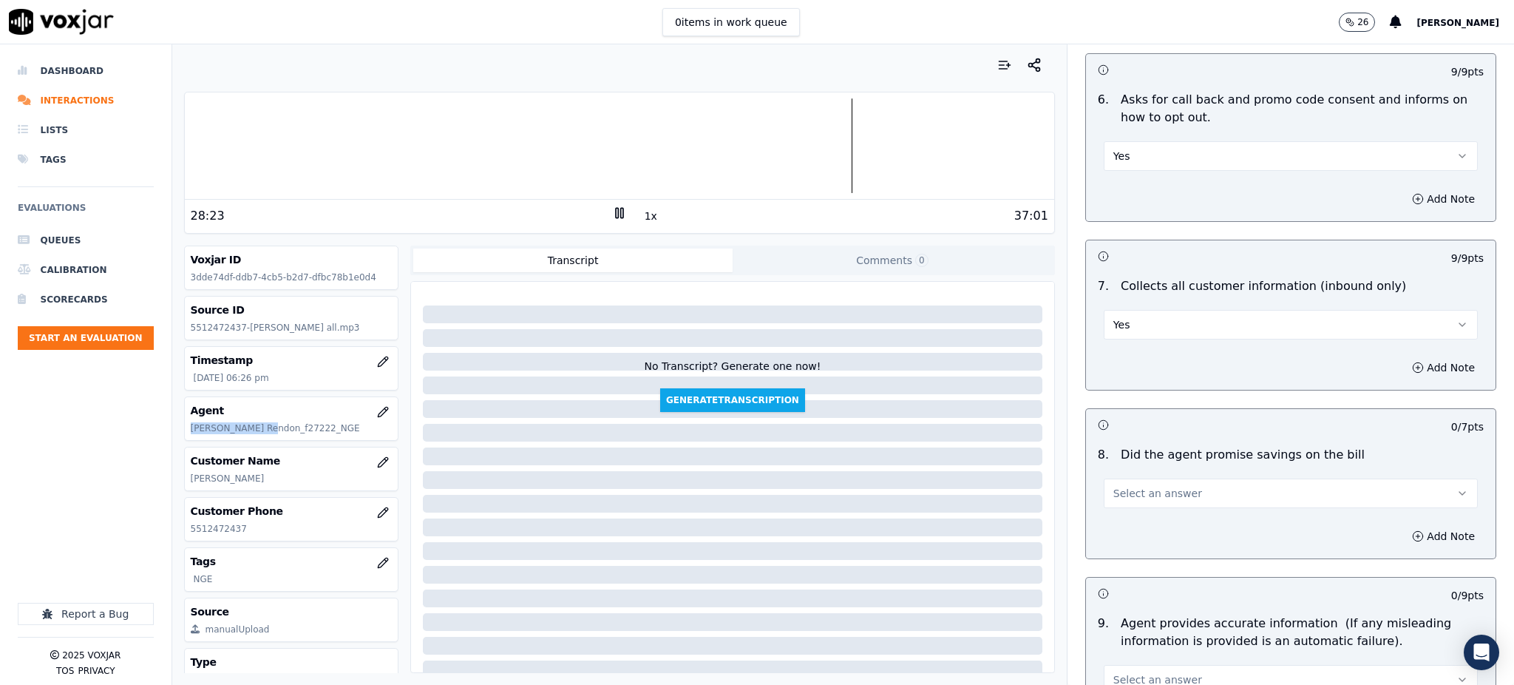
scroll to position [1183, 0]
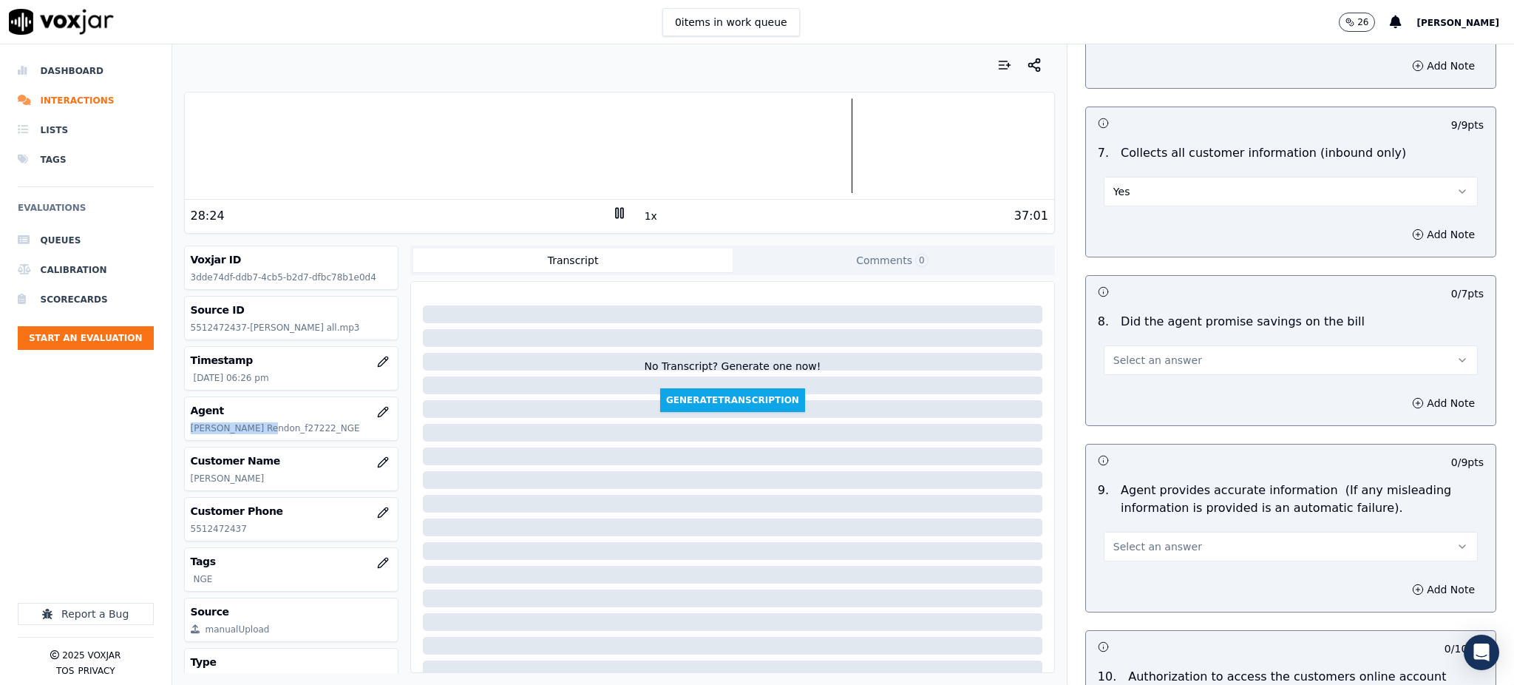
drag, startPoint x: 1117, startPoint y: 316, endPoint x: 1112, endPoint y: 336, distance: 21.2
click at [1116, 345] on button "Select an answer" at bounding box center [1291, 360] width 374 height 30
click at [1117, 350] on div "Yes" at bounding box center [1259, 359] width 342 height 24
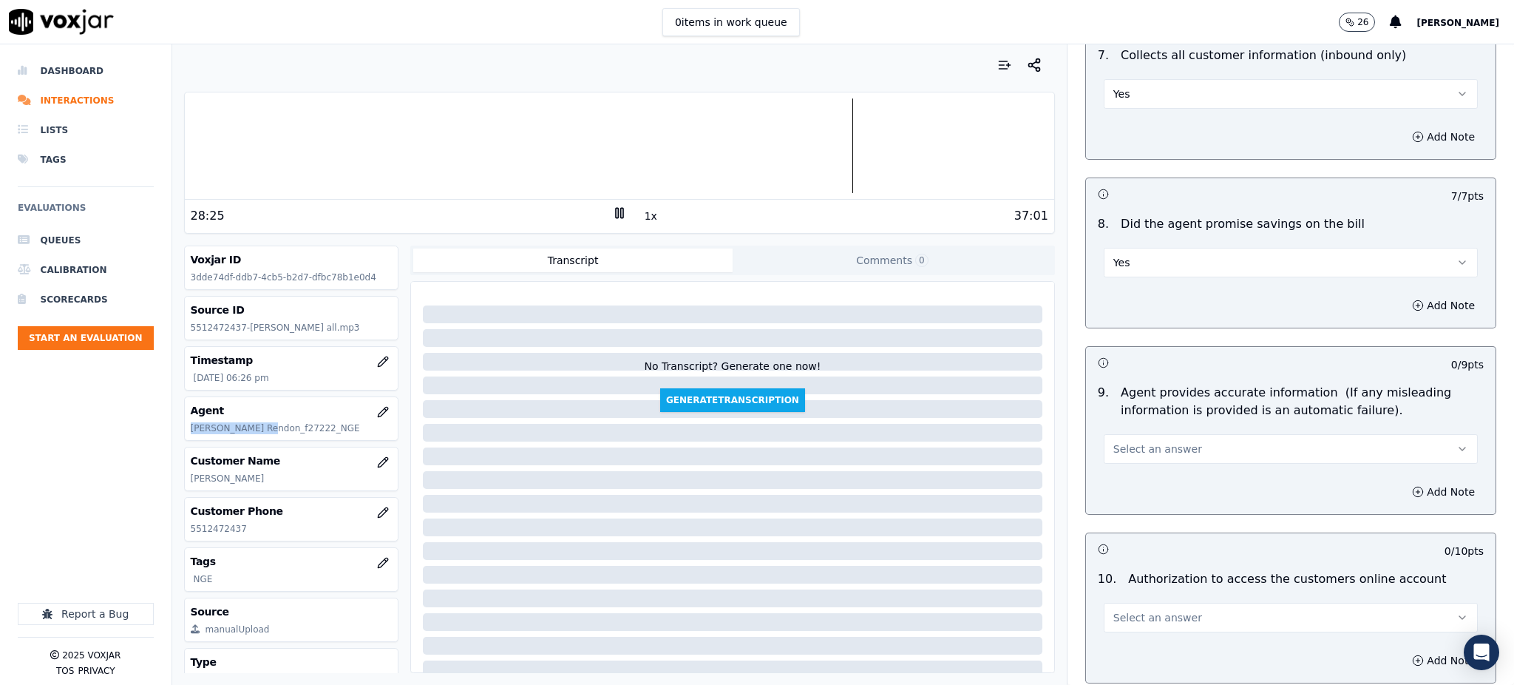
scroll to position [1281, 0]
click at [1114, 441] on span "Select an answer" at bounding box center [1158, 448] width 89 height 15
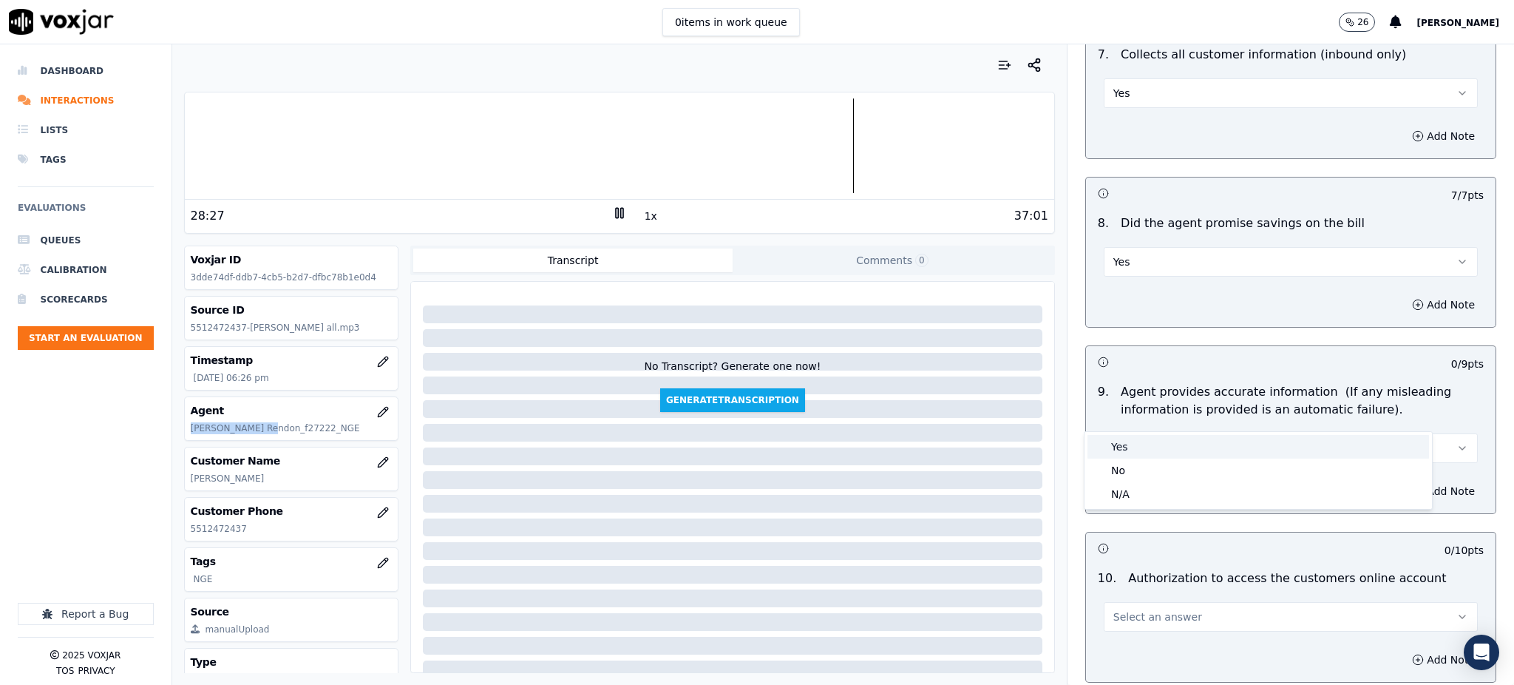
click at [1117, 453] on div "Yes" at bounding box center [1259, 447] width 342 height 24
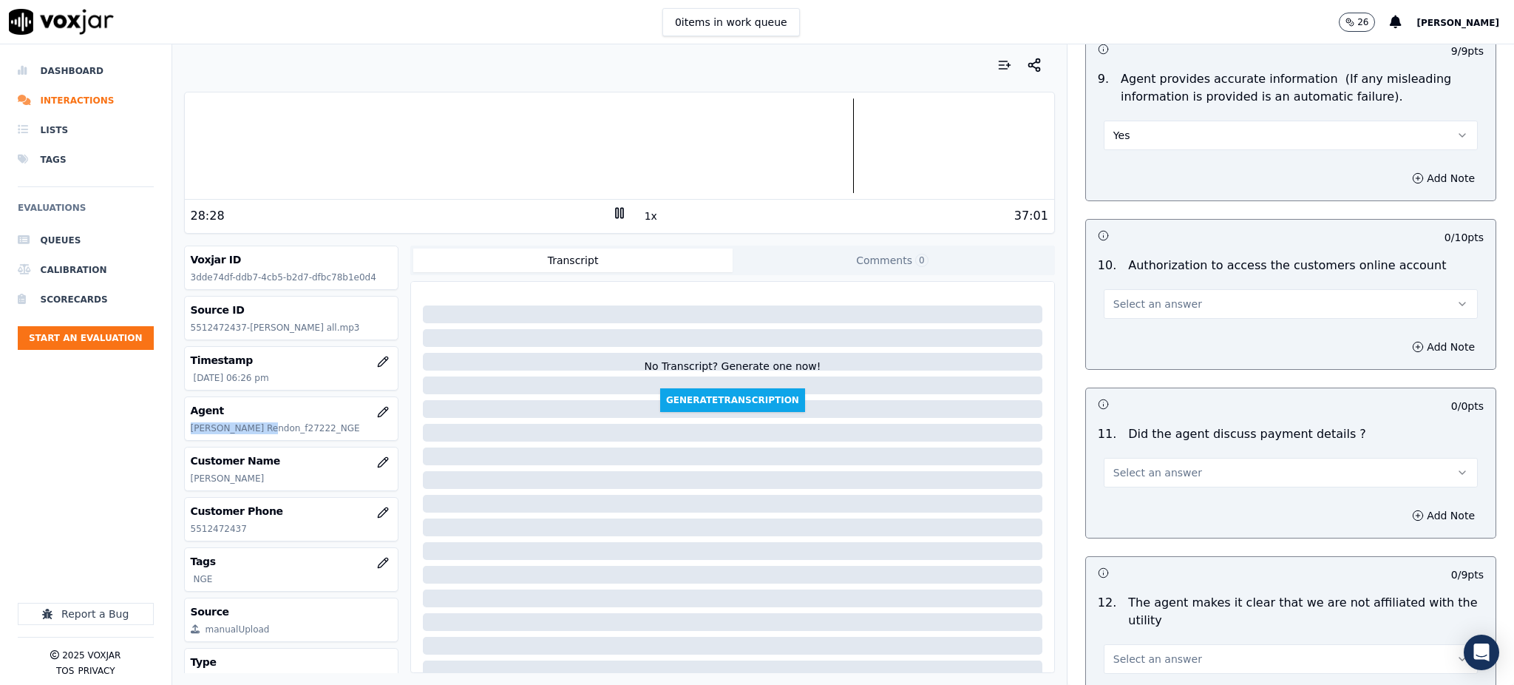
scroll to position [1676, 0]
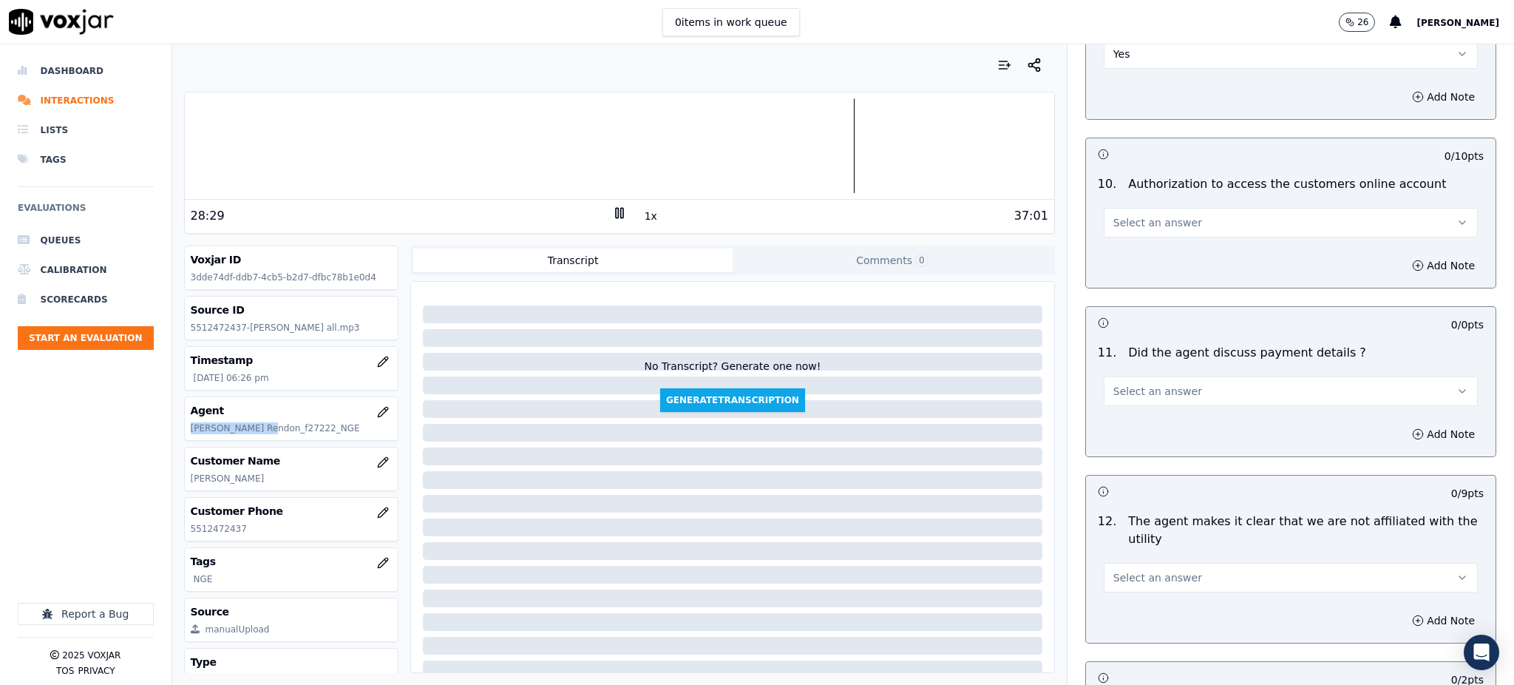
click at [1116, 215] on span "Select an answer" at bounding box center [1158, 222] width 89 height 15
click at [1127, 228] on div "Yes" at bounding box center [1259, 221] width 342 height 24
click at [1118, 376] on button "Select an answer" at bounding box center [1291, 391] width 374 height 30
click at [1124, 433] on div "N/A" at bounding box center [1259, 437] width 342 height 24
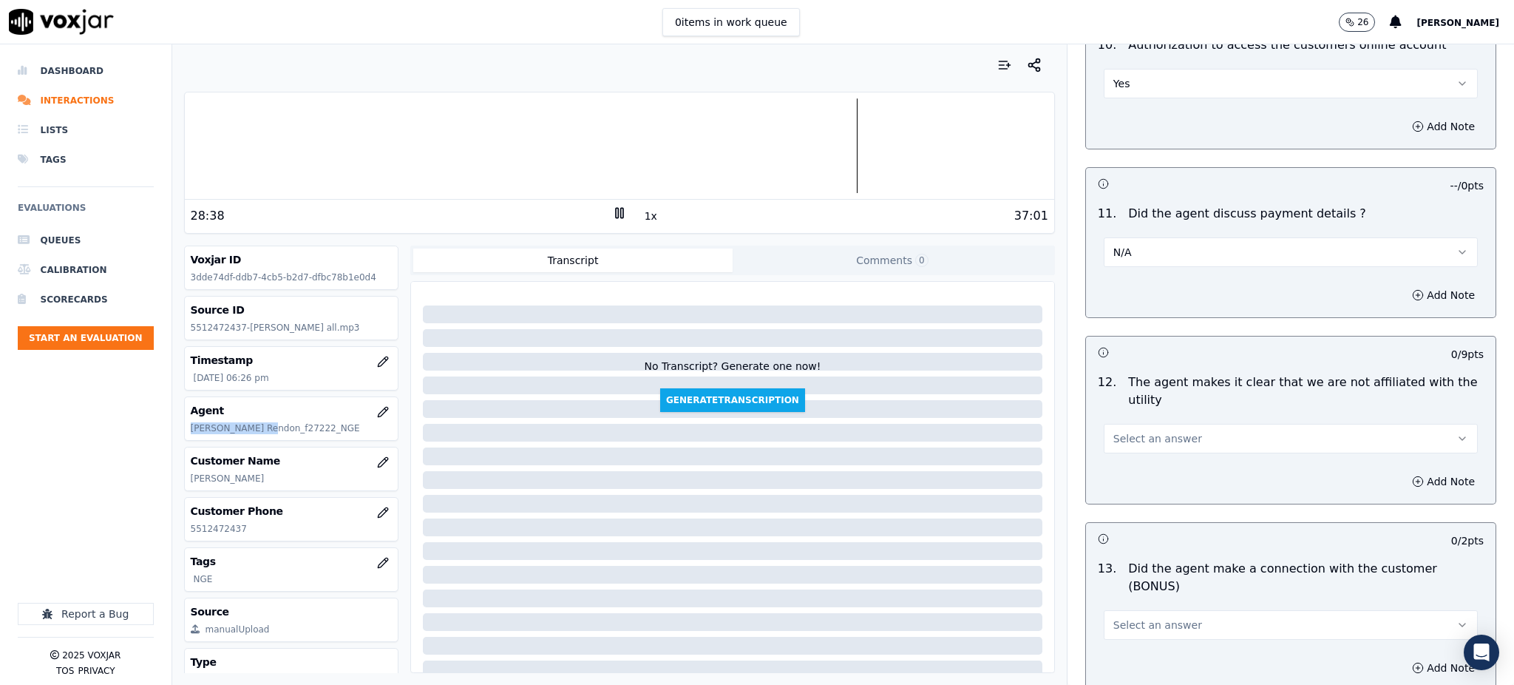
scroll to position [1873, 0]
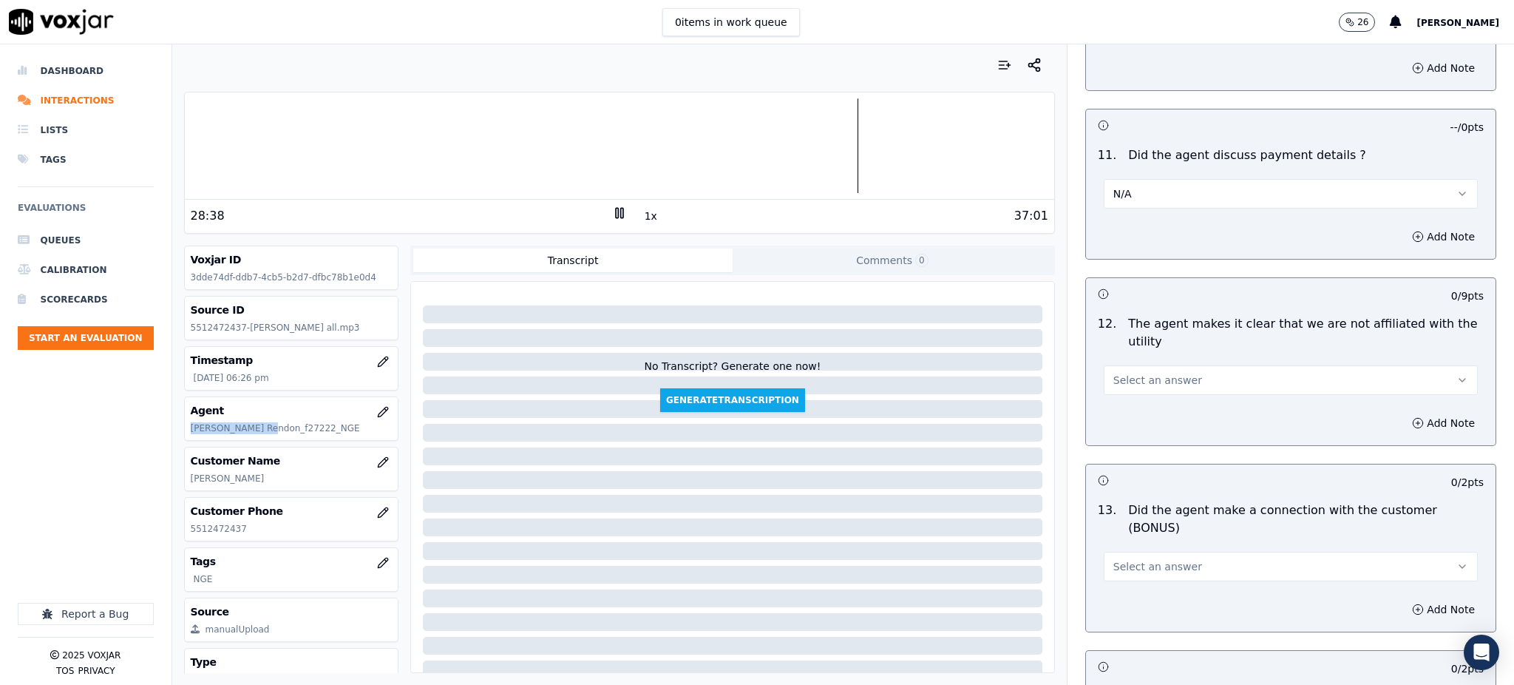
click at [1144, 373] on span "Select an answer" at bounding box center [1158, 380] width 89 height 15
drag, startPoint x: 1133, startPoint y: 379, endPoint x: 1130, endPoint y: 390, distance: 12.2
click at [1133, 379] on div "Yes" at bounding box center [1259, 379] width 342 height 24
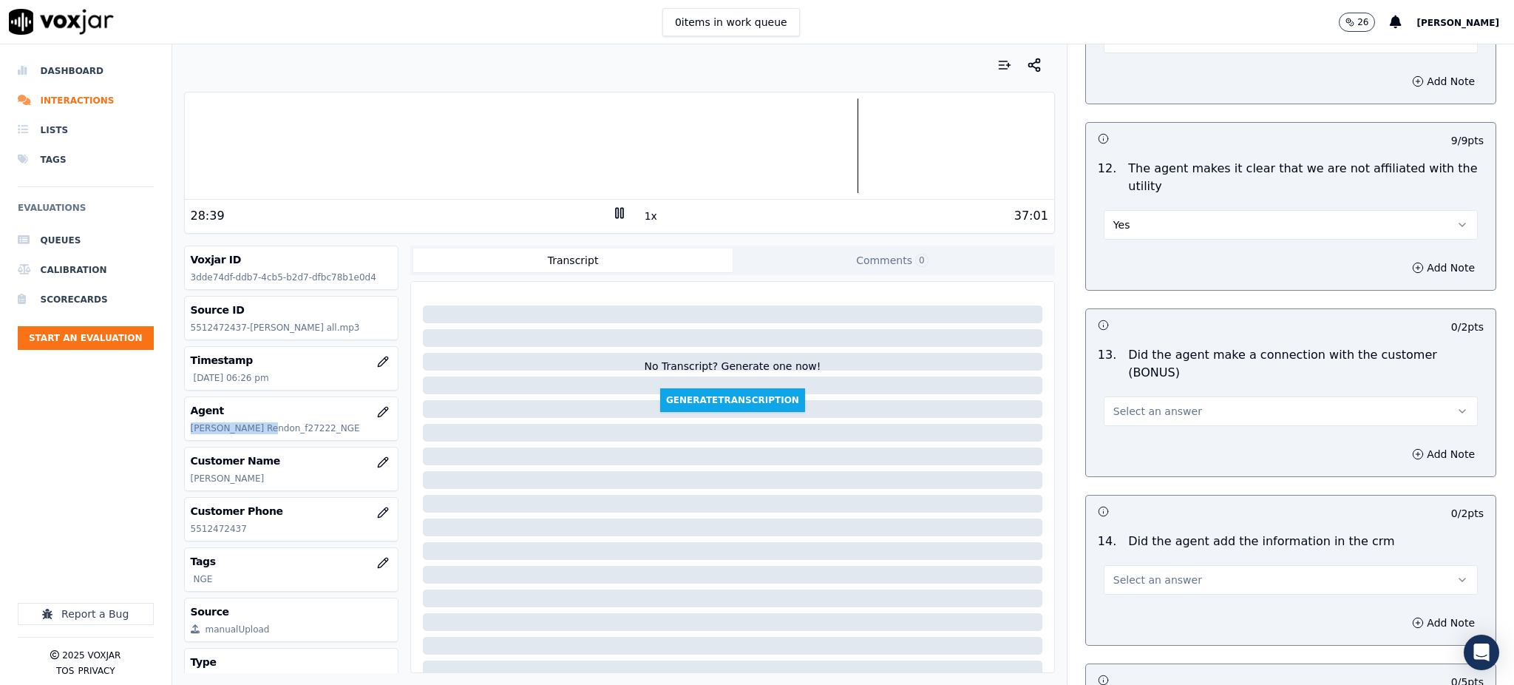
scroll to position [2169, 0]
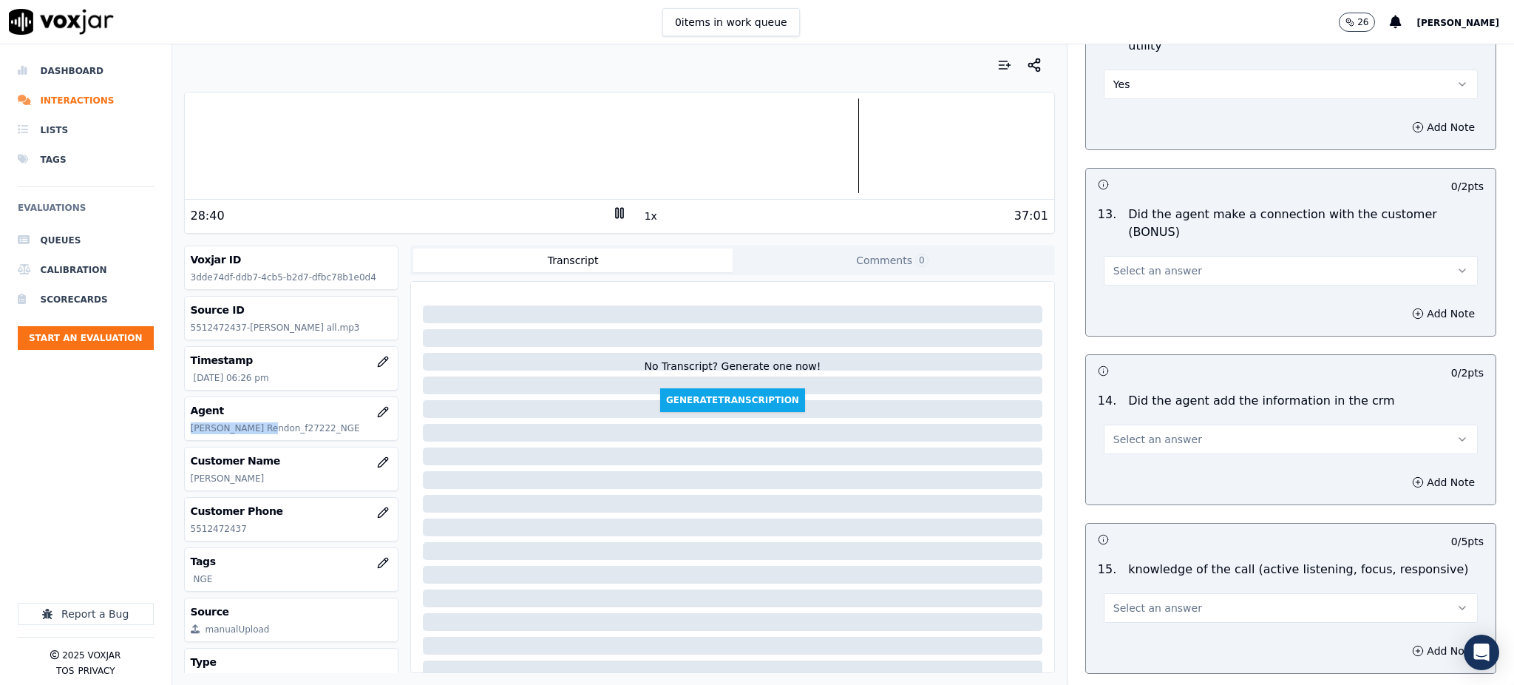
click at [1148, 263] on span "Select an answer" at bounding box center [1158, 270] width 89 height 15
click at [1122, 255] on div "Yes" at bounding box center [1259, 252] width 342 height 24
click at [1127, 424] on button "Select an answer" at bounding box center [1291, 439] width 374 height 30
click at [1128, 421] on div "Yes" at bounding box center [1259, 421] width 342 height 24
click at [1120, 600] on span "Select an answer" at bounding box center [1158, 607] width 89 height 15
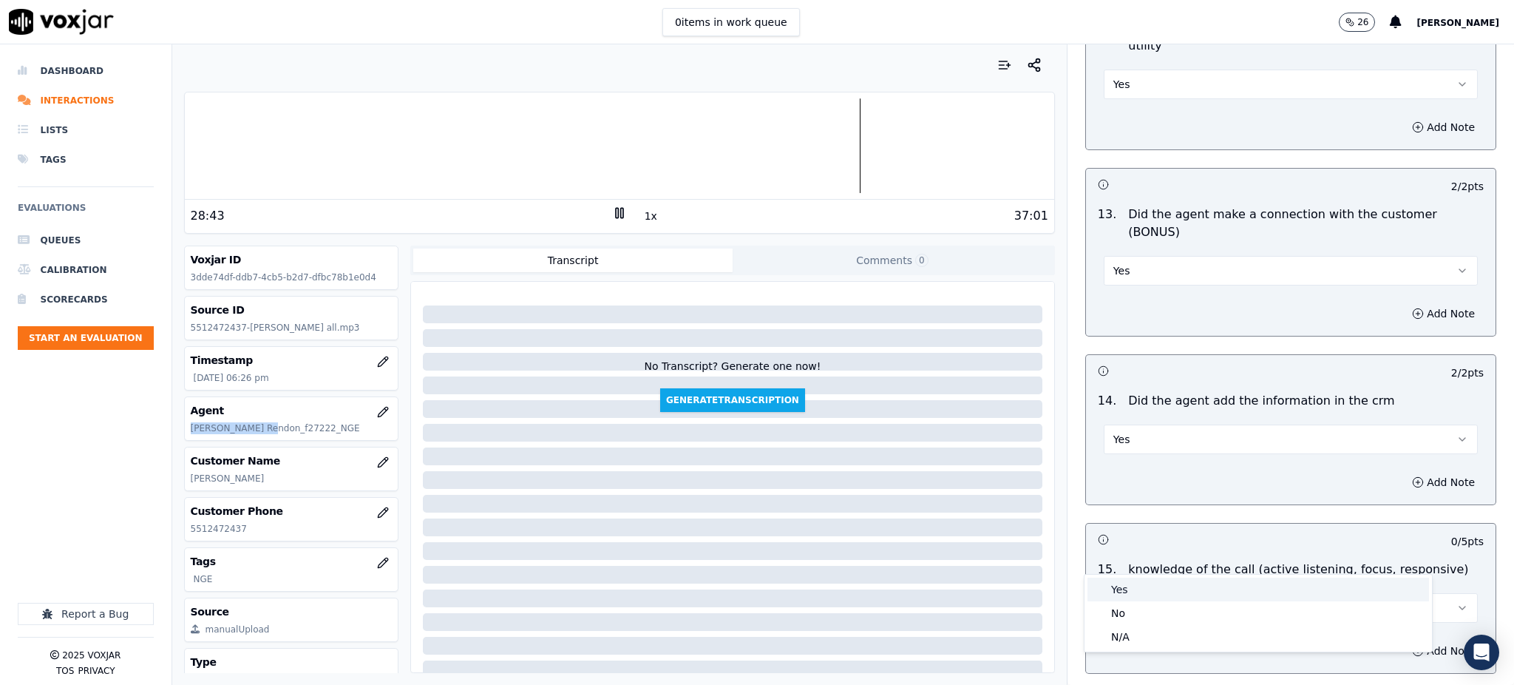
click at [1125, 585] on div "Yes" at bounding box center [1259, 590] width 342 height 24
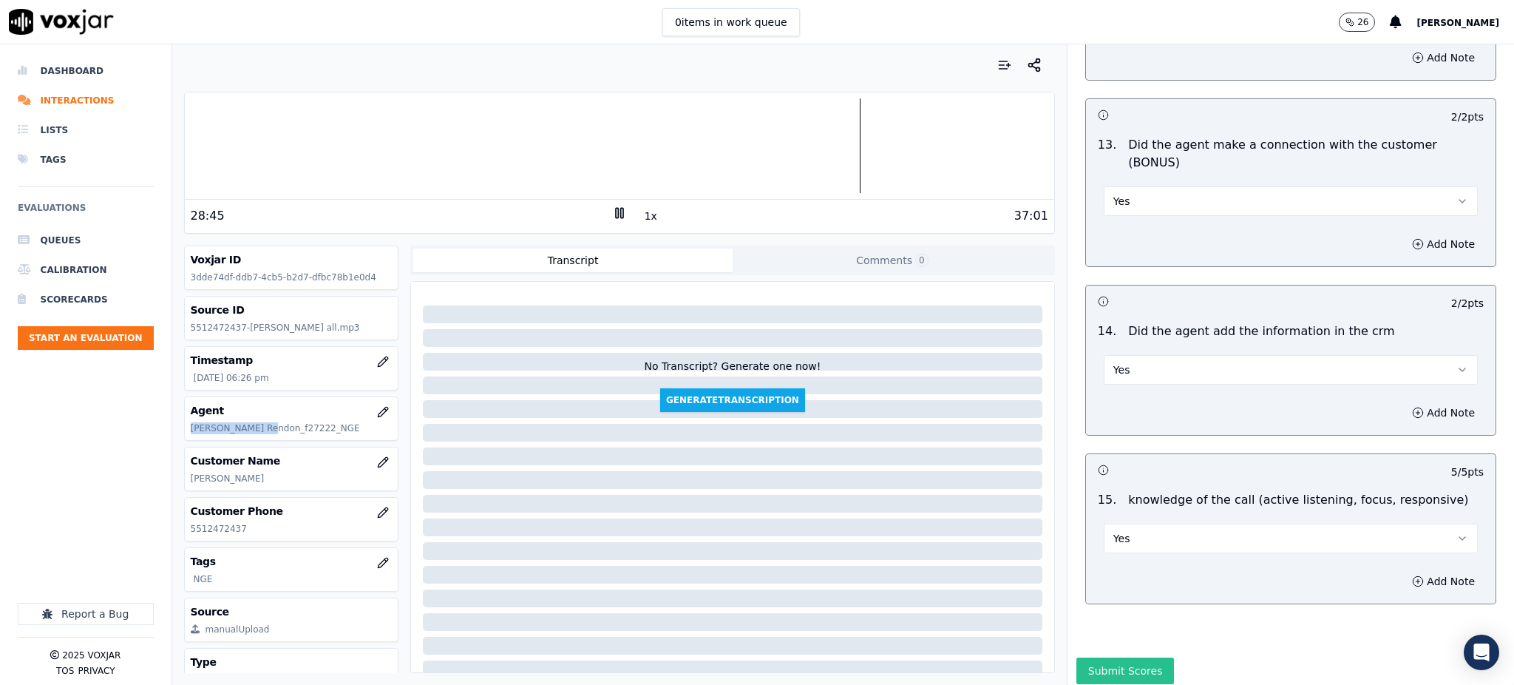
click at [1096, 657] on button "Submit Scores" at bounding box center [1126, 670] width 98 height 27
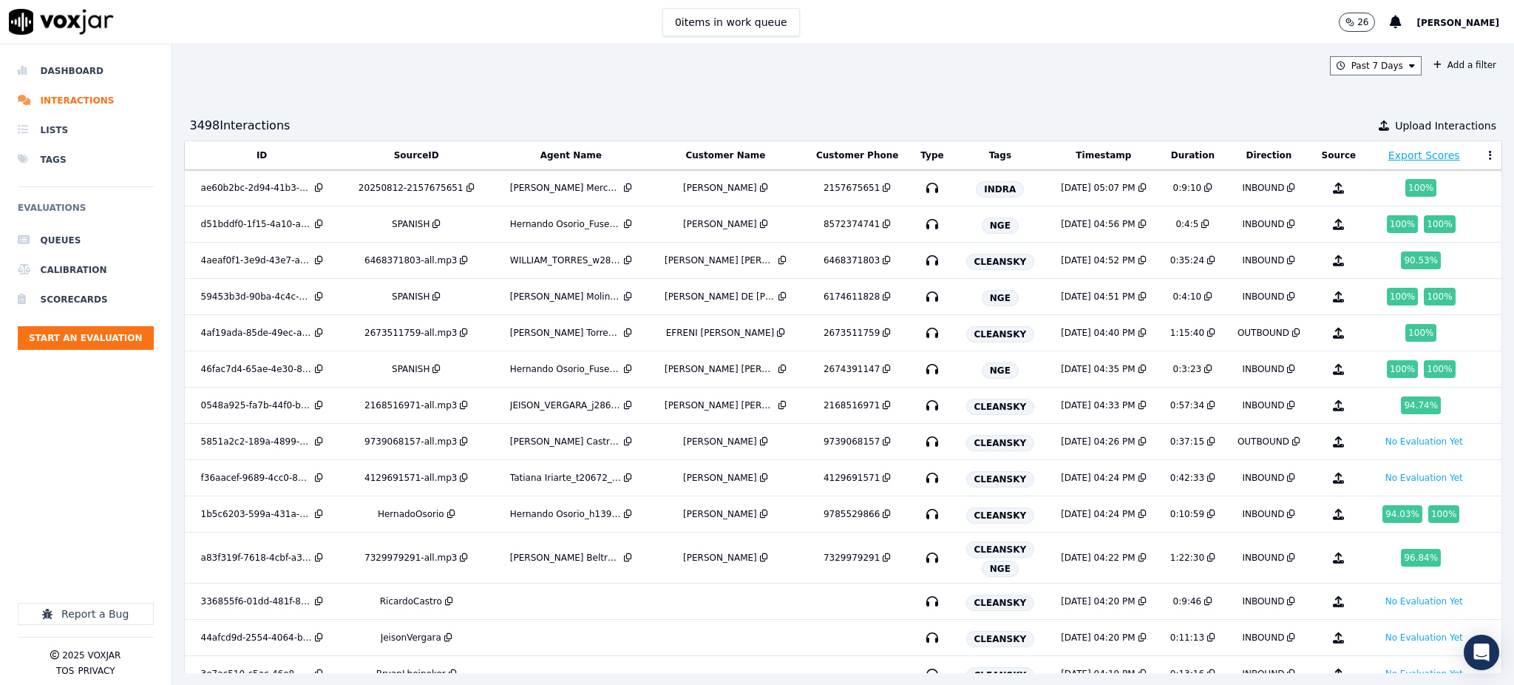
scroll to position [2854, 0]
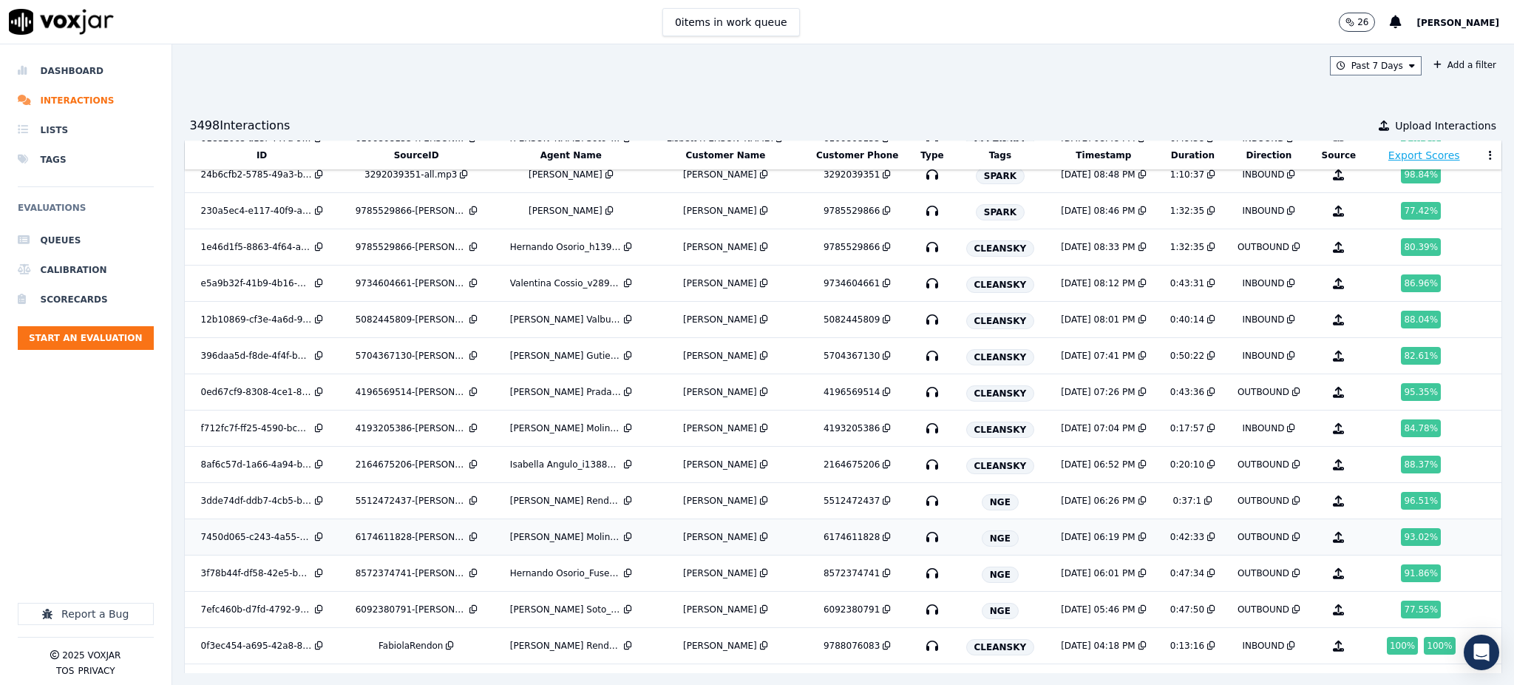
click at [921, 541] on icon "button" at bounding box center [933, 537] width 24 height 24
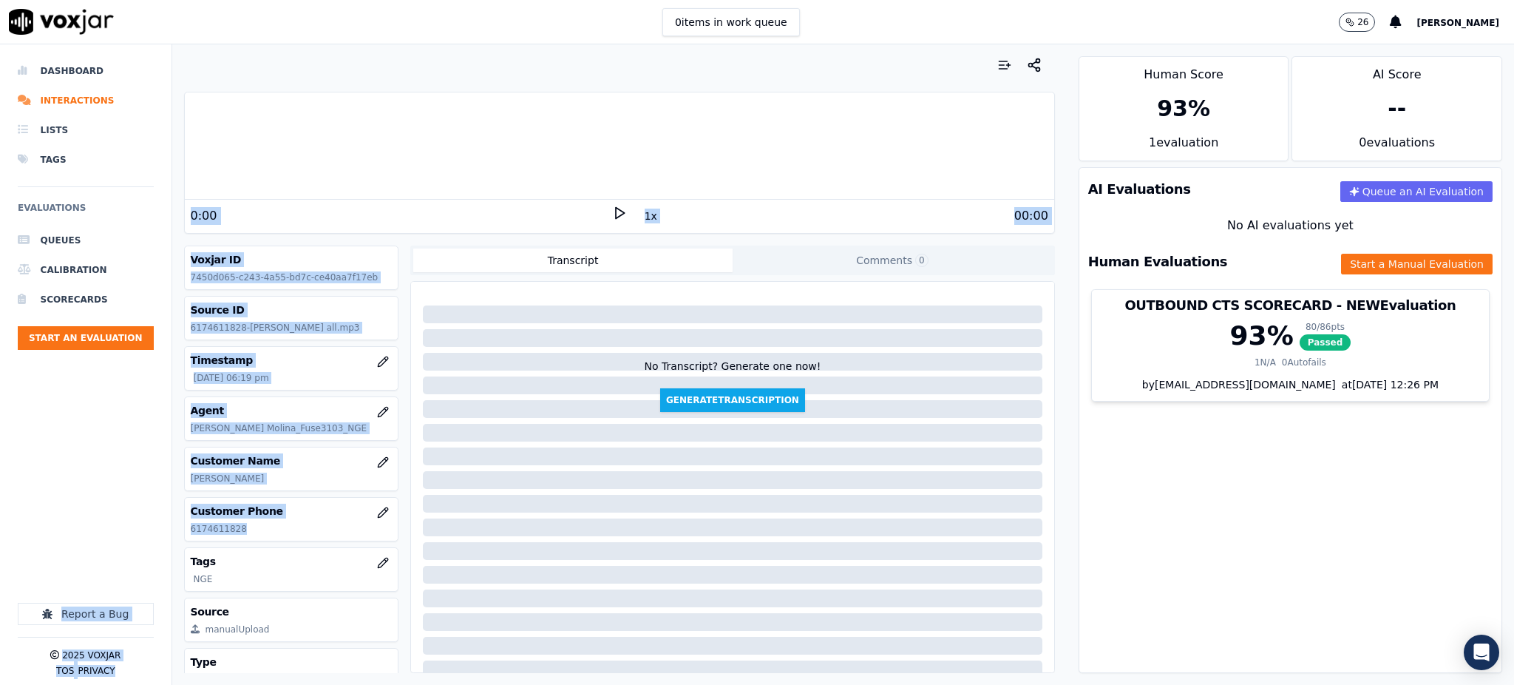
drag, startPoint x: 223, startPoint y: 532, endPoint x: 172, endPoint y: 538, distance: 51.4
click at [169, 538] on div "Dashboard Interactions Lists Tags Evaluations Queues Calibration Scorecards Sta…" at bounding box center [757, 364] width 1514 height 640
copy div "Report a Bug 2025 Voxjar TOS Privacy Your browser does not support the audio el…"
drag, startPoint x: 292, startPoint y: 526, endPoint x: 210, endPoint y: 558, distance: 87.8
click at [290, 528] on p "6174611828" at bounding box center [292, 529] width 202 height 12
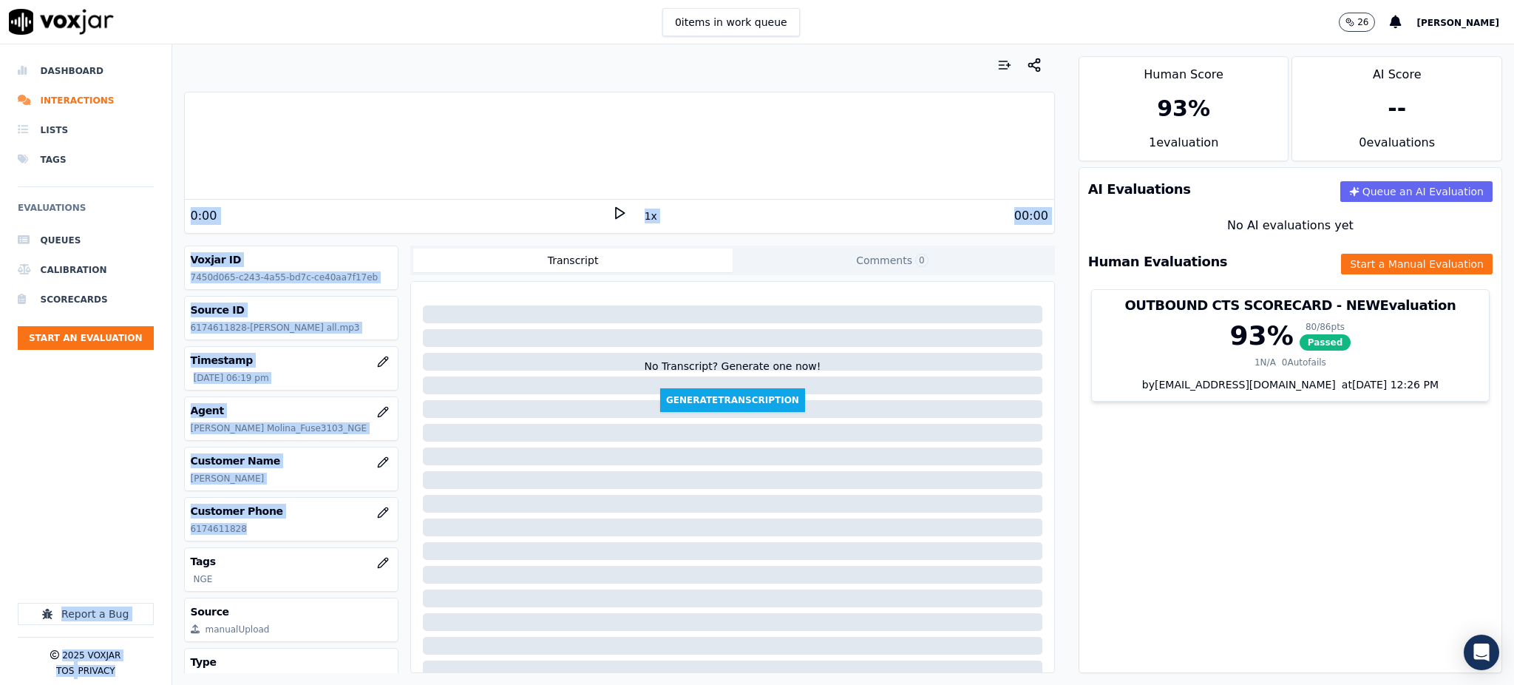
click at [238, 533] on p "6174611828" at bounding box center [292, 529] width 202 height 12
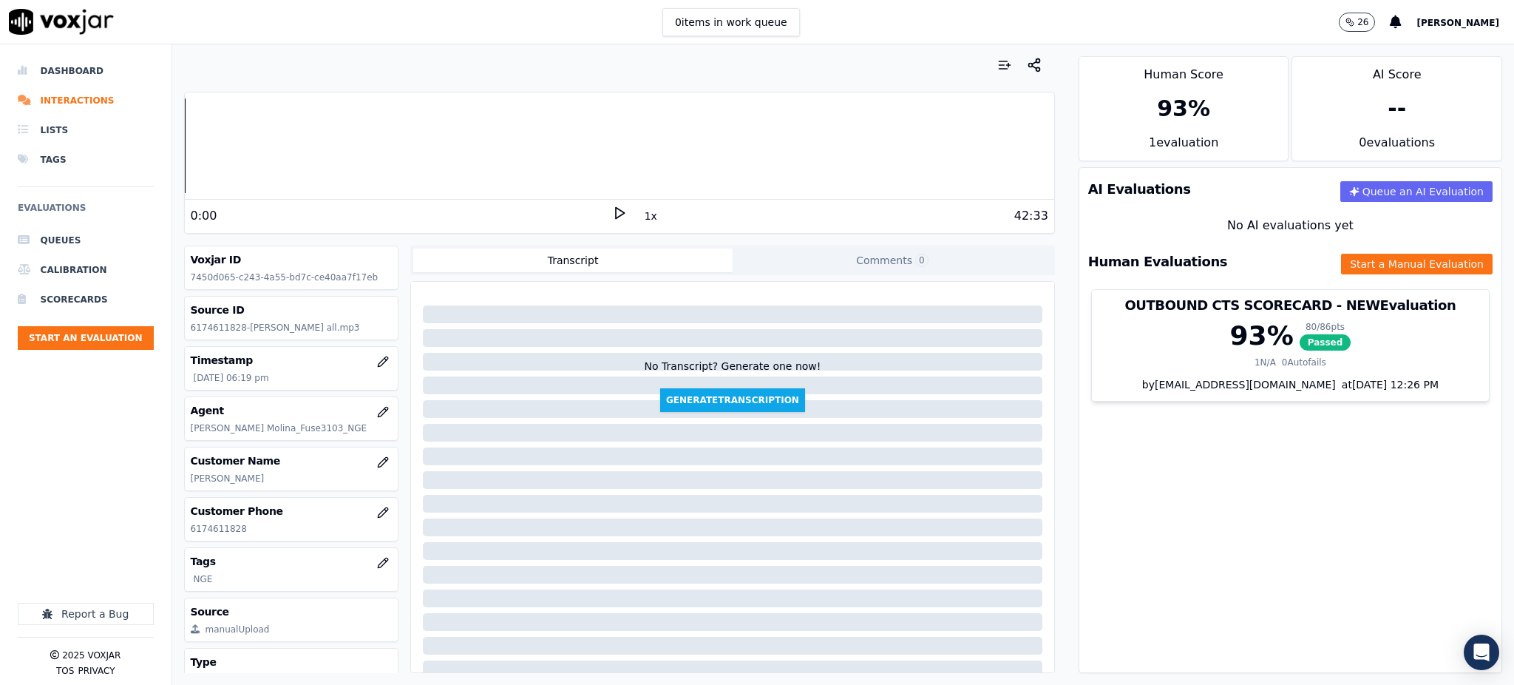
click at [240, 530] on p "6174611828" at bounding box center [292, 529] width 202 height 12
drag, startPoint x: 240, startPoint y: 531, endPoint x: 191, endPoint y: 537, distance: 49.2
click at [190, 536] on div "Customer Phone [PHONE_NUMBER]" at bounding box center [292, 519] width 214 height 43
copy p "6174611828"
click at [612, 211] on icon at bounding box center [619, 213] width 15 height 15
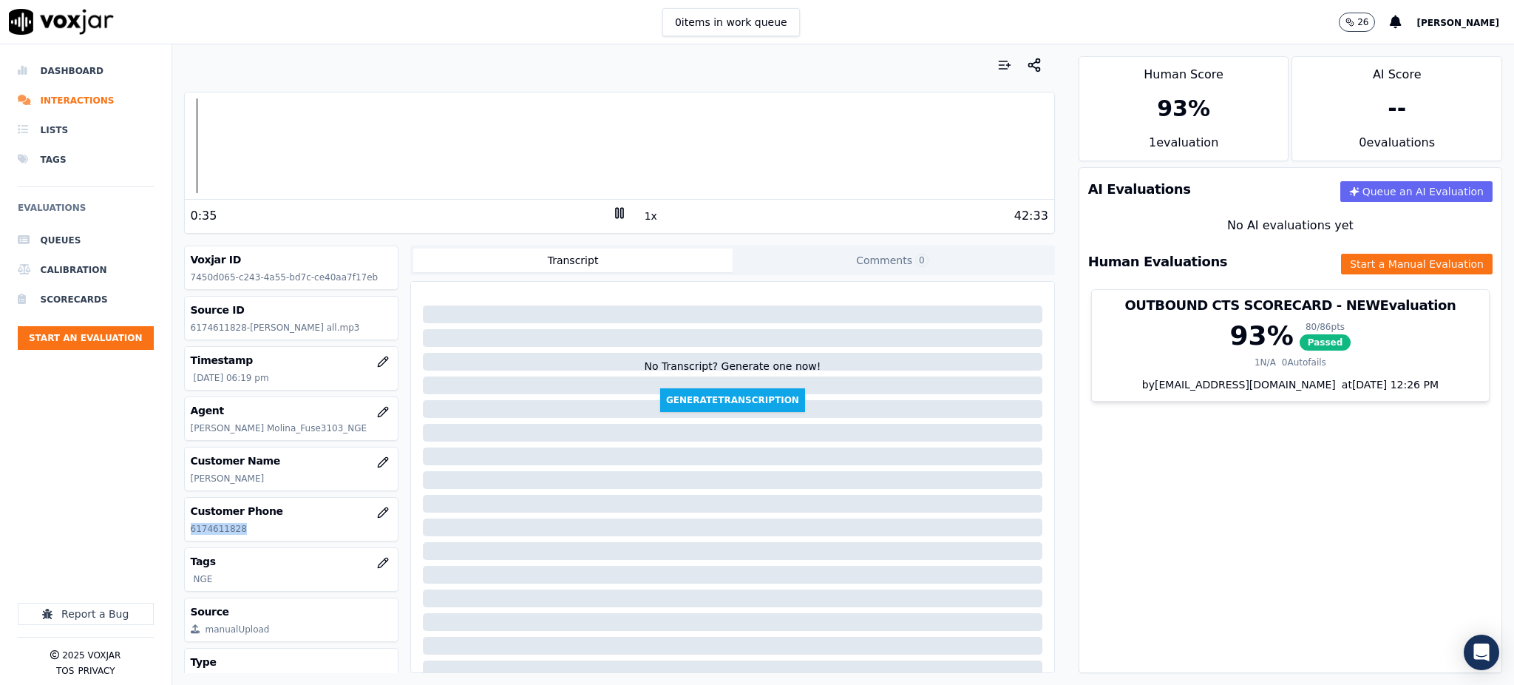
click at [612, 211] on icon at bounding box center [619, 213] width 15 height 15
click at [612, 212] on icon at bounding box center [619, 213] width 15 height 15
drag, startPoint x: 365, startPoint y: 217, endPoint x: 610, endPoint y: 209, distance: 244.9
click at [612, 209] on icon at bounding box center [619, 213] width 15 height 15
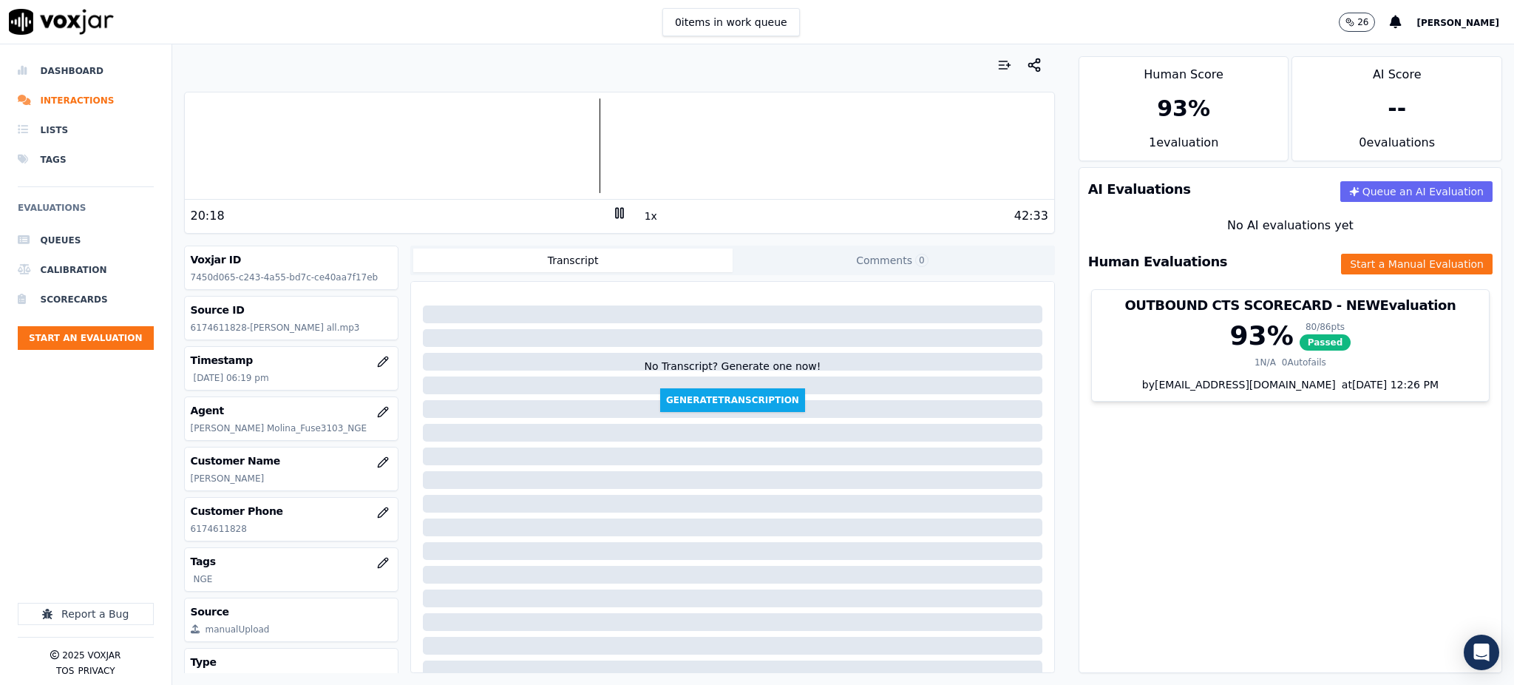
click at [612, 209] on icon at bounding box center [619, 213] width 15 height 15
click at [612, 211] on icon at bounding box center [619, 213] width 15 height 15
click at [614, 216] on icon at bounding box center [619, 213] width 15 height 15
click at [612, 206] on icon at bounding box center [619, 213] width 15 height 15
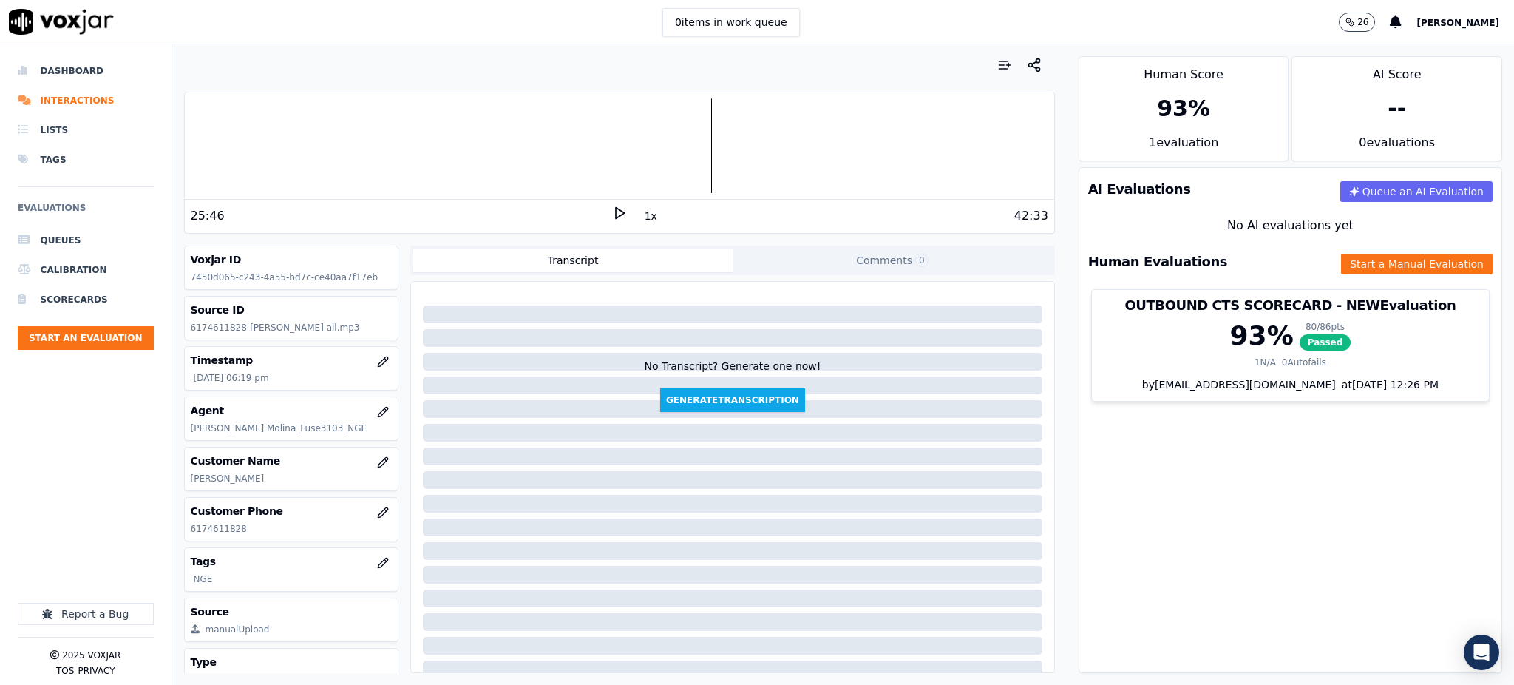
click at [612, 206] on icon at bounding box center [619, 213] width 15 height 15
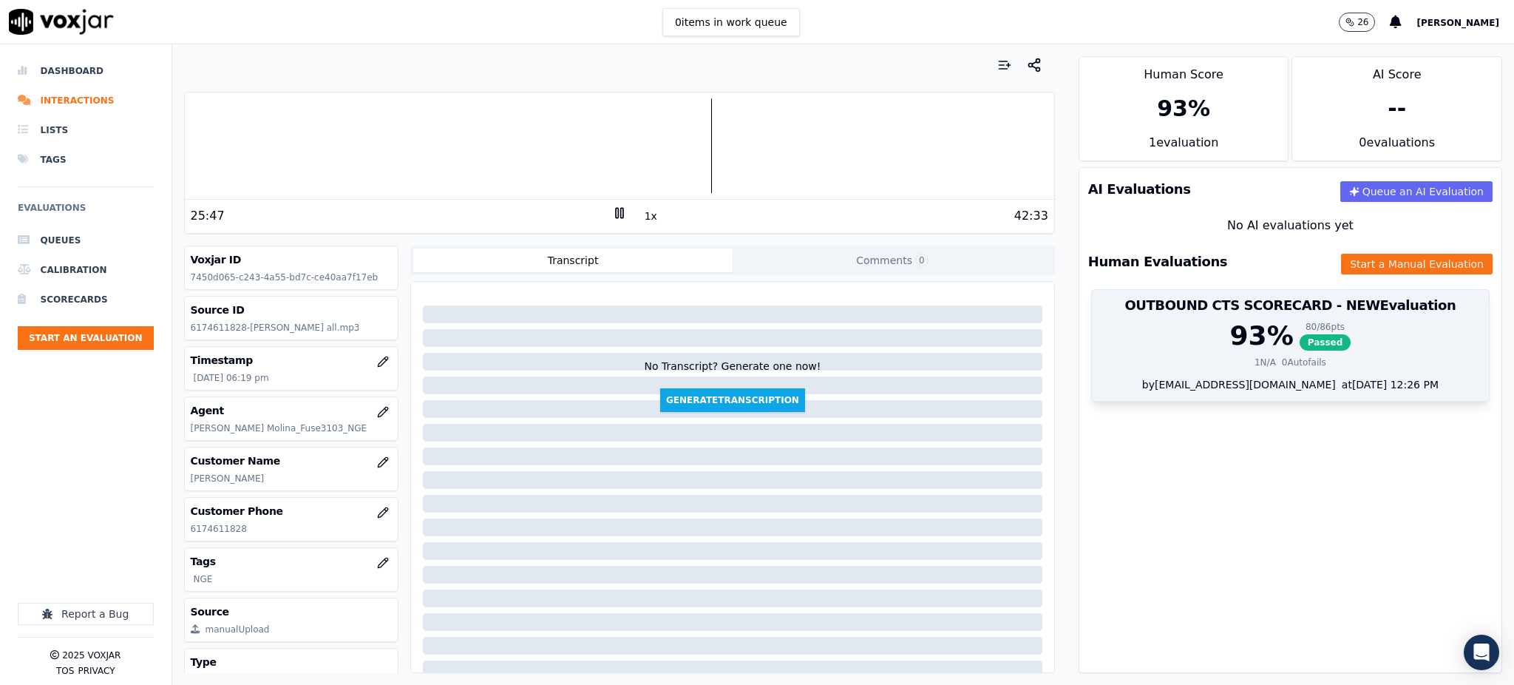
click at [1300, 340] on span "Passed" at bounding box center [1326, 342] width 52 height 16
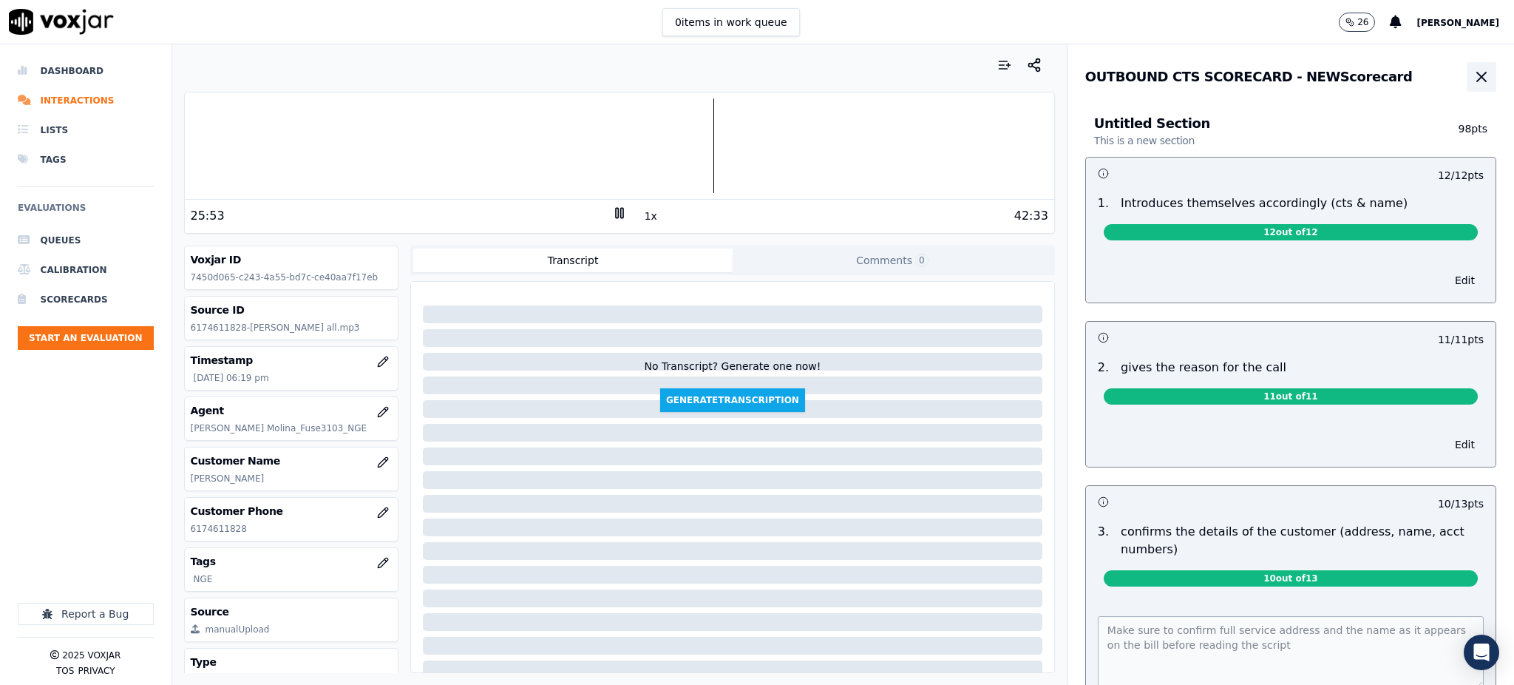
click at [1477, 72] on icon "button" at bounding box center [1481, 76] width 9 height 9
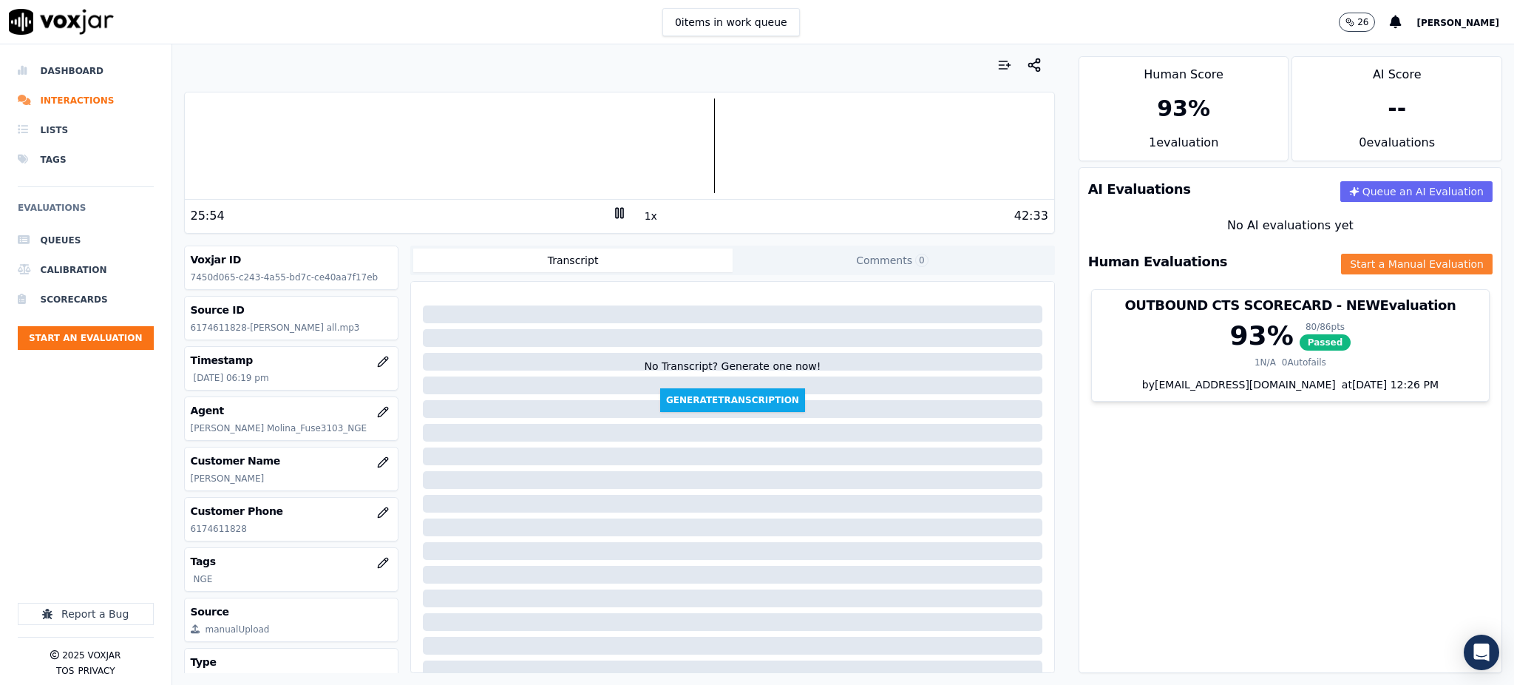
click at [1358, 254] on button "Start a Manual Evaluation" at bounding box center [1417, 264] width 152 height 21
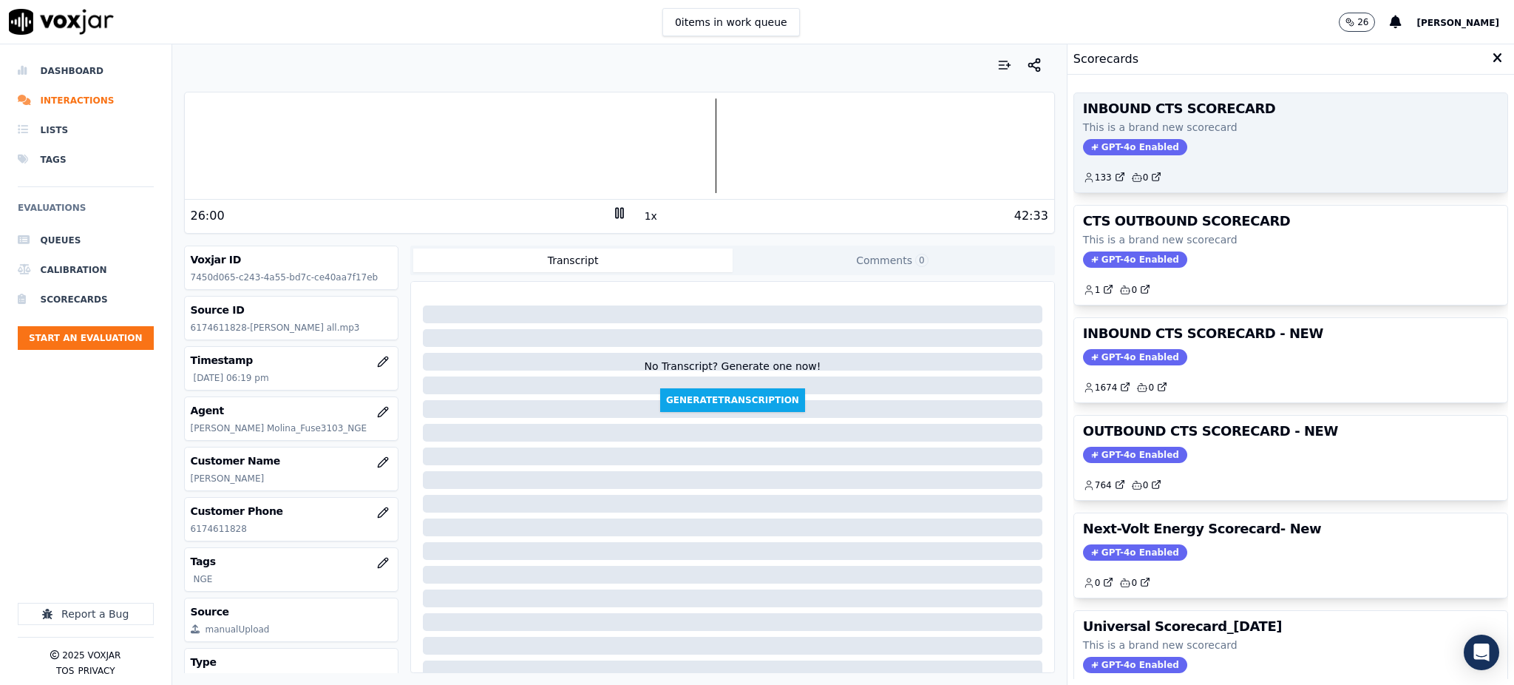
click at [1104, 143] on span "GPT-4o Enabled" at bounding box center [1135, 147] width 104 height 16
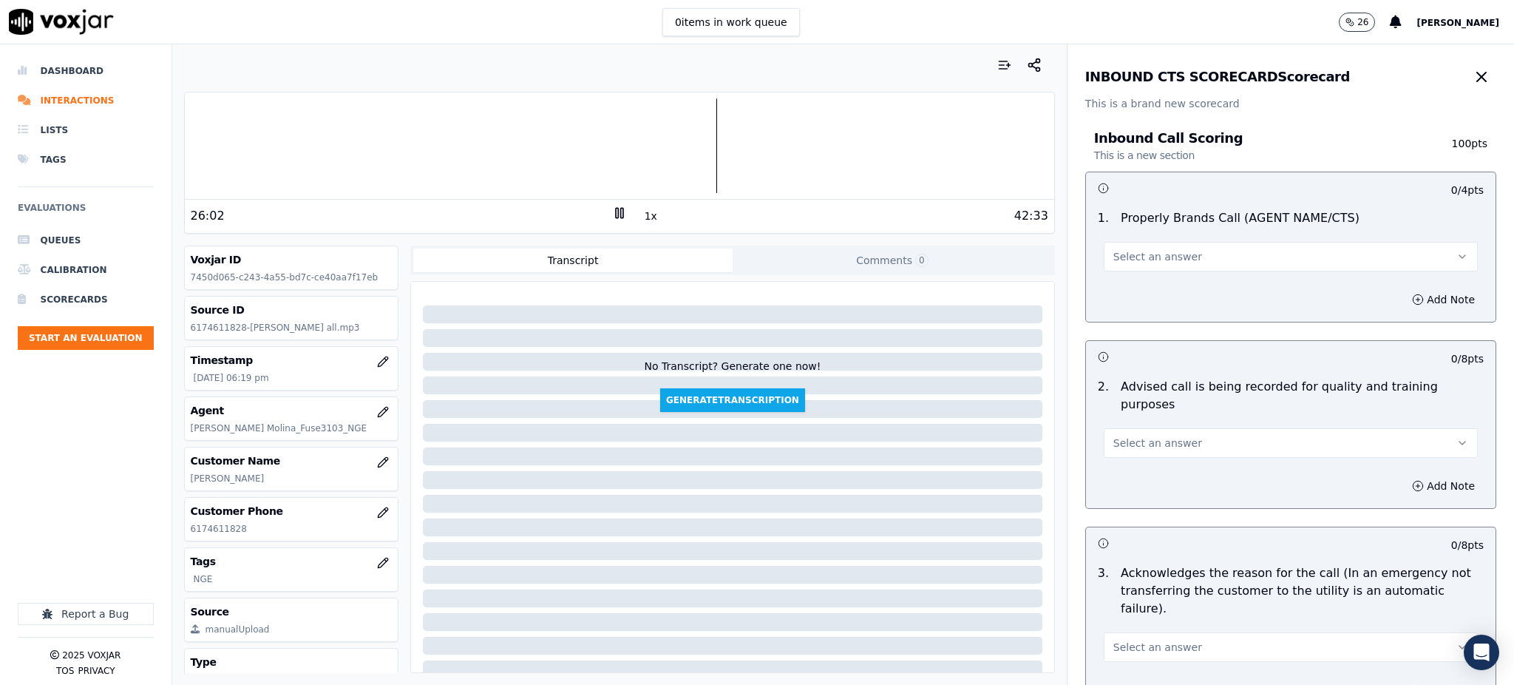
click at [1132, 261] on span "Select an answer" at bounding box center [1158, 256] width 89 height 15
click at [1132, 285] on div "Yes" at bounding box center [1259, 290] width 342 height 24
drag, startPoint x: 1108, startPoint y: 427, endPoint x: 1108, endPoint y: 441, distance: 13.3
click at [1114, 436] on span "Select an answer" at bounding box center [1158, 443] width 89 height 15
click at [1112, 460] on div "Yes" at bounding box center [1259, 459] width 342 height 24
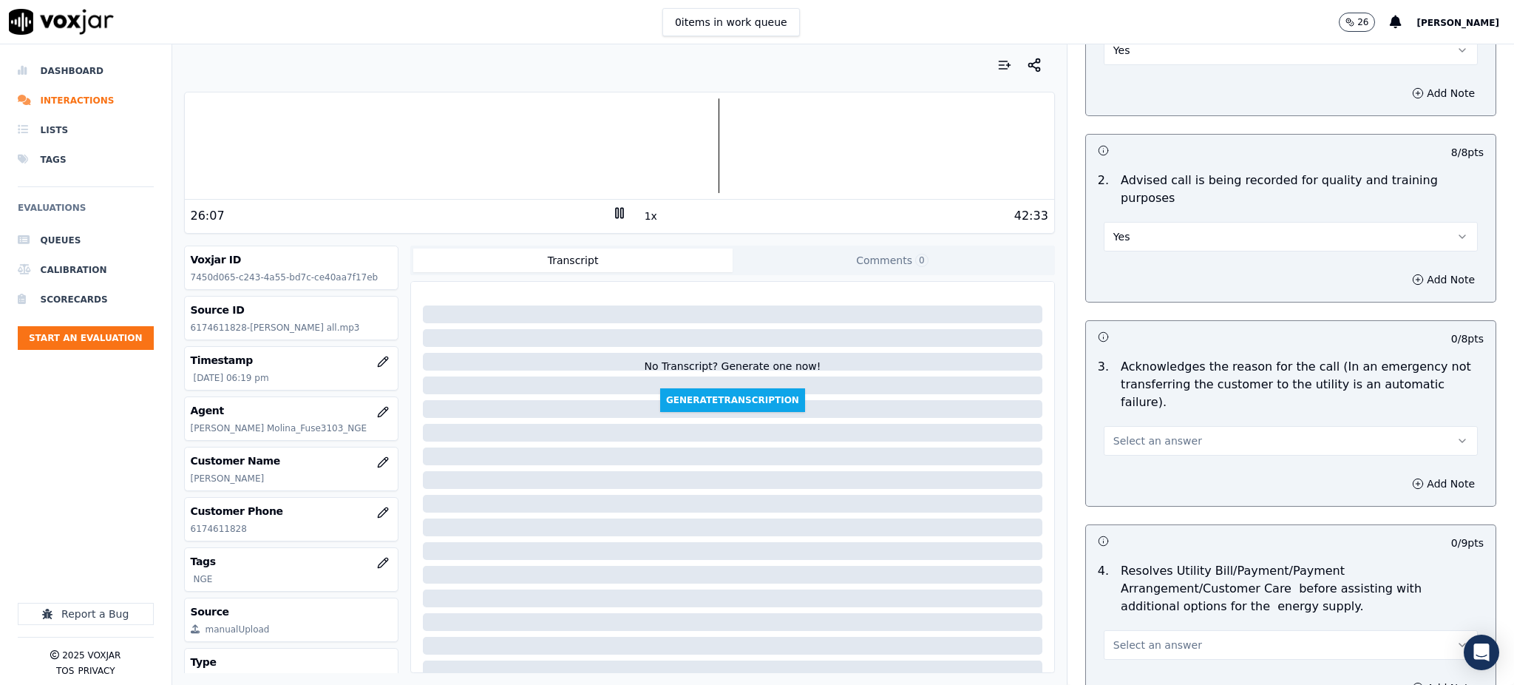
scroll to position [296, 0]
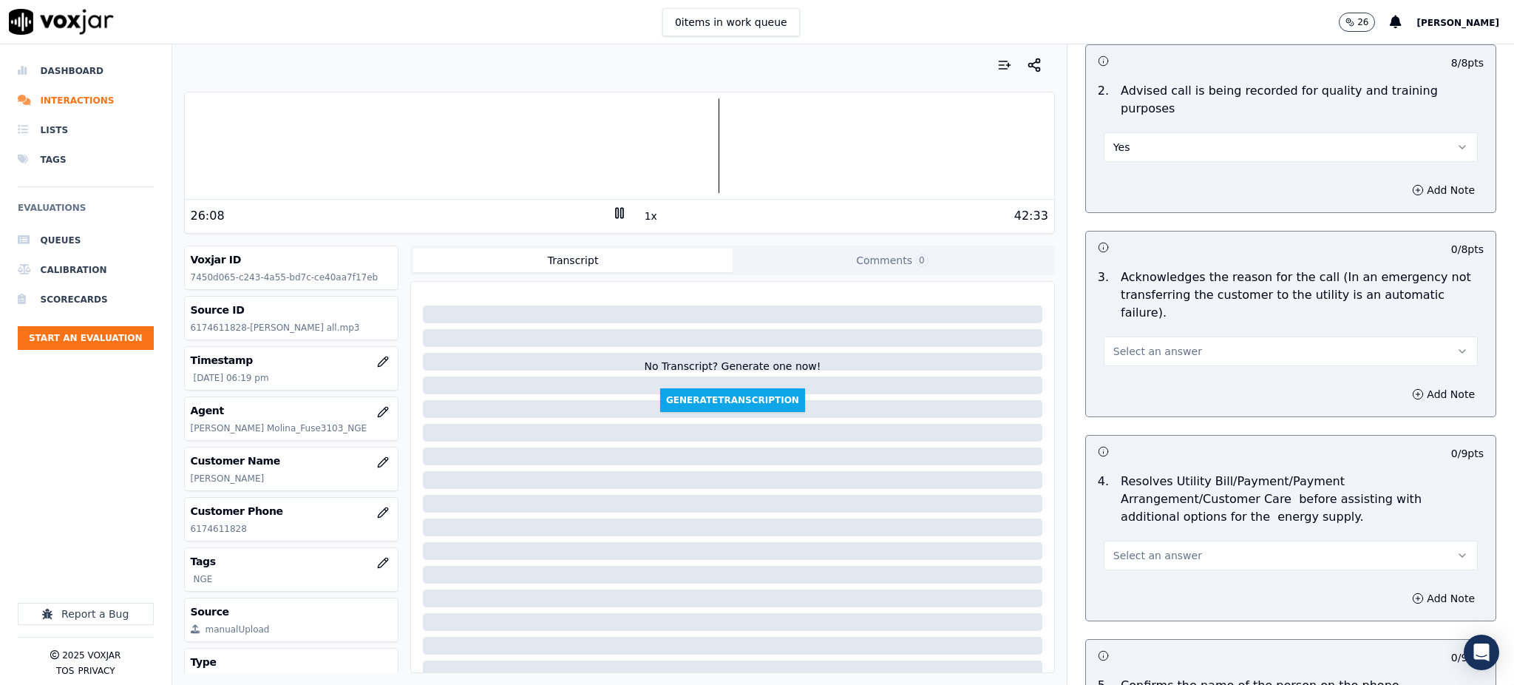
click at [1139, 344] on span "Select an answer" at bounding box center [1158, 351] width 89 height 15
drag, startPoint x: 1134, startPoint y: 348, endPoint x: 1116, endPoint y: 463, distance: 116.8
click at [1134, 350] on div "Yes" at bounding box center [1259, 349] width 342 height 24
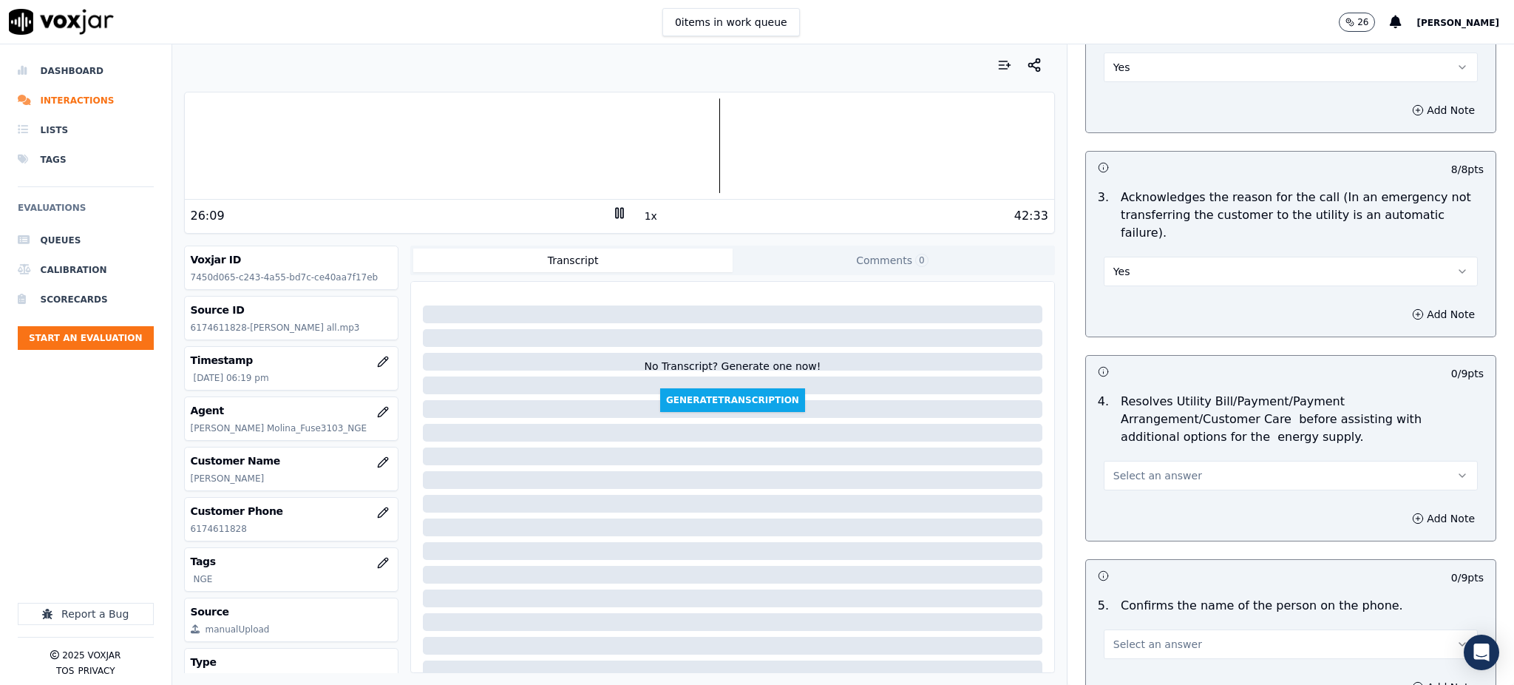
scroll to position [492, 0]
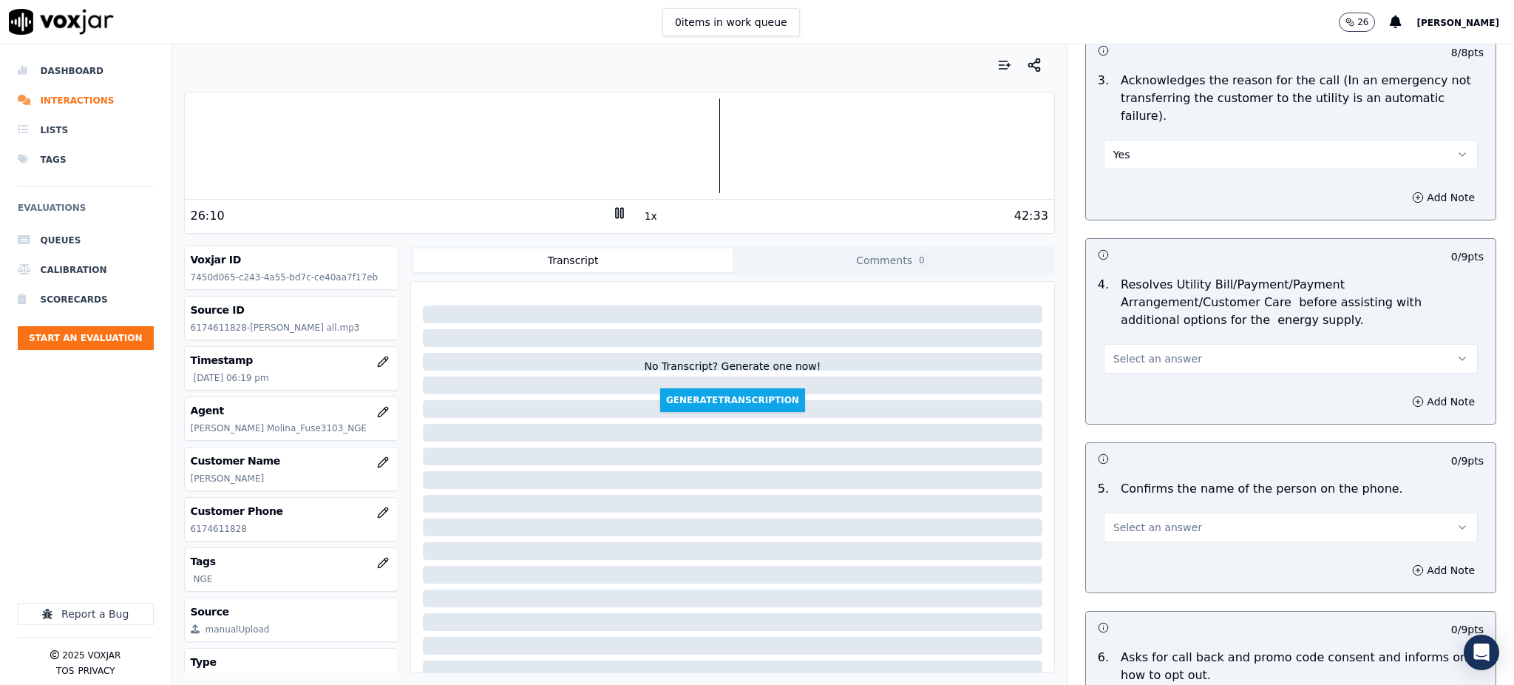
click at [1151, 344] on button "Select an answer" at bounding box center [1291, 359] width 374 height 30
click at [1116, 359] on div "Yes" at bounding box center [1259, 357] width 342 height 24
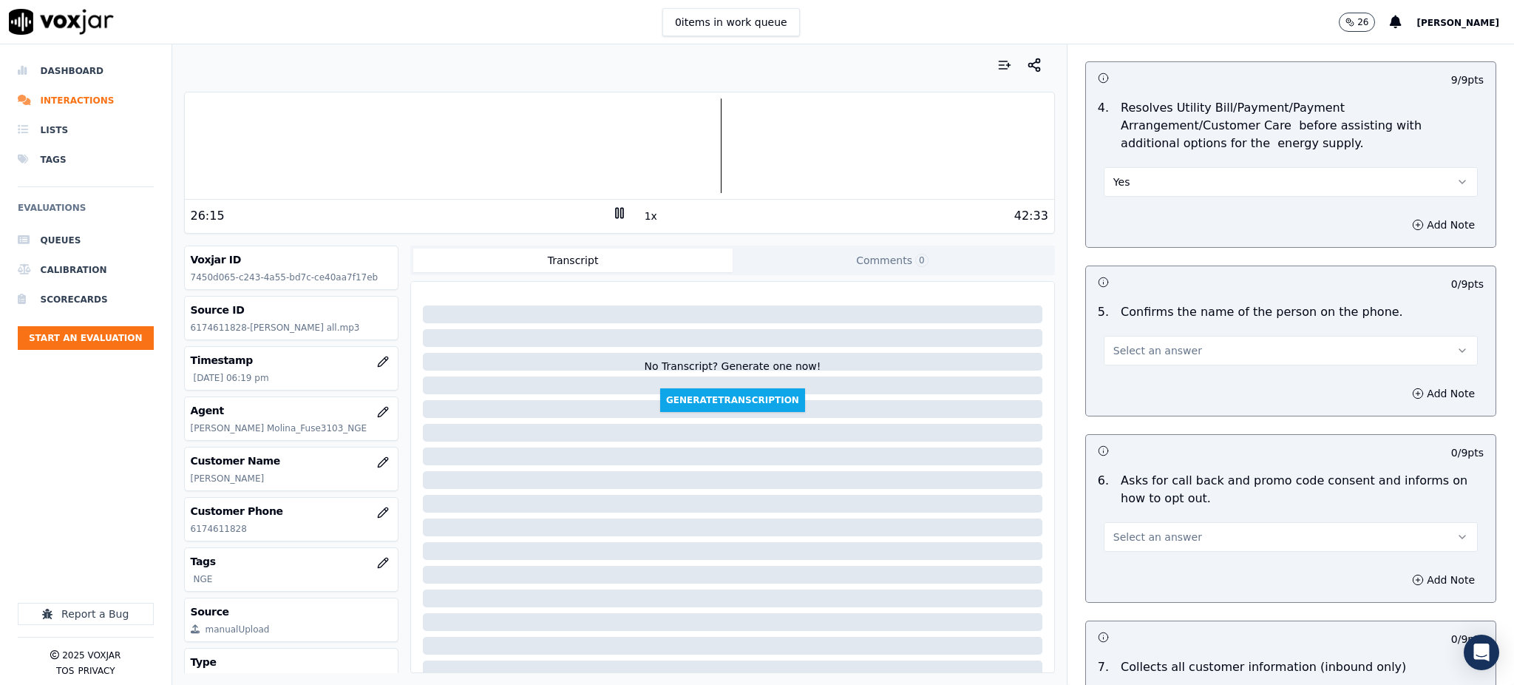
scroll to position [690, 0]
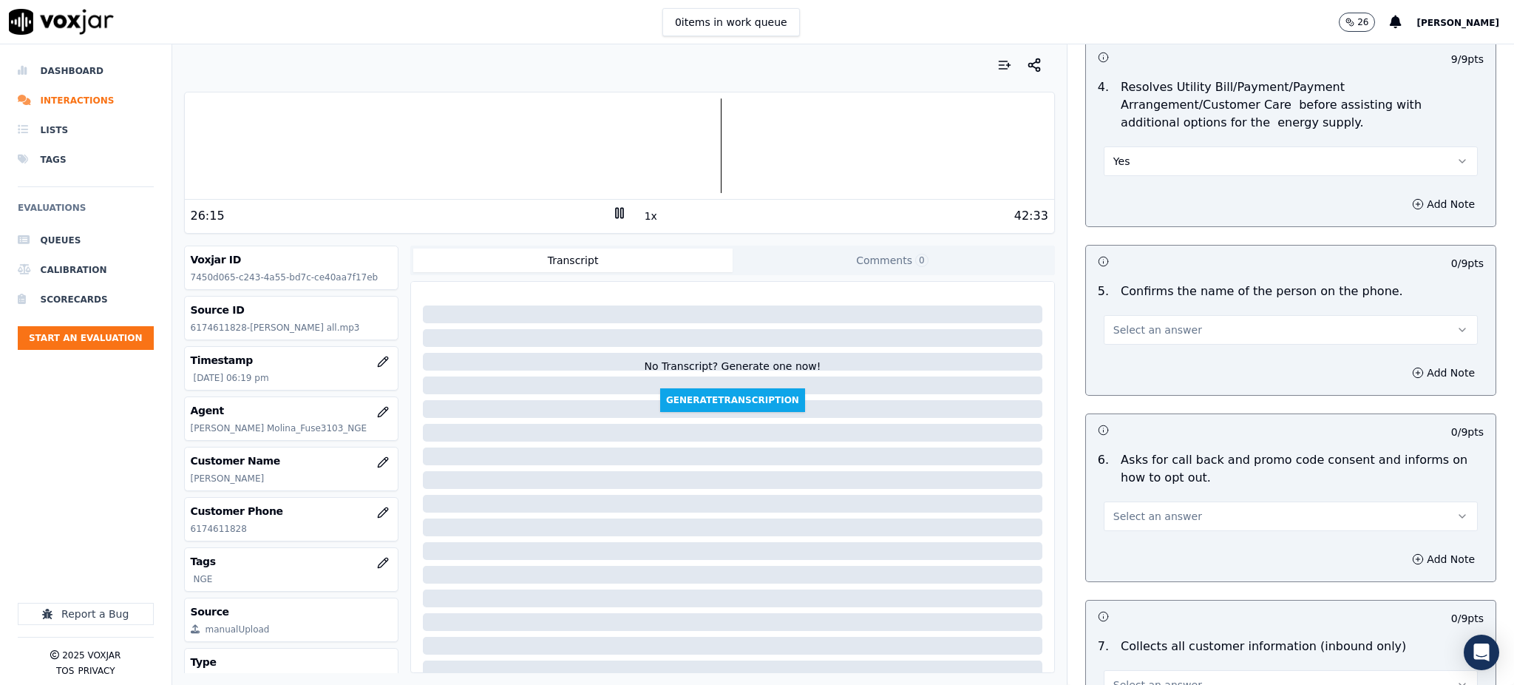
drag, startPoint x: 1112, startPoint y: 282, endPoint x: 1115, endPoint y: 311, distance: 28.3
click at [1112, 315] on button "Select an answer" at bounding box center [1291, 330] width 374 height 30
click at [1119, 331] on div "Yes" at bounding box center [1259, 328] width 342 height 24
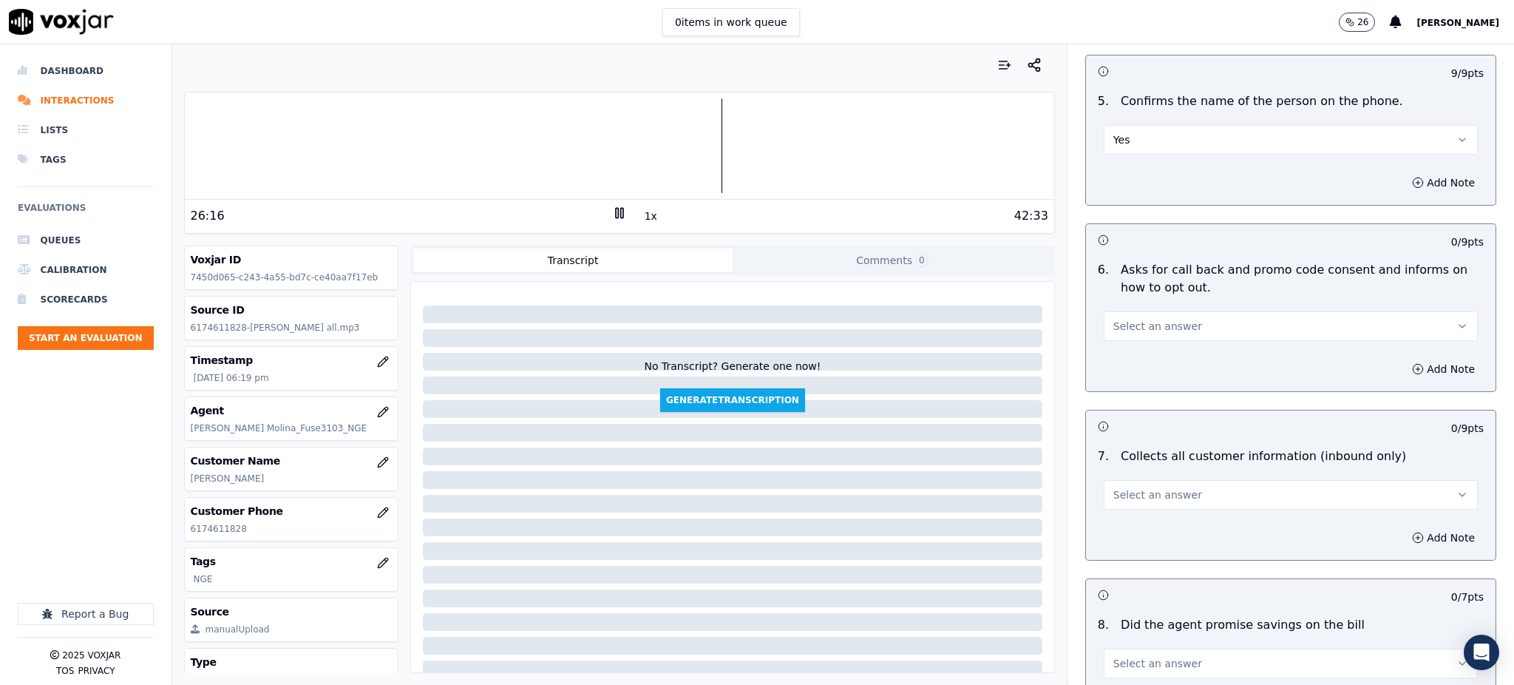
scroll to position [887, 0]
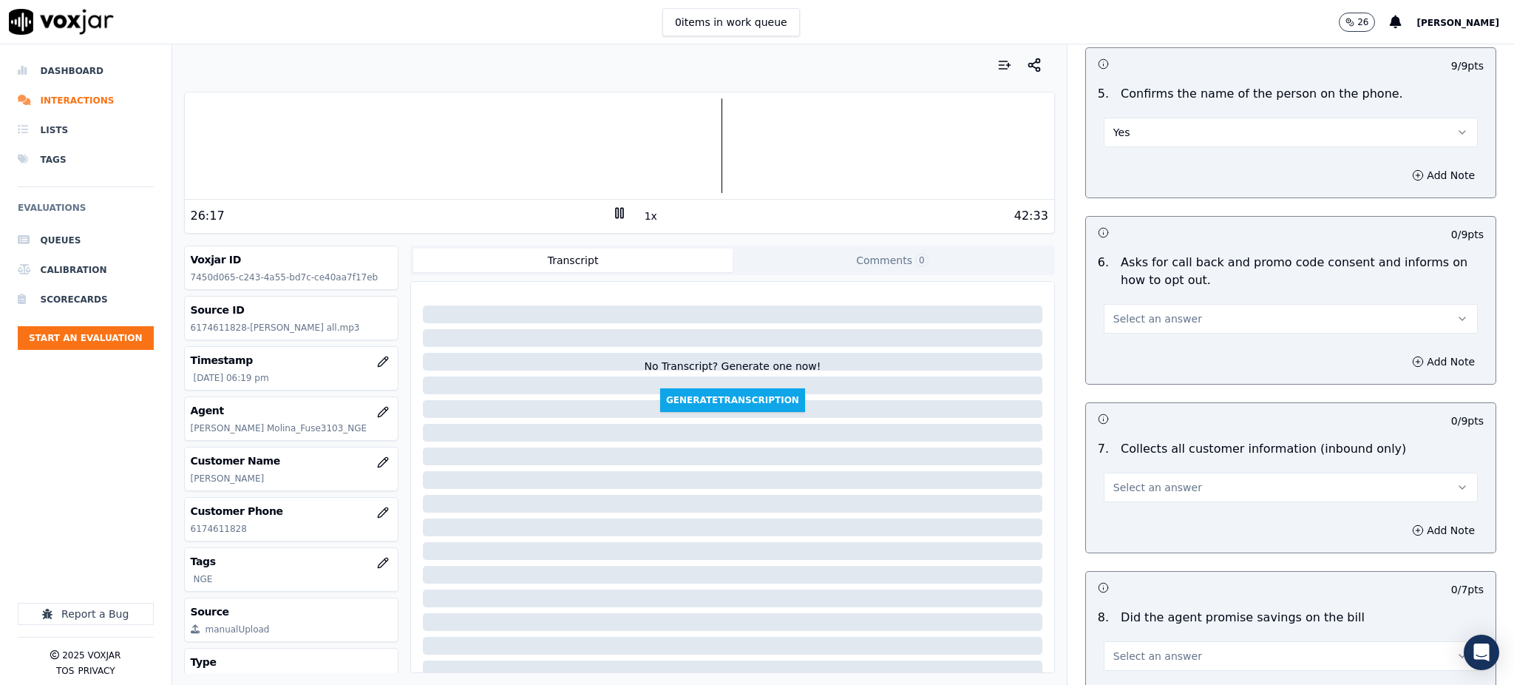
click at [1114, 311] on span "Select an answer" at bounding box center [1158, 318] width 89 height 15
click at [1126, 309] on div "Yes" at bounding box center [1259, 317] width 342 height 24
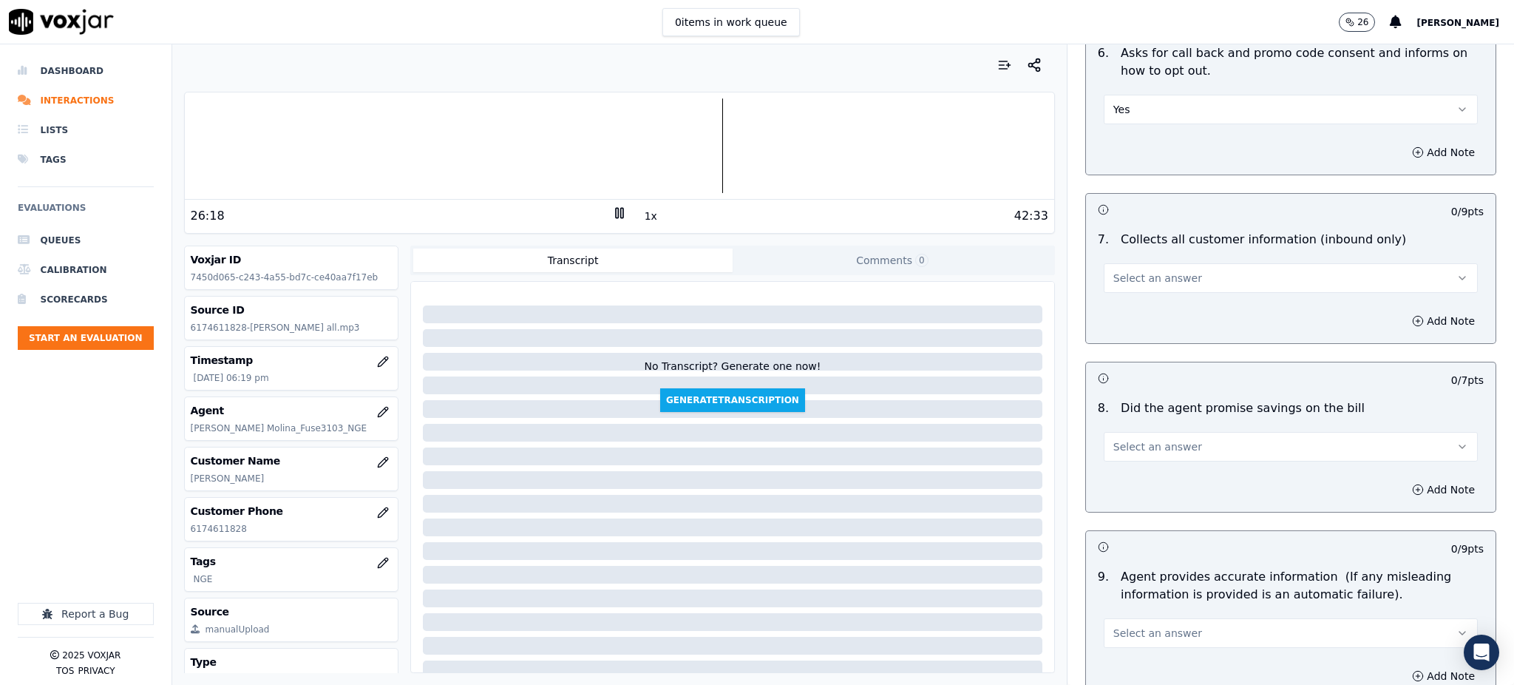
scroll to position [1183, 0]
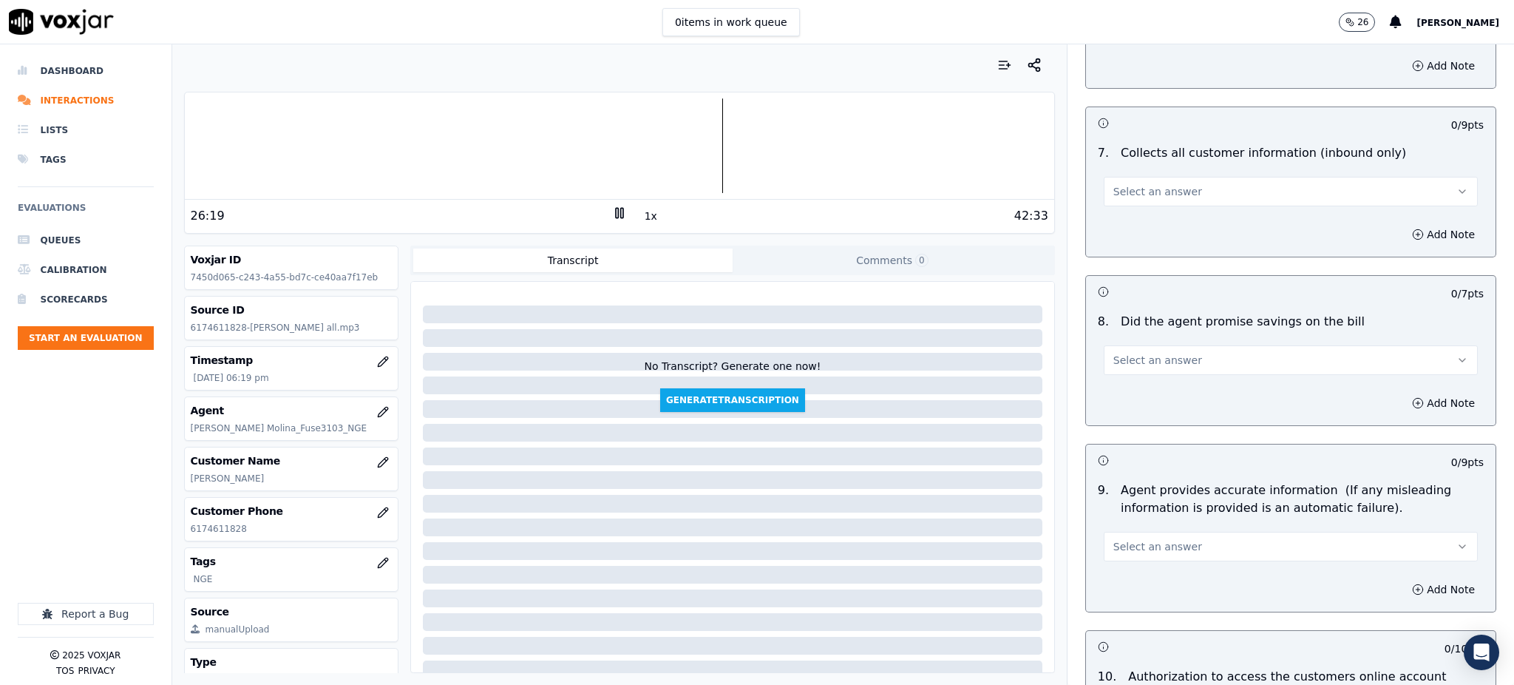
click at [1129, 184] on span "Select an answer" at bounding box center [1158, 191] width 89 height 15
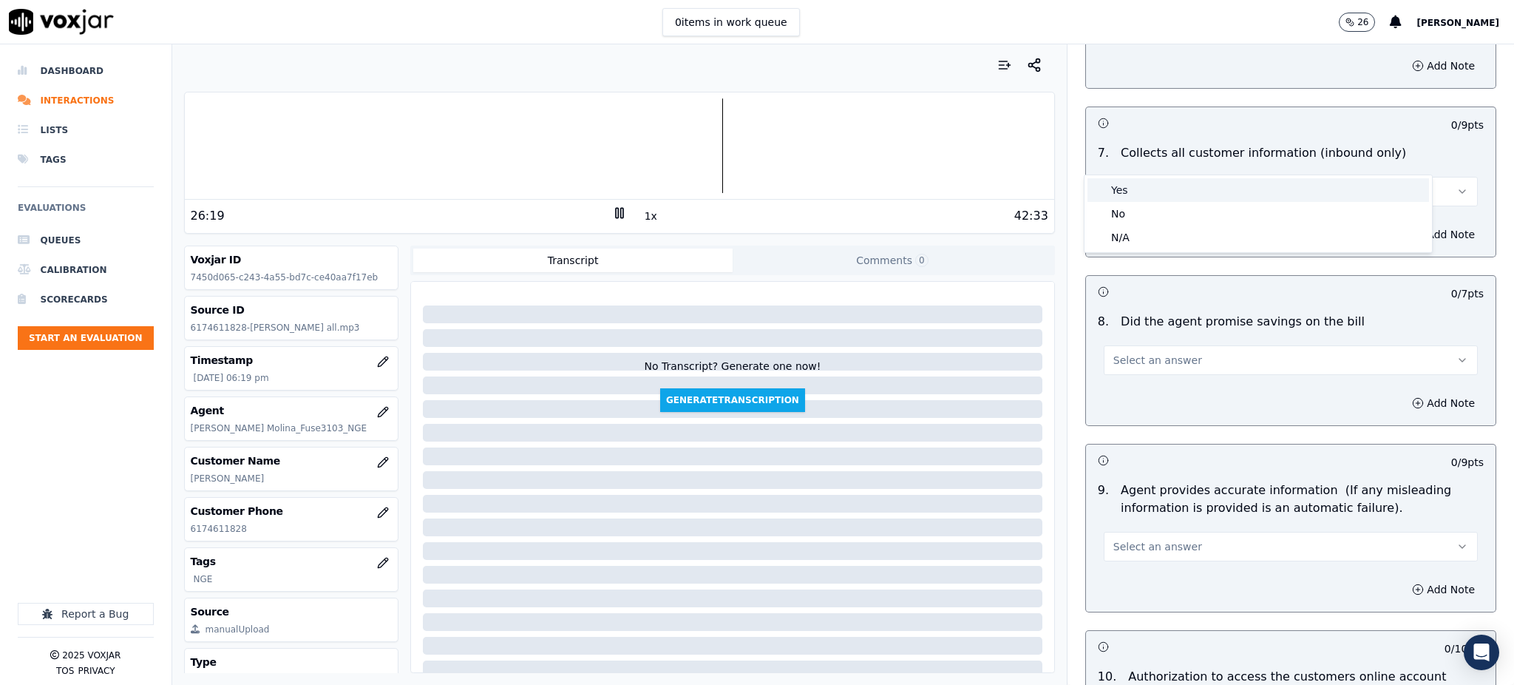
click at [1129, 182] on div "Yes" at bounding box center [1259, 190] width 342 height 24
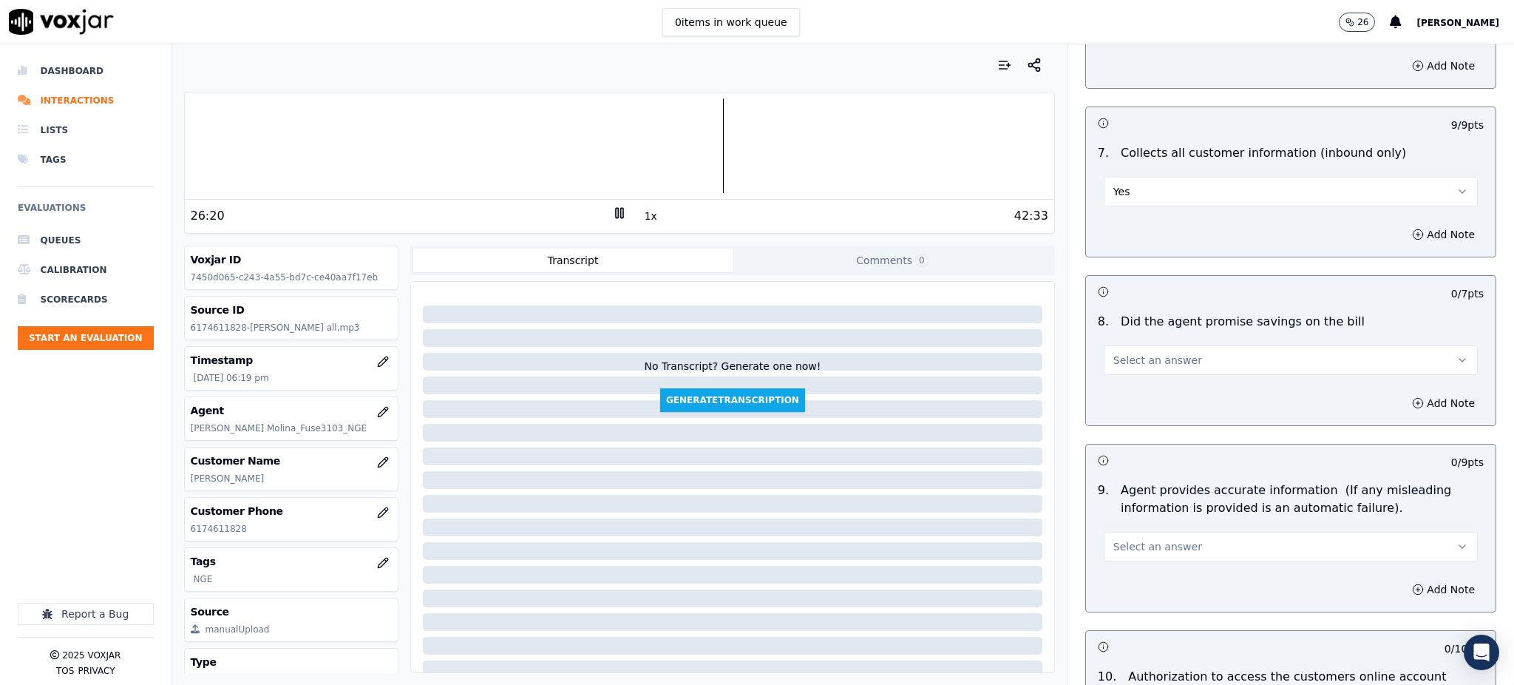
click at [1125, 353] on span "Select an answer" at bounding box center [1158, 360] width 89 height 15
click at [1122, 354] on div "Yes" at bounding box center [1259, 359] width 342 height 24
click at [1125, 539] on span "Select an answer" at bounding box center [1158, 546] width 89 height 15
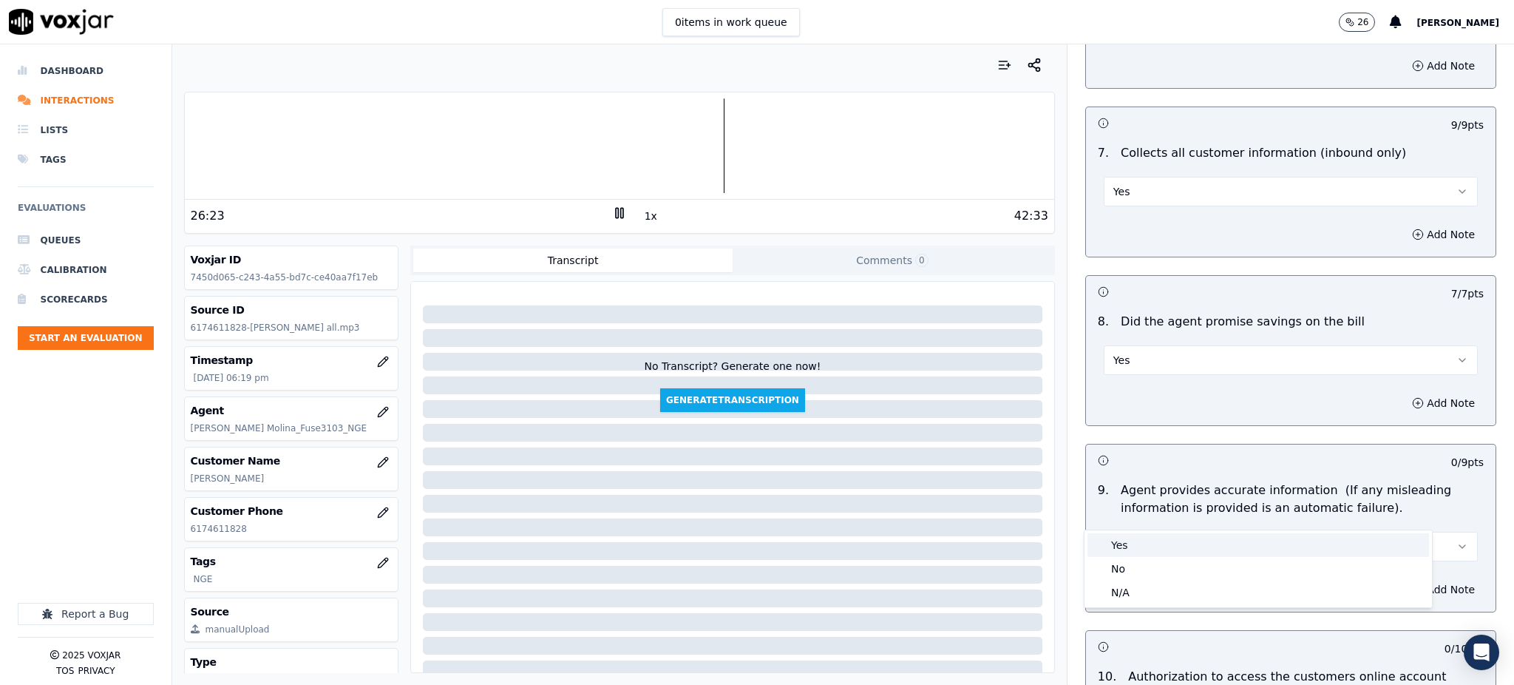
click at [1125, 543] on div "Yes" at bounding box center [1259, 545] width 342 height 24
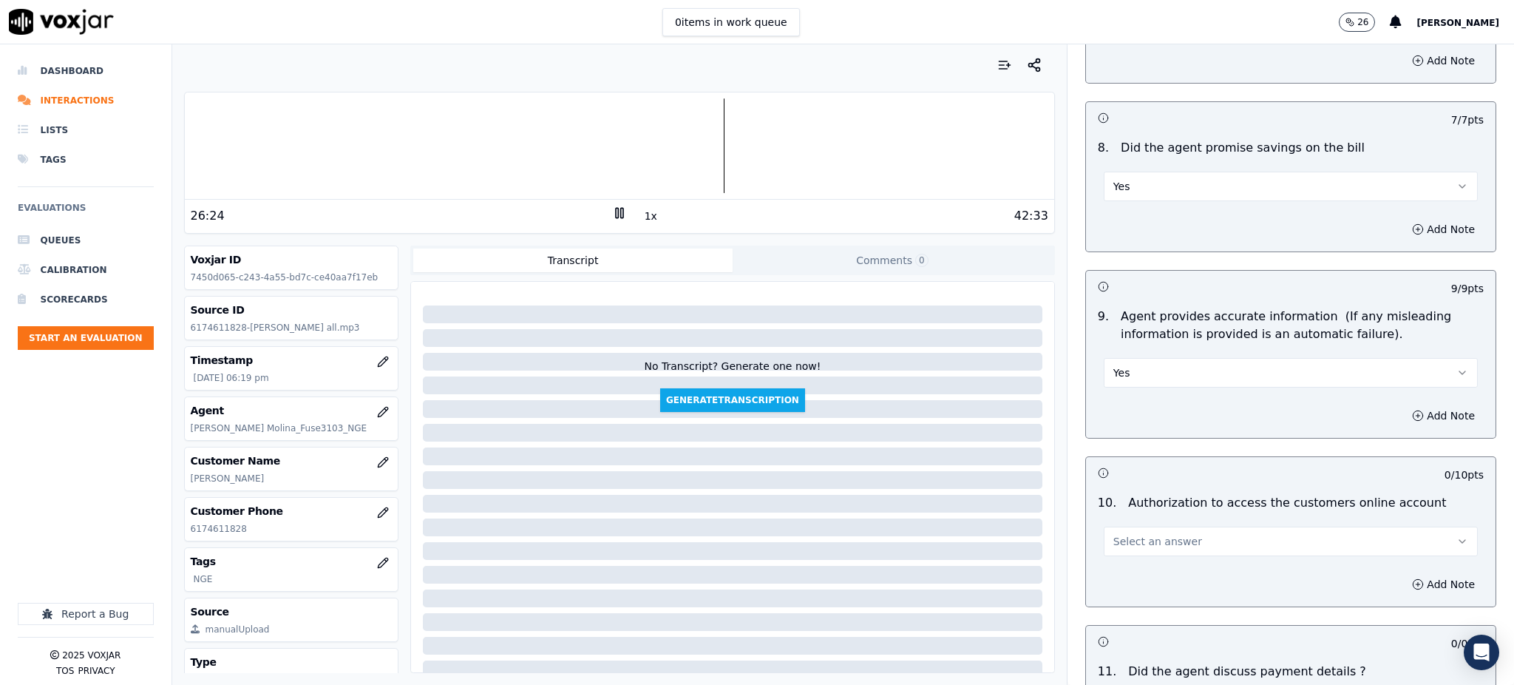
scroll to position [1479, 0]
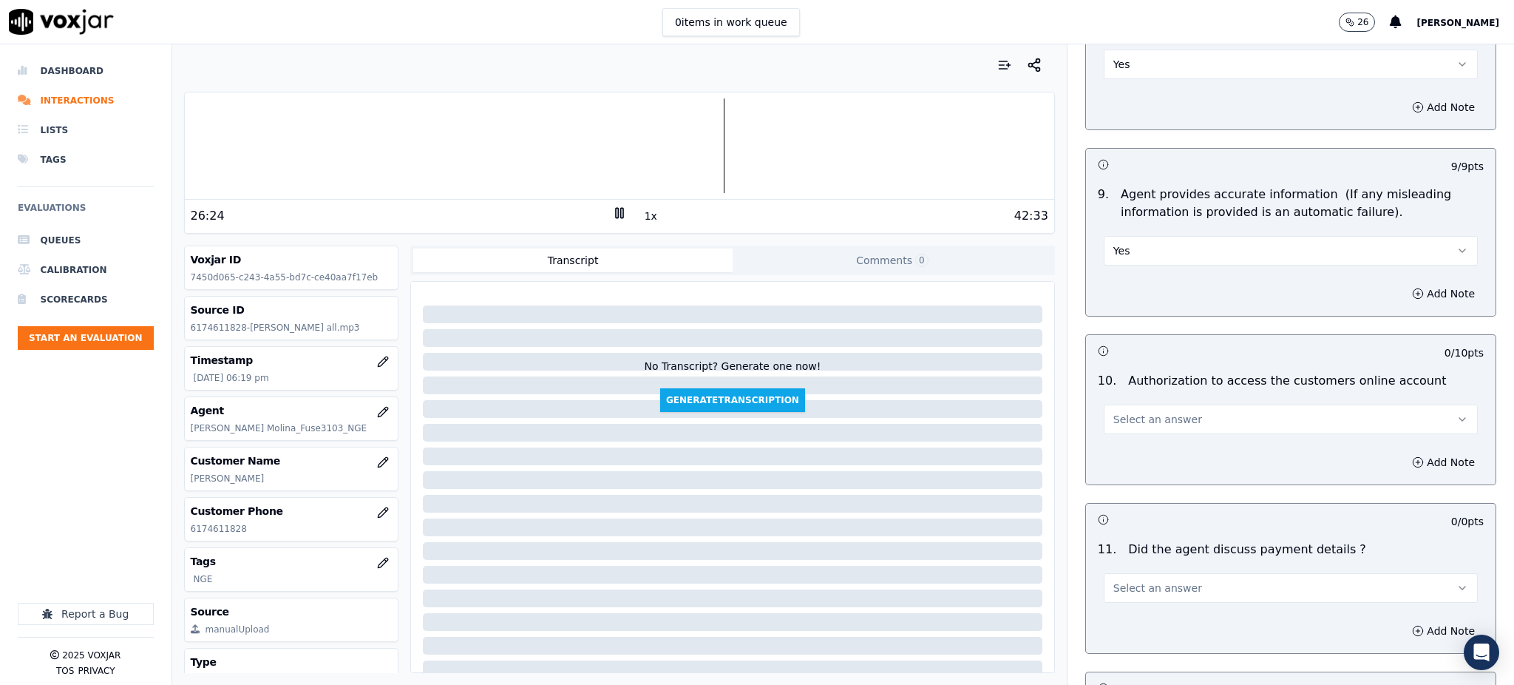
click at [1132, 412] on span "Select an answer" at bounding box center [1158, 419] width 89 height 15
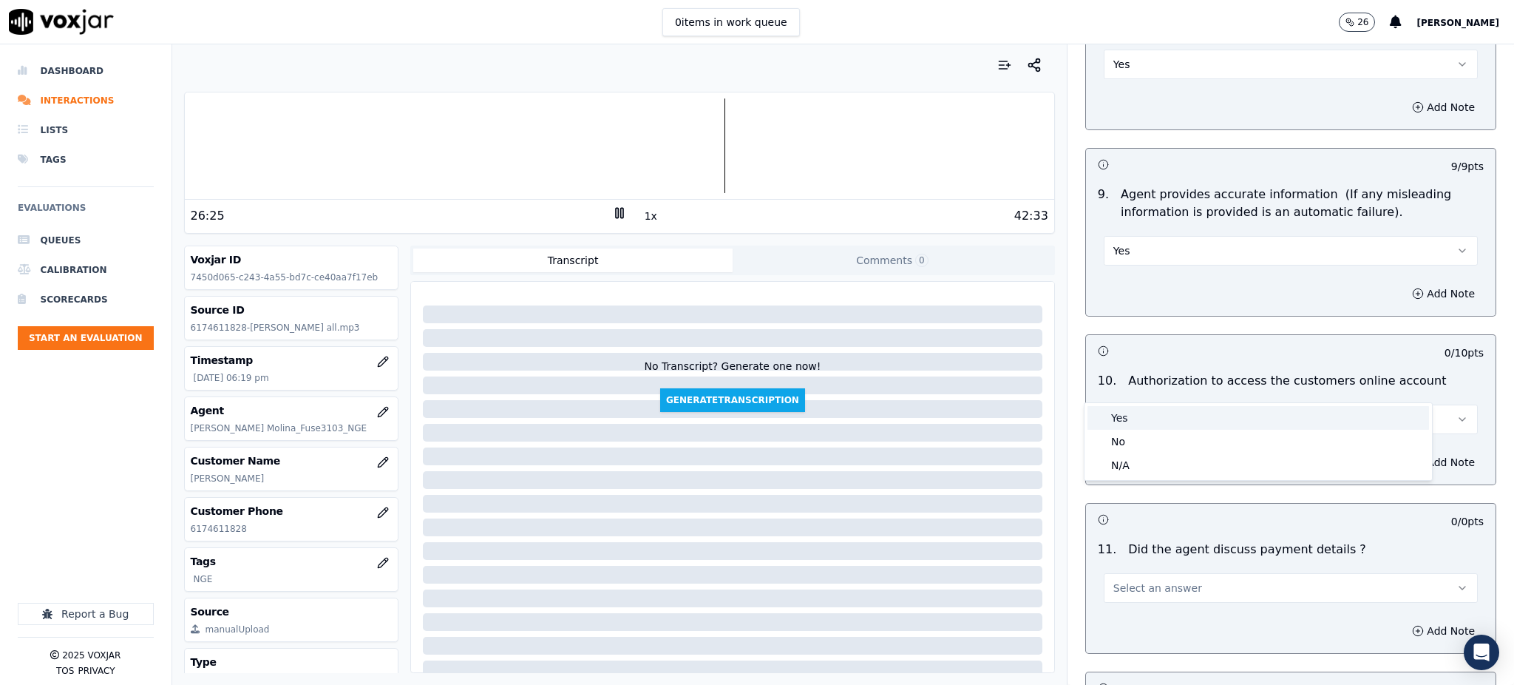
click at [1137, 408] on div "Yes" at bounding box center [1259, 418] width 342 height 24
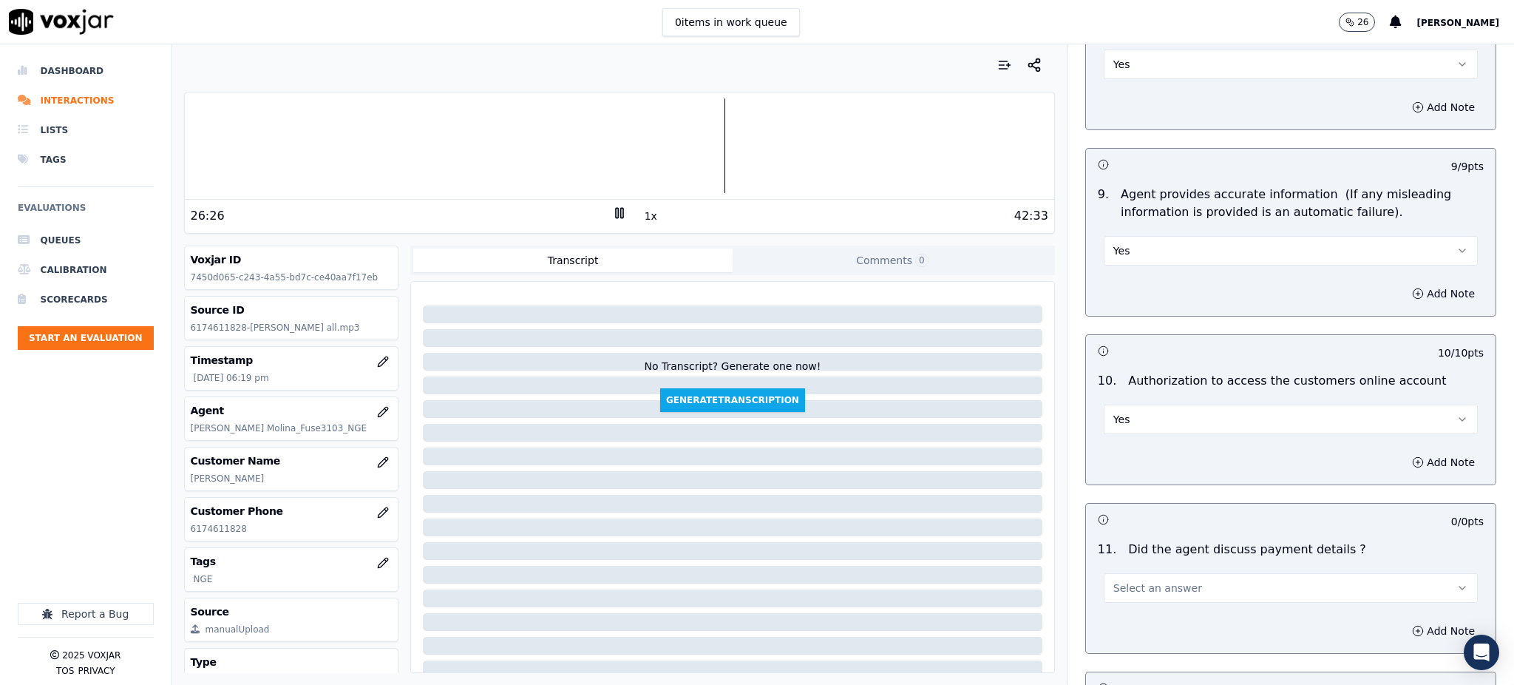
click at [1124, 580] on span "Select an answer" at bounding box center [1158, 587] width 89 height 15
click at [1117, 631] on div "N/A" at bounding box center [1259, 634] width 342 height 24
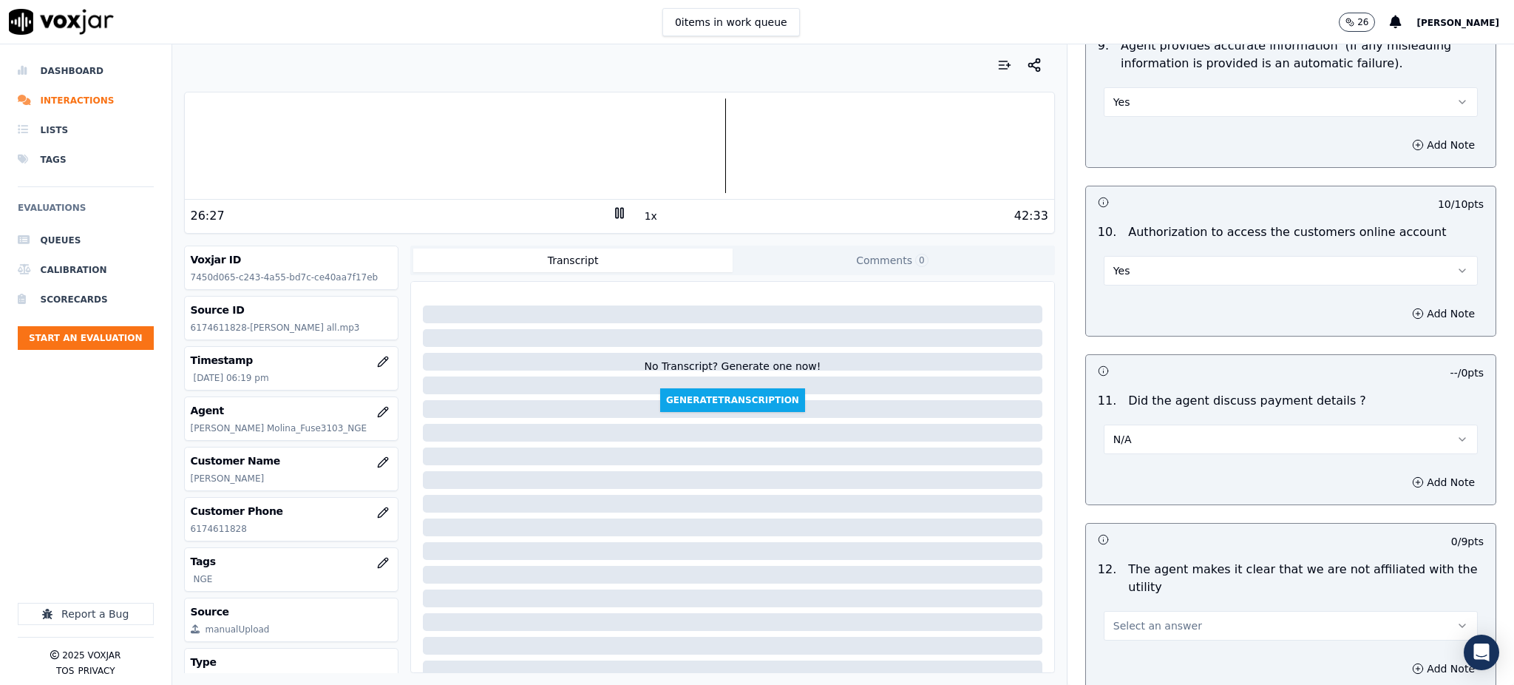
scroll to position [1775, 0]
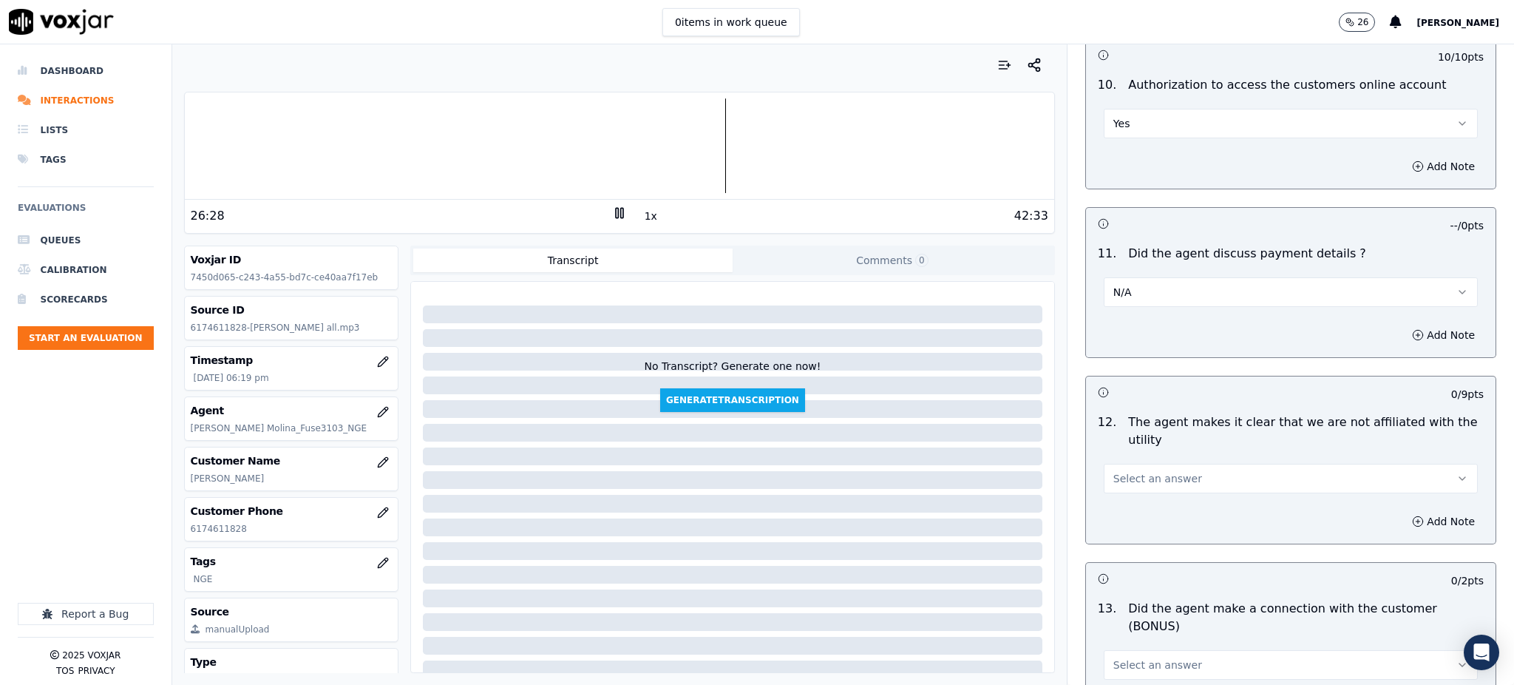
click at [1139, 471] on span "Select an answer" at bounding box center [1158, 478] width 89 height 15
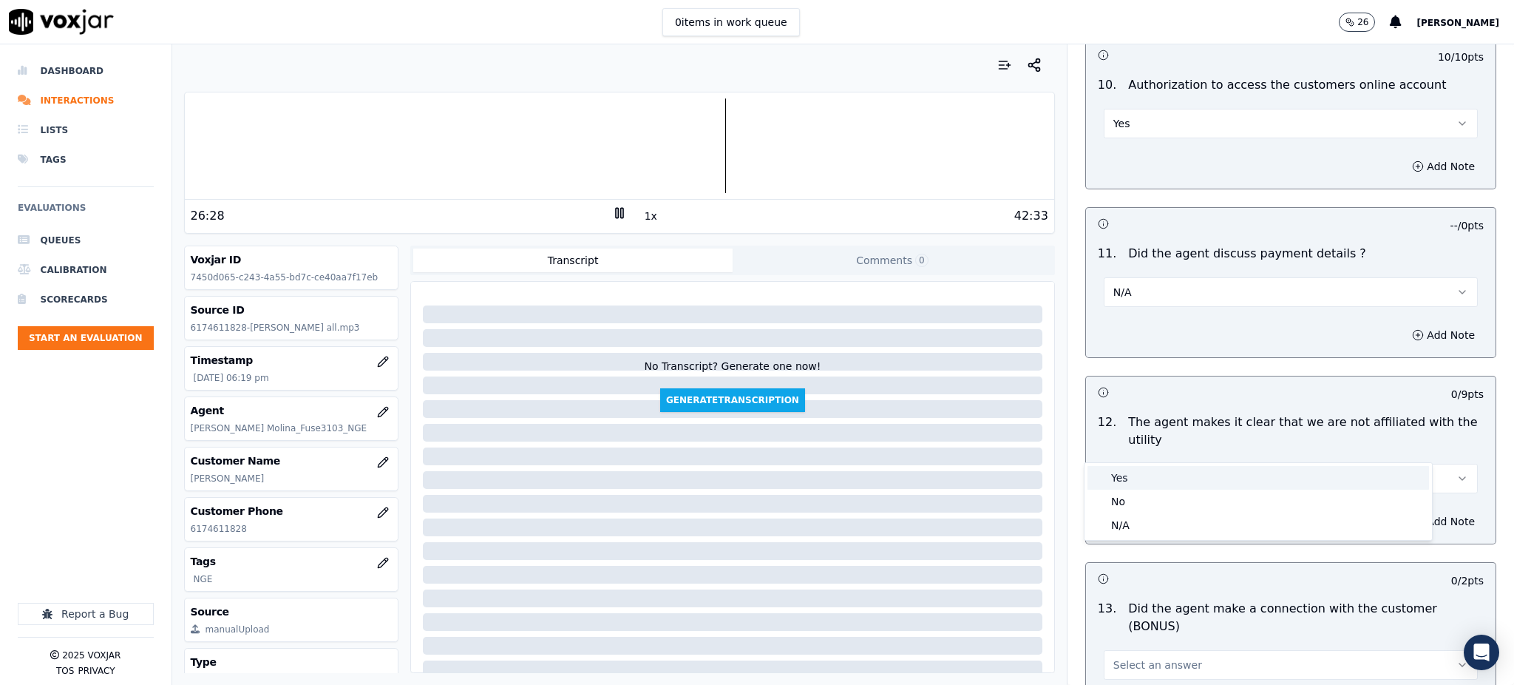
click at [1133, 470] on div "Yes" at bounding box center [1259, 478] width 342 height 24
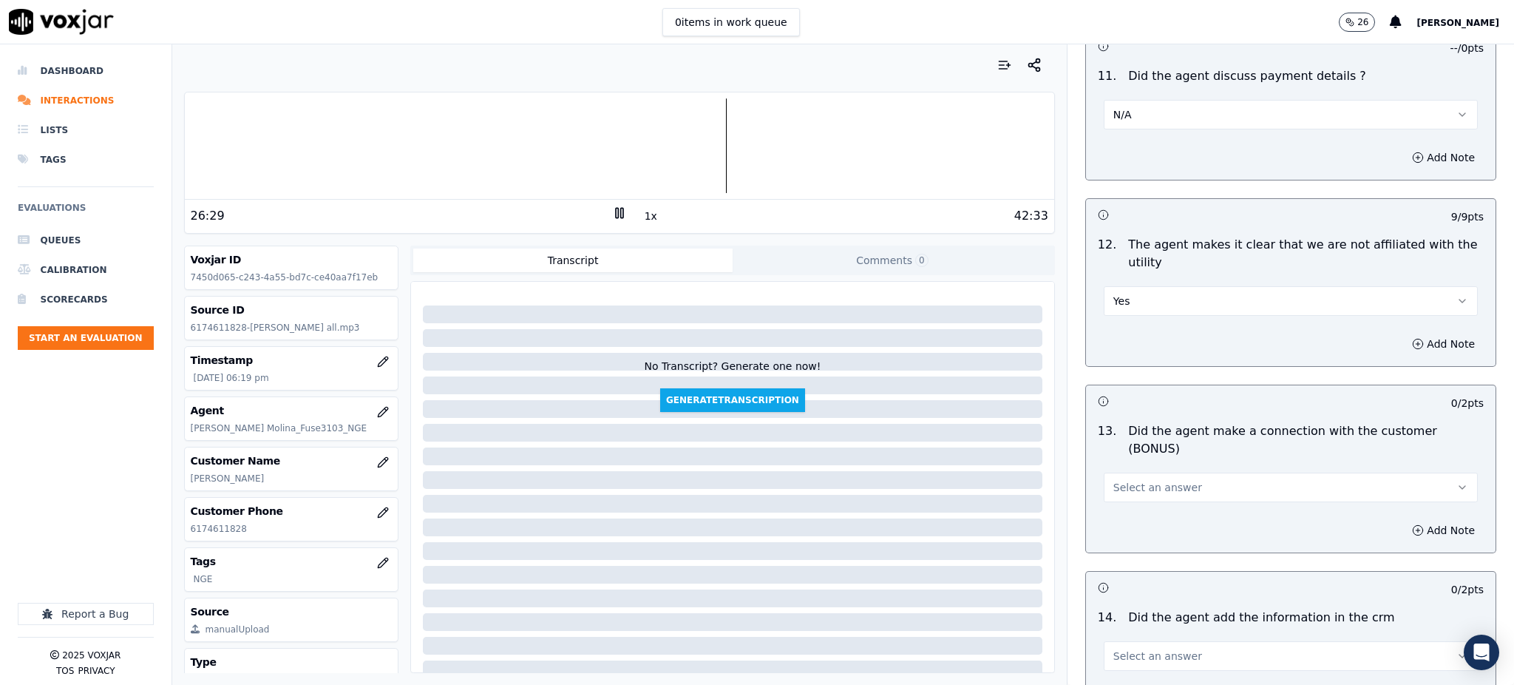
scroll to position [1971, 0]
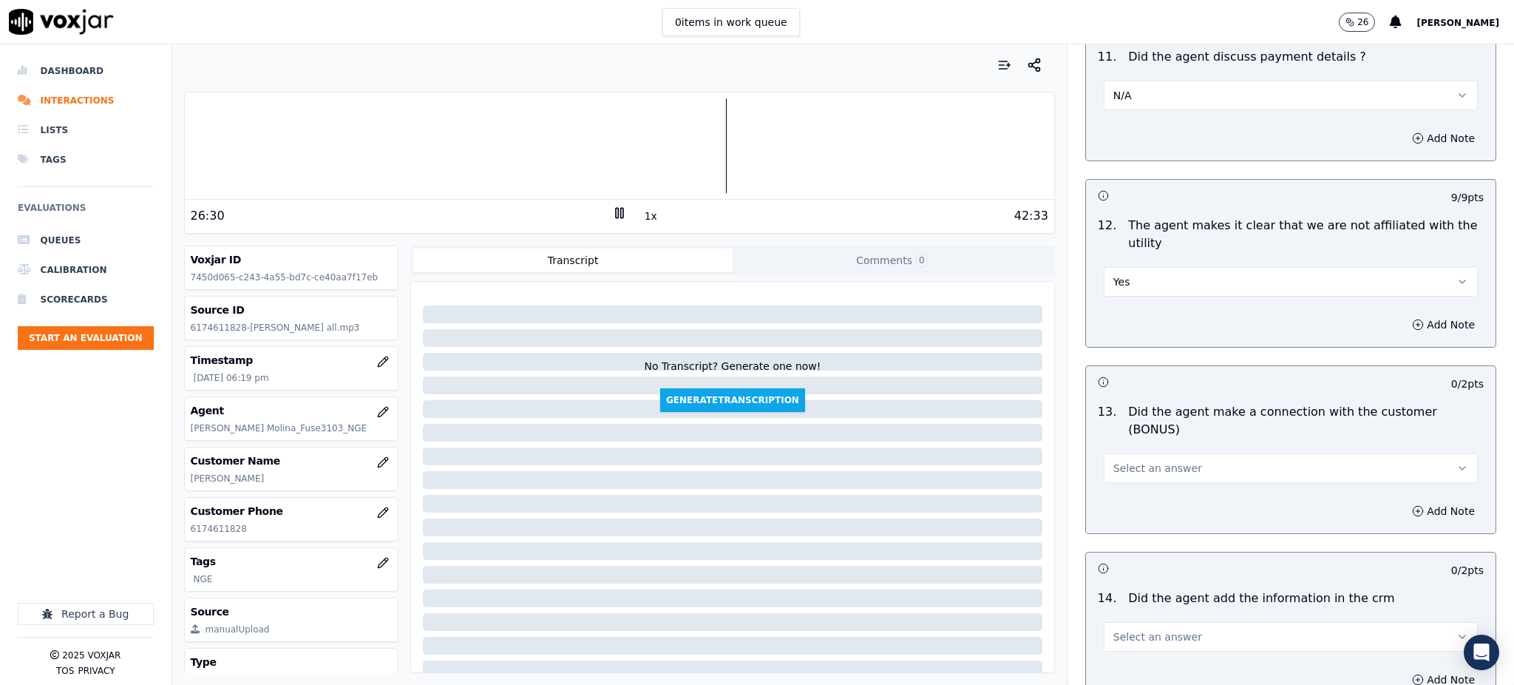
click at [1132, 461] on span "Select an answer" at bounding box center [1158, 468] width 89 height 15
click at [1138, 445] on div "Yes" at bounding box center [1259, 449] width 342 height 24
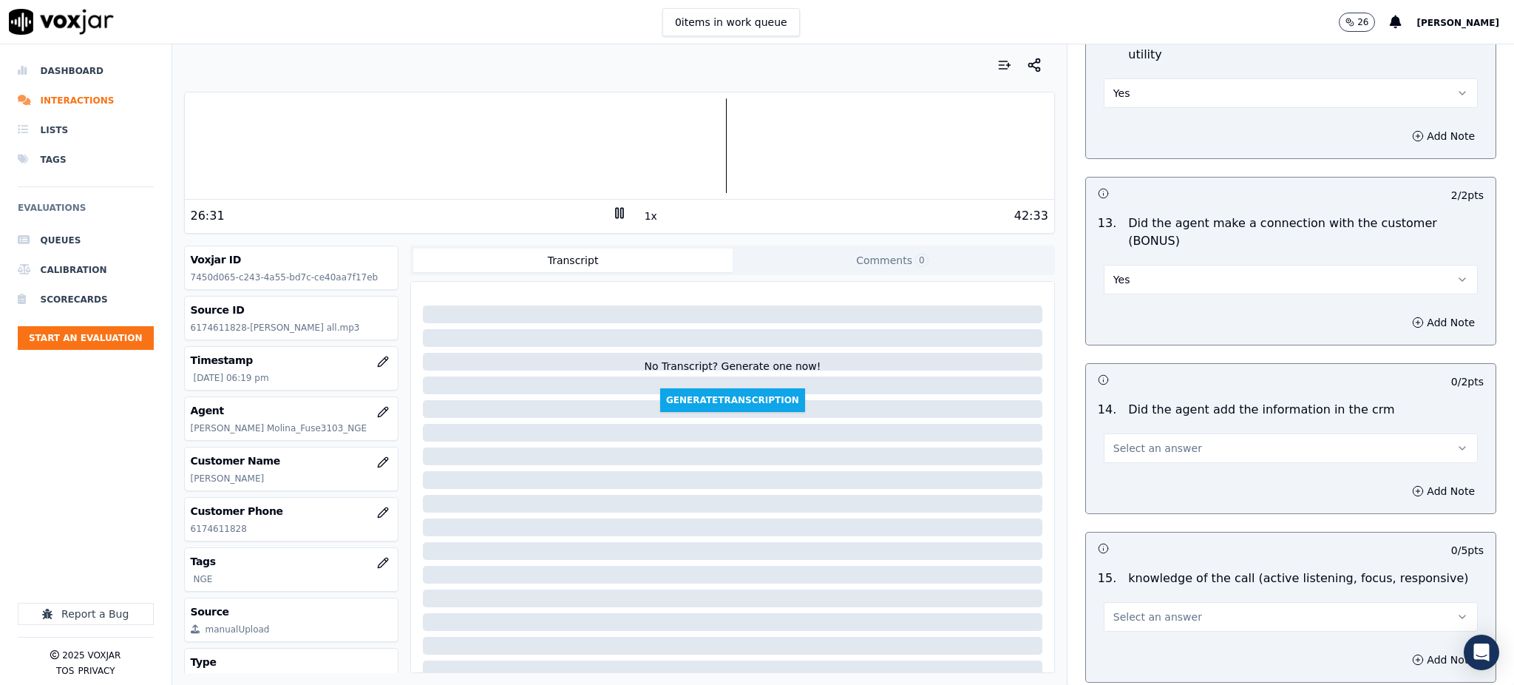
scroll to position [2238, 0]
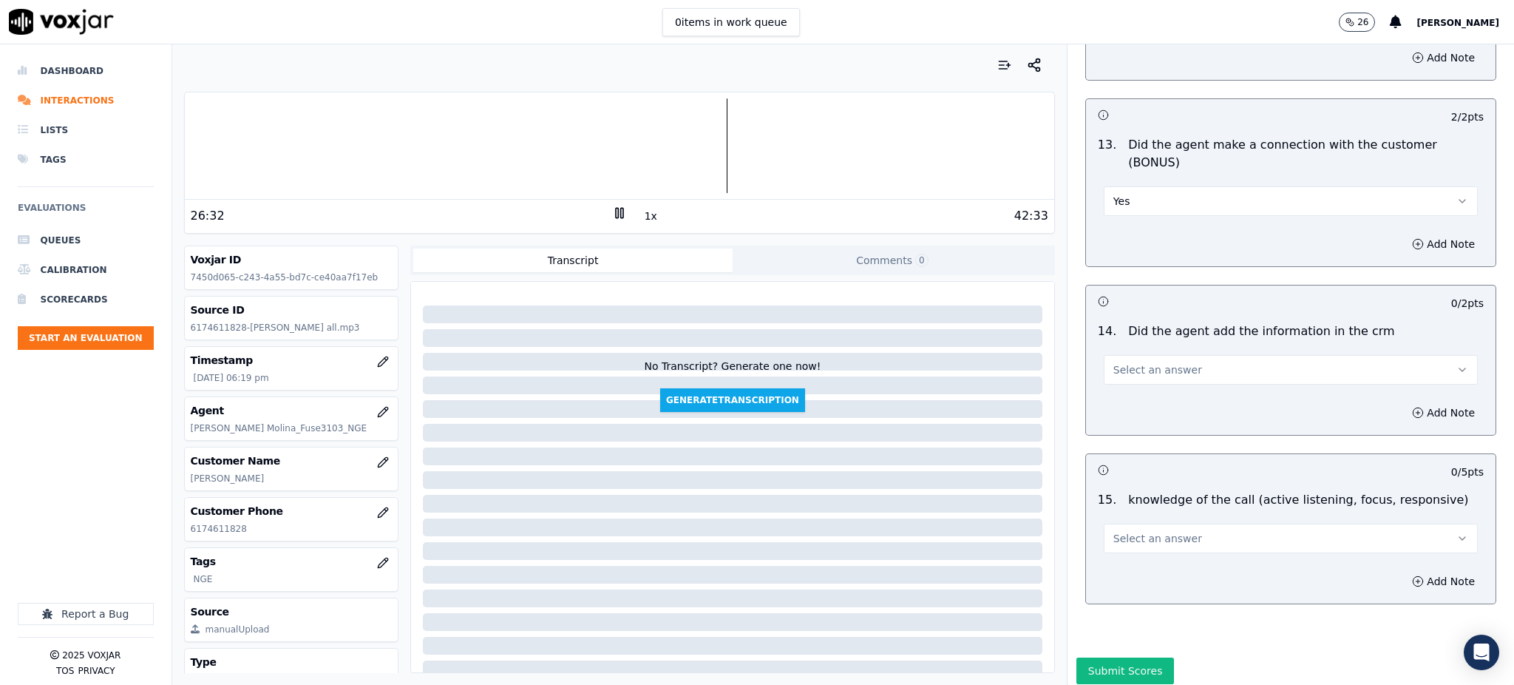
click at [1125, 362] on span "Select an answer" at bounding box center [1158, 369] width 89 height 15
click at [1128, 348] on div "Yes" at bounding box center [1259, 351] width 342 height 24
click at [1125, 531] on span "Select an answer" at bounding box center [1158, 538] width 89 height 15
click at [1120, 513] on div "Yes" at bounding box center [1259, 520] width 342 height 24
click at [1100, 657] on button "Submit Scores" at bounding box center [1126, 670] width 98 height 27
